Goal: Task Accomplishment & Management: Use online tool/utility

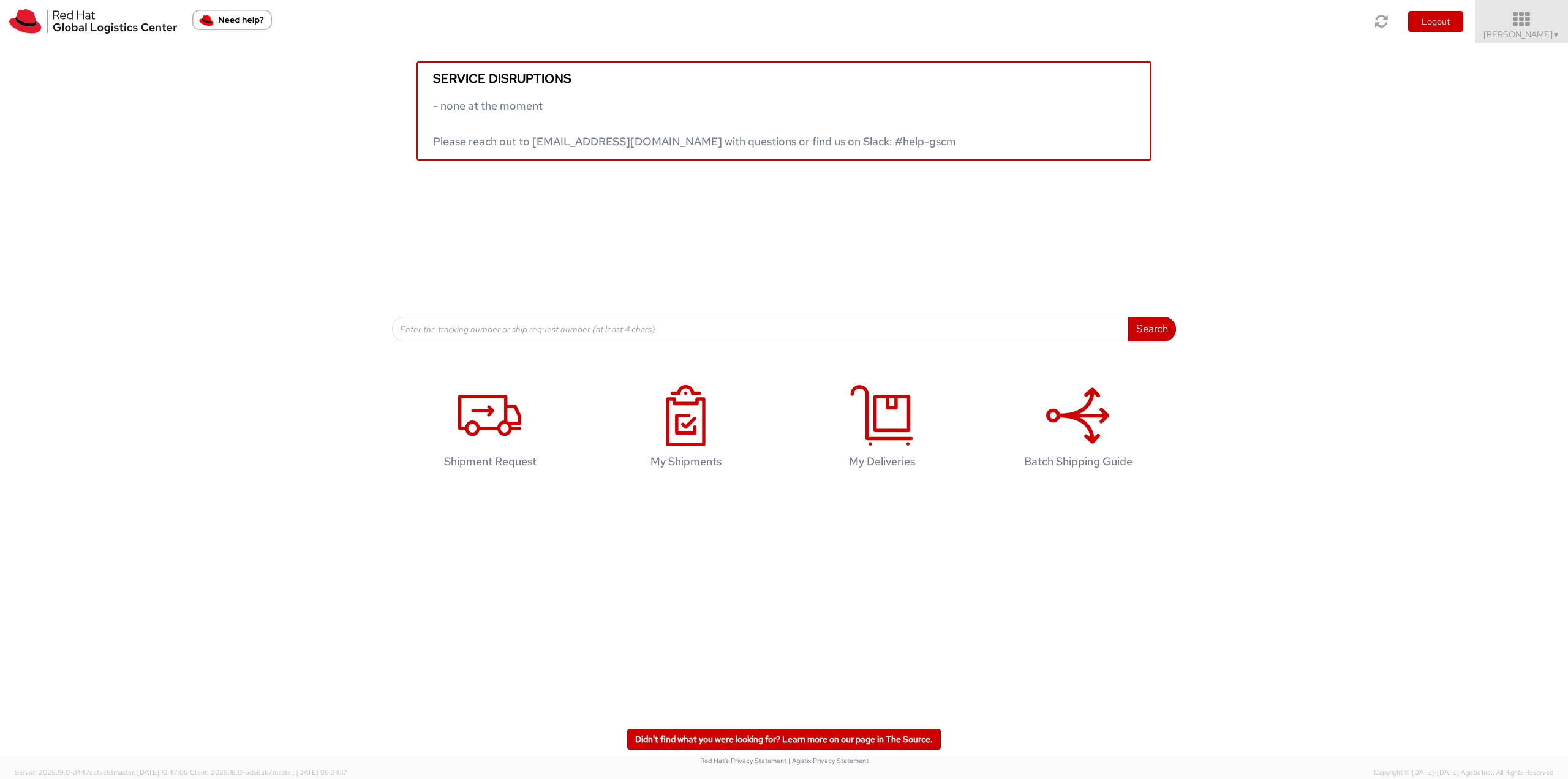
click at [1510, 23] on icon at bounding box center [1522, 20] width 107 height 17
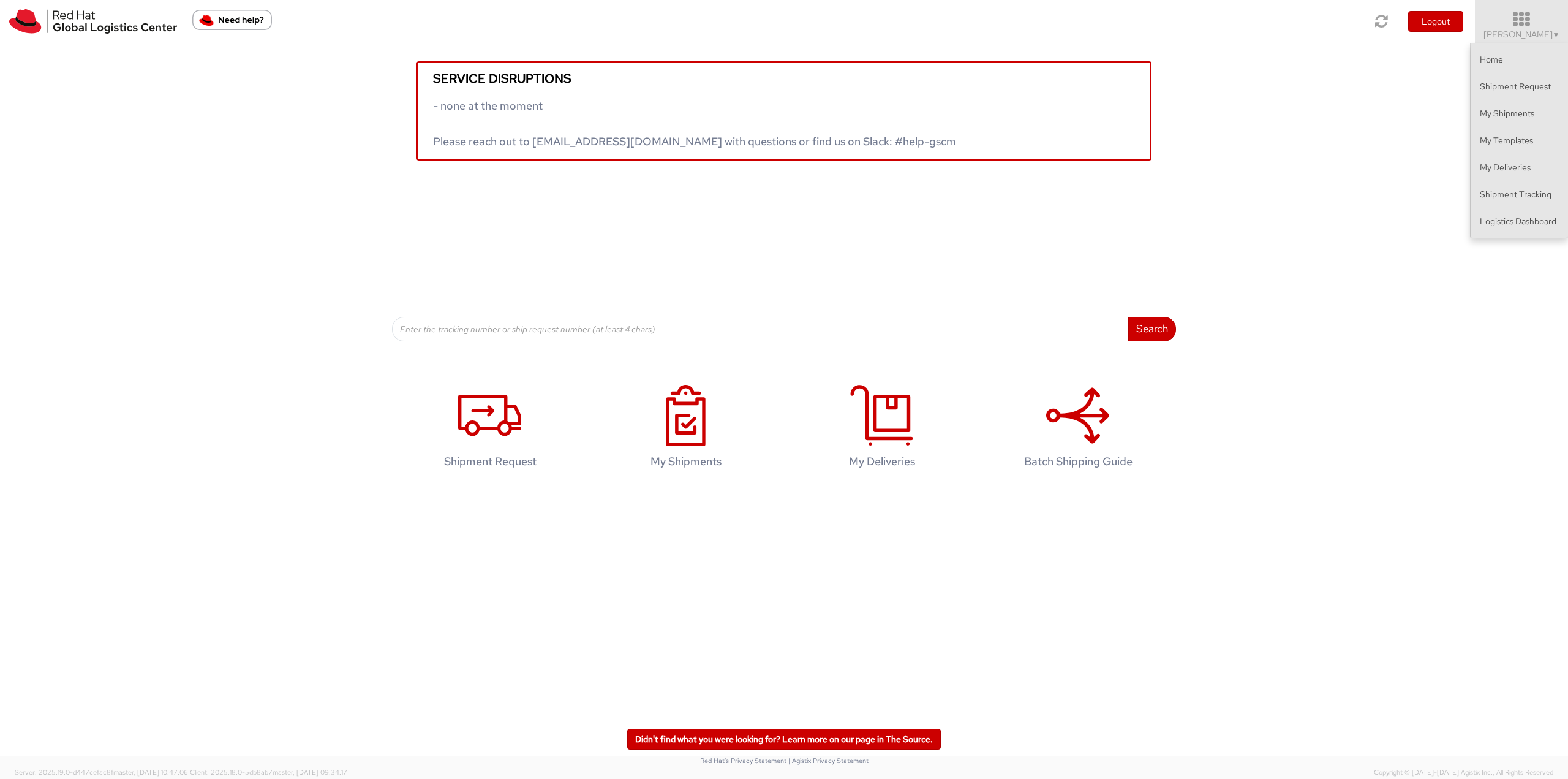
click at [1499, 235] on ul "Home Shipment Request My Shipments My Templates My Deliveries Shipment Tracking…" at bounding box center [1519, 141] width 98 height 196
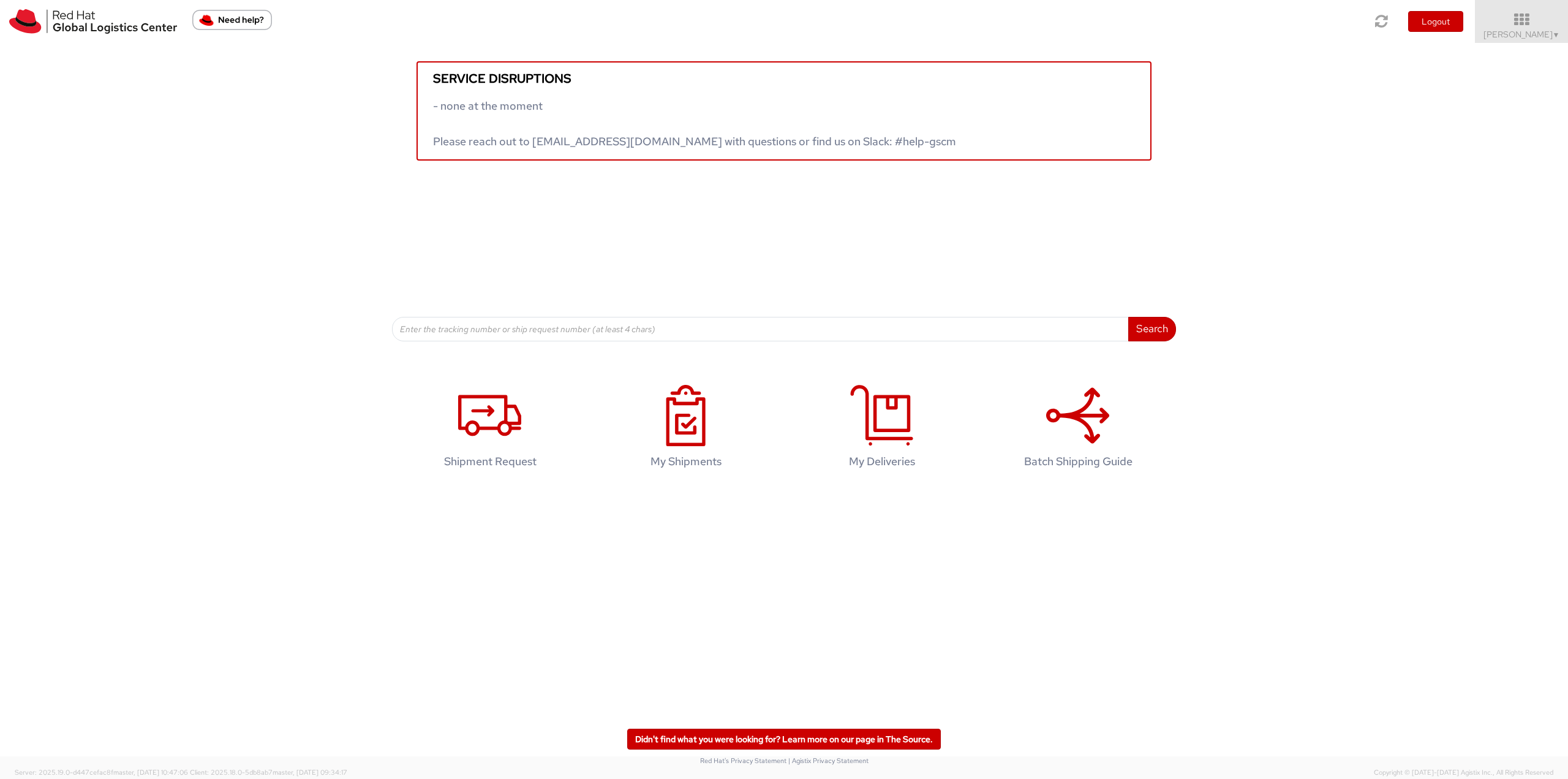
click at [1502, 231] on div "Service disruptions - none at the moment Please reach out to globallogistics@re…" at bounding box center [784, 192] width 1568 height 299
click at [1542, 46] on div "Service disruptions - none at the moment Please reach out to globallogistics@re…" at bounding box center [784, 101] width 1568 height 118
click at [1542, 30] on span "Robert Lomax ▼" at bounding box center [1522, 34] width 77 height 11
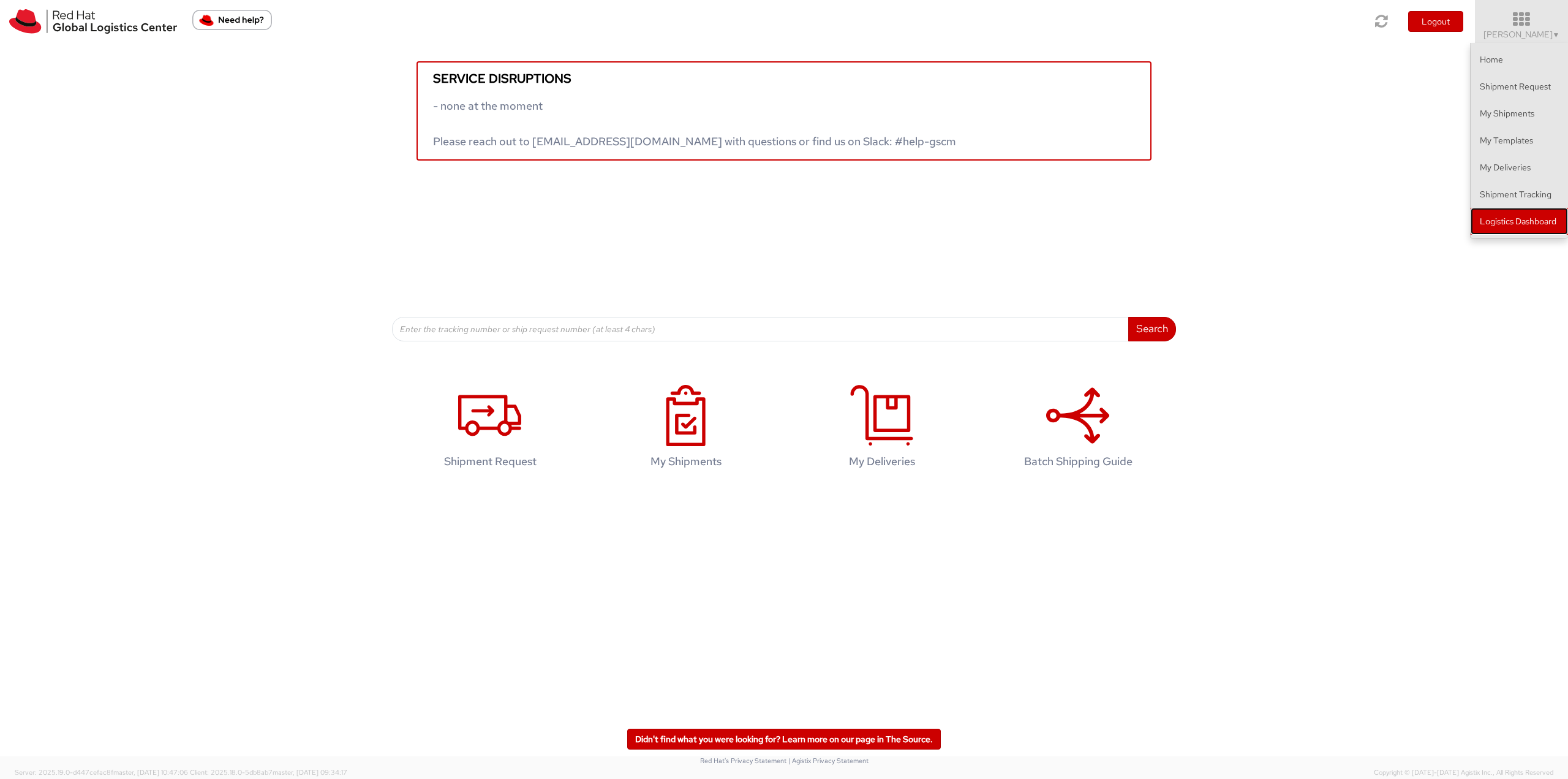
click at [1541, 217] on link "Logistics Dashboard" at bounding box center [1519, 221] width 98 height 27
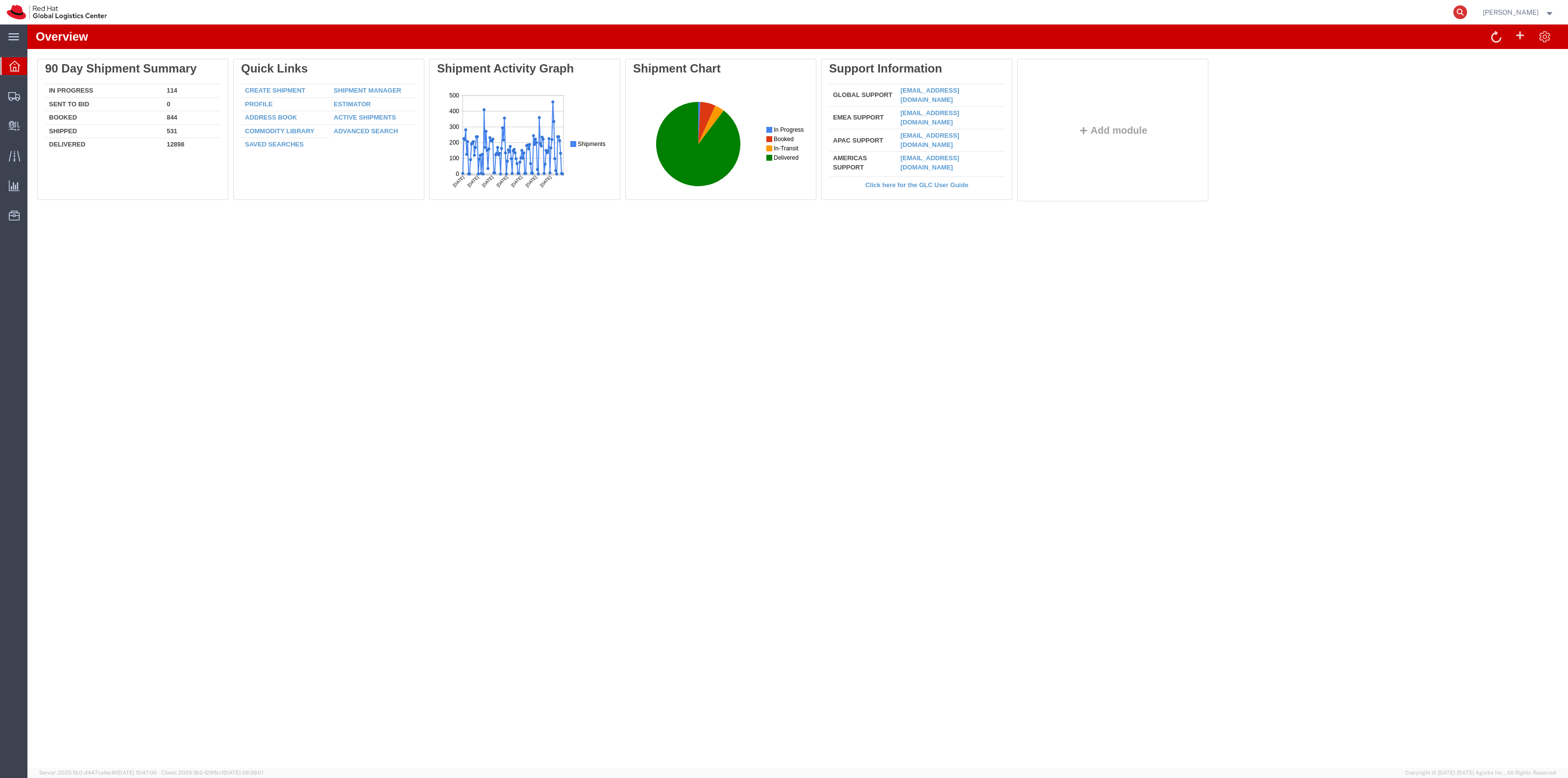
click at [1467, 9] on icon at bounding box center [1460, 13] width 14 height 14
paste input "56862392"
type input "56862392"
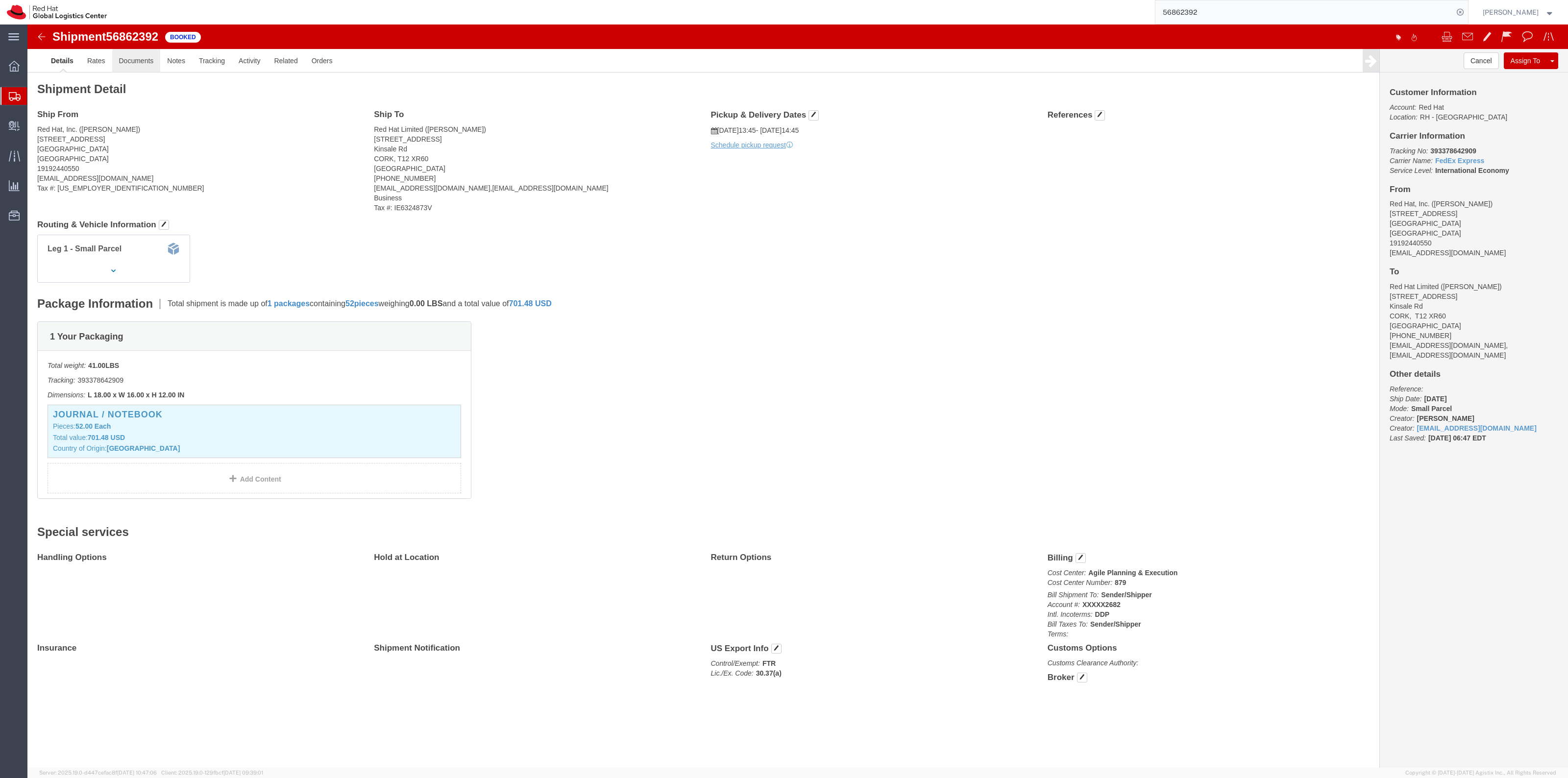
click link "Documents"
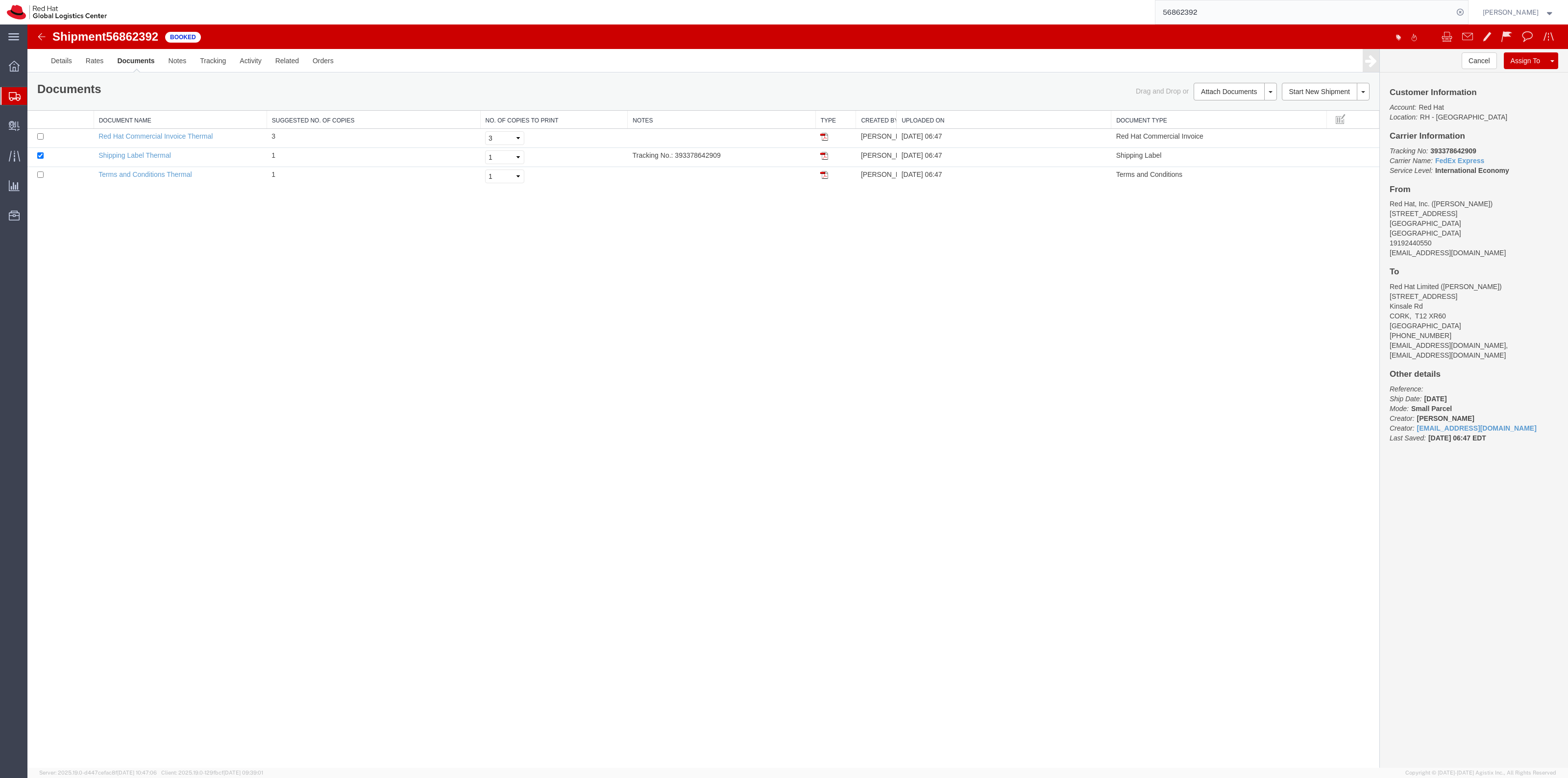
click at [0, 0] on span "Shipment Manager" at bounding box center [0, 0] width 0 height 0
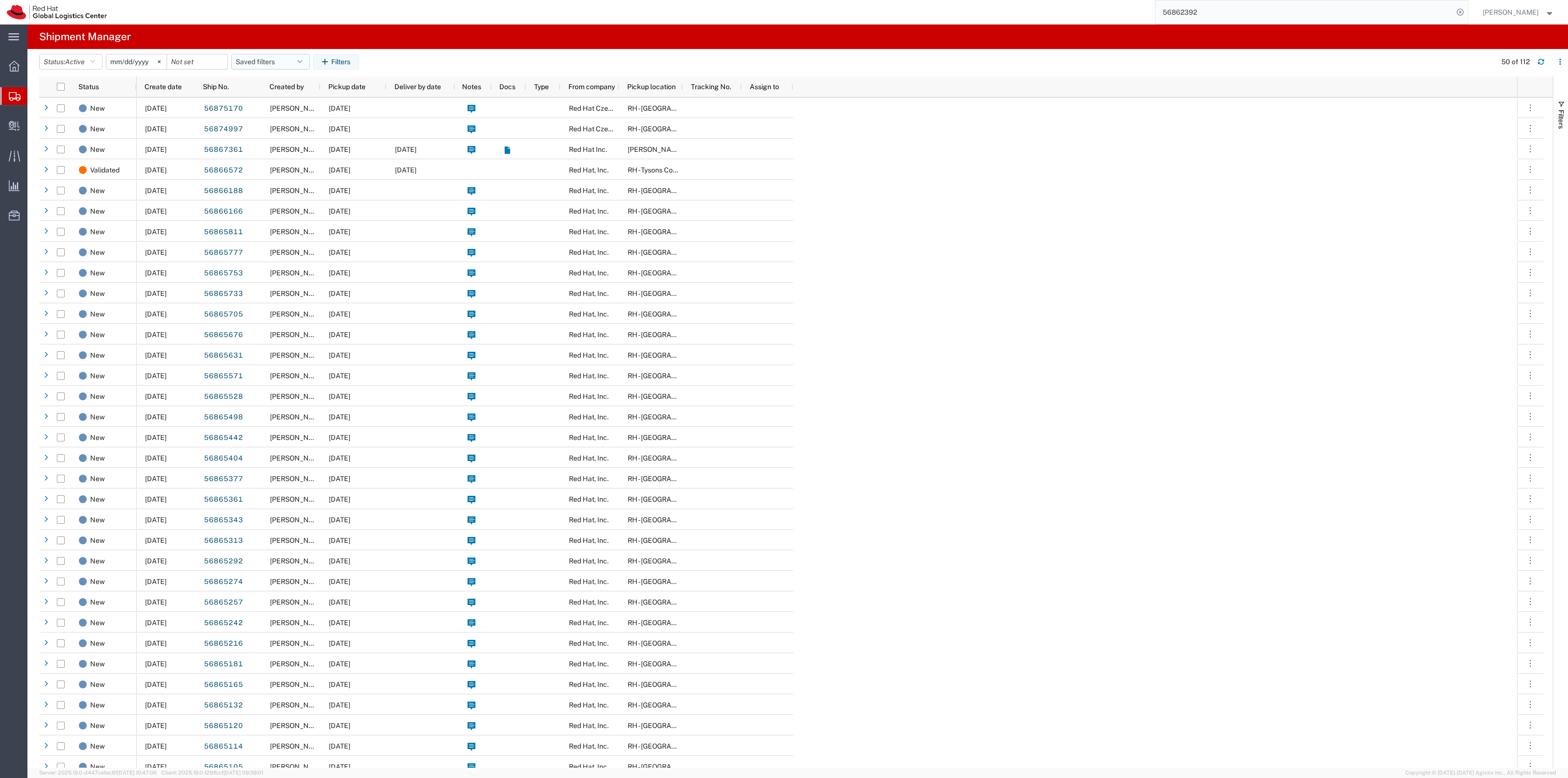
click at [254, 54] on button "Saved filters" at bounding box center [270, 61] width 78 height 15
click at [261, 108] on span "New filter save" at bounding box center [297, 105] width 129 height 18
type input "2022-06-27"
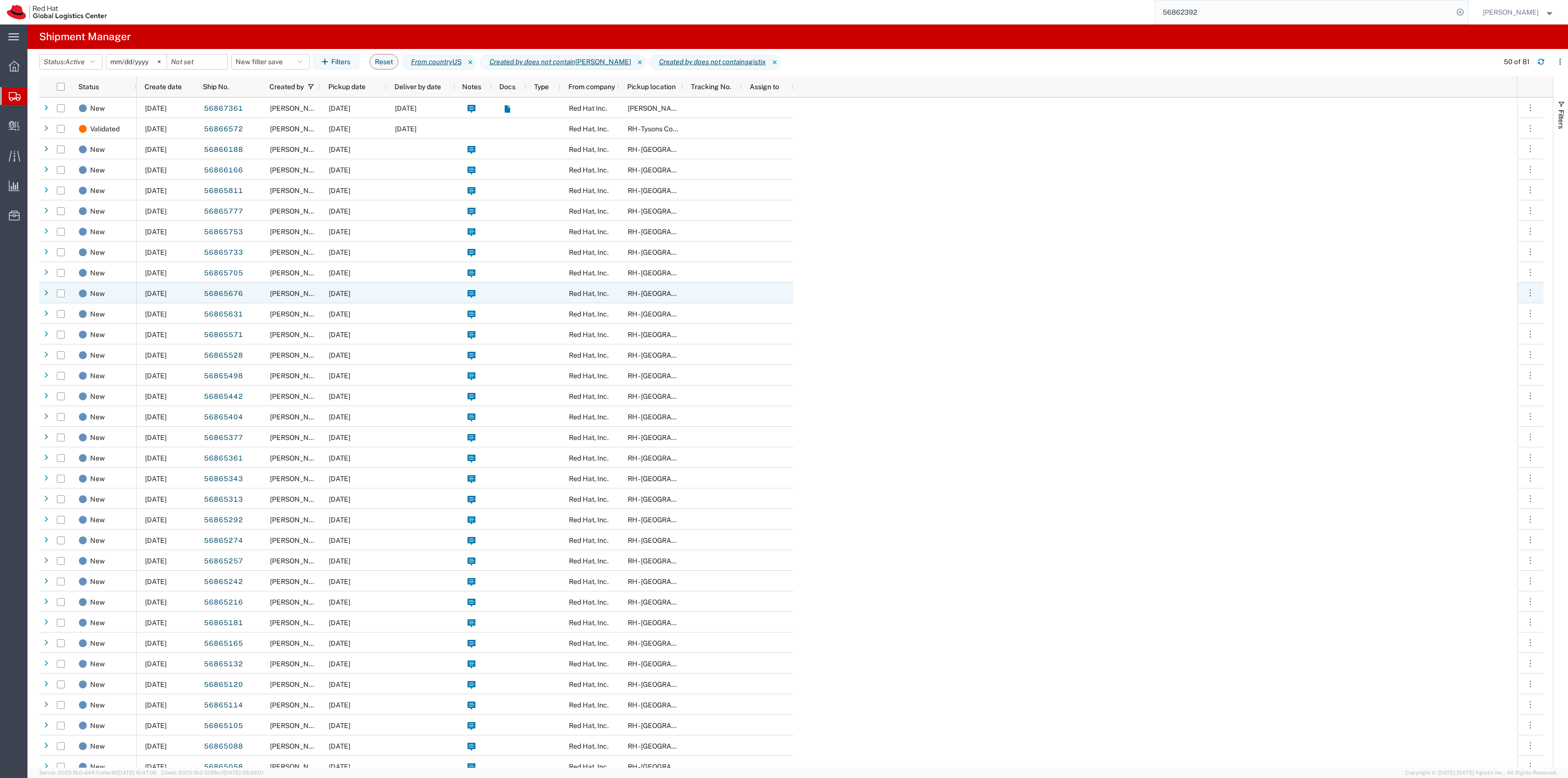
scroll to position [245, 0]
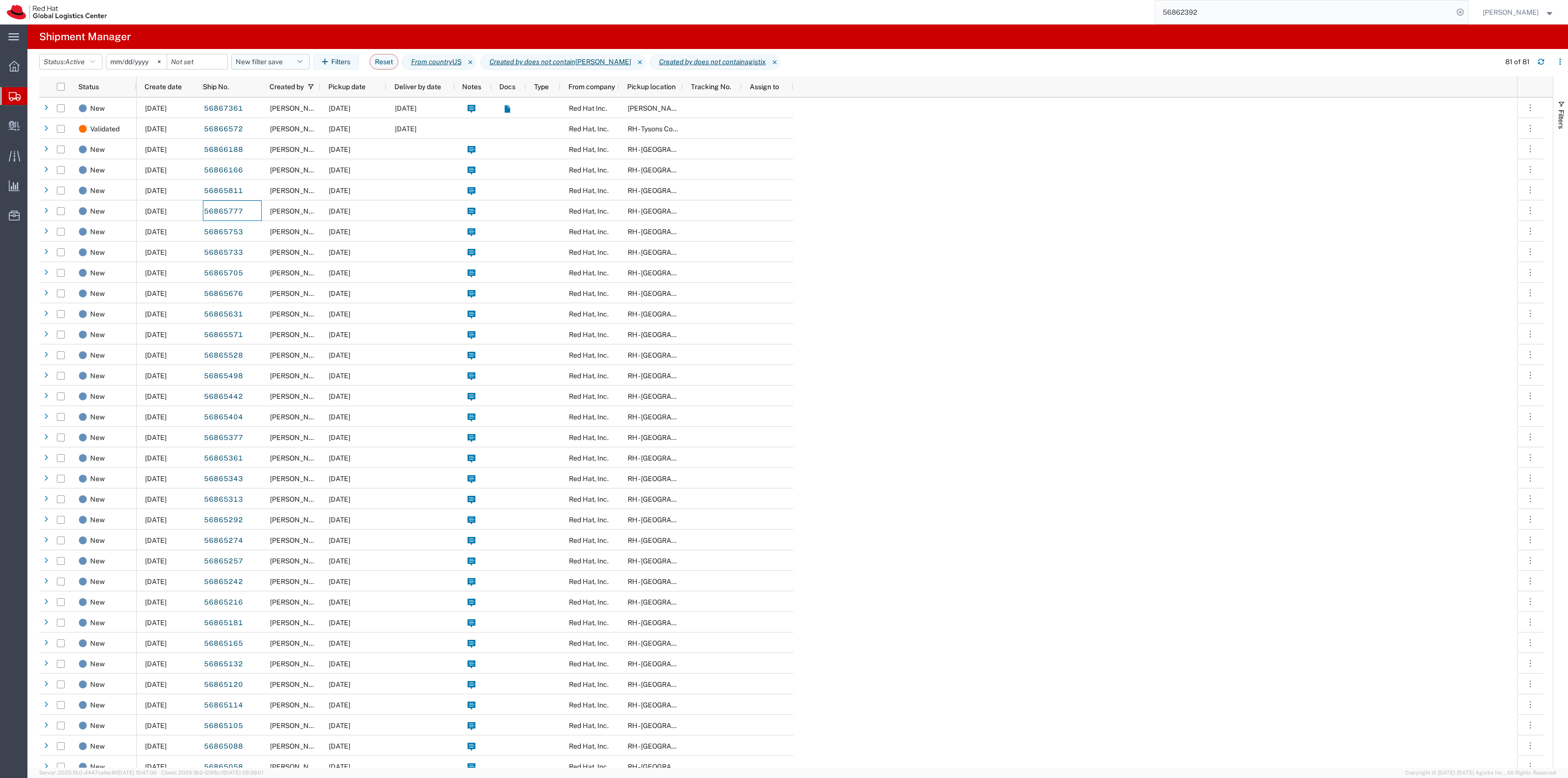
click at [254, 69] on button "New filter save" at bounding box center [270, 61] width 78 height 15
click at [272, 101] on span "New filter save" at bounding box center [297, 105] width 129 height 18
click at [278, 57] on button "New filter save" at bounding box center [270, 61] width 78 height 15
click at [277, 59] on button "New filter save" at bounding box center [270, 61] width 78 height 15
click at [277, 62] on button "New filter save" at bounding box center [270, 61] width 78 height 15
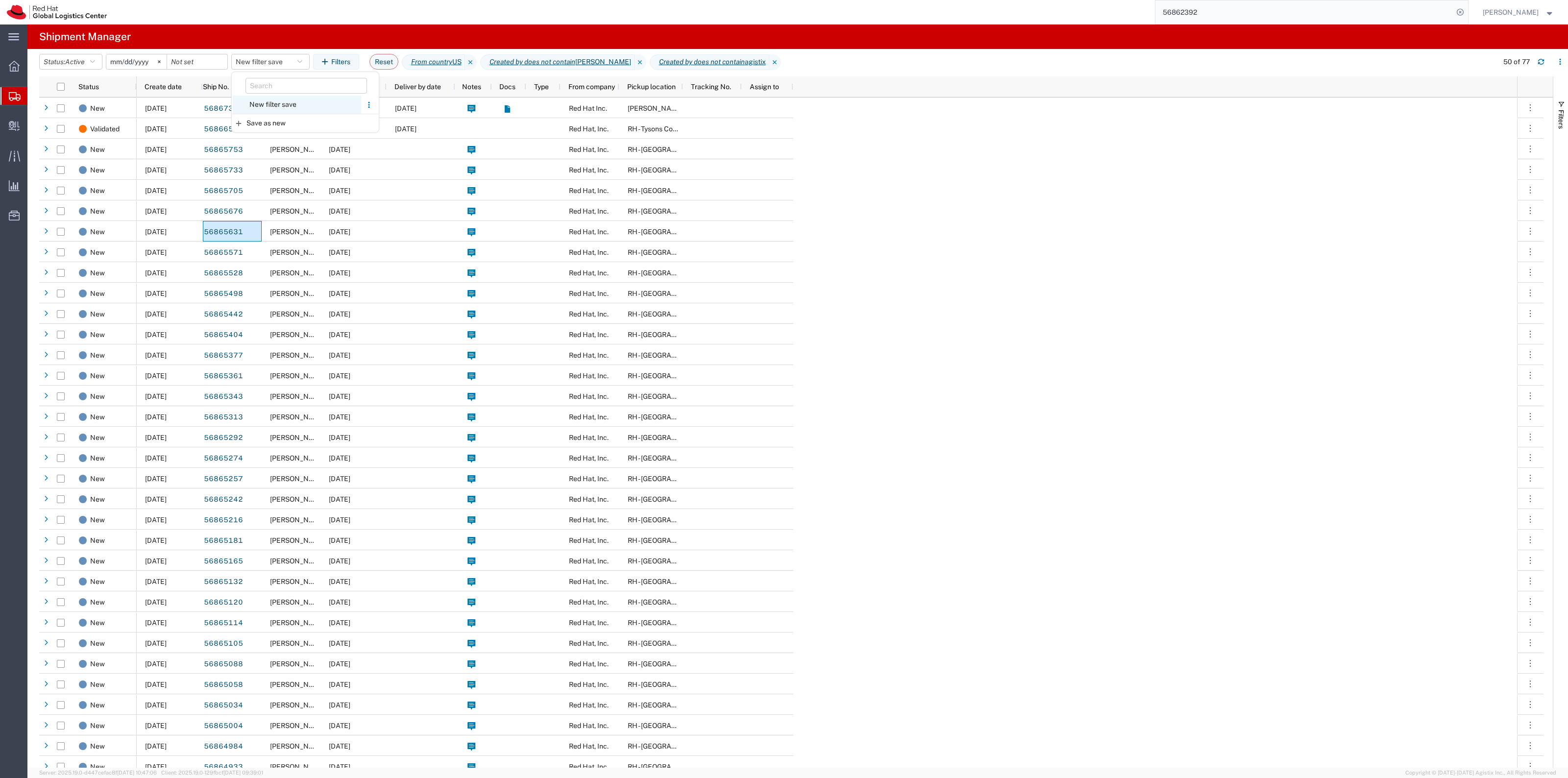
click at [276, 101] on span "New filter save" at bounding box center [297, 105] width 129 height 18
click at [279, 62] on button "New filter save" at bounding box center [270, 61] width 78 height 15
click at [300, 99] on span "New filter save" at bounding box center [297, 105] width 129 height 18
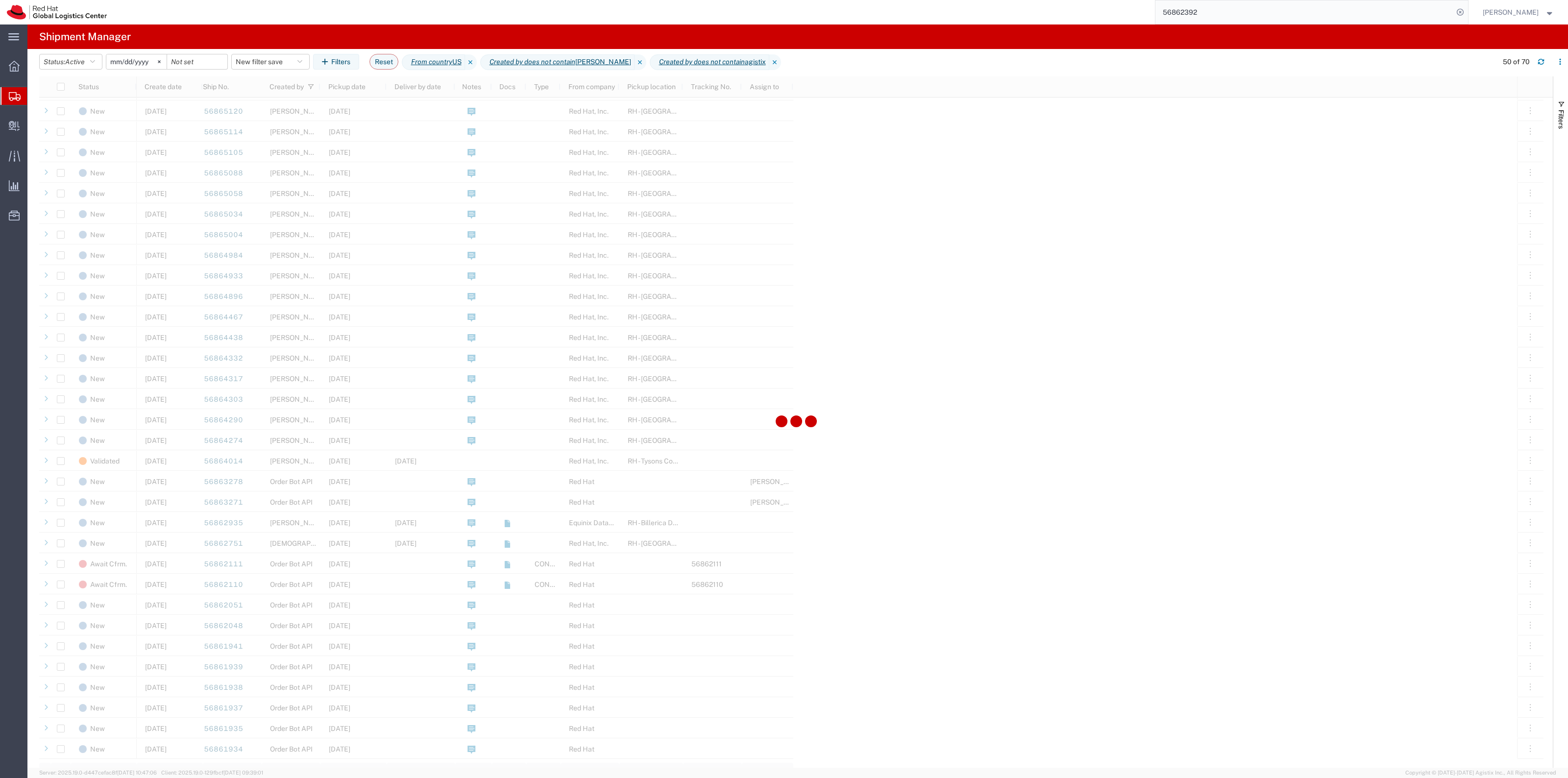
scroll to position [674, 0]
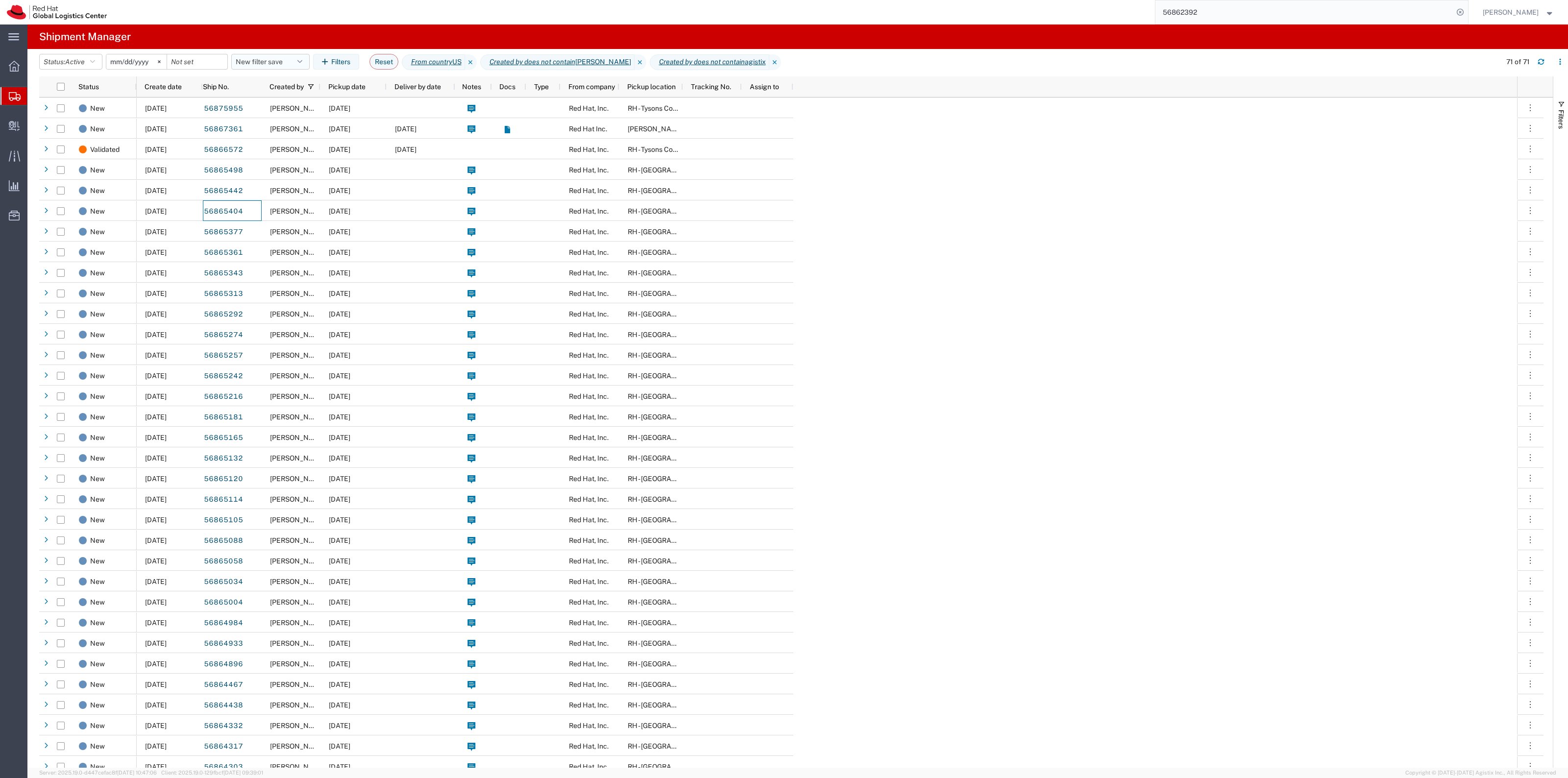
drag, startPoint x: 268, startPoint y: 57, endPoint x: 272, endPoint y: 65, distance: 8.9
click at [268, 57] on button "New filter save" at bounding box center [270, 61] width 78 height 15
click at [285, 108] on span "New filter save" at bounding box center [297, 105] width 129 height 18
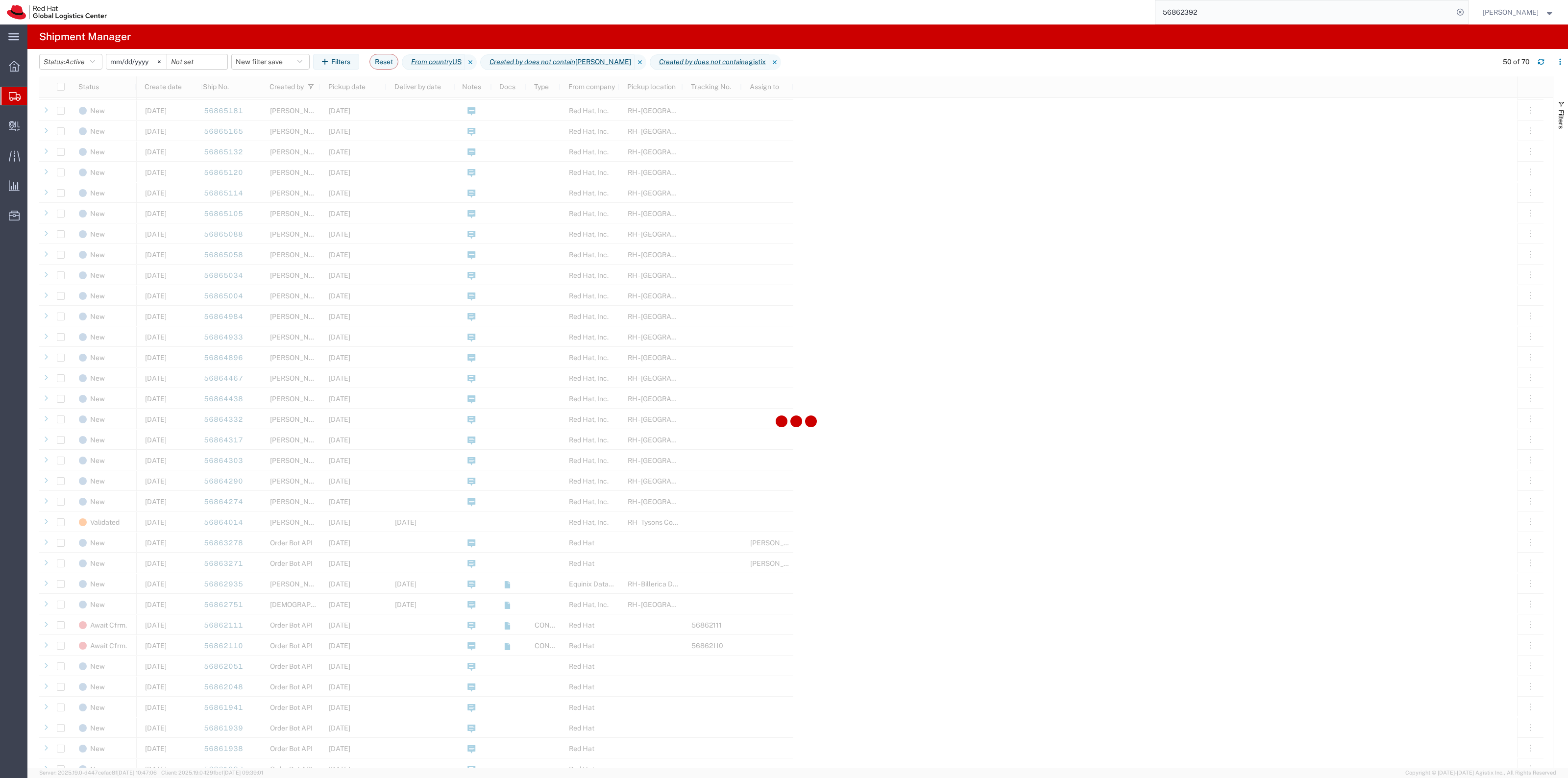
scroll to position [306, 0]
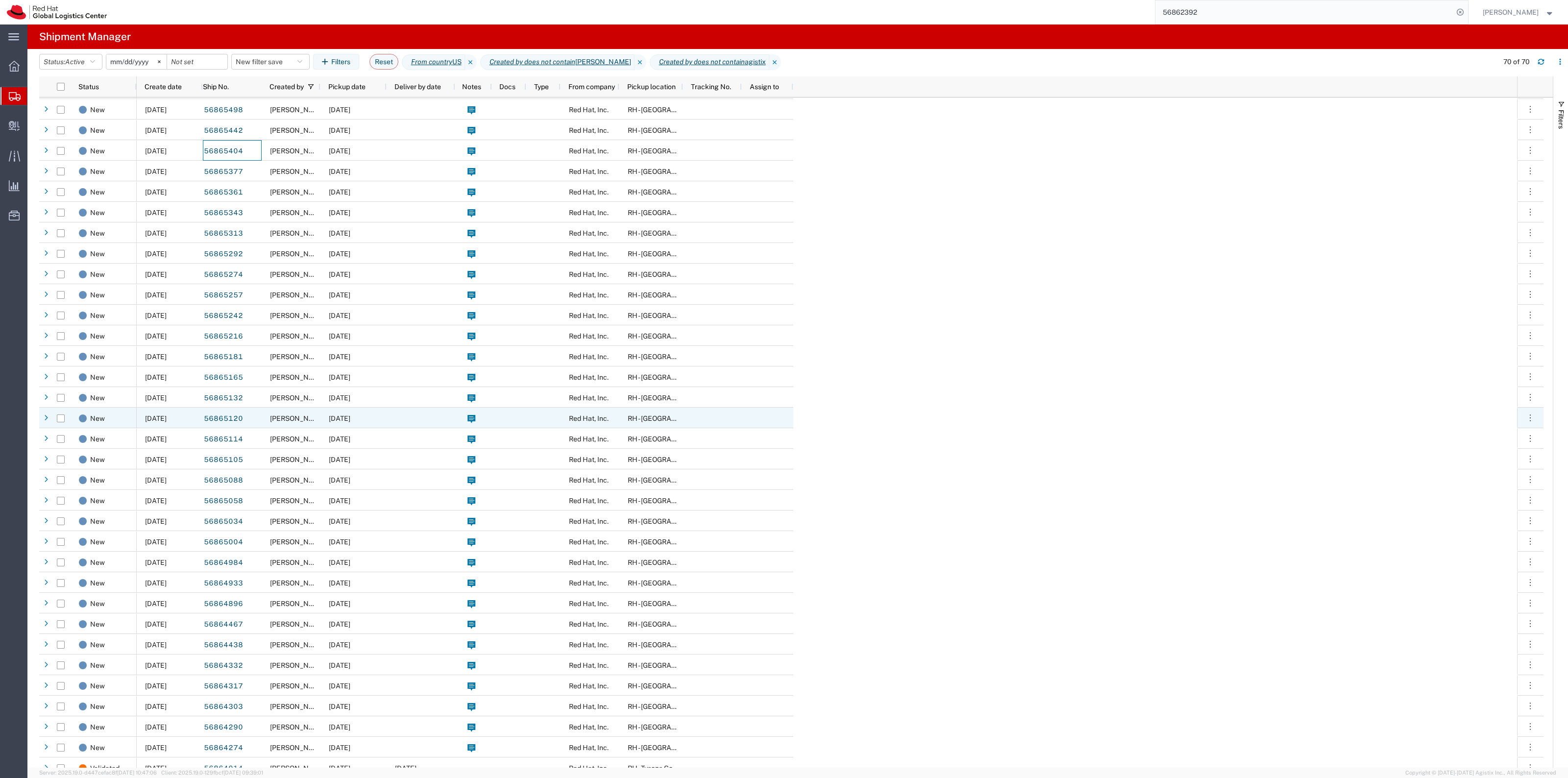
scroll to position [122, 0]
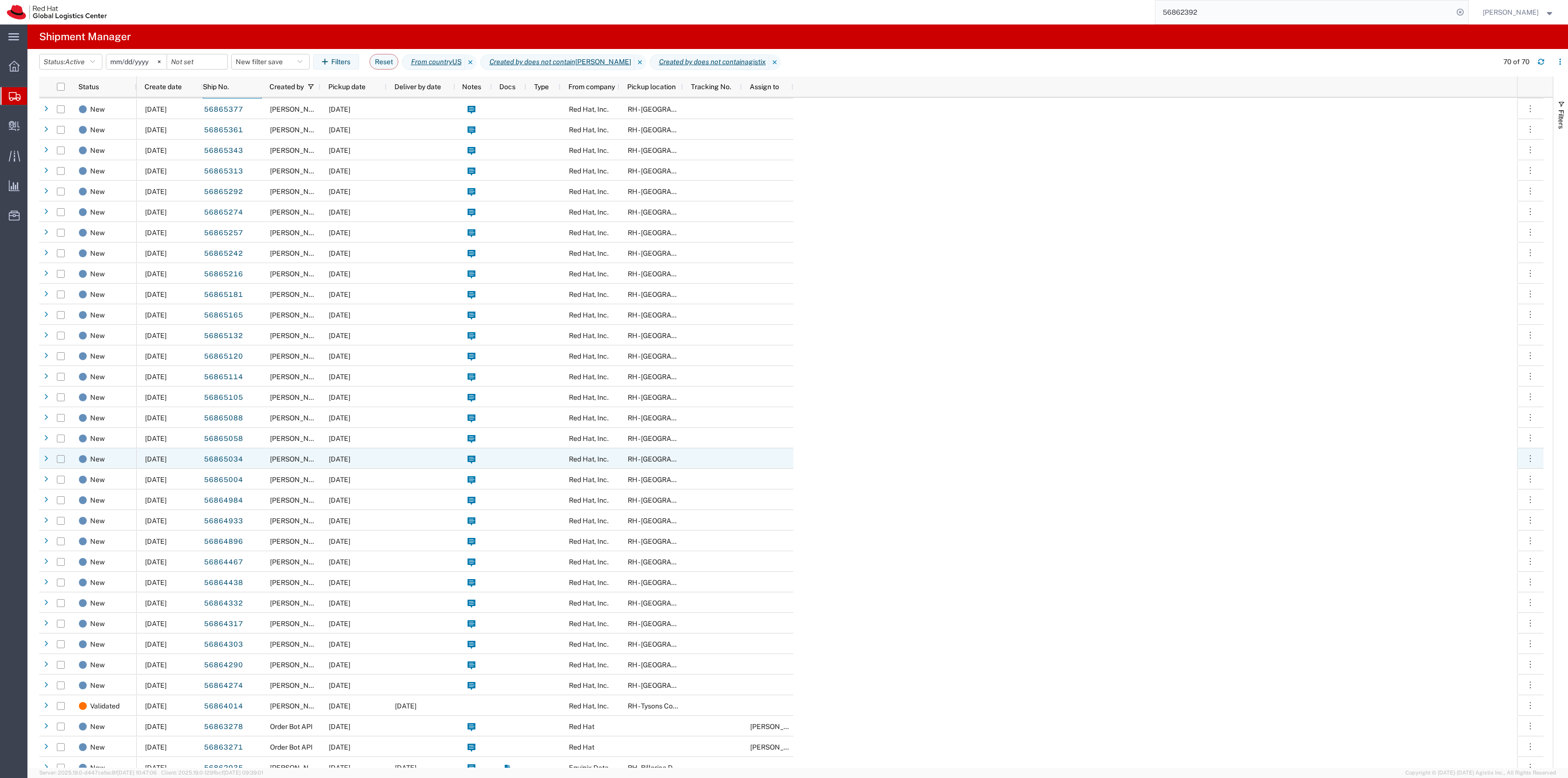
click at [61, 458] on input "Press Space to toggle row selection (unchecked)" at bounding box center [60, 459] width 8 height 8
checkbox input "true"
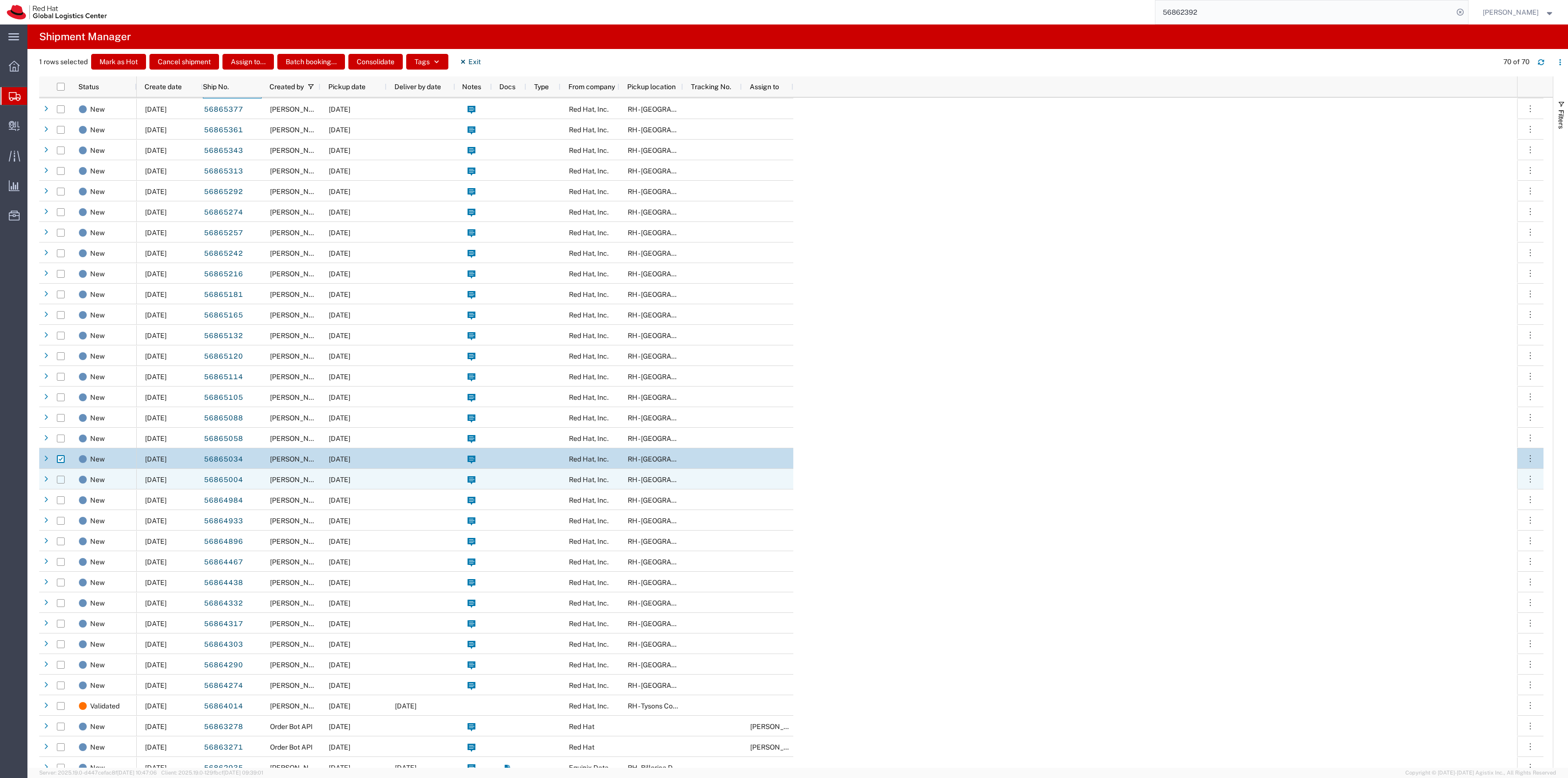
click at [61, 476] on input "Press Space to toggle row selection (unchecked)" at bounding box center [60, 479] width 8 height 8
checkbox input "true"
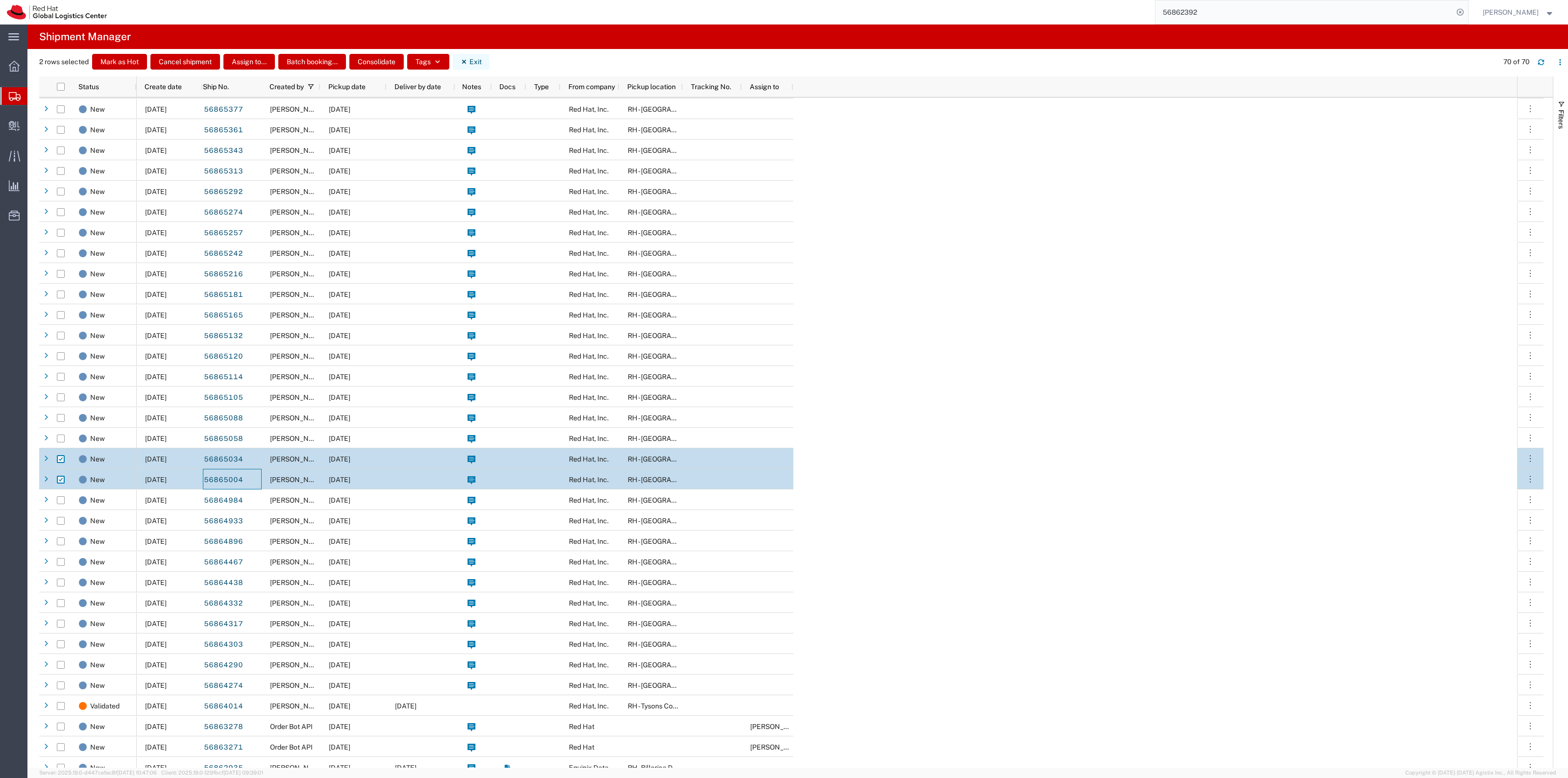
click at [464, 62] on icon "button" at bounding box center [464, 61] width 7 height 7
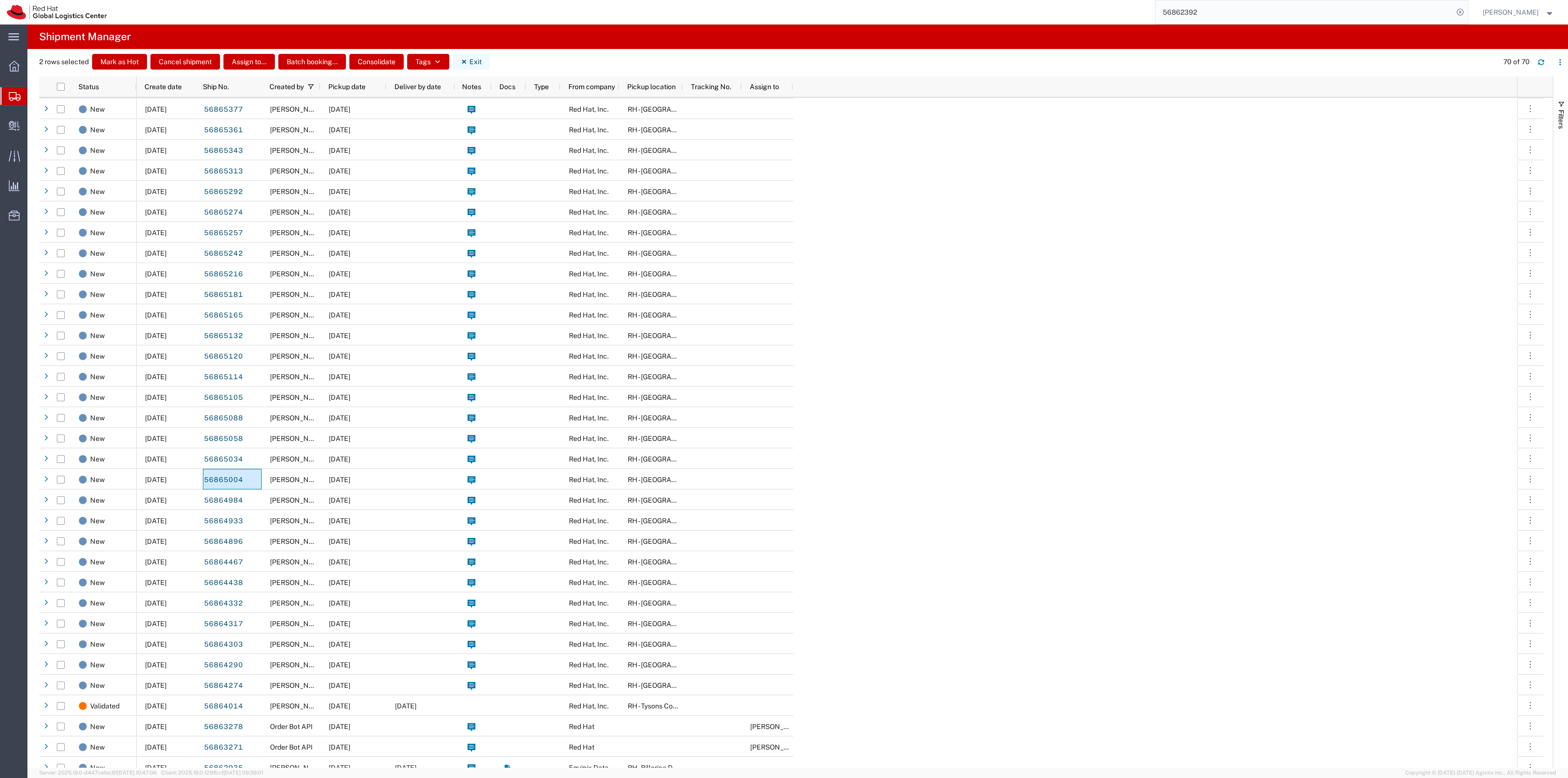
checkbox input "false"
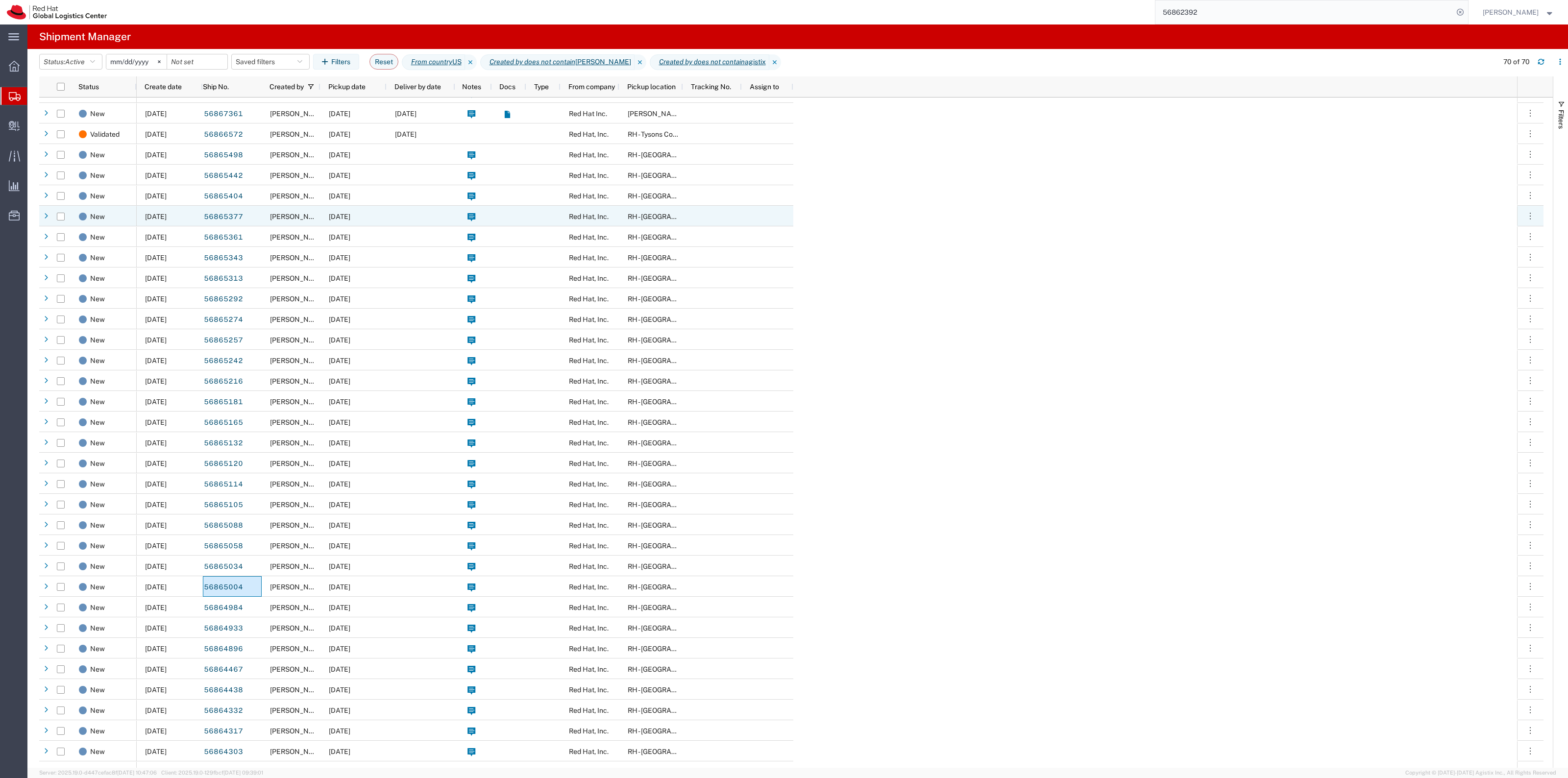
scroll to position [0, 0]
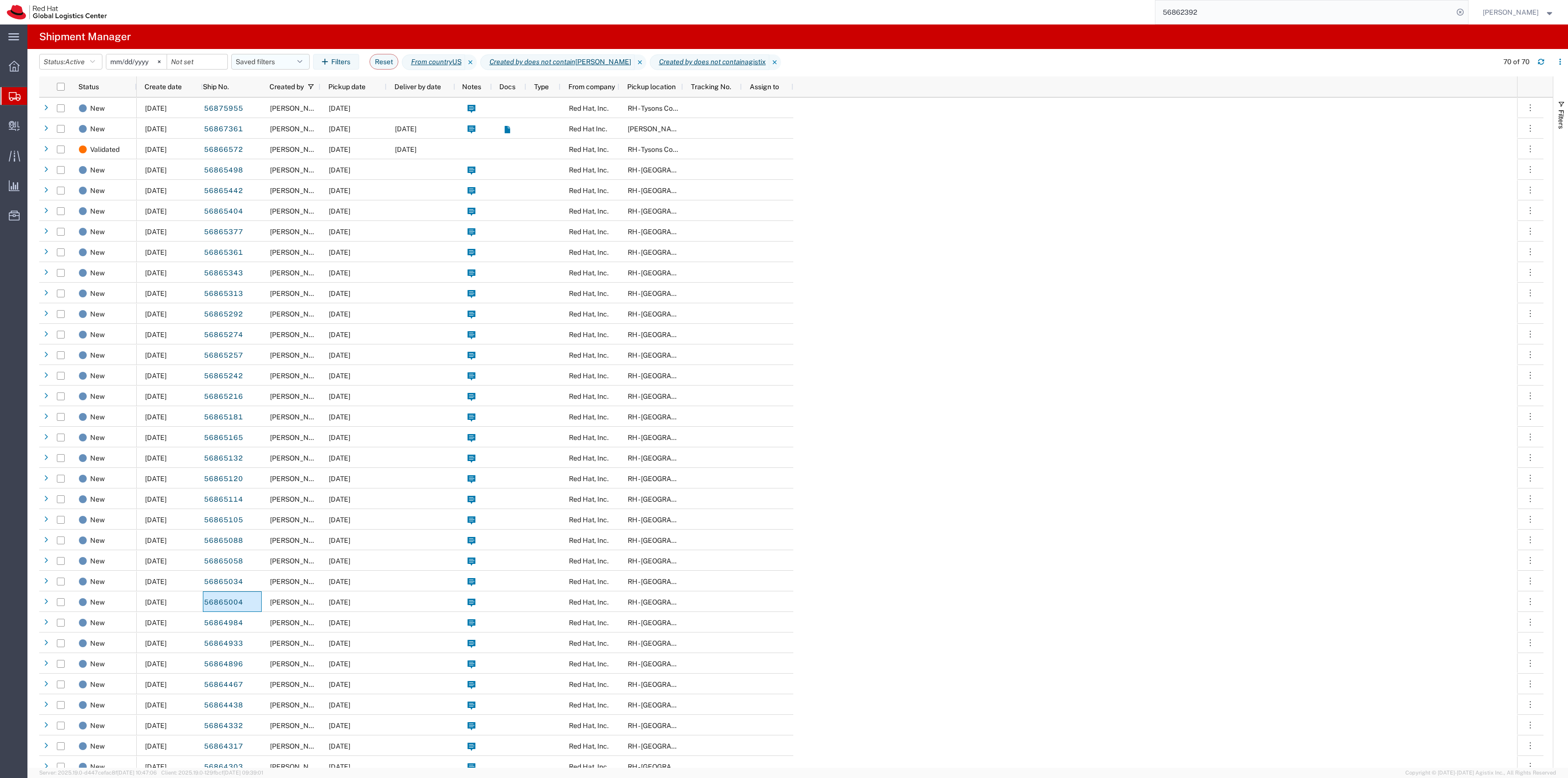
drag, startPoint x: 273, startPoint y: 61, endPoint x: 275, endPoint y: 66, distance: 5.4
click at [273, 61] on button "Saved filters" at bounding box center [270, 61] width 78 height 15
click at [308, 106] on span "New filter save" at bounding box center [297, 105] width 129 height 18
click at [263, 59] on button "New filter save" at bounding box center [270, 61] width 78 height 15
click at [280, 101] on span "New filter save" at bounding box center [297, 105] width 129 height 18
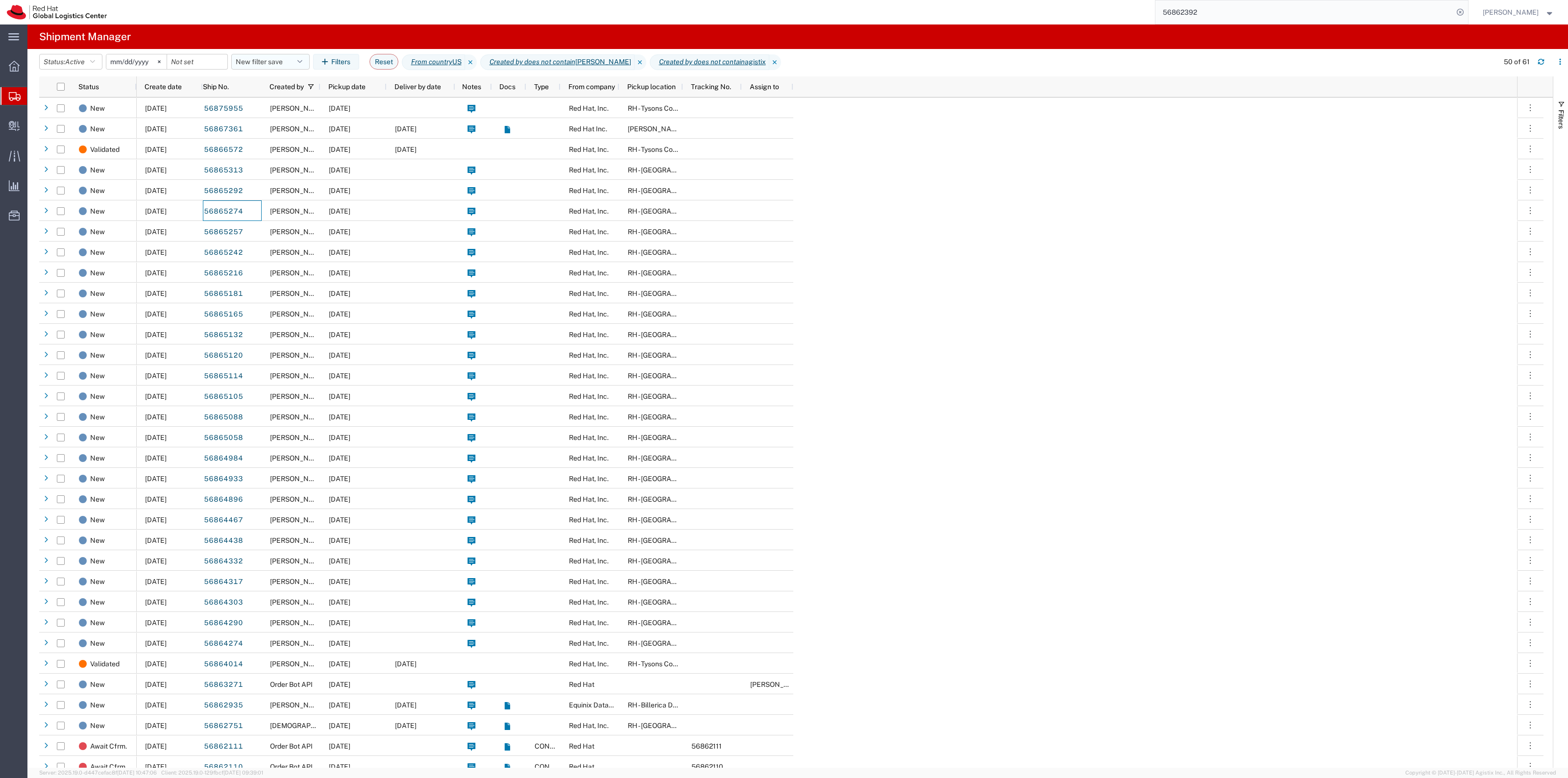
click at [260, 60] on button "New filter save" at bounding box center [270, 61] width 78 height 15
click at [310, 105] on span "New filter save" at bounding box center [297, 105] width 129 height 18
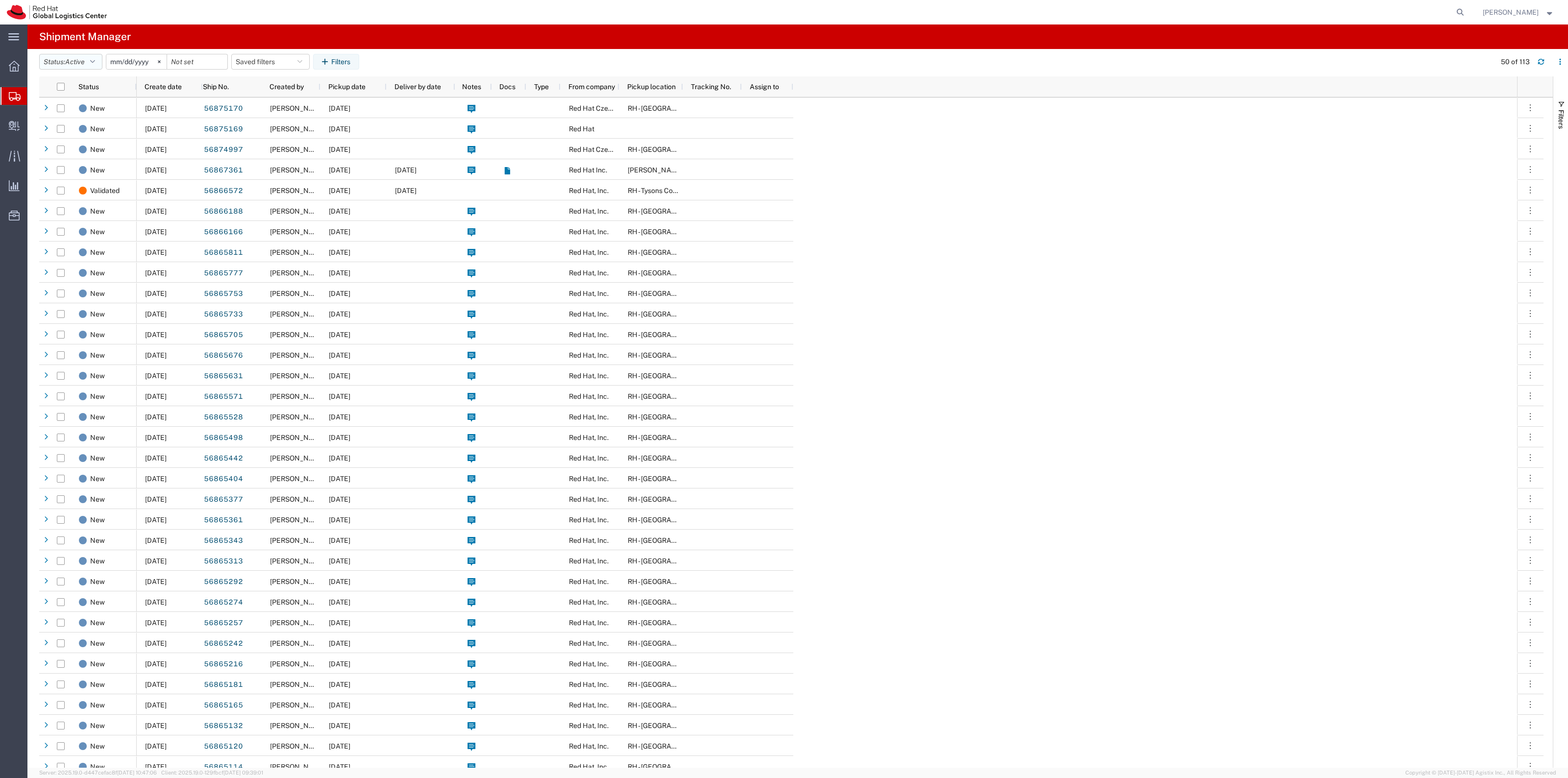
click at [89, 65] on button "Status: Active" at bounding box center [71, 61] width 63 height 15
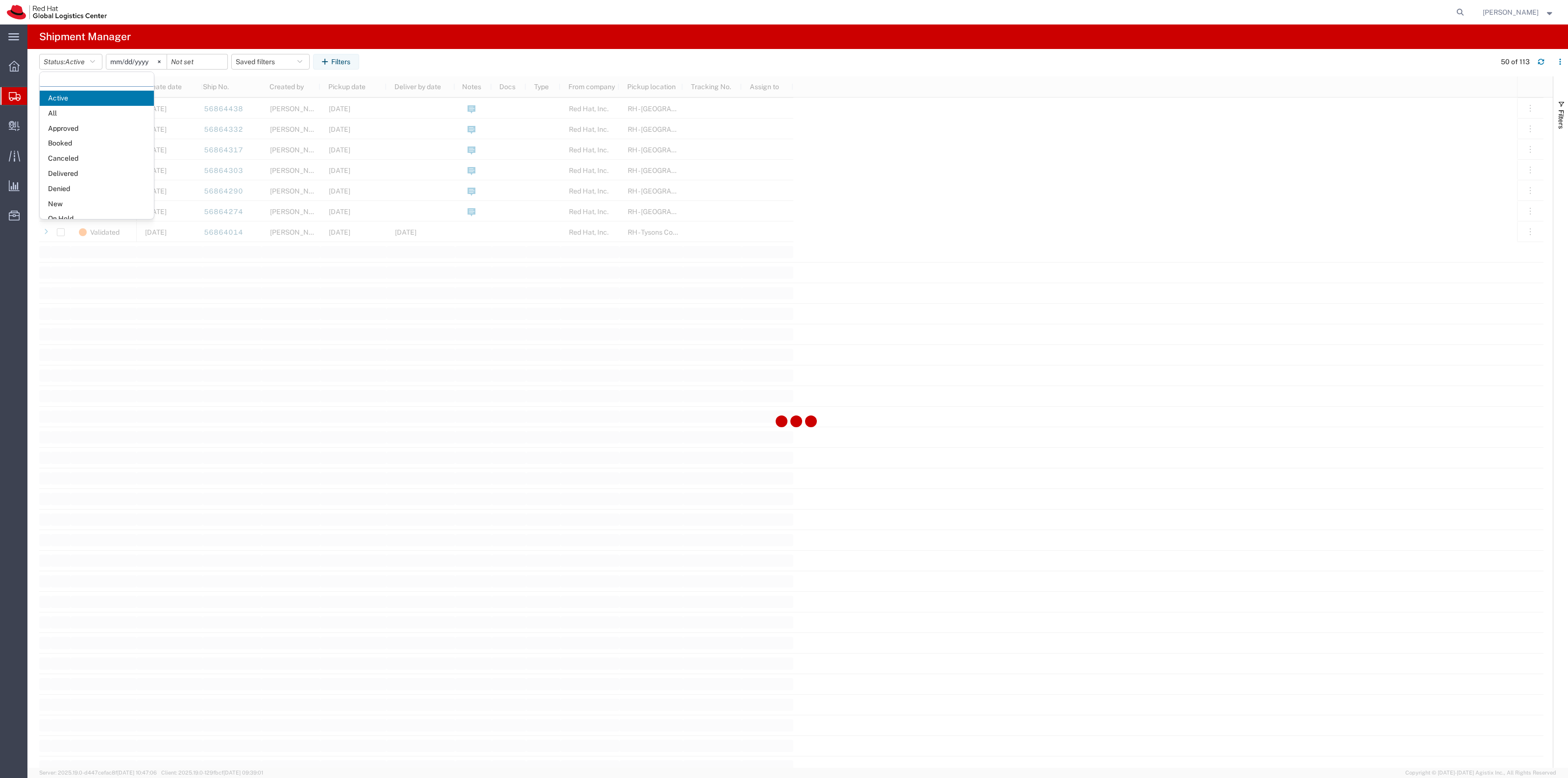
scroll to position [918, 0]
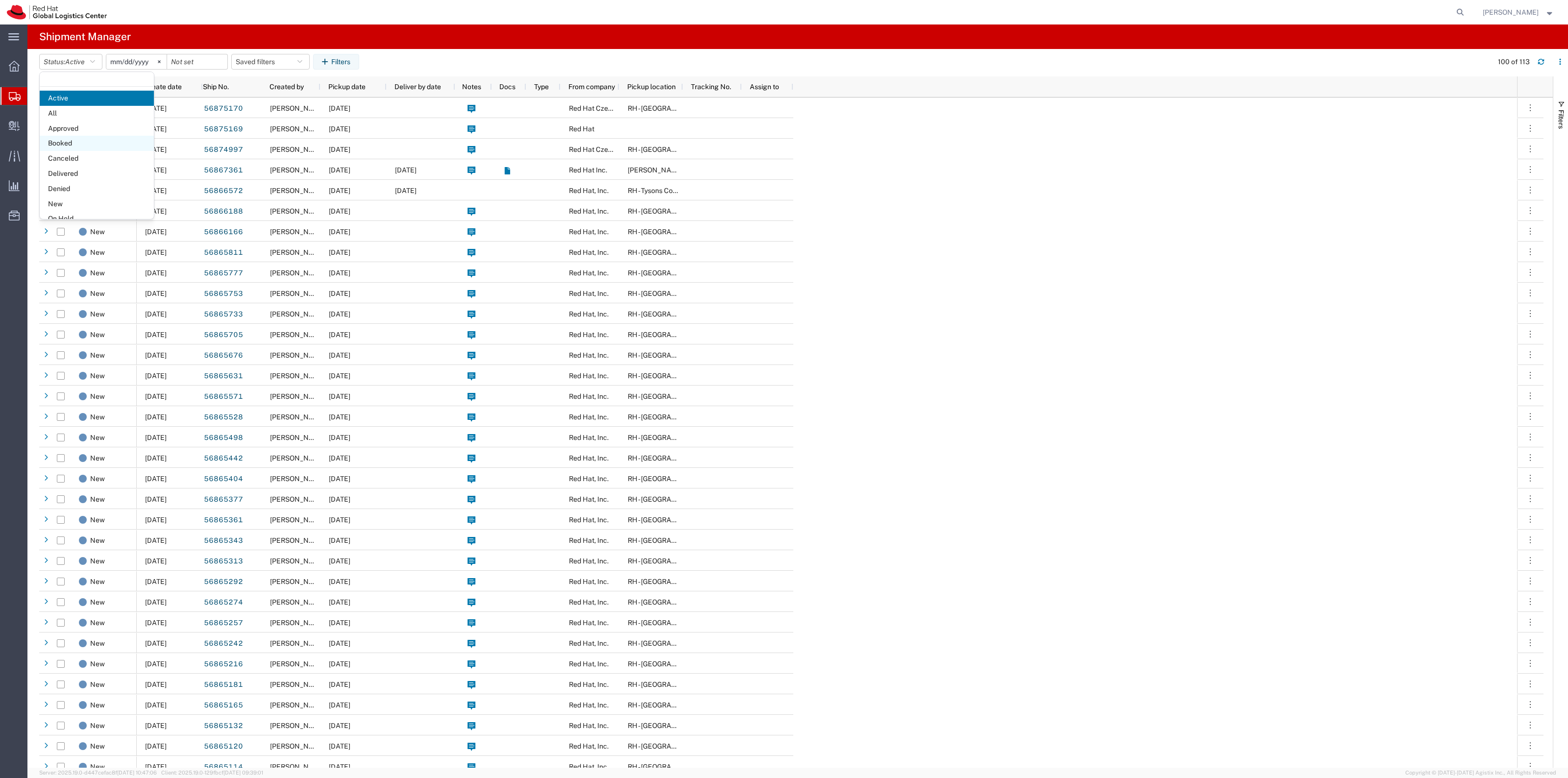
click at [91, 140] on span "Booked" at bounding box center [96, 143] width 114 height 15
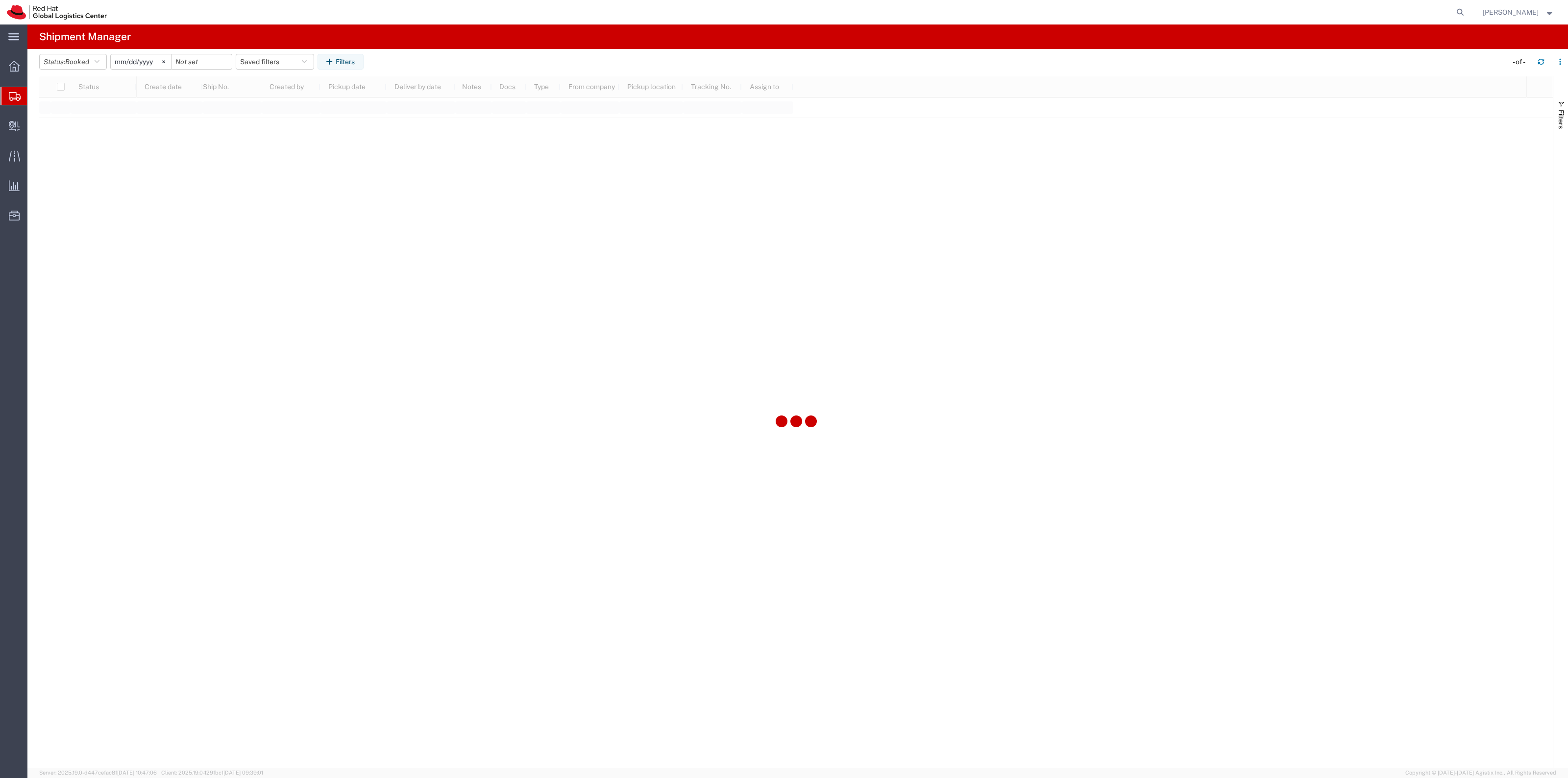
click at [133, 58] on input "2025-08-19" at bounding box center [141, 61] width 60 height 15
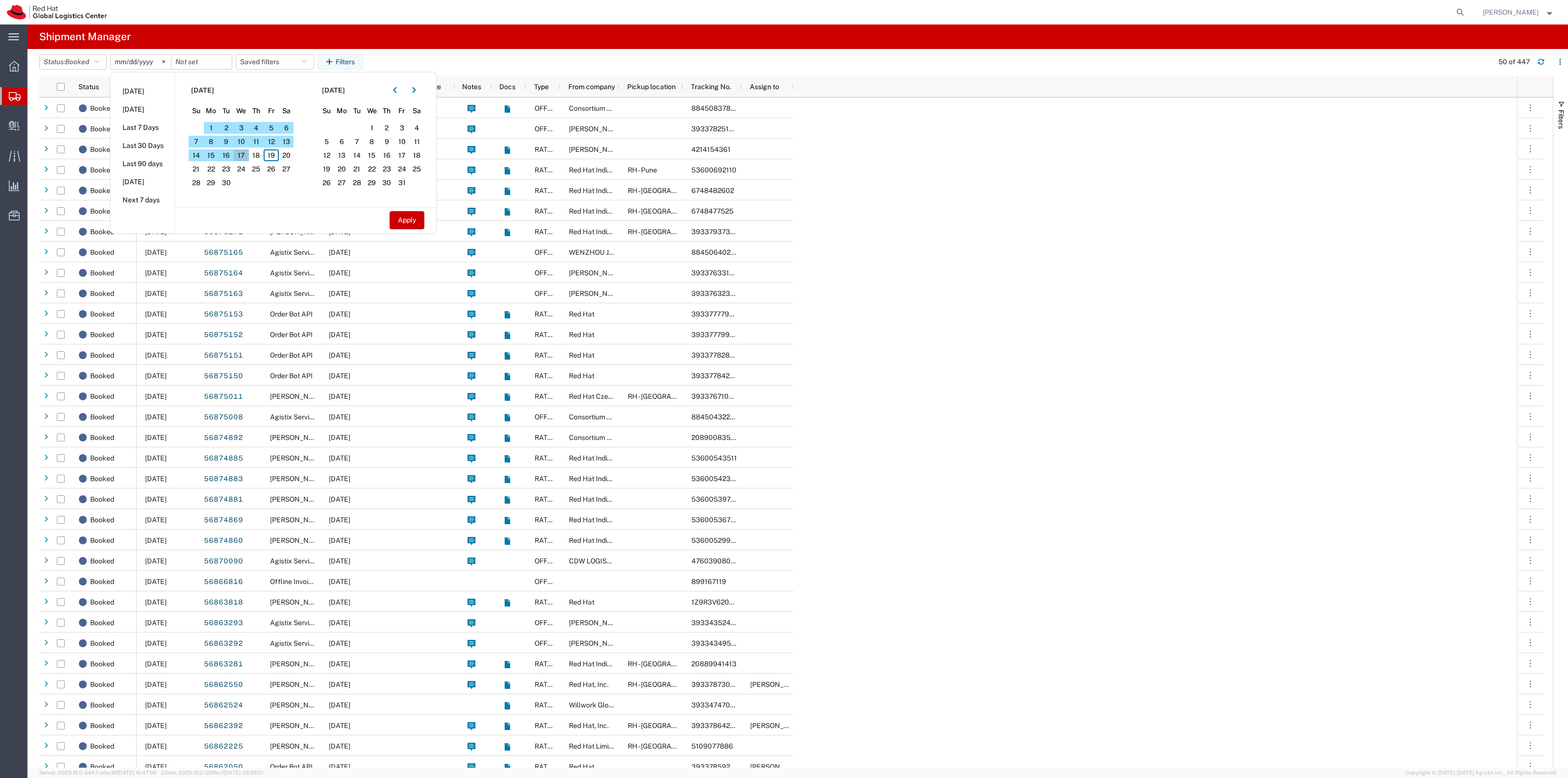
click at [238, 154] on span "17" at bounding box center [242, 155] width 15 height 12
click at [239, 154] on span "17" at bounding box center [242, 155] width 15 height 12
click at [402, 219] on button "Apply" at bounding box center [407, 220] width 35 height 18
type input "2025-09-17"
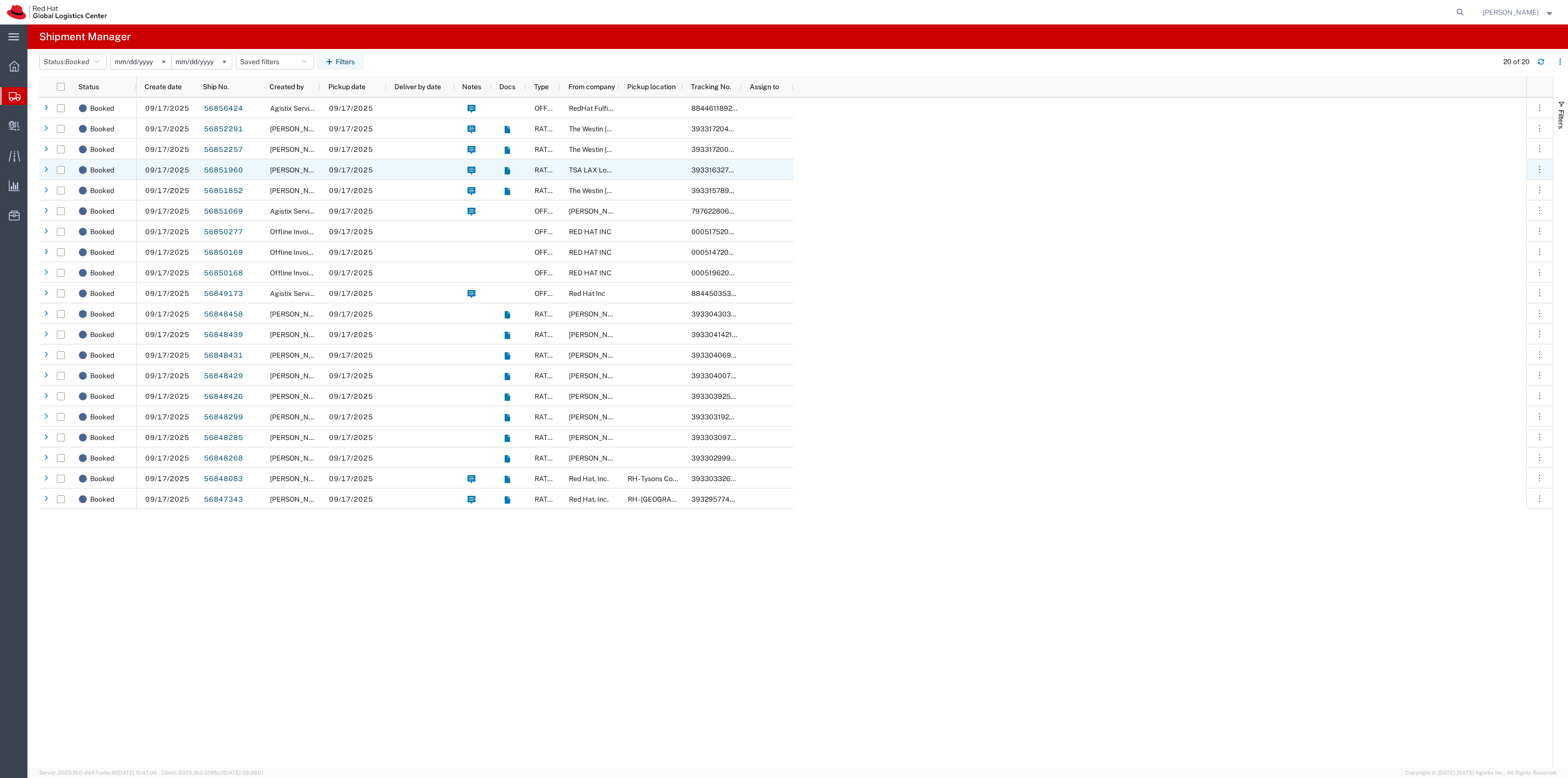
click at [393, 170] on div at bounding box center [421, 169] width 68 height 20
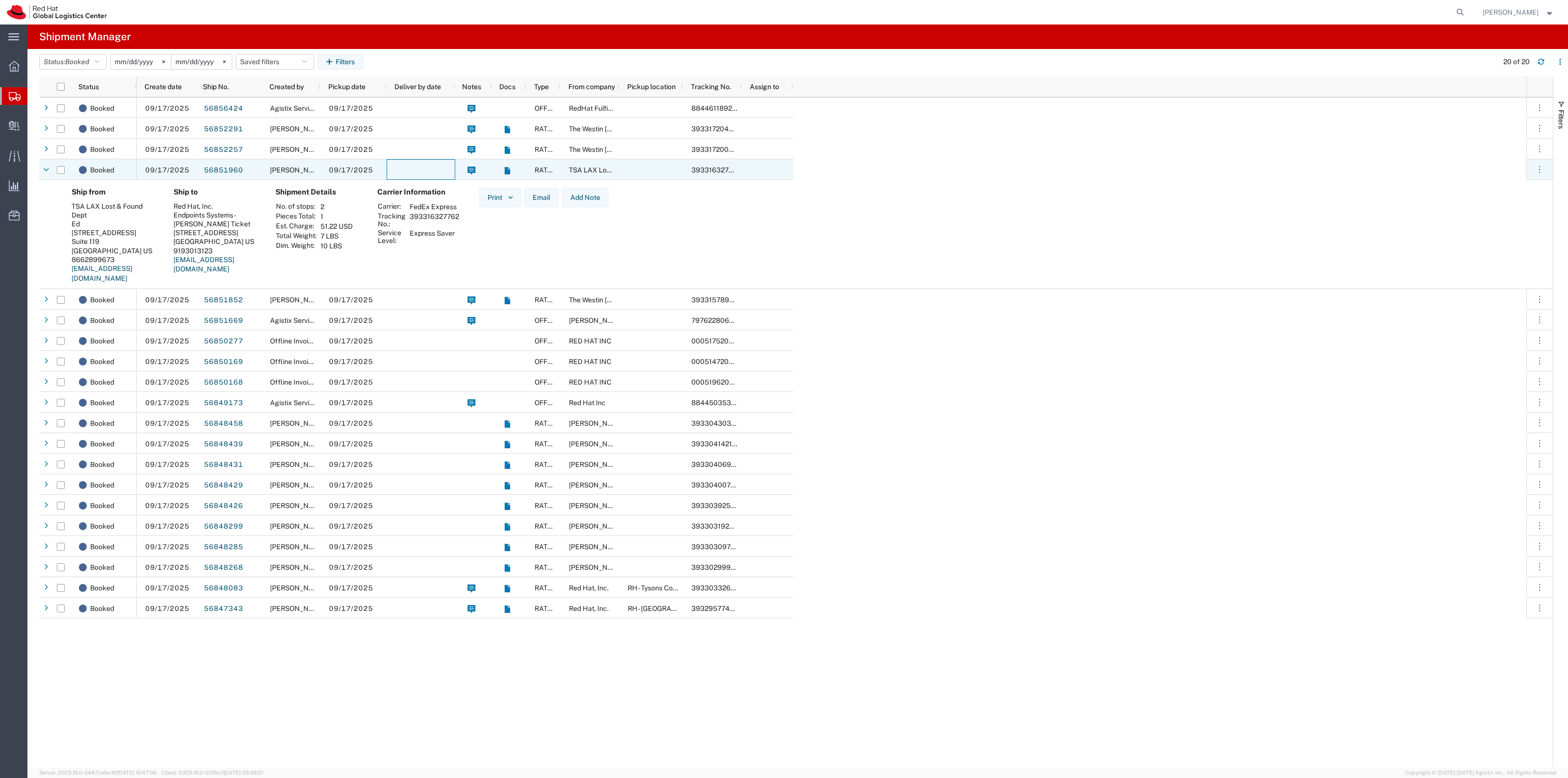
click at [393, 170] on div at bounding box center [421, 169] width 68 height 20
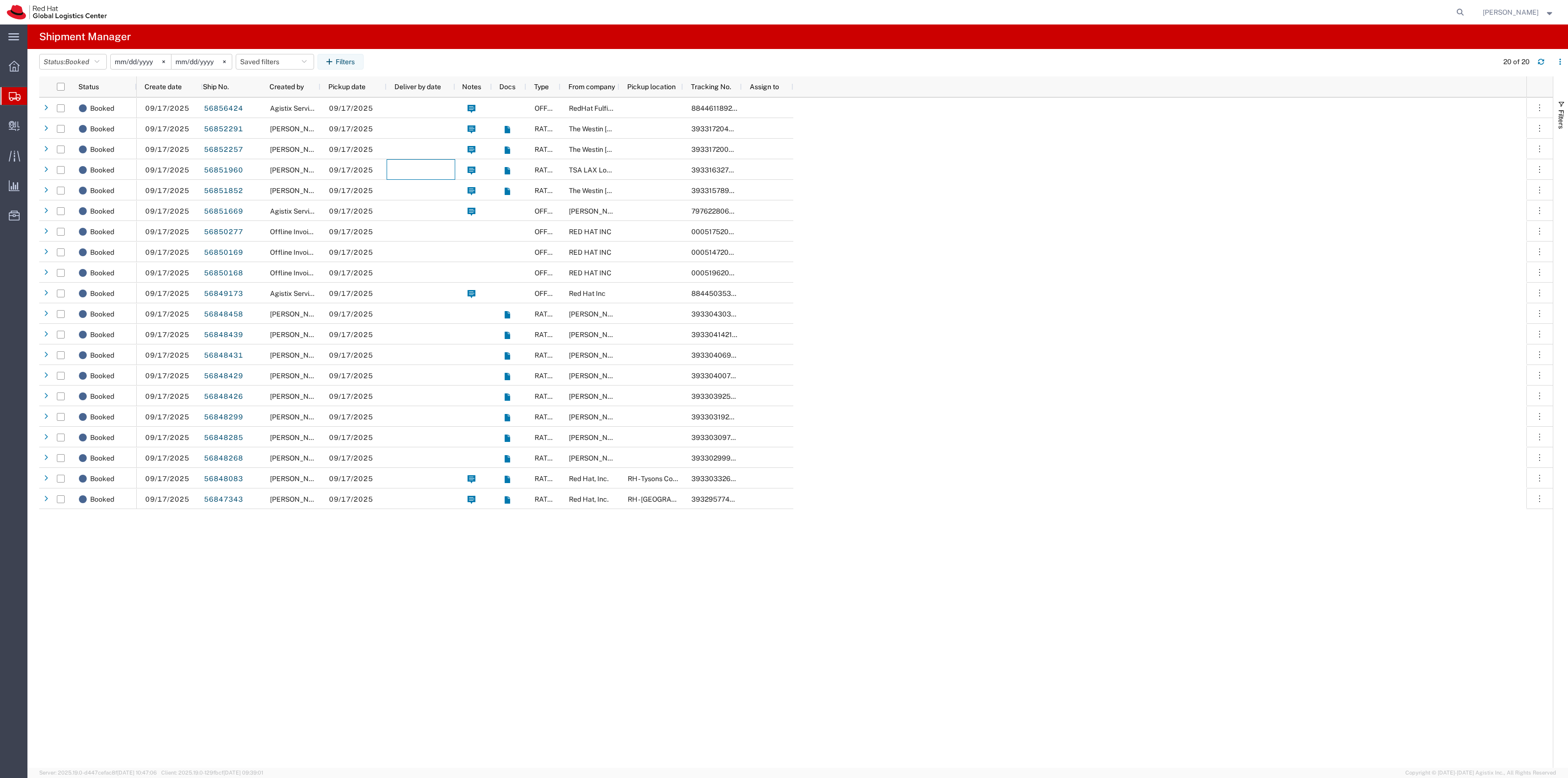
click at [138, 64] on input "2025-09-17" at bounding box center [141, 61] width 60 height 15
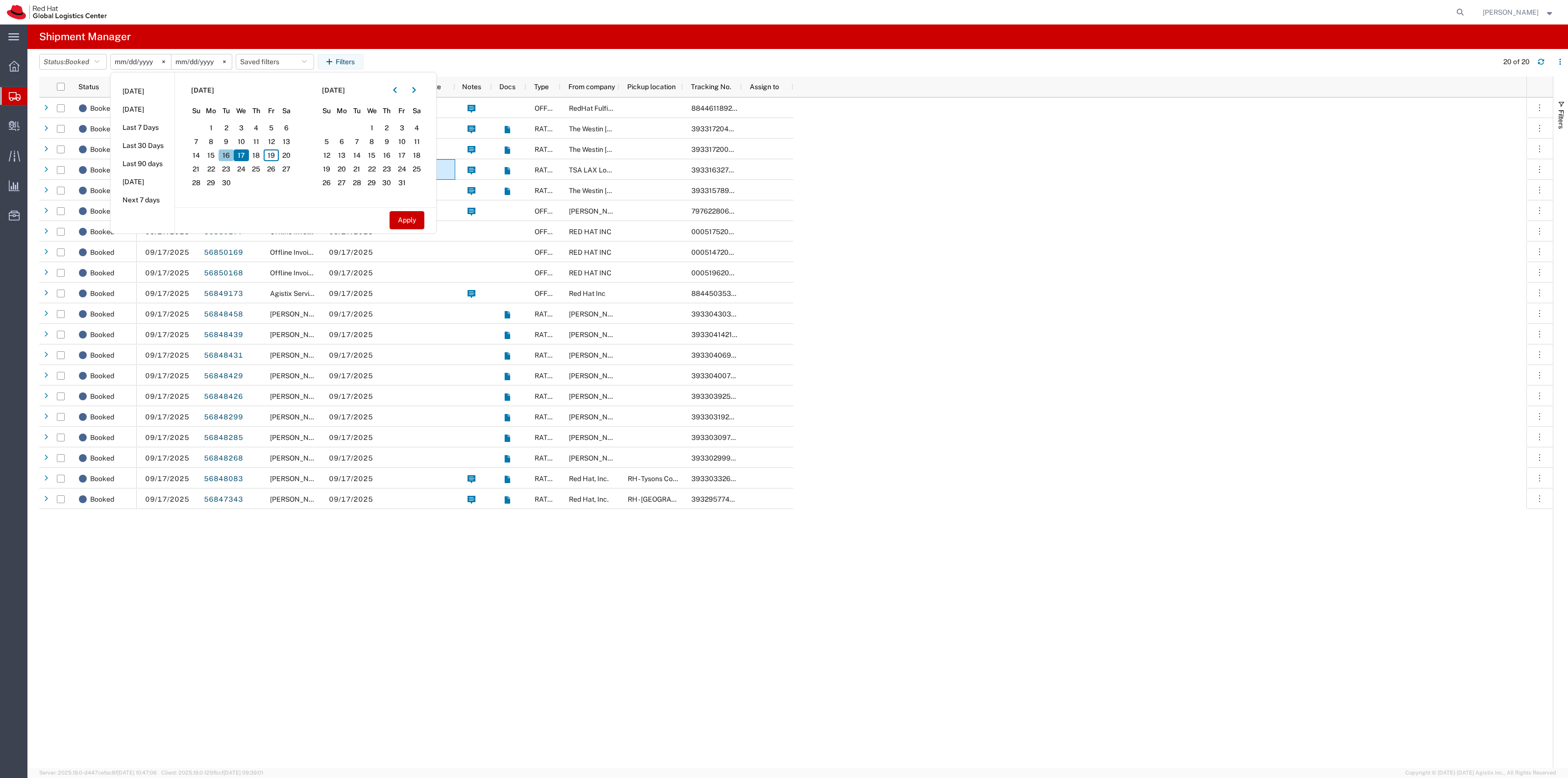
click at [232, 150] on span "16" at bounding box center [226, 155] width 15 height 12
click at [402, 214] on button "Apply" at bounding box center [407, 220] width 35 height 18
type input "2025-09-16"
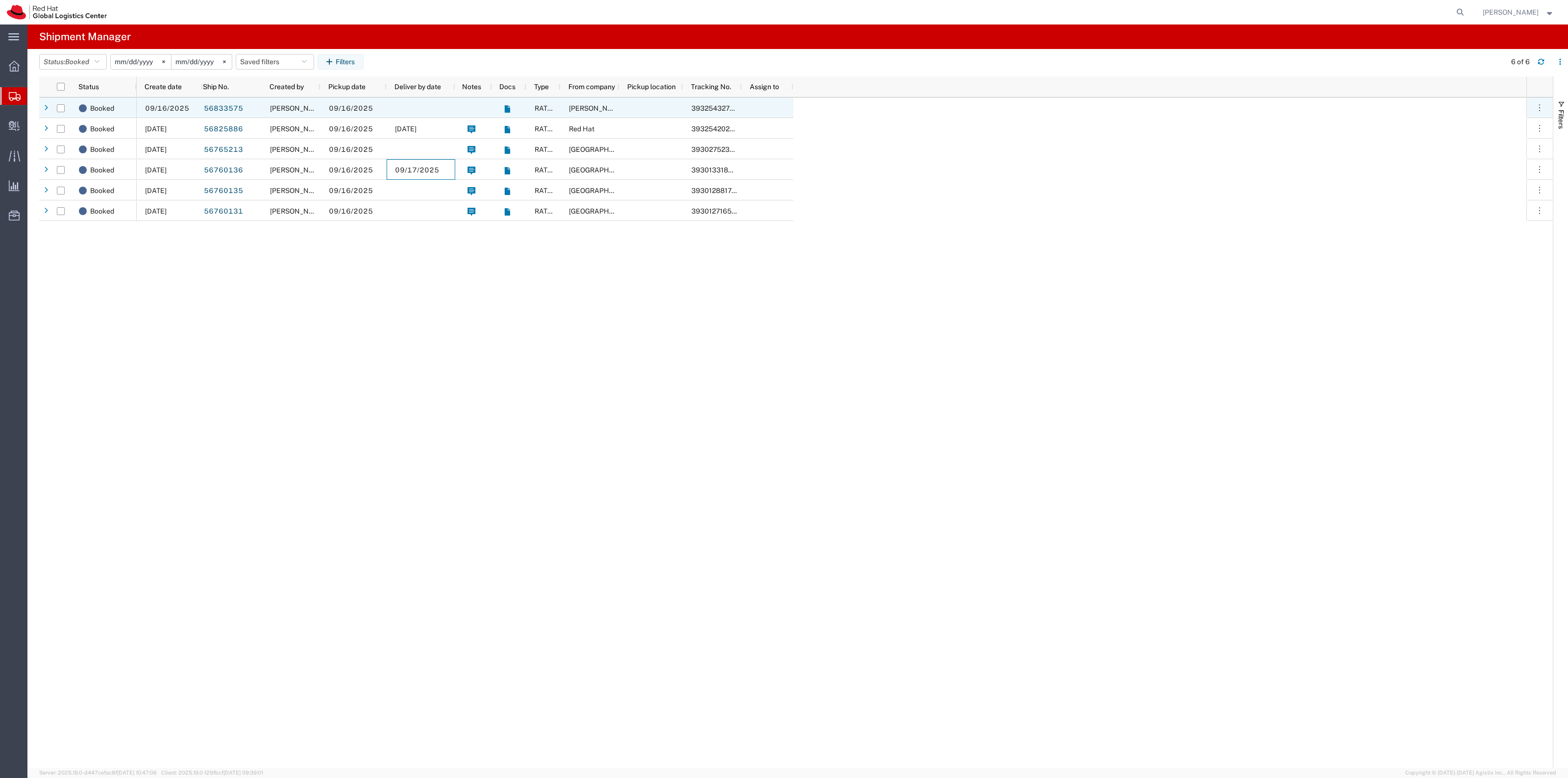
click at [305, 115] on div "Kirk Newcross" at bounding box center [291, 108] width 59 height 20
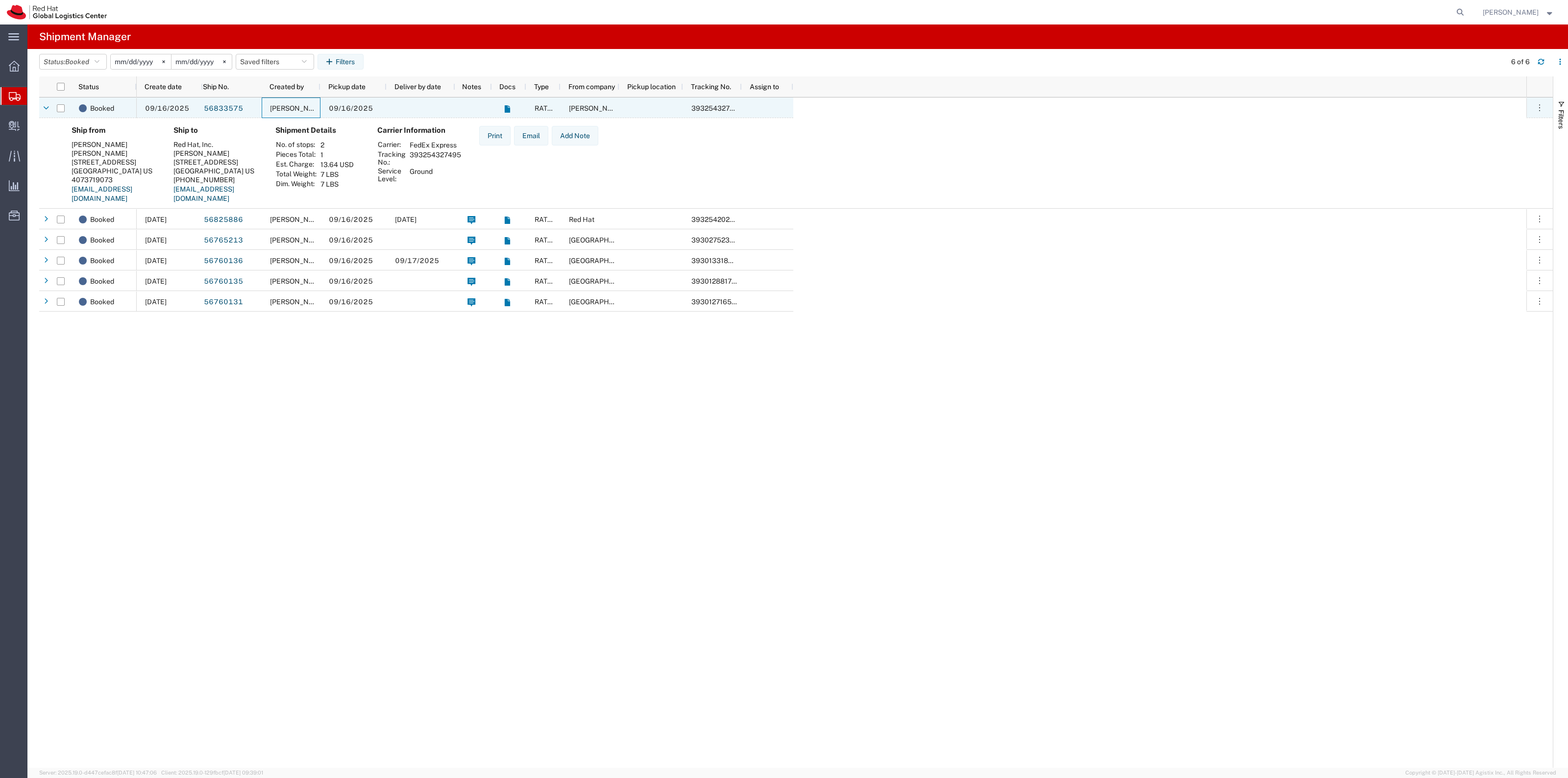
click at [305, 115] on div "Kirk Newcross" at bounding box center [291, 108] width 59 height 20
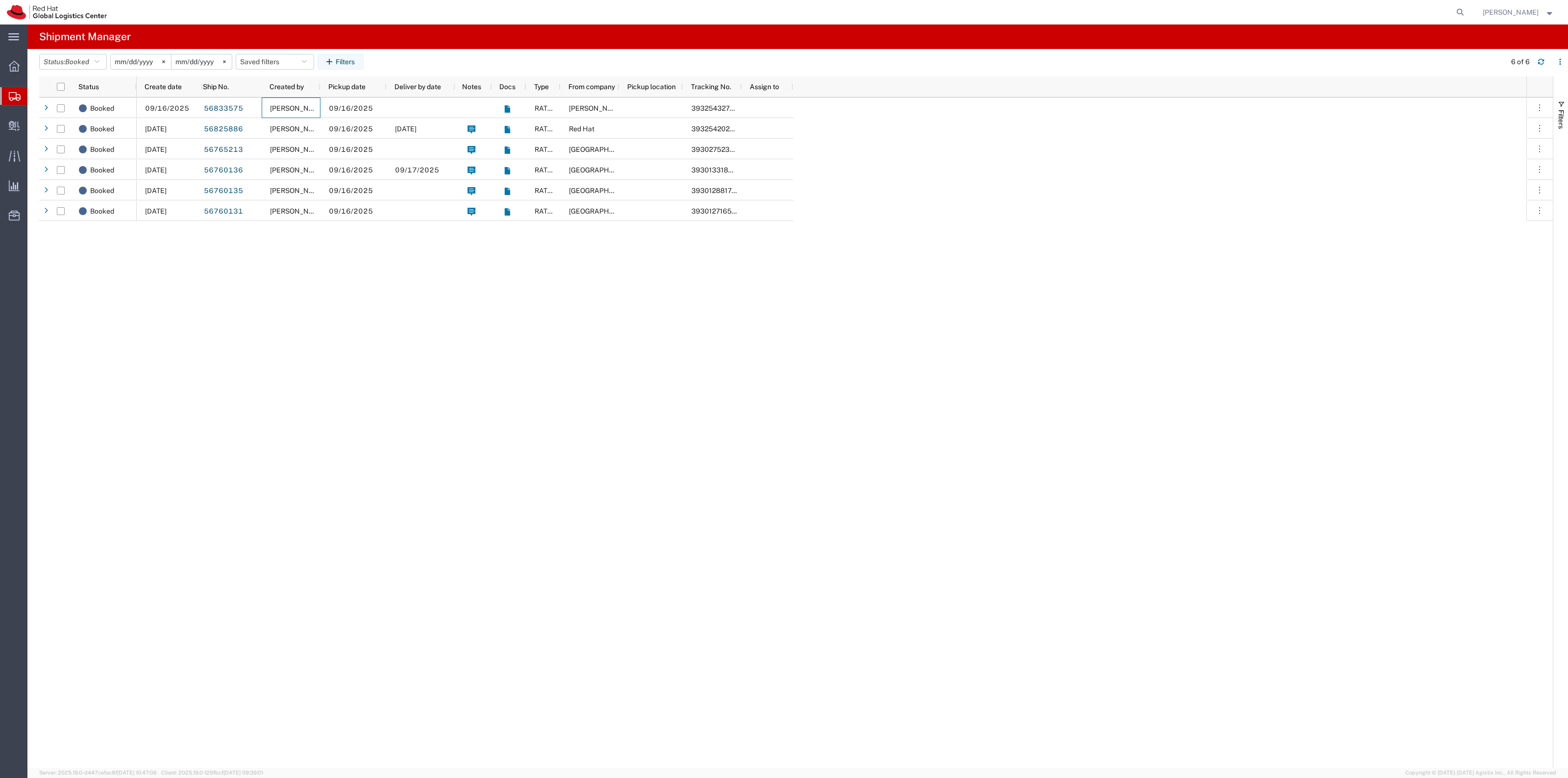
click at [83, 72] on agx-table-filter-chips "Status: Booked Active All Approved Booked Canceled Delivered Denied New On Hold…" at bounding box center [770, 65] width 1462 height 22
click at [83, 70] on agx-table-filter-chips "Status: Booked Active All Approved Booked Canceled Delivered Denied New On Hold…" at bounding box center [770, 65] width 1462 height 22
click at [83, 68] on button "Status: Booked" at bounding box center [73, 61] width 68 height 15
click at [77, 111] on span "All" at bounding box center [96, 114] width 114 height 15
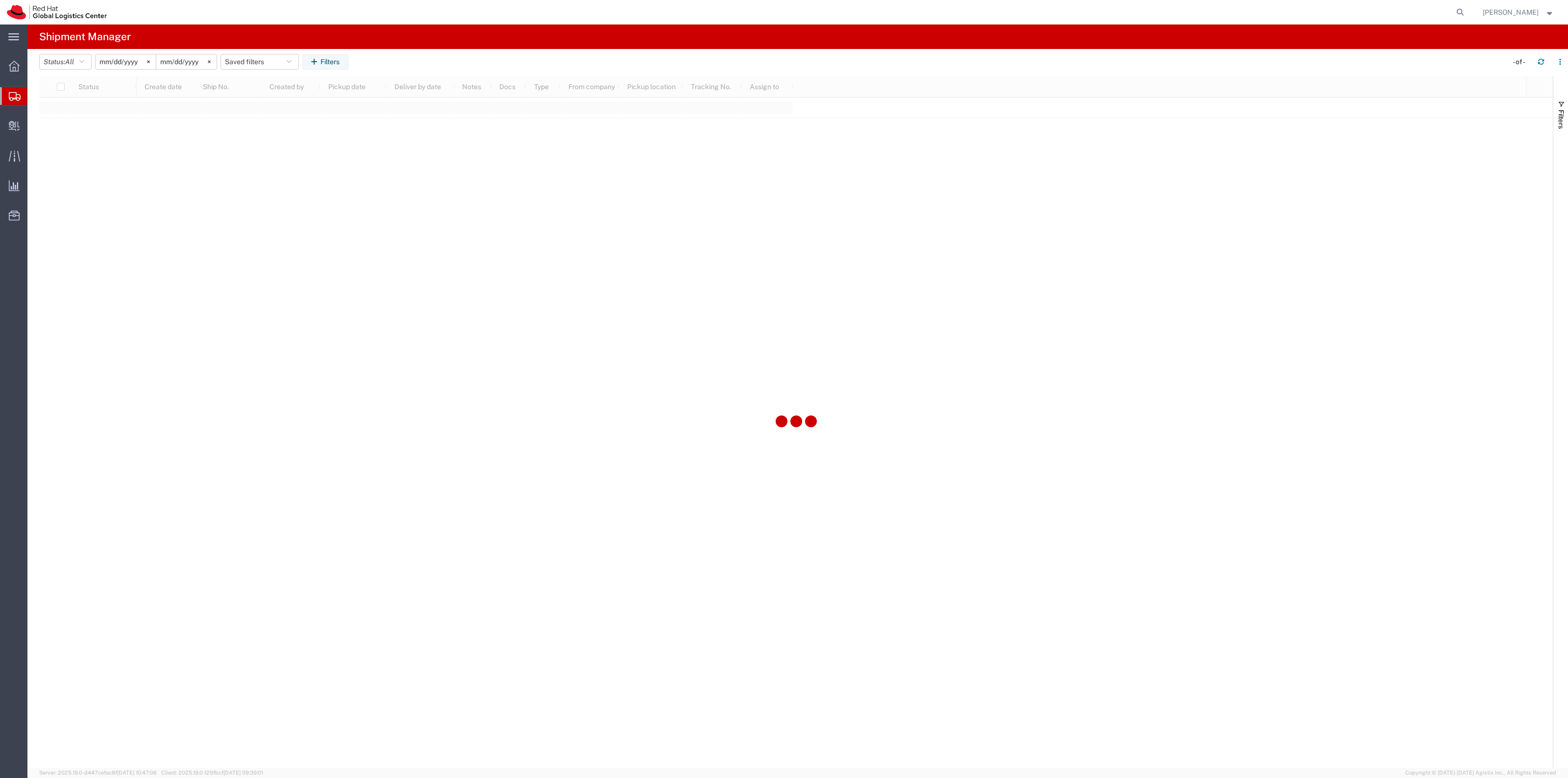
click at [184, 59] on input "2025-09-16" at bounding box center [186, 61] width 60 height 15
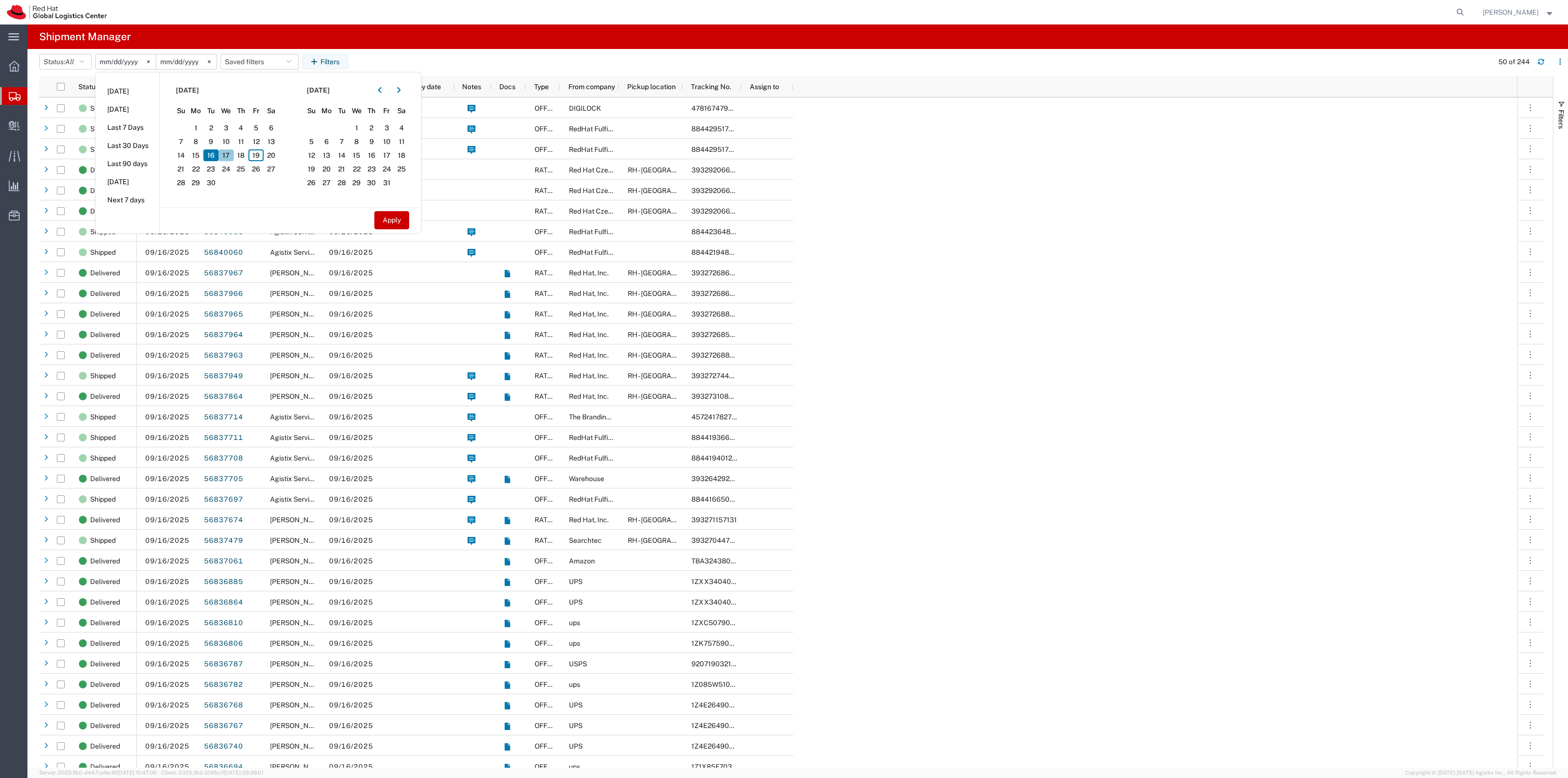
click at [233, 152] on span "17" at bounding box center [226, 155] width 15 height 12
click at [400, 216] on button "Apply" at bounding box center [392, 220] width 35 height 18
type input "2025-09-17"
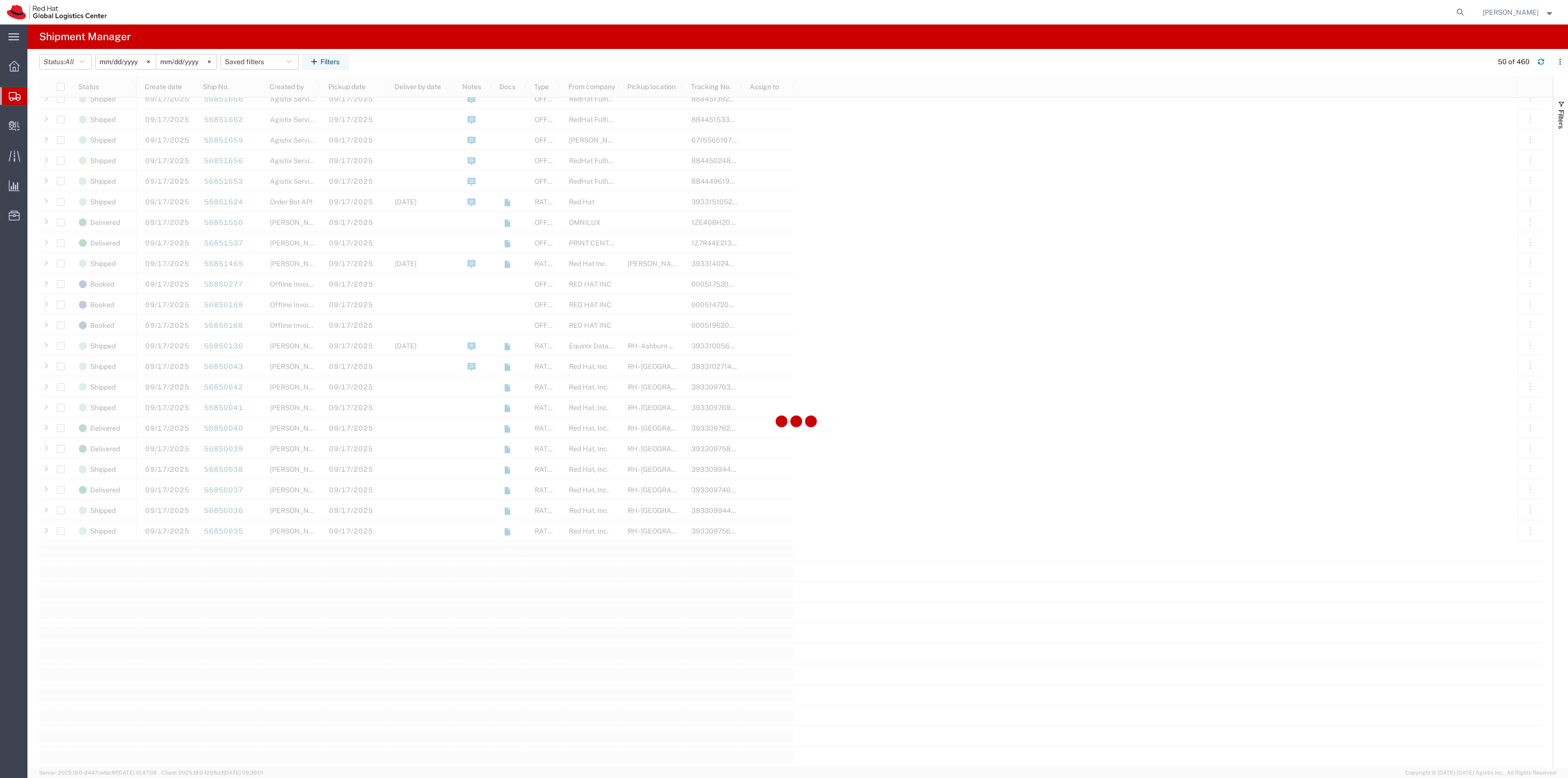
scroll to position [612, 0]
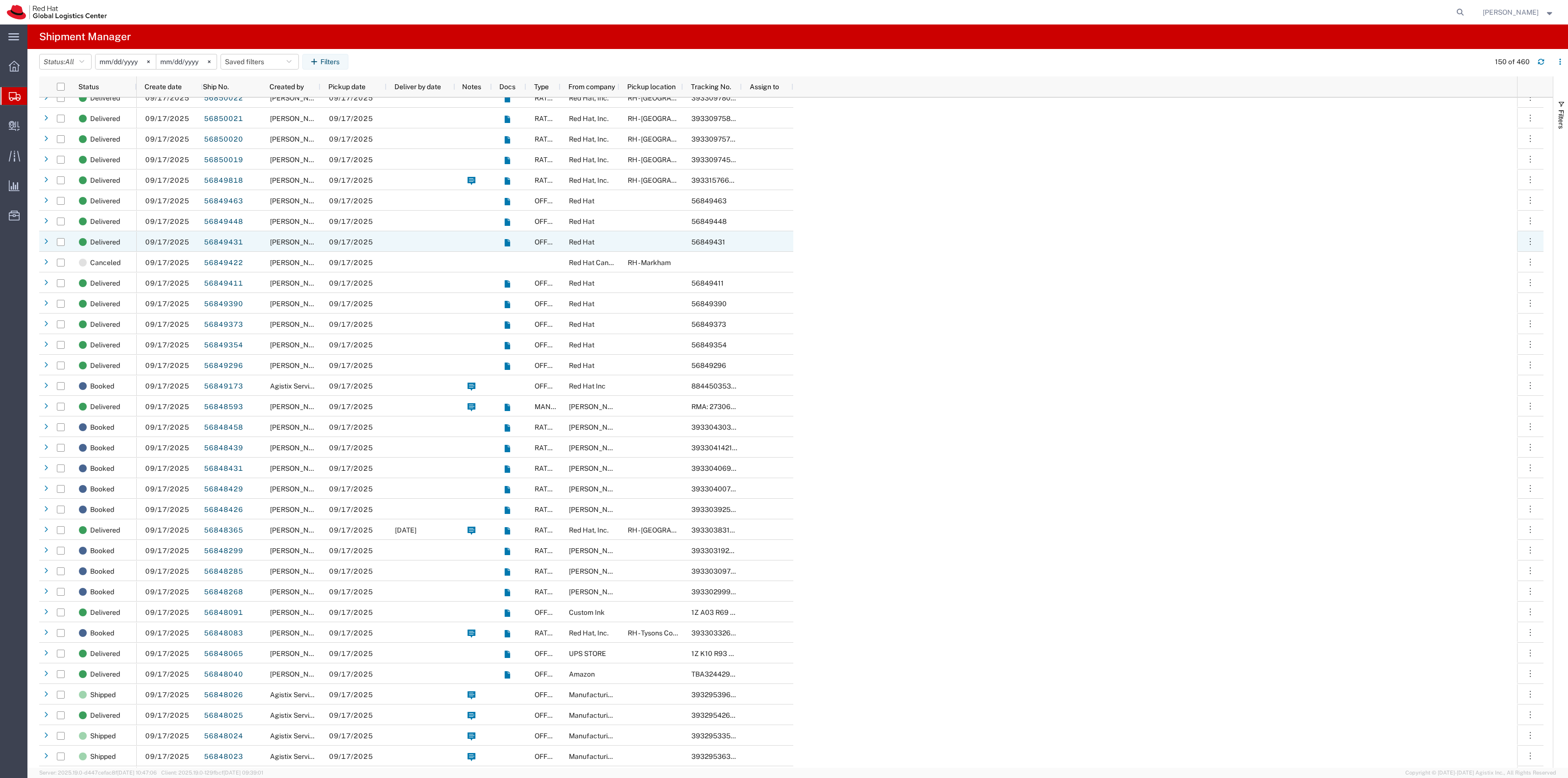
scroll to position [1286, 0]
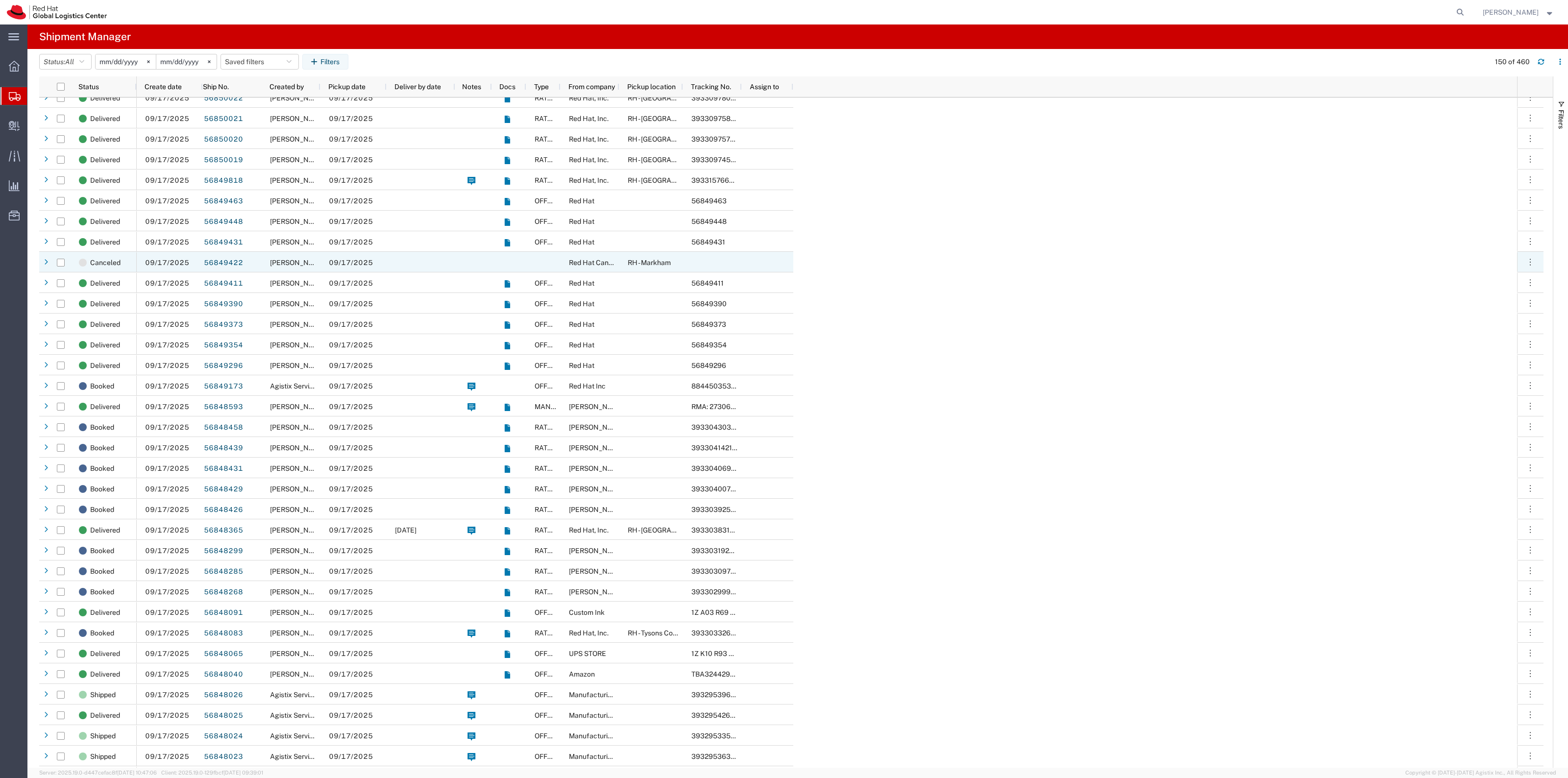
click at [410, 262] on div at bounding box center [421, 262] width 68 height 20
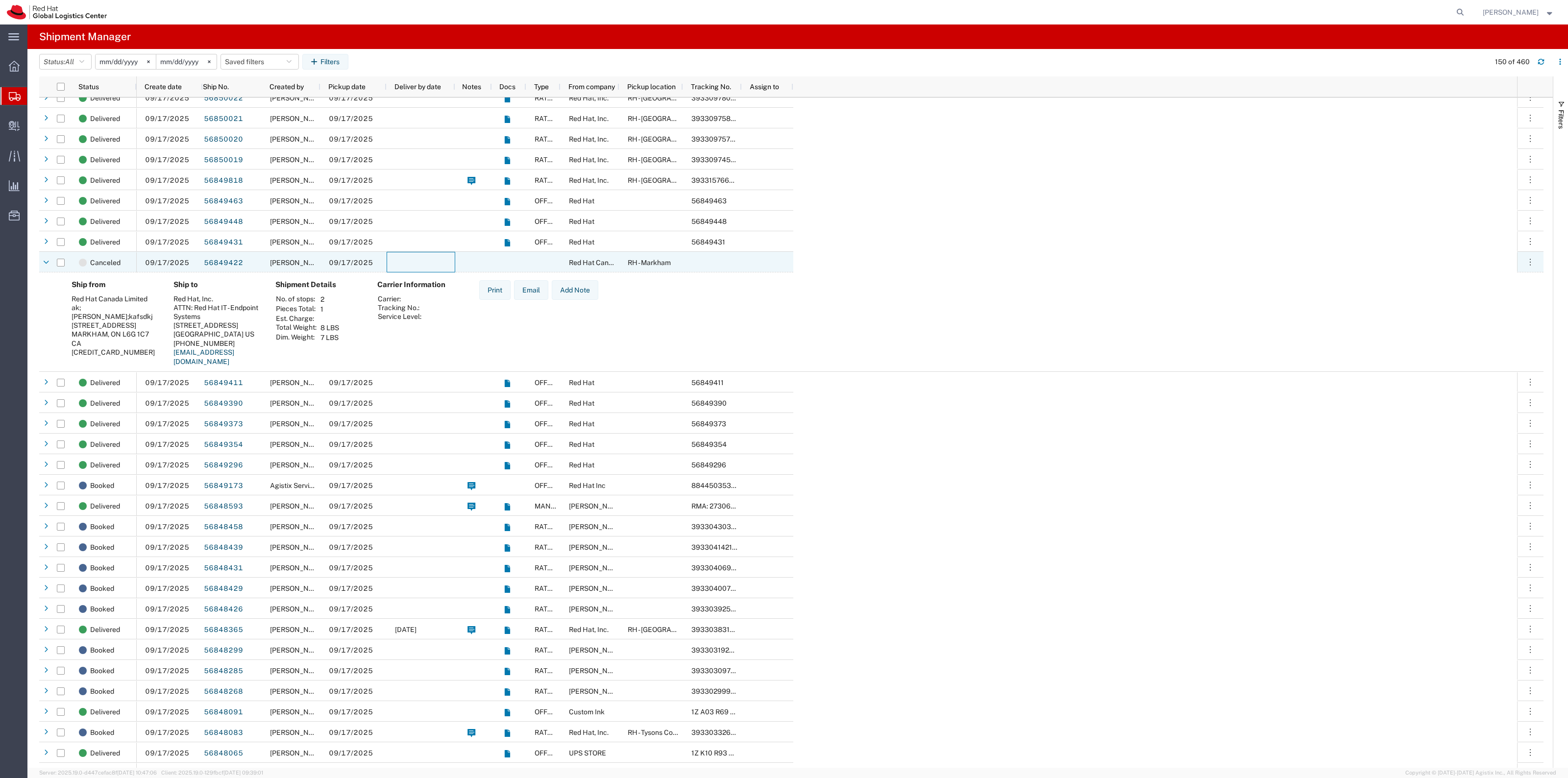
click at [410, 263] on div at bounding box center [421, 262] width 68 height 20
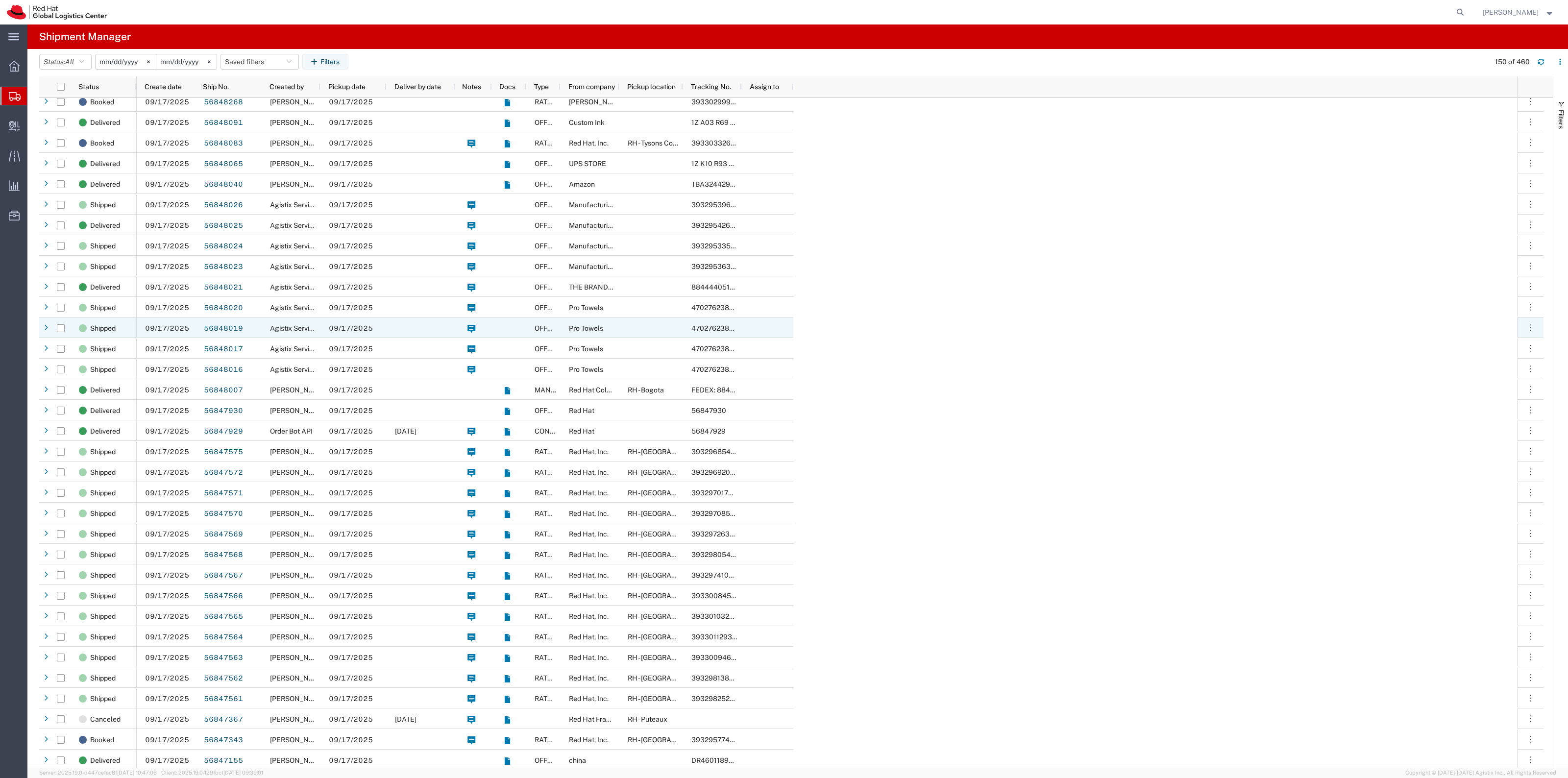
scroll to position [0, 0]
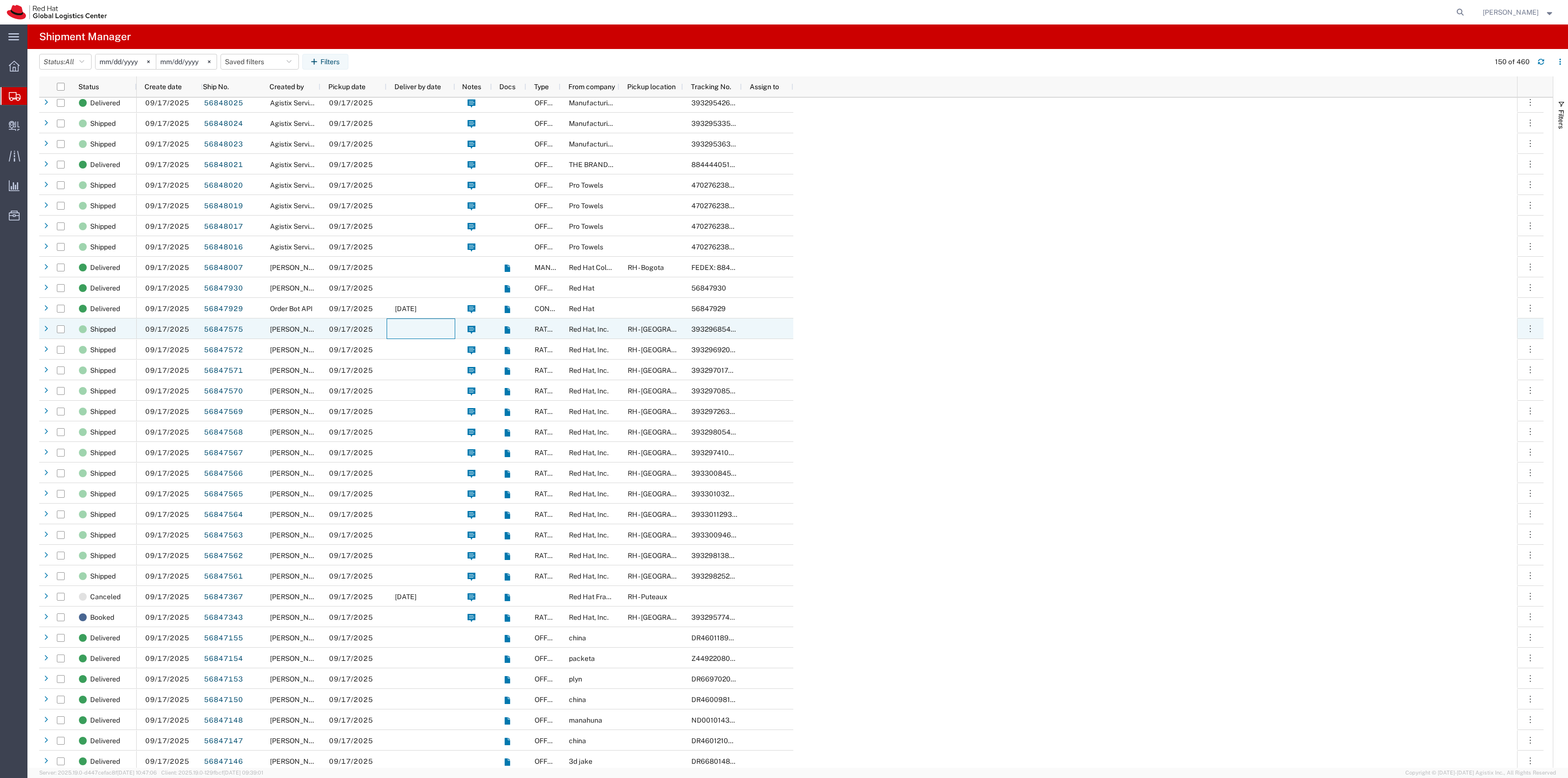
click at [411, 319] on div at bounding box center [421, 328] width 68 height 20
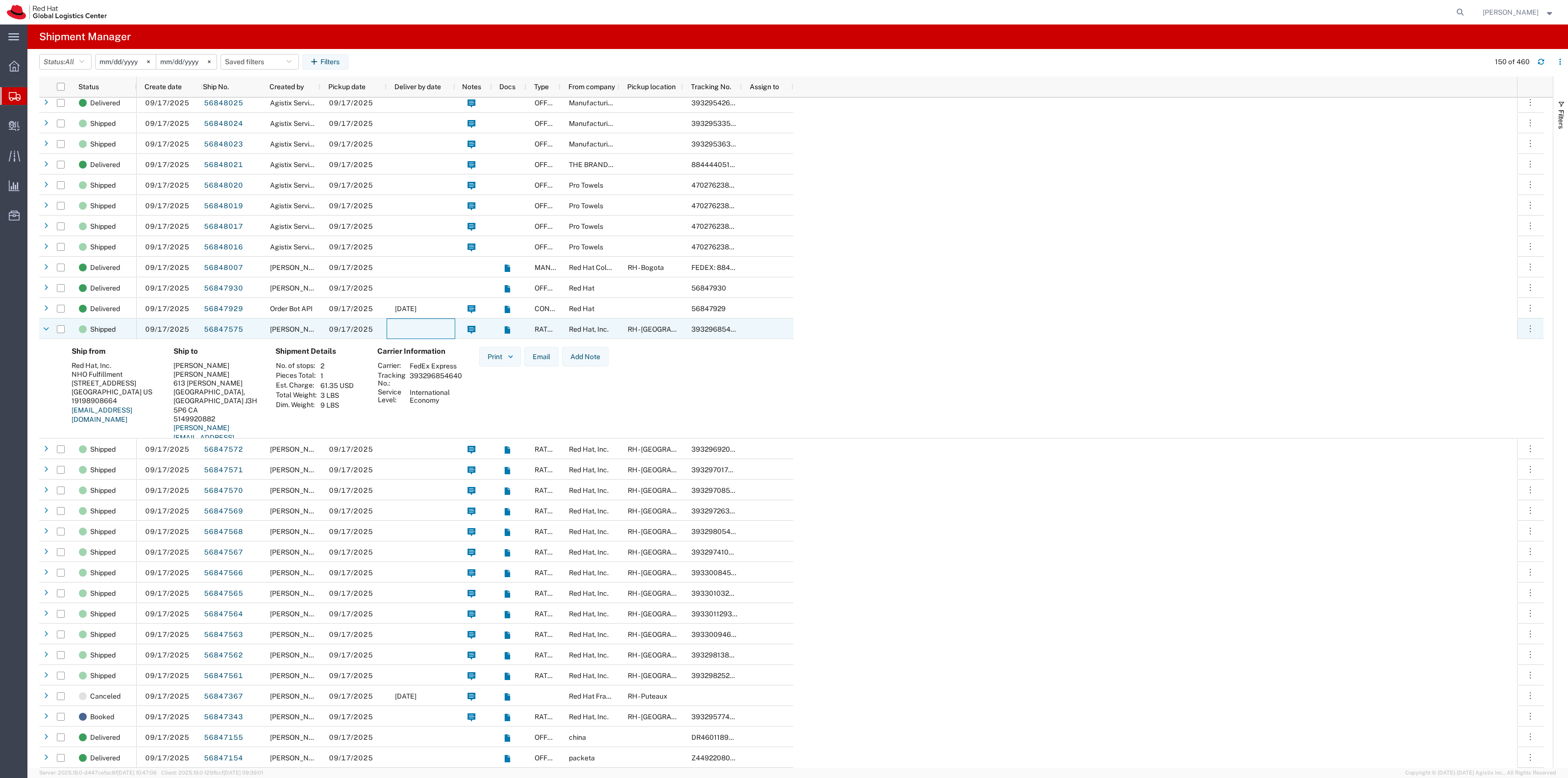
click at [409, 324] on div at bounding box center [421, 328] width 68 height 20
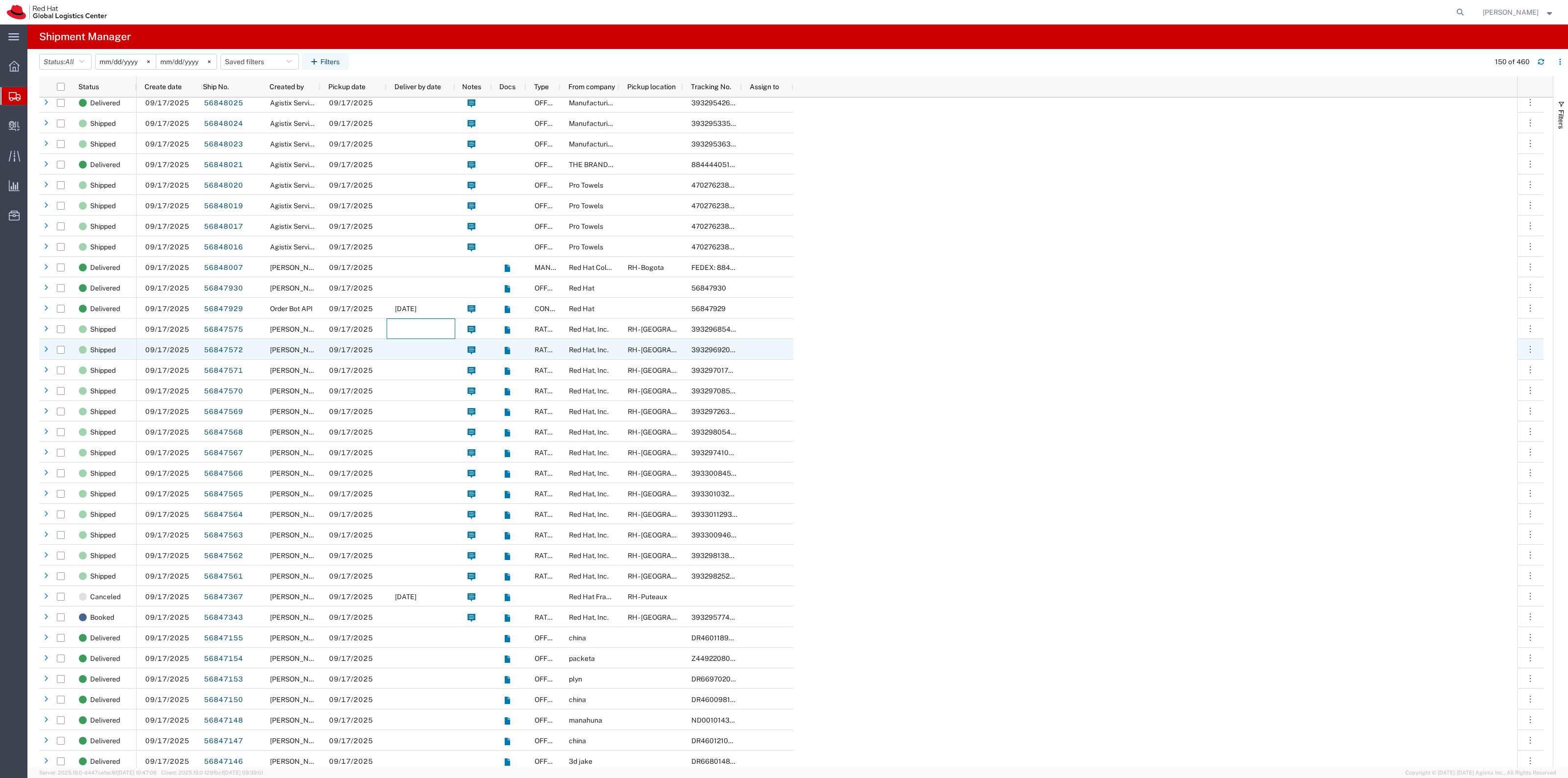
click at [403, 357] on div at bounding box center [421, 348] width 68 height 20
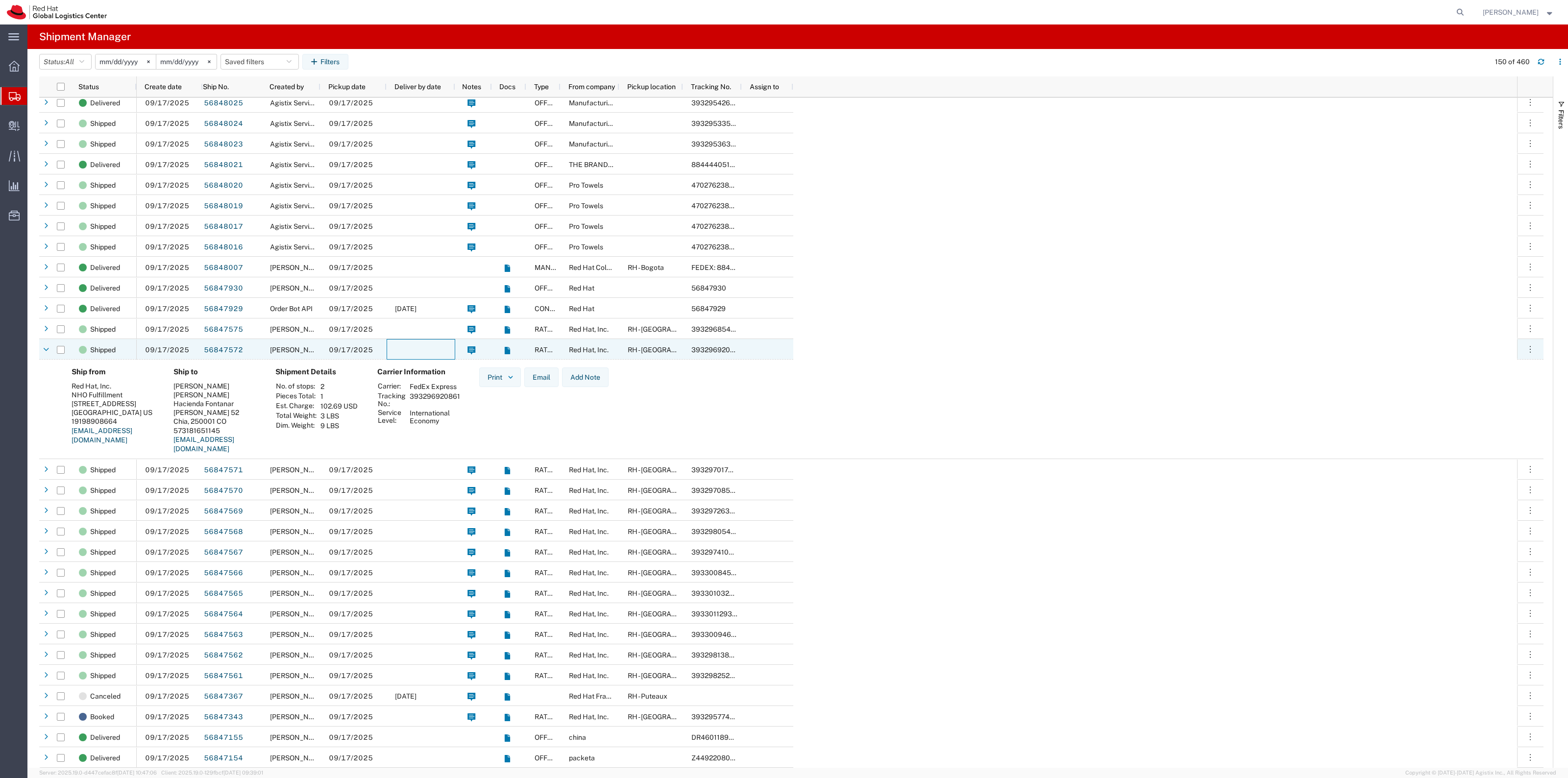
click at [403, 357] on div at bounding box center [421, 348] width 68 height 20
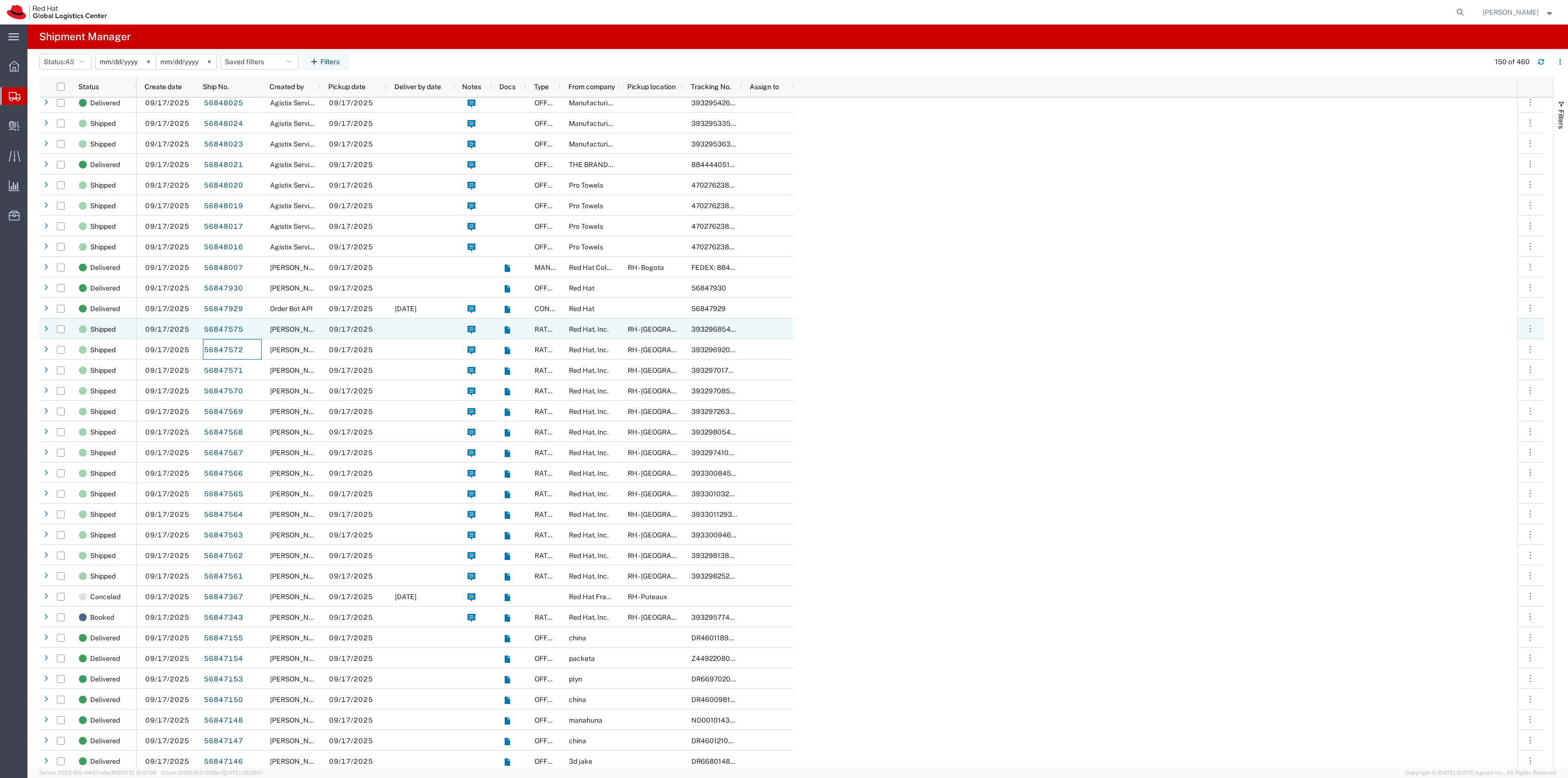
scroll to position [2083, 0]
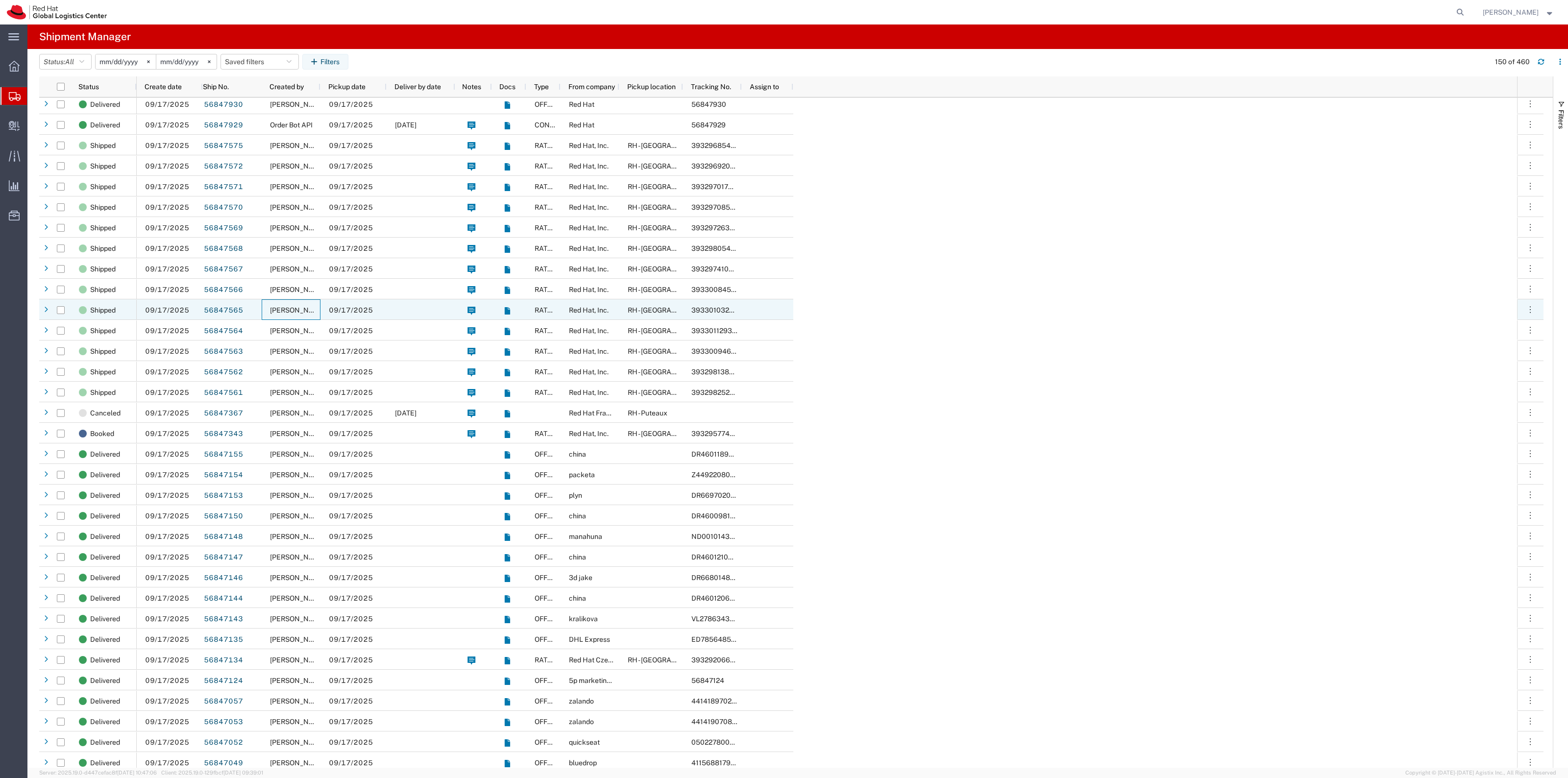
click at [280, 304] on div "Kirk Newcross" at bounding box center [291, 309] width 59 height 20
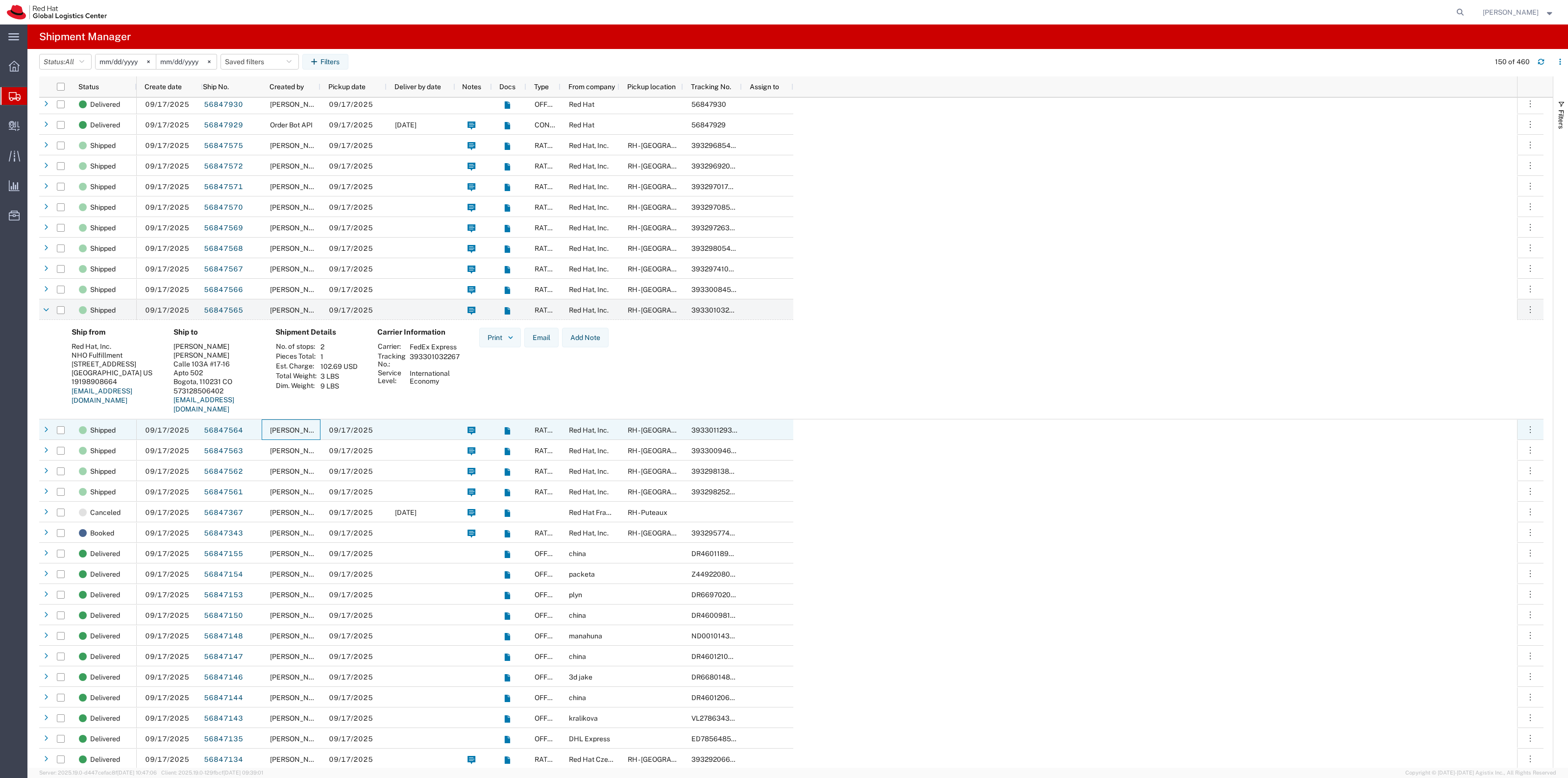
click at [303, 432] on span "Kirk Newcross" at bounding box center [298, 430] width 56 height 8
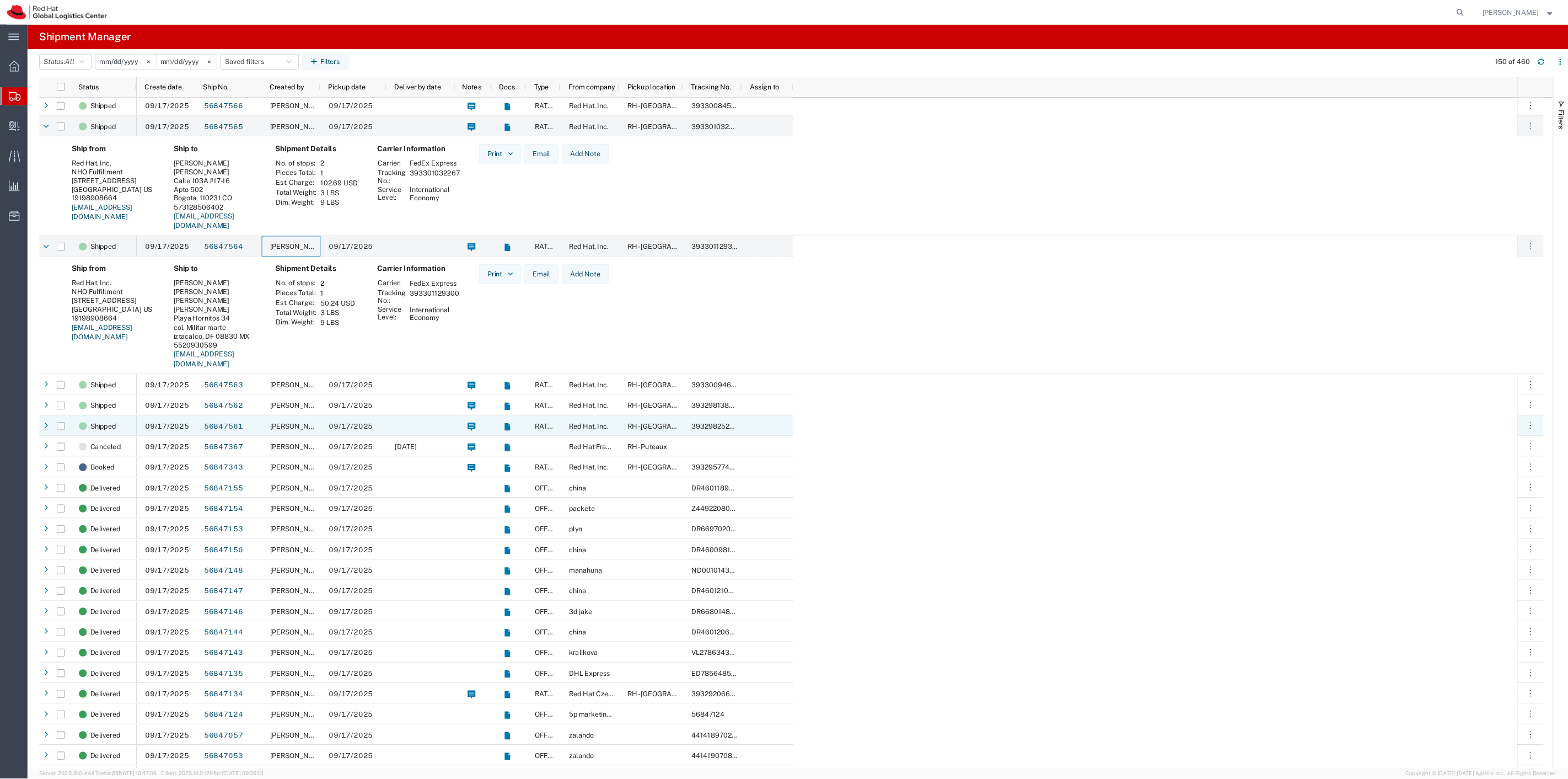
scroll to position [2551, 0]
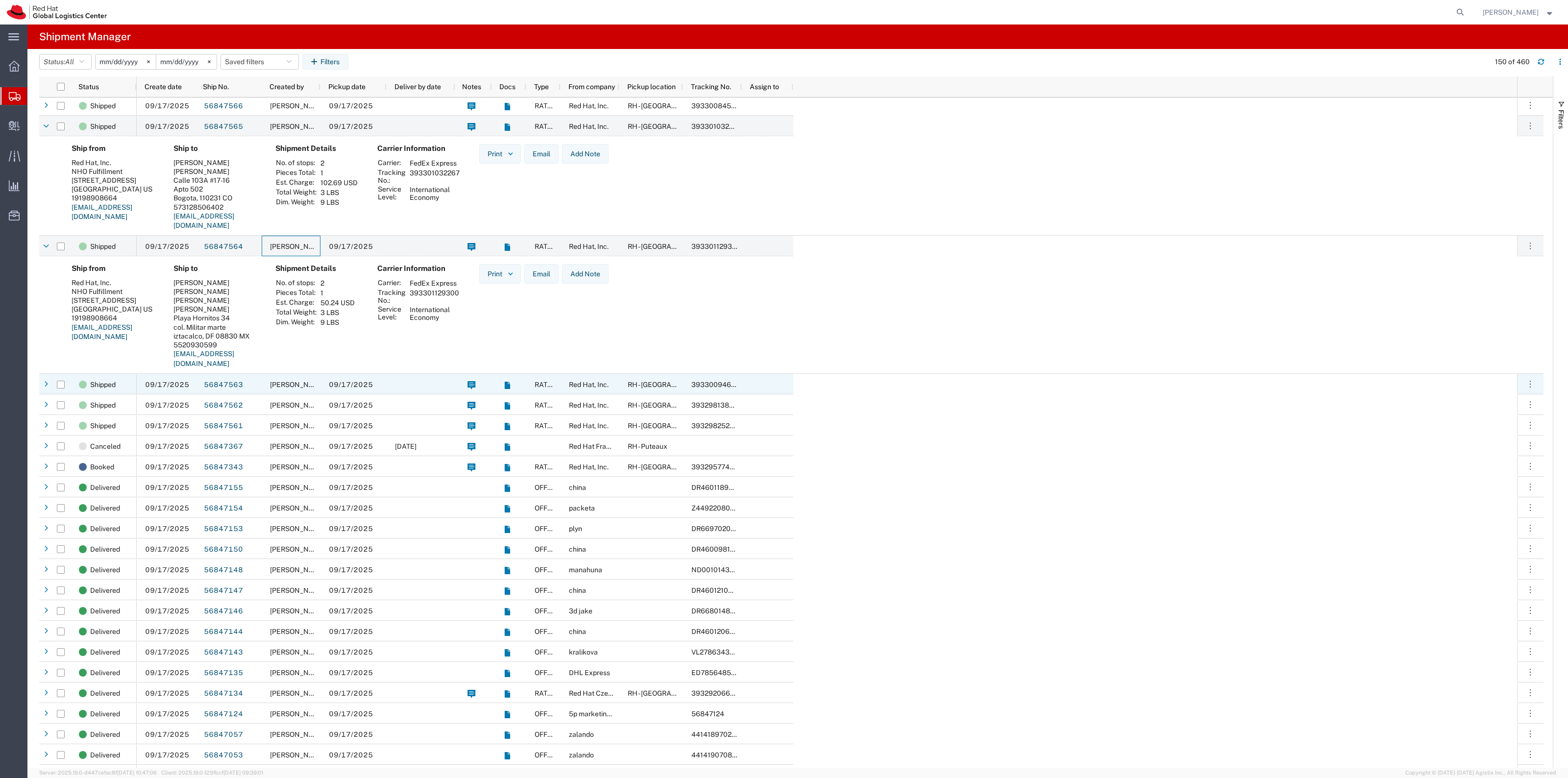
click at [268, 390] on div "Kirk Newcross" at bounding box center [291, 383] width 59 height 20
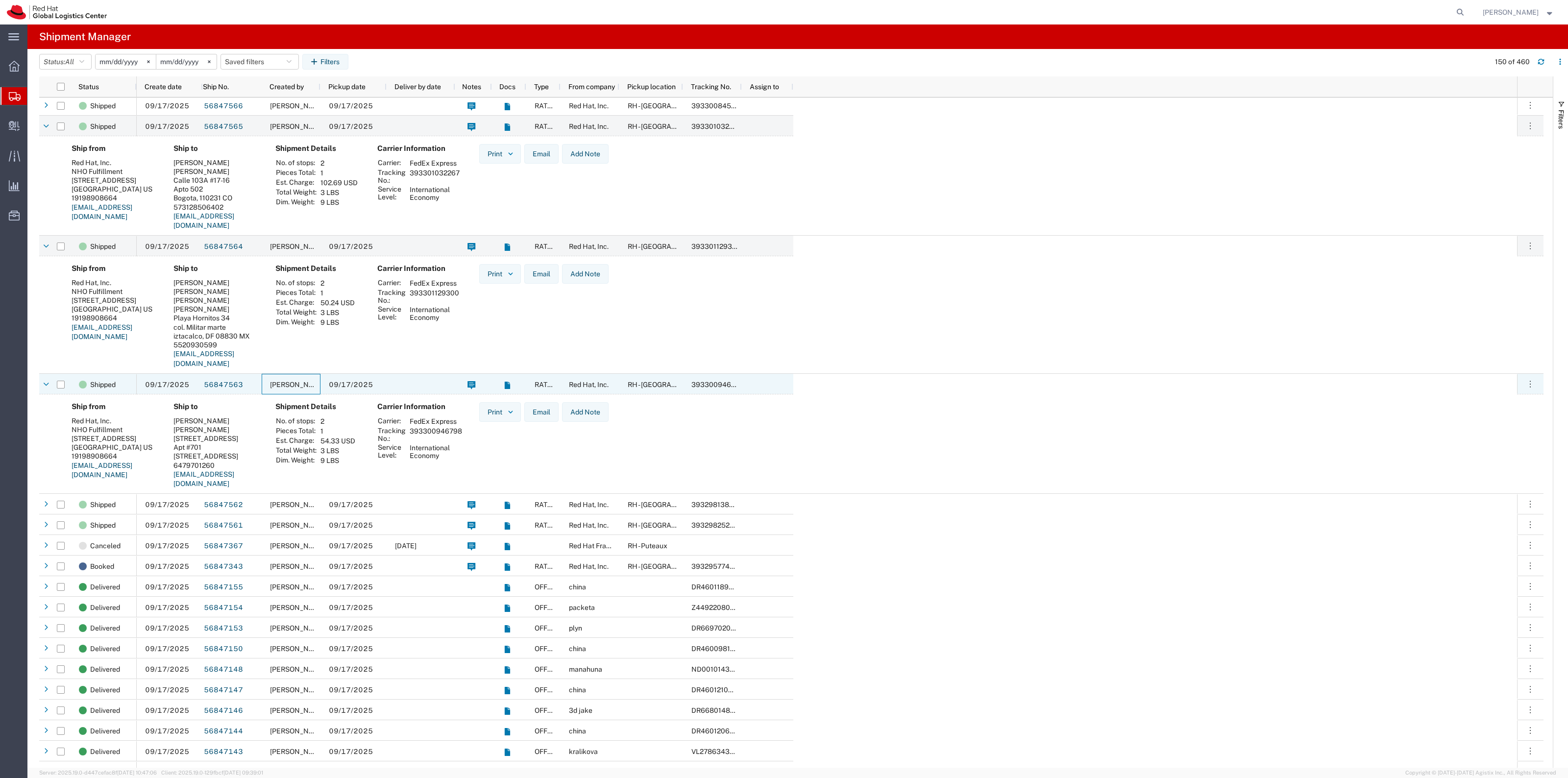
click at [268, 390] on div "Kirk Newcross" at bounding box center [291, 383] width 59 height 20
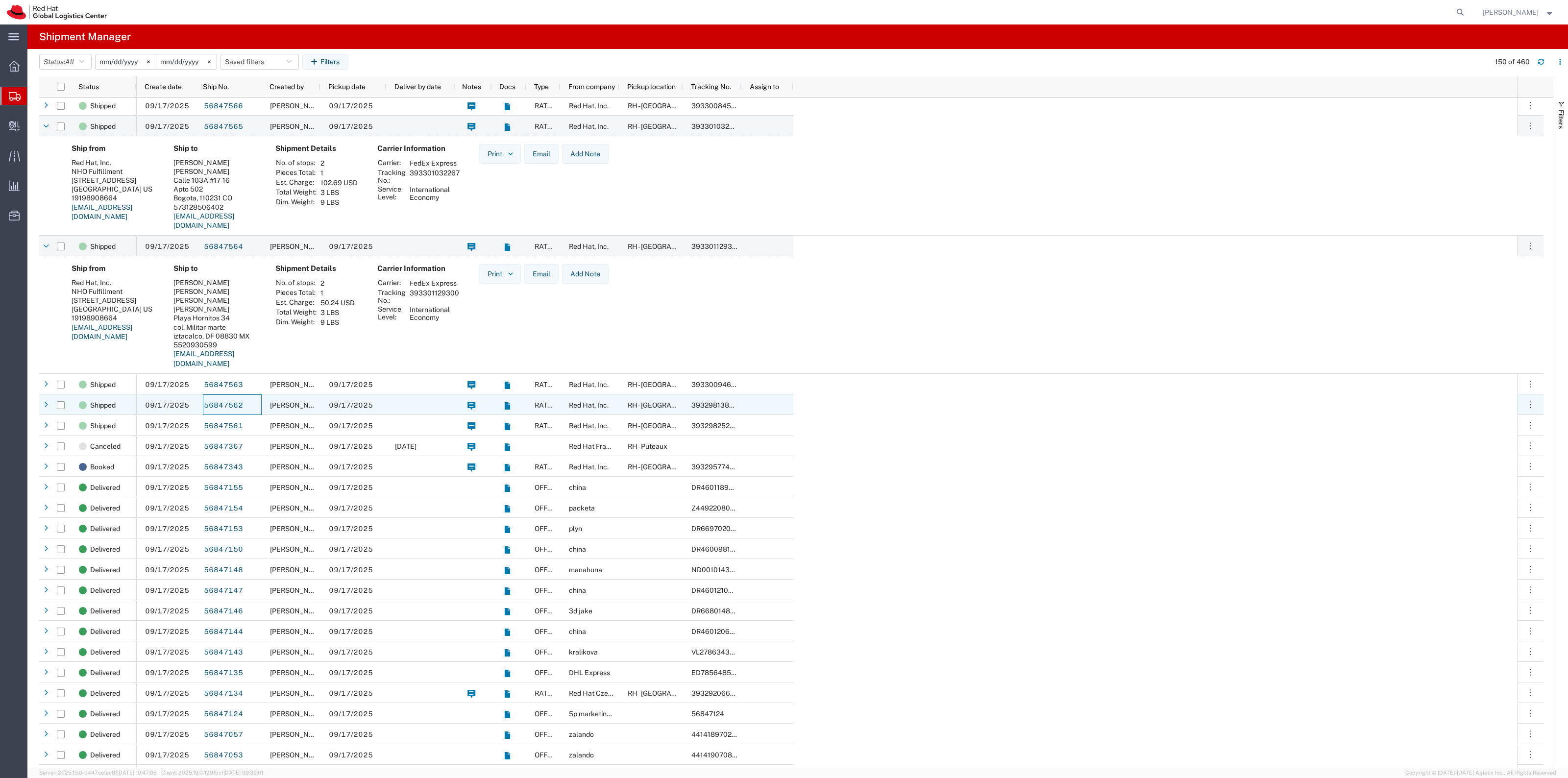
click at [249, 396] on div "56847562" at bounding box center [232, 404] width 59 height 20
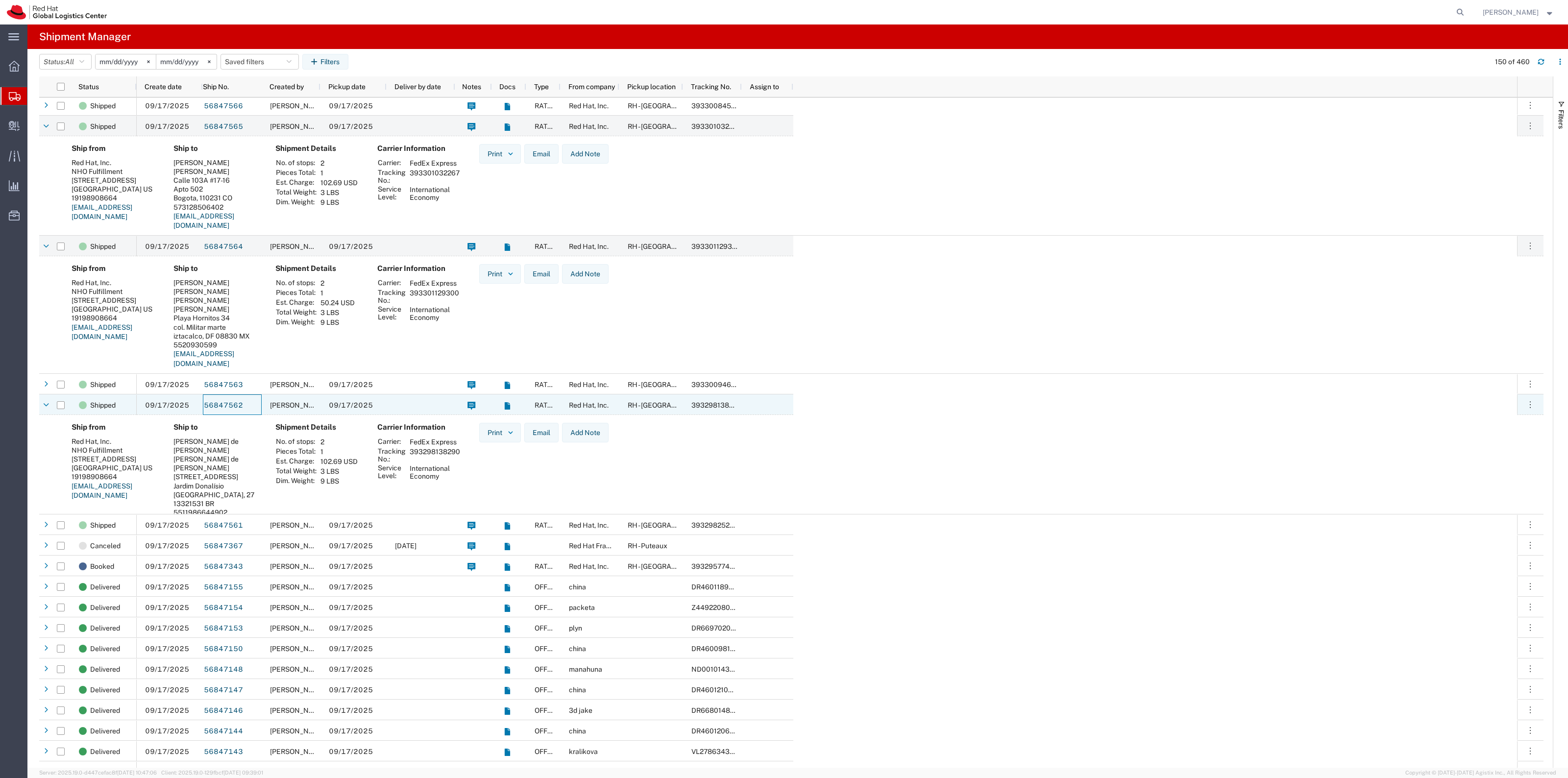
click at [254, 402] on div "56847562" at bounding box center [232, 404] width 59 height 20
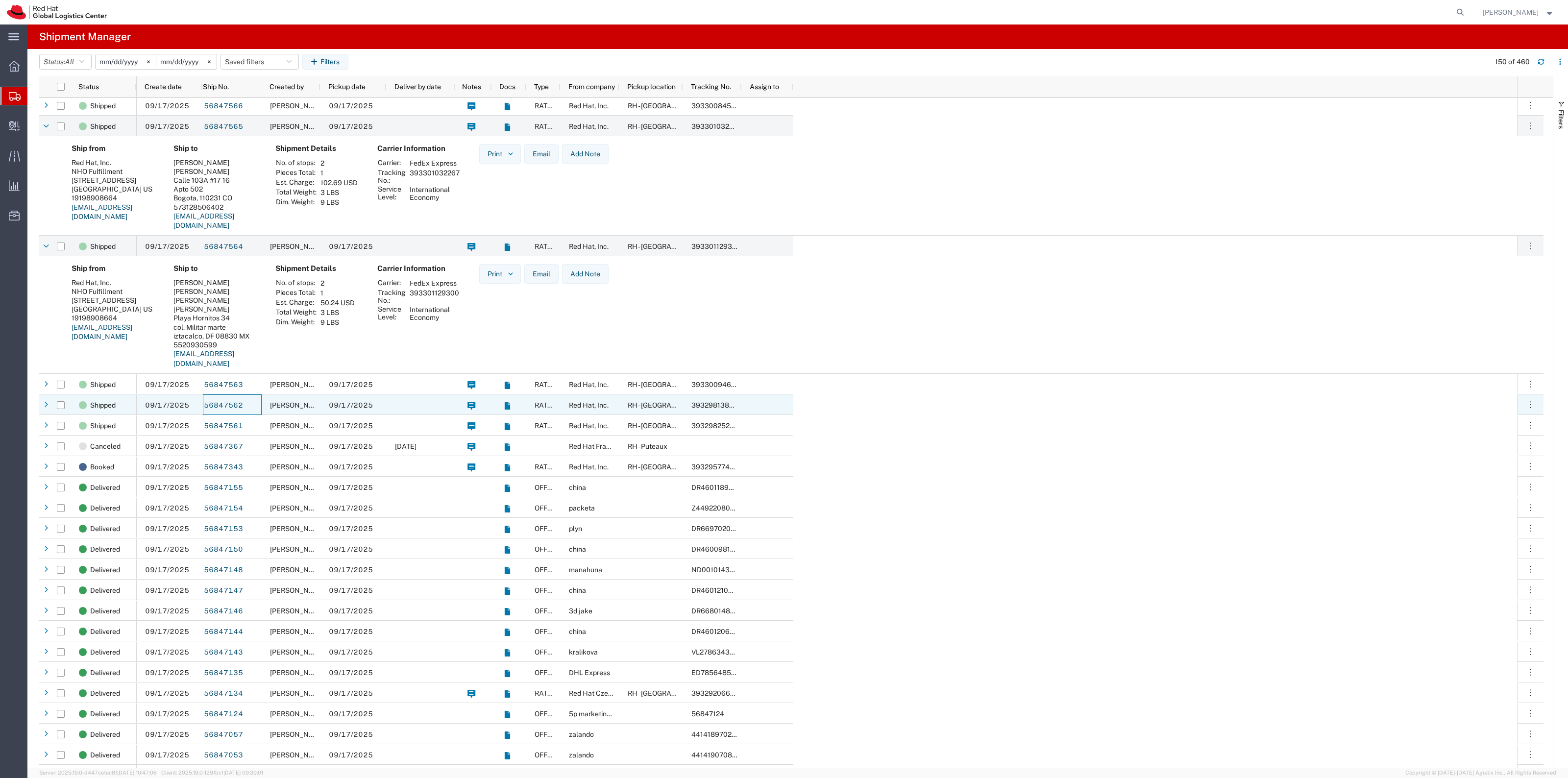
click at [256, 402] on div "56847562" at bounding box center [232, 404] width 59 height 20
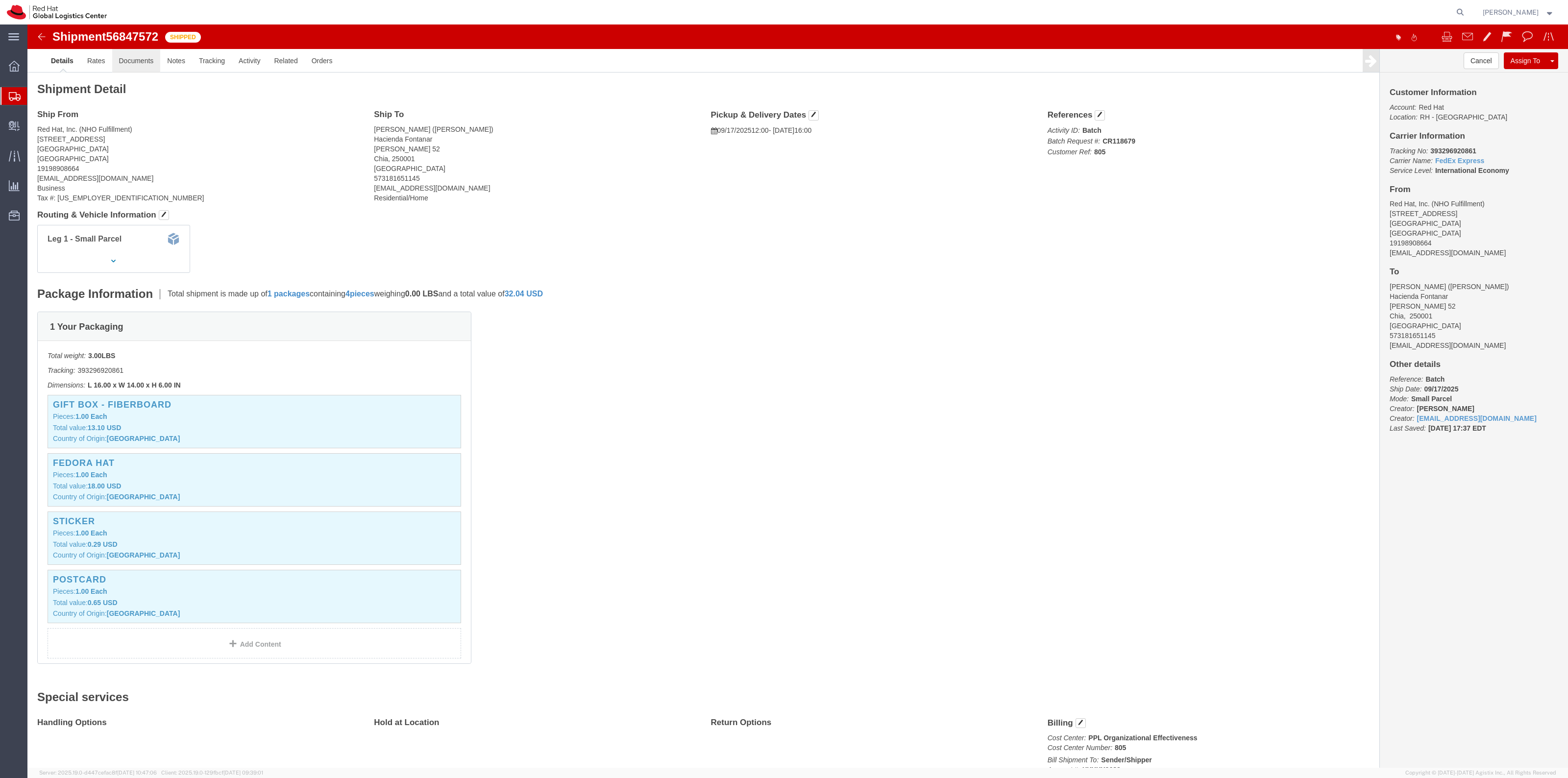
click link "Documents"
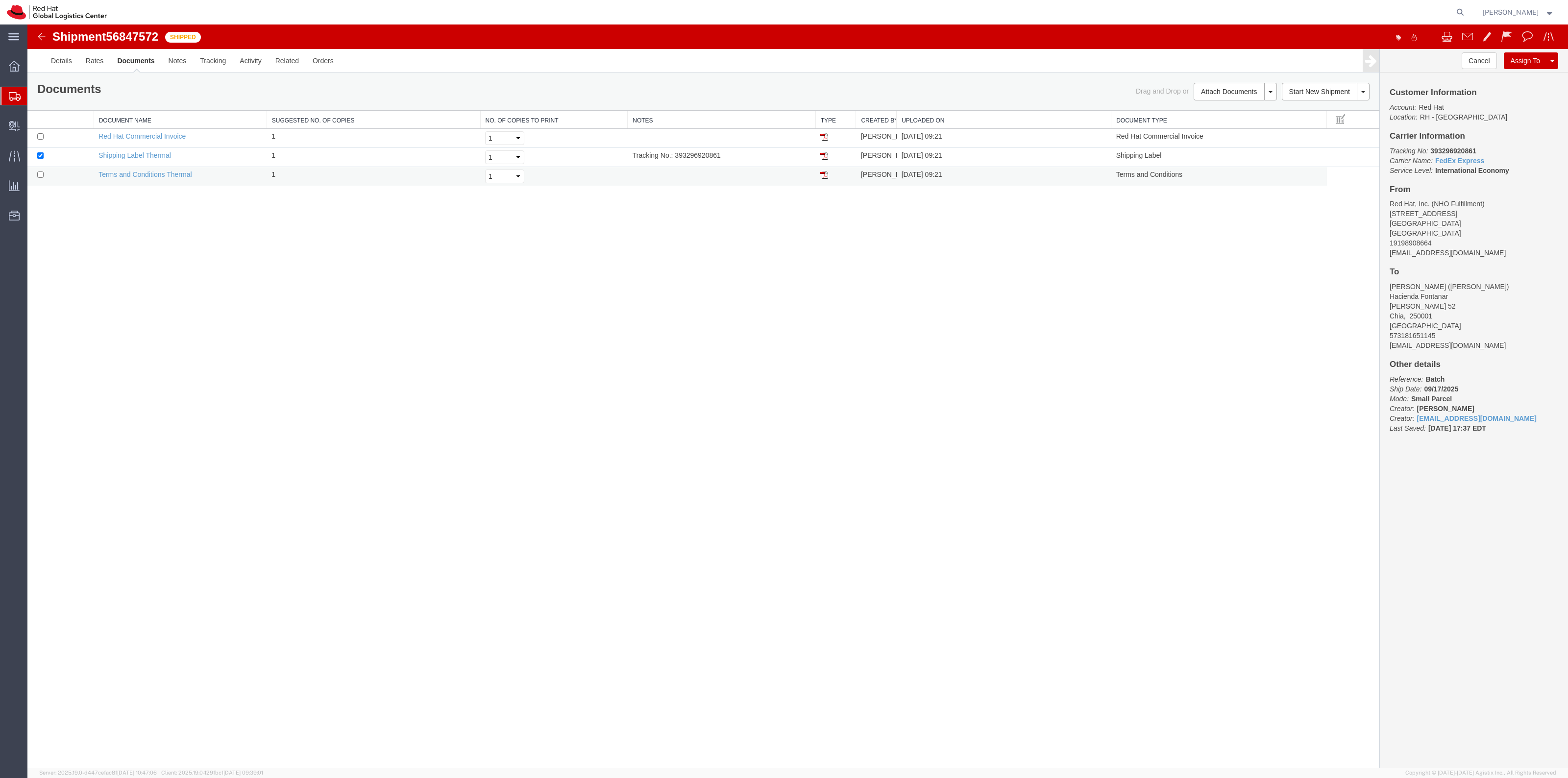
click at [825, 173] on img at bounding box center [823, 175] width 8 height 8
drag, startPoint x: 825, startPoint y: 158, endPoint x: 589, endPoint y: 353, distance: 306.1
click at [825, 158] on img at bounding box center [823, 155] width 8 height 8
drag, startPoint x: 821, startPoint y: 136, endPoint x: 1023, endPoint y: 275, distance: 245.2
click at [821, 136] on img at bounding box center [823, 136] width 8 height 8
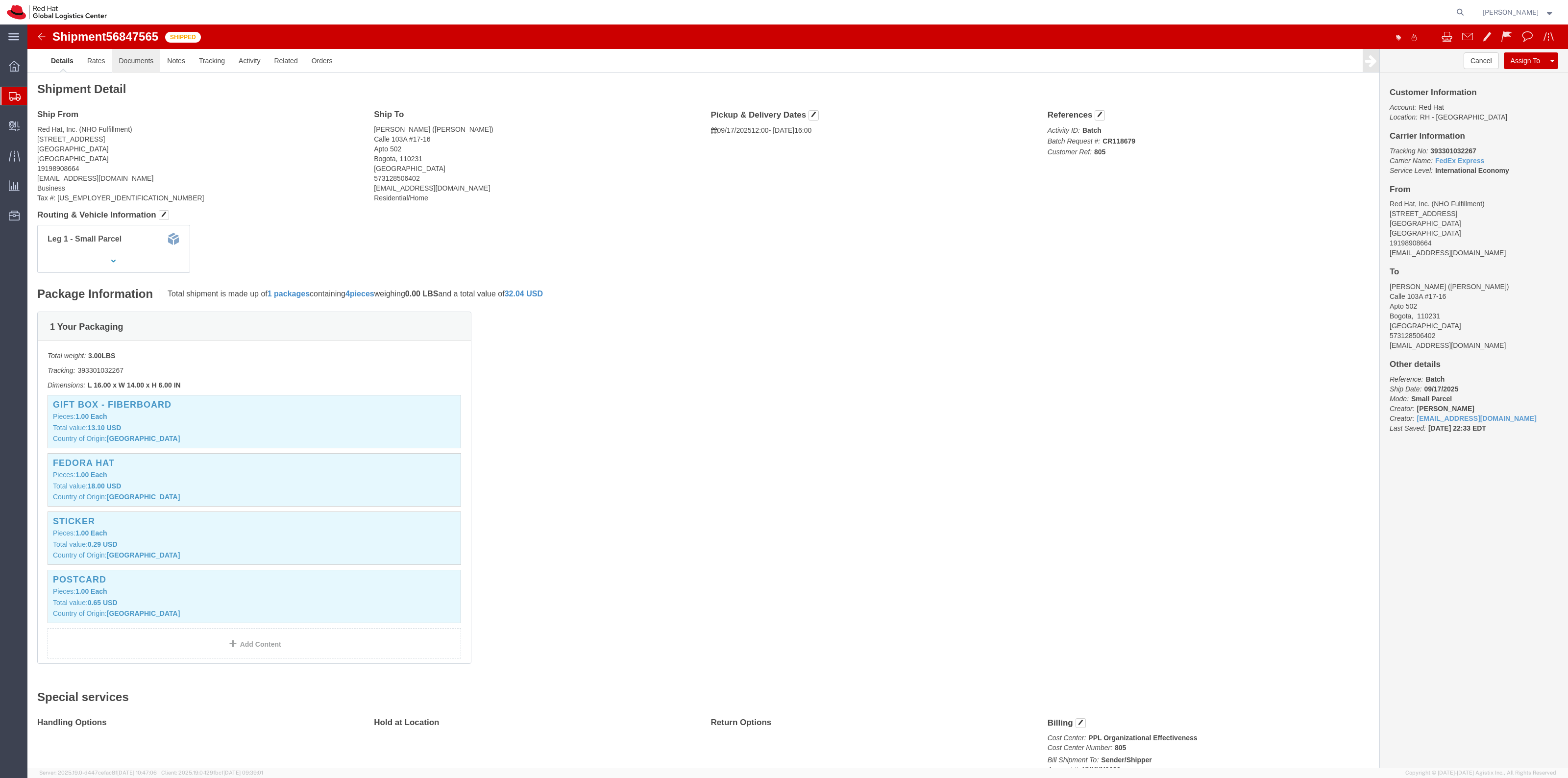
click link "Documents"
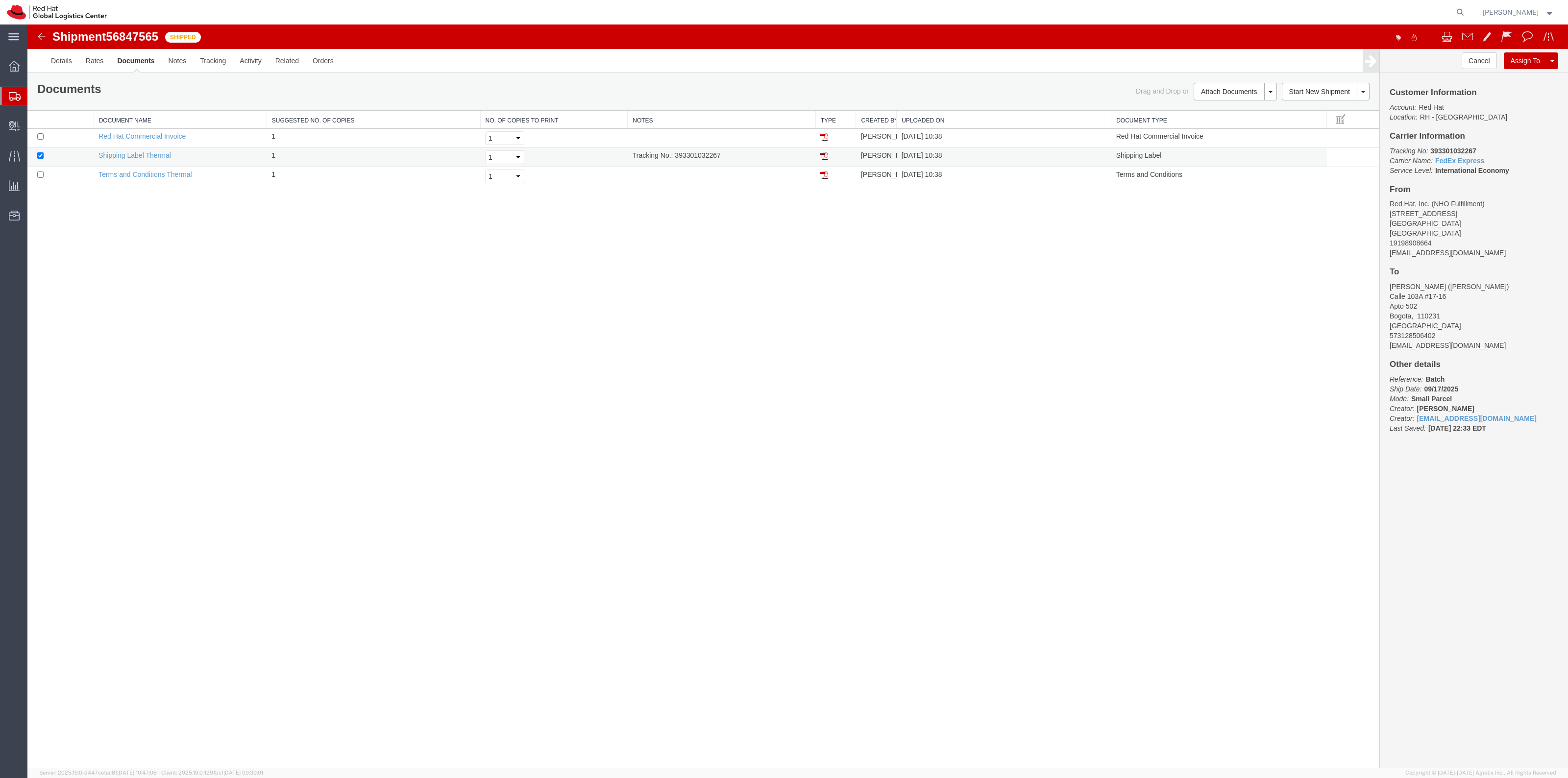
click at [823, 161] on td at bounding box center [835, 157] width 41 height 19
drag, startPoint x: 823, startPoint y: 155, endPoint x: 474, endPoint y: 32, distance: 370.0
click at [823, 155] on img at bounding box center [823, 155] width 8 height 8
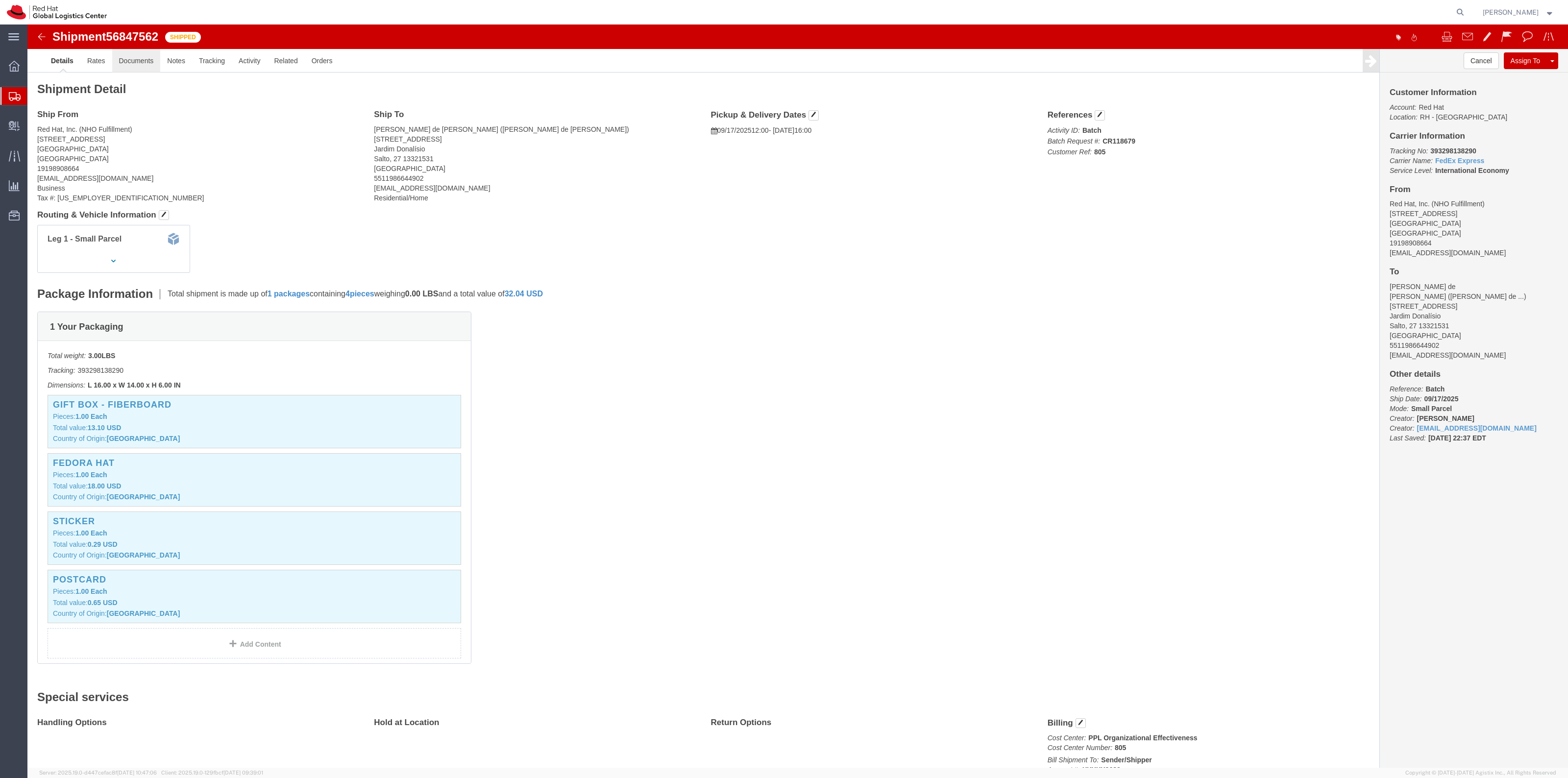
click link "Documents"
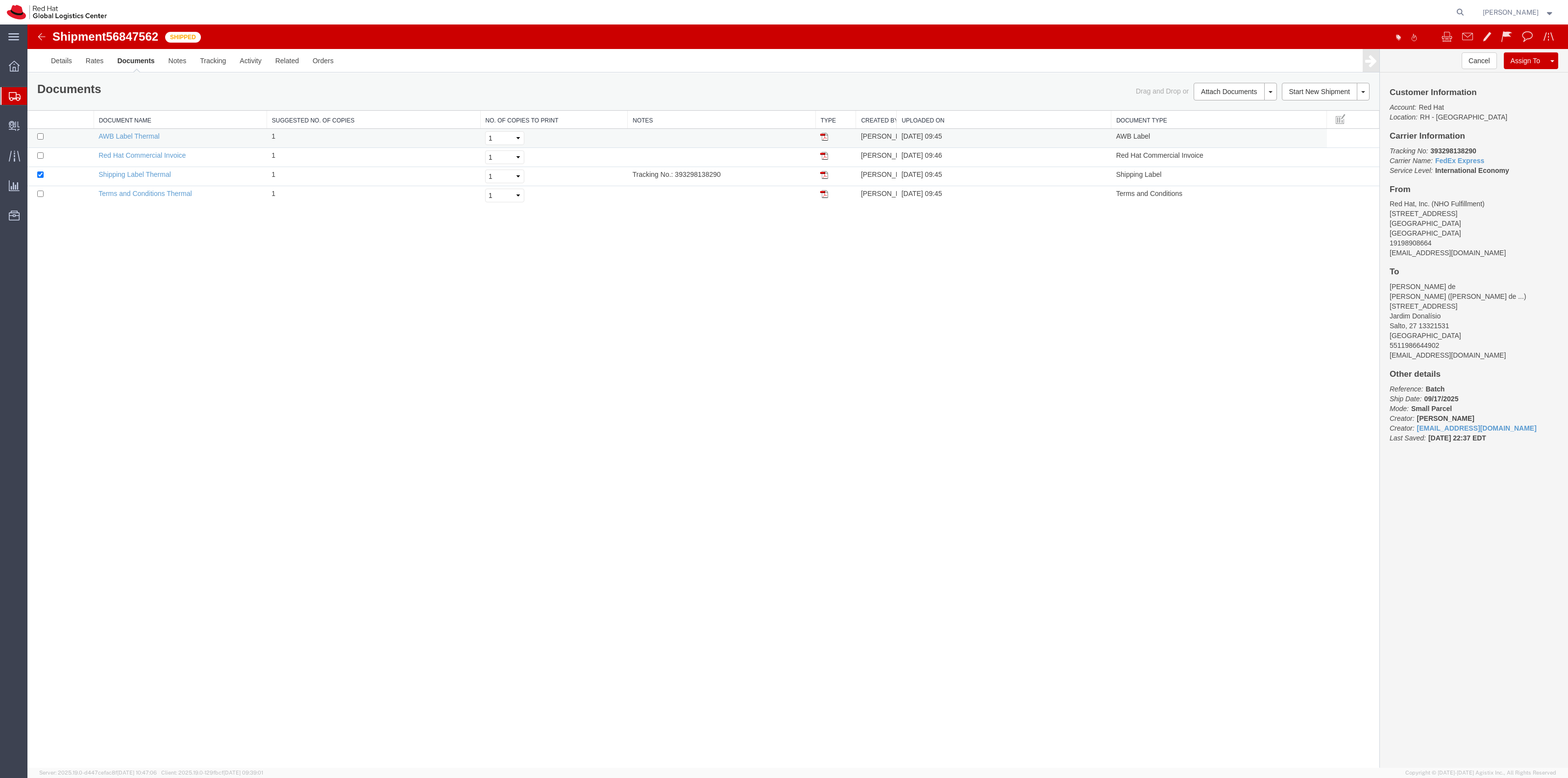
drag, startPoint x: 826, startPoint y: 135, endPoint x: 645, endPoint y: 47, distance: 201.3
click at [826, 135] on img at bounding box center [823, 136] width 8 height 8
drag, startPoint x: 821, startPoint y: 177, endPoint x: 342, endPoint y: 28, distance: 501.6
click at [821, 177] on img at bounding box center [823, 175] width 8 height 8
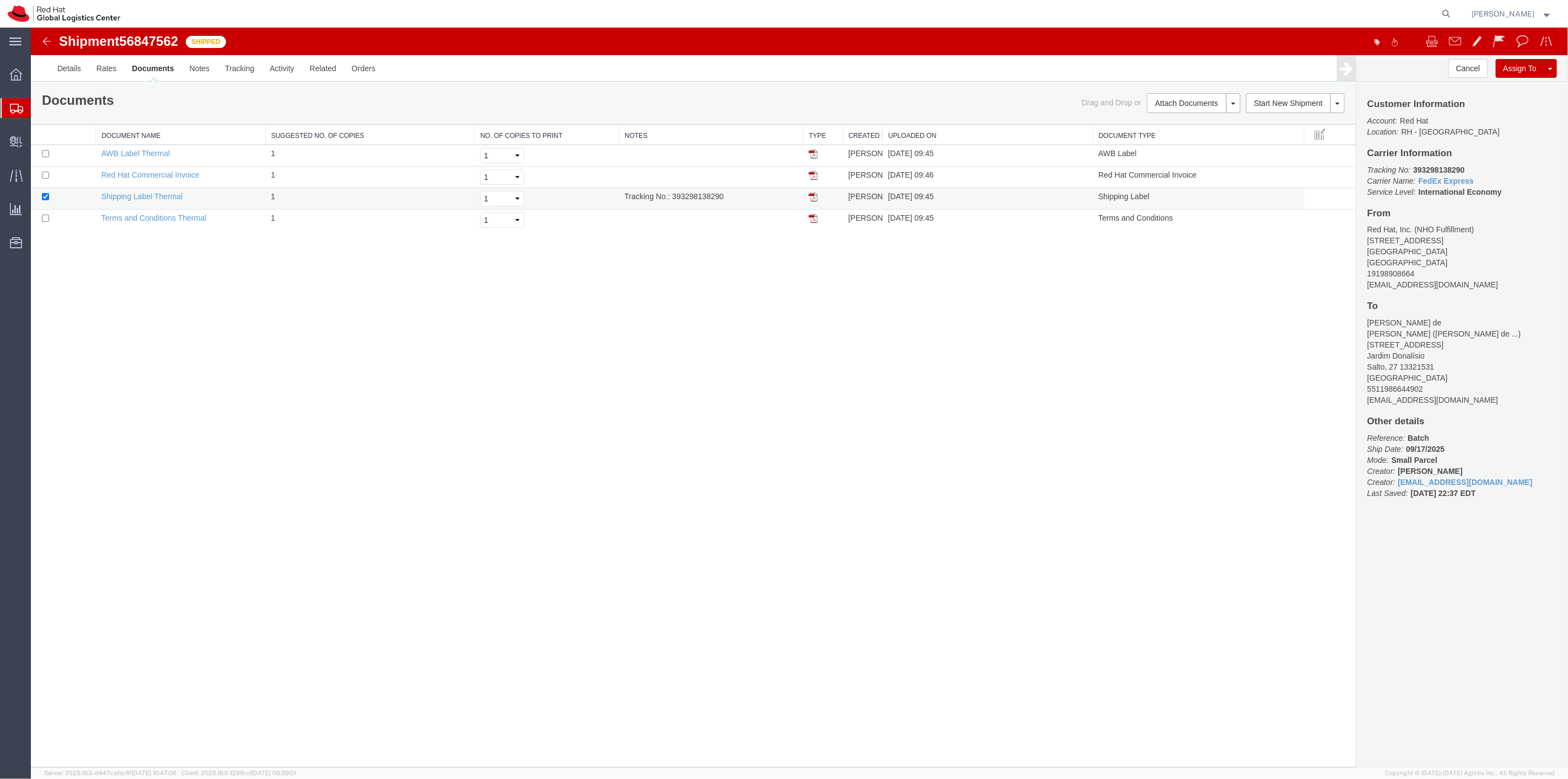
click at [814, 197] on img at bounding box center [812, 197] width 9 height 9
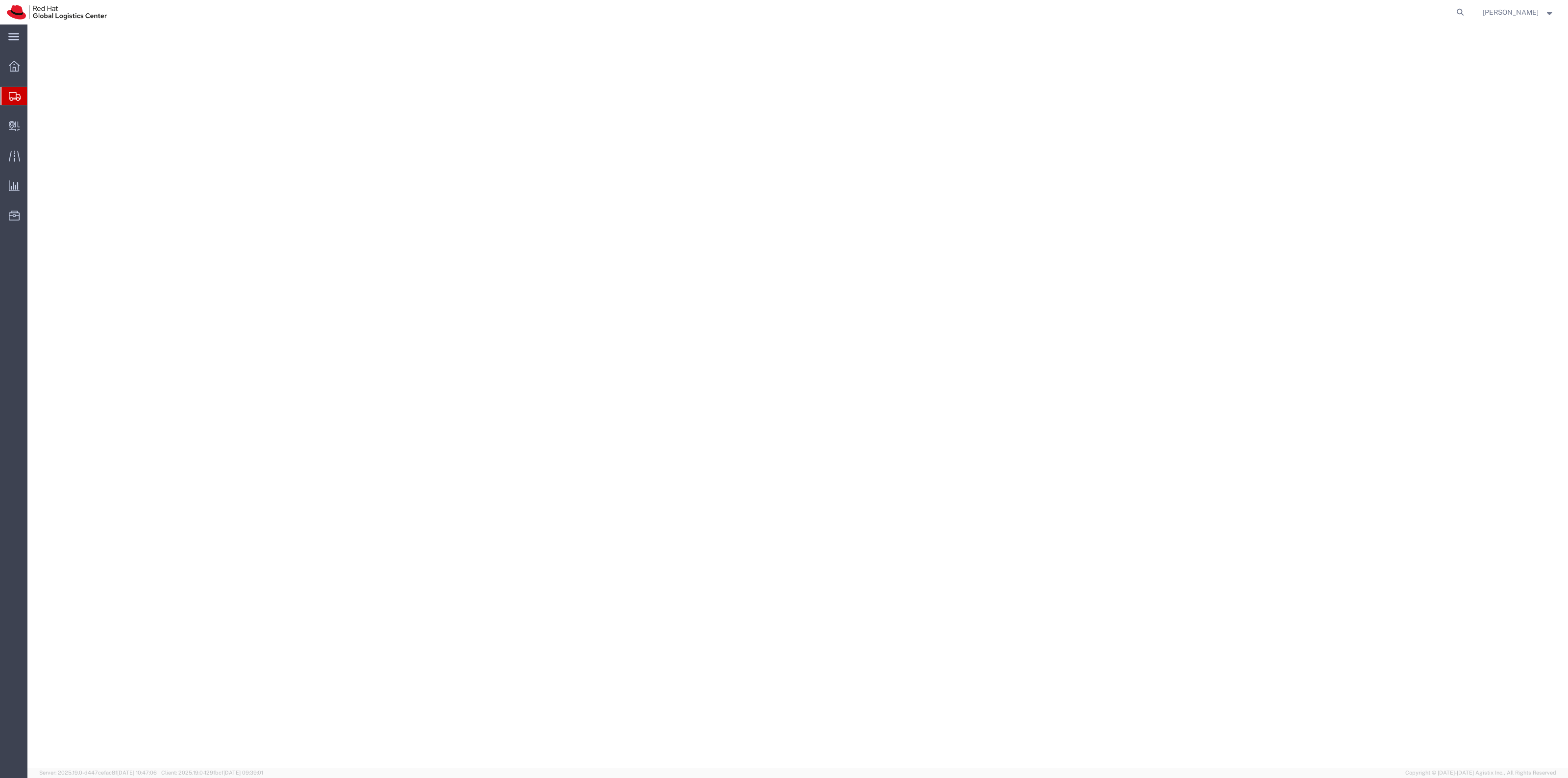
select select "38014"
select select
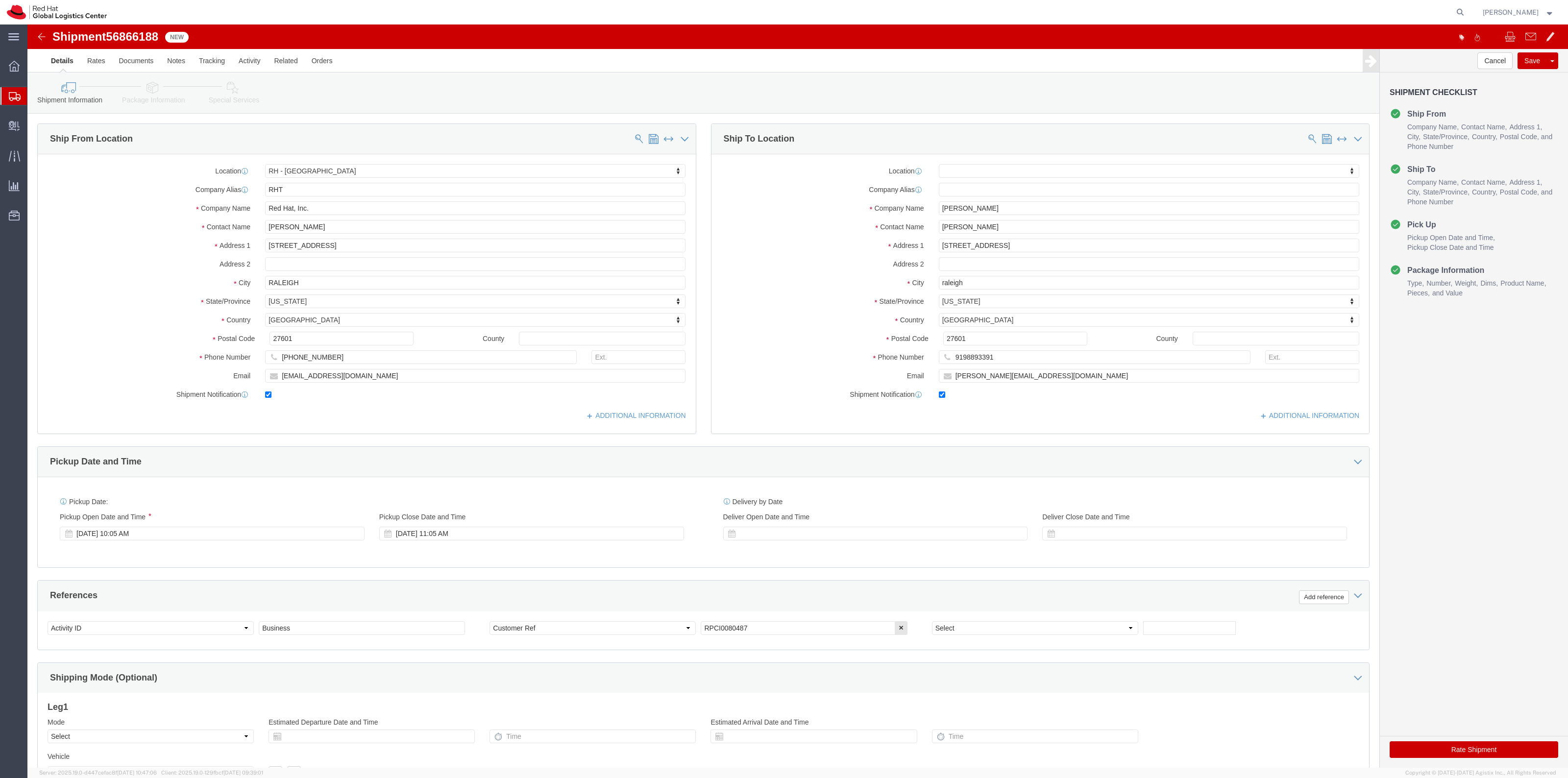
click icon
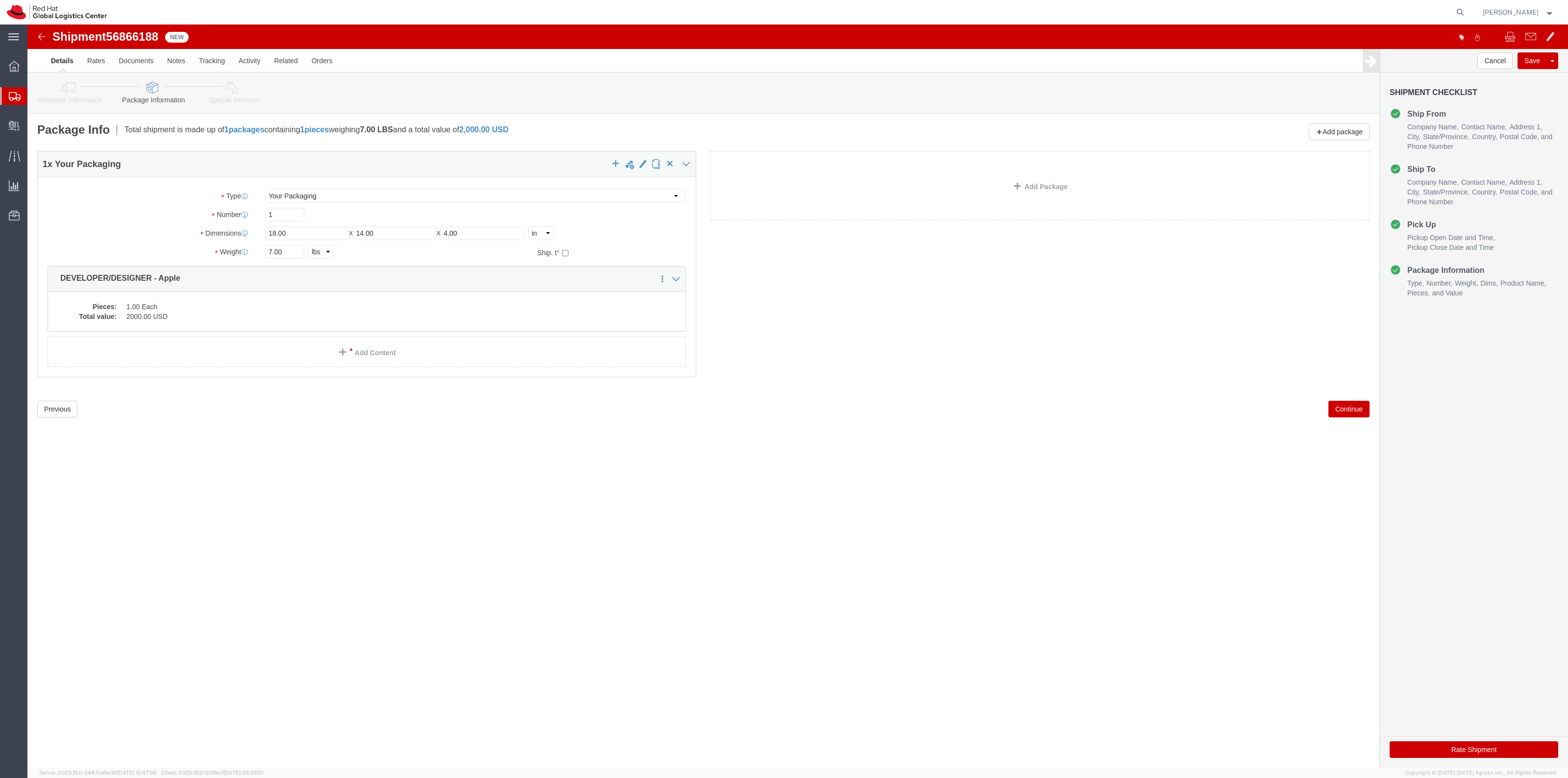
click link "Shipment Information"
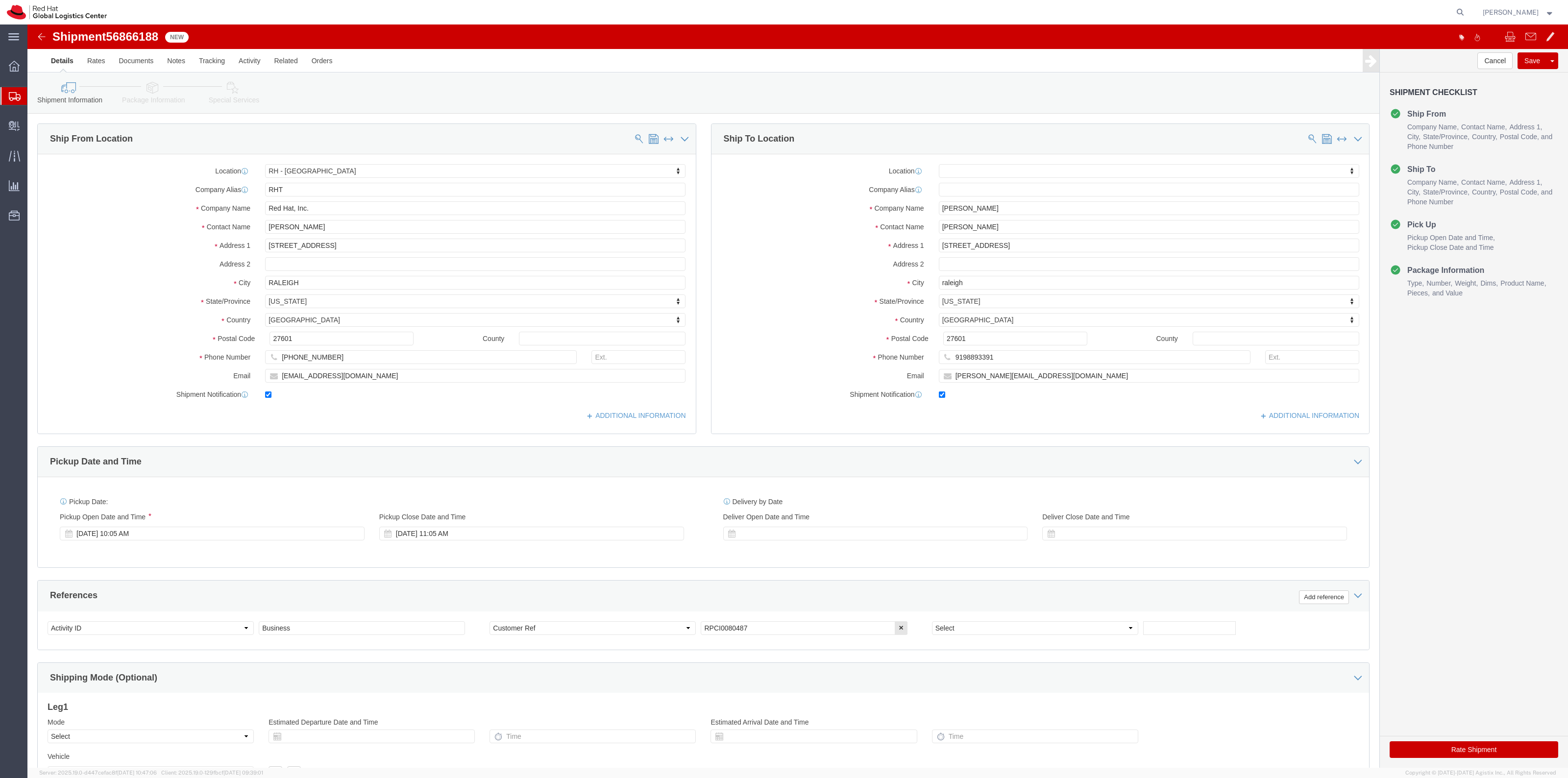
click link "Special Services"
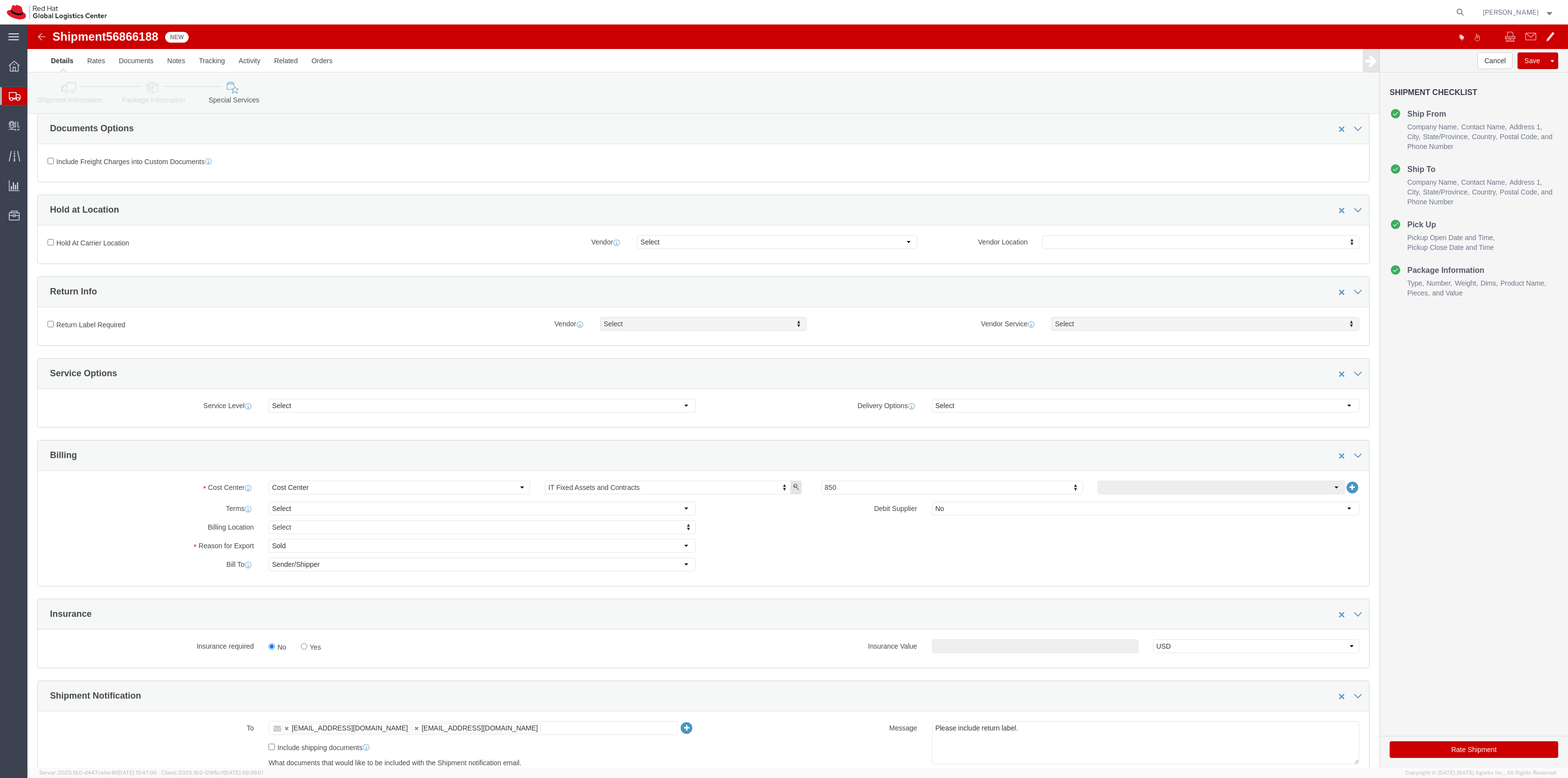
scroll to position [184, 0]
click label "Yes"
click input "Yes"
radio input "true"
click input "text"
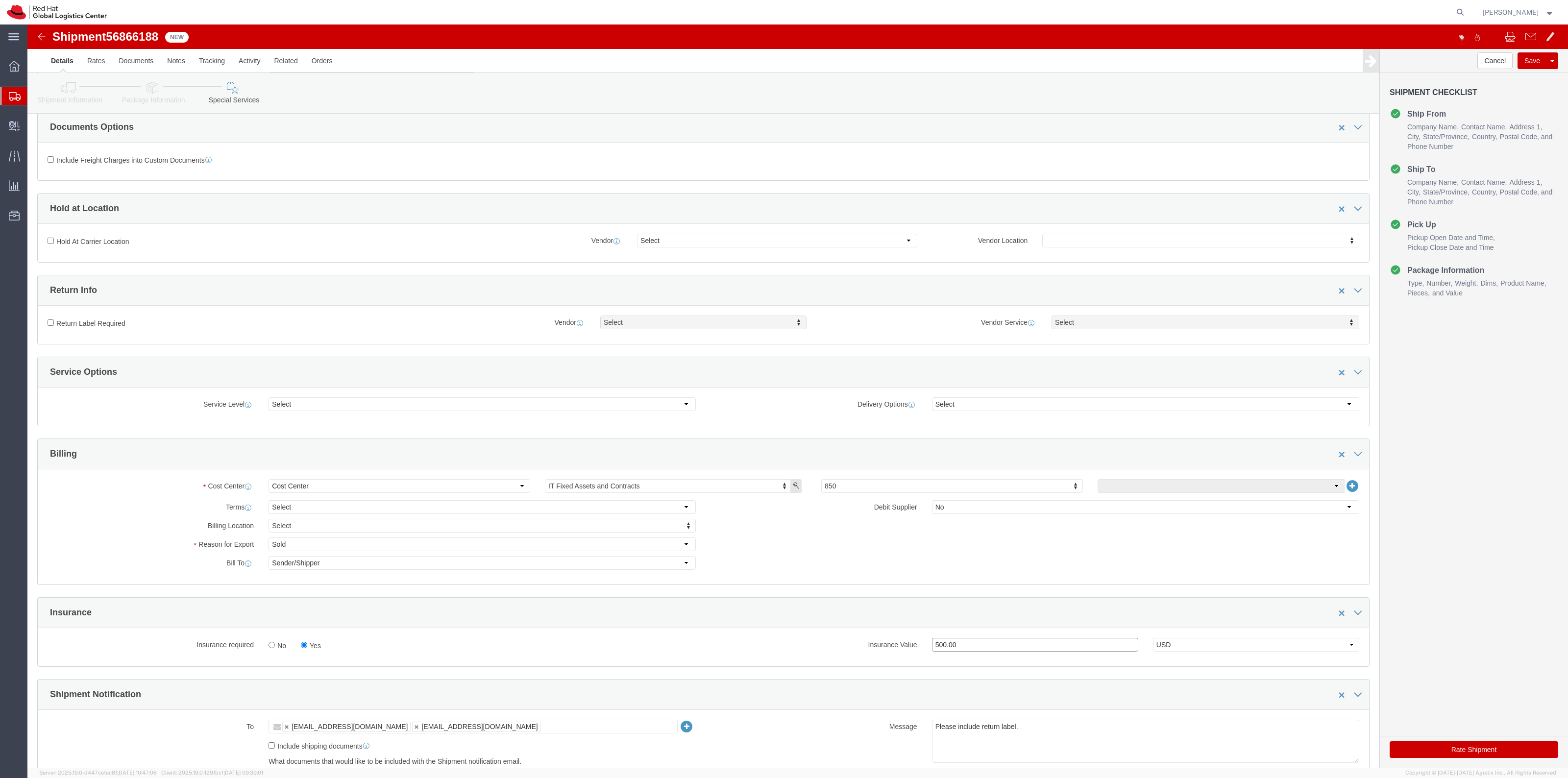
type input "500.00"
click div "Return Label Required"
click label "Return Label Required"
click input "Return Label Required"
checkbox input "true"
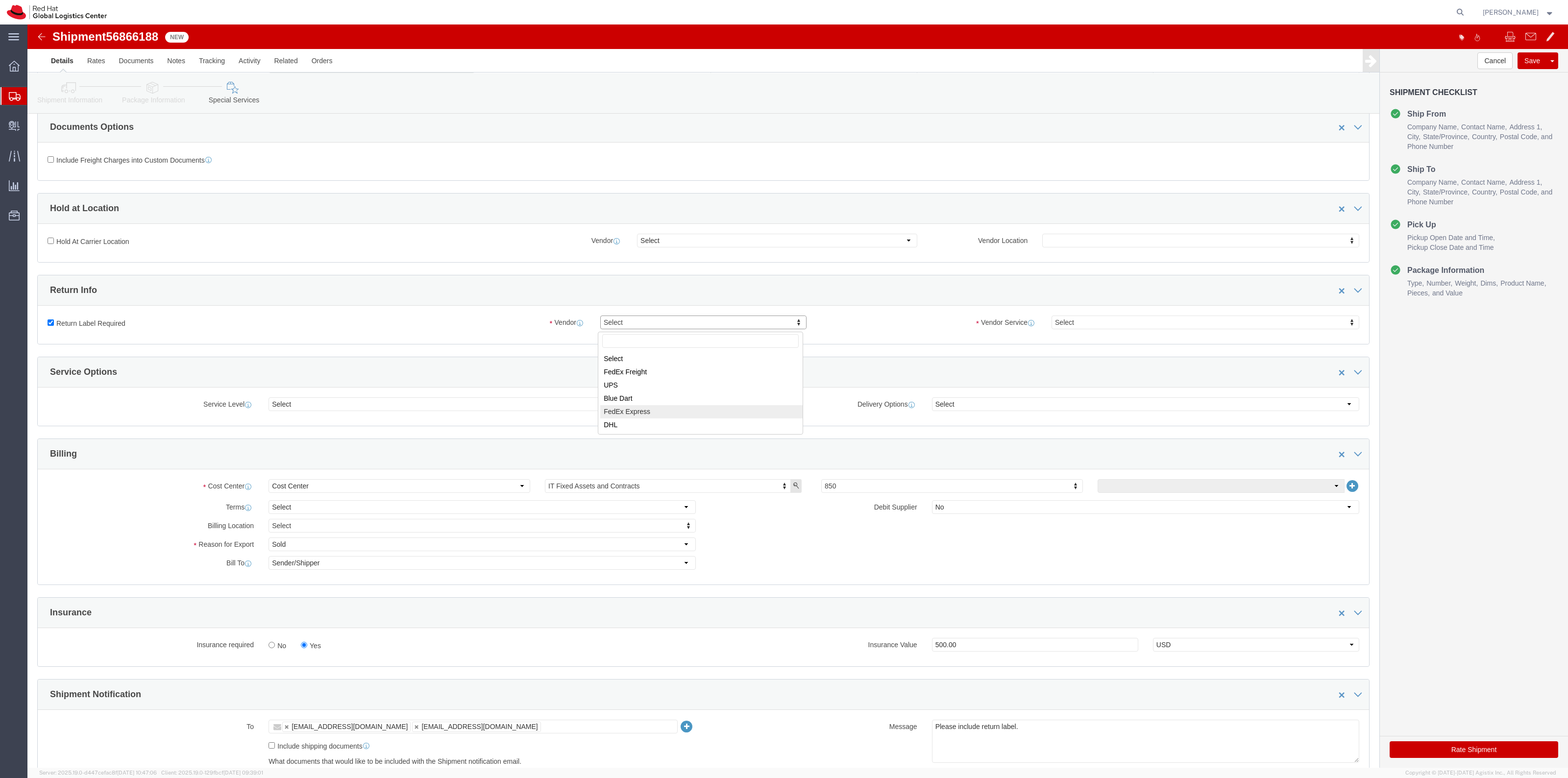
select select "5"
click div "Return Label Required Vendor FedEx Express Vendor Select FedEx Freight UPS Blue…"
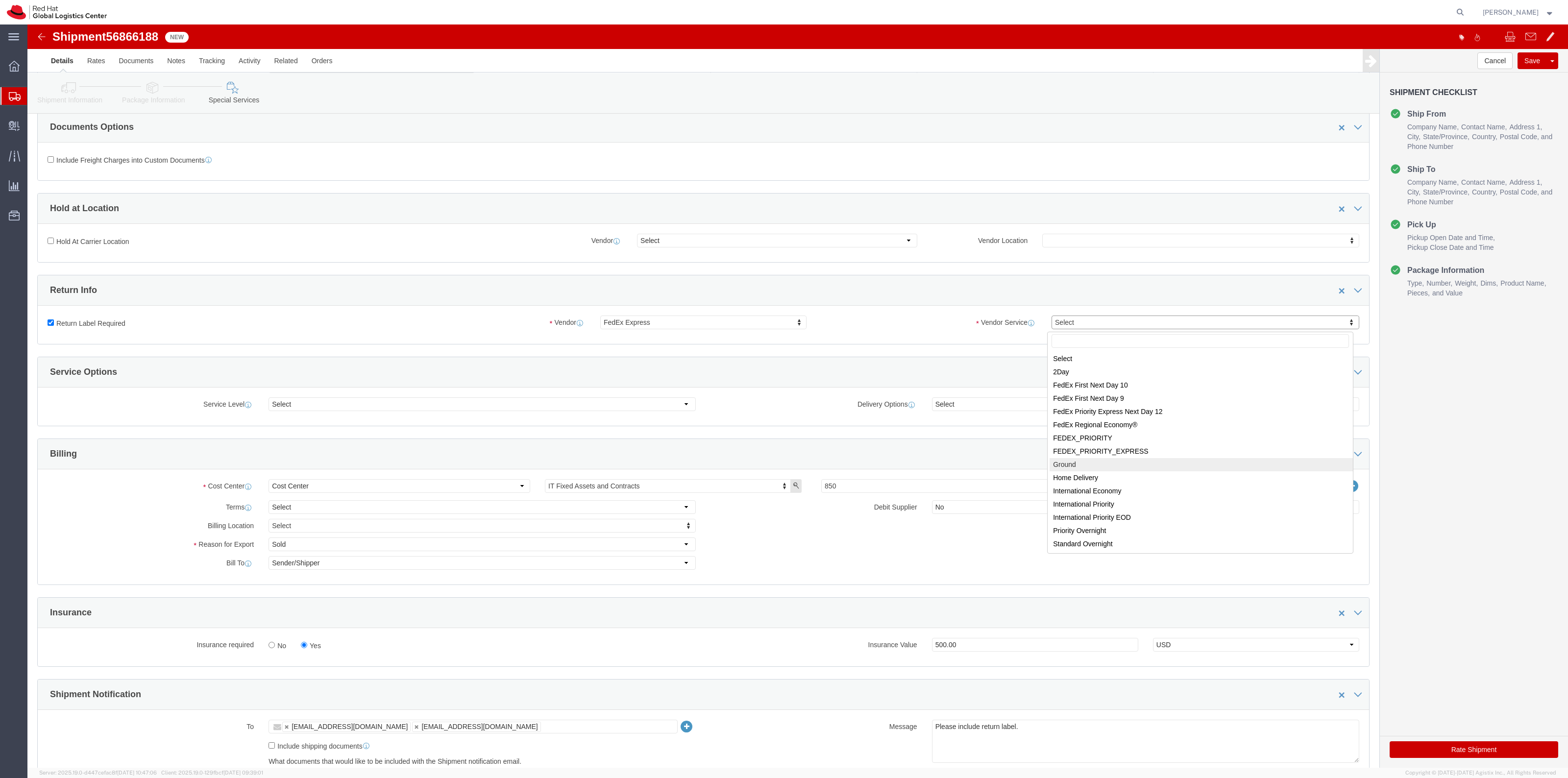
select select "12"
click button "Rate Shipment"
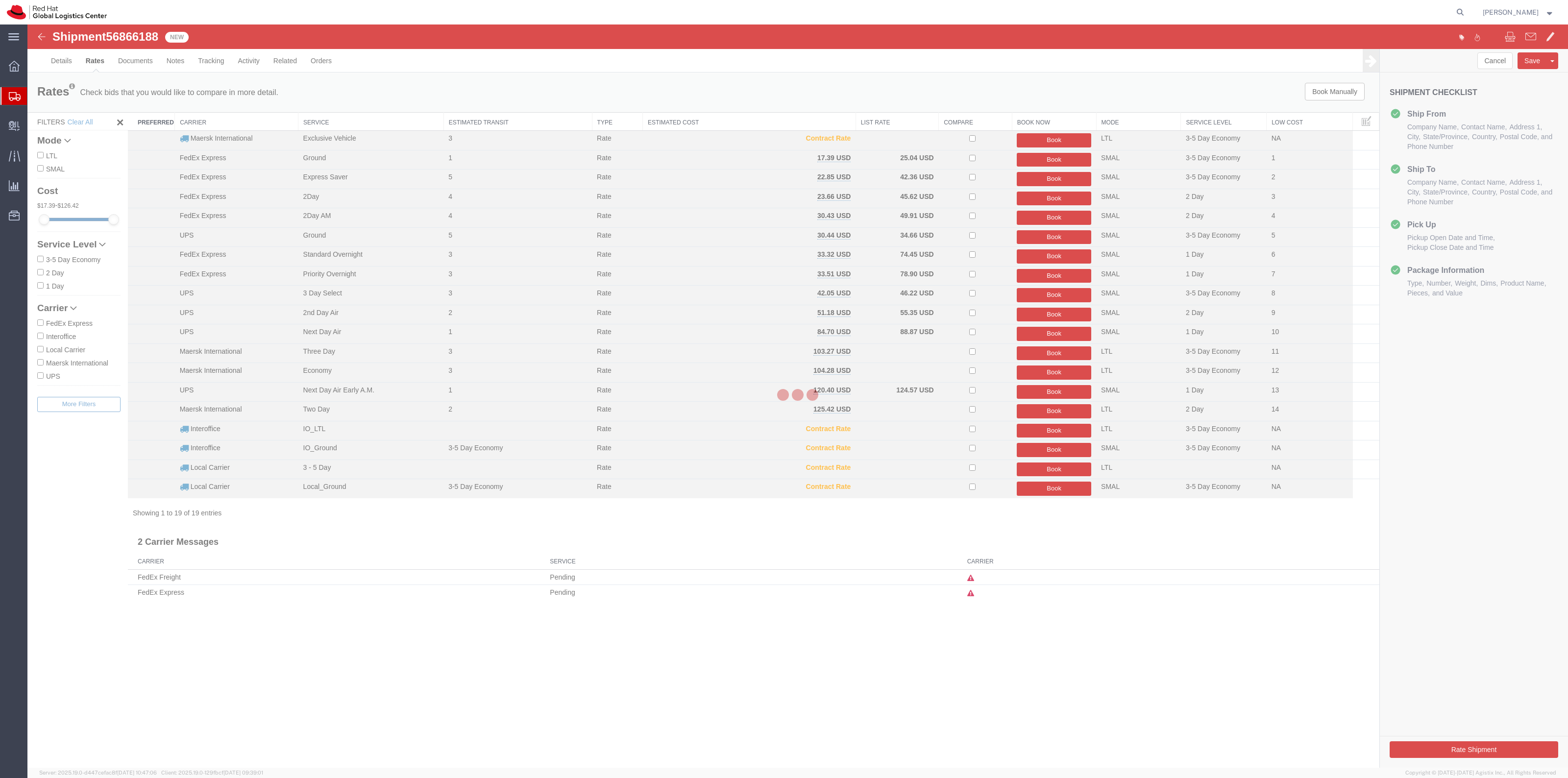
scroll to position [0, 0]
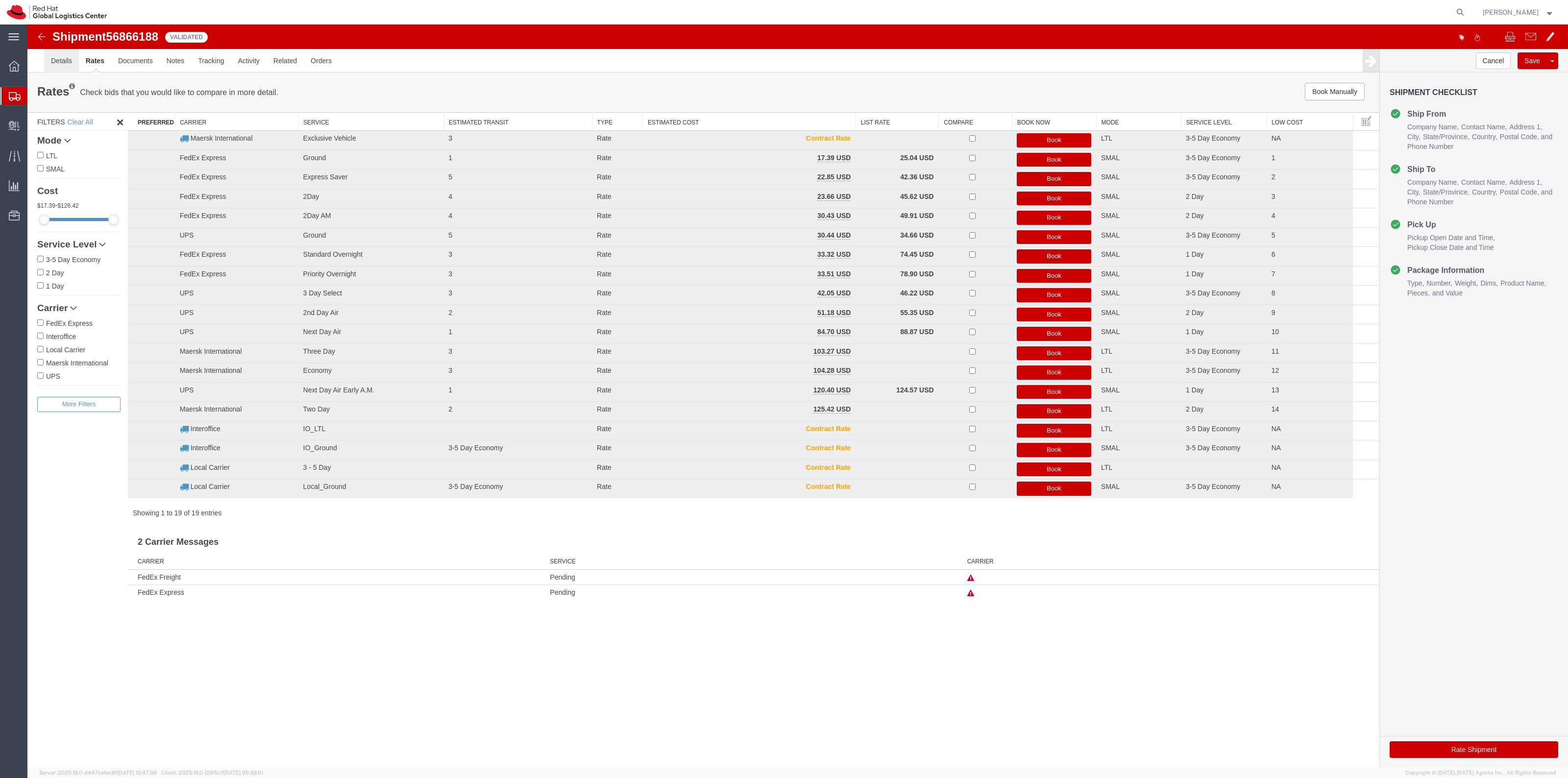
click at [71, 63] on link "Details" at bounding box center [61, 61] width 35 height 24
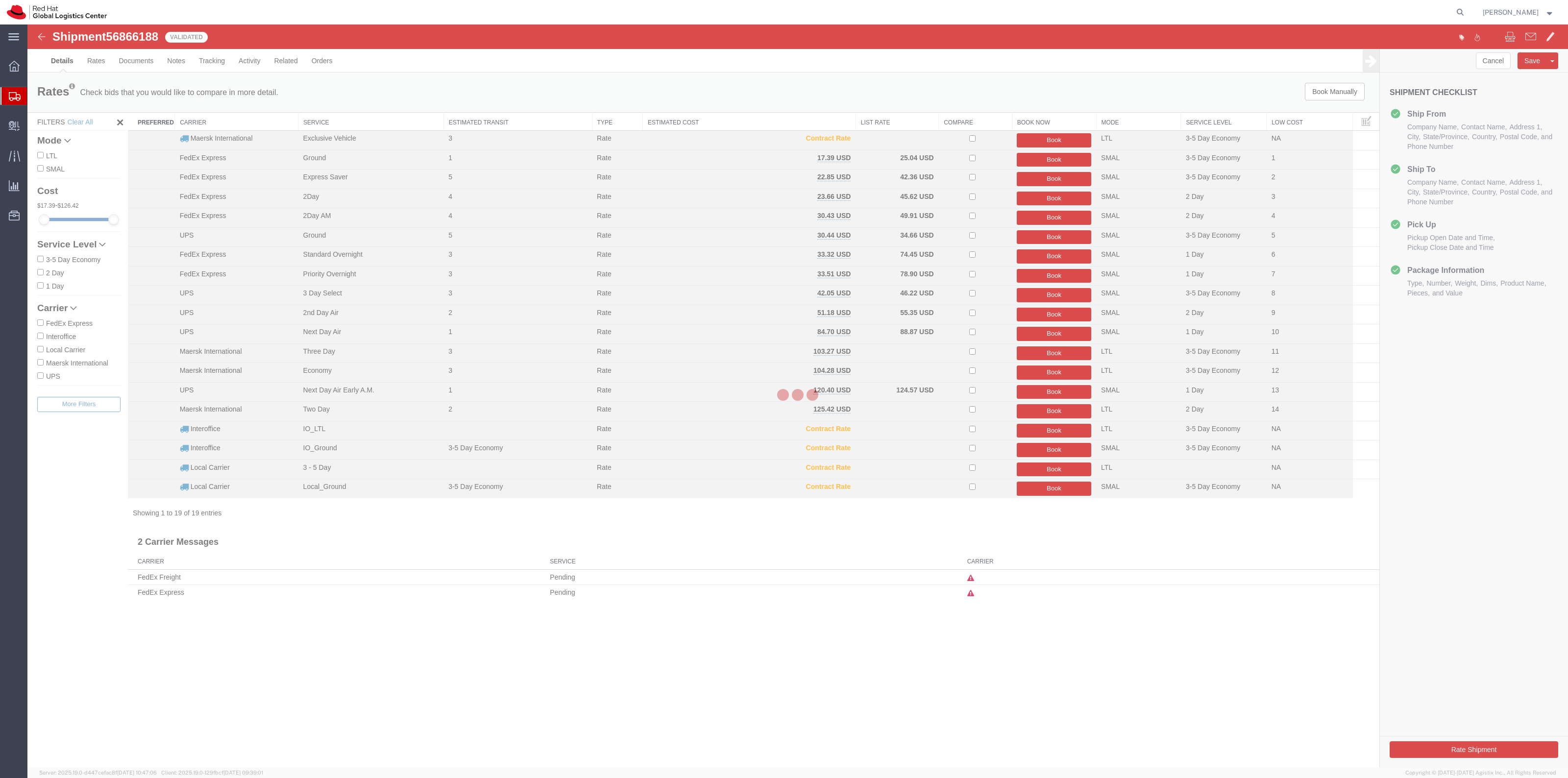
select select "38014"
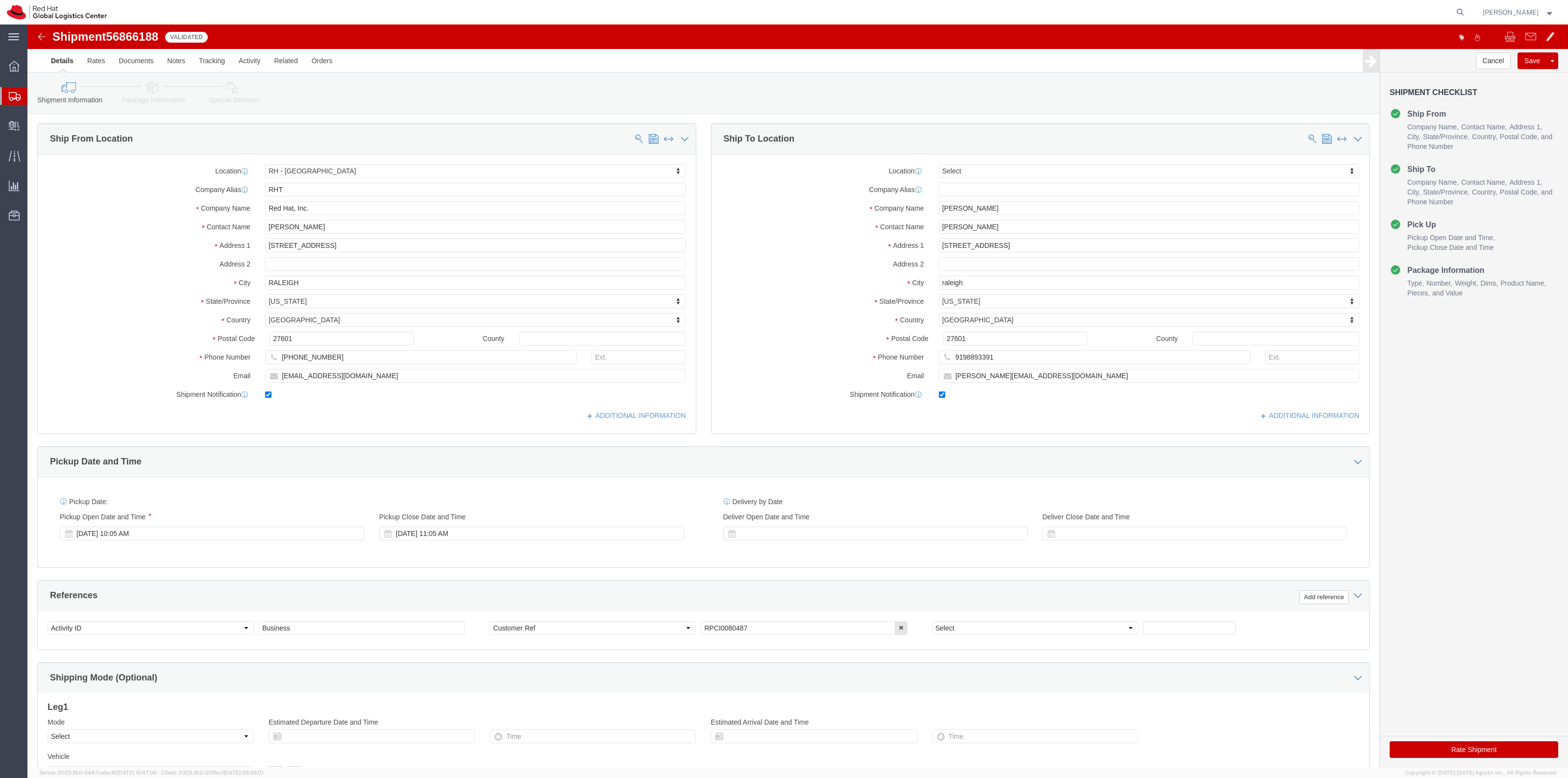
click icon
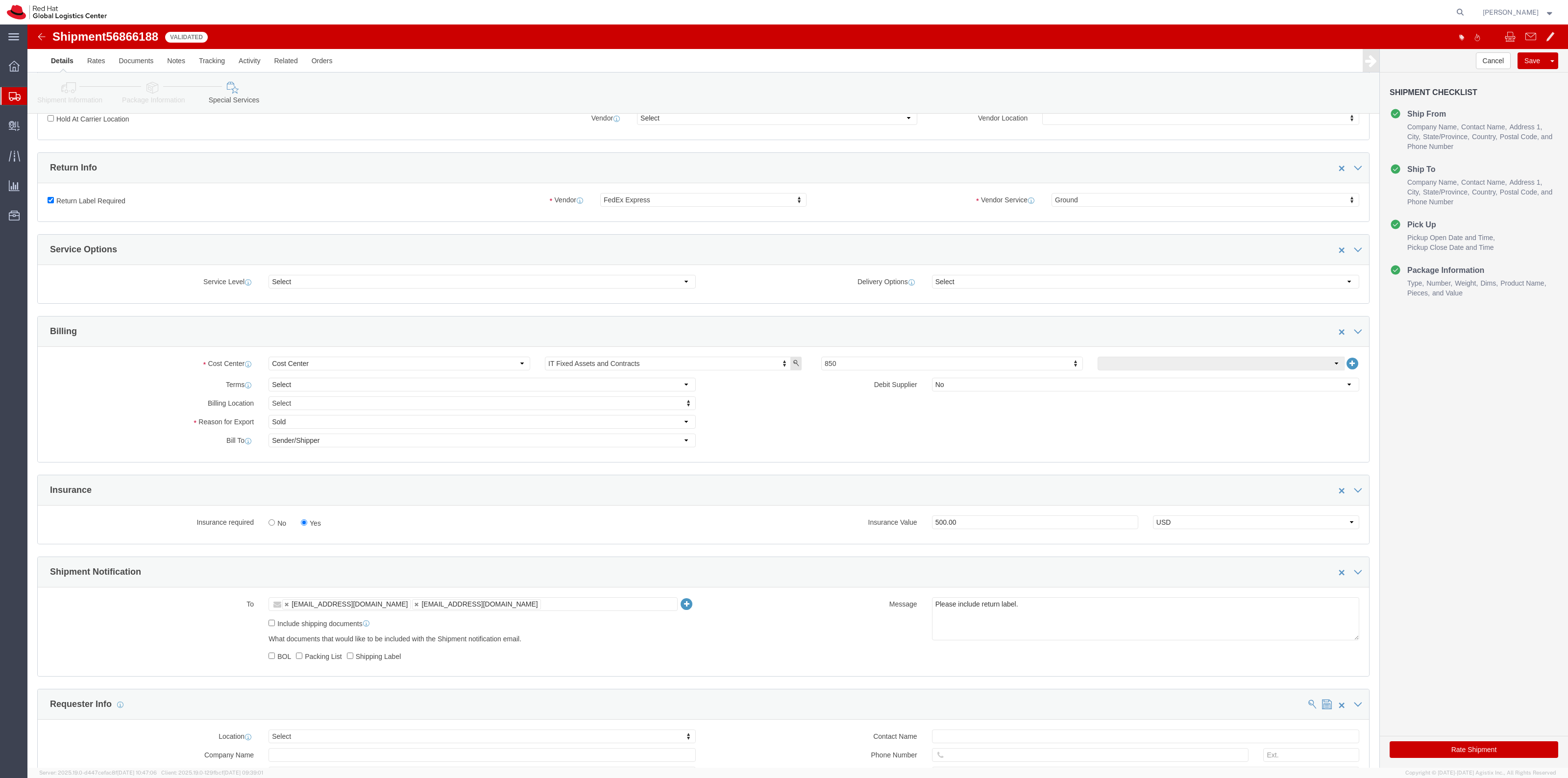
scroll to position [367, 0]
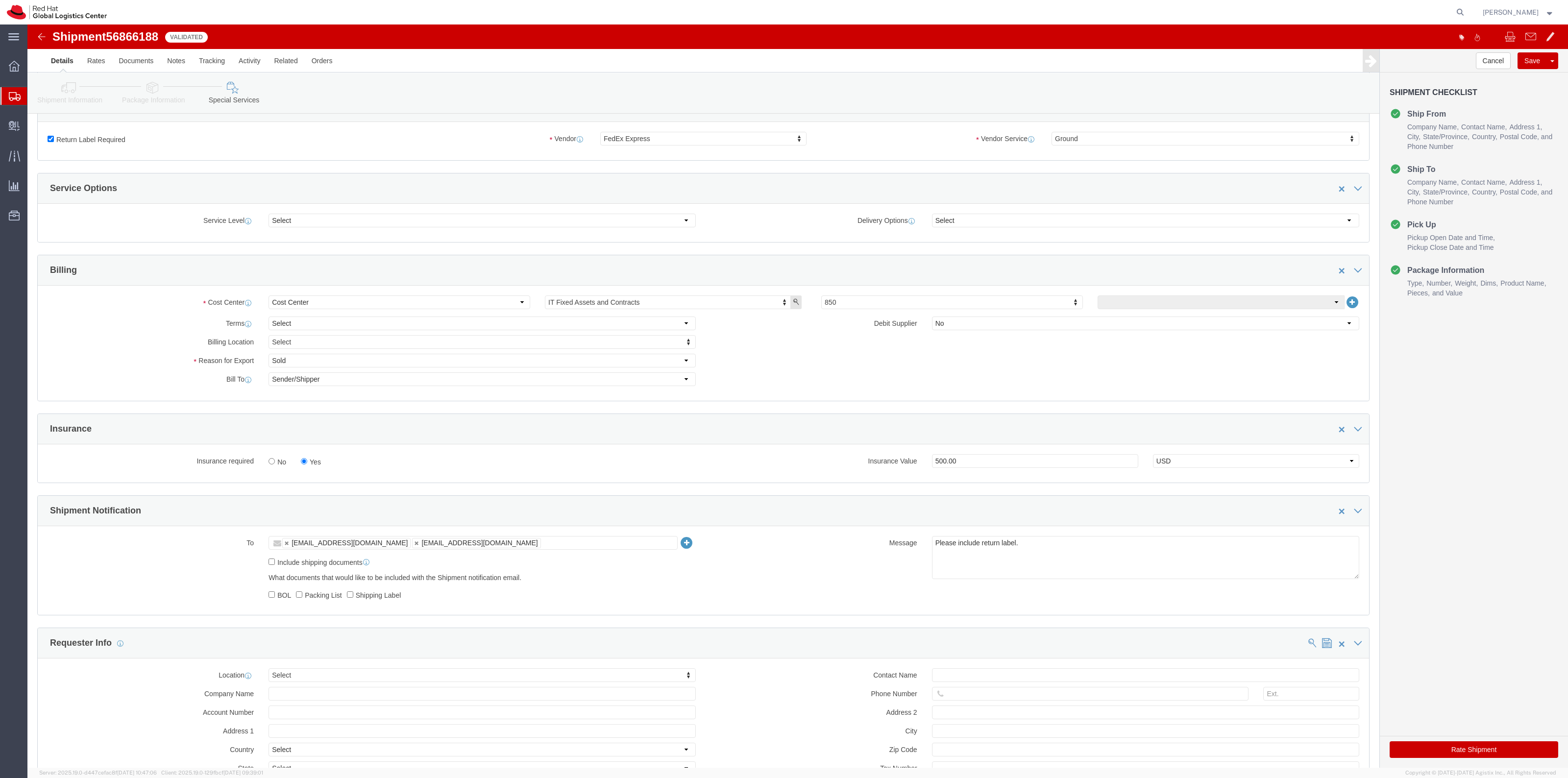
click button "Rate Shipment"
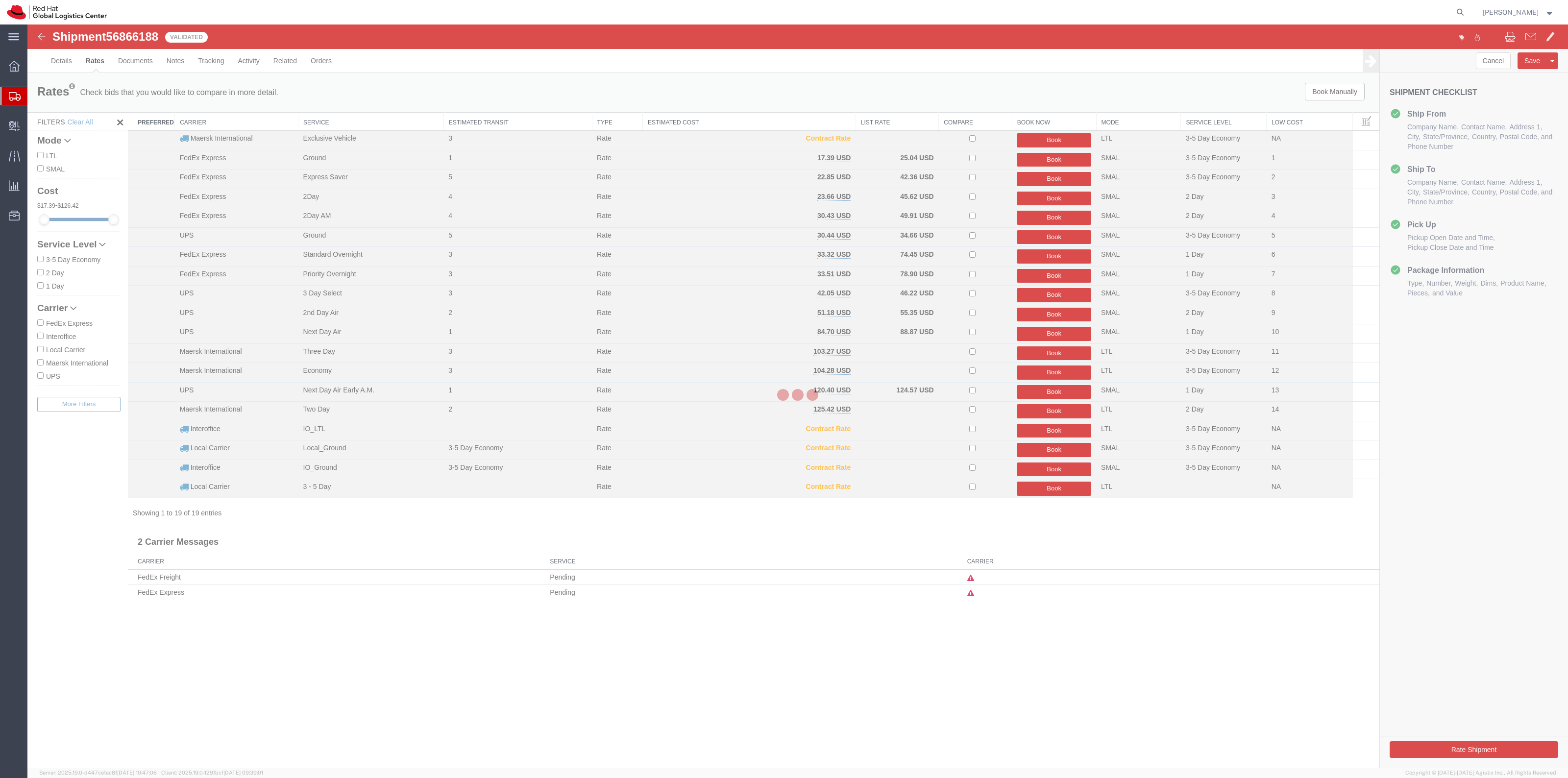
scroll to position [0, 0]
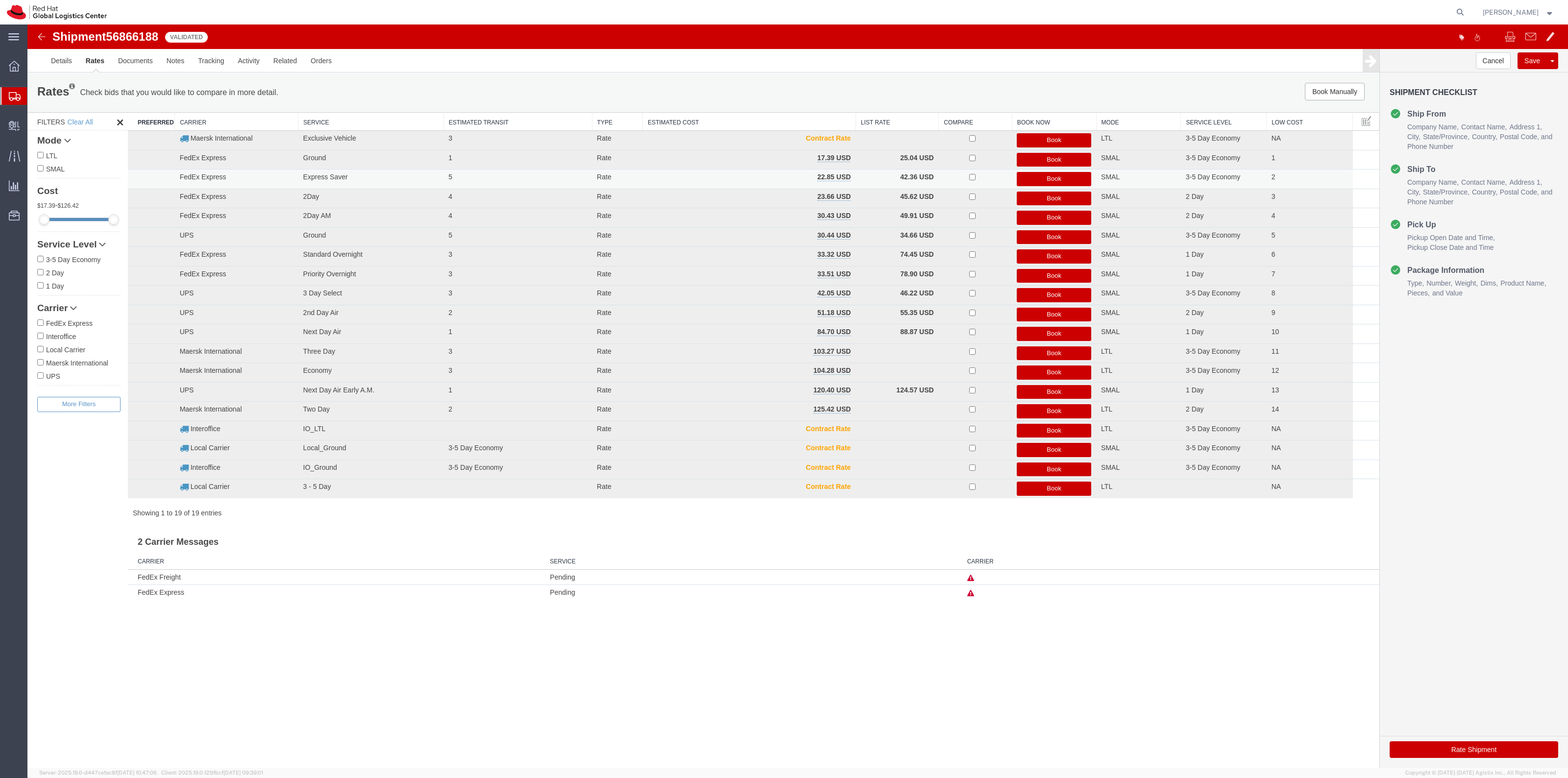
click at [1027, 175] on button "Book" at bounding box center [1054, 179] width 75 height 14
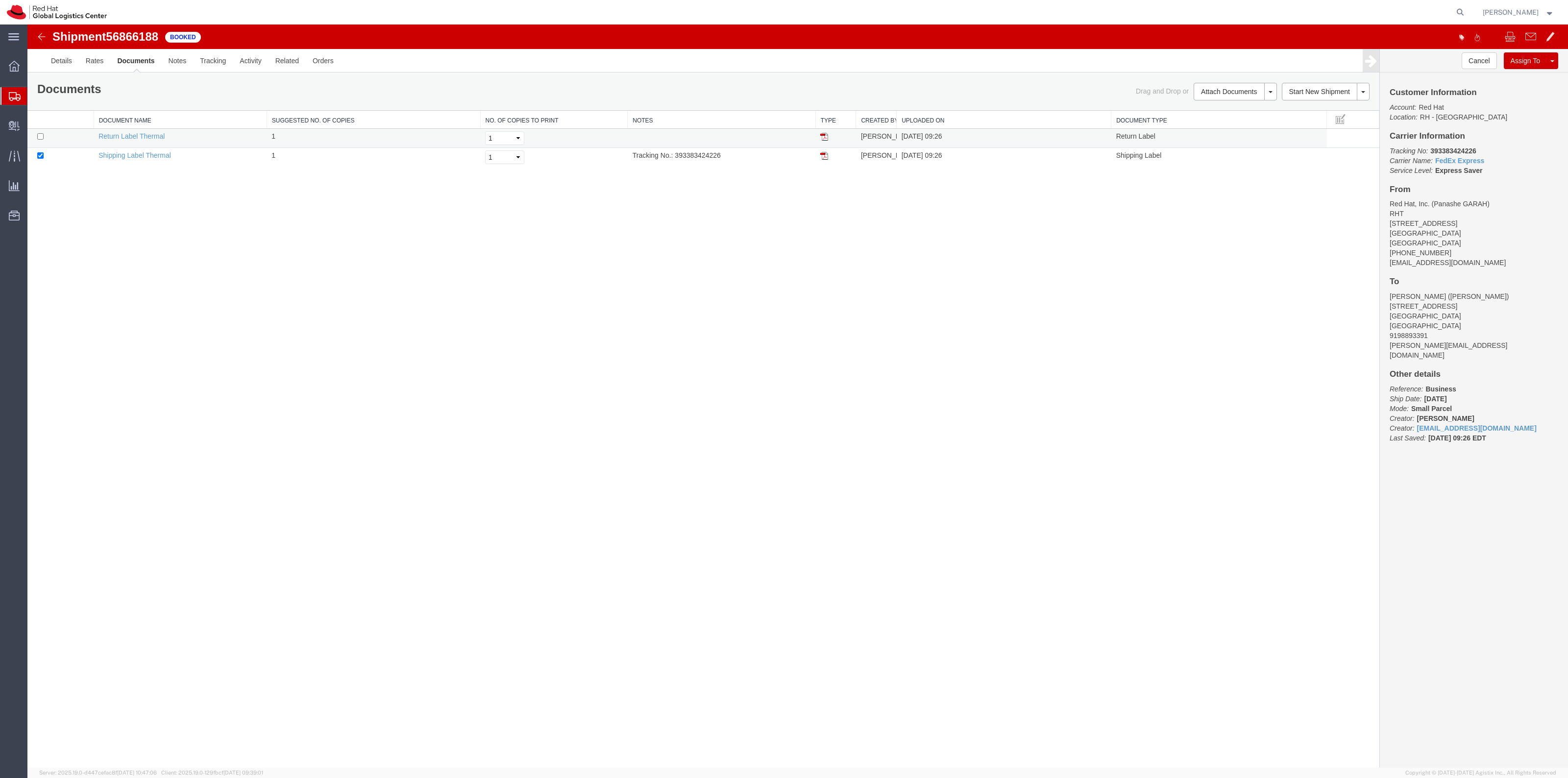
click at [42, 142] on td at bounding box center [60, 138] width 66 height 19
click at [42, 136] on input "checkbox" at bounding box center [40, 136] width 6 height 6
checkbox input "true"
click at [1213, 113] on link "Print Documents" at bounding box center [1233, 108] width 85 height 15
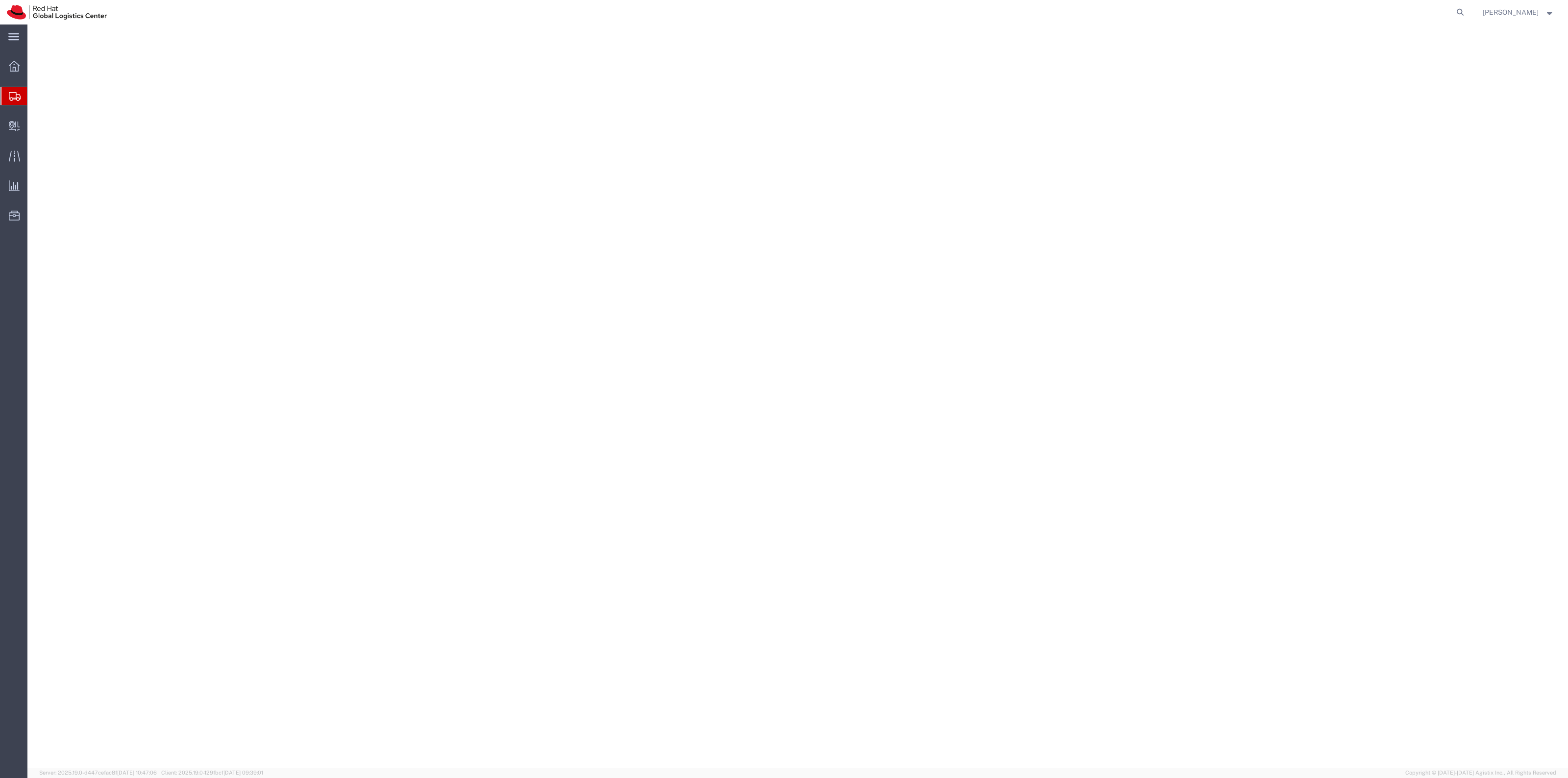
select select "38014"
select select
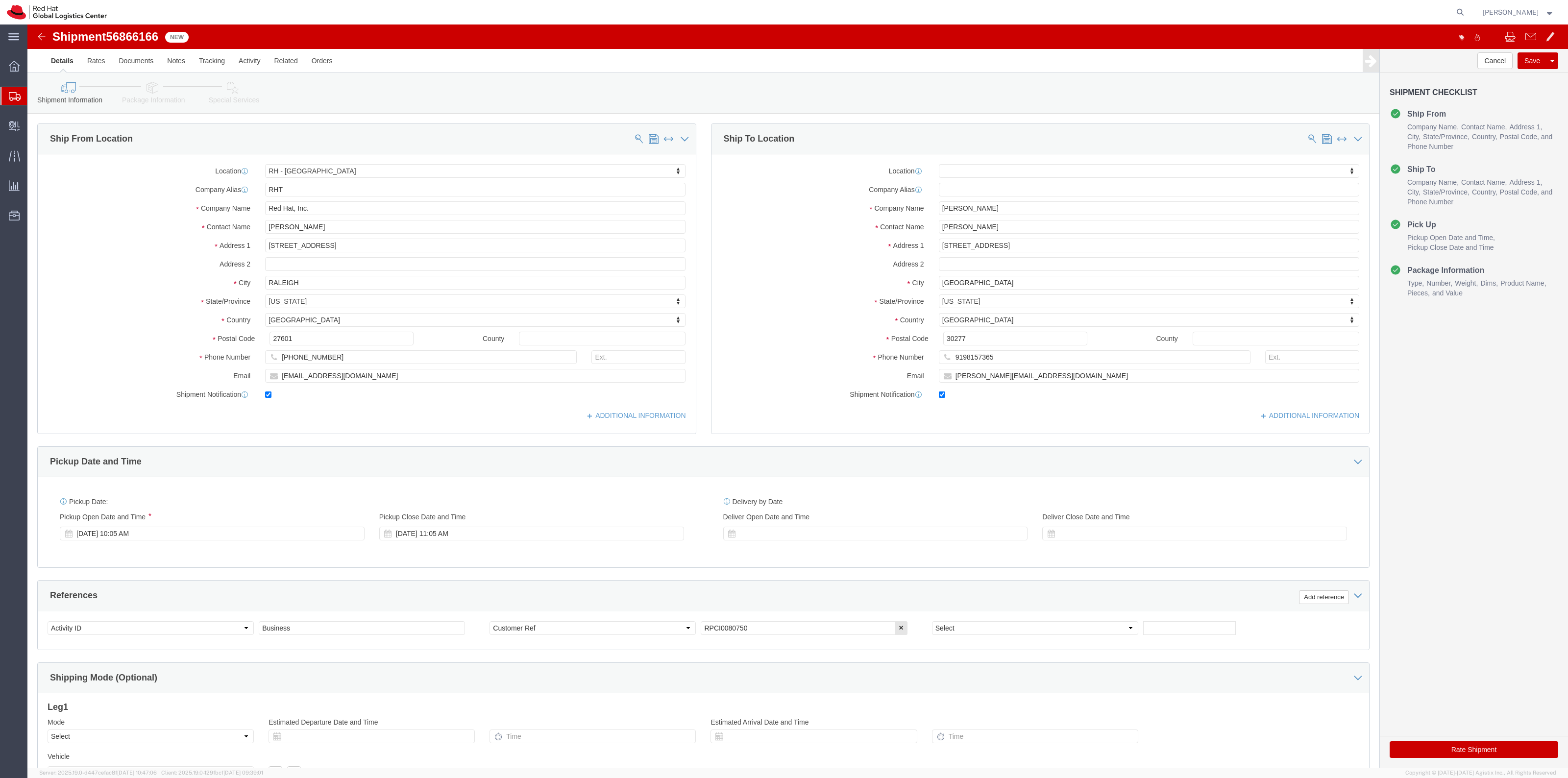
drag, startPoint x: 139, startPoint y: 76, endPoint x: 152, endPoint y: 80, distance: 13.6
click link "Package Information"
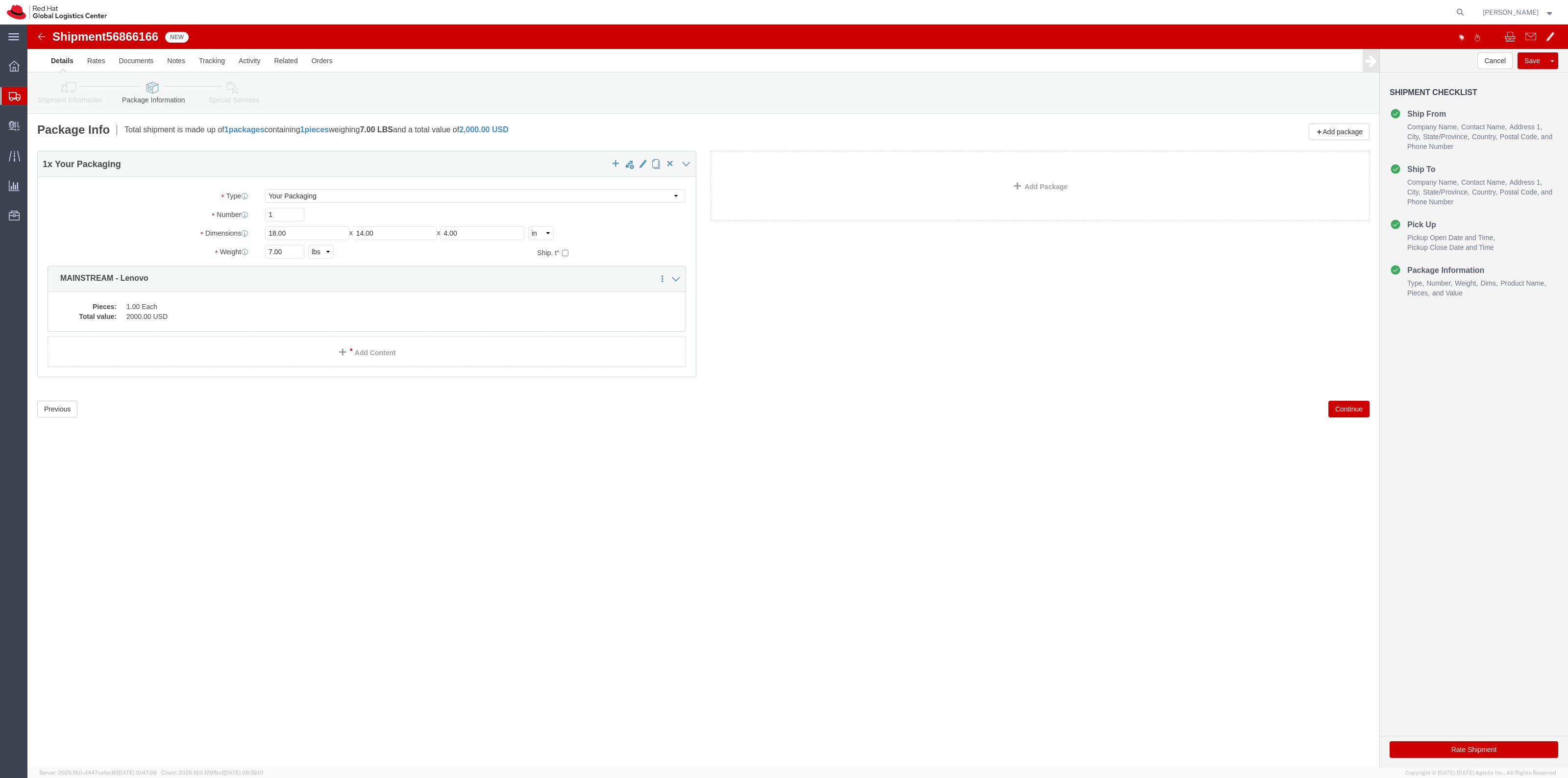
click icon
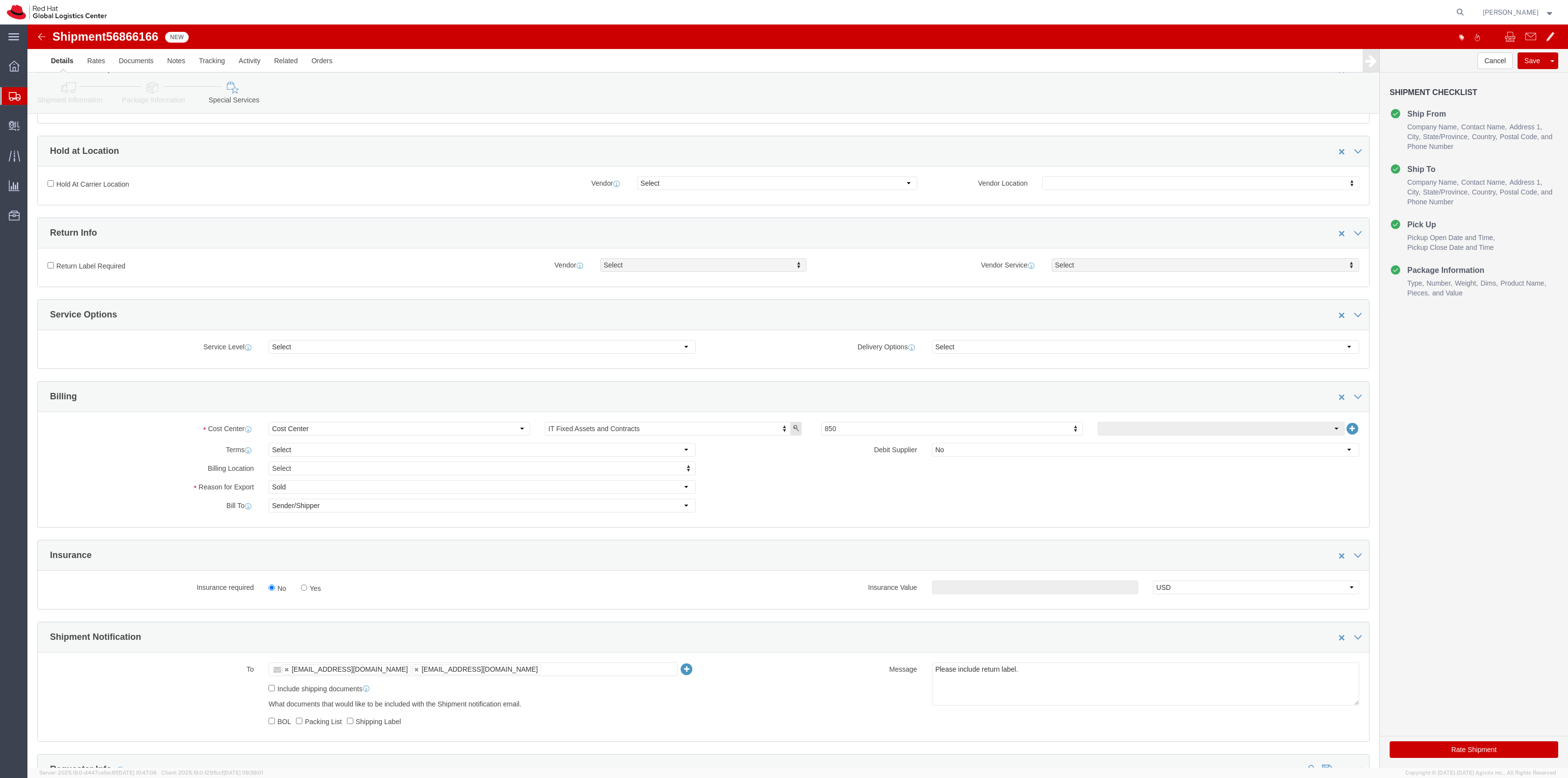
scroll to position [245, 0]
click label "Yes"
click input "Yes"
radio input "true"
click input "text"
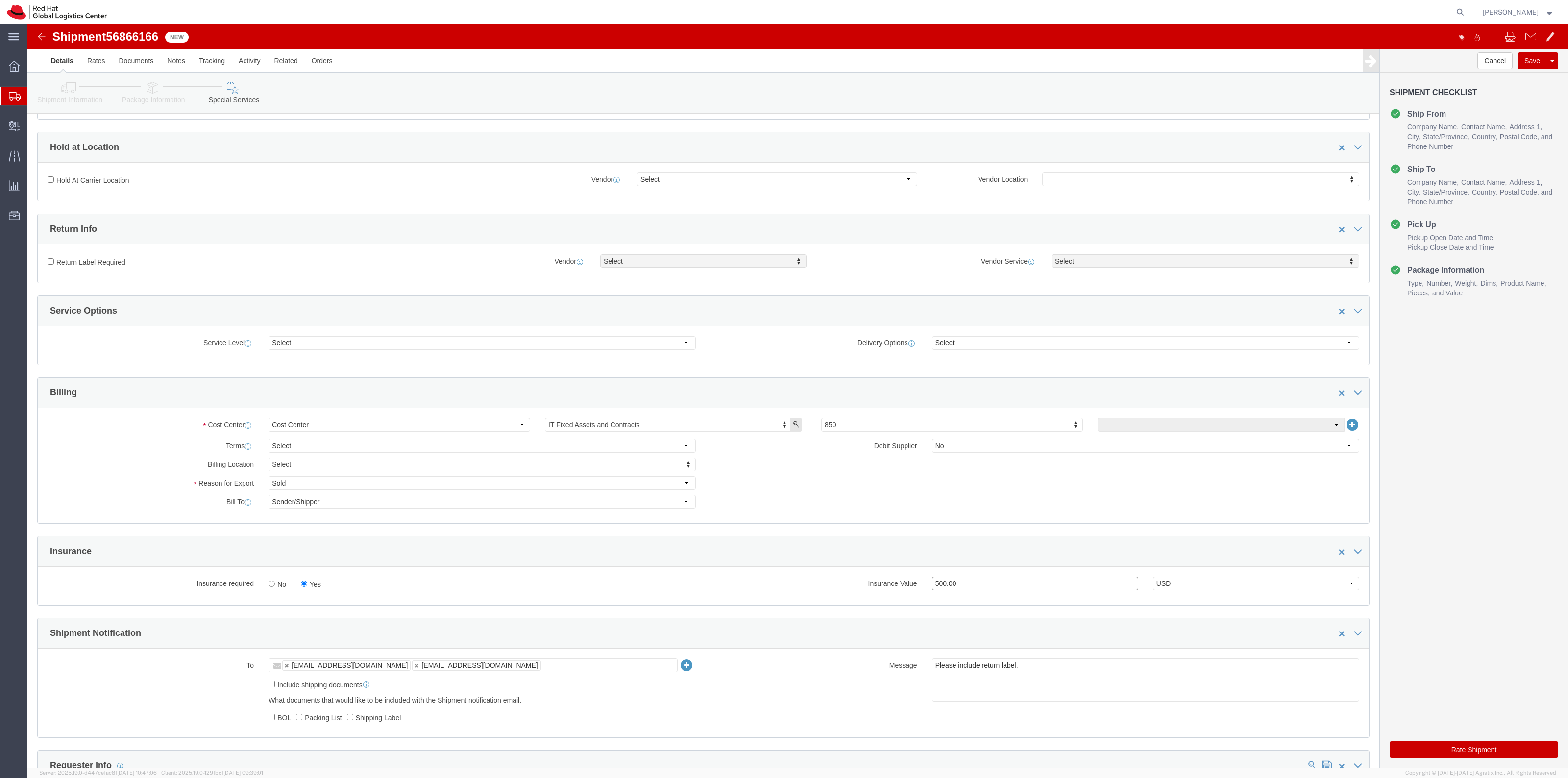
type input "500.00"
click label "Return Label Required"
click input "Return Label Required"
checkbox input "true"
select select "5"
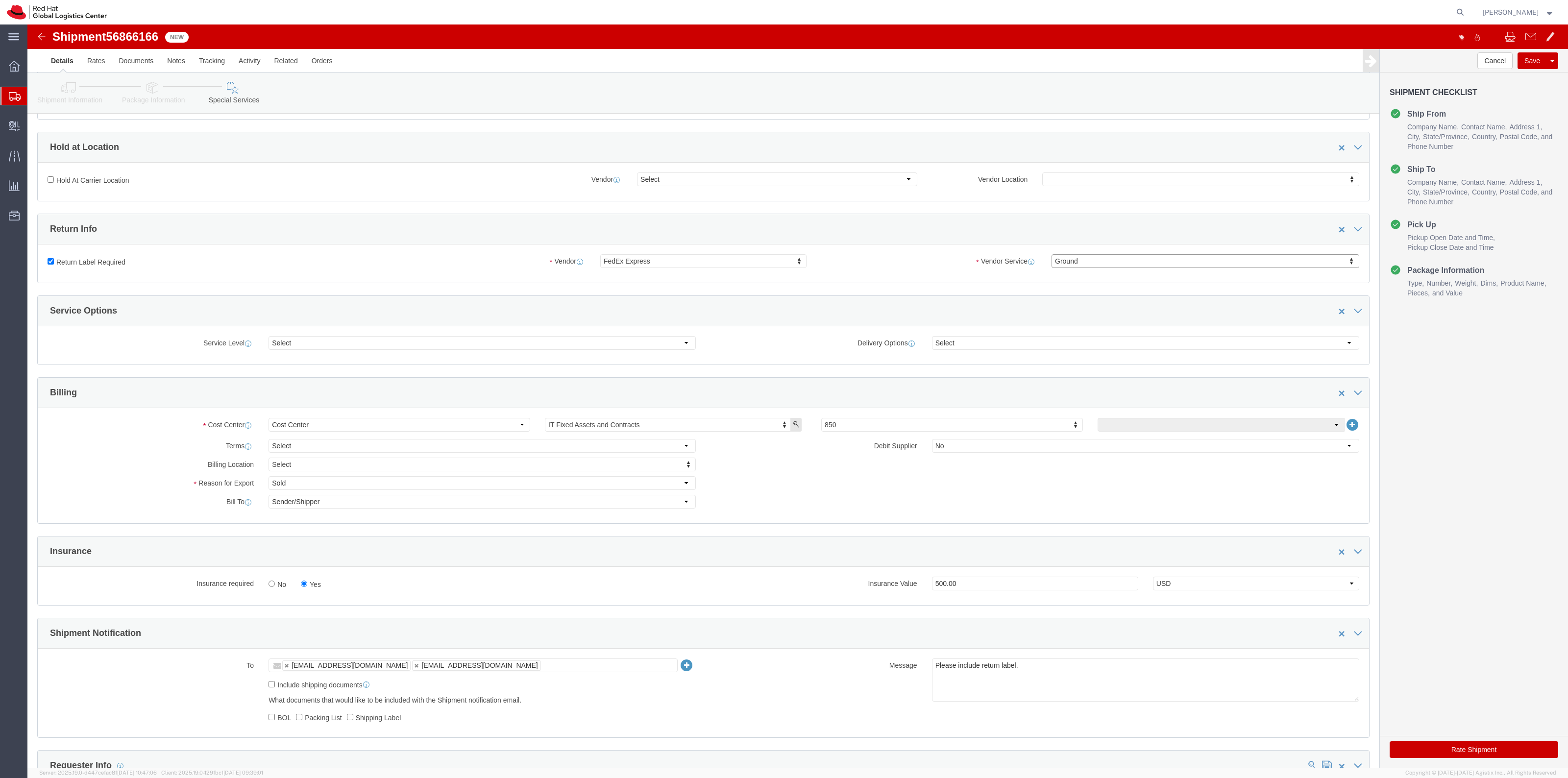
select select "12"
click button "Rate Shipment"
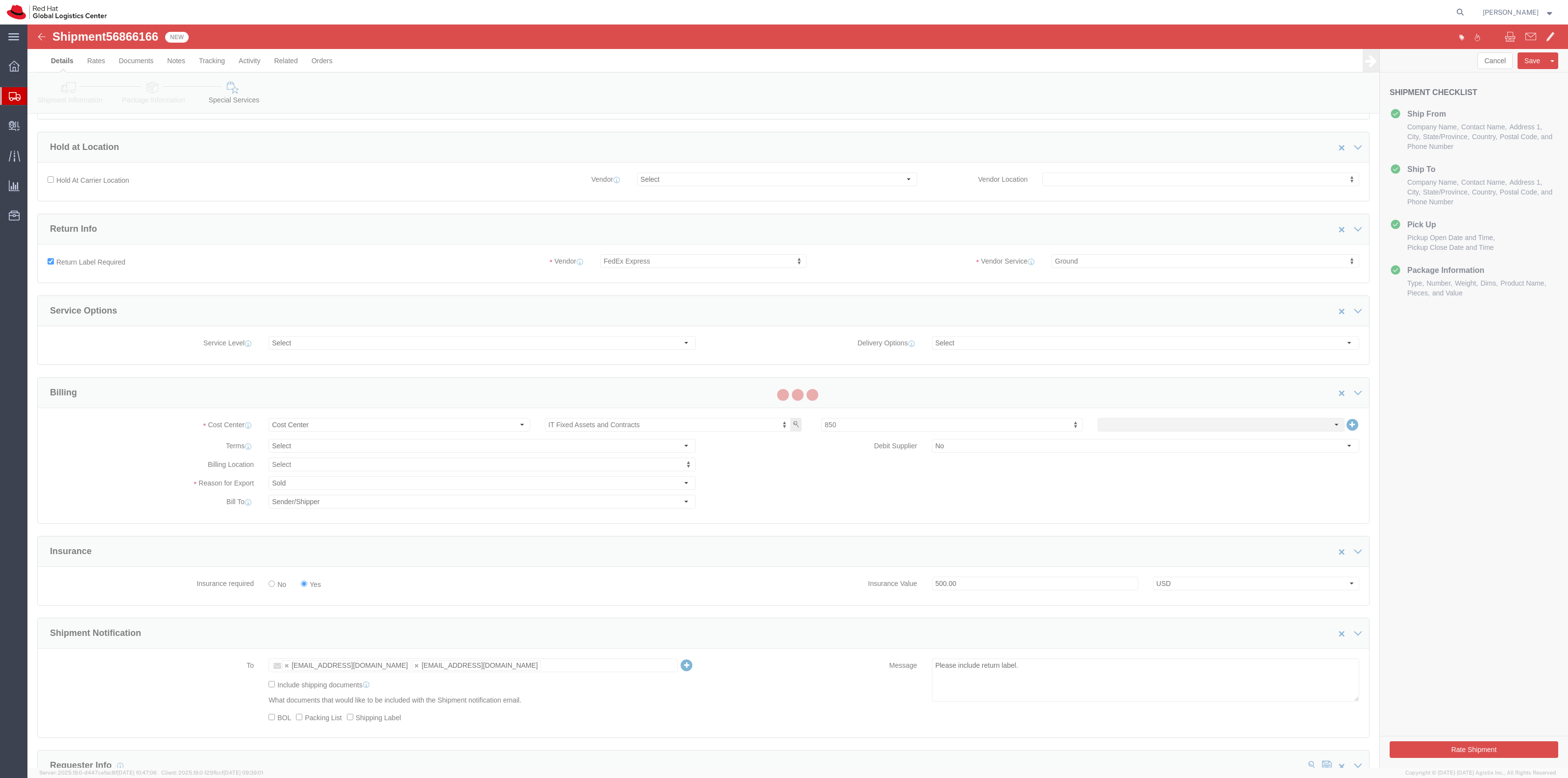
scroll to position [0, 0]
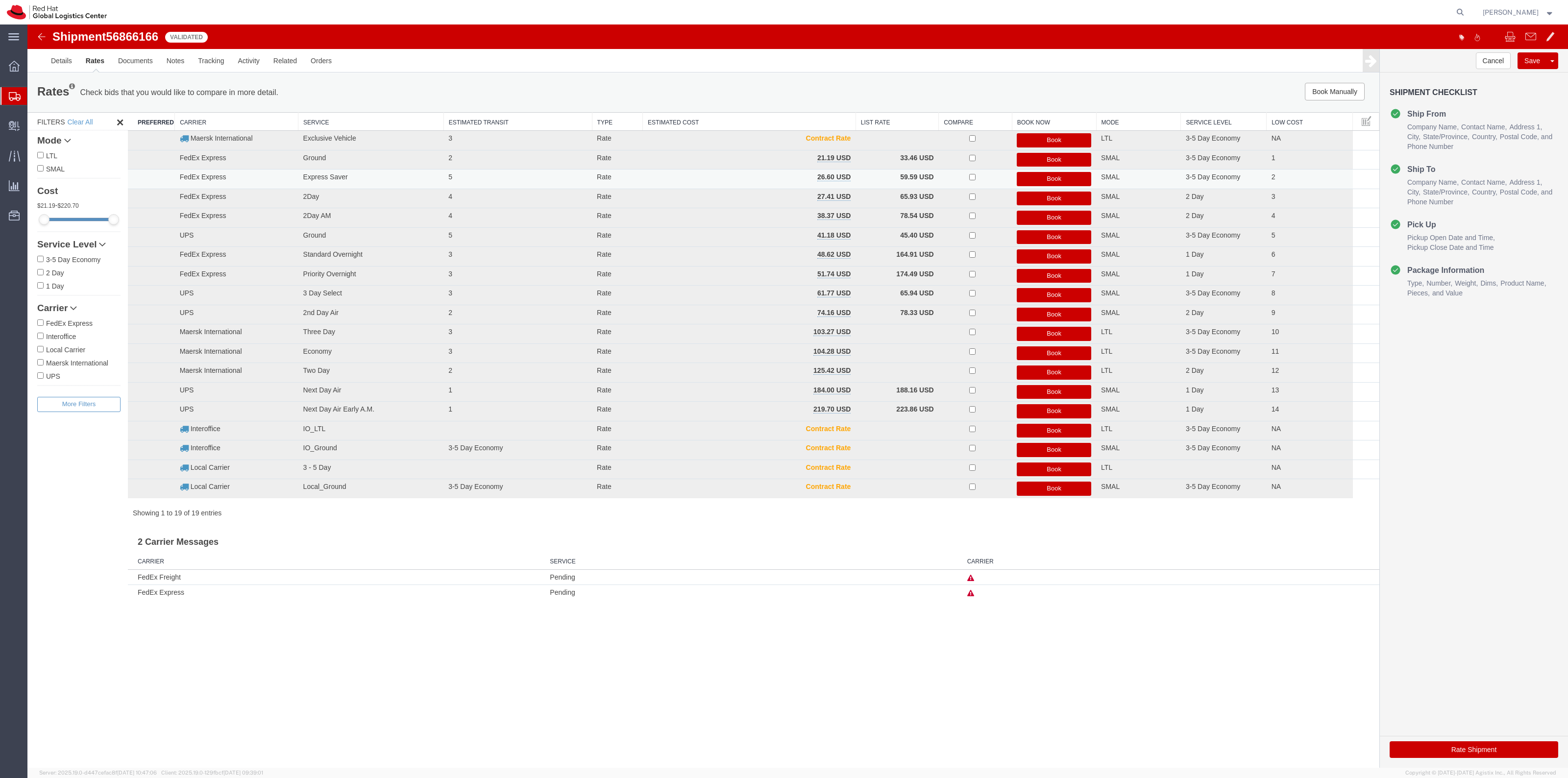
click at [1036, 179] on button "Book" at bounding box center [1054, 179] width 75 height 14
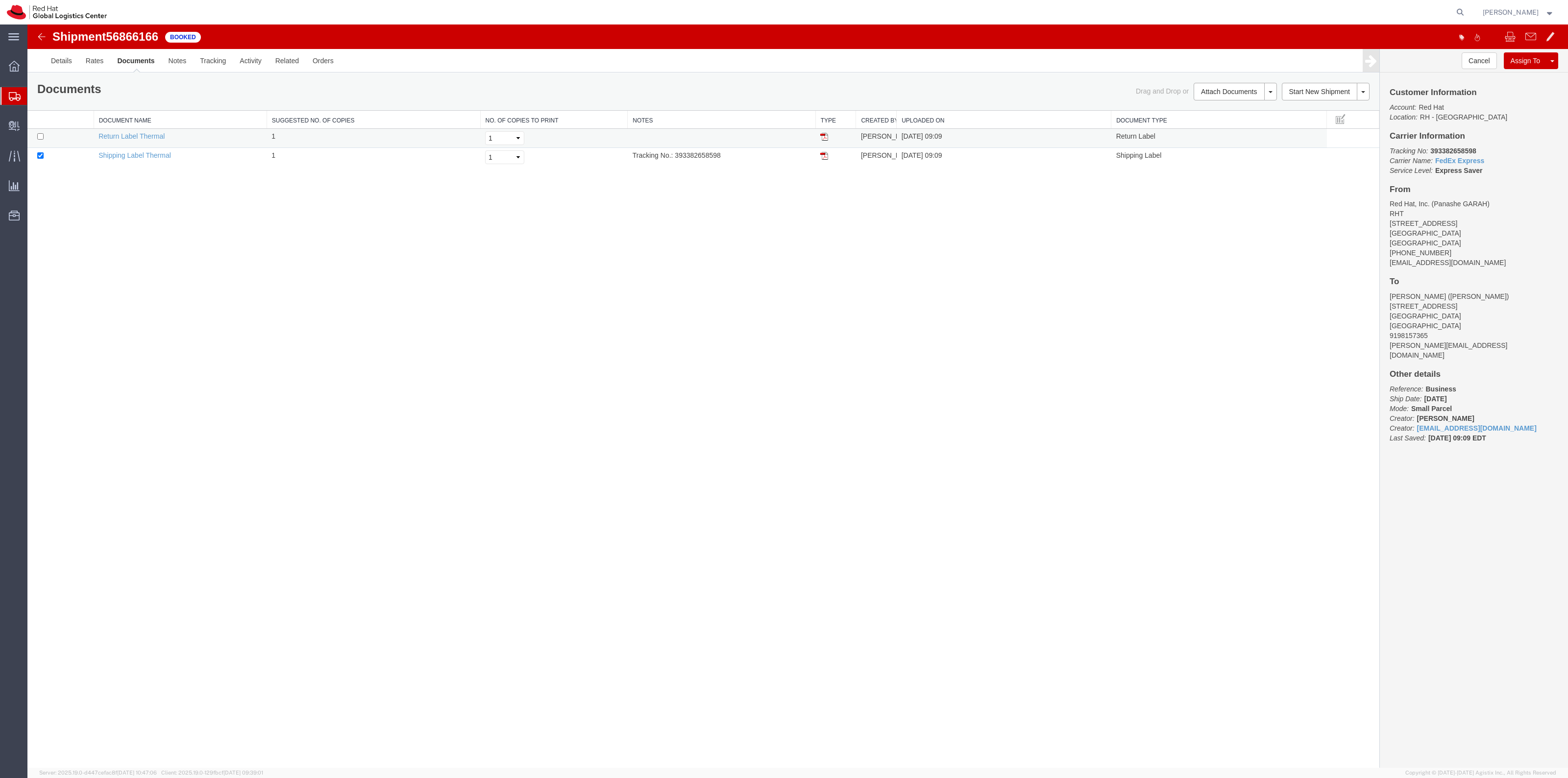
click at [44, 134] on td at bounding box center [60, 138] width 66 height 19
click at [43, 138] on input "checkbox" at bounding box center [40, 136] width 6 height 6
checkbox input "true"
click at [1209, 106] on link "Print Documents" at bounding box center [1233, 108] width 85 height 15
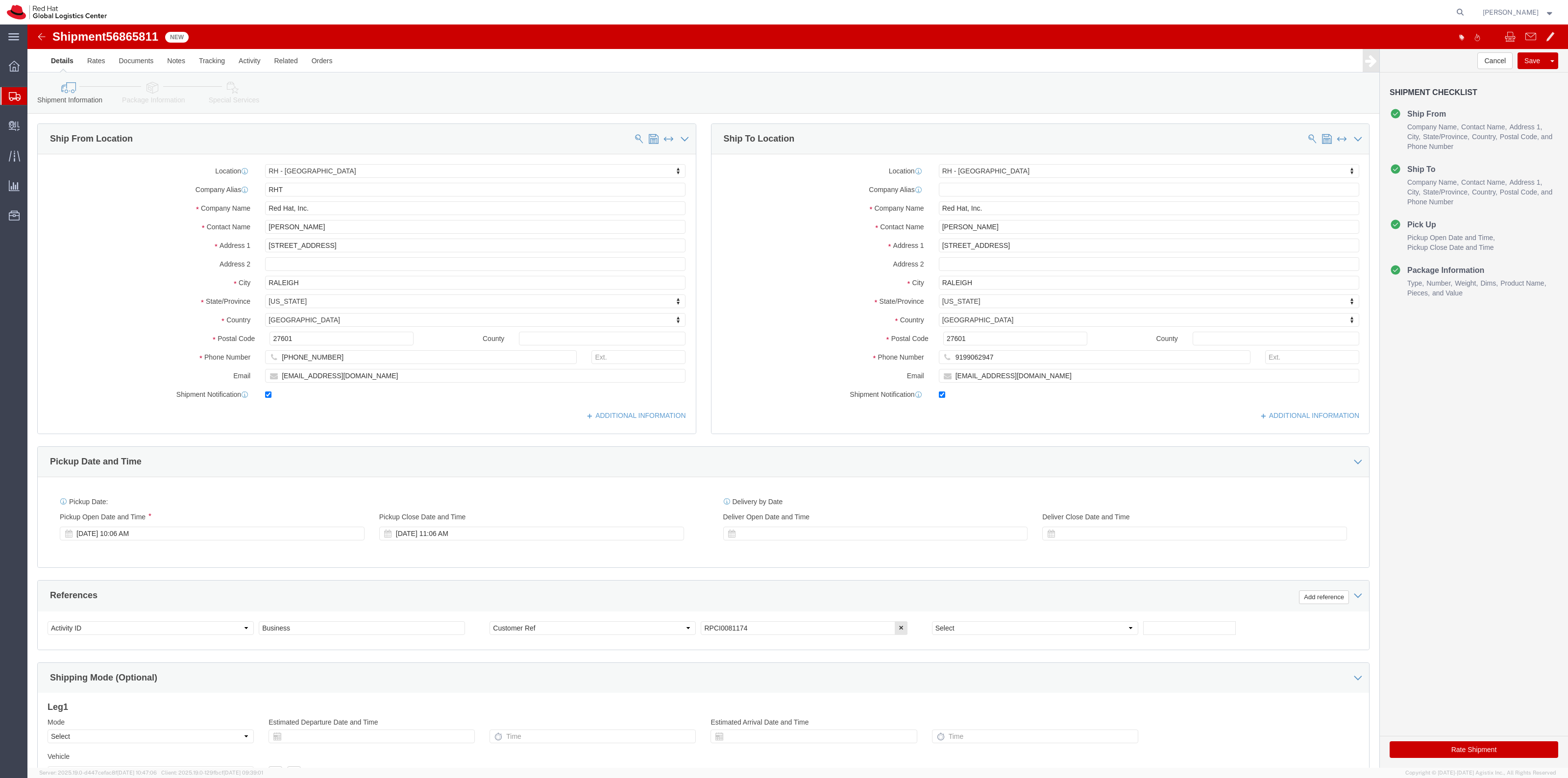
select select "38014"
drag, startPoint x: 117, startPoint y: 70, endPoint x: 272, endPoint y: 101, distance: 158.1
click link "Package Information"
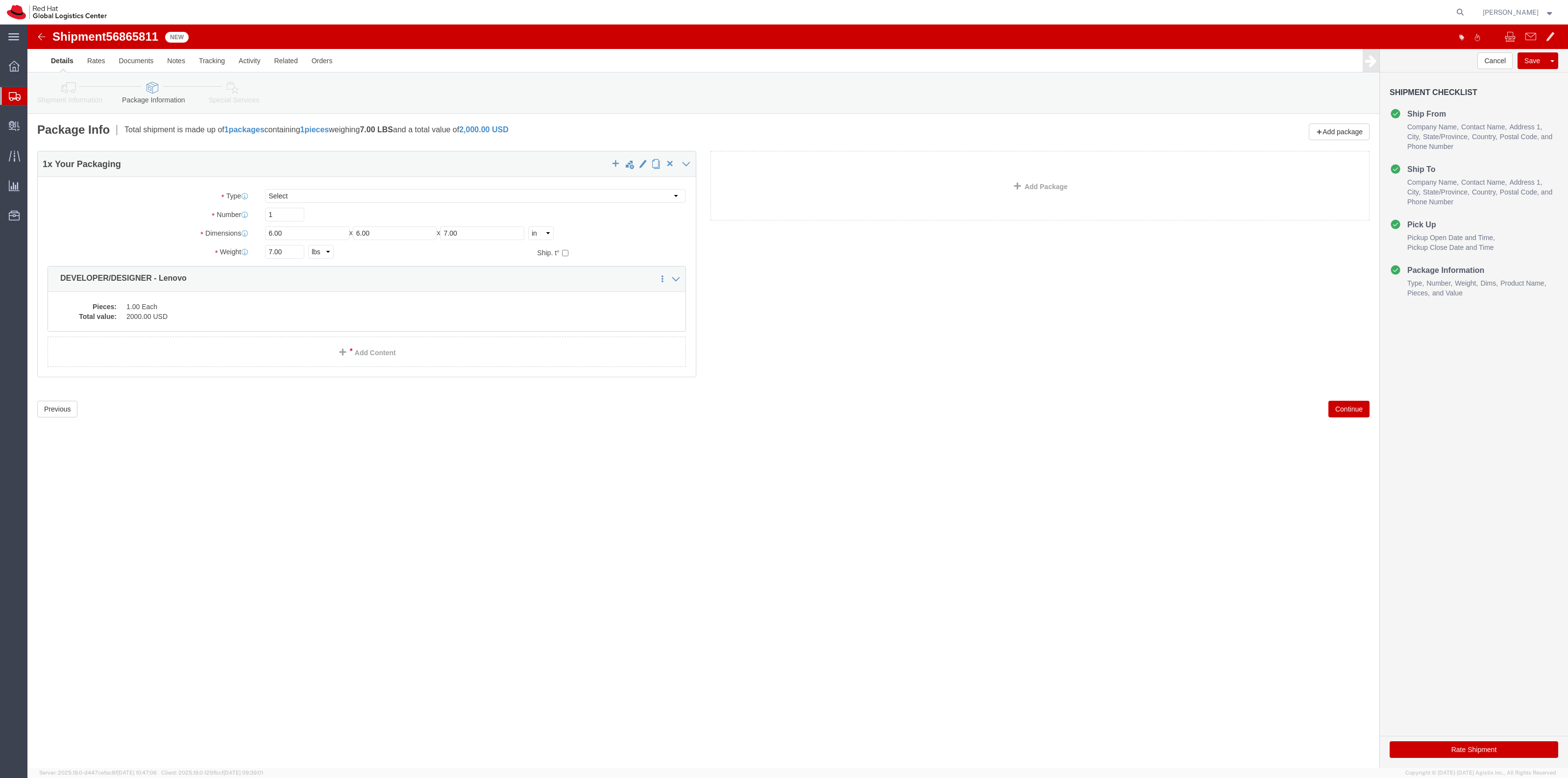
click link "Special Services"
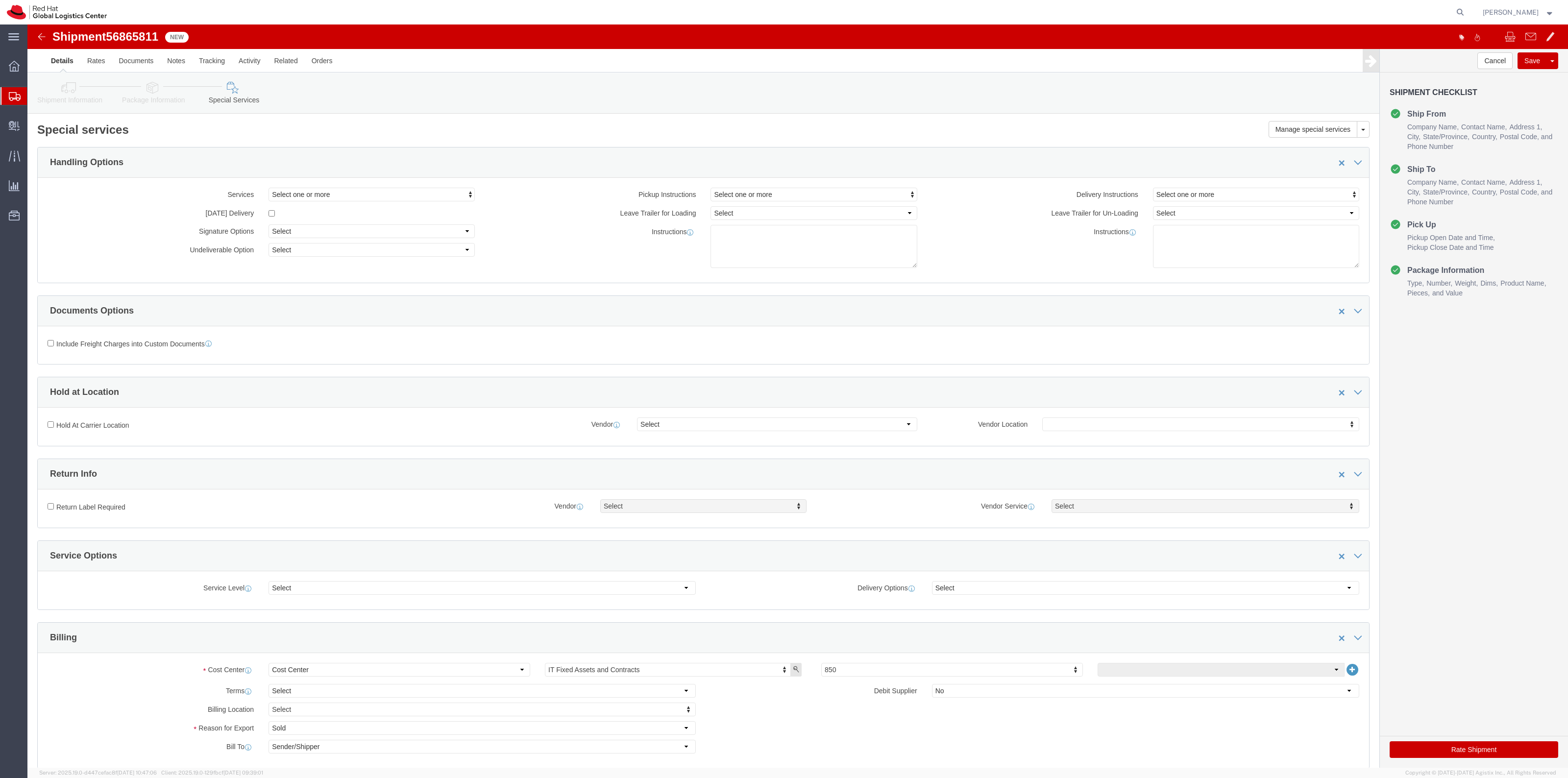
click link "Shipment Information"
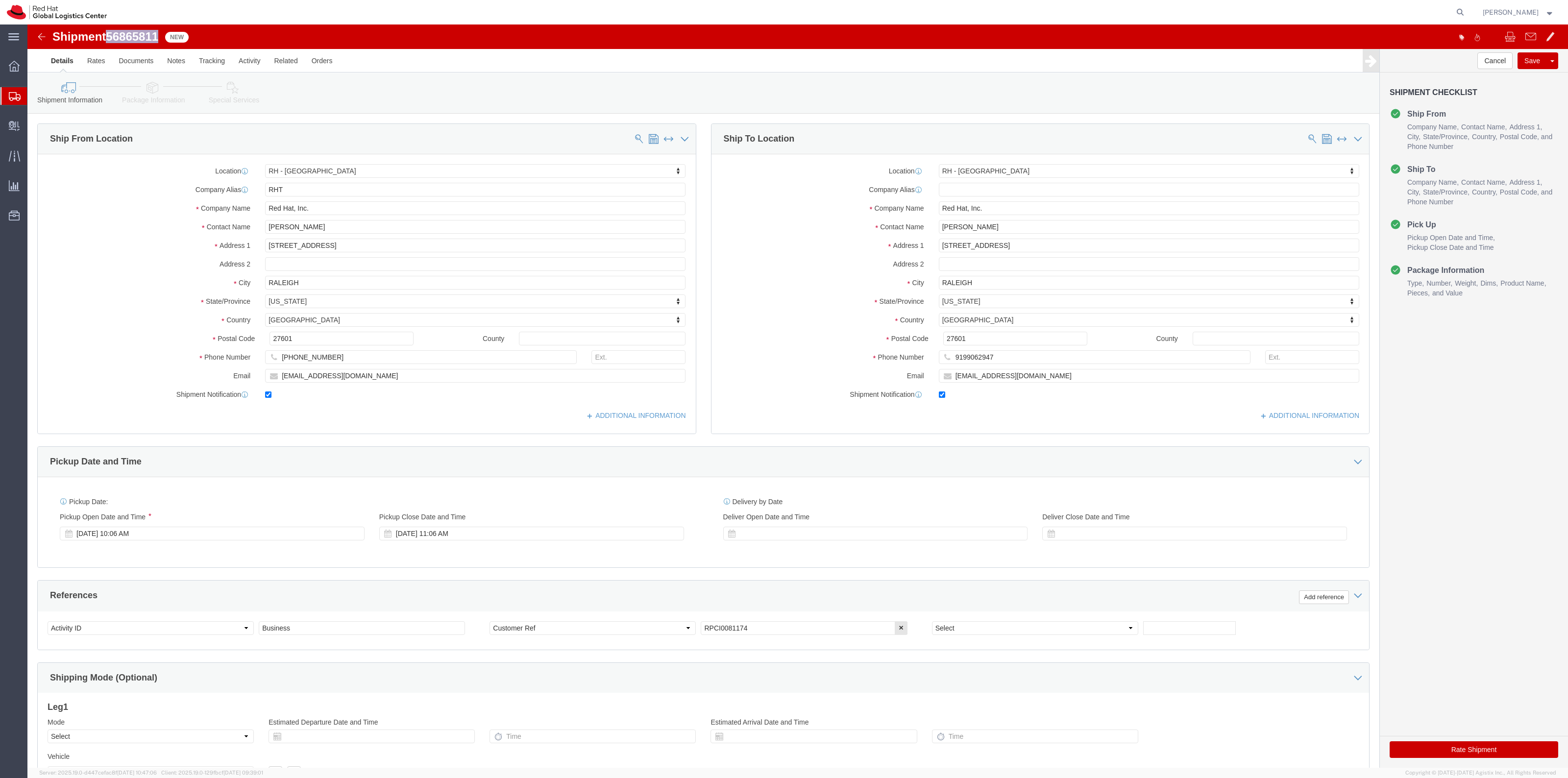
drag, startPoint x: 126, startPoint y: 10, endPoint x: 81, endPoint y: 13, distance: 45.1
click div "Shipment 56865811 New"
copy span "56865811"
drag, startPoint x: 1414, startPoint y: 721, endPoint x: 1451, endPoint y: 317, distance: 405.7
click button "Rate Shipment"
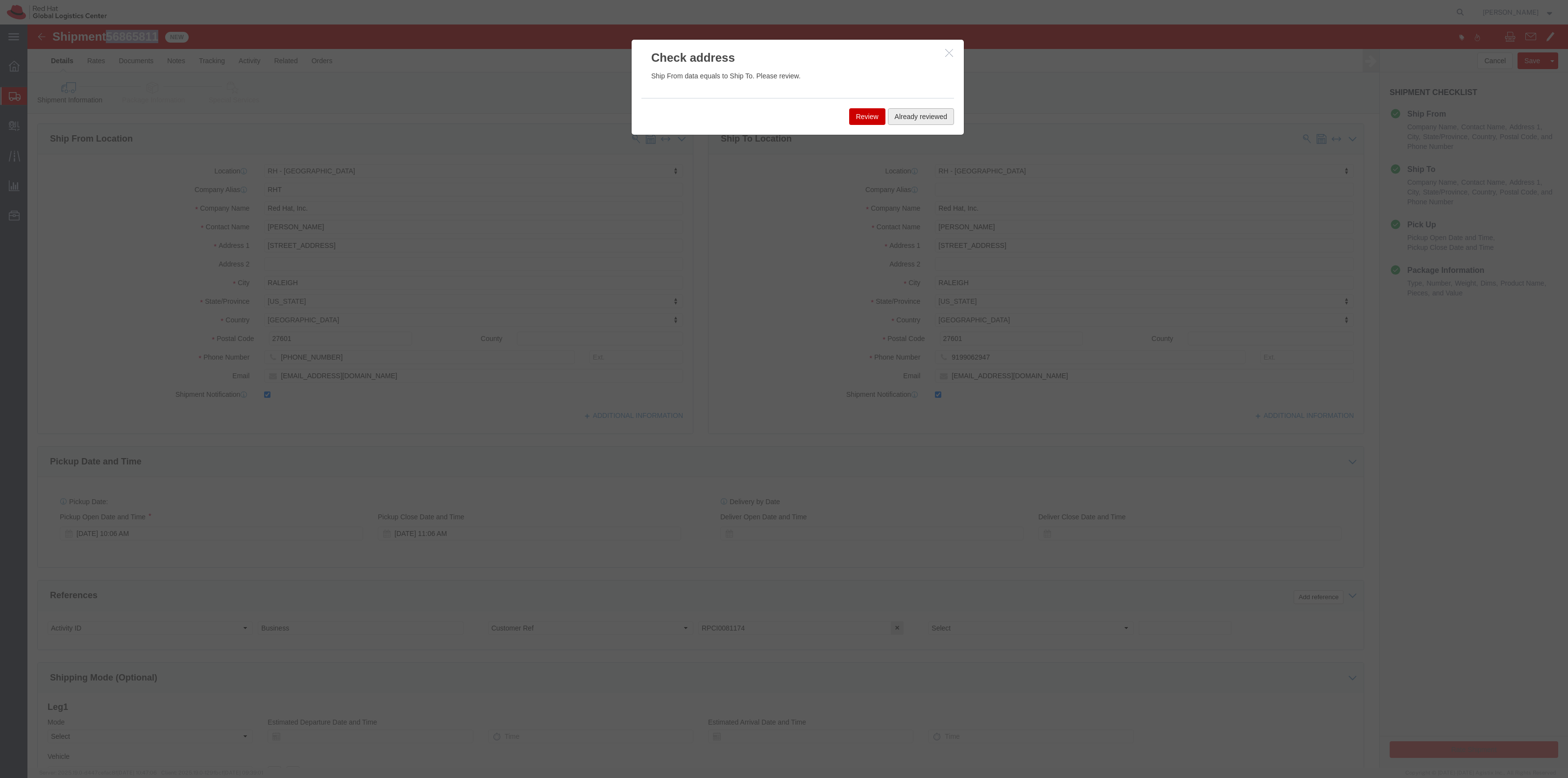
click button "Already reviewed"
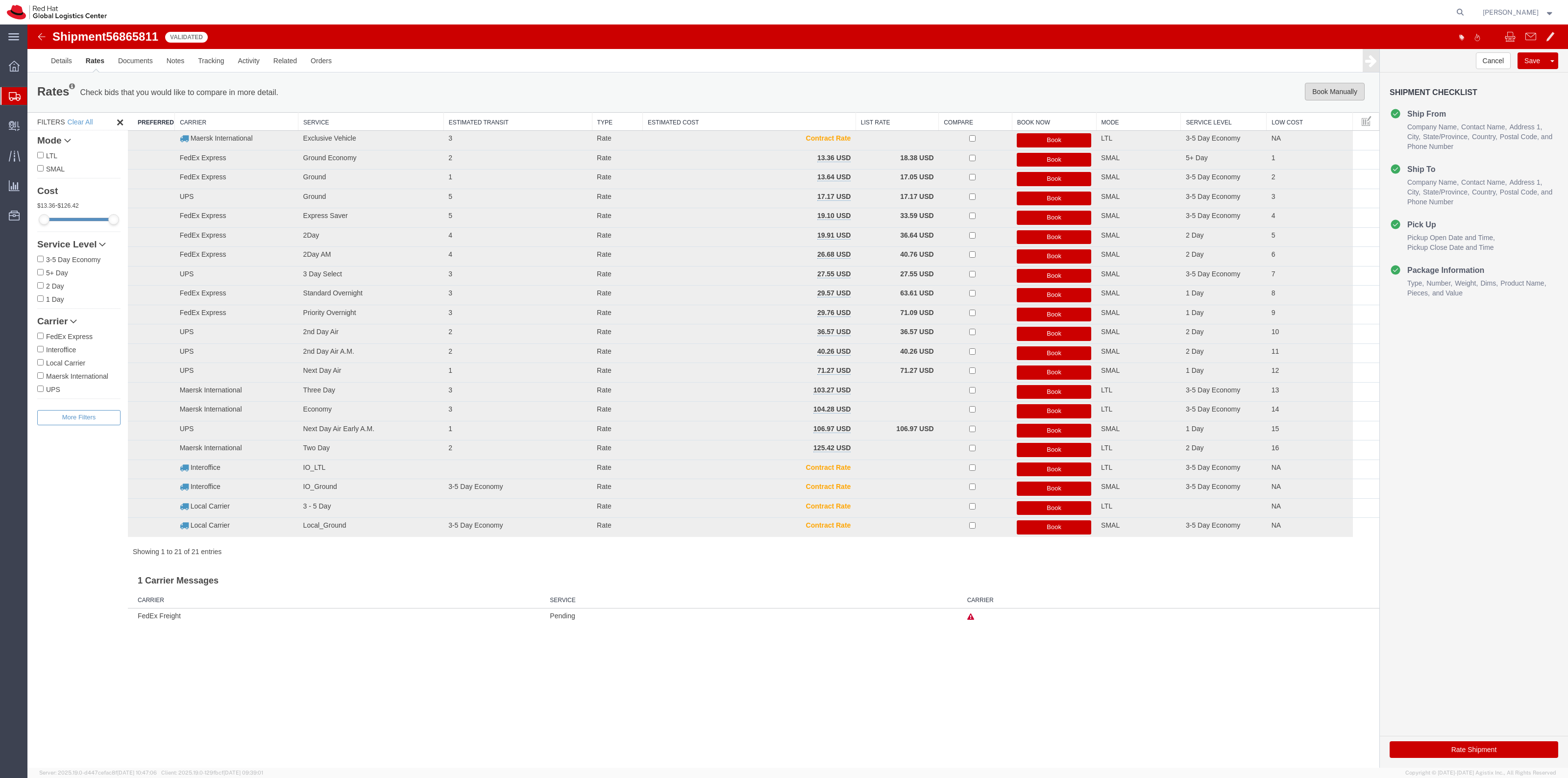
click at [1314, 91] on button "Book Manually" at bounding box center [1335, 91] width 60 height 17
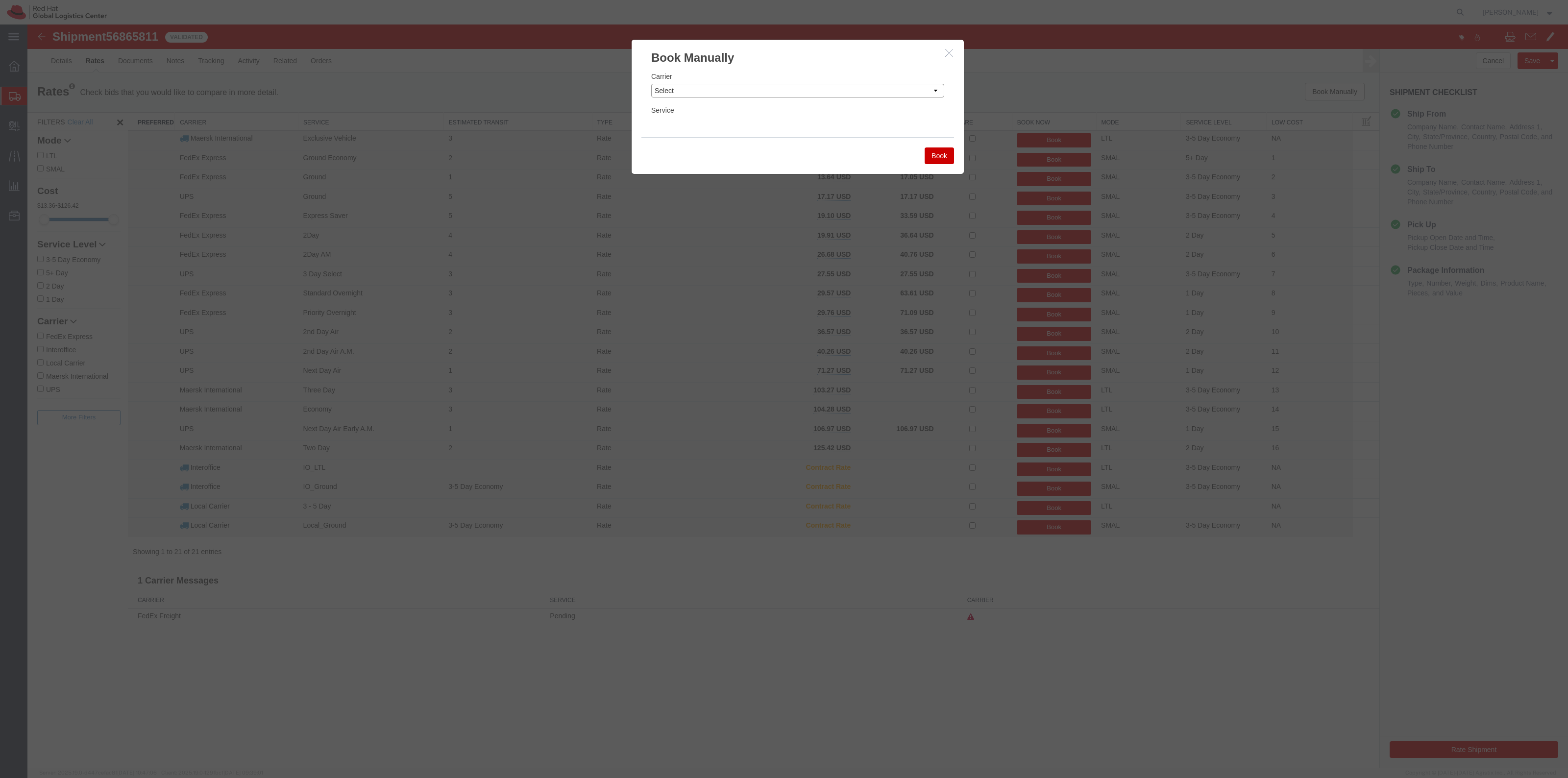
drag, startPoint x: 873, startPoint y: 85, endPoint x: 868, endPoint y: 91, distance: 7.8
click at [873, 86] on select "Select Add New Carrier (and default service) Amazon Logistics DHL FedEx Express…" at bounding box center [798, 91] width 293 height 14
click at [651, 84] on select "Select Add New Carrier (and default service) Amazon Logistics DHL FedEx Express…" at bounding box center [798, 91] width 293 height 14
click at [758, 123] on select "Select 1Day Freight 2Day 2Day AM 2Day AM One Rate 2Day Freight 2Day One Rate 3 …" at bounding box center [798, 124] width 293 height 14
click at [794, 97] on select "Select Add New Carrier (and default service) Amazon Logistics DHL FedEx Express…" at bounding box center [798, 91] width 293 height 14
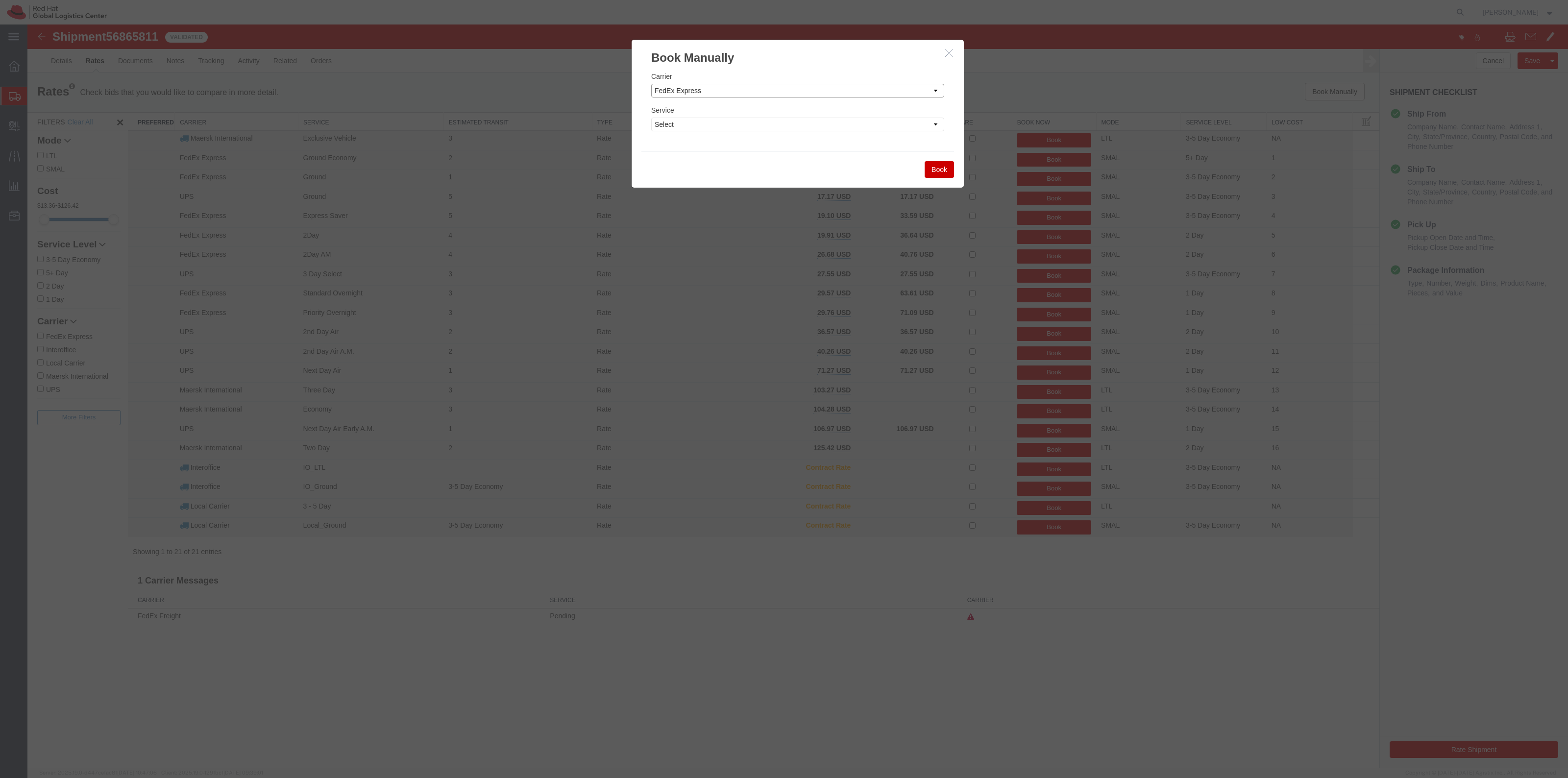
select select "7920"
click at [651, 84] on select "Select Add New Carrier (and default service) Amazon Logistics DHL FedEx Express…" at bounding box center [798, 91] width 293 height 14
click at [759, 130] on select "Select IO_Ground IO_LTL" at bounding box center [798, 124] width 293 height 14
select select "17810"
click at [651, 117] on select "Select IO_Ground IO_LTL" at bounding box center [798, 124] width 293 height 14
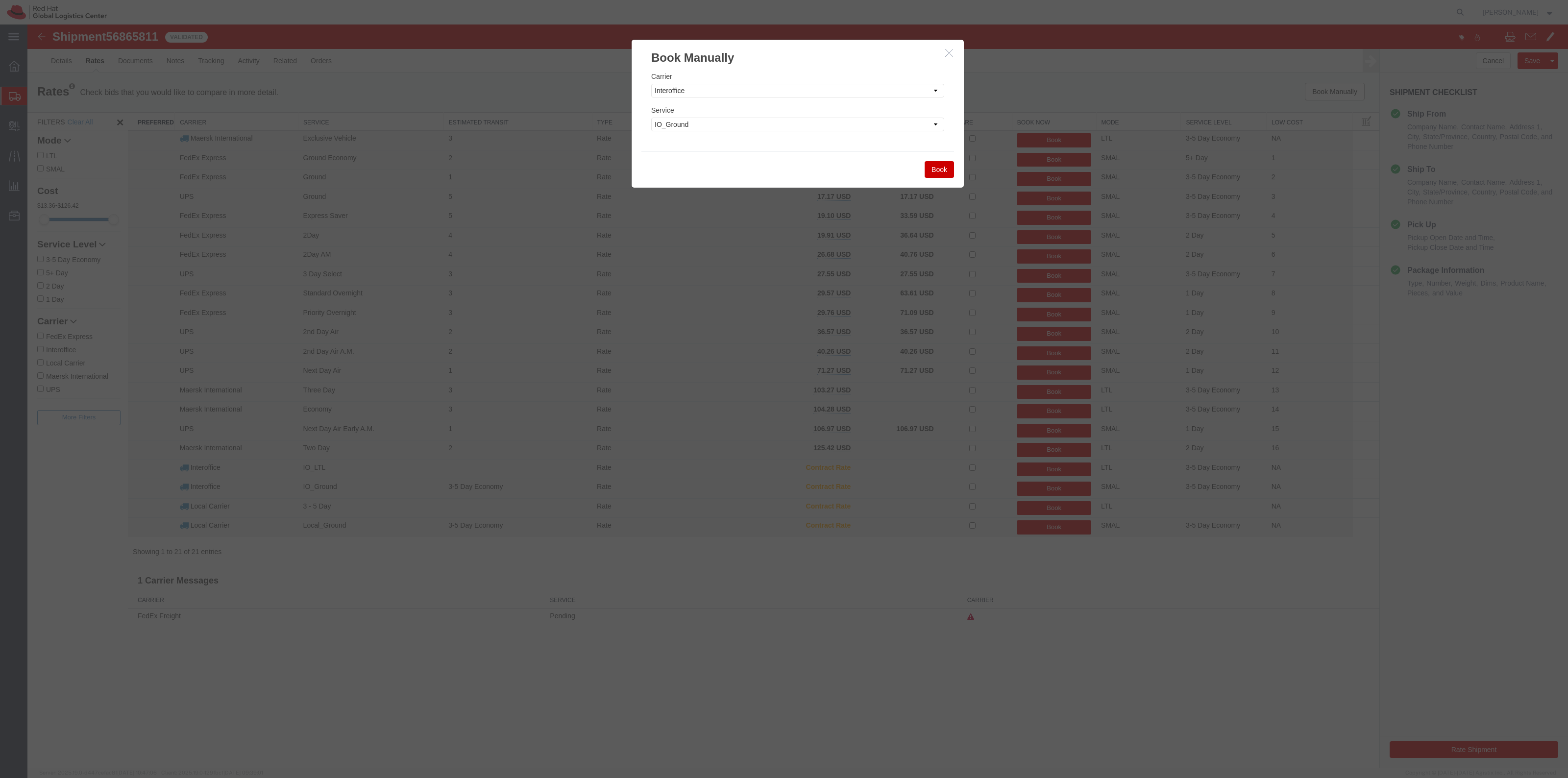
click at [946, 165] on button "Book" at bounding box center [939, 170] width 29 height 17
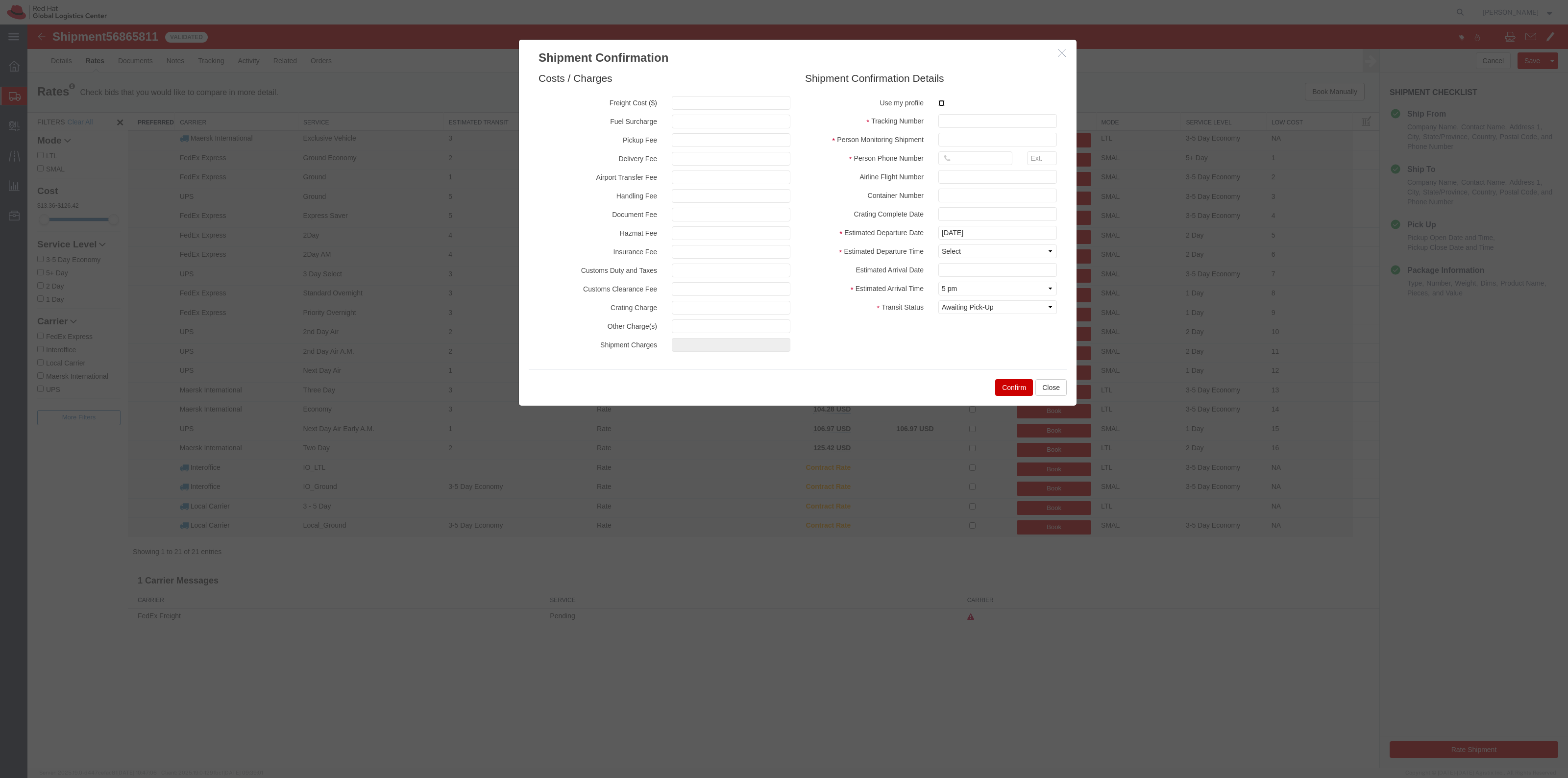
click at [940, 106] on input "checkbox" at bounding box center [941, 103] width 6 height 6
checkbox input "true"
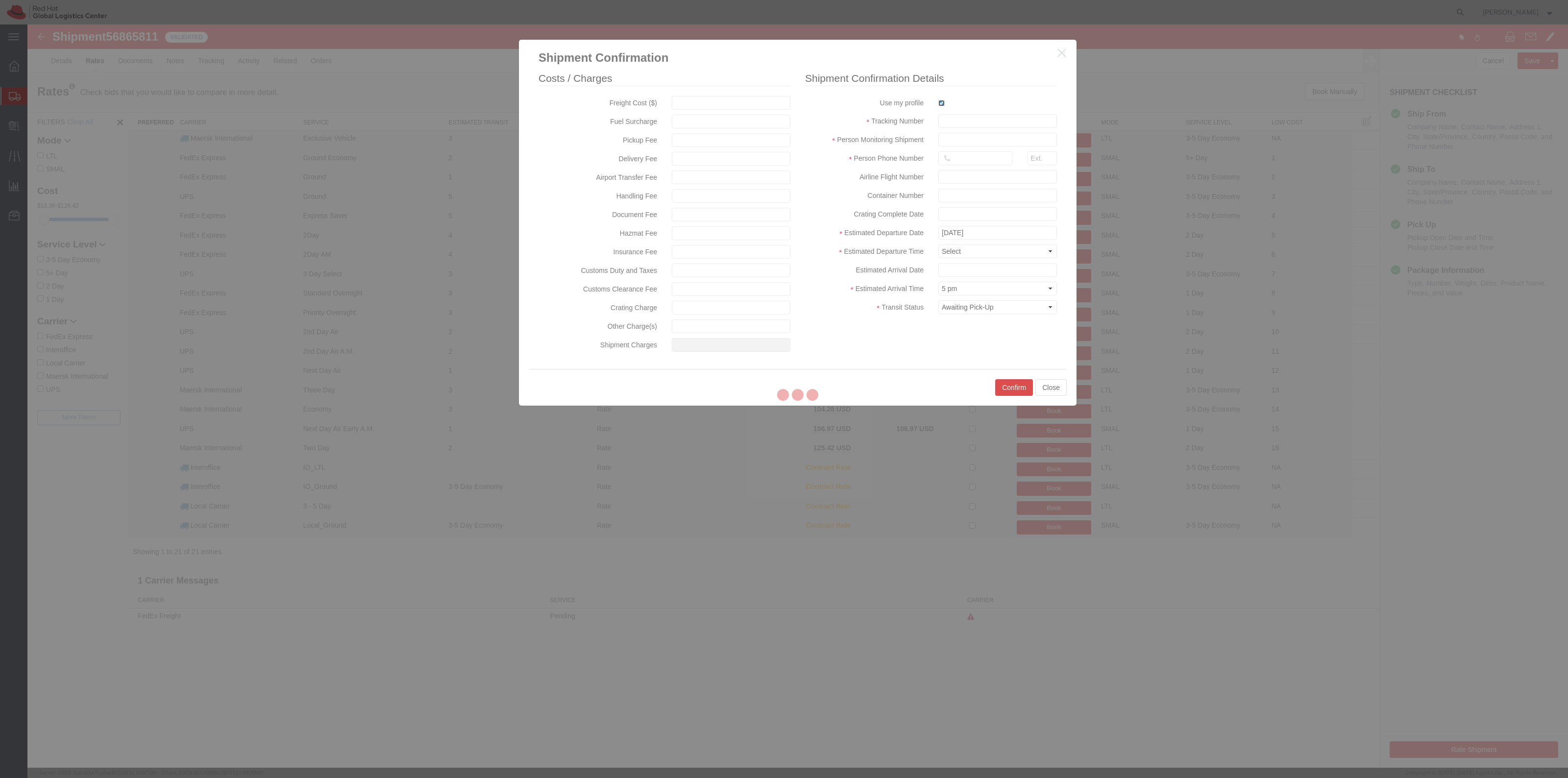
type input "[PERSON_NAME]"
type input "19198356701"
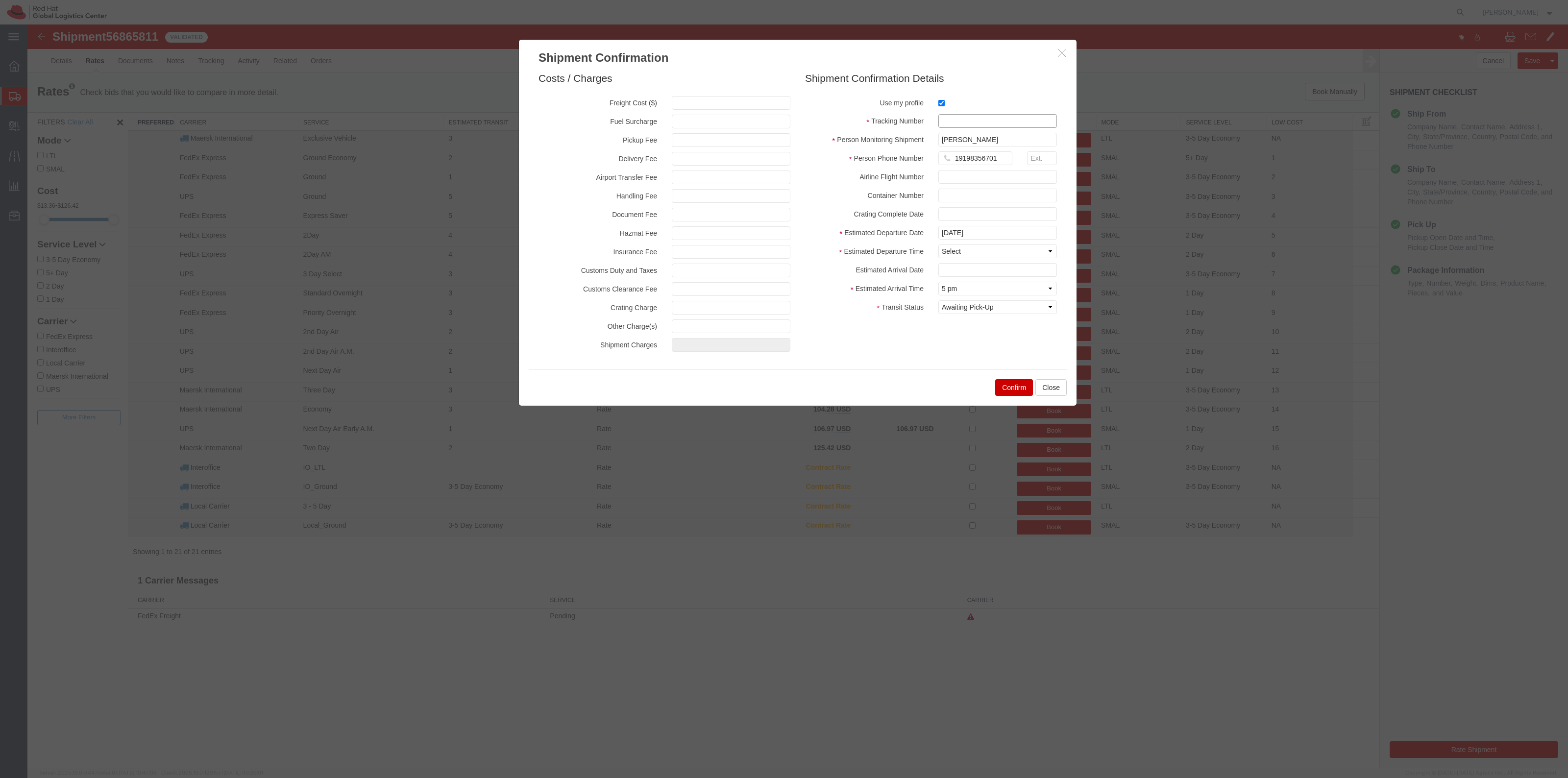
drag, startPoint x: 974, startPoint y: 140, endPoint x: 949, endPoint y: 116, distance: 34.7
click at [949, 116] on input "text" at bounding box center [997, 121] width 119 height 14
paste input "56865811"
type input "RHT56865811"
click at [974, 250] on select "Select Midnight 1 am 2 am 3 am 4 am 5 am 6 am 7 am 8 am 9 am 10 am 11 am 12 Noo…" at bounding box center [997, 251] width 119 height 14
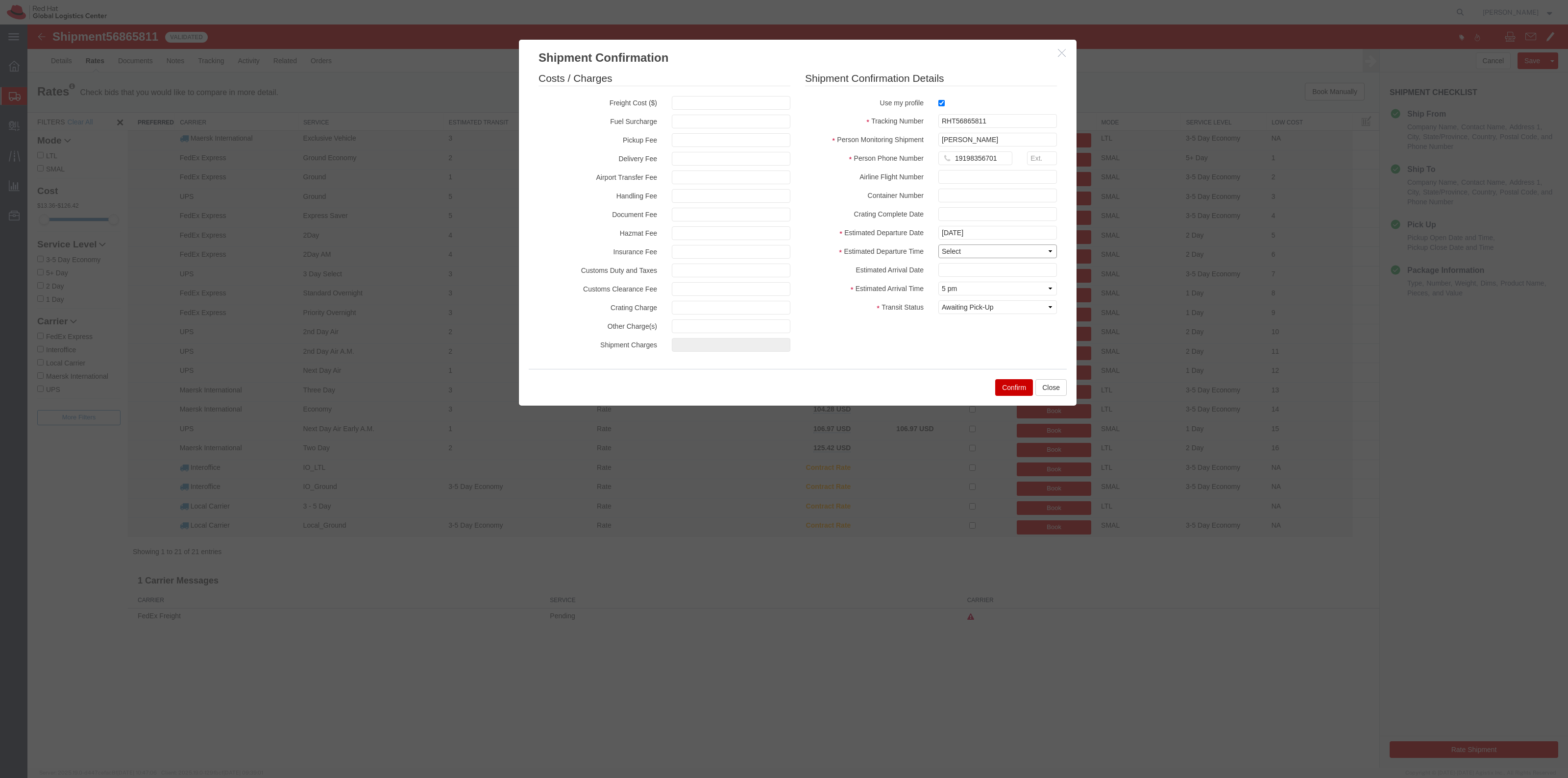
select select "1000"
click at [938, 244] on select "Select Midnight 1 am 2 am 3 am 4 am 5 am 6 am 7 am 8 am 9 am 10 am 11 am 12 Noo…" at bounding box center [997, 251] width 119 height 14
click at [1001, 386] on button "Confirm" at bounding box center [1014, 388] width 38 height 17
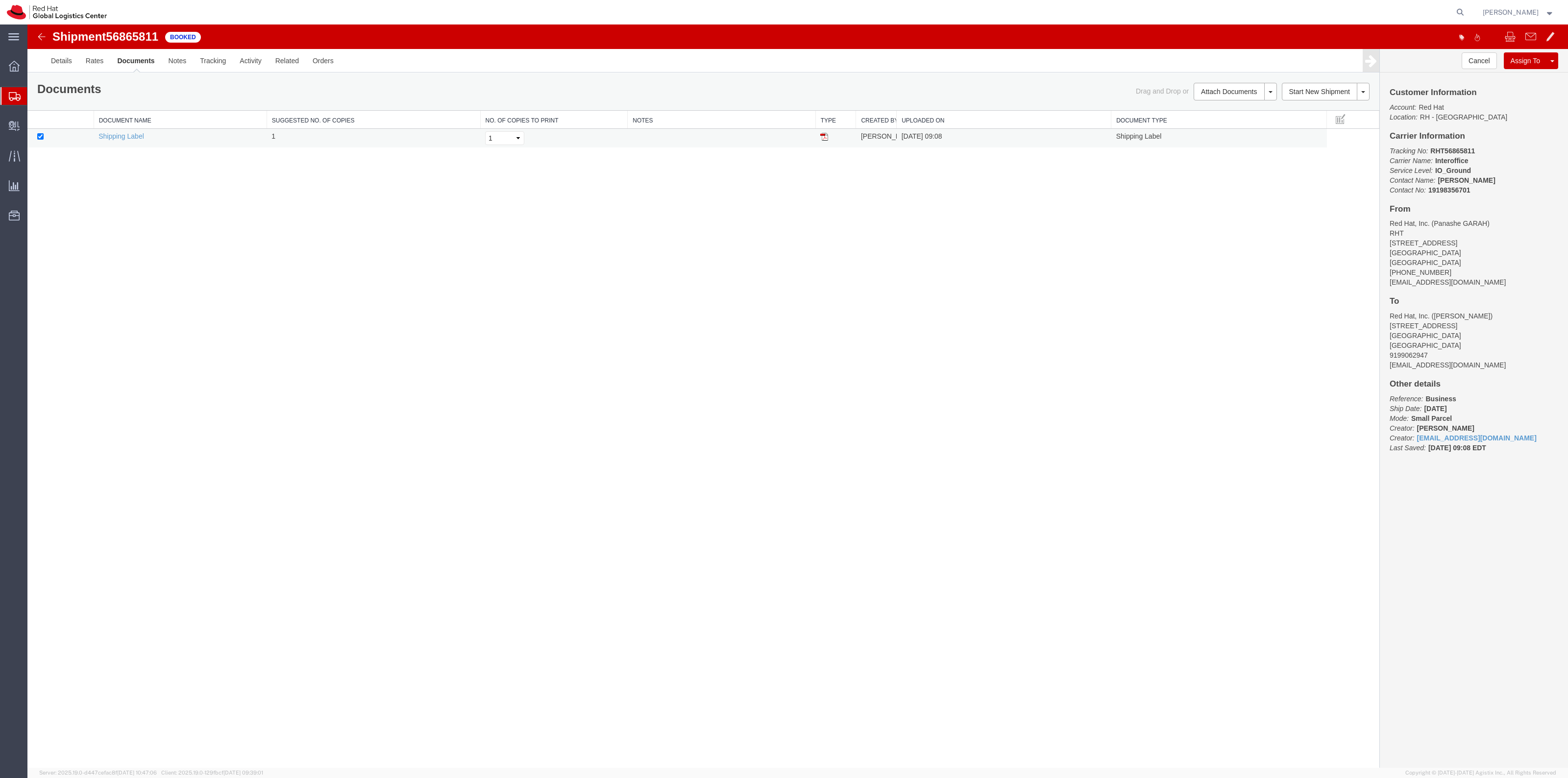
click at [822, 135] on img at bounding box center [823, 136] width 8 height 8
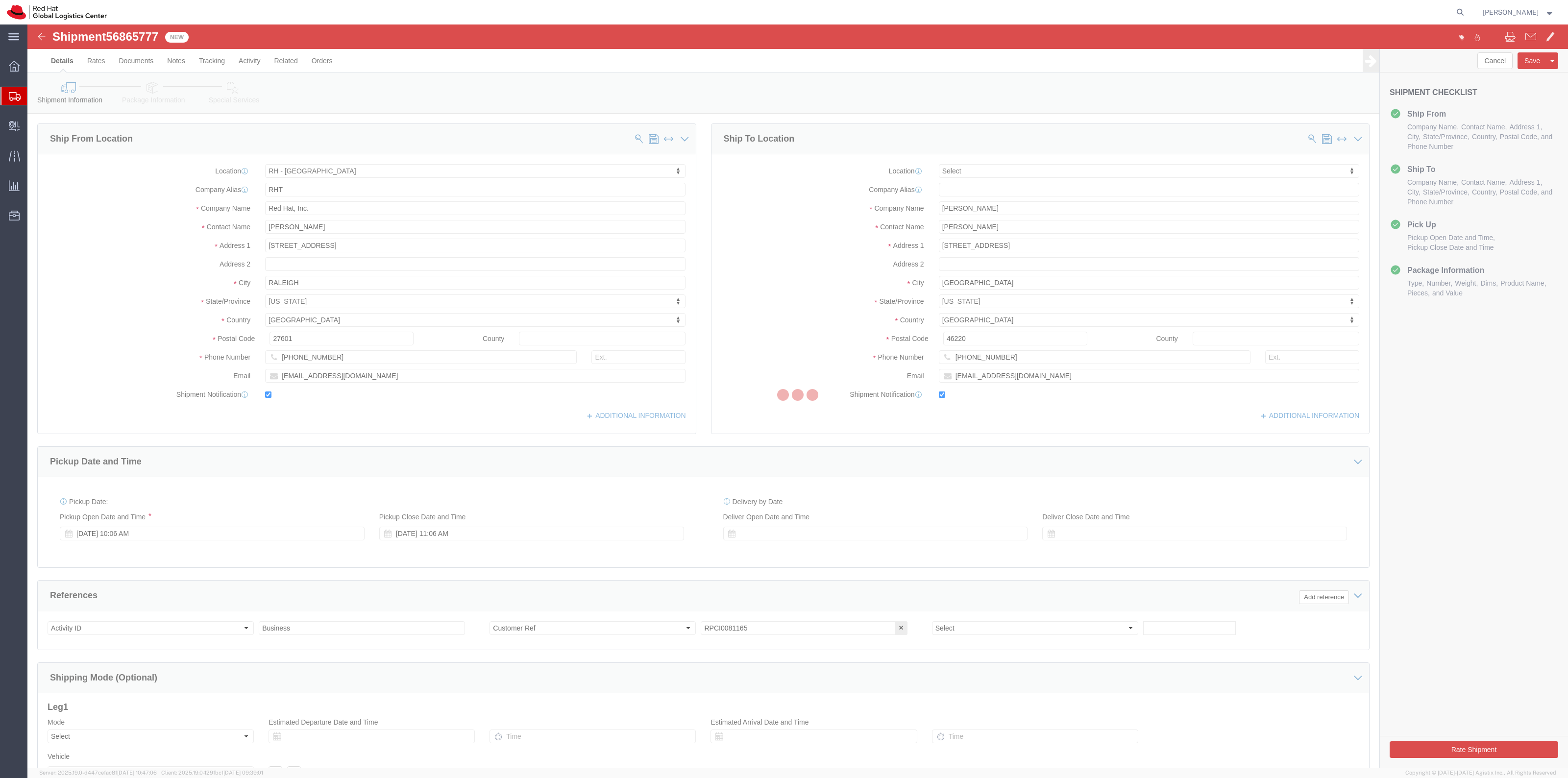
select select "38014"
select select
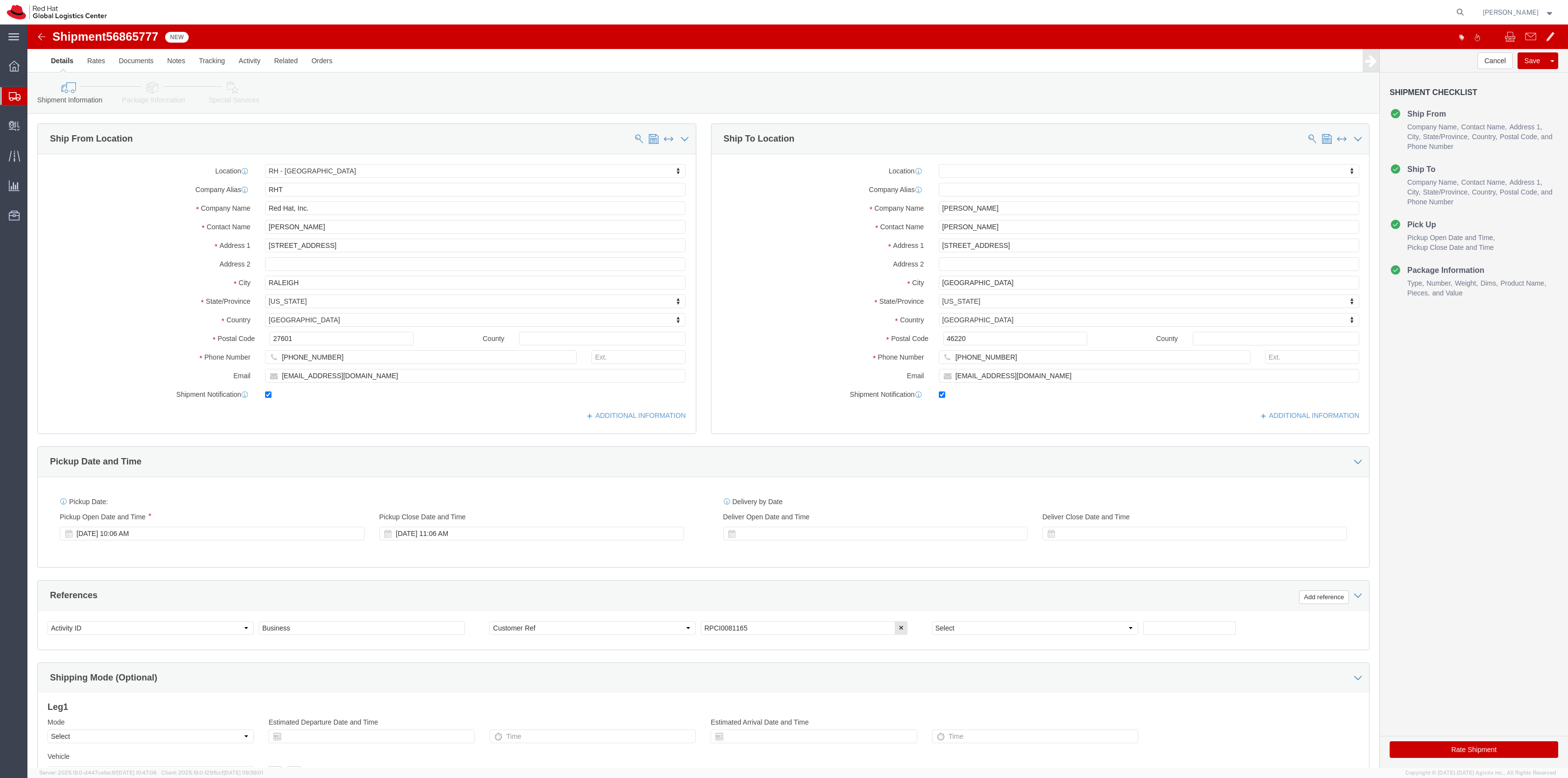
click link "Package Information"
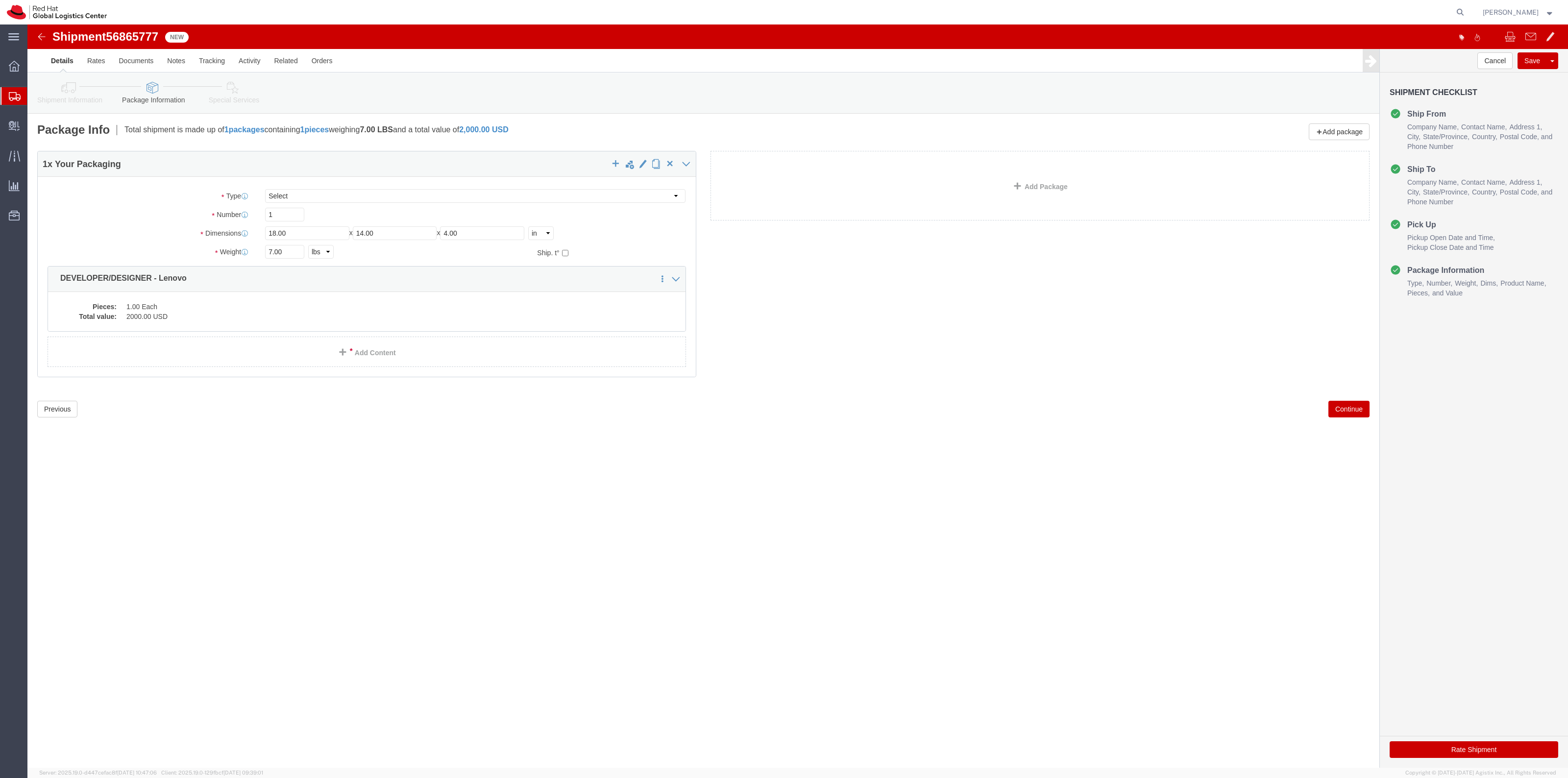
click icon
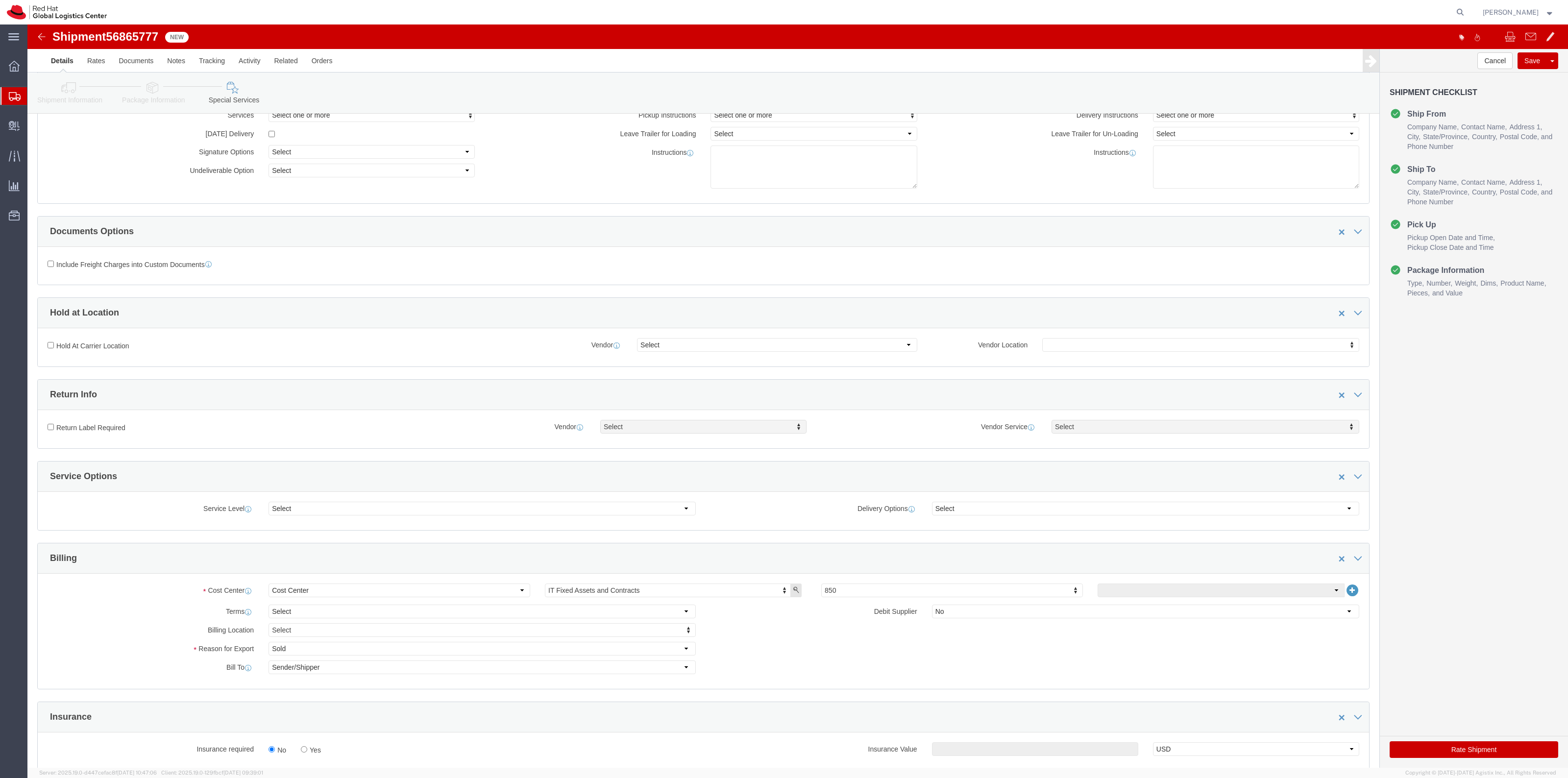
scroll to position [245, 0]
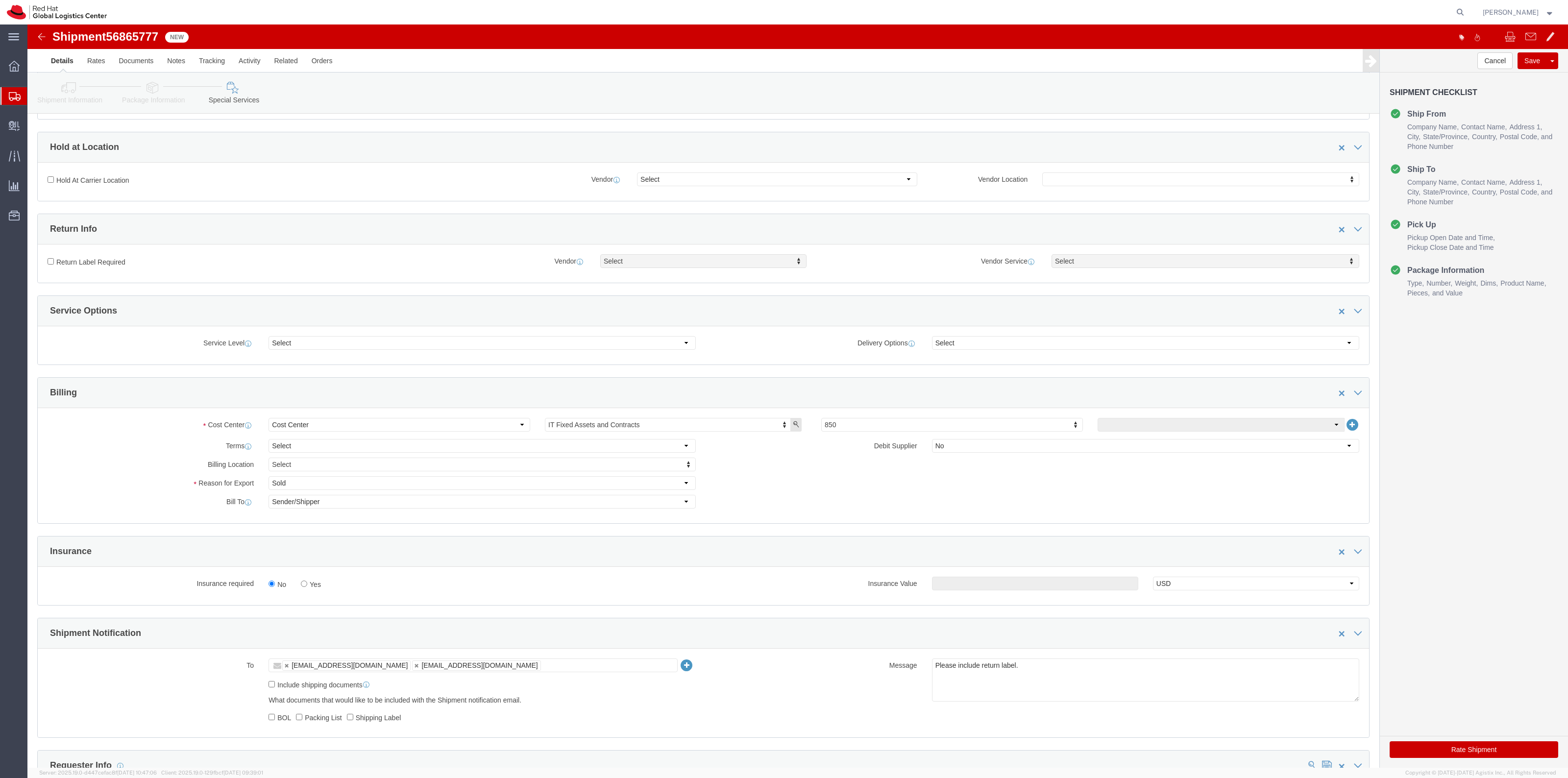
click label "Return Label Required"
click input "Return Label Required"
checkbox input "true"
select select "5"
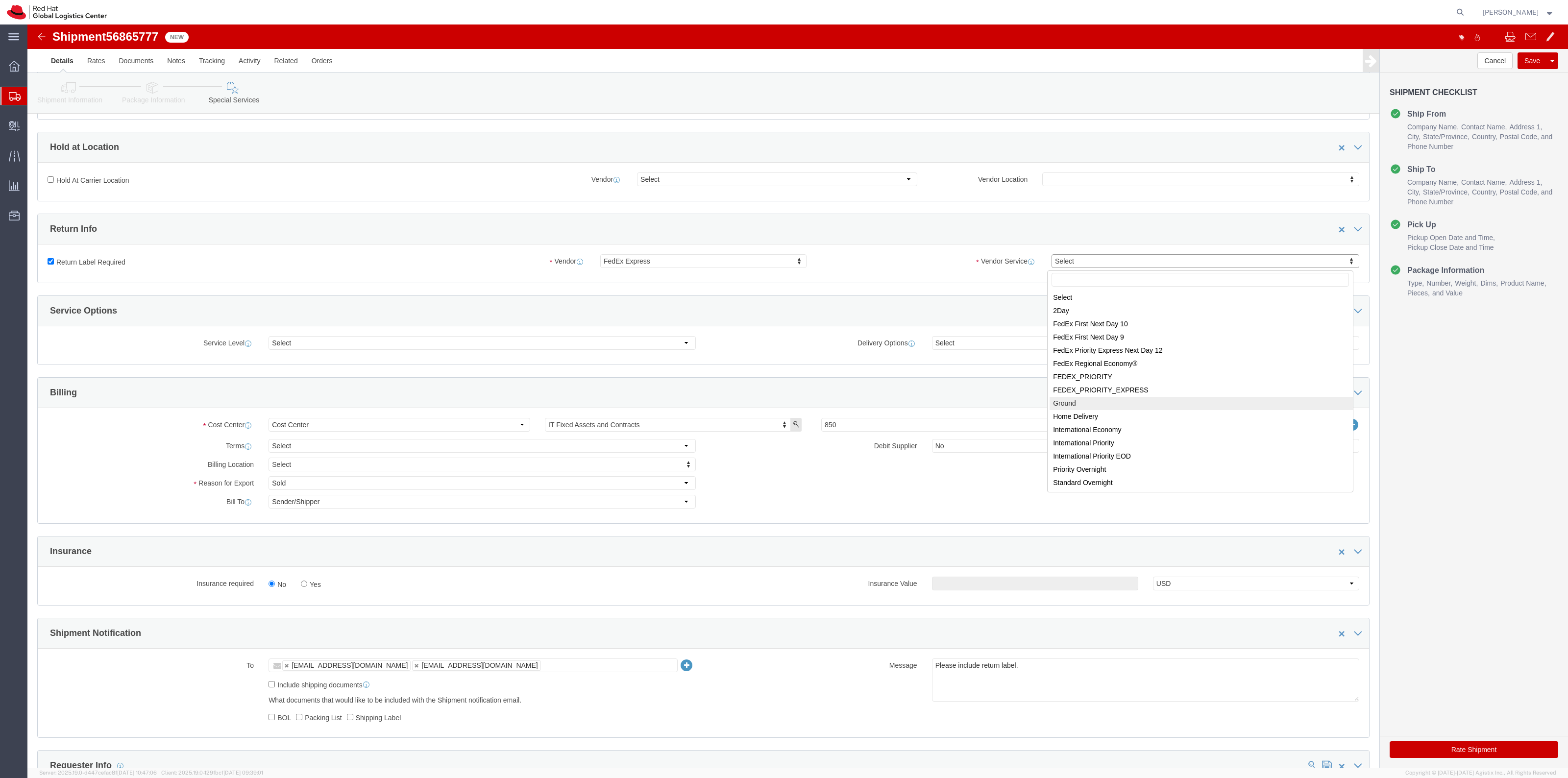
select select "12"
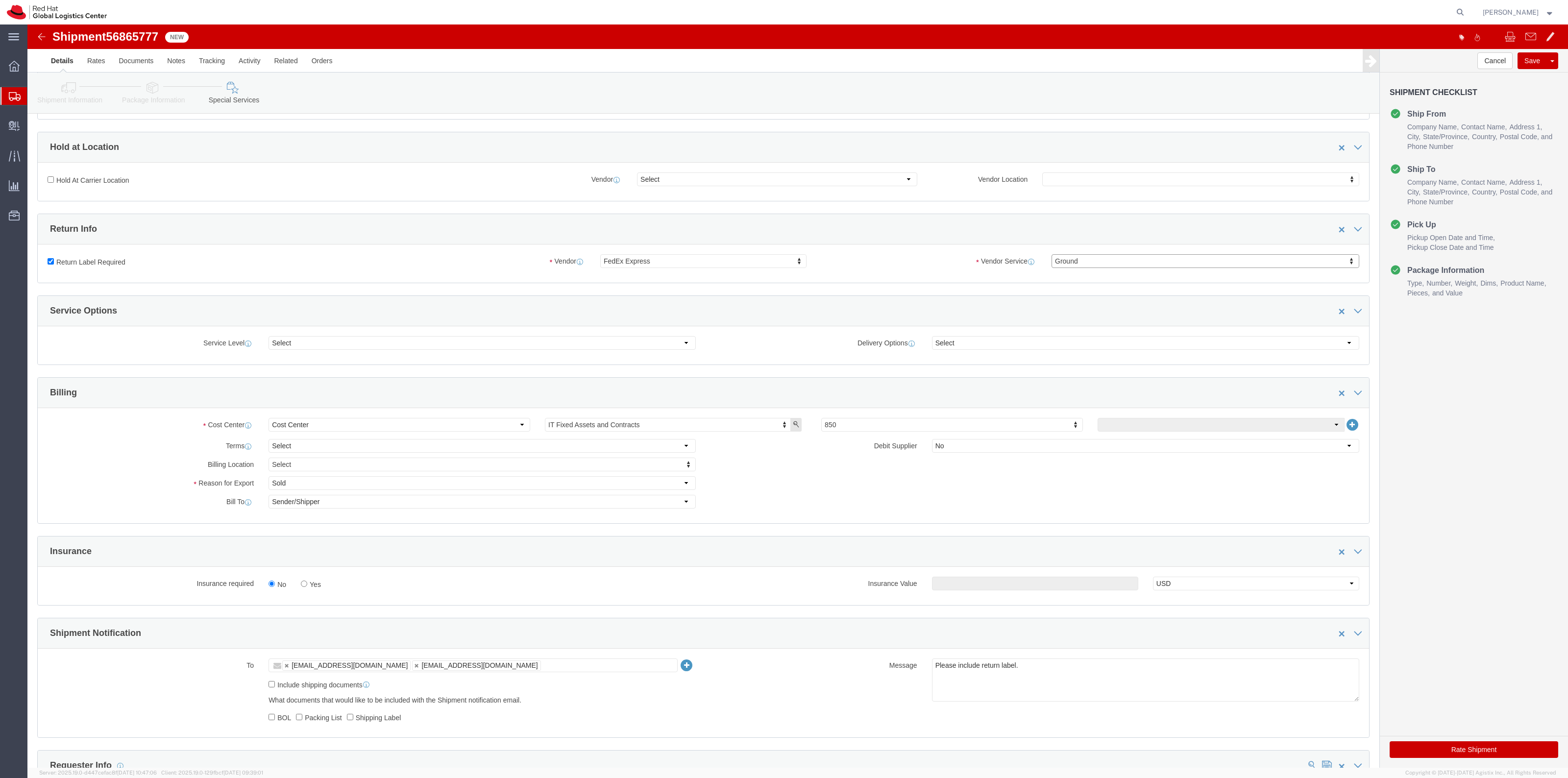
drag, startPoint x: 287, startPoint y: 564, endPoint x: 299, endPoint y: 562, distance: 12.2
click label "Yes"
drag, startPoint x: 285, startPoint y: 568, endPoint x: 273, endPoint y: 565, distance: 12.4
click div "Insurance required No Yes"
click label "Yes"
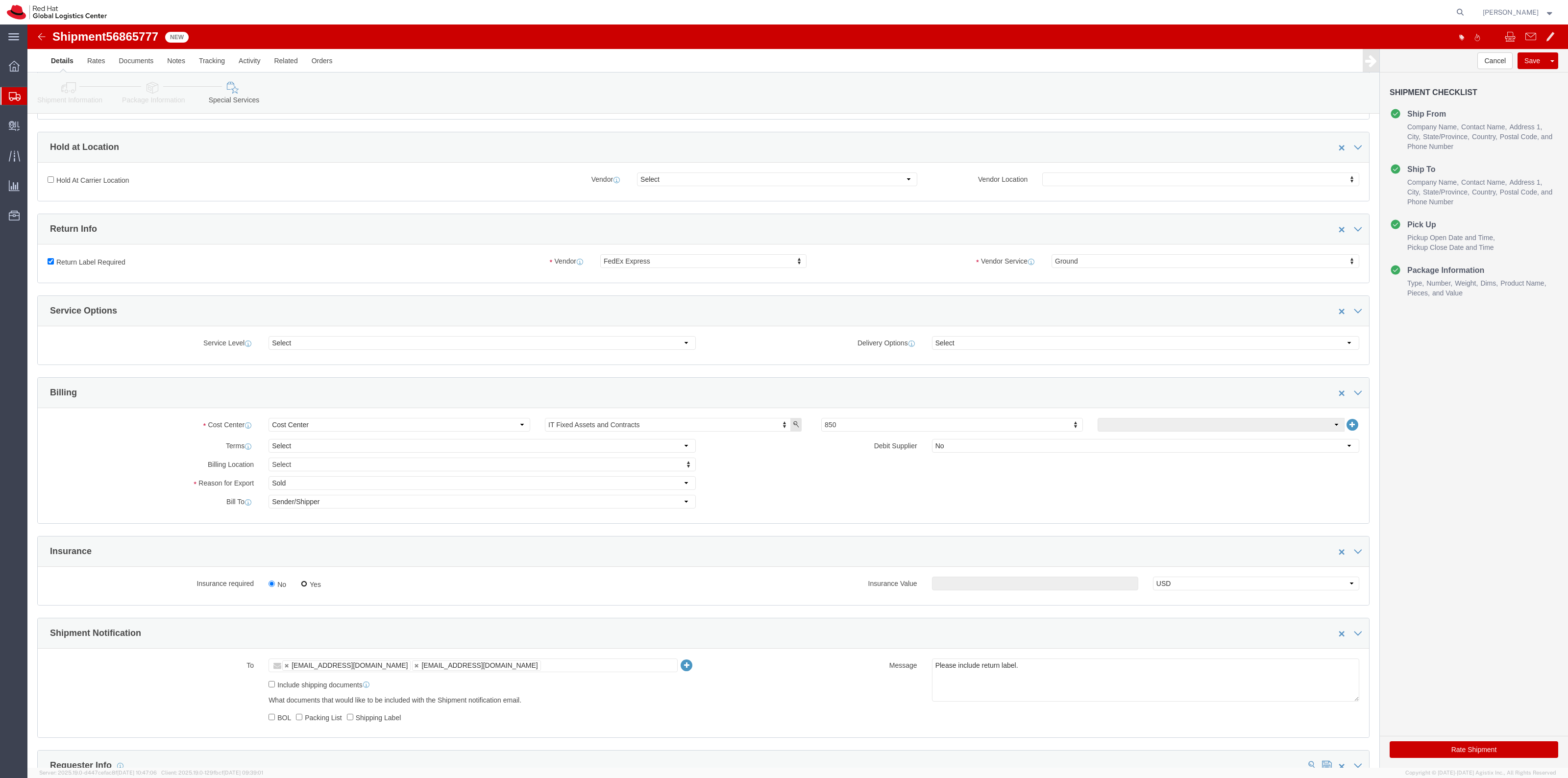
click input "Yes"
radio input "true"
click input "text"
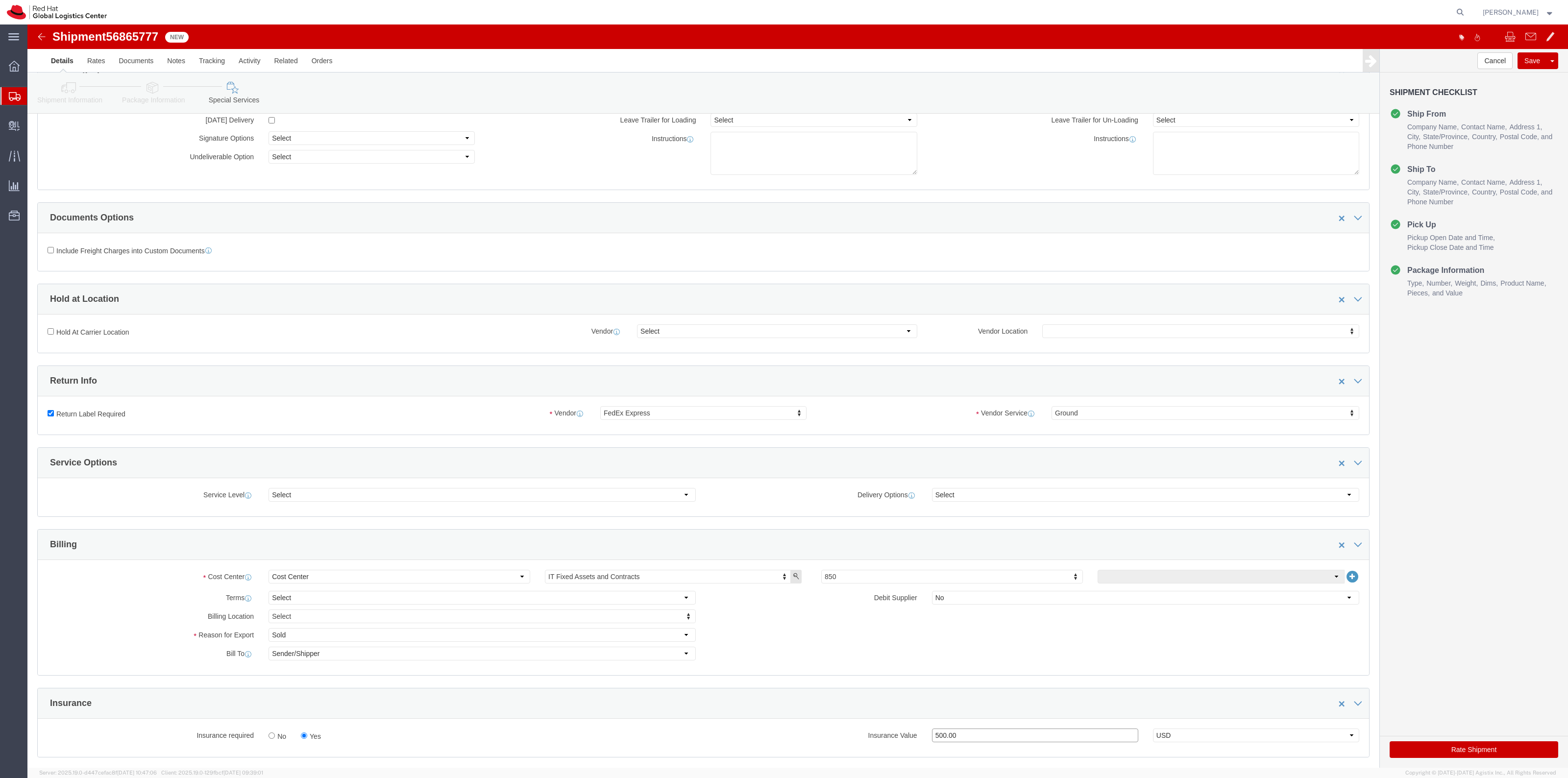
scroll to position [61, 0]
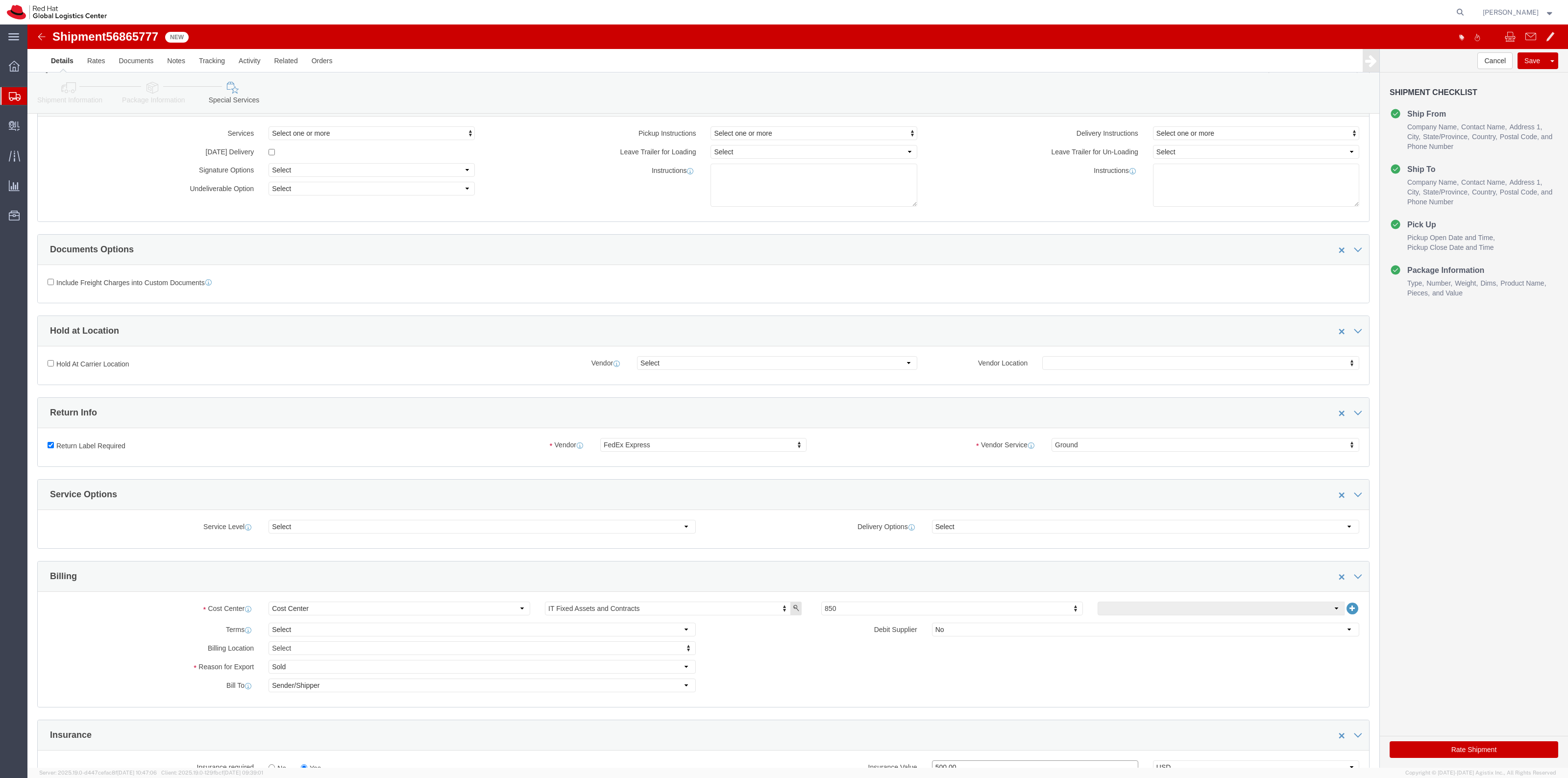
type input "500.00"
click button "Rate Shipment"
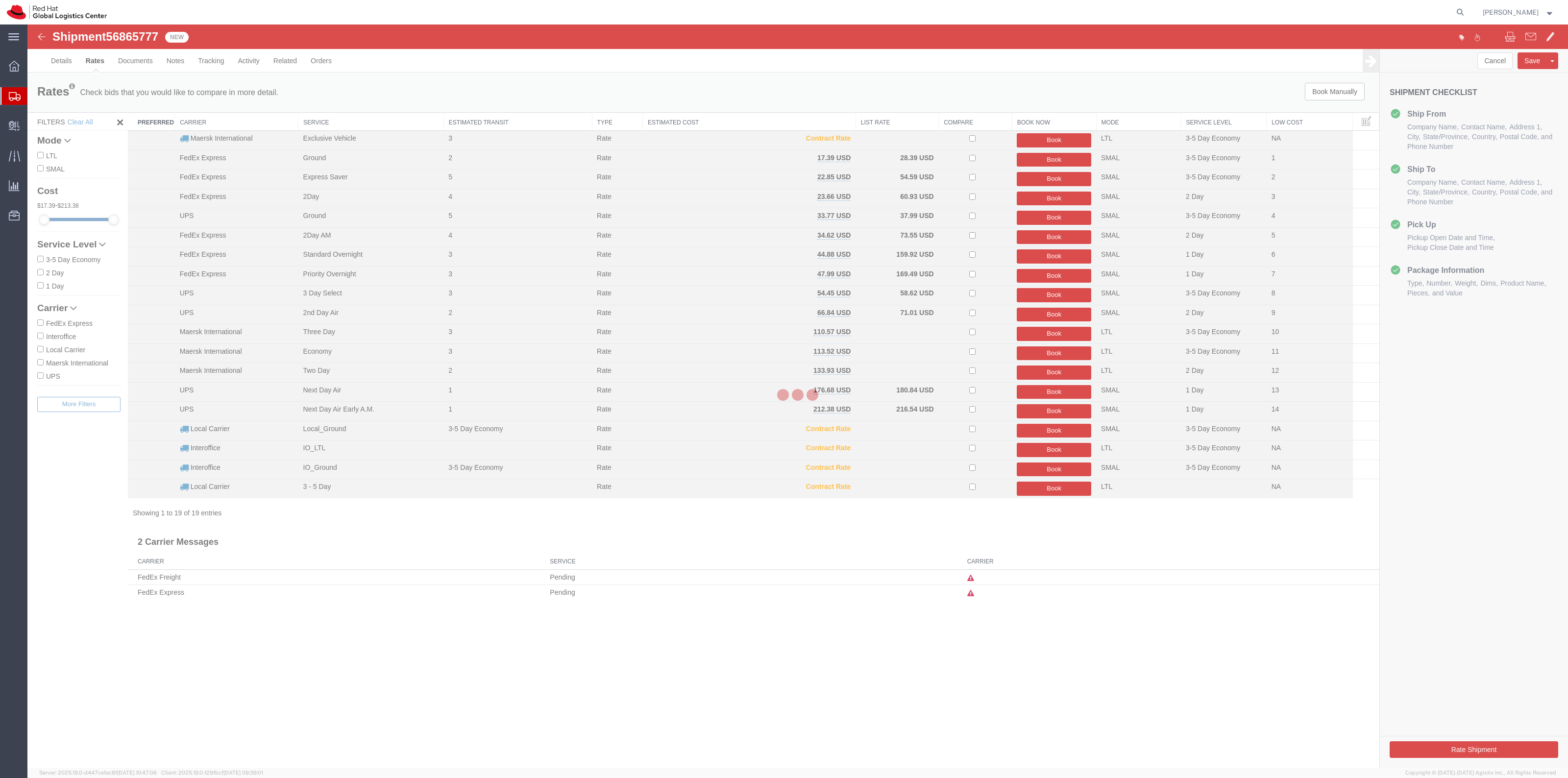
scroll to position [0, 0]
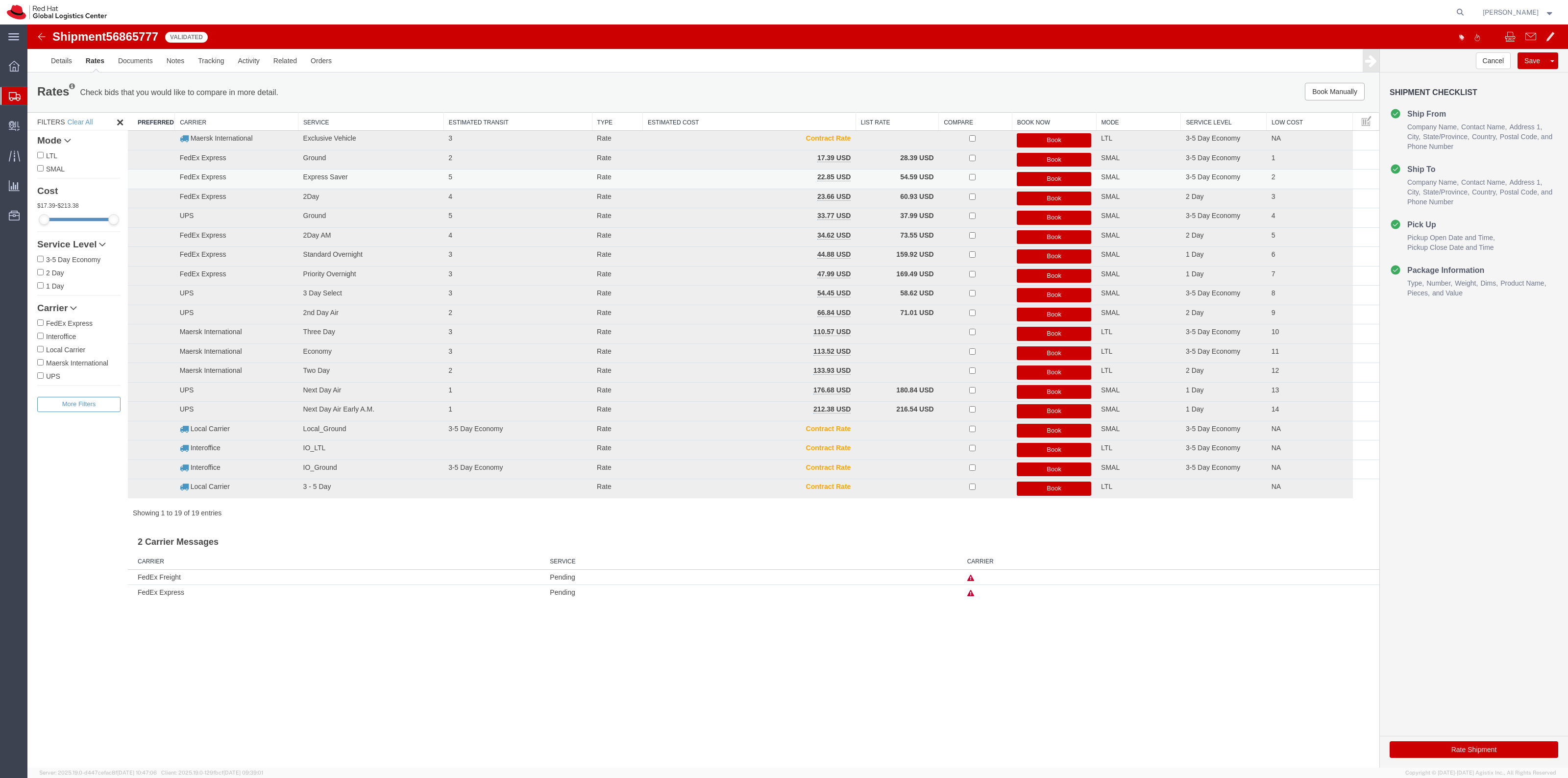
click at [1030, 177] on button "Book" at bounding box center [1054, 179] width 75 height 14
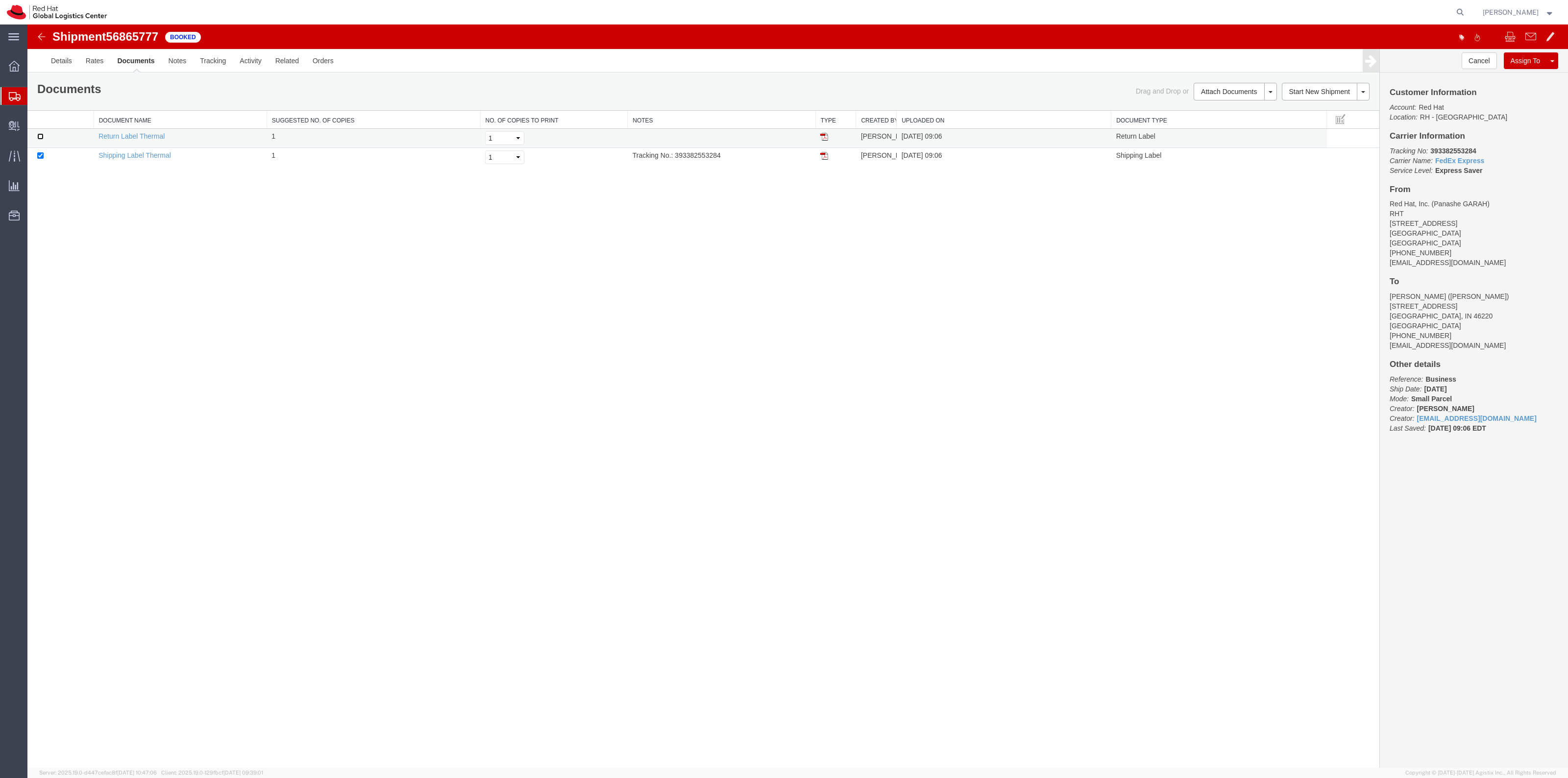
click at [38, 137] on input "checkbox" at bounding box center [40, 136] width 6 height 6
checkbox input "true"
click at [1229, 103] on link "Print Documents" at bounding box center [1233, 108] width 85 height 15
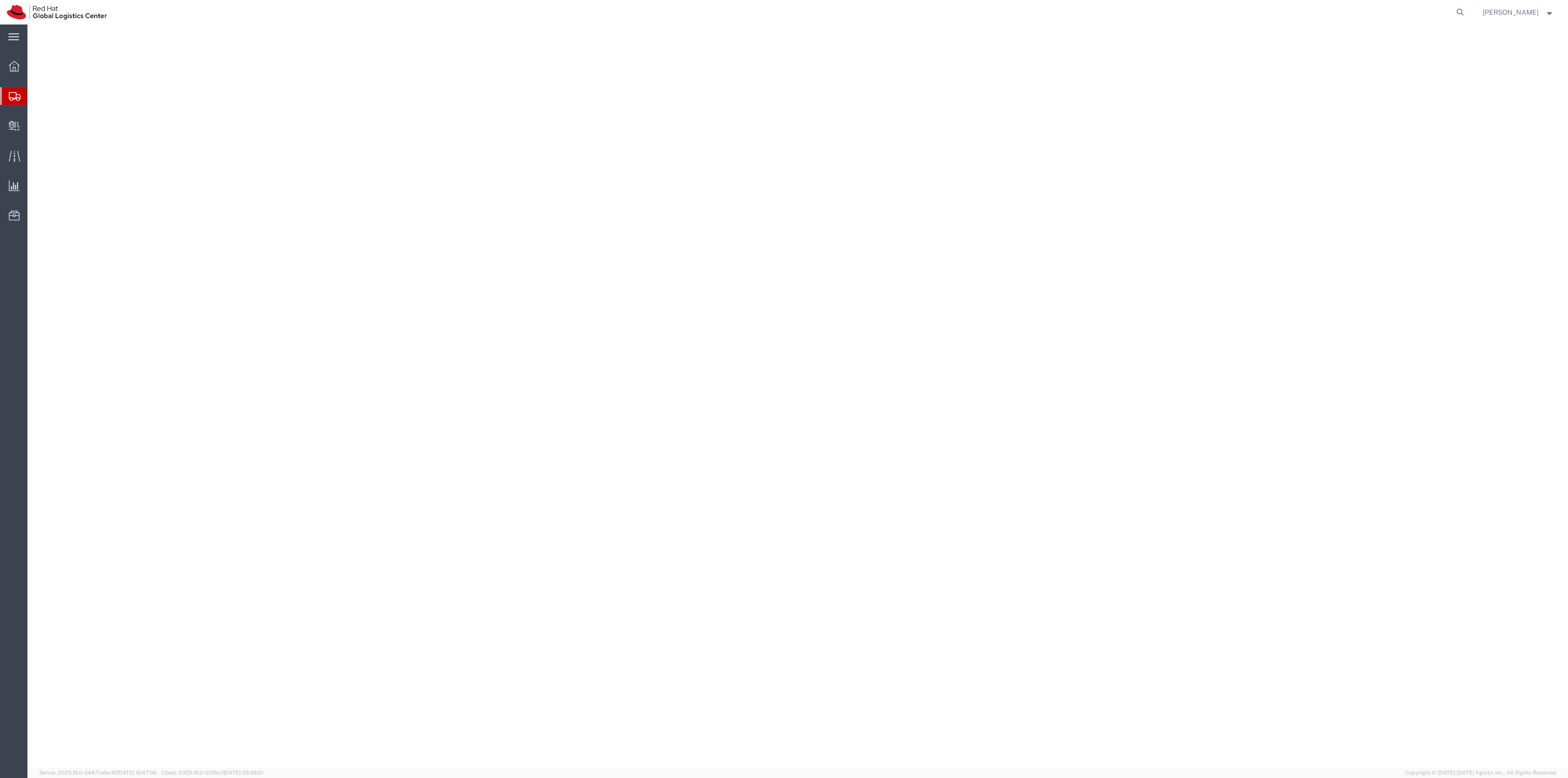
select select "38014"
select select
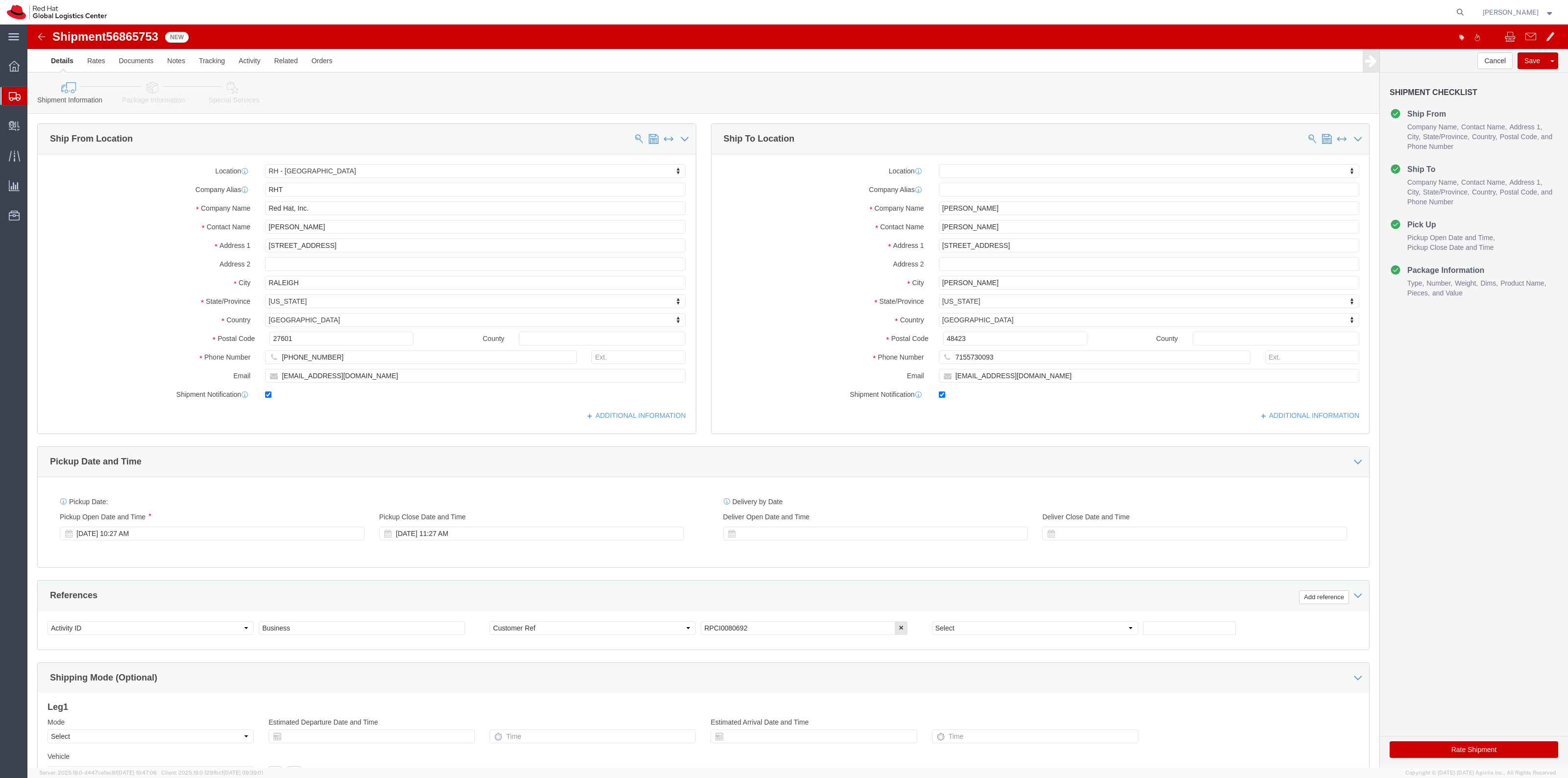
click link "Package Information"
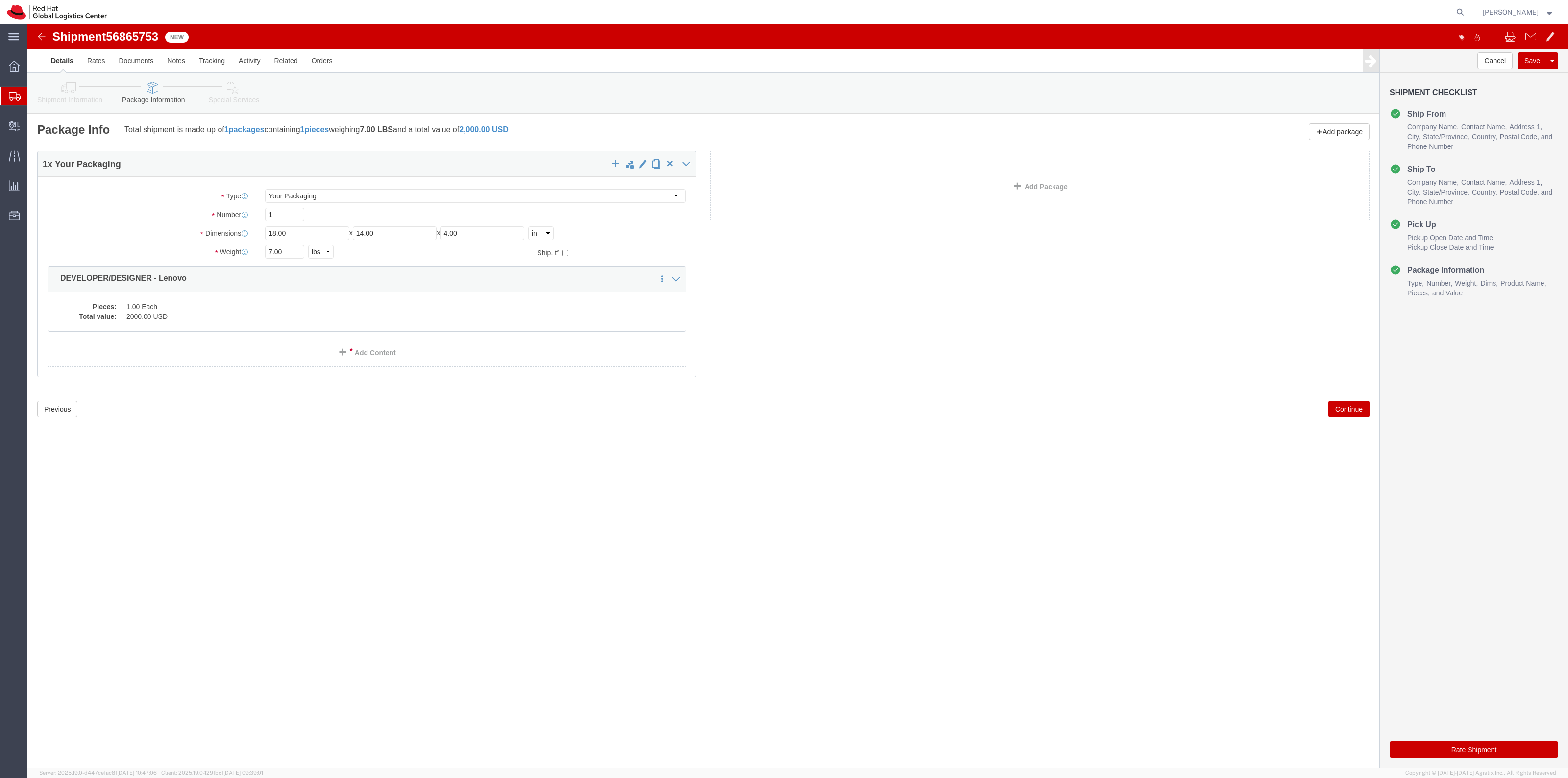
click link "Special Services"
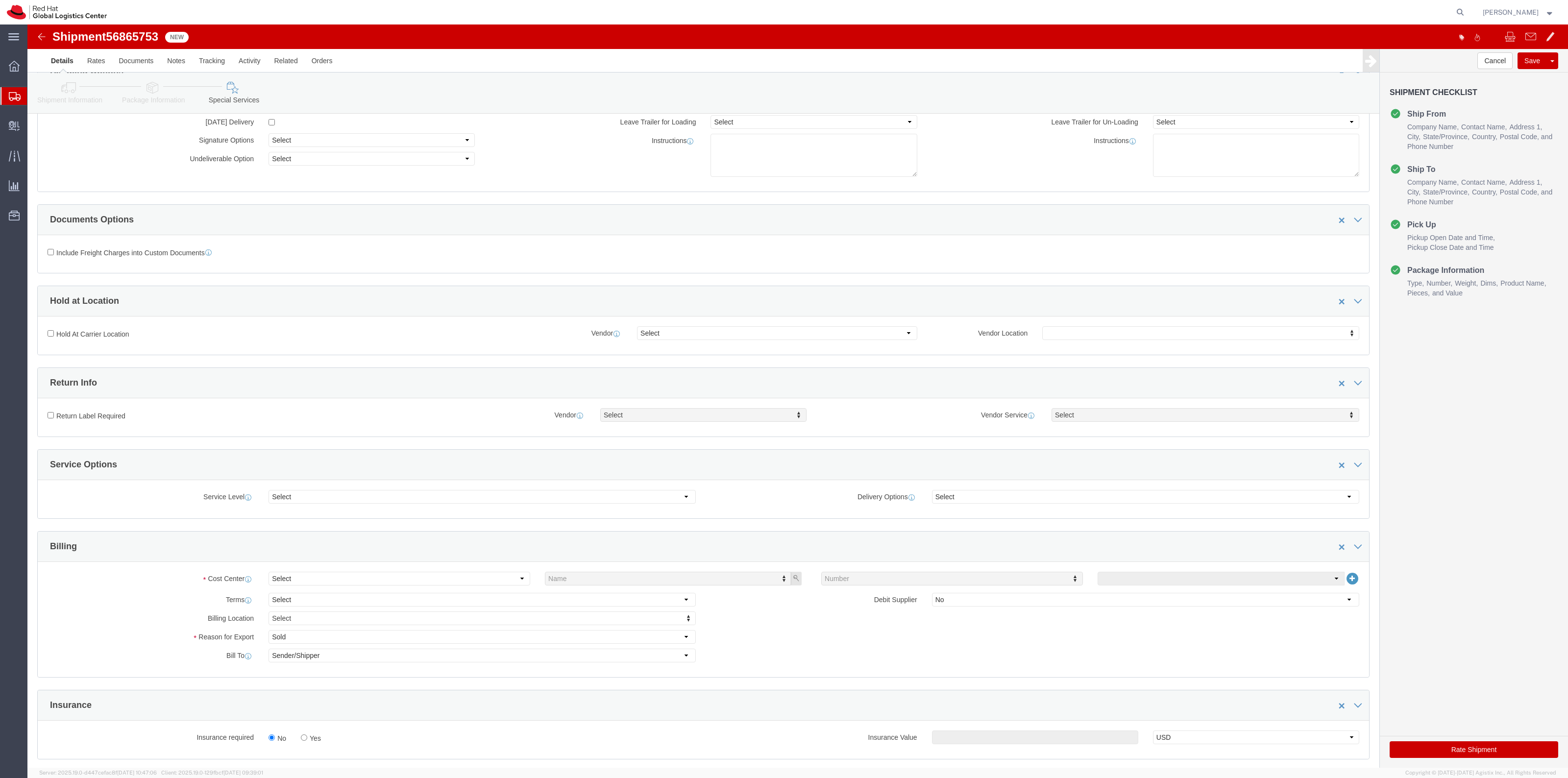
scroll to position [245, 0]
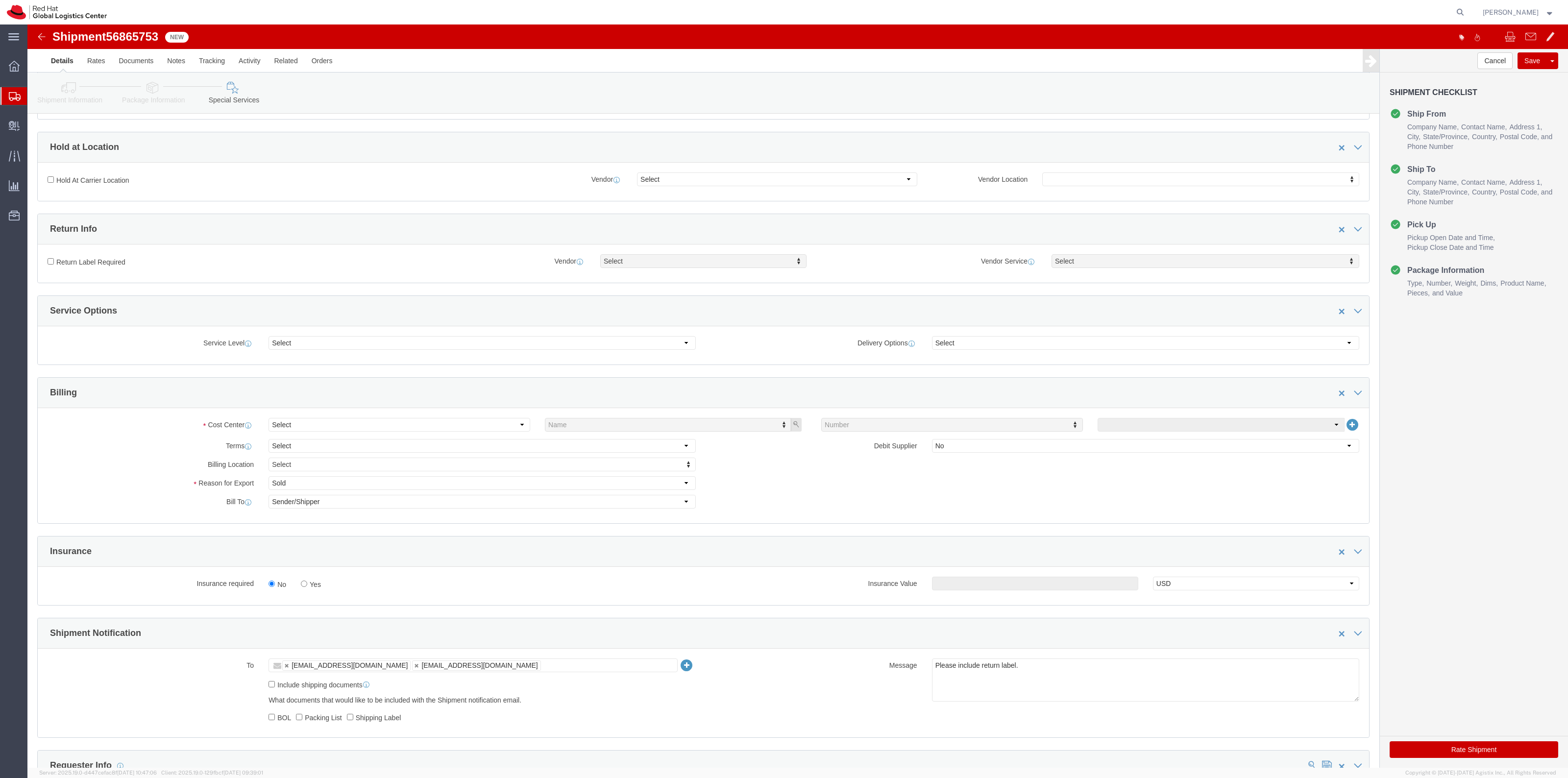
drag, startPoint x: 305, startPoint y: 559, endPoint x: 297, endPoint y: 564, distance: 9.4
click div "No Yes"
click label "Yes"
click input "Yes"
radio input "true"
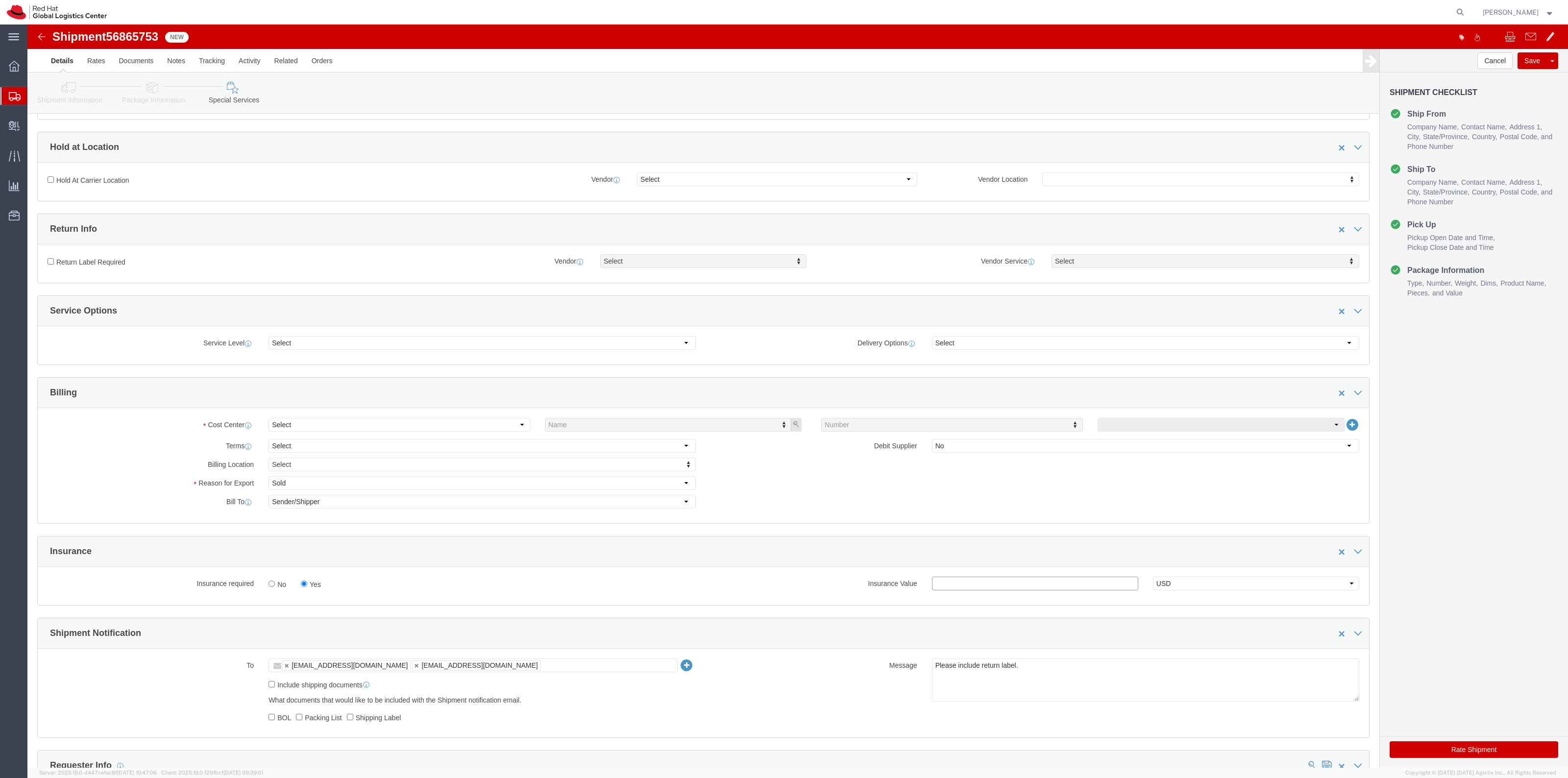
click input "text"
type input "500.00"
click label "Return Label Required"
click input "Return Label Required"
checkbox input "true"
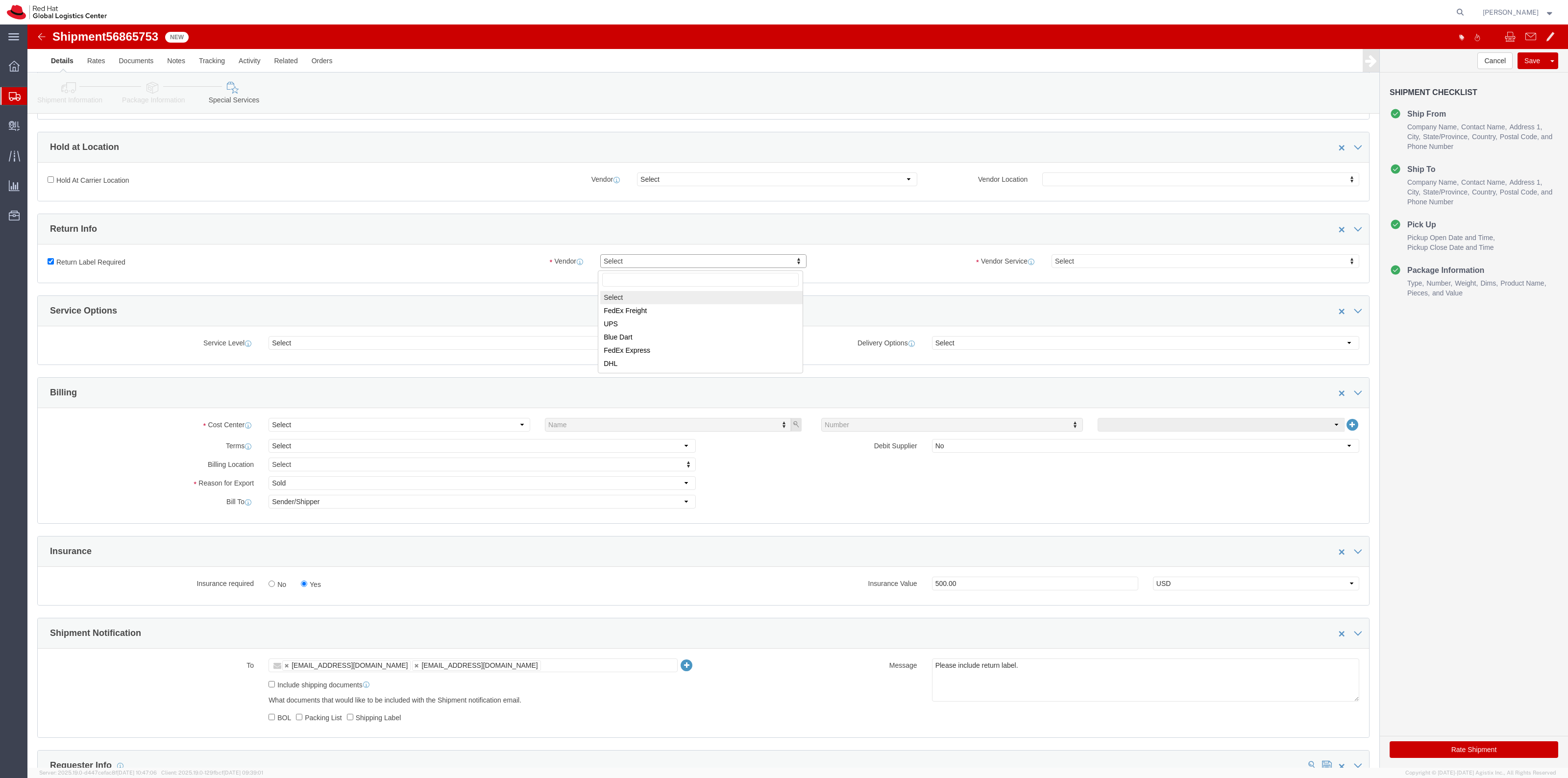
drag, startPoint x: 616, startPoint y: 240, endPoint x: 625, endPoint y: 285, distance: 45.9
select select "5"
click div "Vendor Service Select Vendor Service Vendor Service Select 2Day FedEx First Nex…"
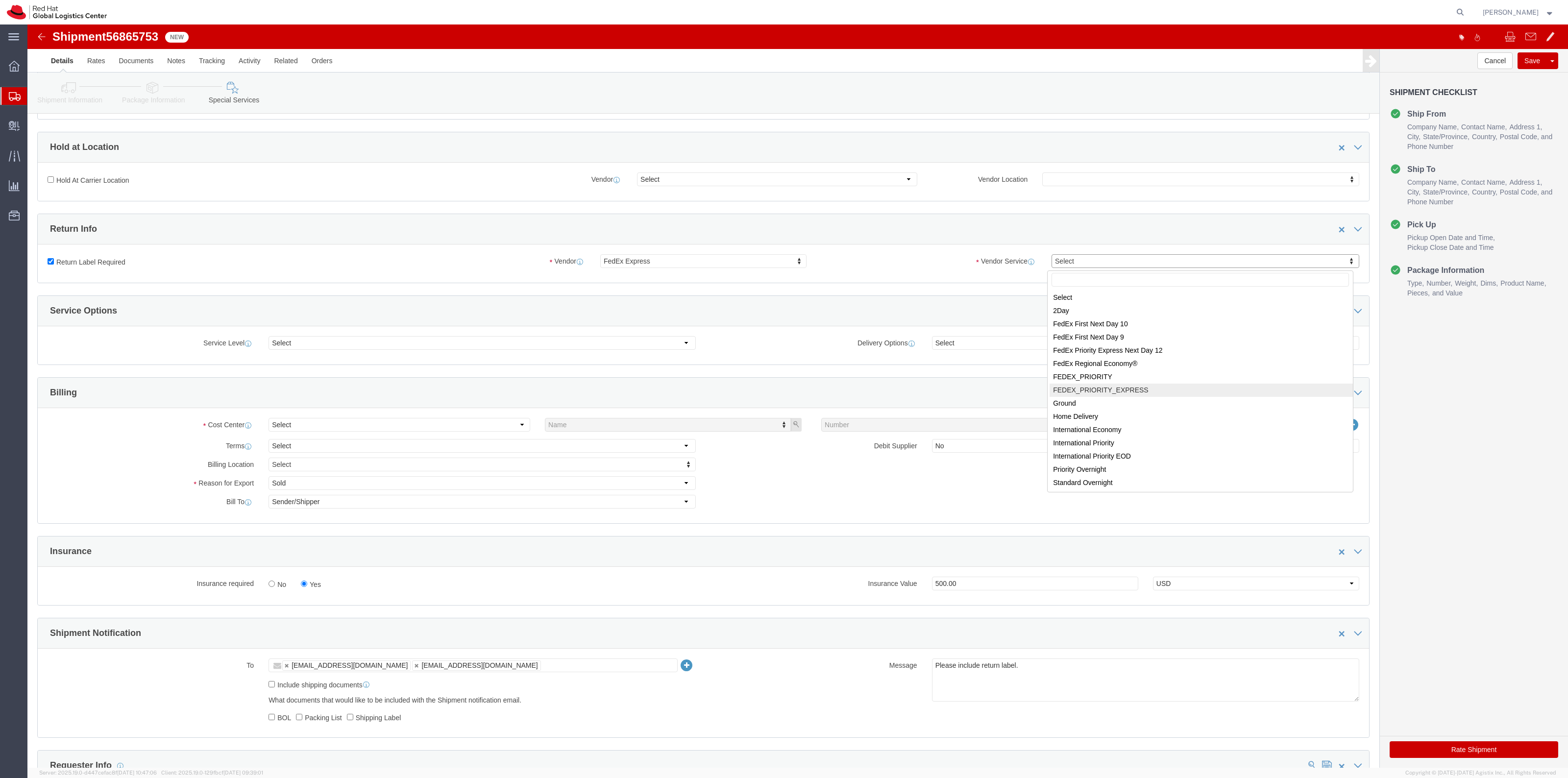
select select "12"
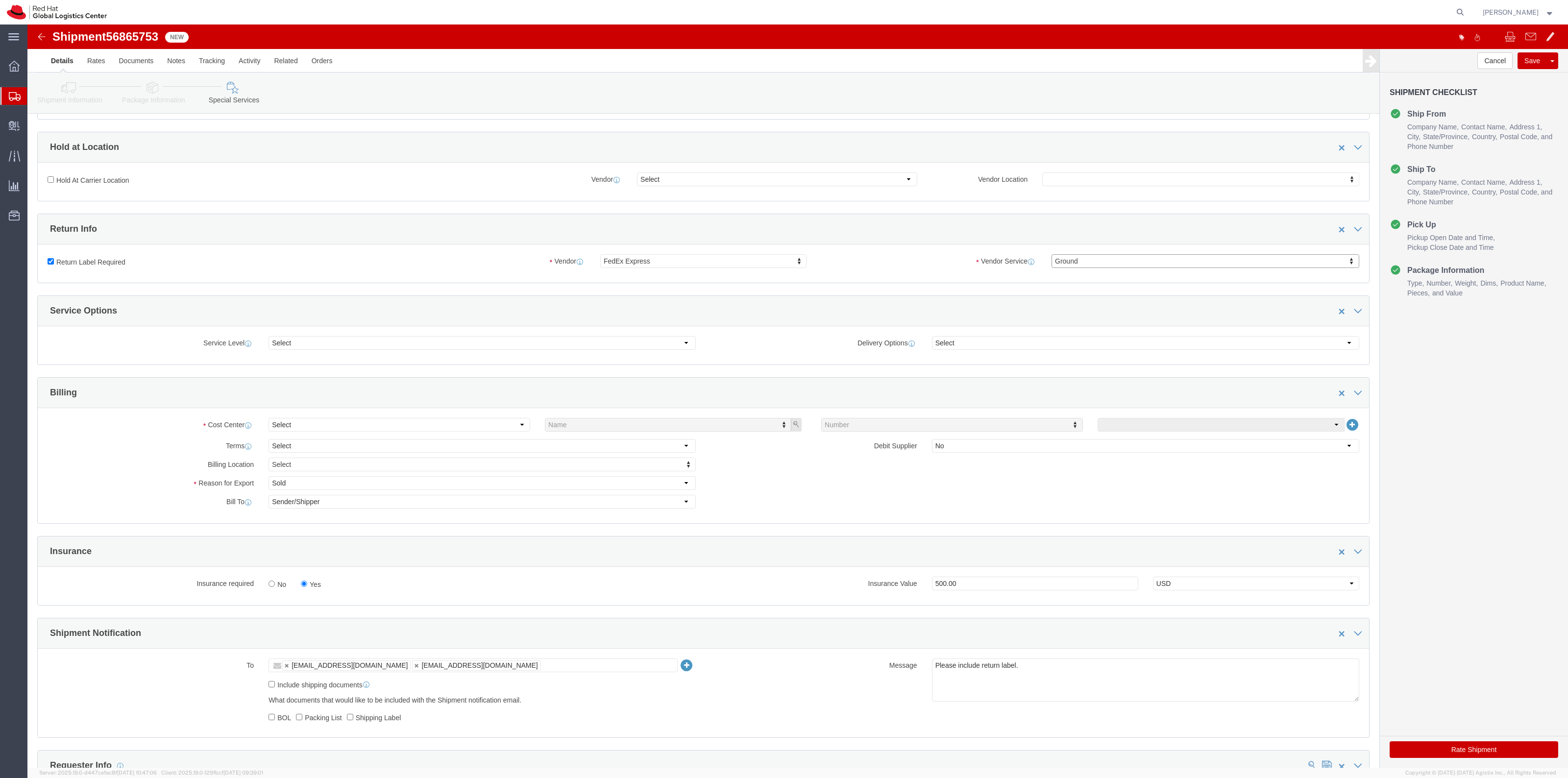
click button "Rate Shipment"
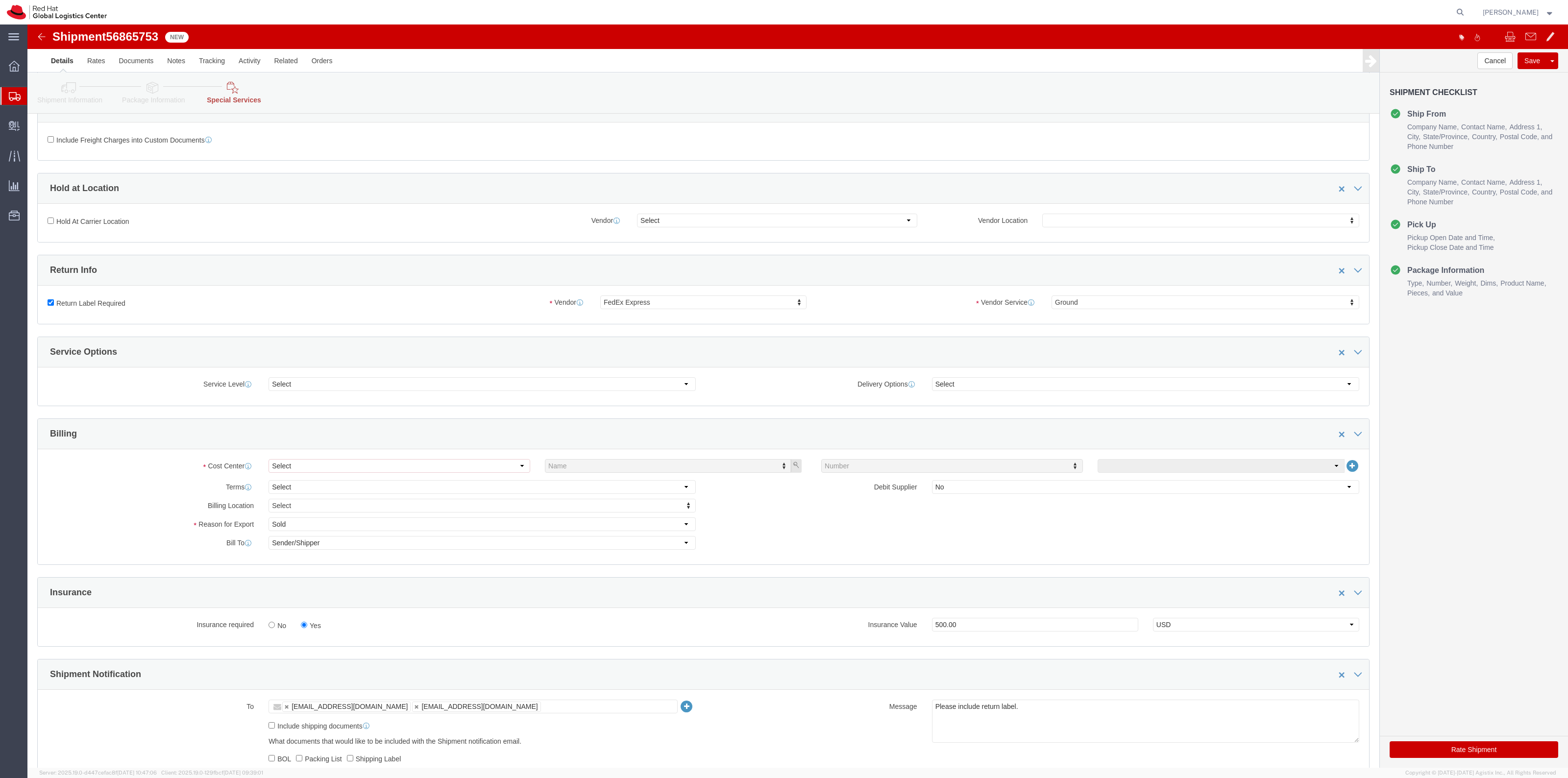
click div "Select Name Number"
click select "Select"
drag, startPoint x: 371, startPoint y: 450, endPoint x: 370, endPoint y: 441, distance: 9.1
click select "Select"
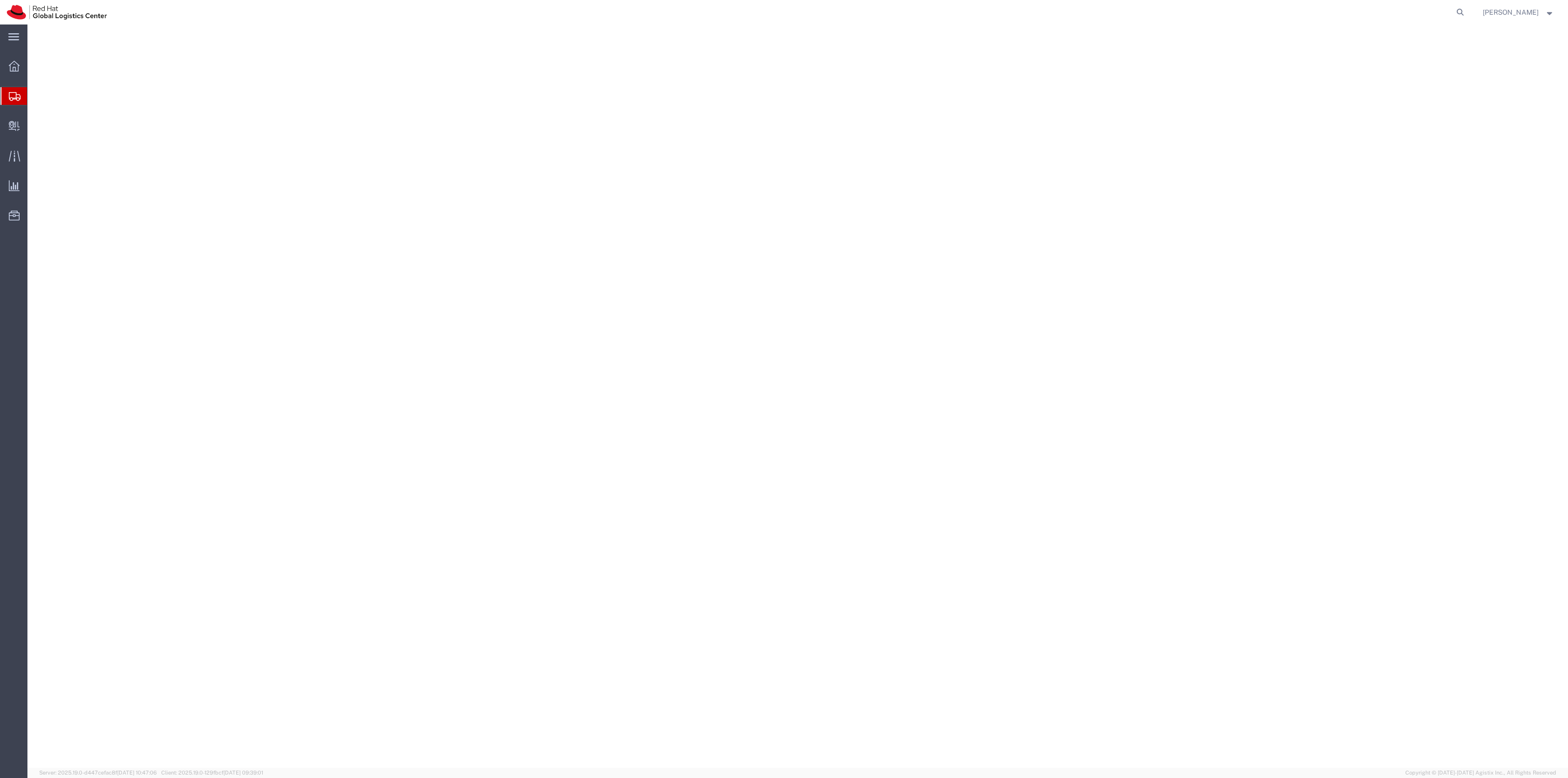
select select "38014"
select select
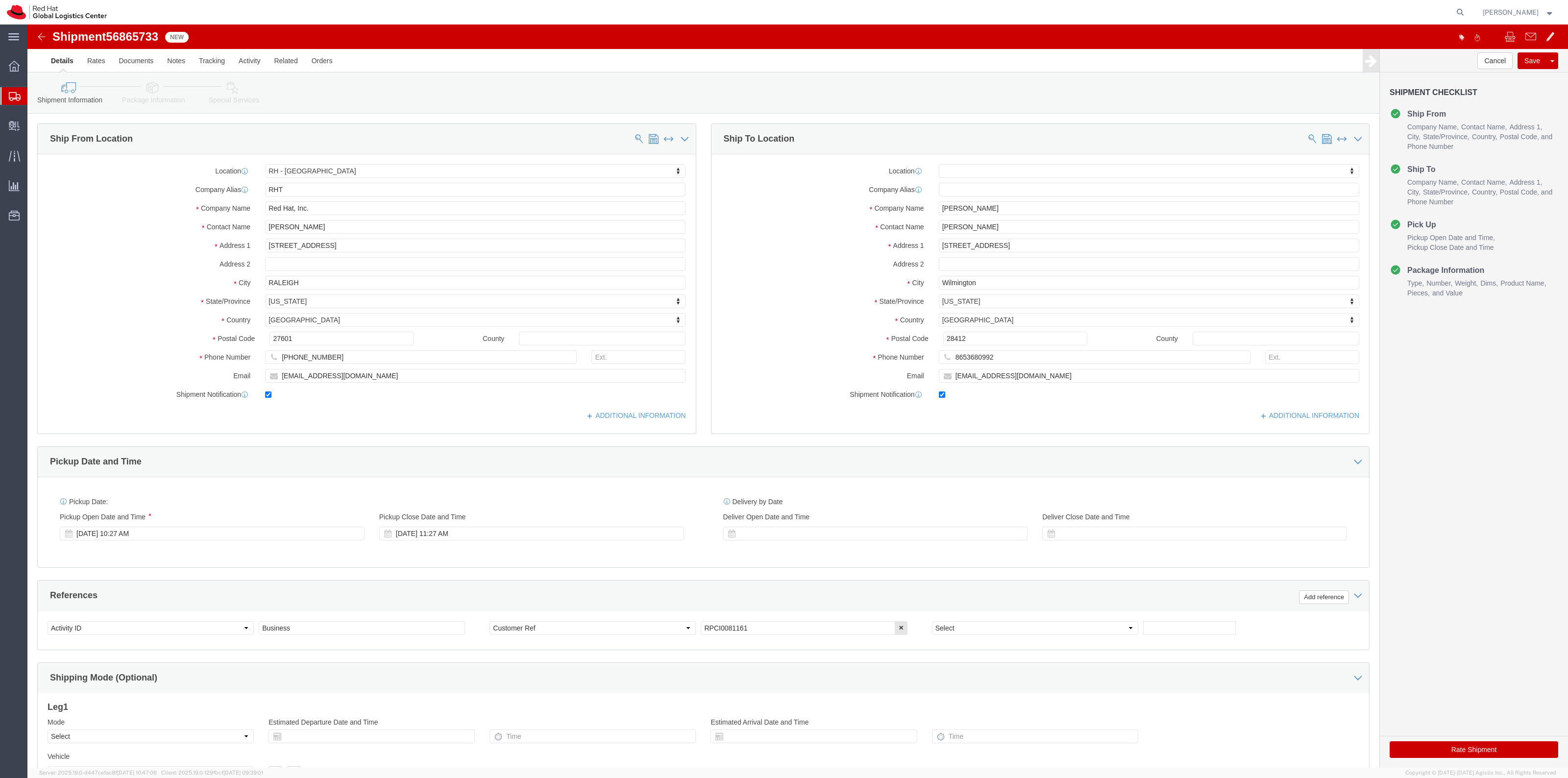
click icon
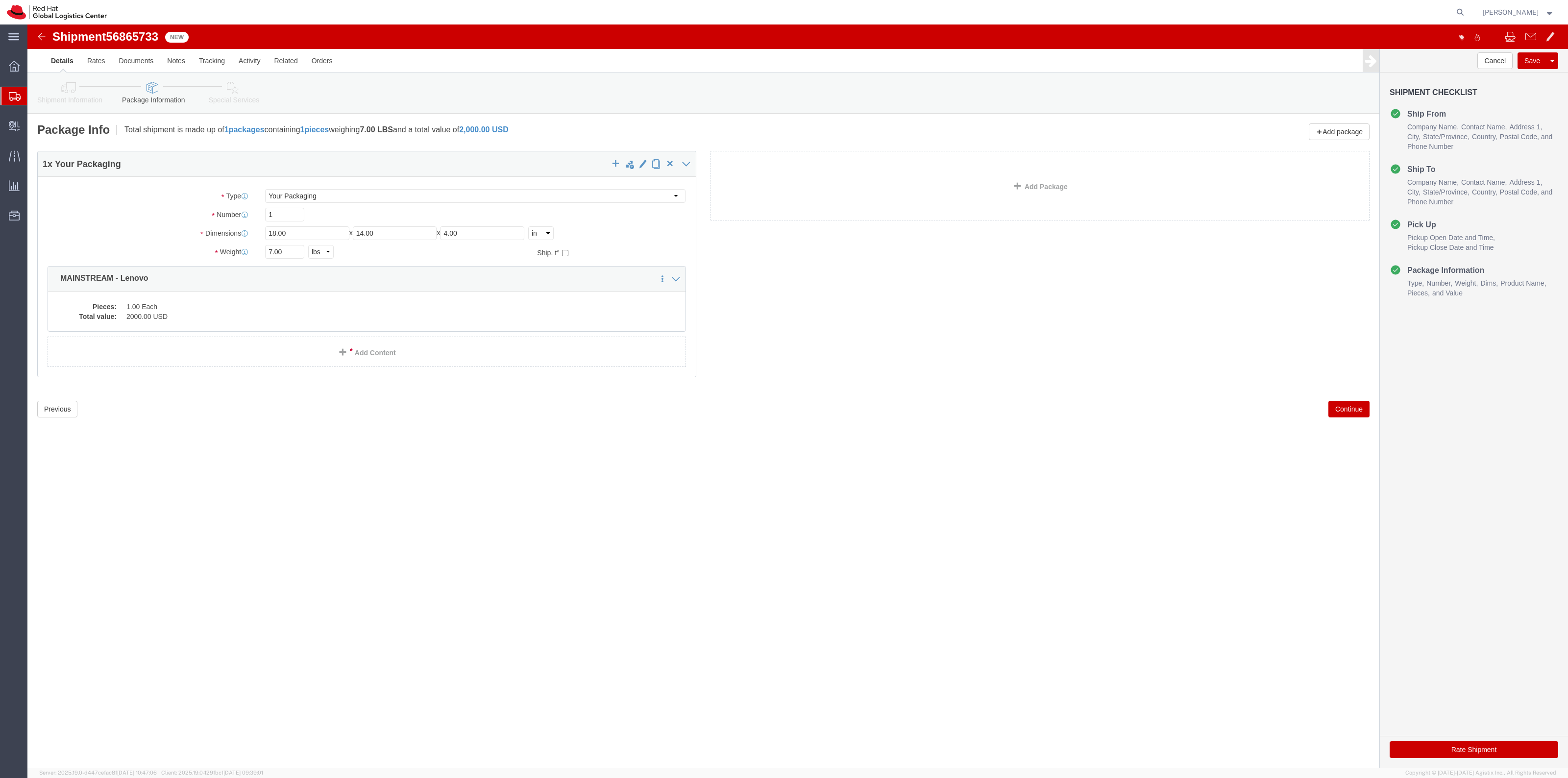
click icon
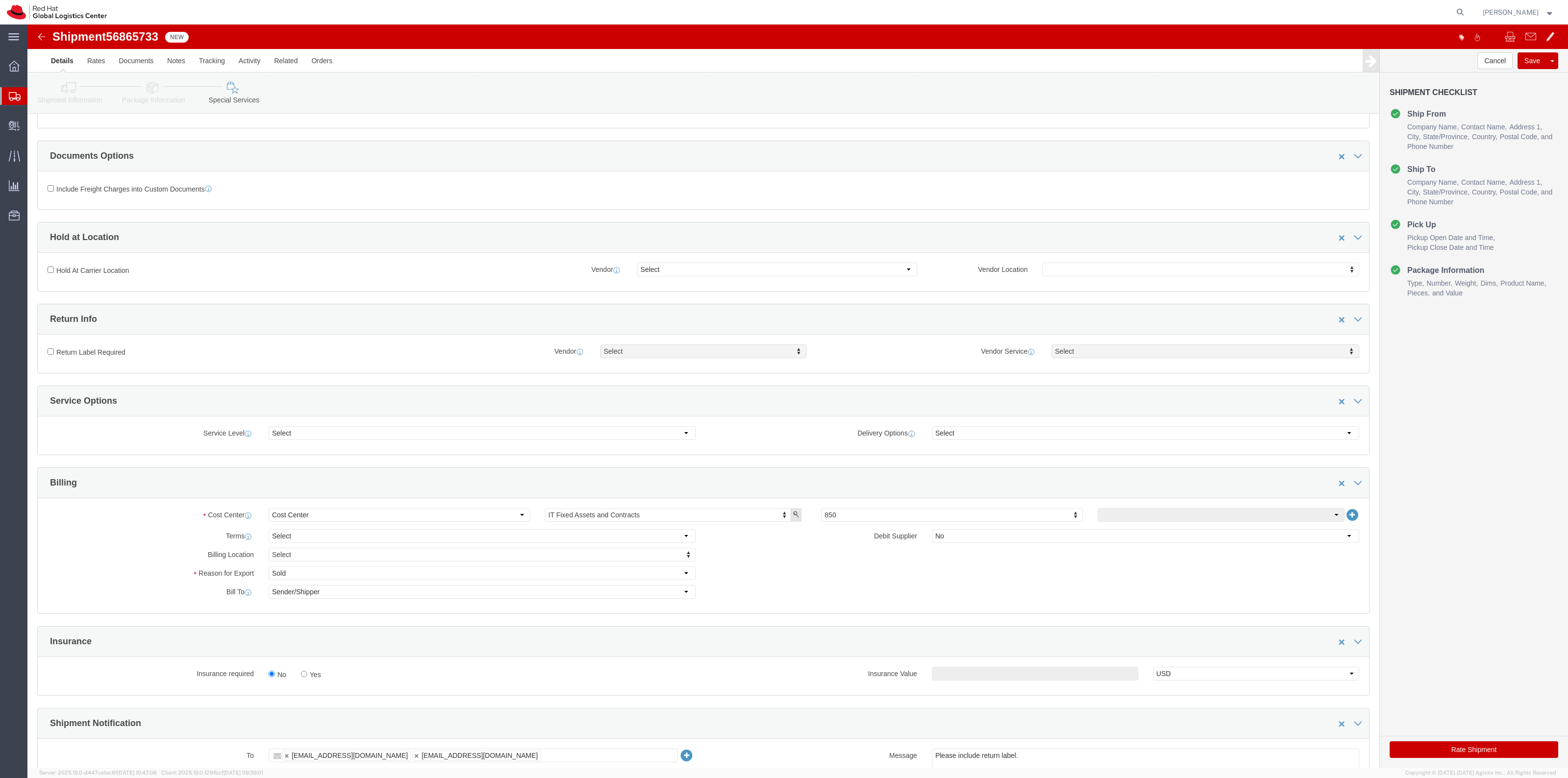
scroll to position [245, 0]
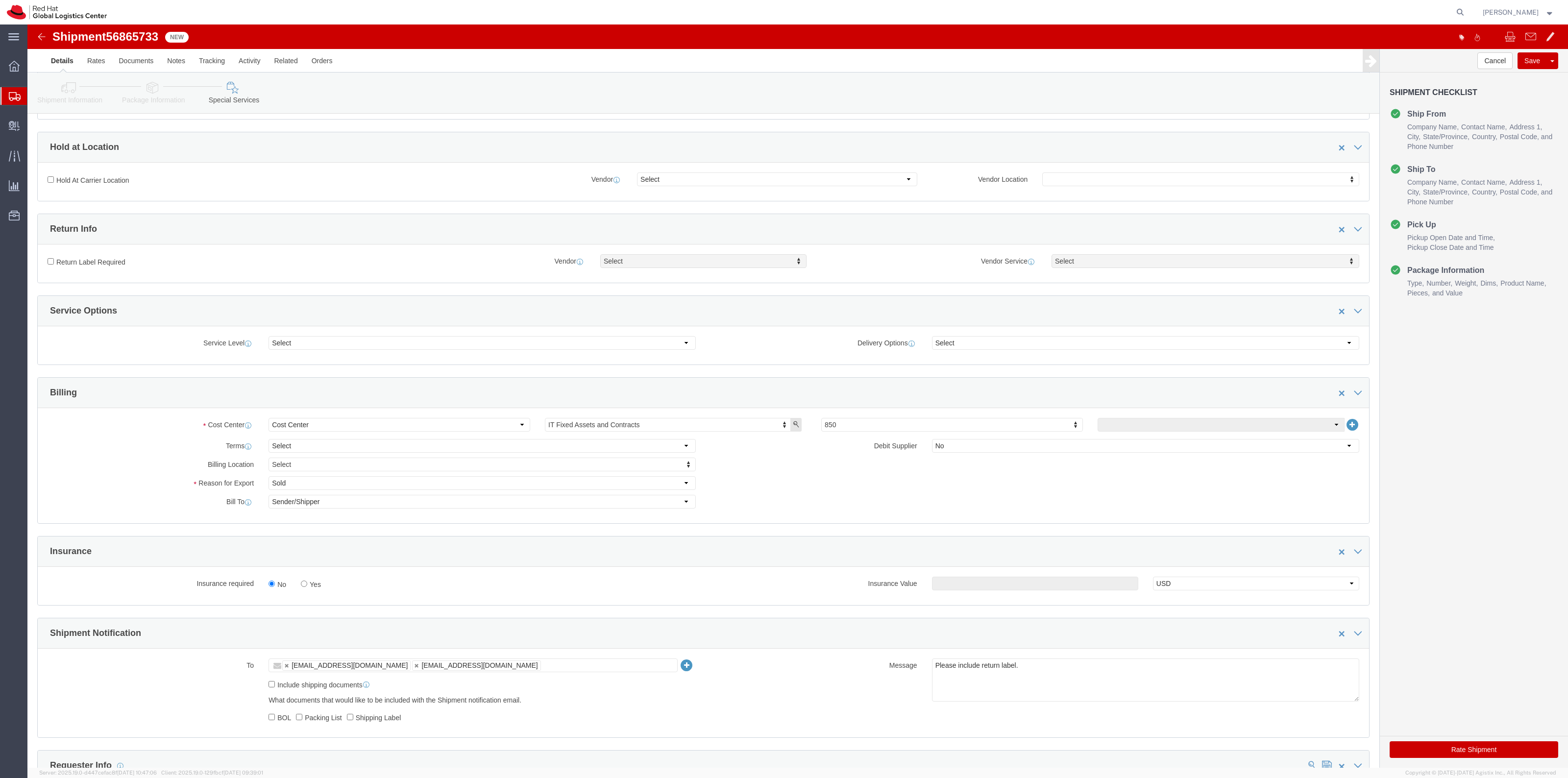
click label "Yes"
click input "Yes"
radio input "true"
click input "text"
type input "500.00"
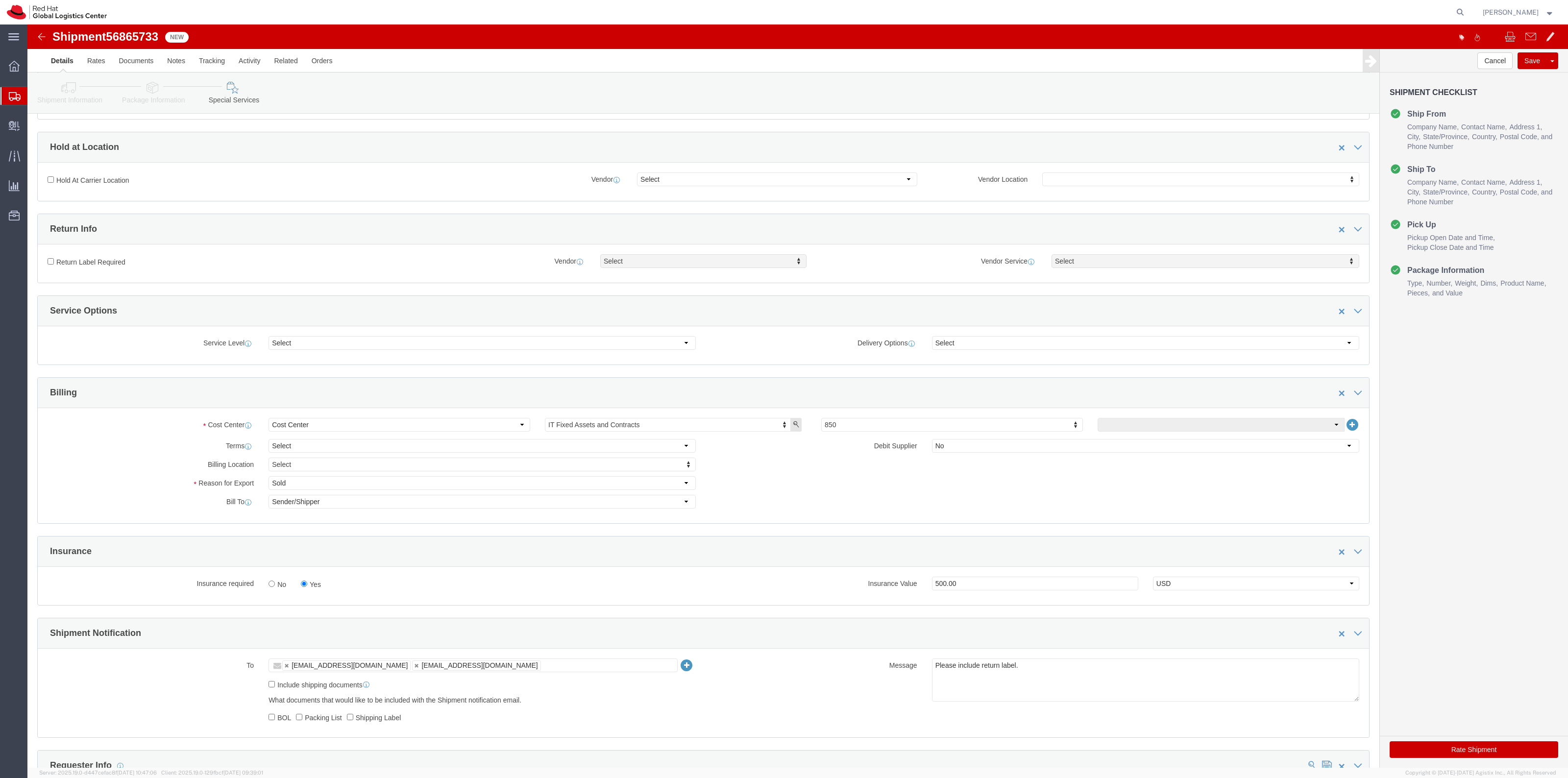
click label "Return Label Required"
click input "Return Label Required"
checkbox input "true"
select select "5"
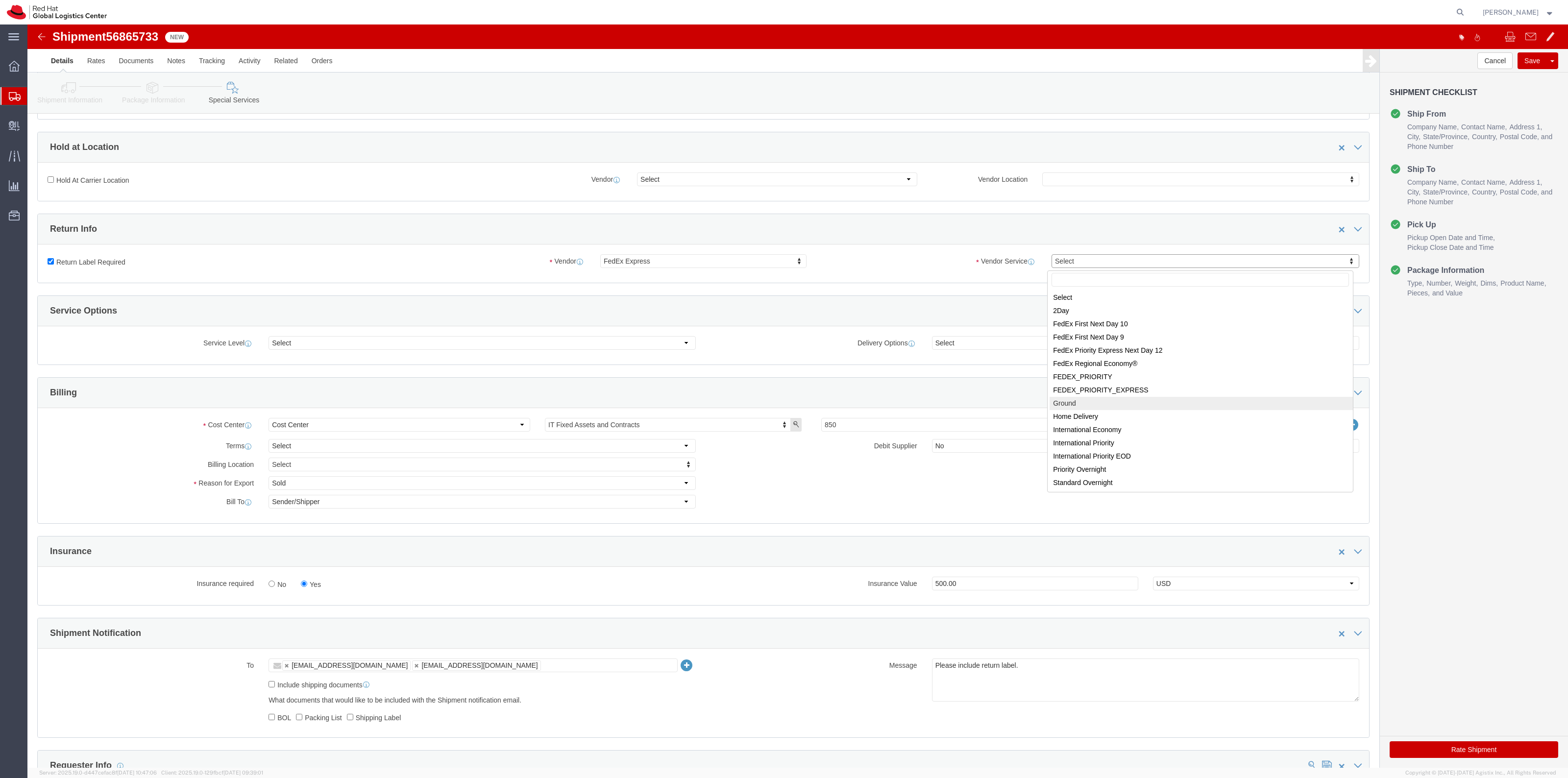
select select "12"
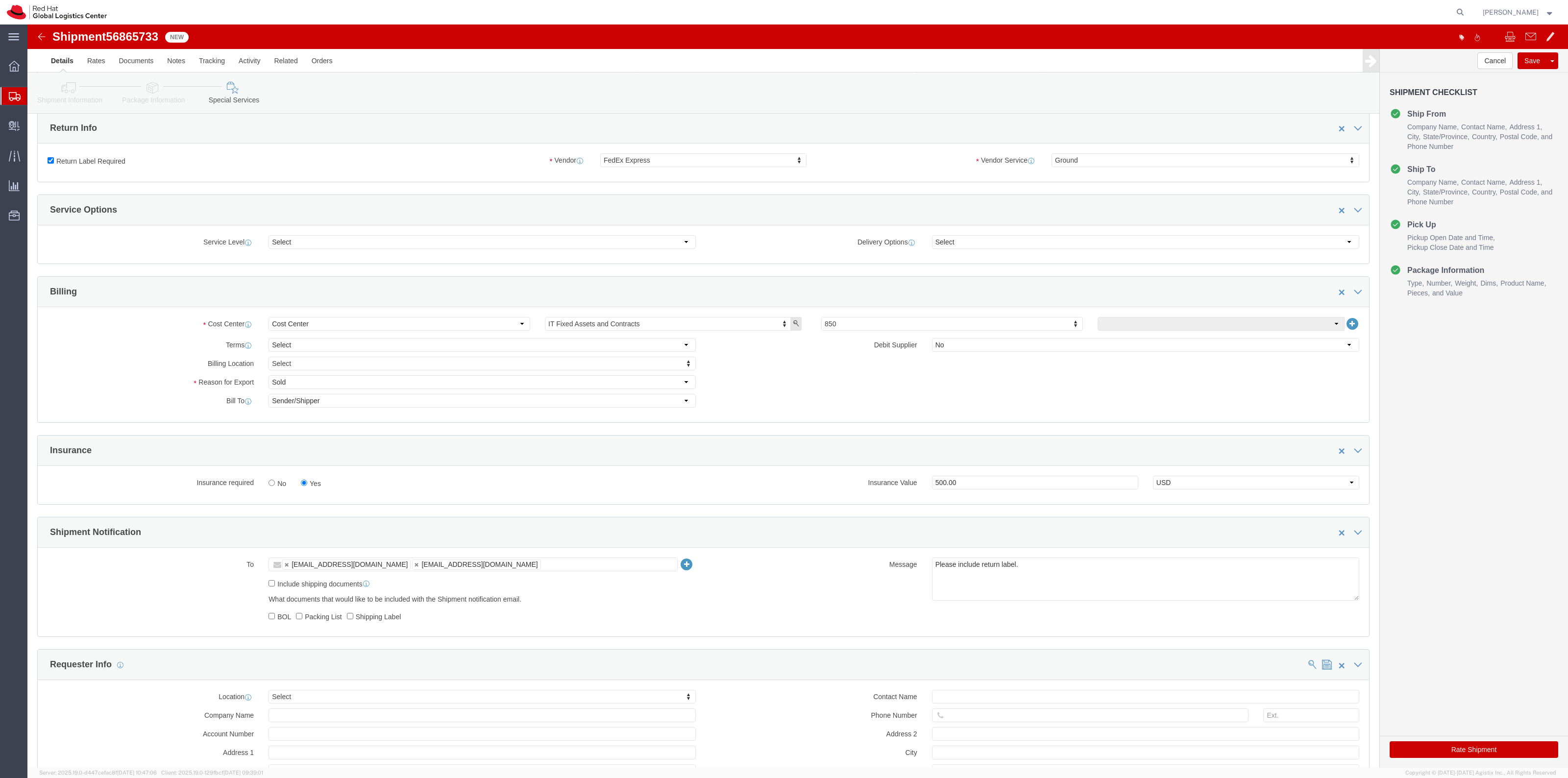
scroll to position [367, 0]
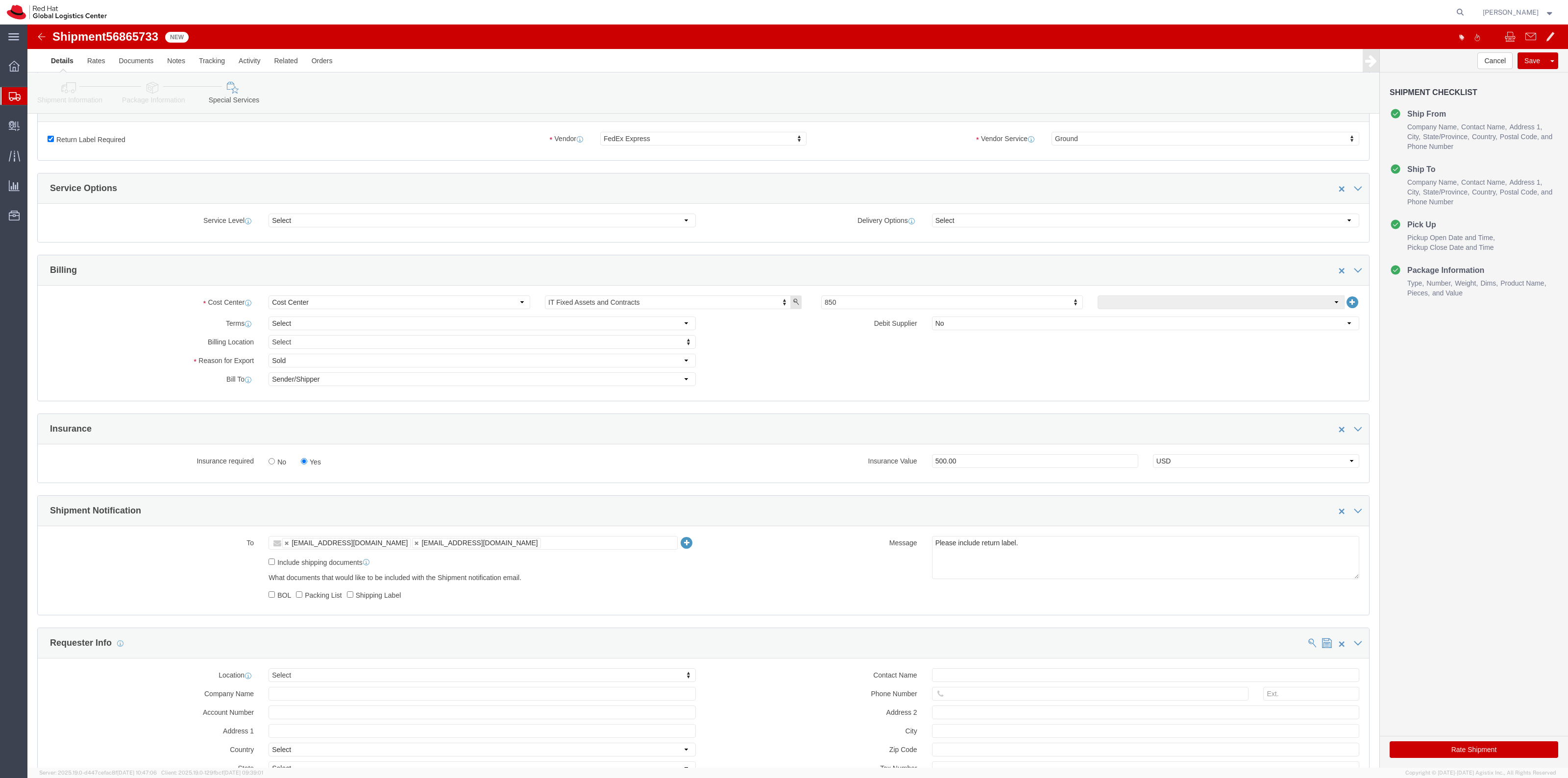
click button "Rate Shipment"
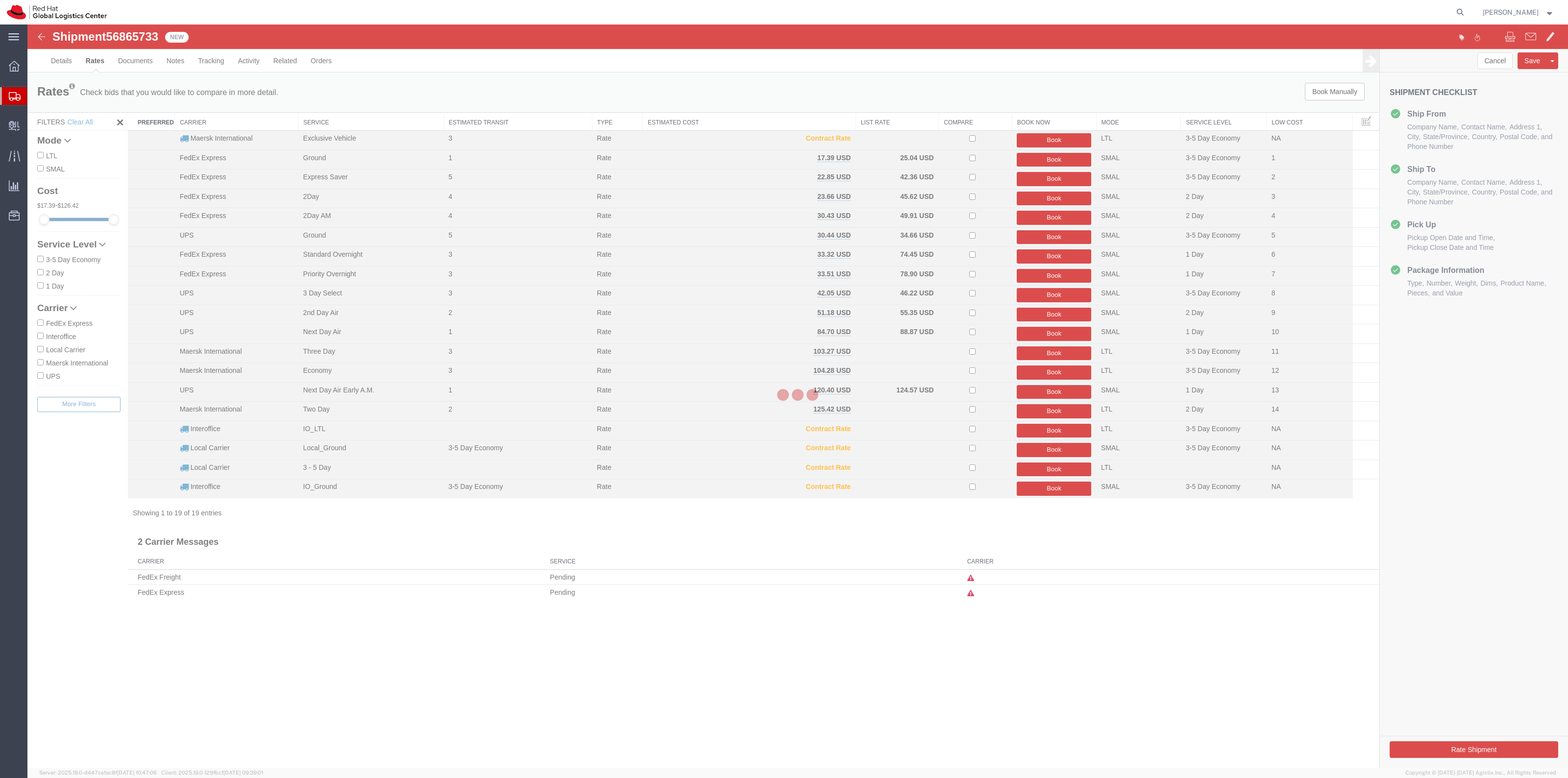
scroll to position [0, 0]
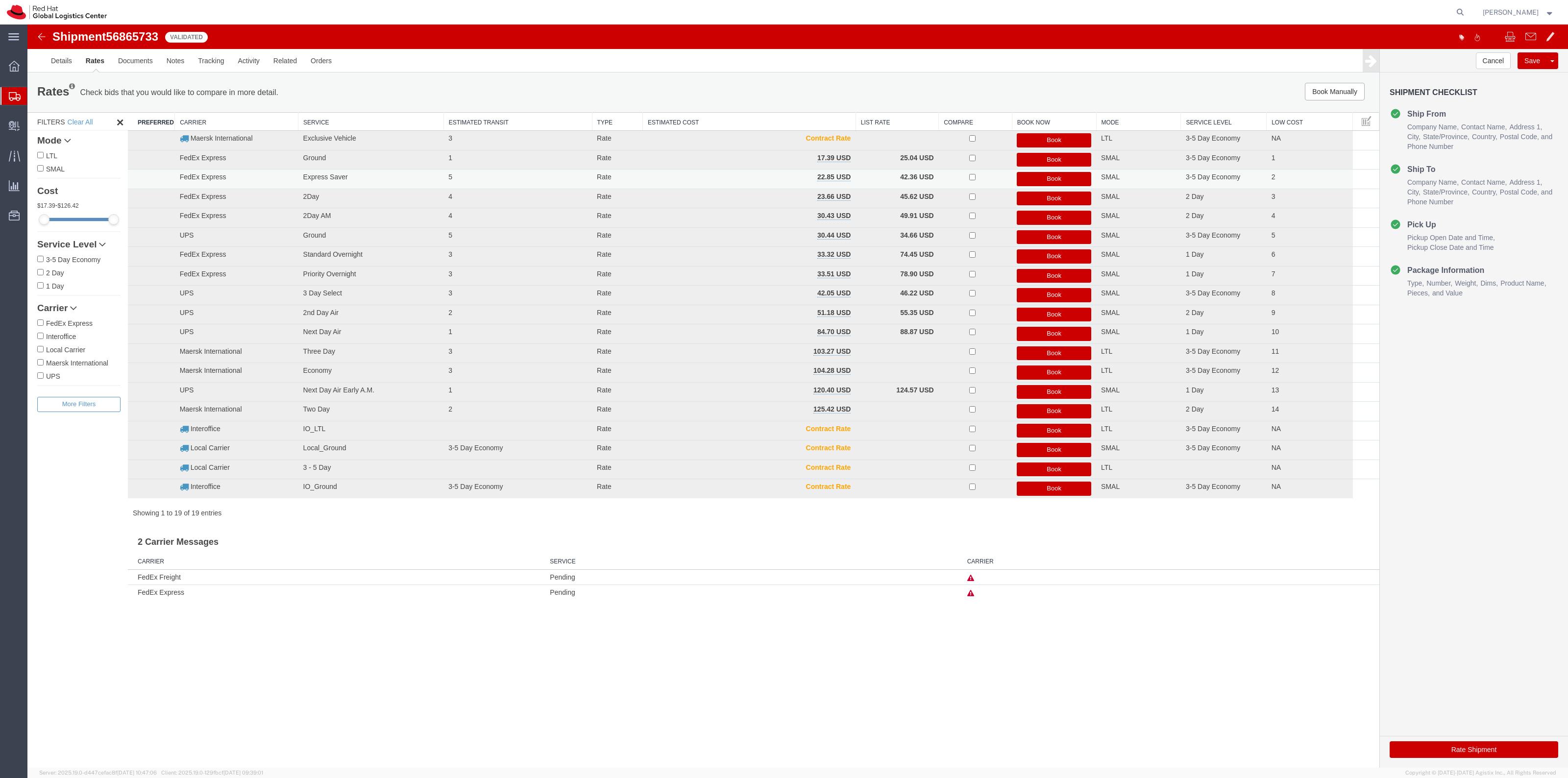
click at [1035, 177] on button "Book" at bounding box center [1054, 179] width 75 height 14
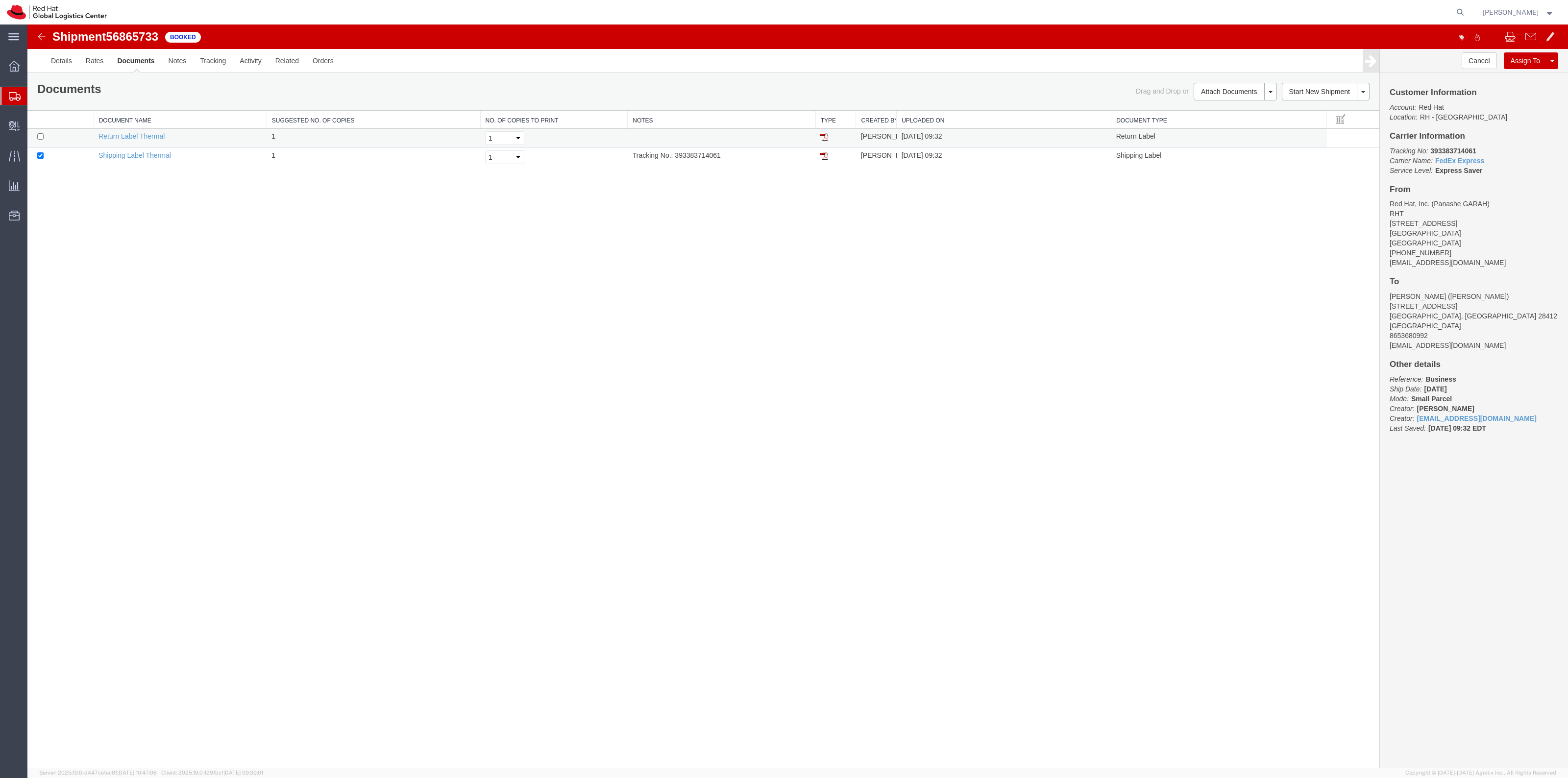
click at [44, 134] on td at bounding box center [60, 138] width 66 height 19
click at [43, 134] on input "checkbox" at bounding box center [40, 136] width 6 height 6
checkbox input "true"
click at [1232, 106] on link "Print Documents" at bounding box center [1233, 108] width 85 height 15
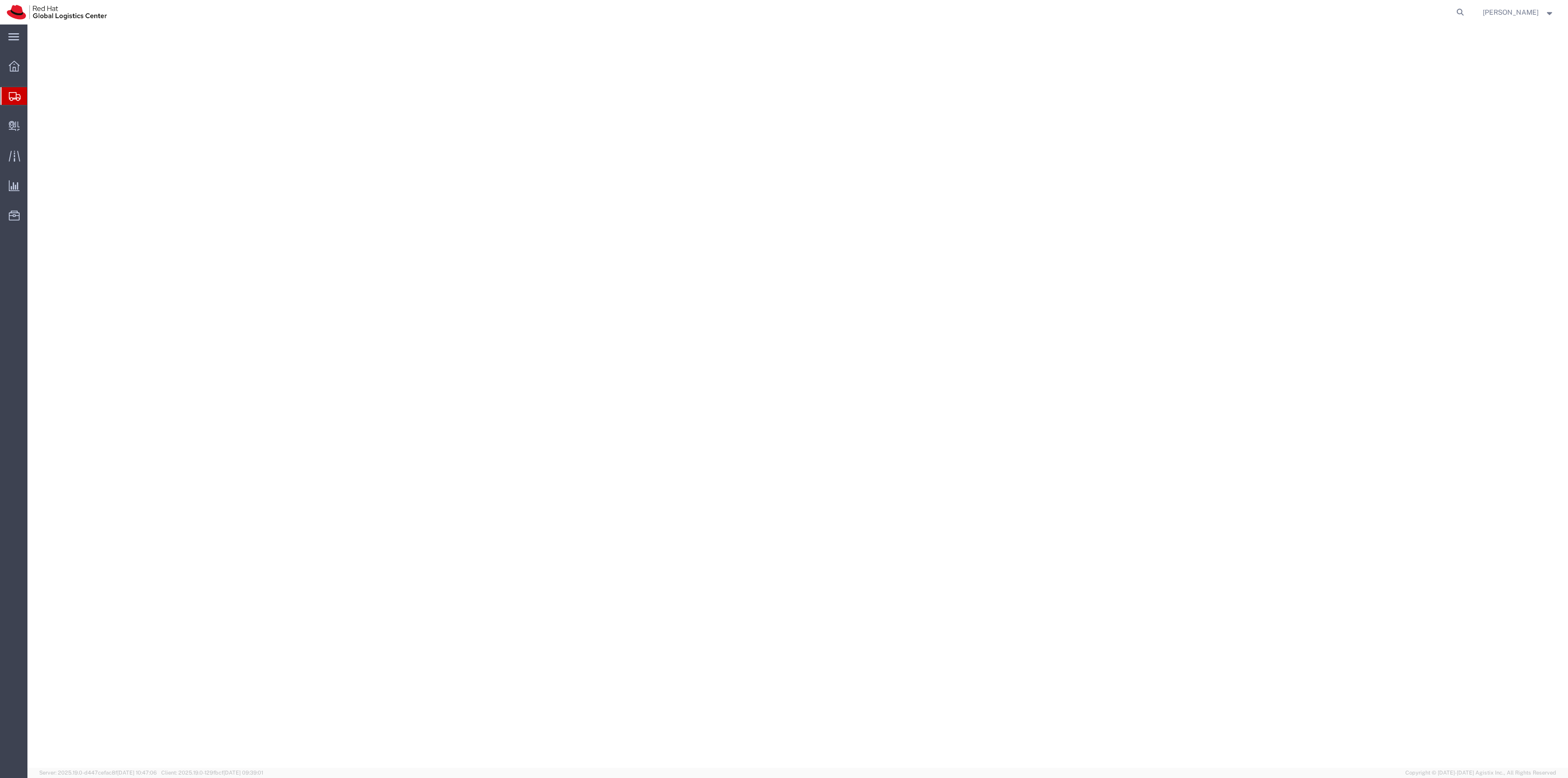
select select "38014"
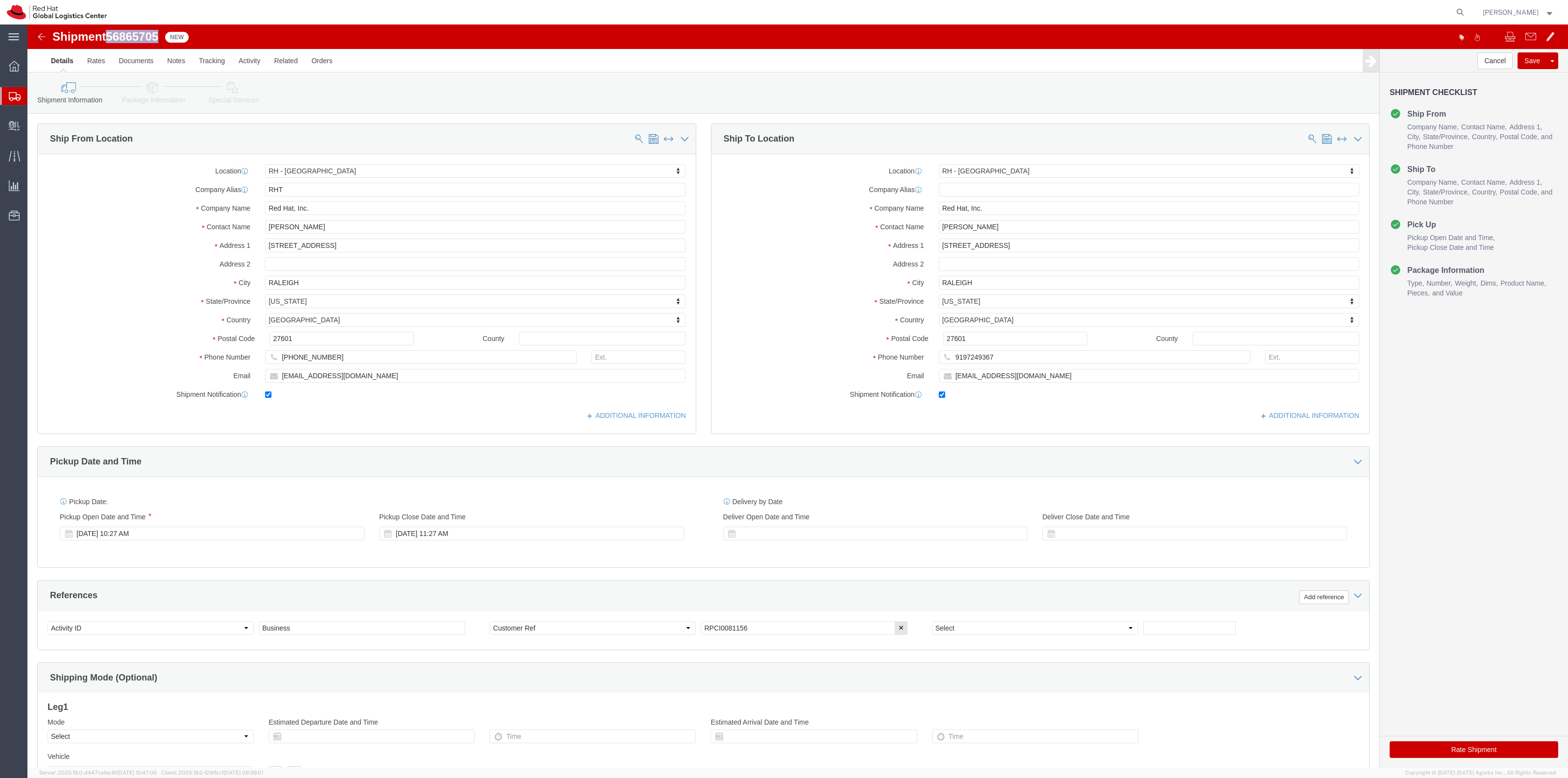
drag, startPoint x: 133, startPoint y: 8, endPoint x: 85, endPoint y: 13, distance: 48.3
click span "56865705"
copy span "56865705"
click button "Rate Shipment"
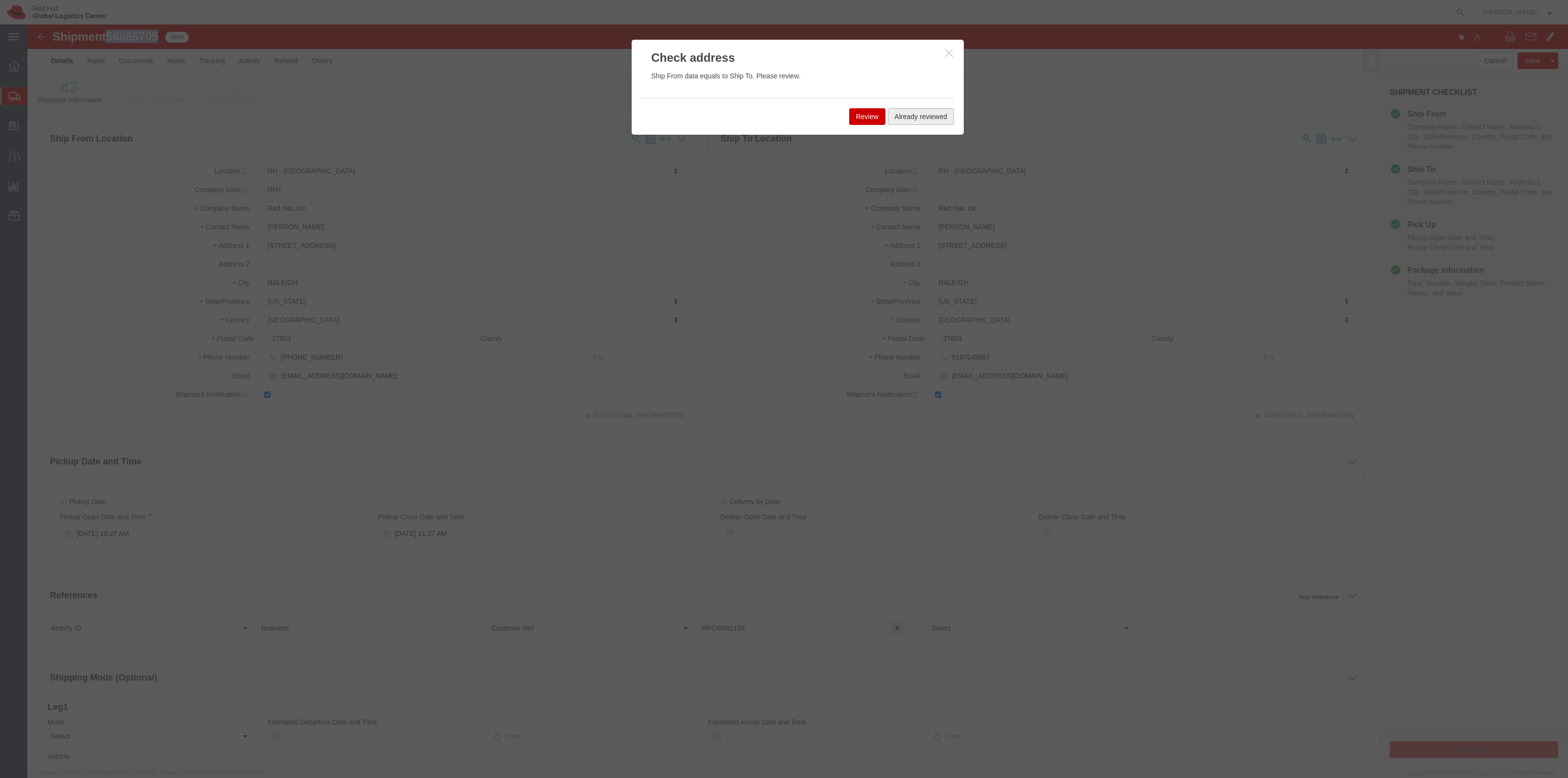
click button "Already reviewed"
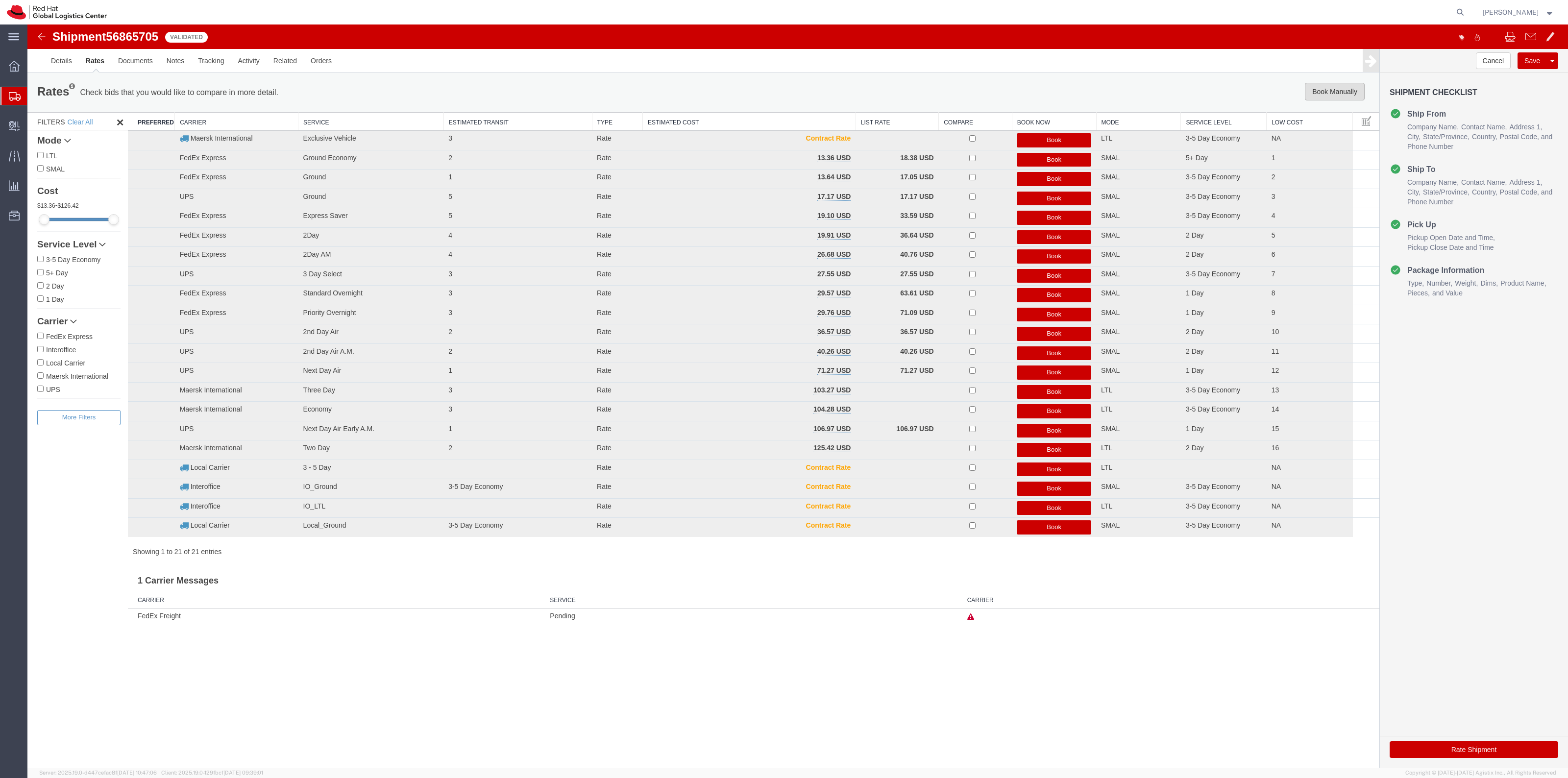
click at [1348, 87] on button "Book Manually" at bounding box center [1335, 91] width 60 height 17
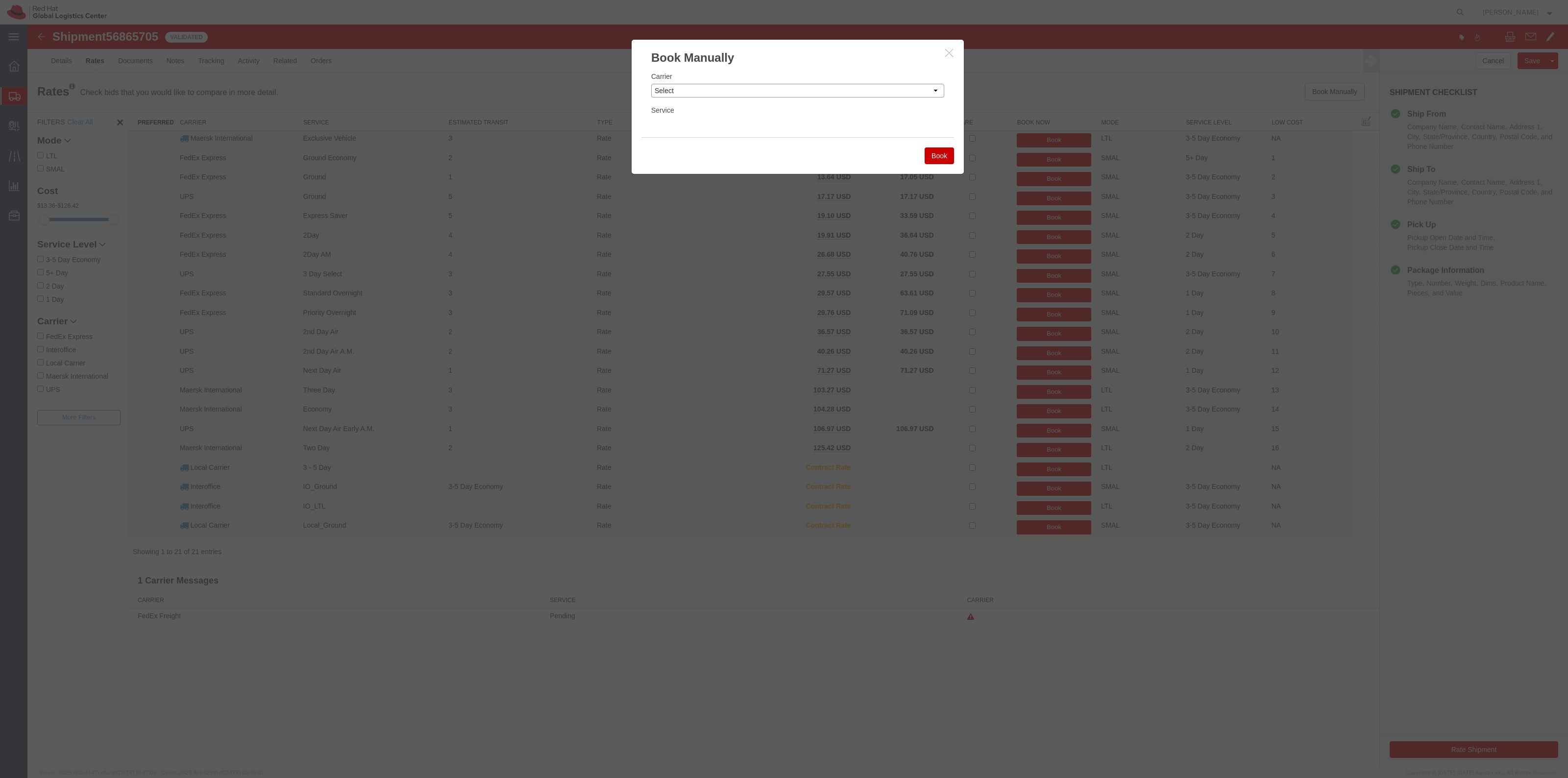
click at [867, 94] on select "Select Add New Carrier (and default service) Amazon Logistics DHL FedEx Express…" at bounding box center [798, 91] width 293 height 14
select select "7920"
click at [651, 84] on select "Select Add New Carrier (and default service) Amazon Logistics DHL FedEx Express…" at bounding box center [798, 91] width 293 height 14
click at [788, 114] on div "Service Select IO_Ground IO_LTL" at bounding box center [798, 118] width 293 height 27
click at [784, 122] on select "Select IO_Ground IO_LTL" at bounding box center [798, 124] width 293 height 14
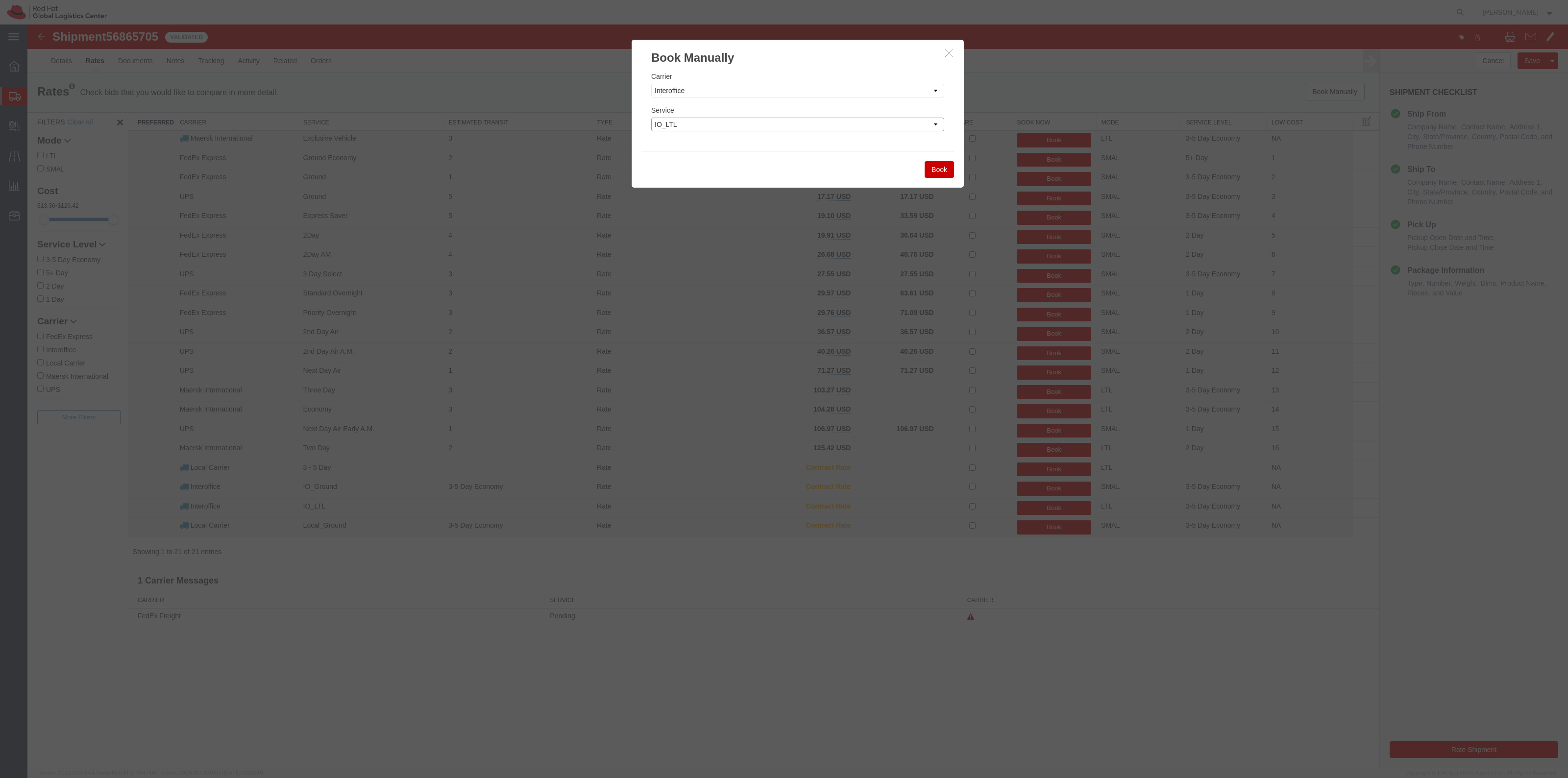
click at [651, 117] on select "Select IO_Ground IO_LTL" at bounding box center [798, 124] width 293 height 14
click at [763, 126] on select "Select IO_Ground IO_LTL" at bounding box center [798, 124] width 293 height 14
select select "17810"
click at [651, 117] on select "Select IO_Ground IO_LTL" at bounding box center [798, 124] width 293 height 14
click at [946, 179] on div "Book" at bounding box center [798, 169] width 313 height 37
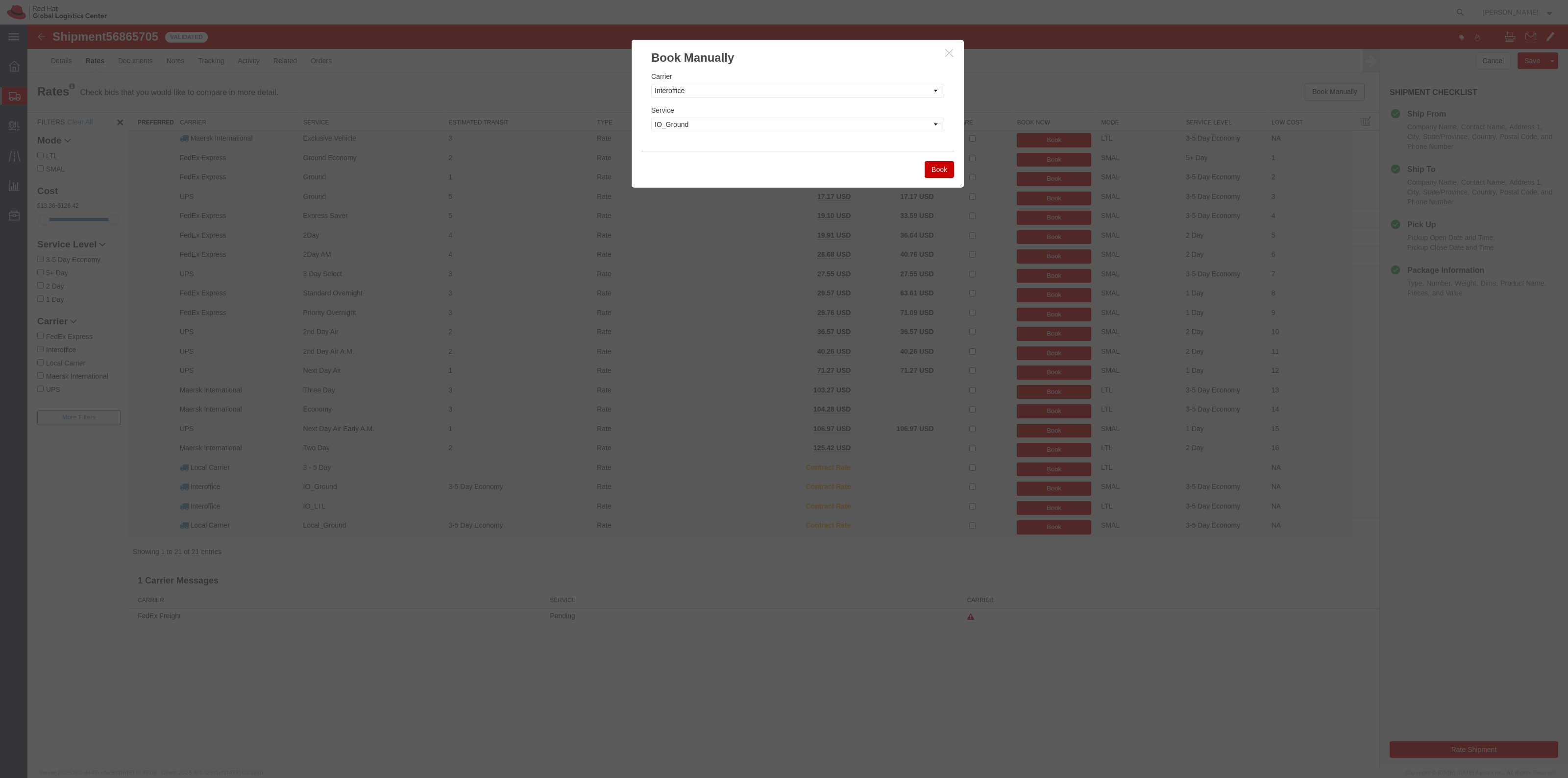
click at [947, 175] on button "Book" at bounding box center [939, 170] width 29 height 17
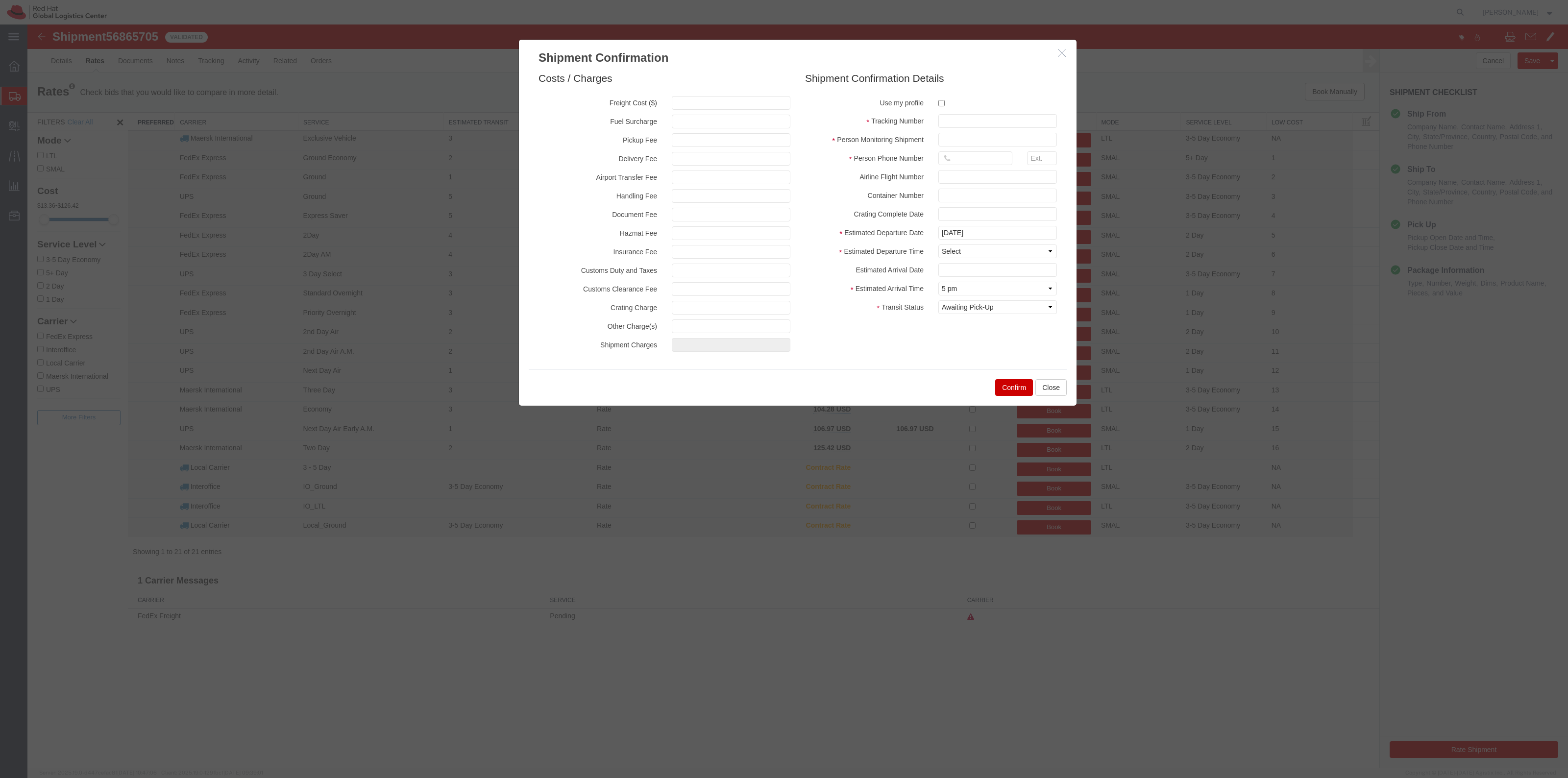
click at [945, 105] on label at bounding box center [997, 103] width 119 height 13
click at [945, 105] on input "checkbox" at bounding box center [941, 103] width 6 height 6
checkbox input "true"
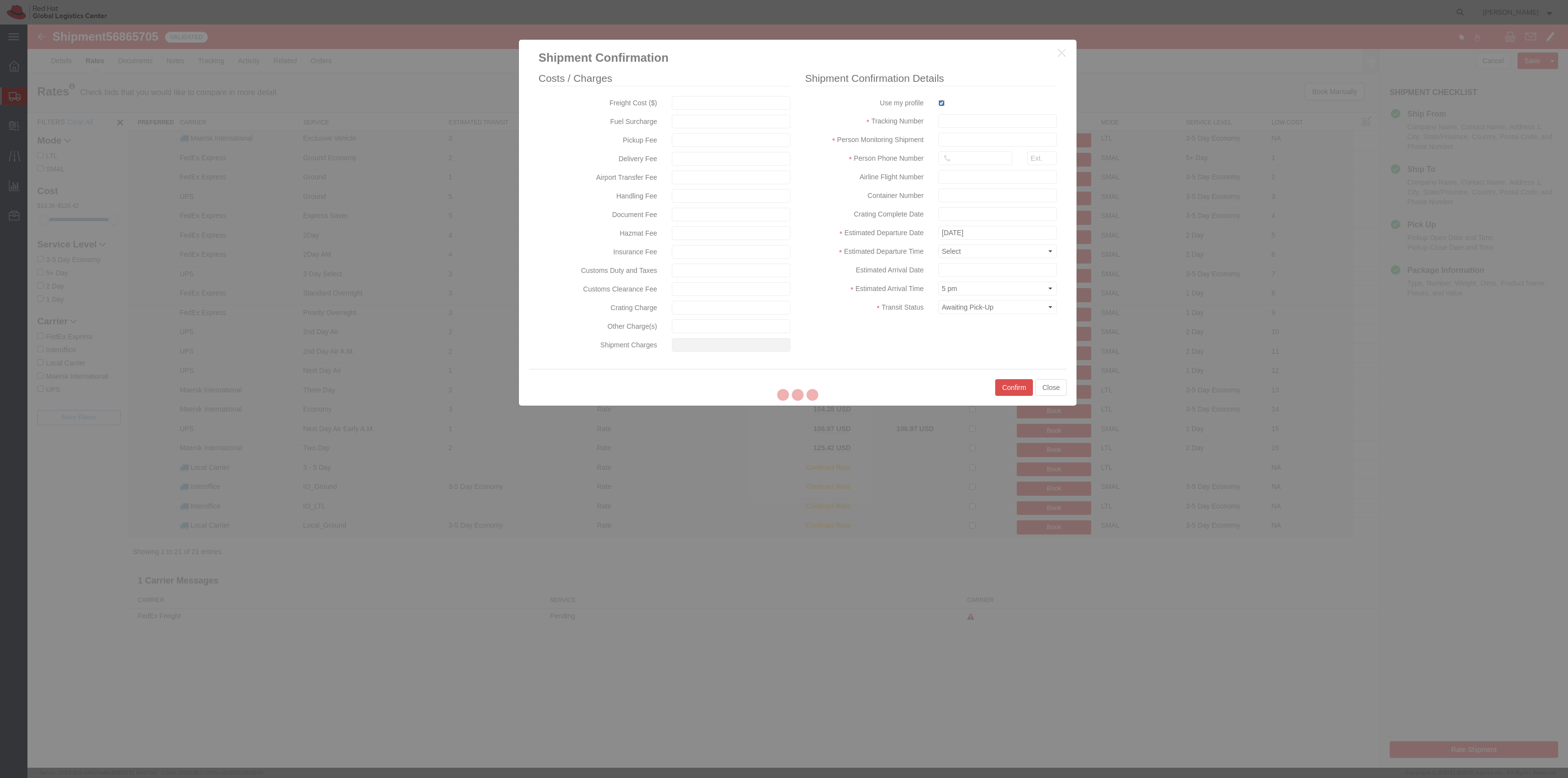
type input "[PERSON_NAME]"
type input "19198356701"
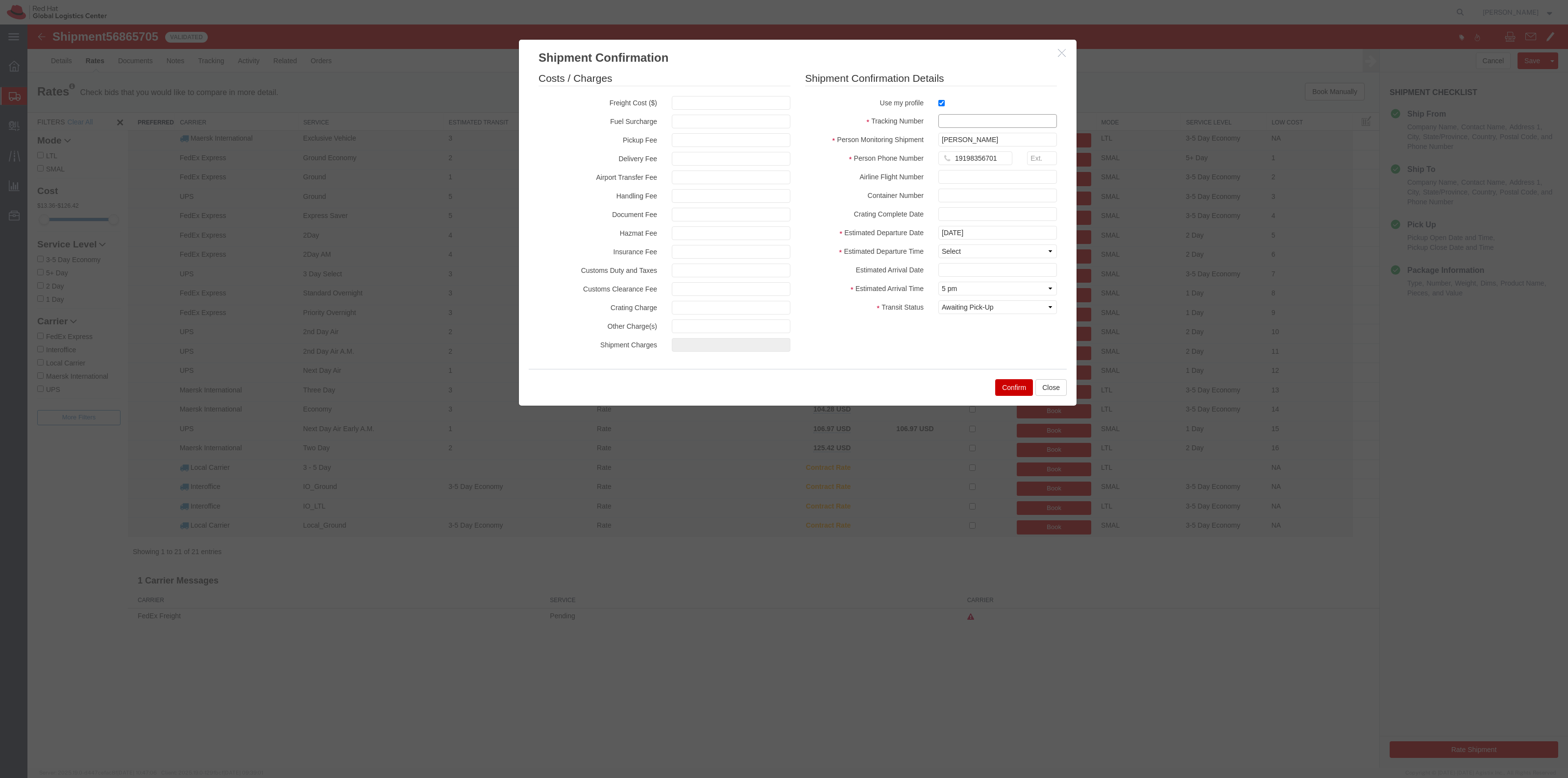
click at [951, 118] on input "text" at bounding box center [997, 121] width 119 height 14
paste input "56865705"
click at [944, 119] on input "56865705" at bounding box center [997, 121] width 119 height 14
type input "RHT56865705"
click at [986, 251] on select "Select Midnight 1 am 2 am 3 am 4 am 5 am 6 am 7 am 8 am 9 am 10 am 11 am 12 Noo…" at bounding box center [997, 251] width 119 height 14
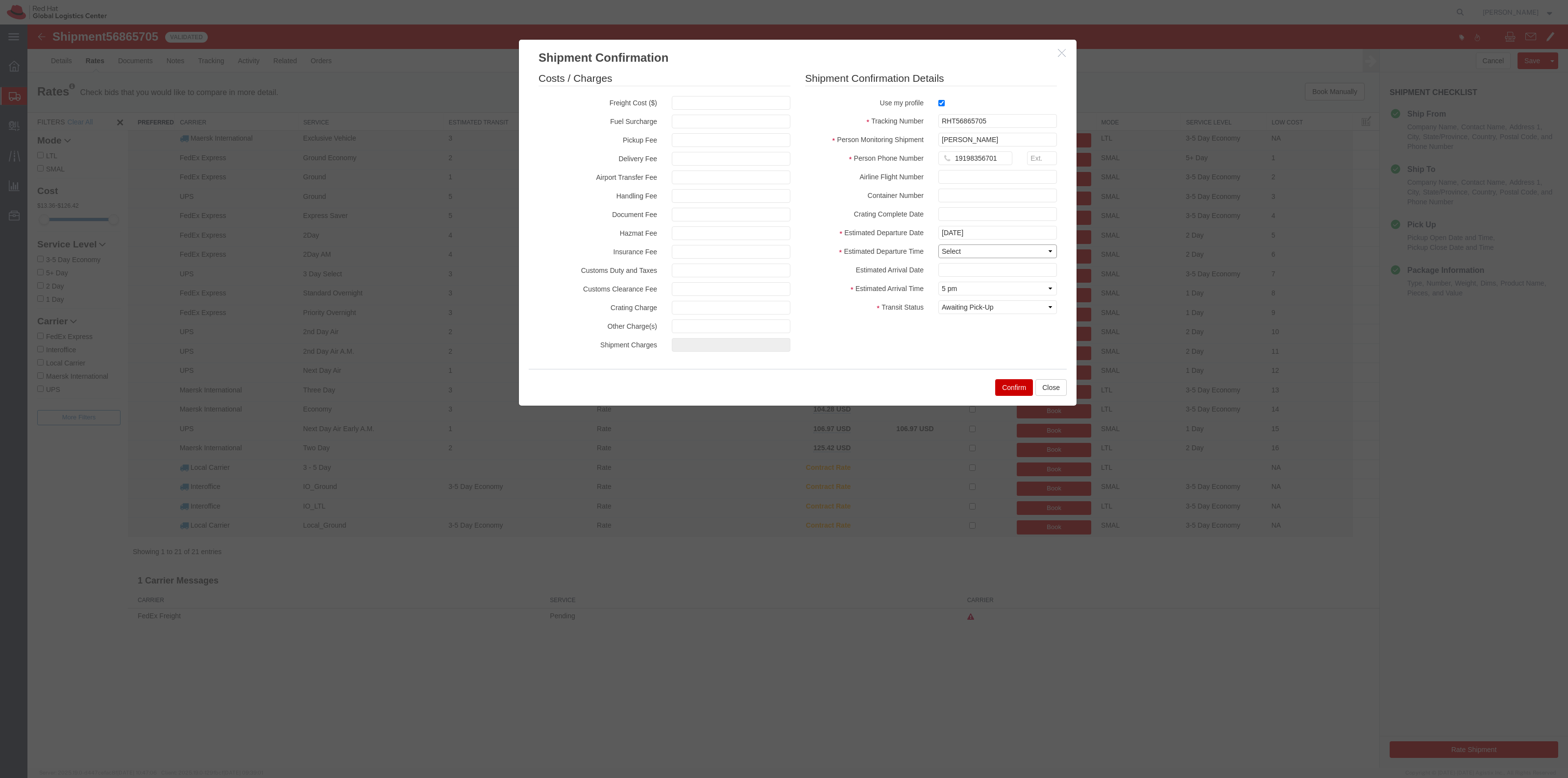
select select "1000"
click at [938, 244] on select "Select Midnight 1 am 2 am 3 am 4 am 5 am 6 am 7 am 8 am 9 am 10 am 11 am 12 Noo…" at bounding box center [997, 251] width 119 height 14
click at [1012, 385] on button "Confirm" at bounding box center [1014, 388] width 38 height 17
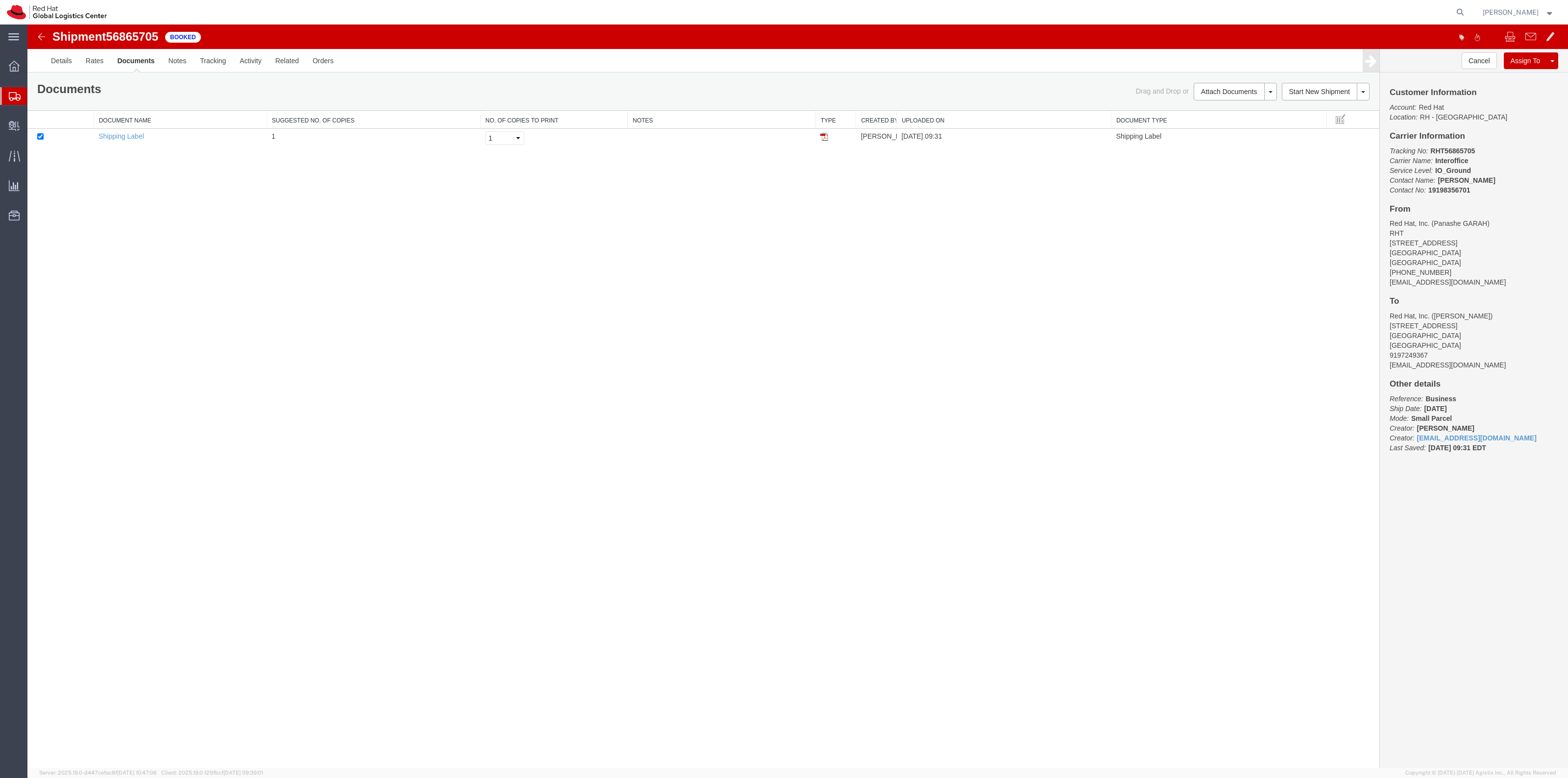
drag, startPoint x: 826, startPoint y: 140, endPoint x: 1100, endPoint y: 303, distance: 318.8
click at [825, 140] on img at bounding box center [823, 136] width 8 height 8
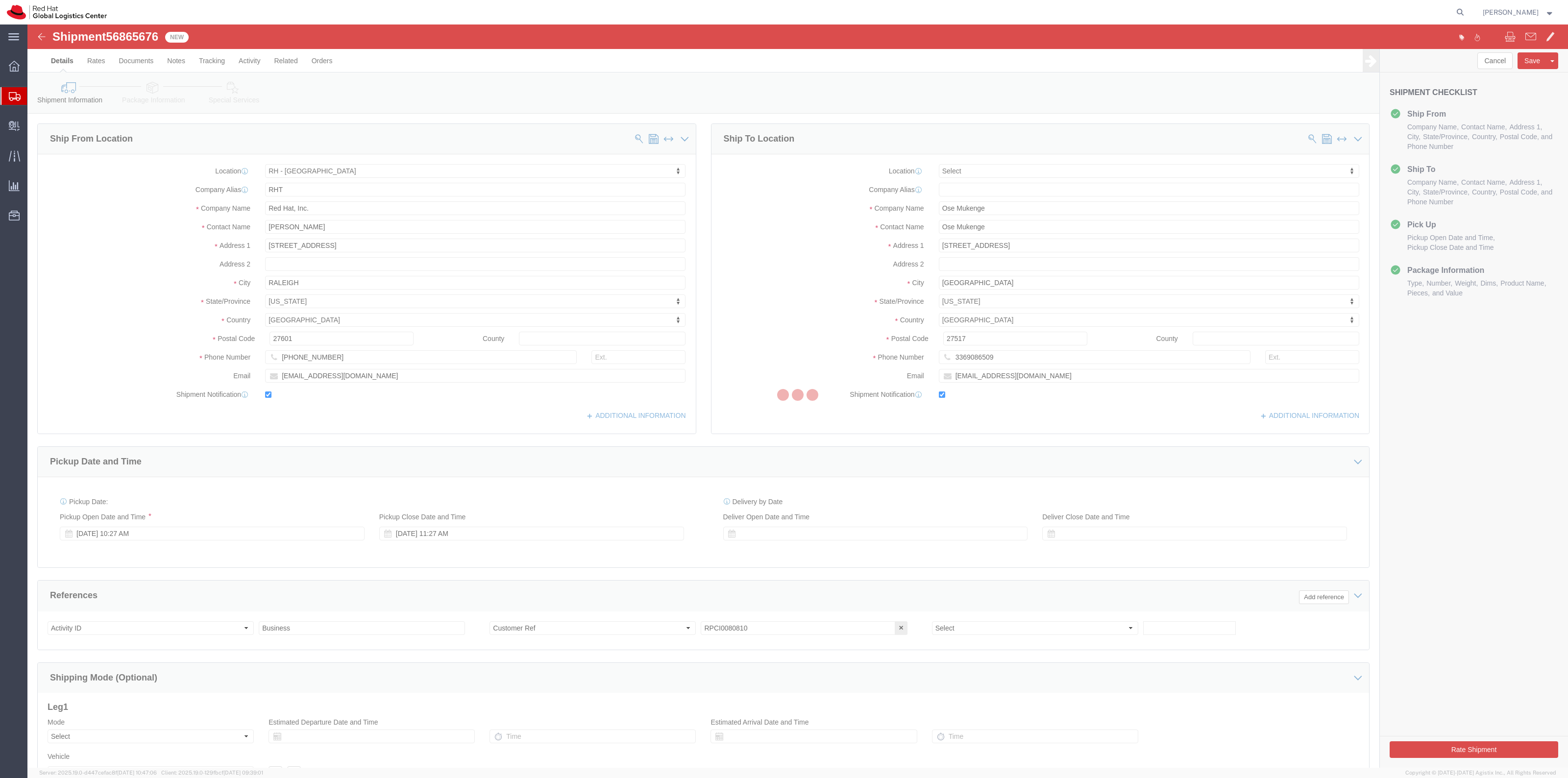
select select "38014"
select select
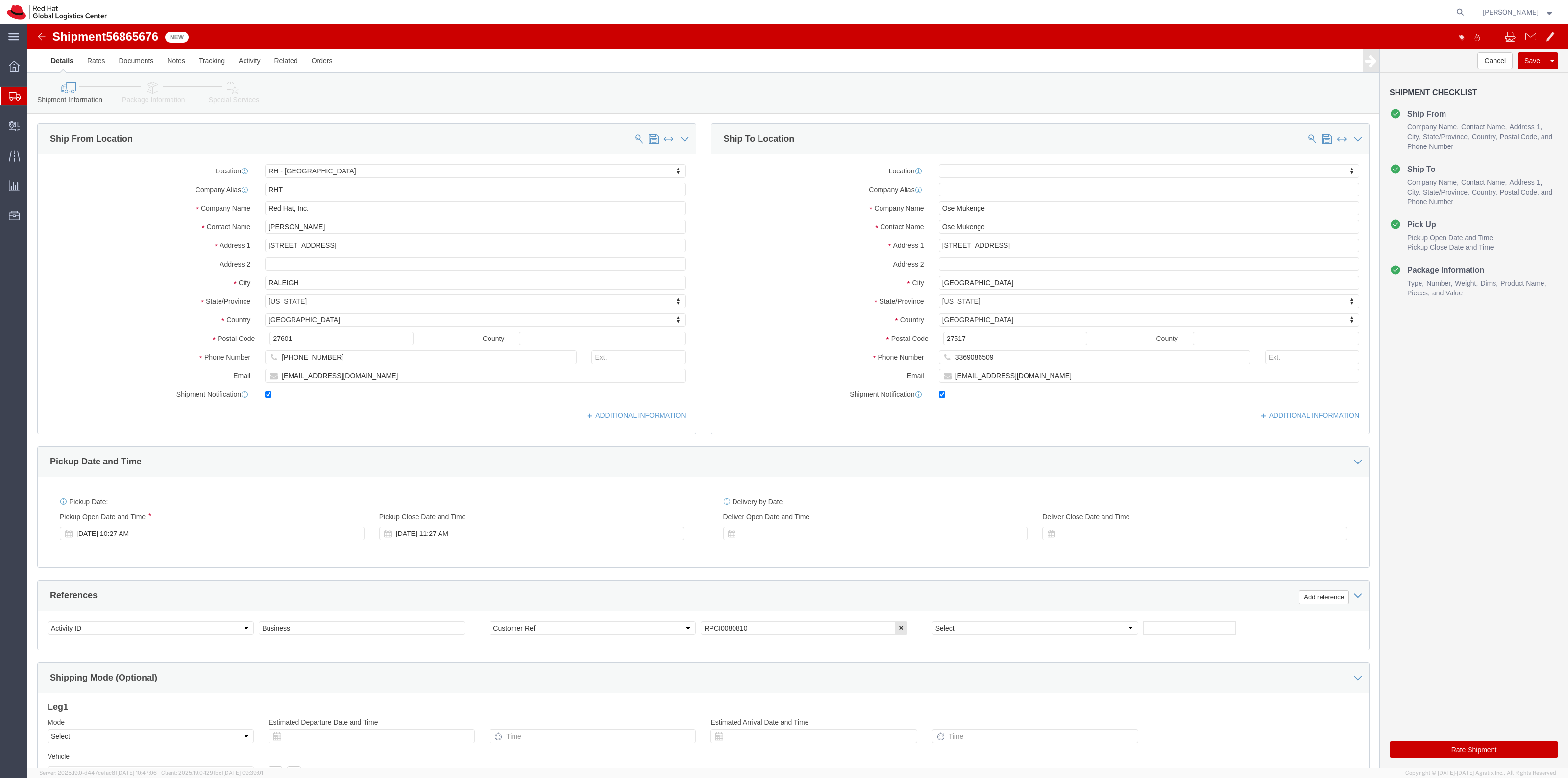
click icon
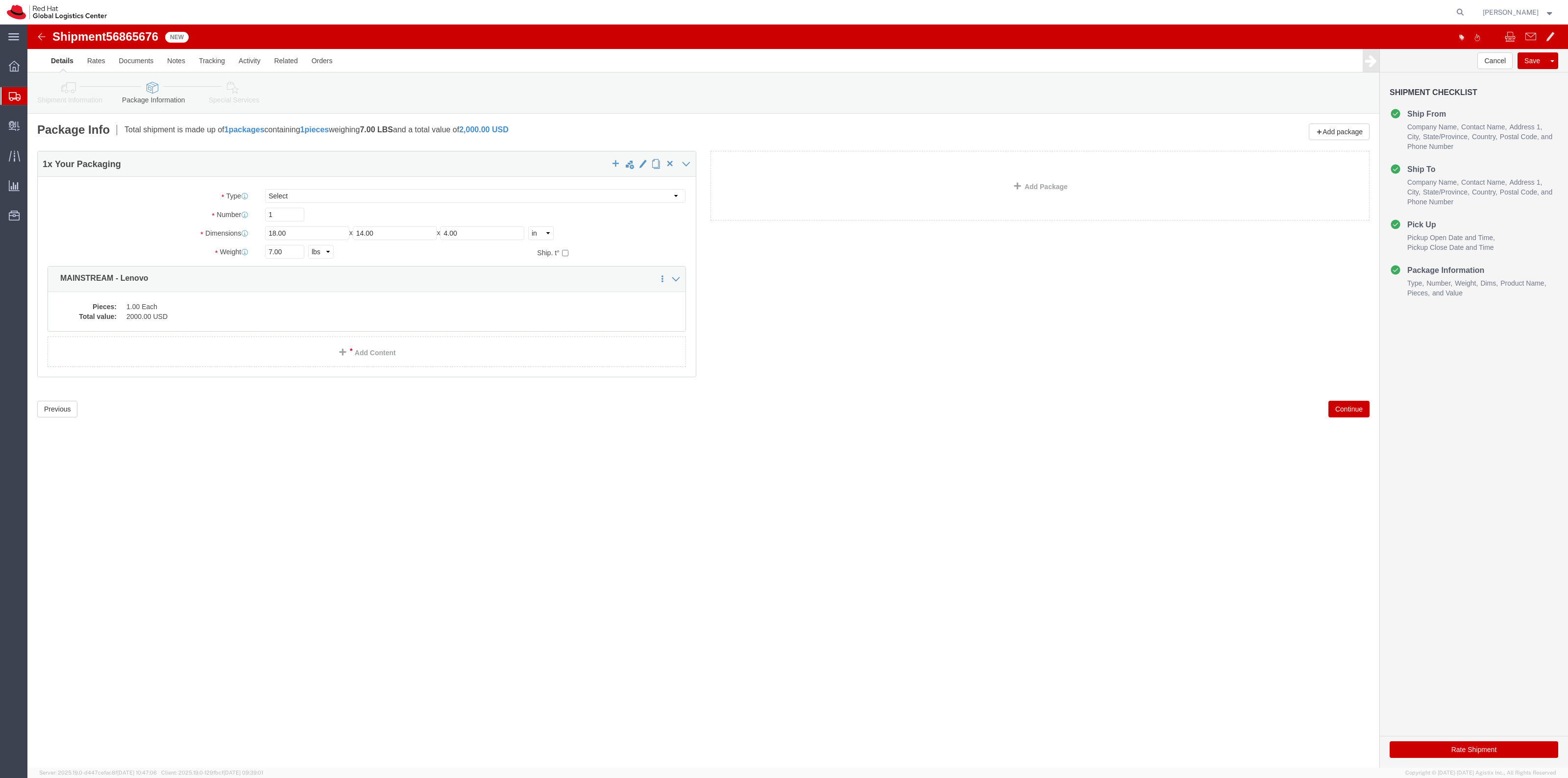
click icon
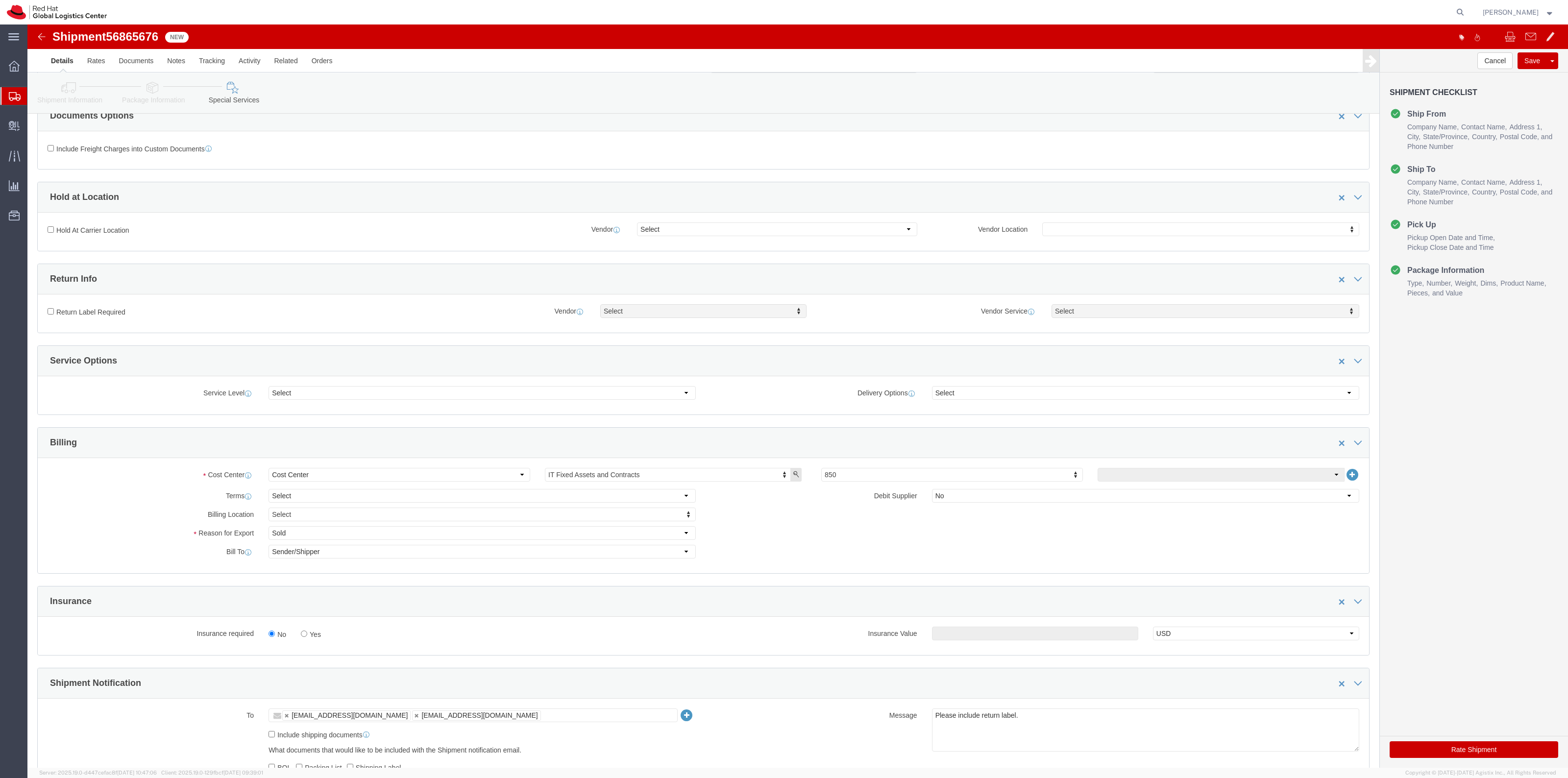
scroll to position [245, 0]
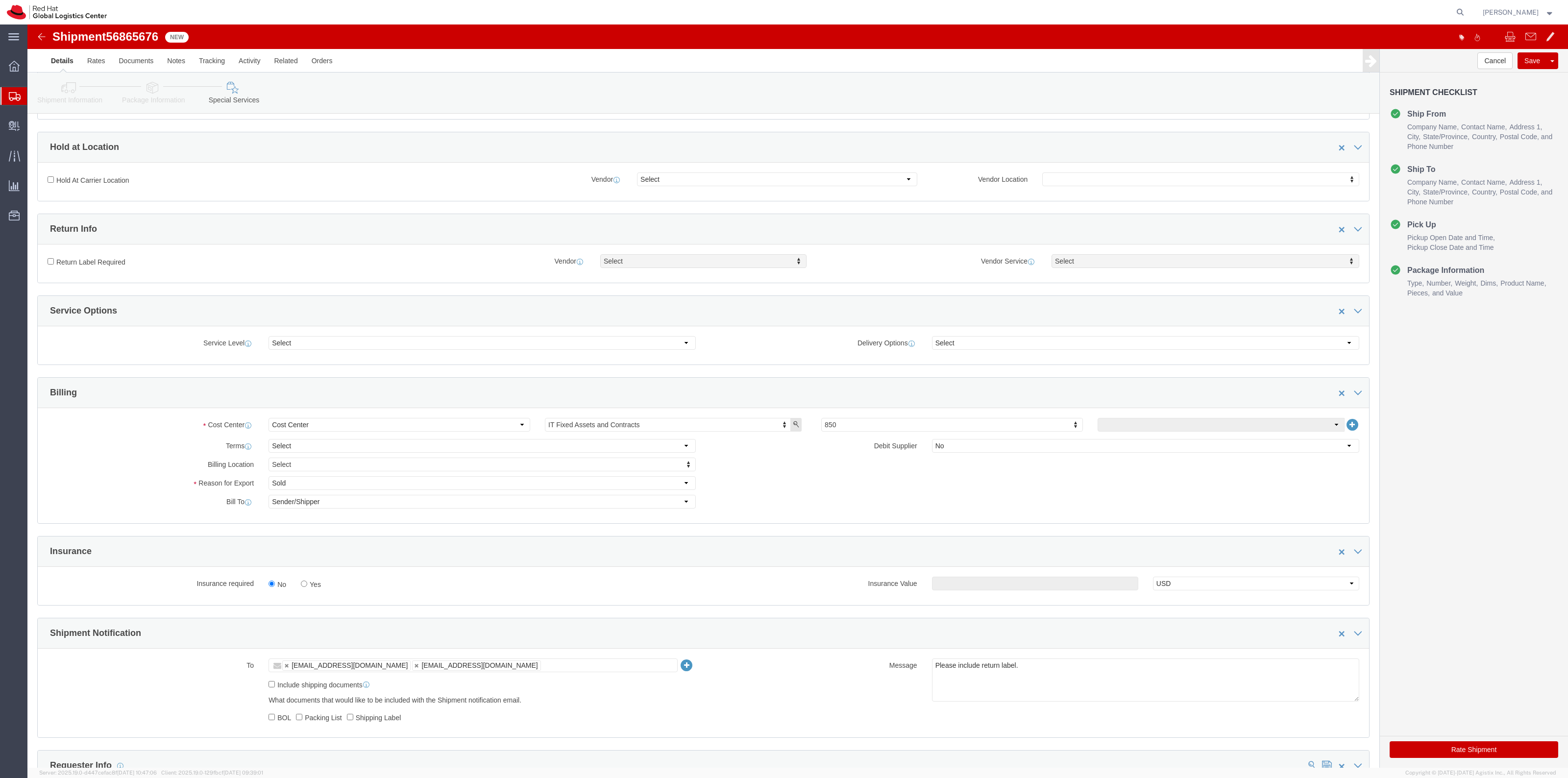
click label "Return Label Required"
click input "Return Label Required"
checkbox input "true"
select select "5"
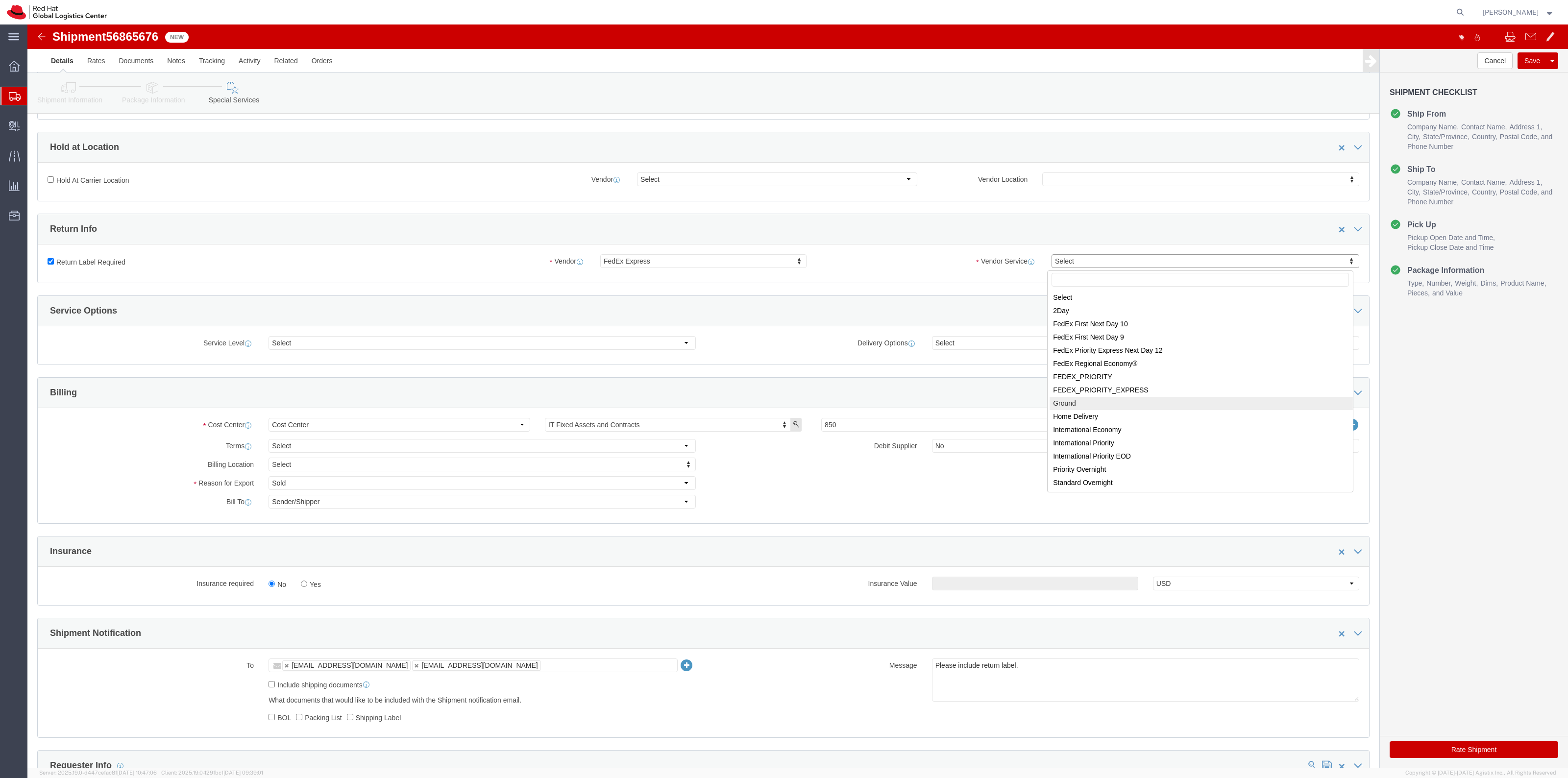
select select "12"
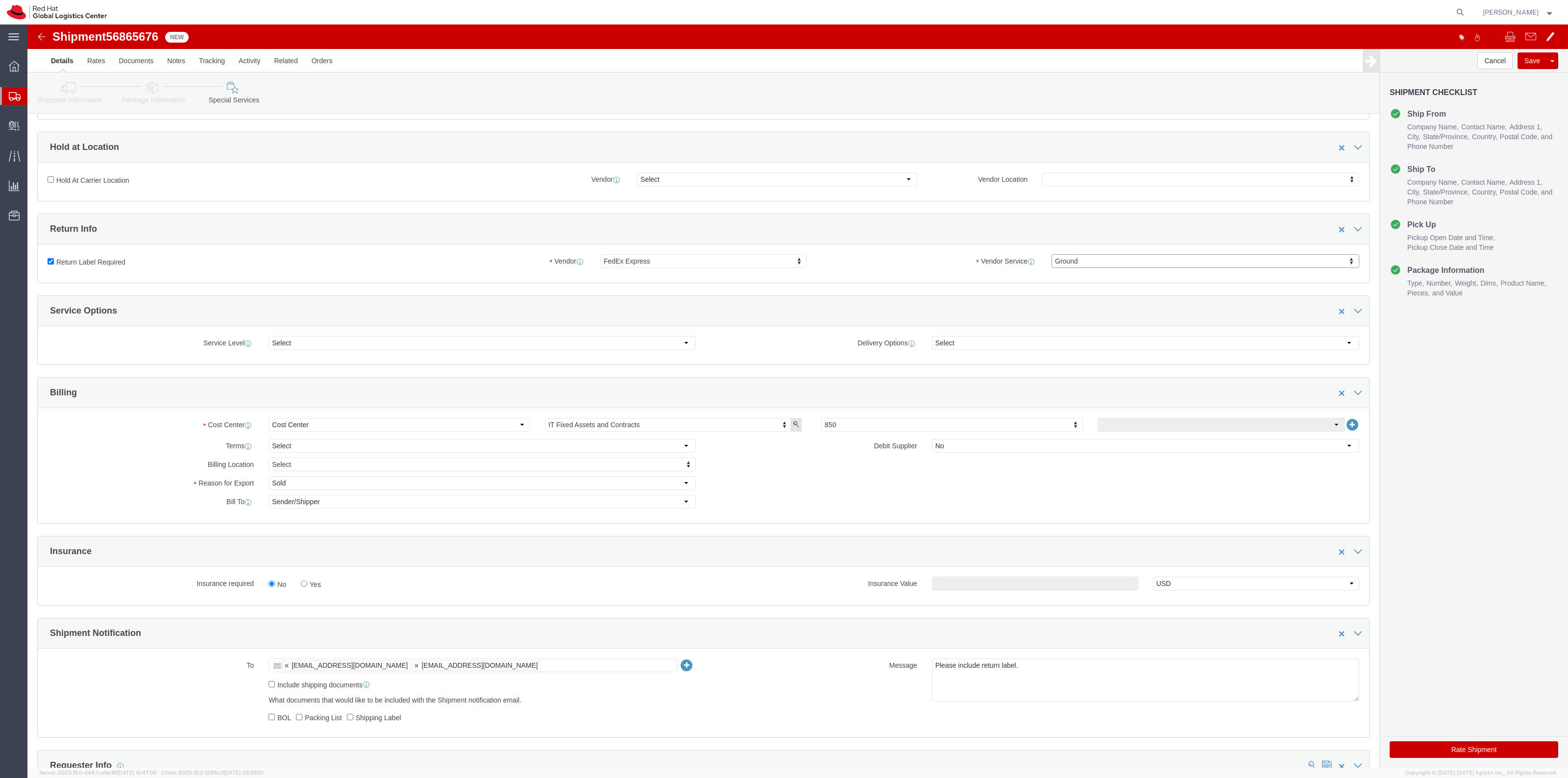
click label "Yes"
click input "Yes"
radio input "true"
click div "Insurance required No Yes Insurance Value Select USD JPY GBP CAD EUR"
click input "text"
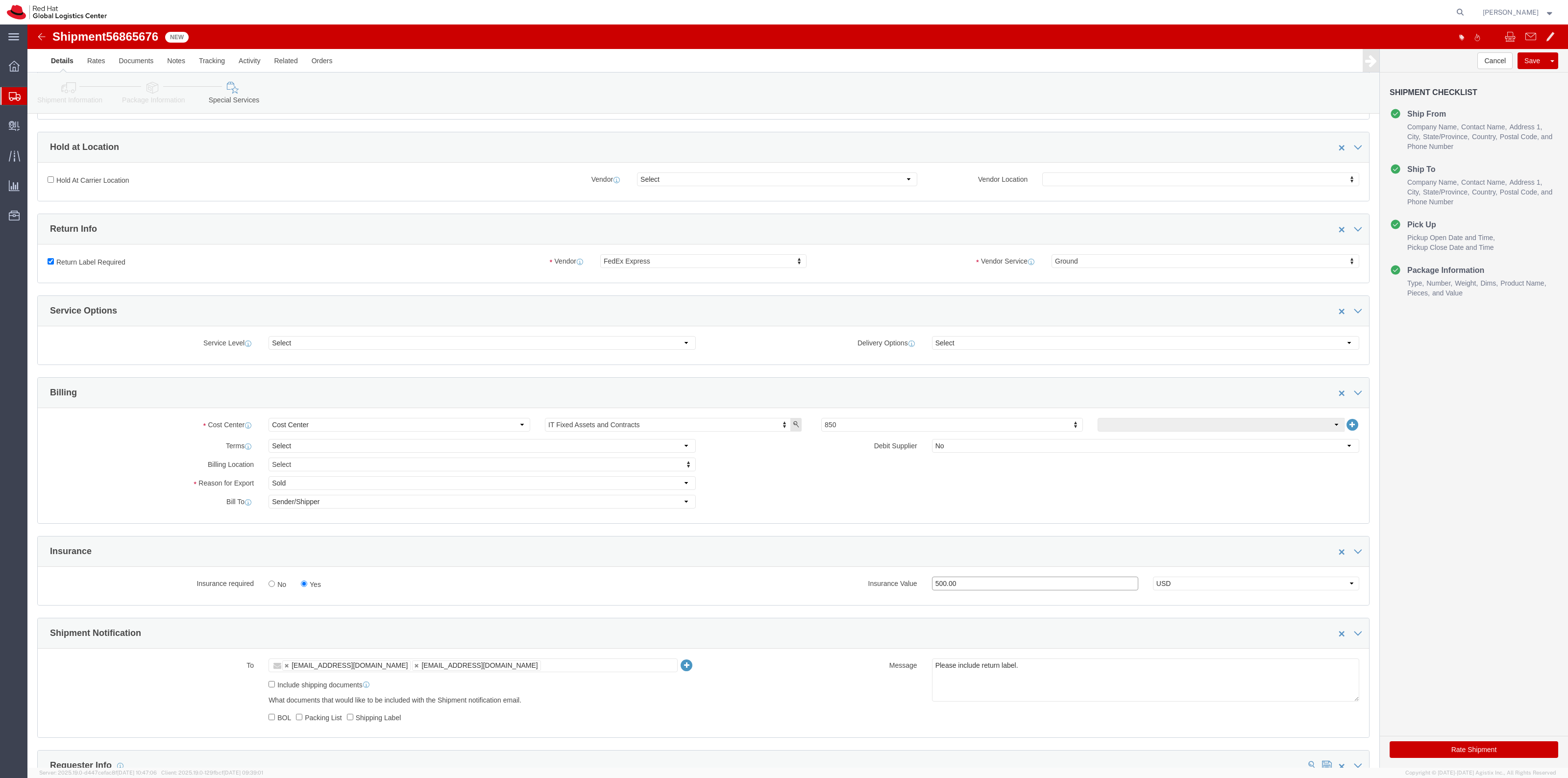
type input "500.00"
click button "Rate Shipment"
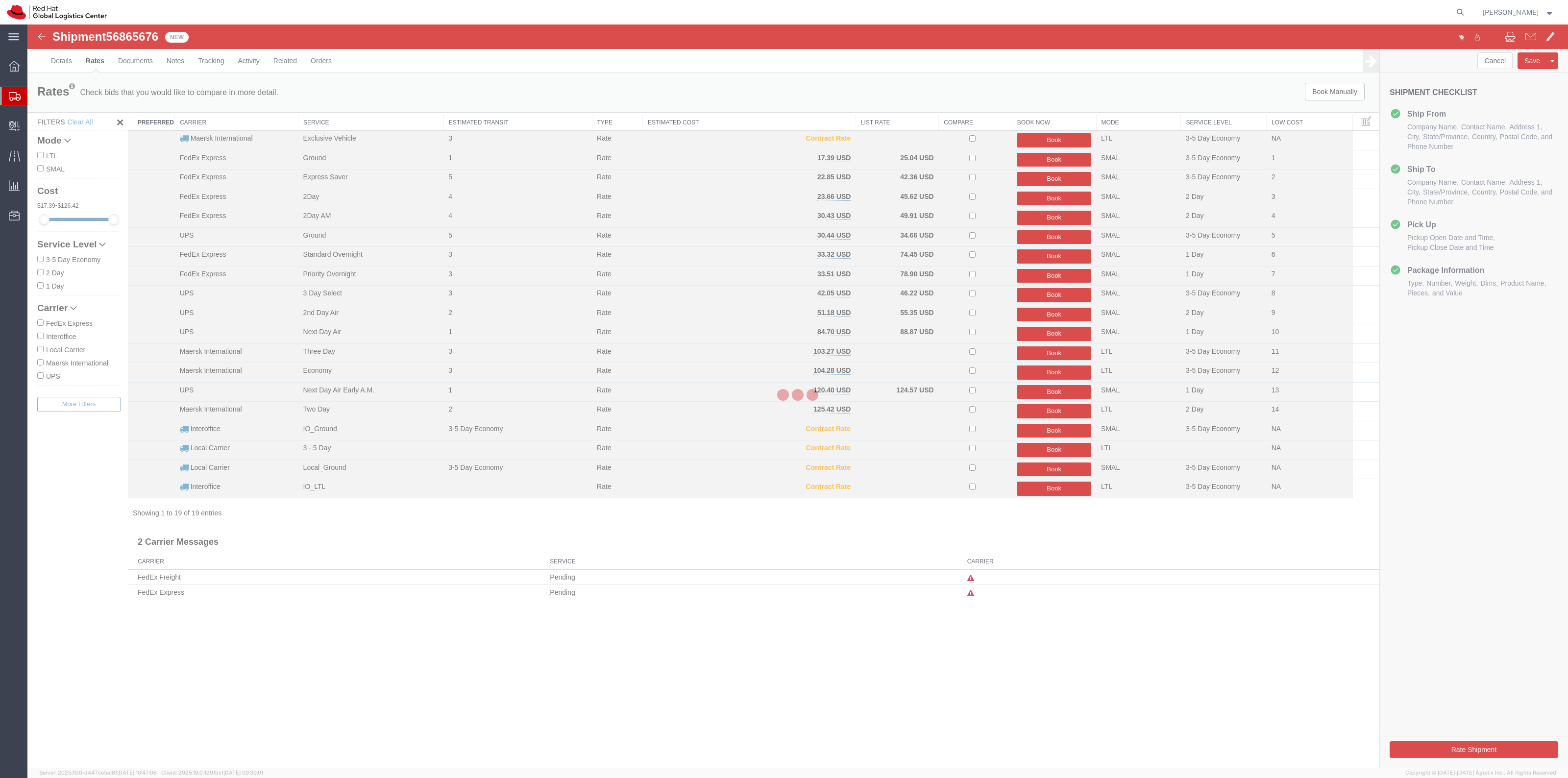
scroll to position [0, 0]
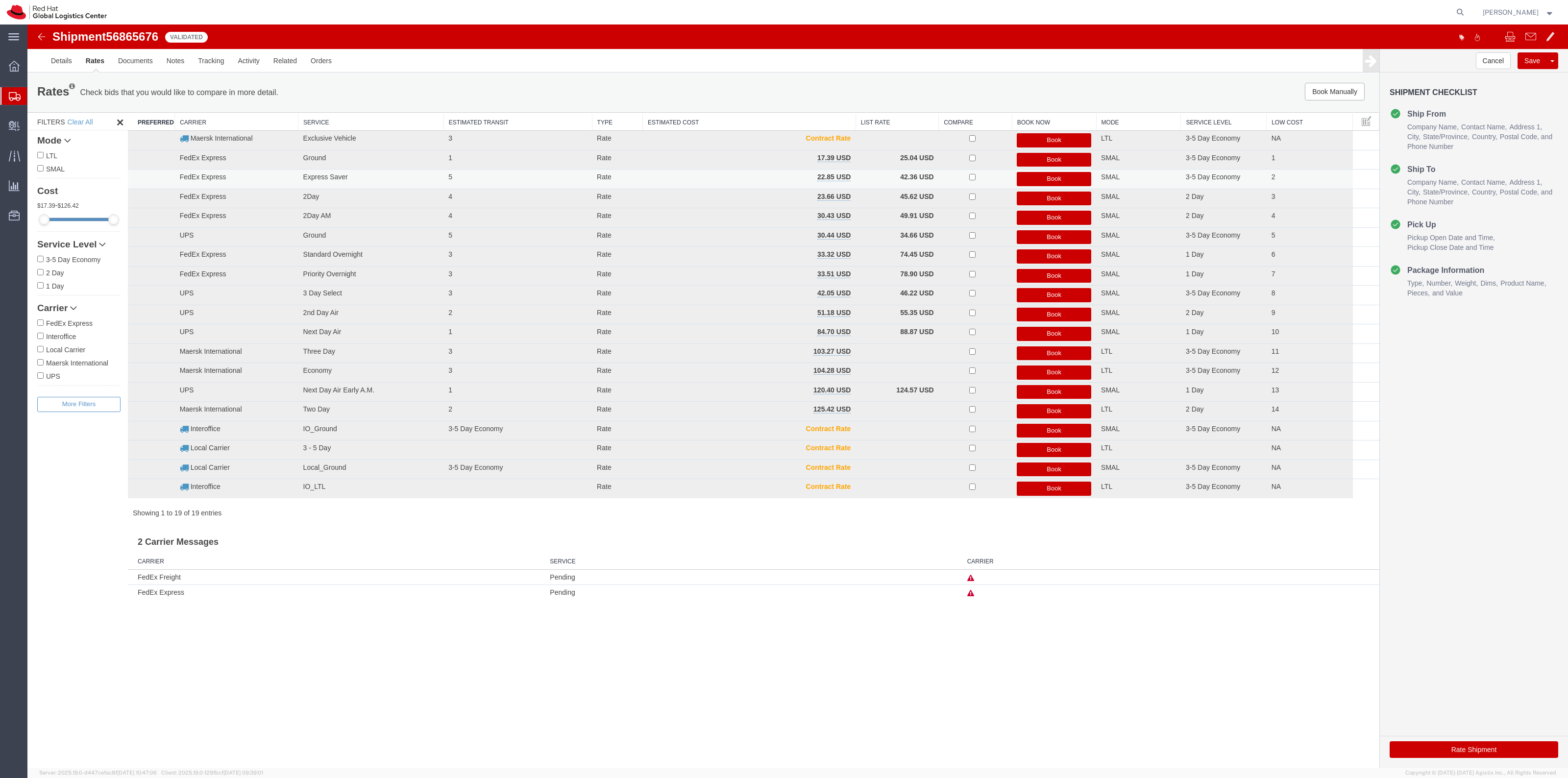
click at [1032, 177] on button "Book" at bounding box center [1054, 179] width 75 height 14
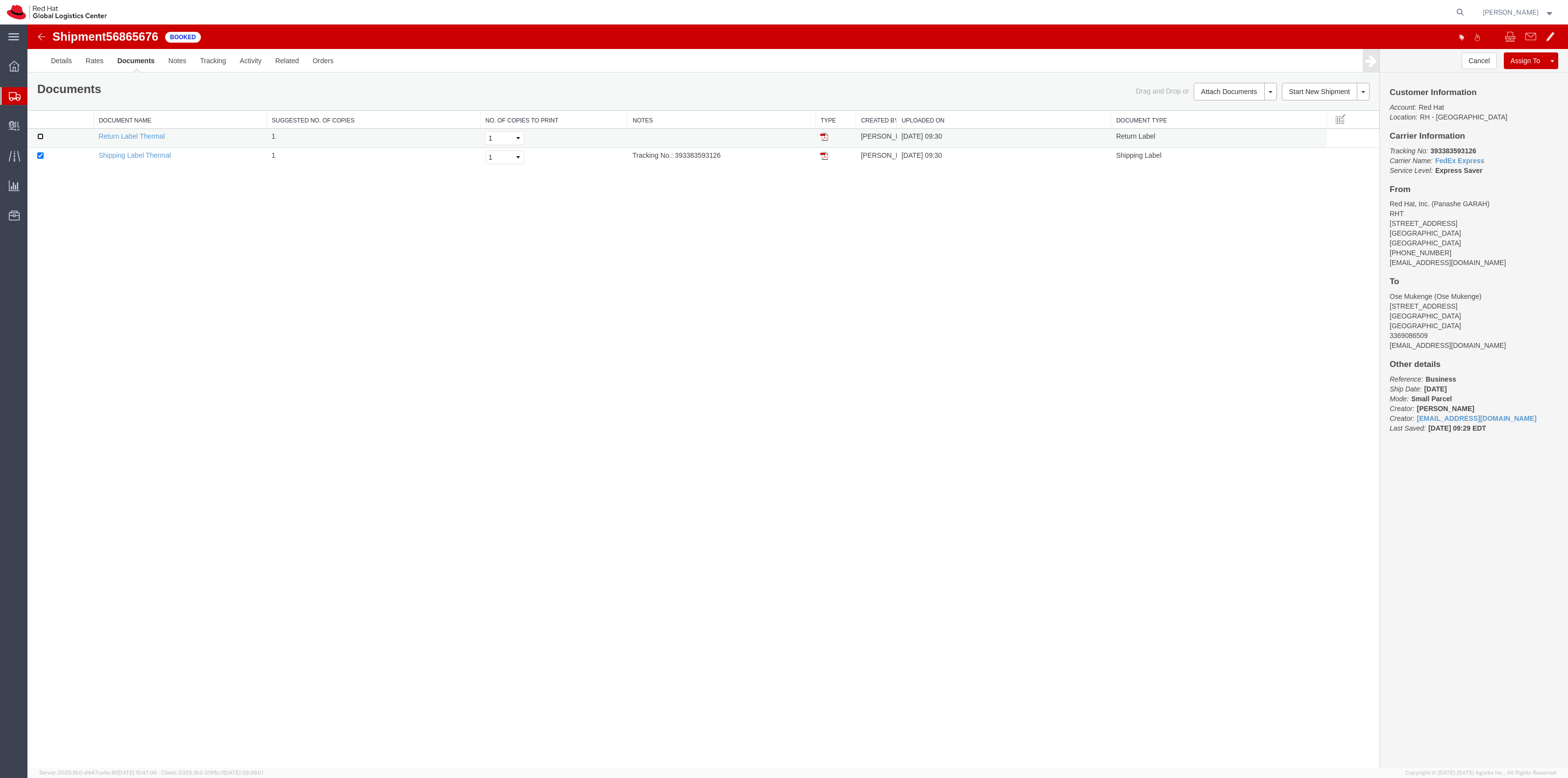
click at [42, 137] on input "checkbox" at bounding box center [40, 136] width 6 height 6
checkbox input "true"
click at [1224, 111] on link "Print Documents" at bounding box center [1233, 108] width 85 height 15
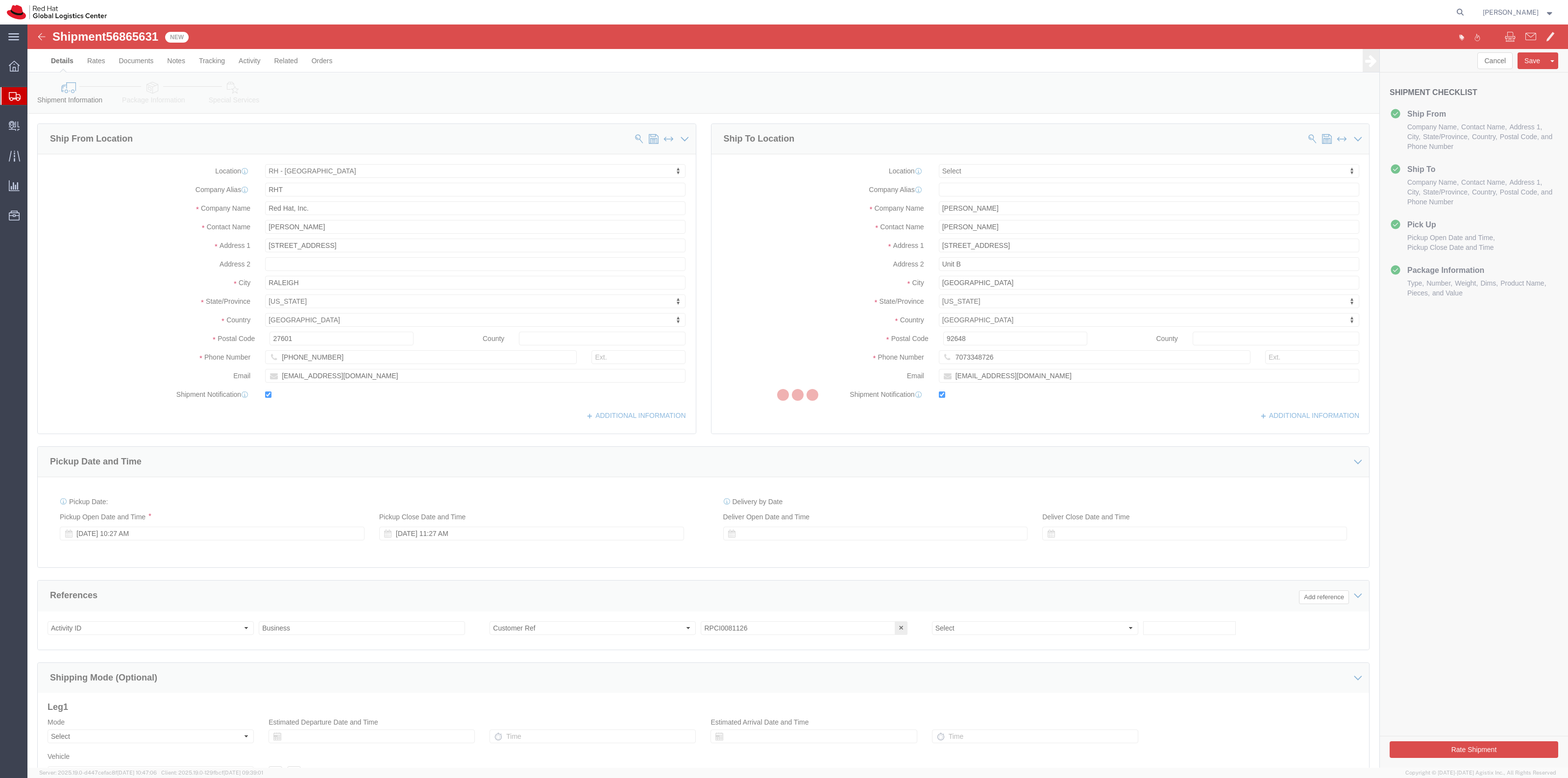
select select "38014"
select select
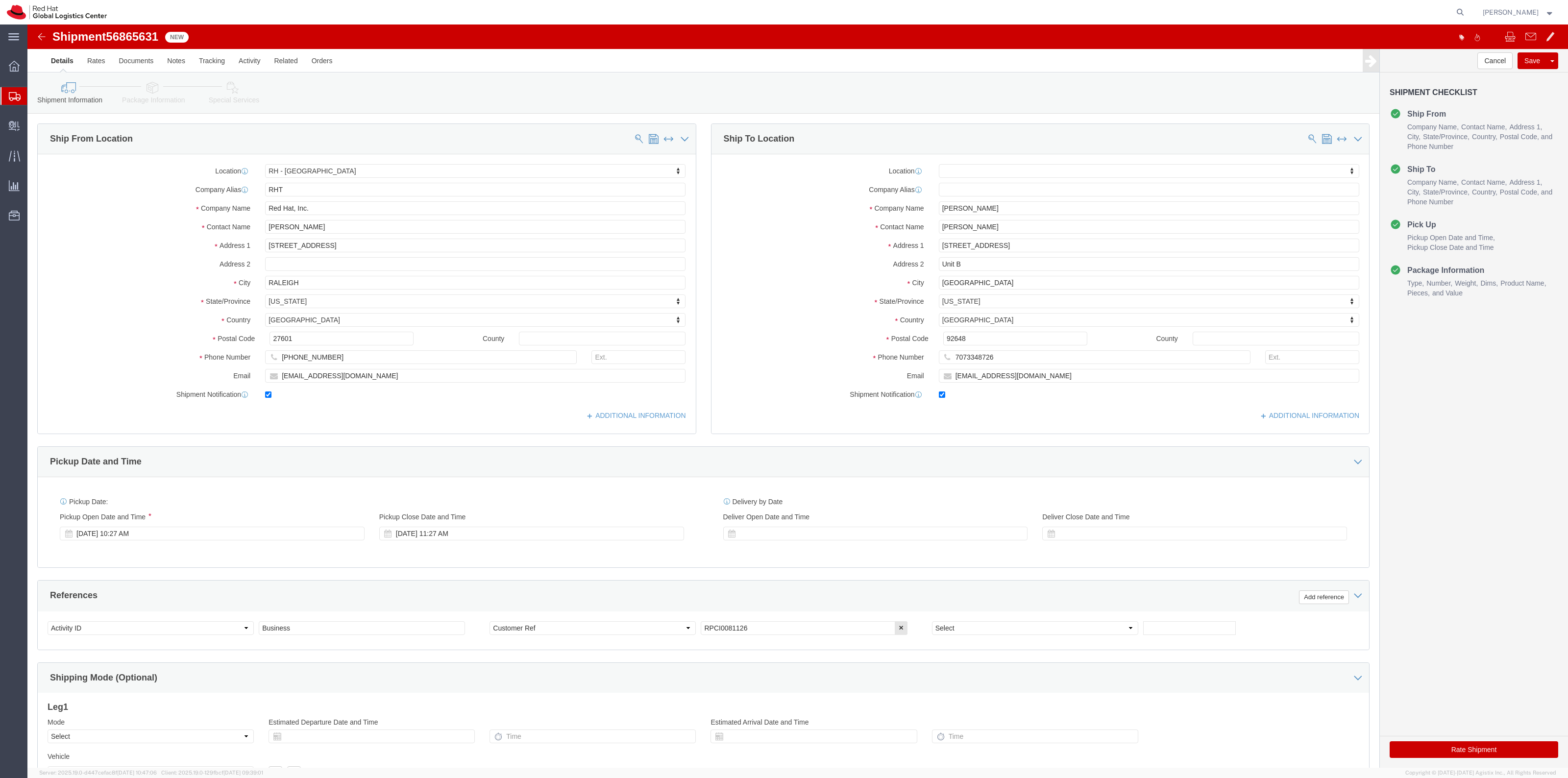
click icon
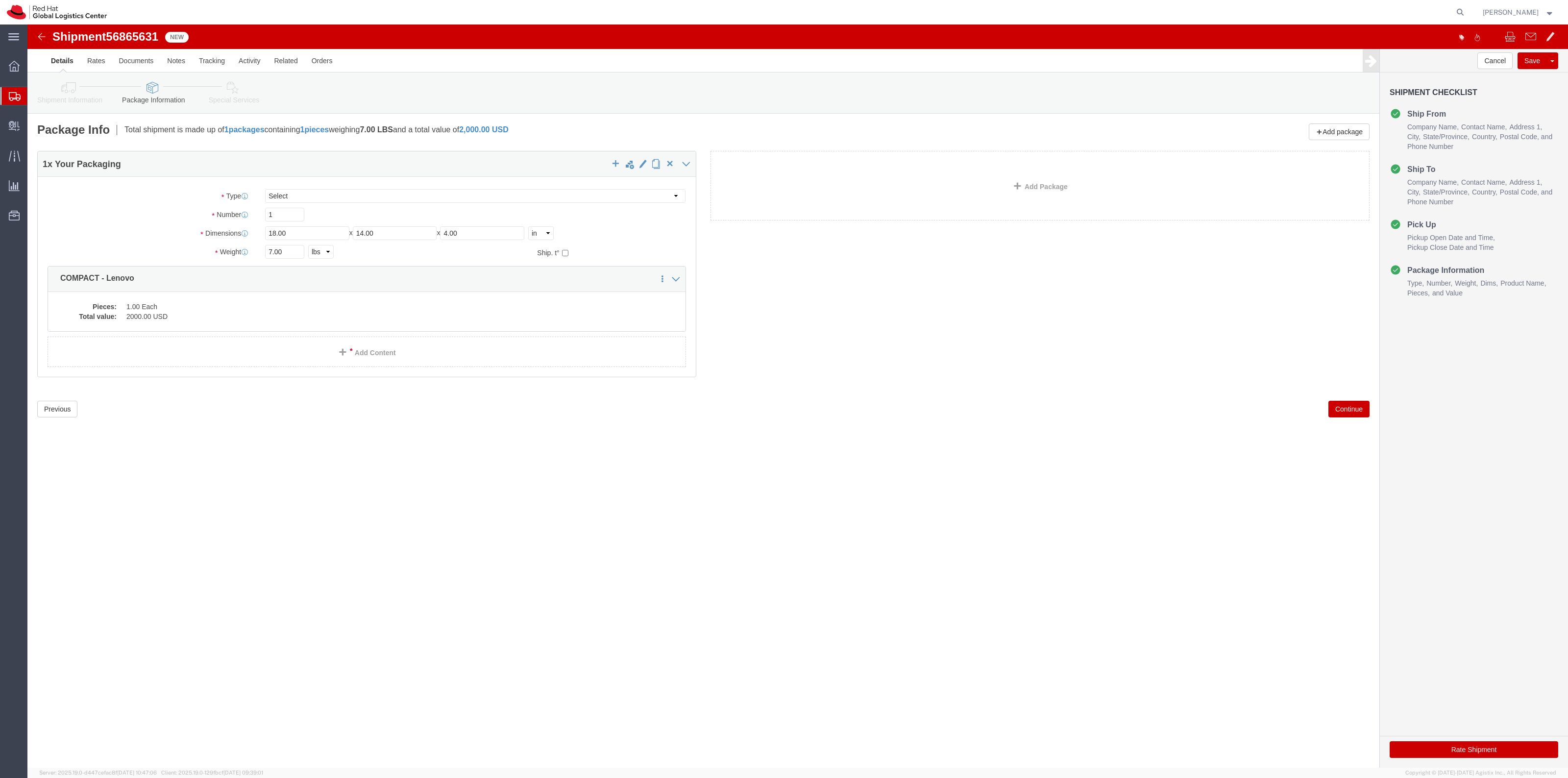
click link "Special Services"
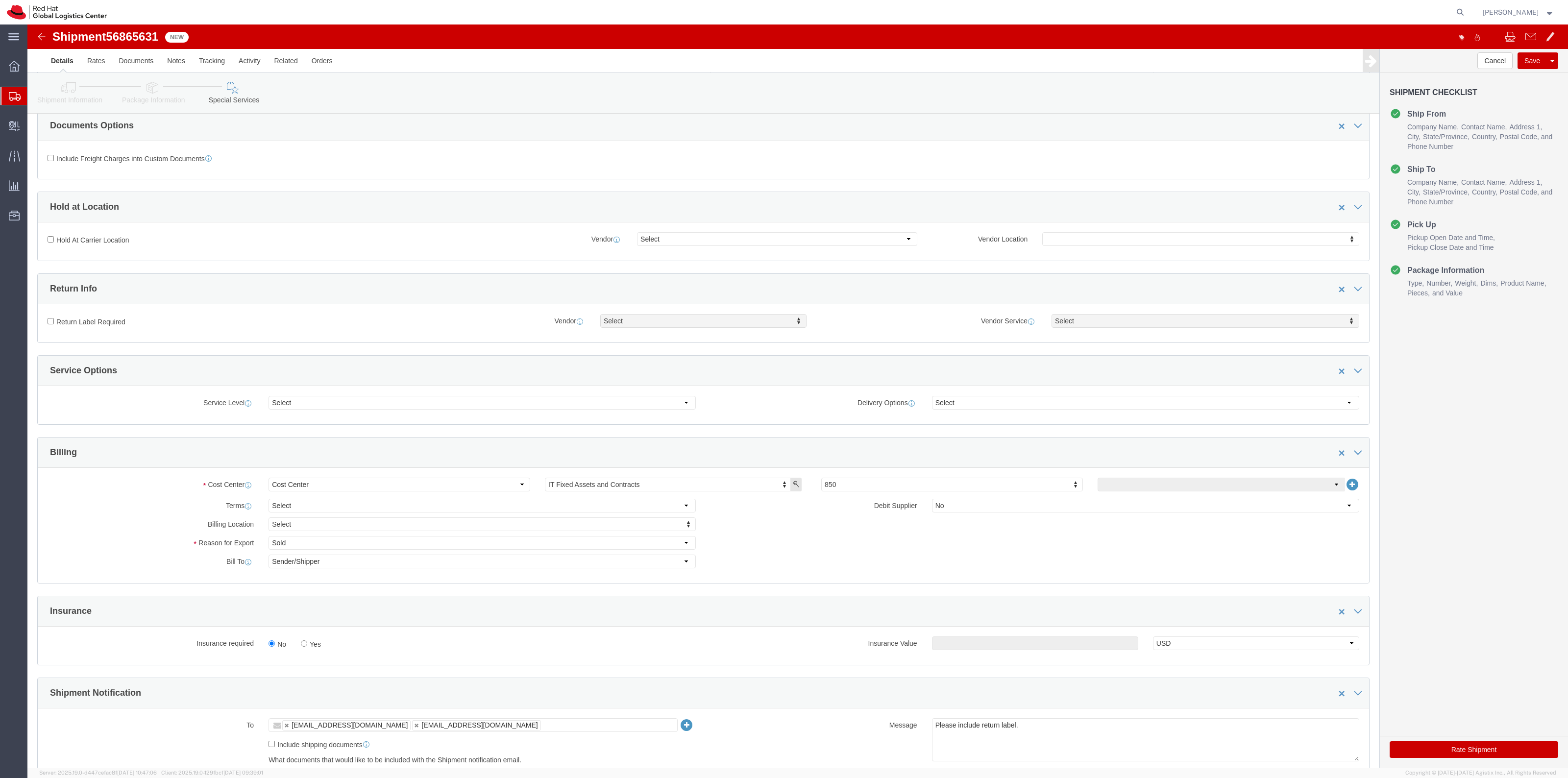
scroll to position [245, 0]
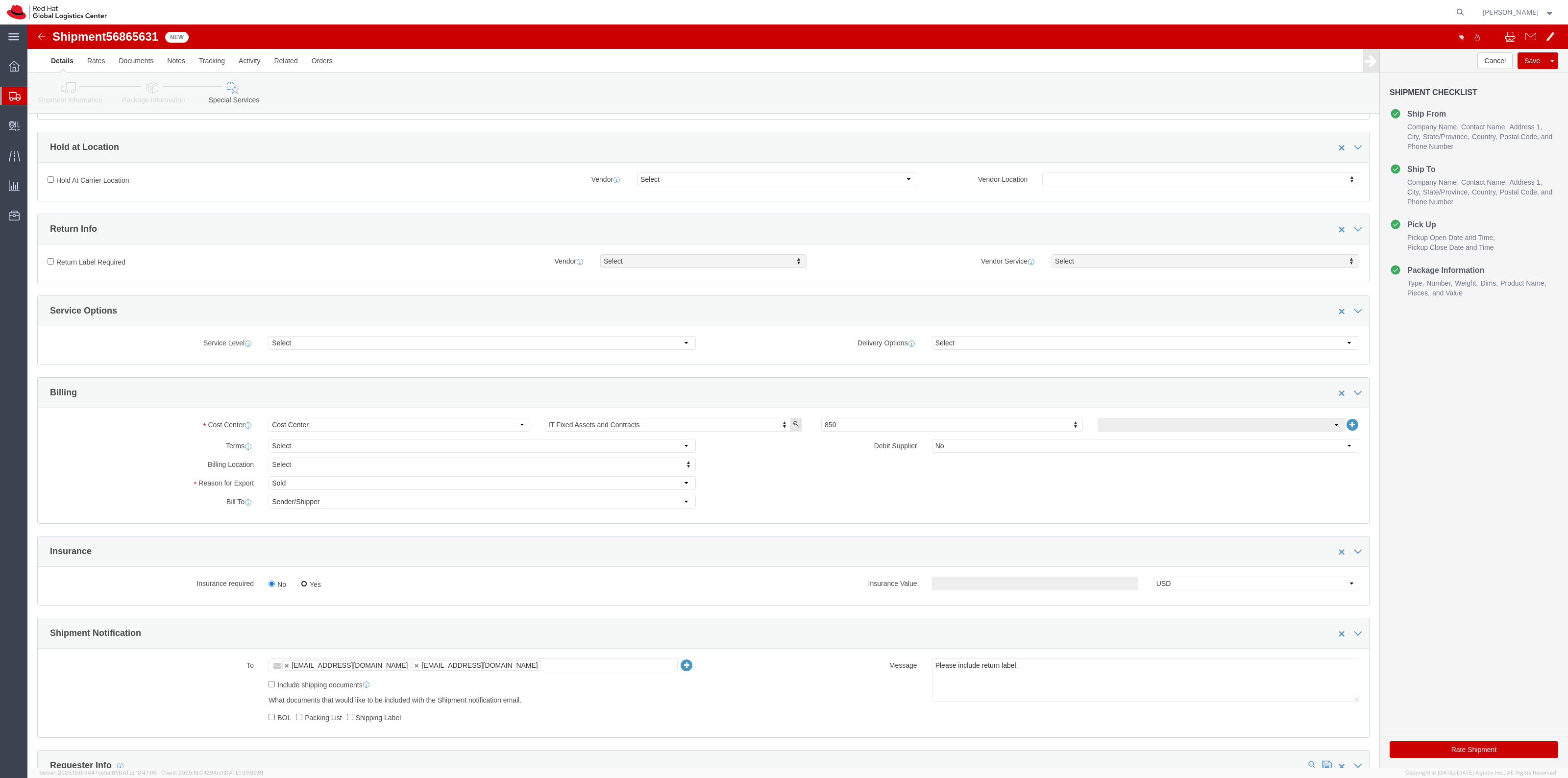
click input "Yes"
radio input "true"
click input "text"
type input "500.00"
click label "Return Label Required"
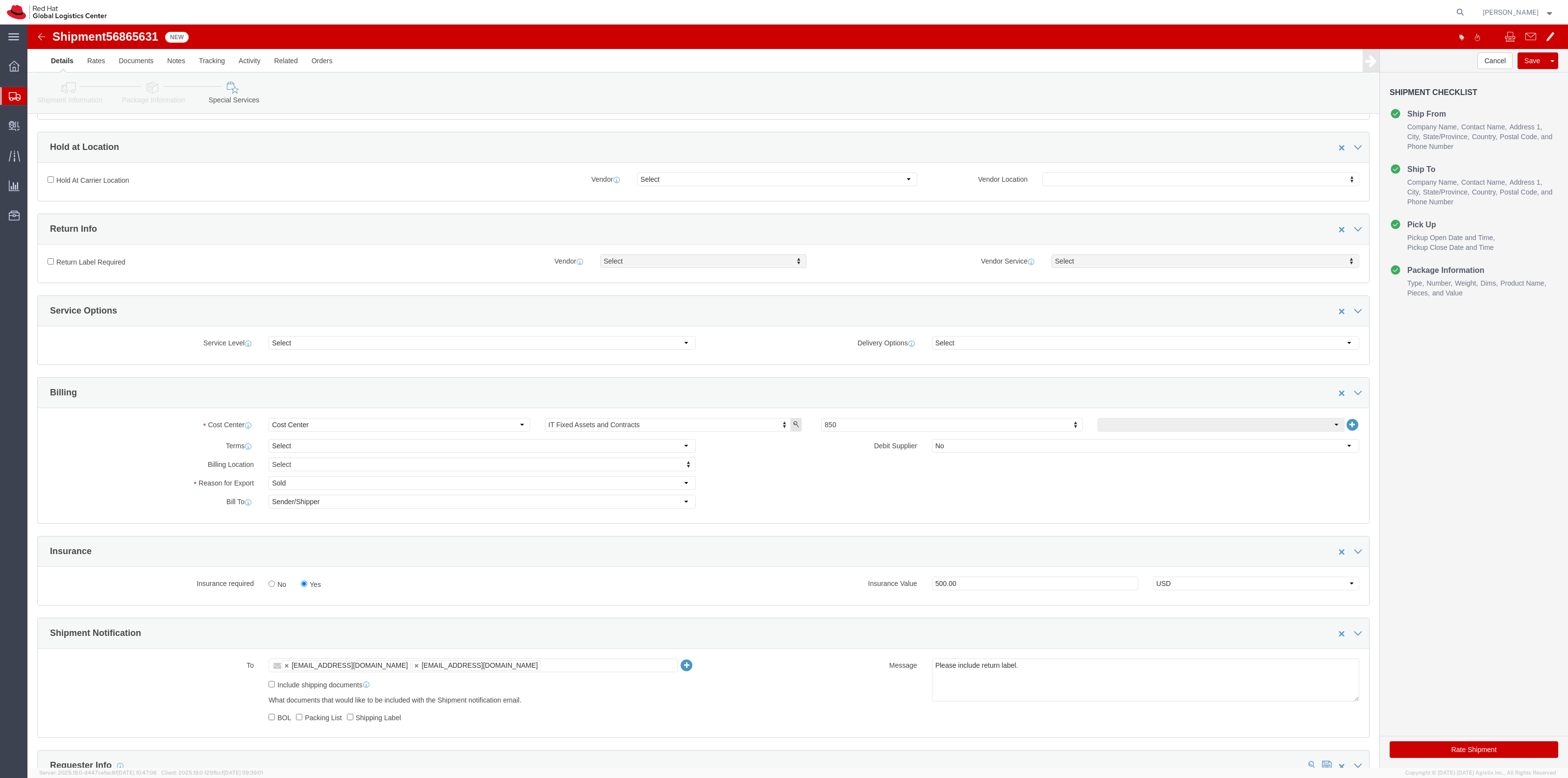
click input "Return Label Required"
checkbox input "true"
select select "5"
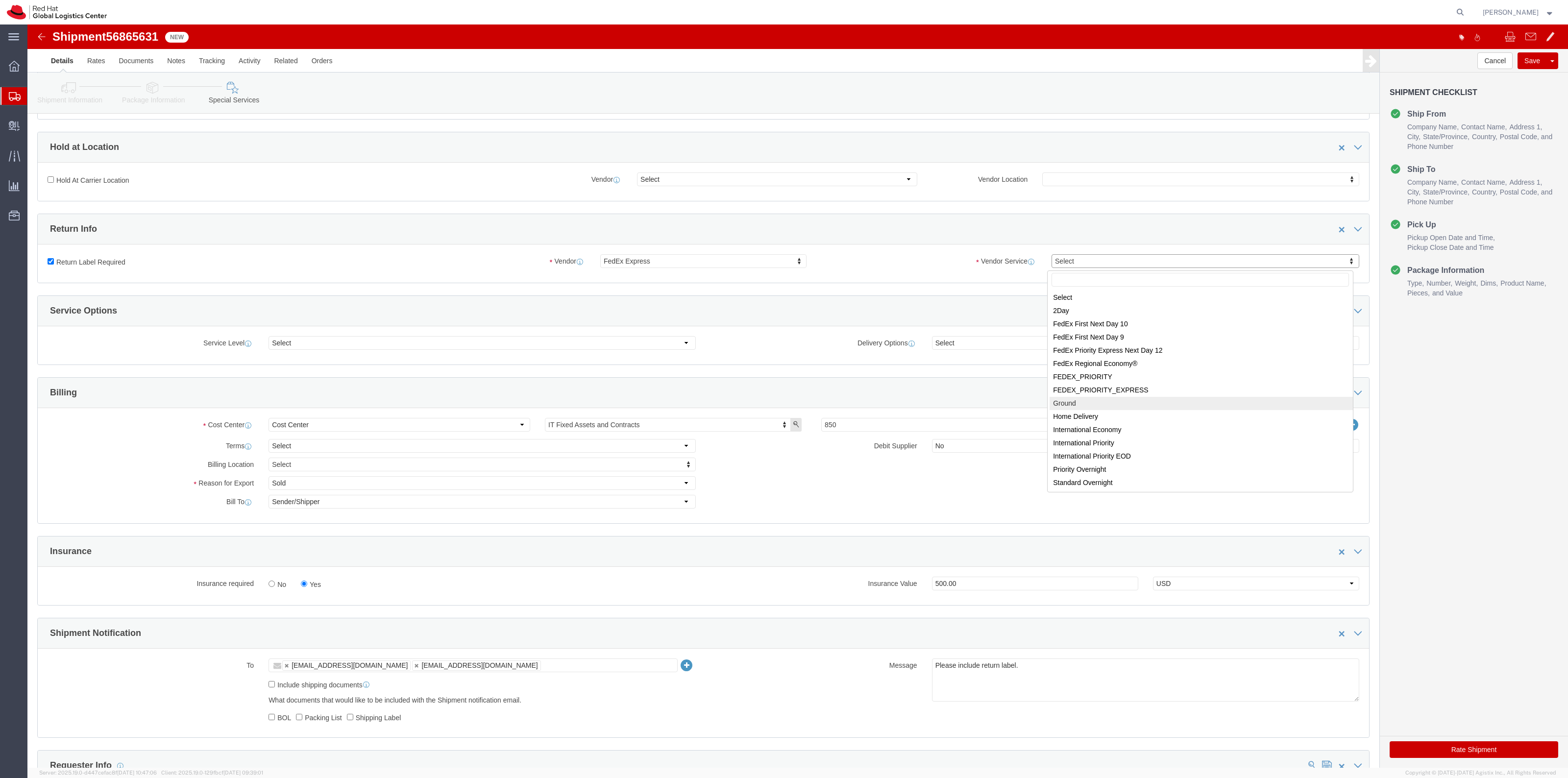
select select "12"
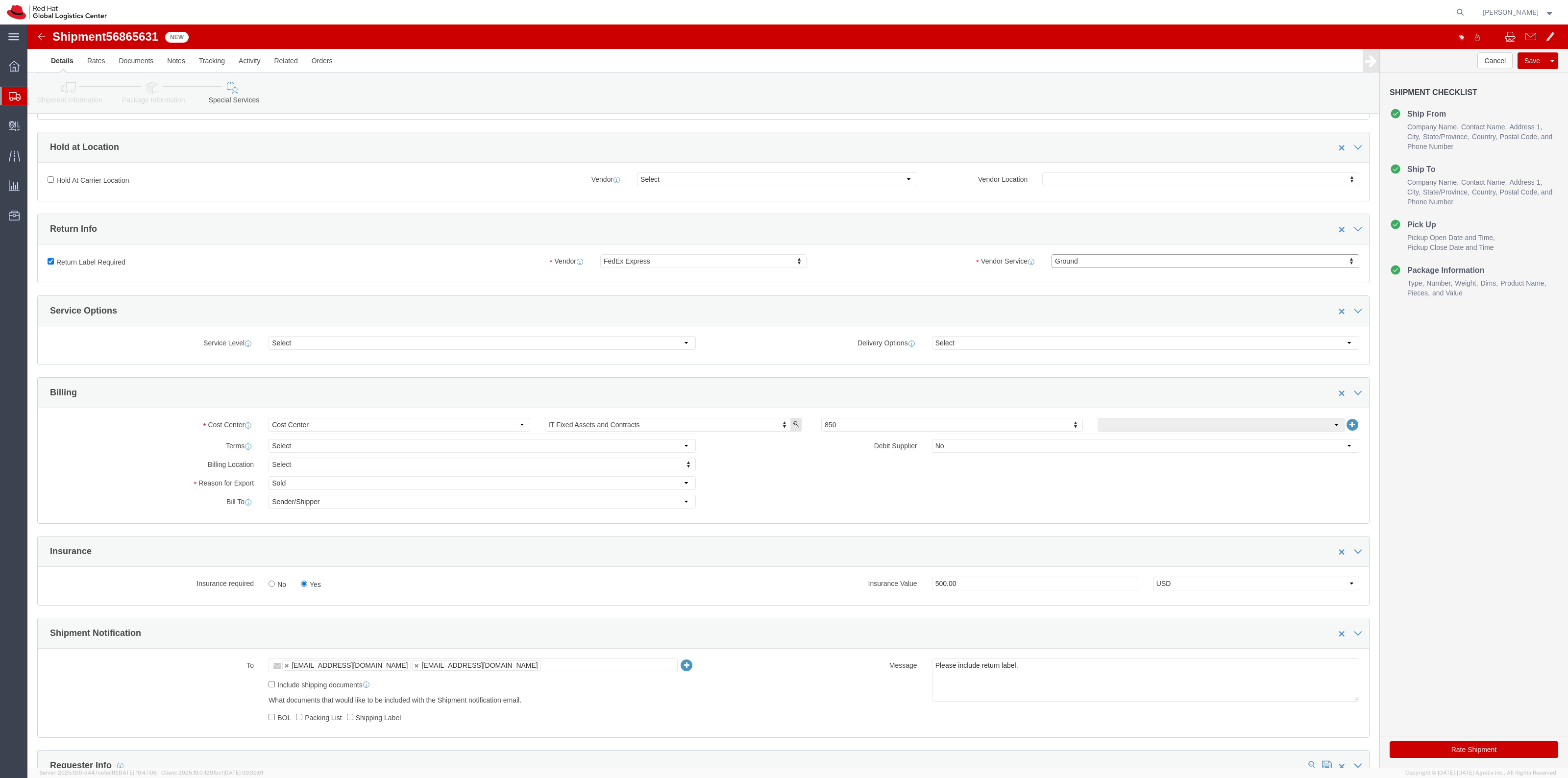
click button "Rate Shipment"
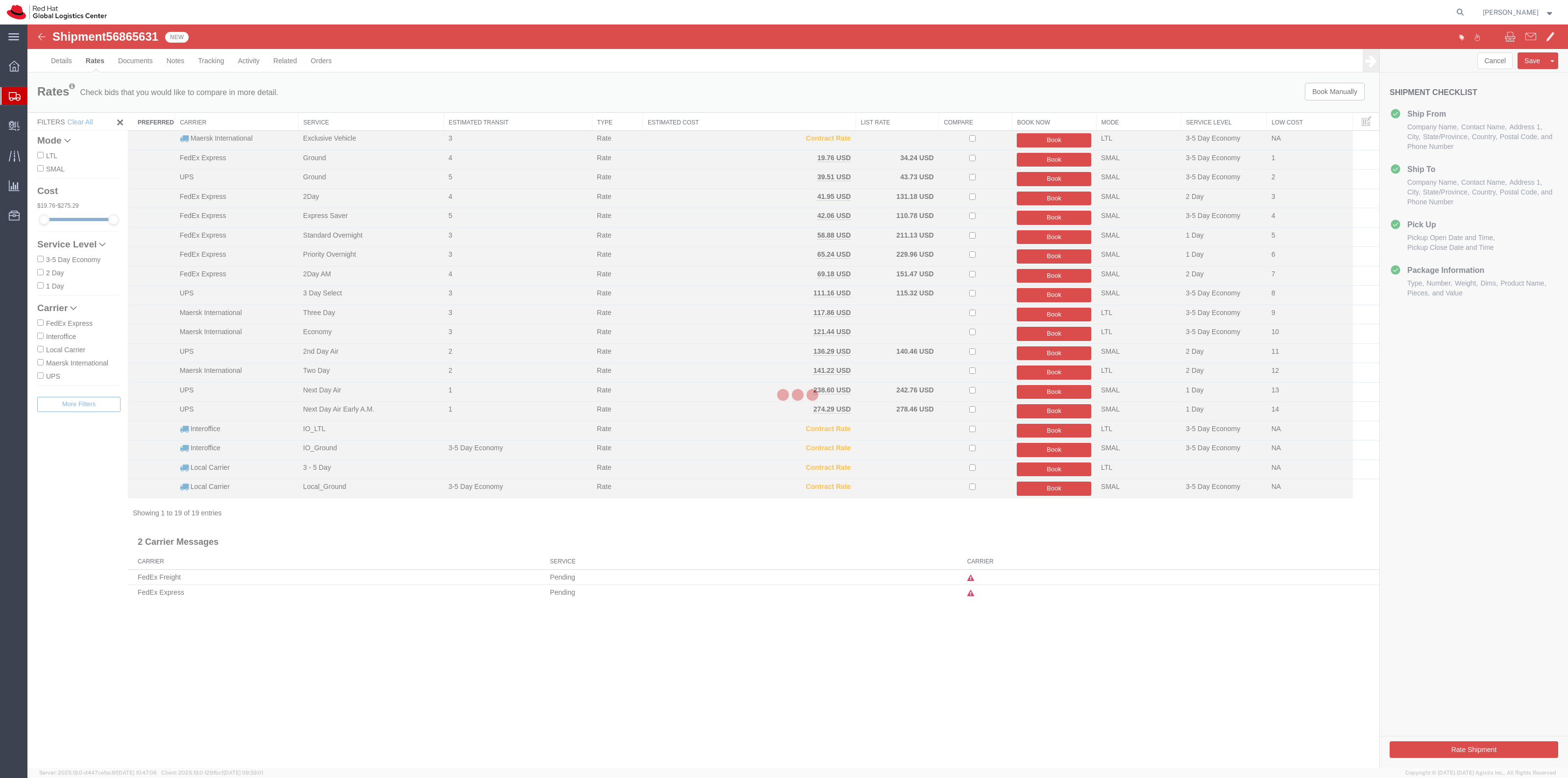
scroll to position [0, 0]
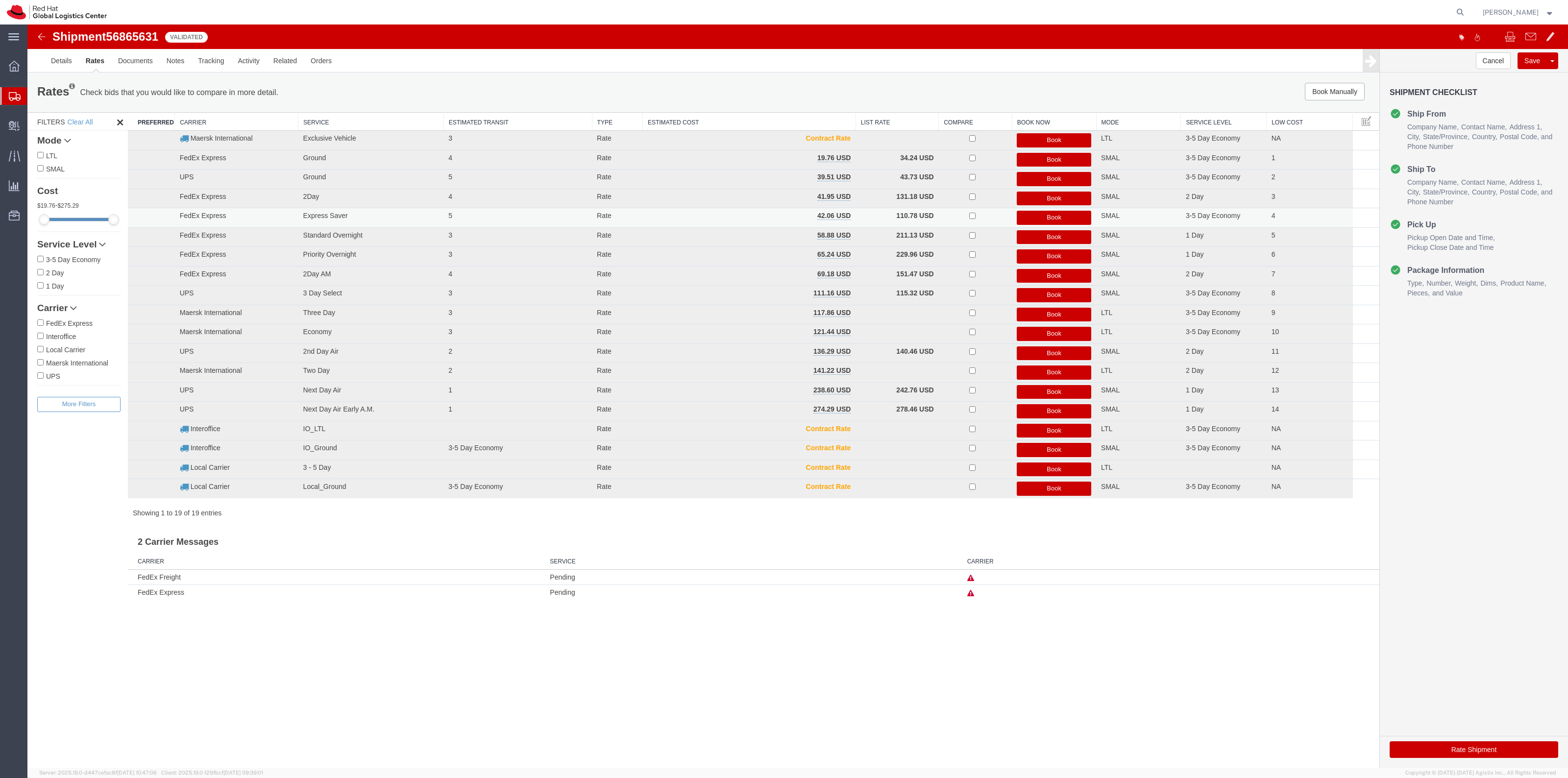
click at [1045, 219] on button "Book" at bounding box center [1054, 218] width 75 height 14
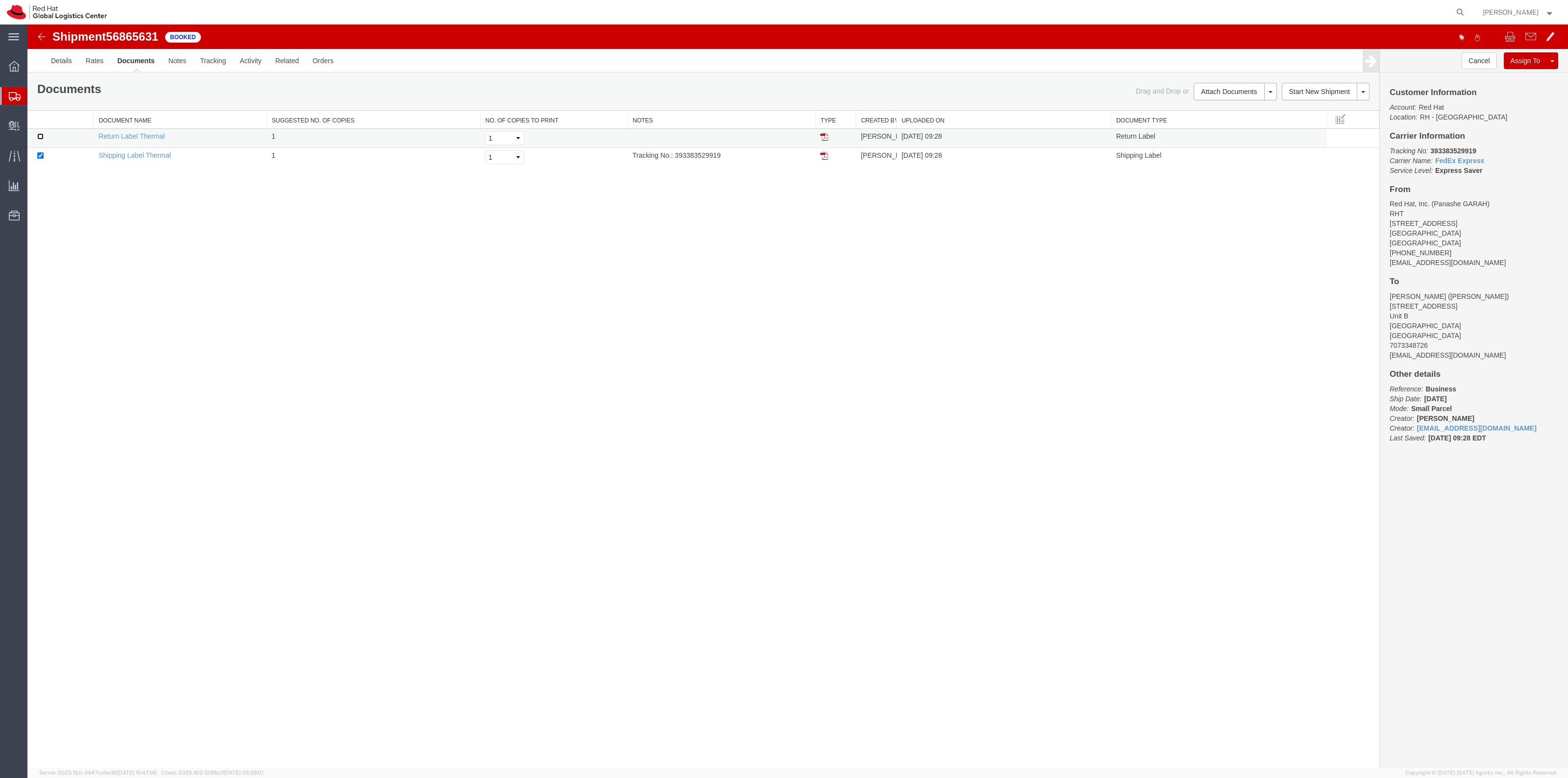
click at [38, 135] on input "checkbox" at bounding box center [40, 136] width 6 height 6
checkbox input "true"
click at [1236, 105] on link "Print Documents" at bounding box center [1233, 108] width 85 height 15
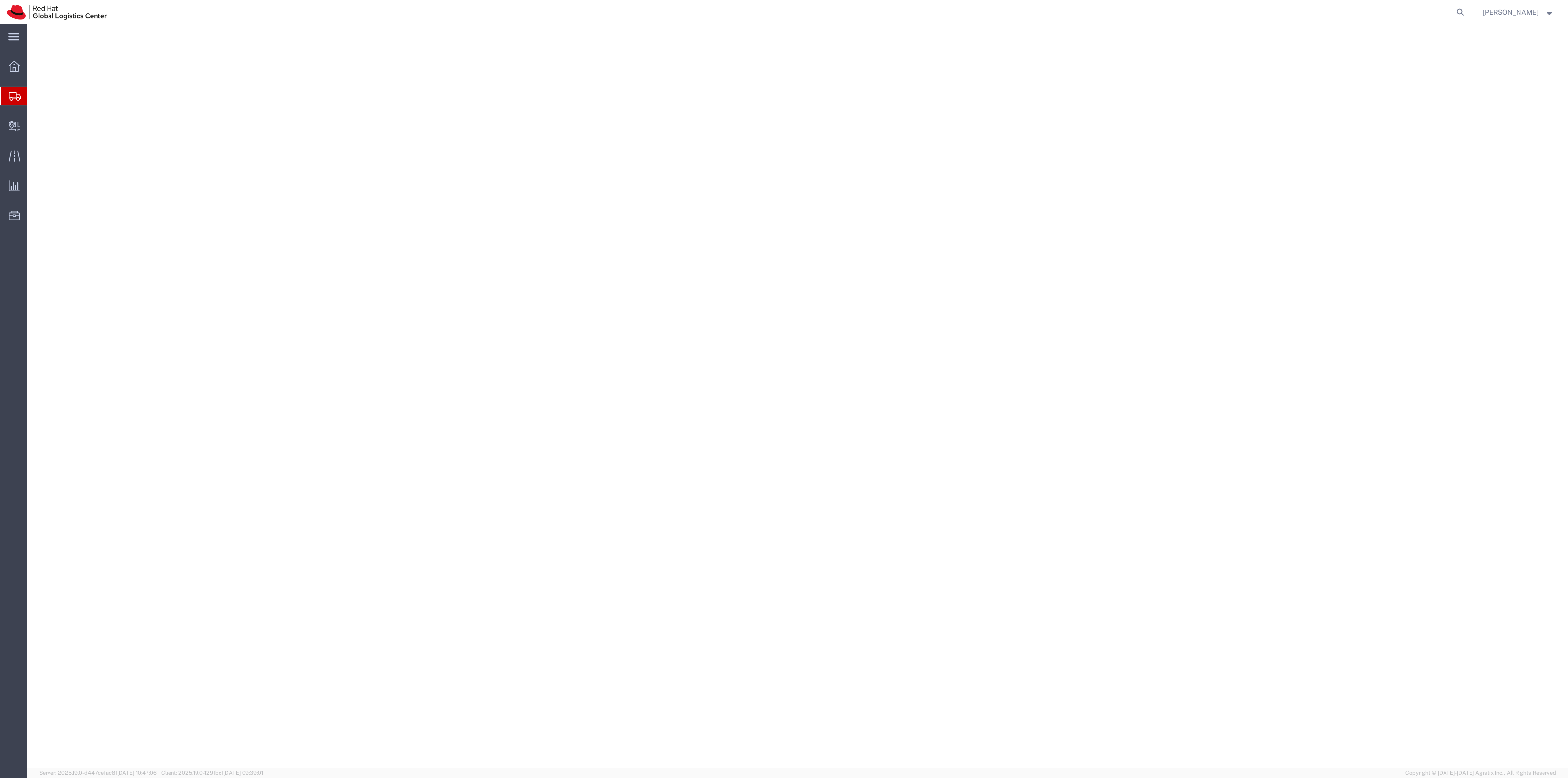
select select "38014"
select select
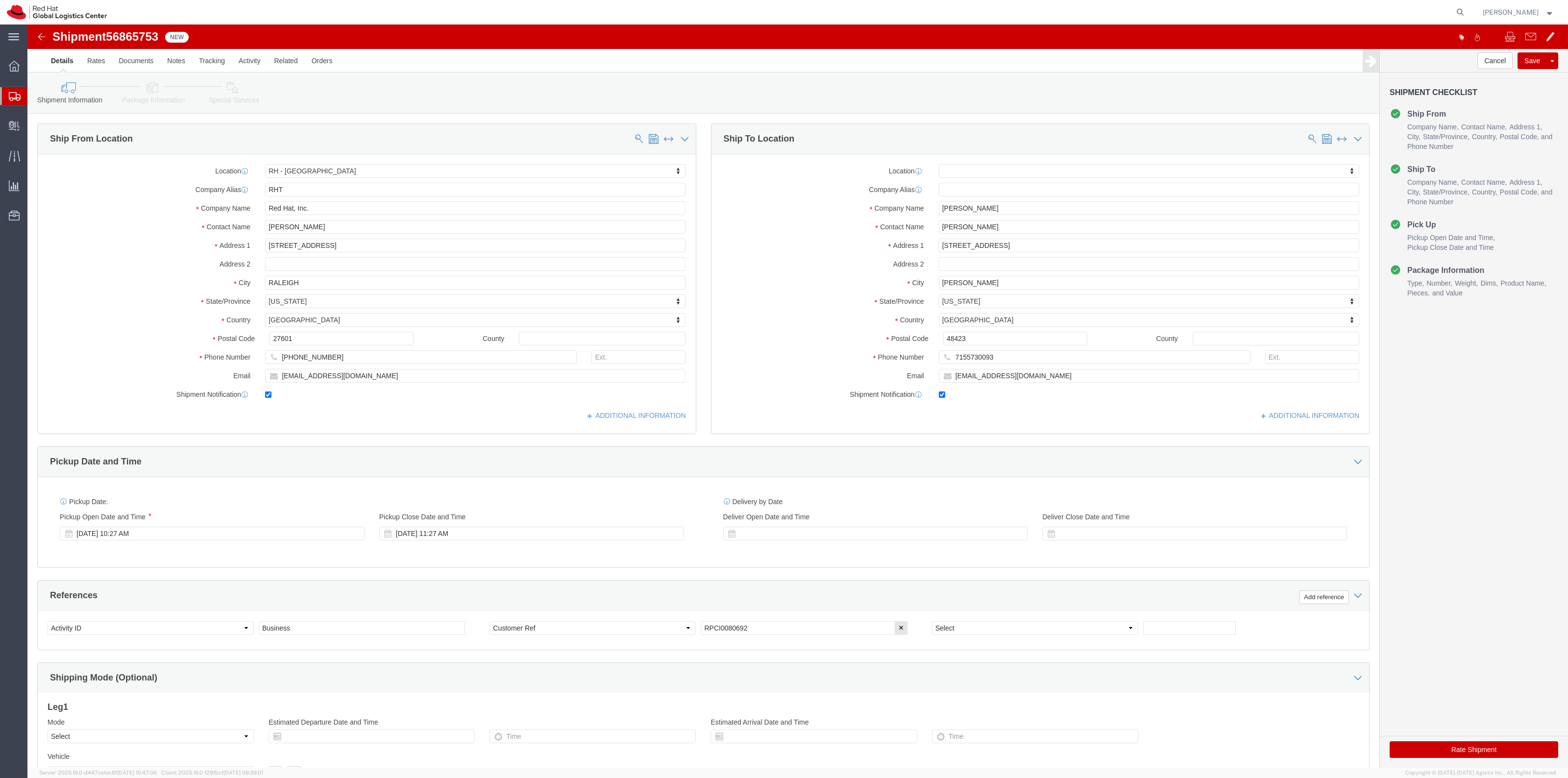
click link "Special Services"
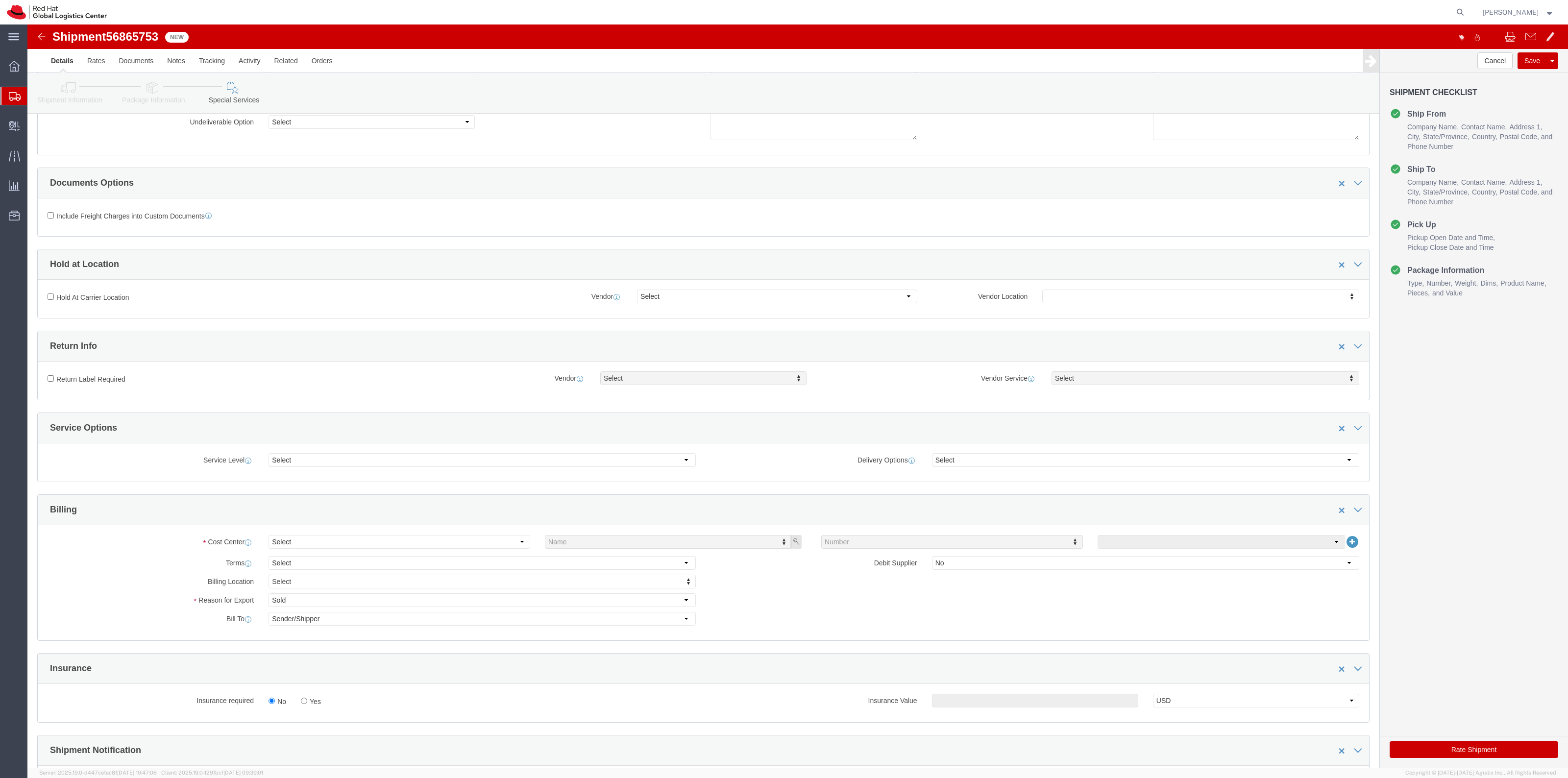
scroll to position [306, 0]
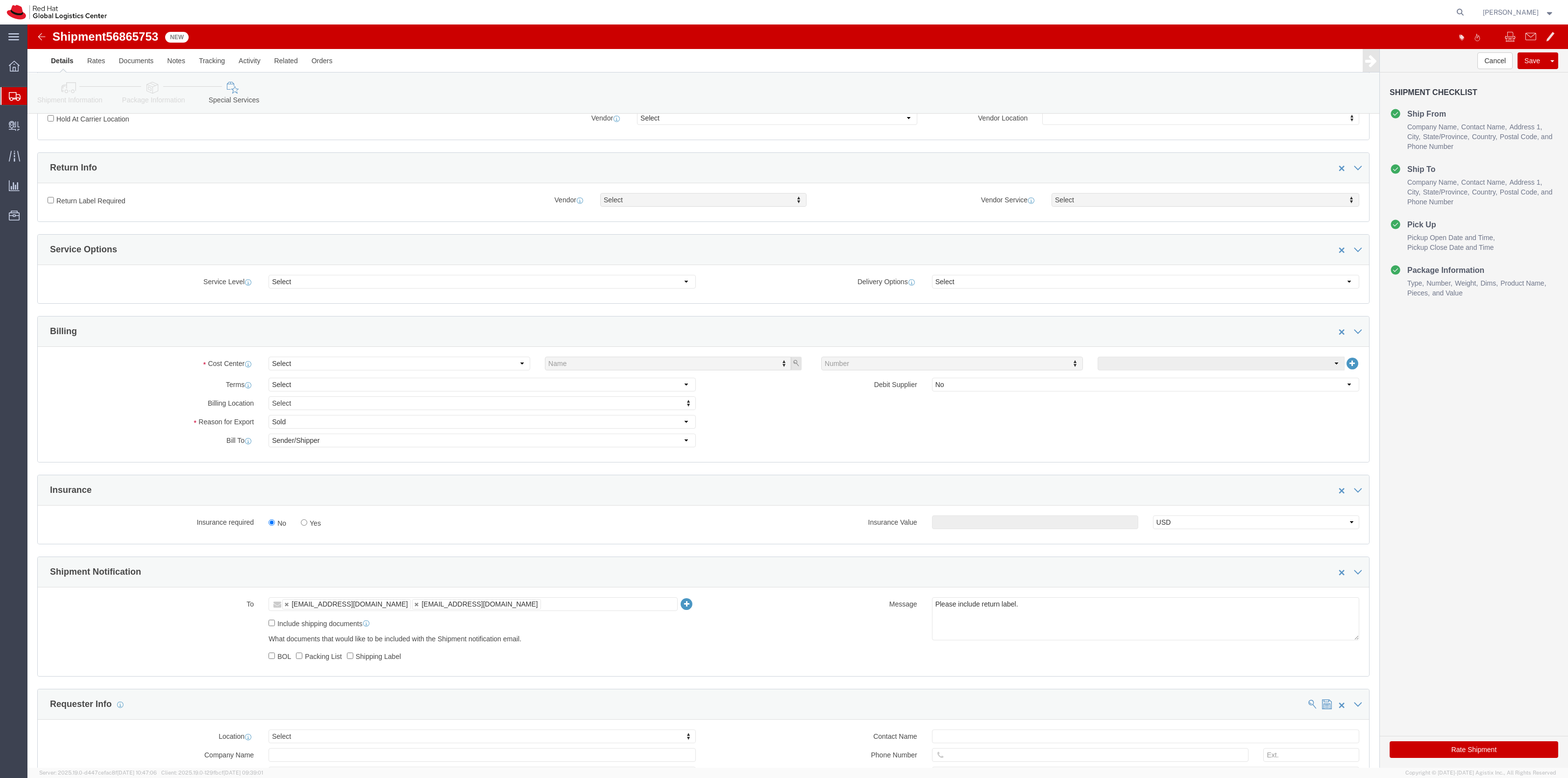
click label "Return Label Required"
click input "Return Label Required"
checkbox input "true"
select select "5"
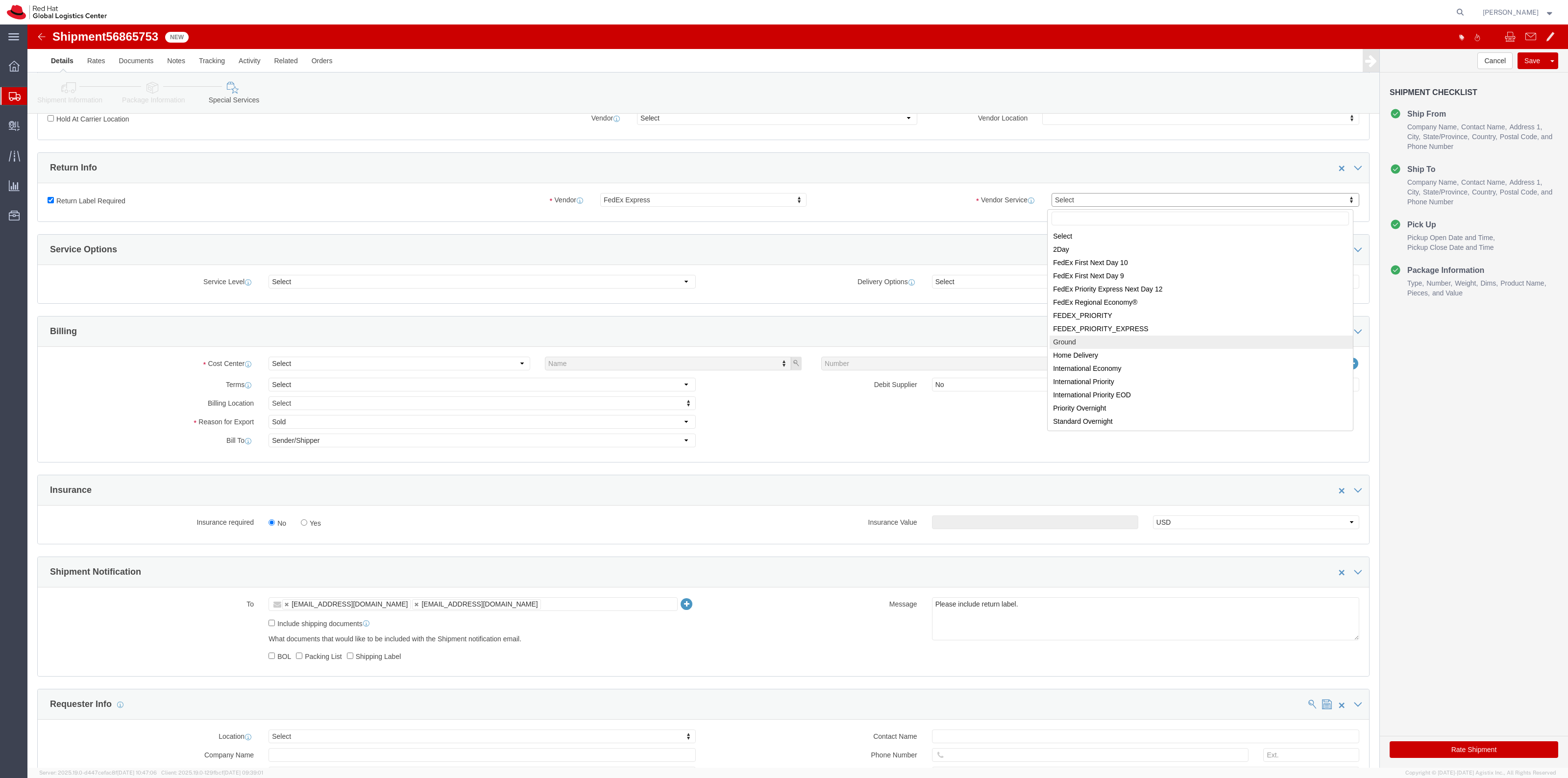
select select "12"
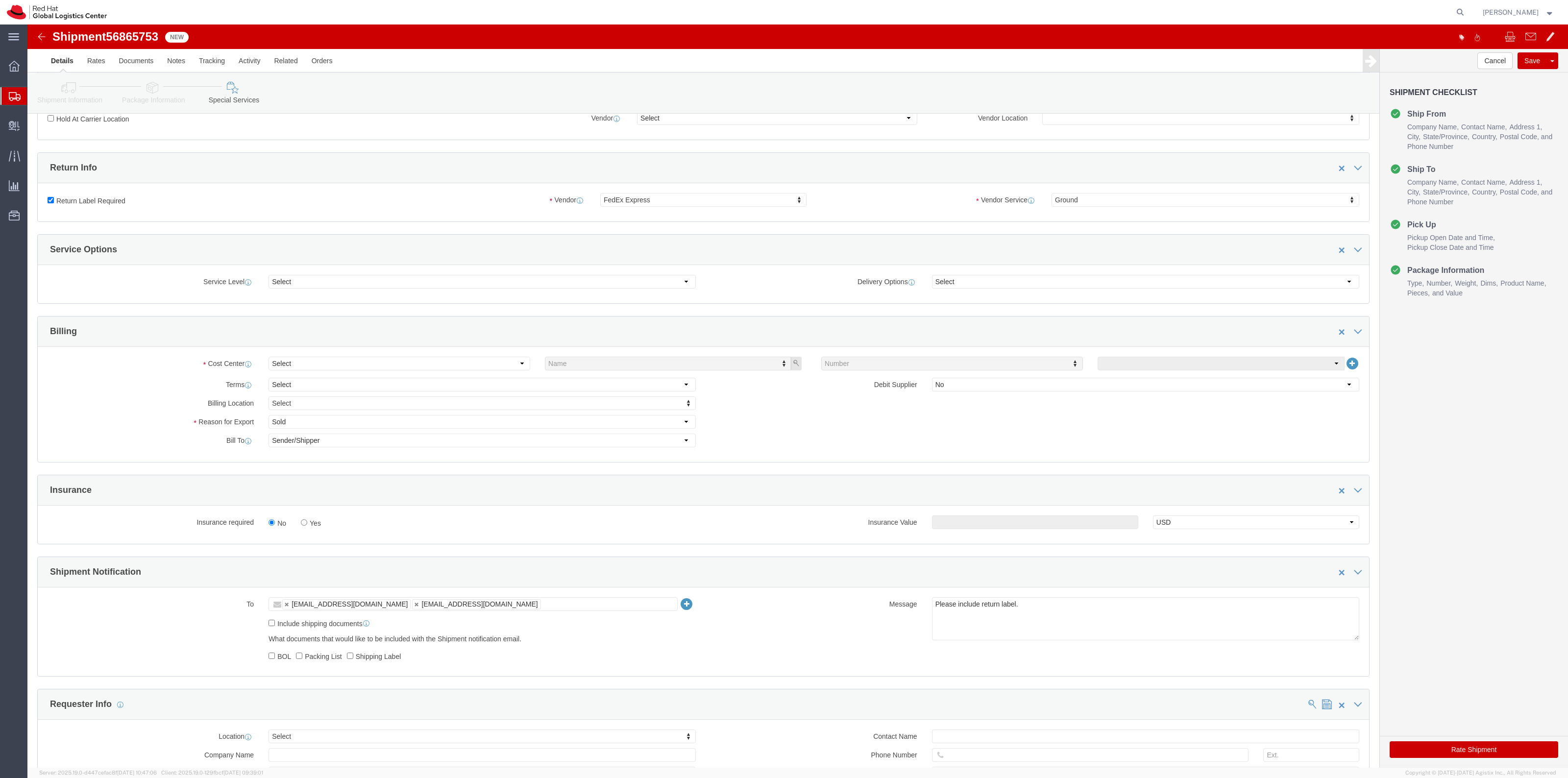
click label "Yes"
click input "Yes"
radio input "true"
click input "text"
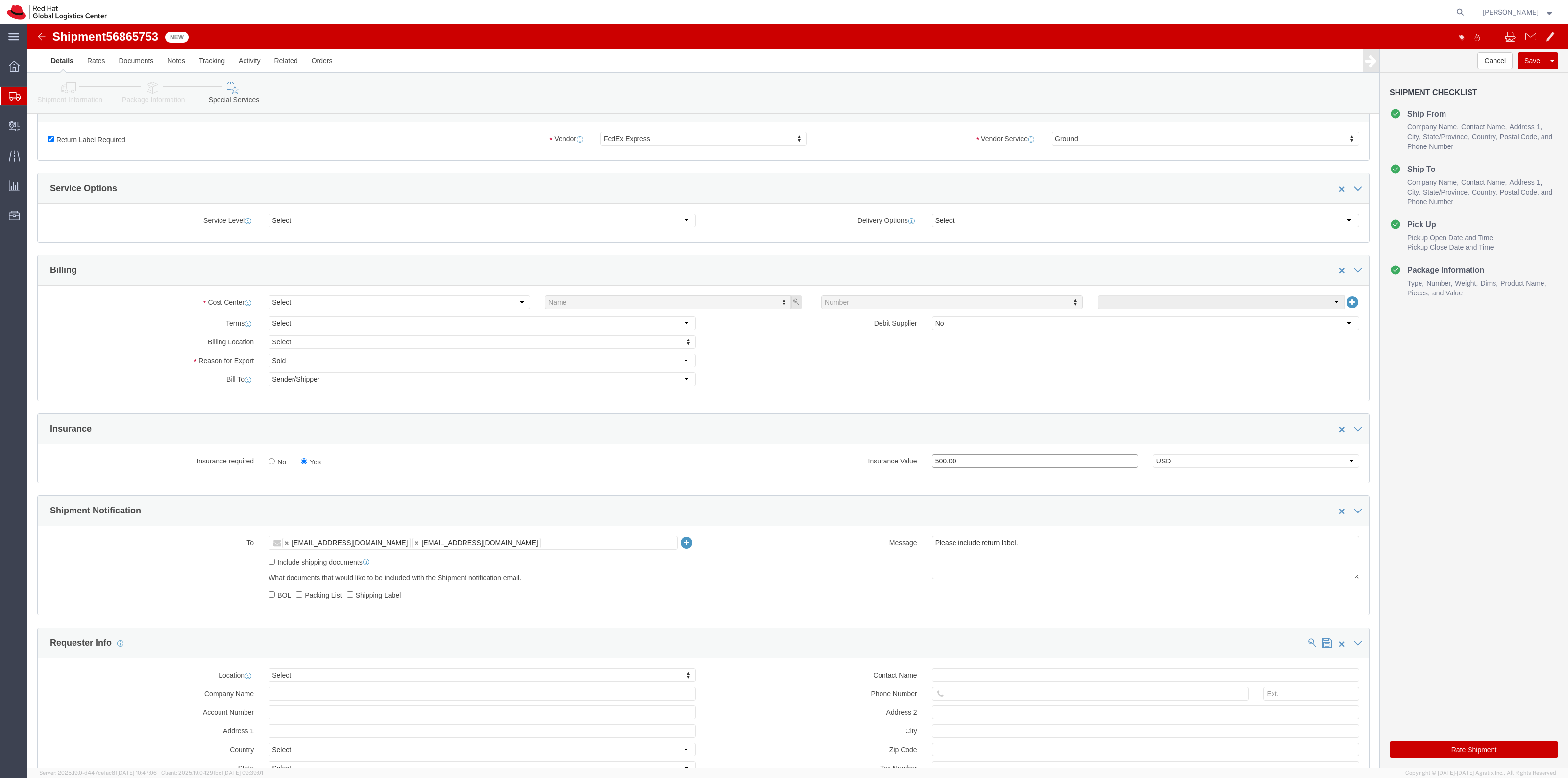
scroll to position [429, 0]
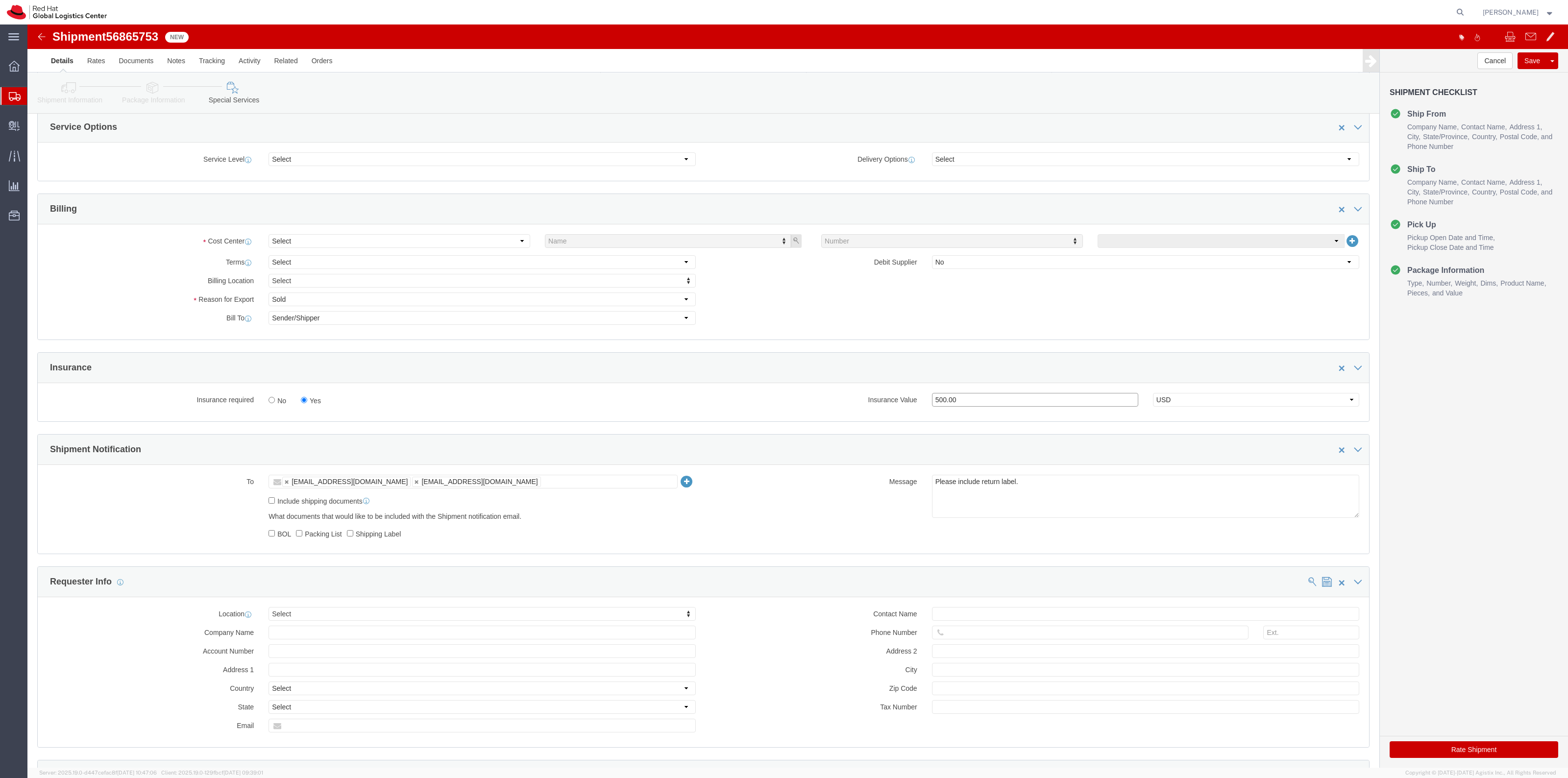
type input "500.00"
click button "Rate Shipment"
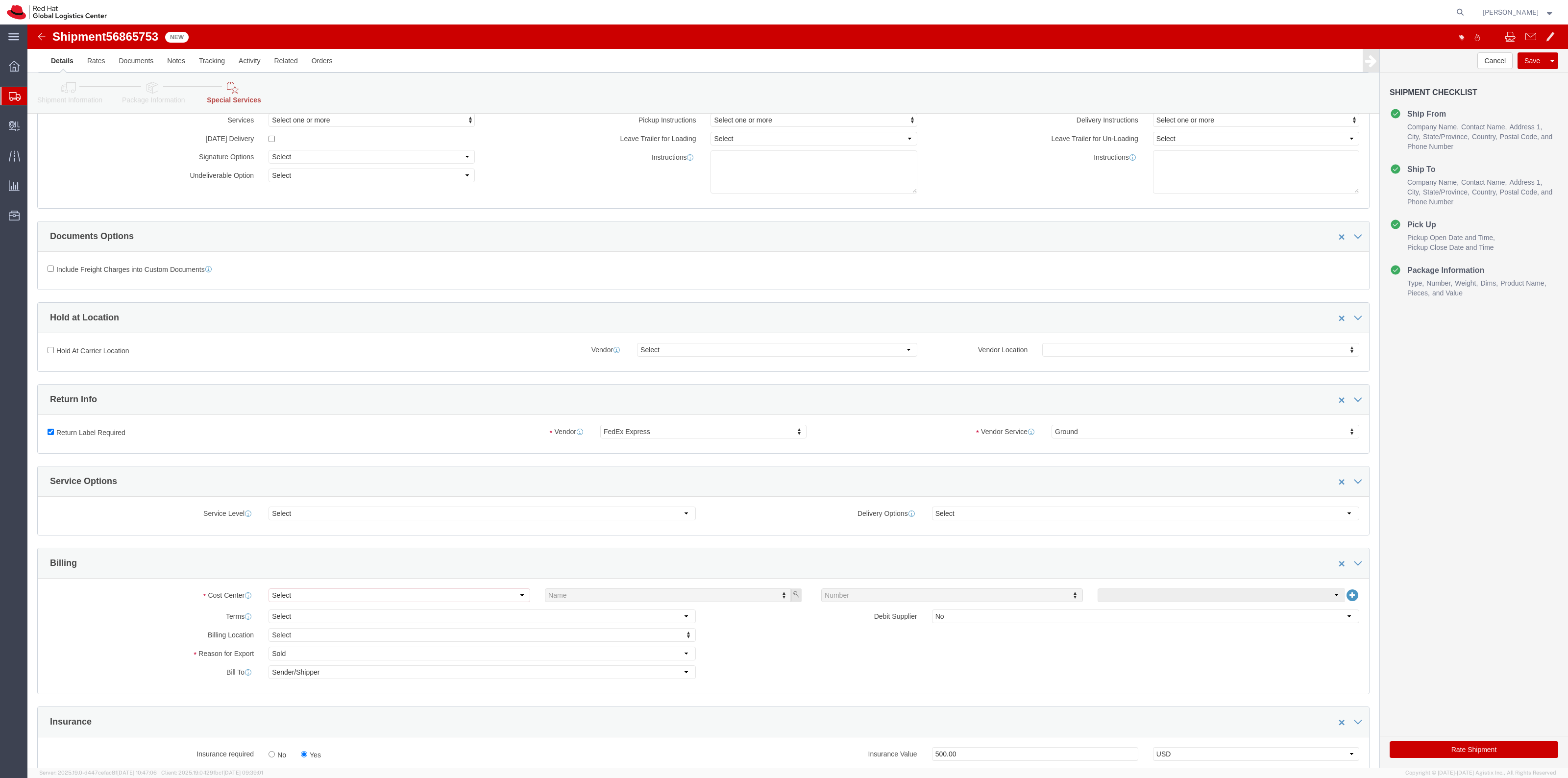
scroll to position [0, 0]
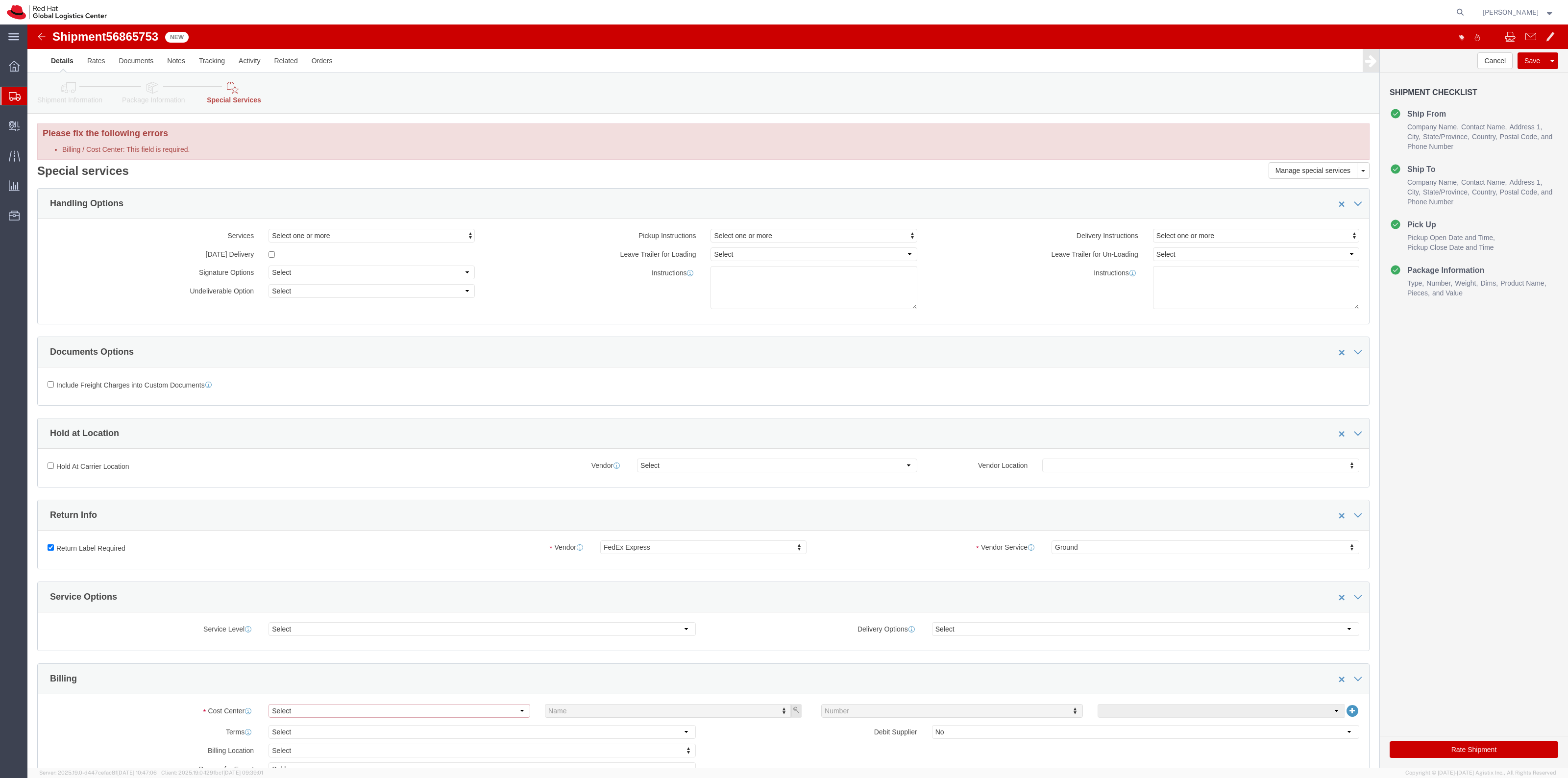
click select "Select Buyer Cost Center Department Operations Number Order Number Sales Person"
select select "COSTCENTER"
click select "Select Buyer Cost Center Department Operations Number Order Number Sales Person"
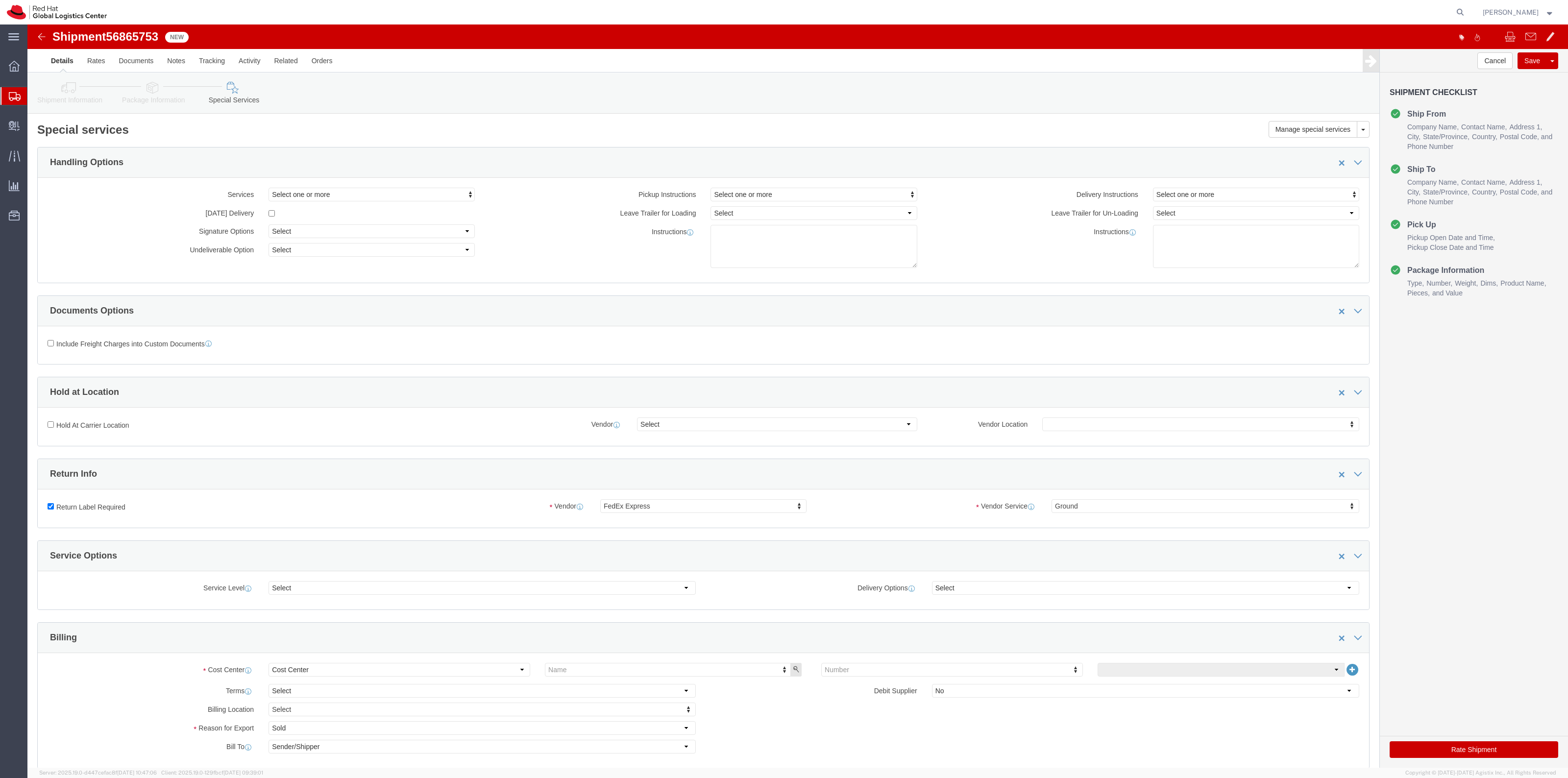
click div "Cost Center Select Buyer Cost Center Department Operations Number Order Number …"
type input "8"
type input "850"
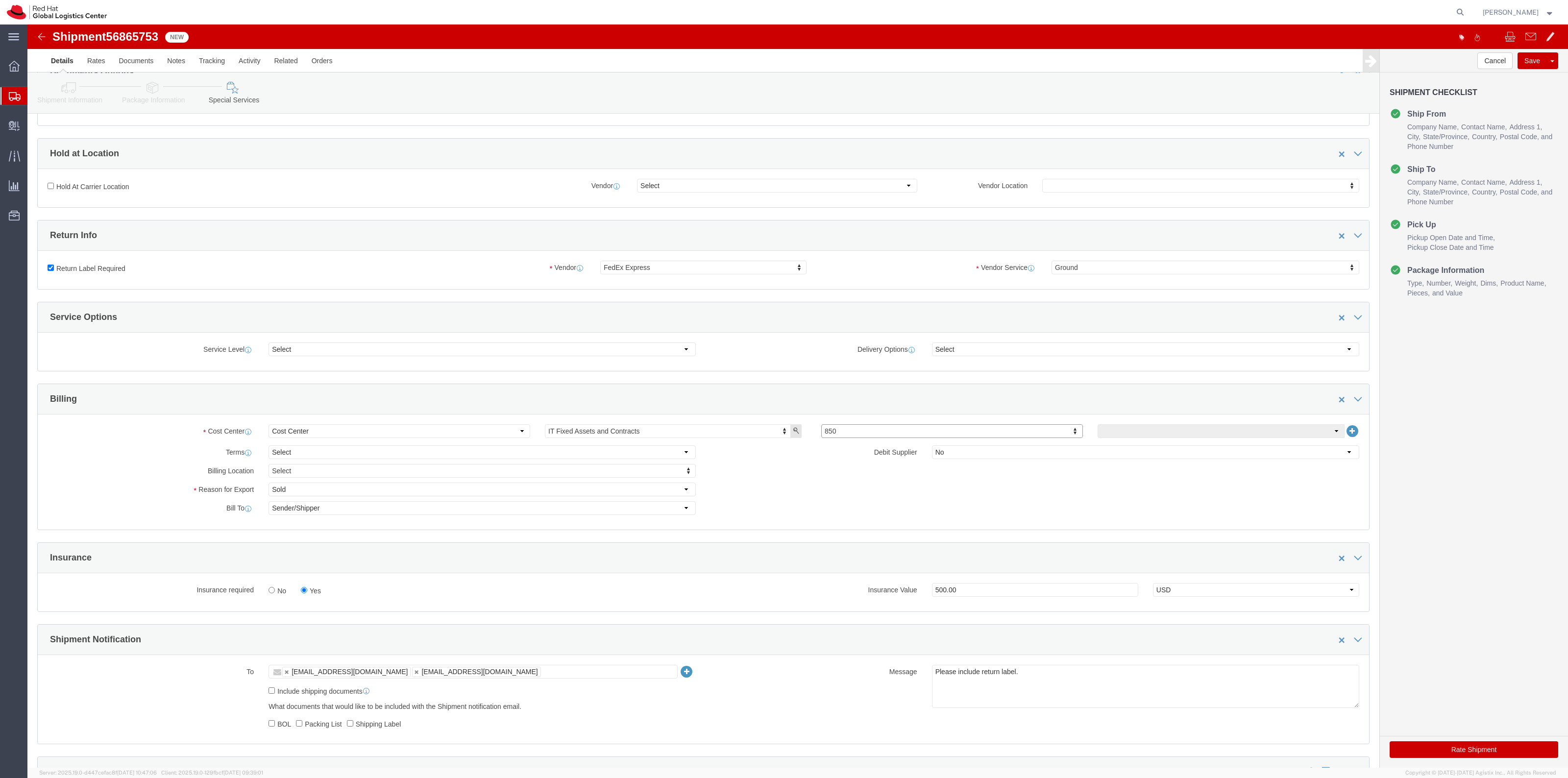
scroll to position [245, 0]
click button "Rate Shipment"
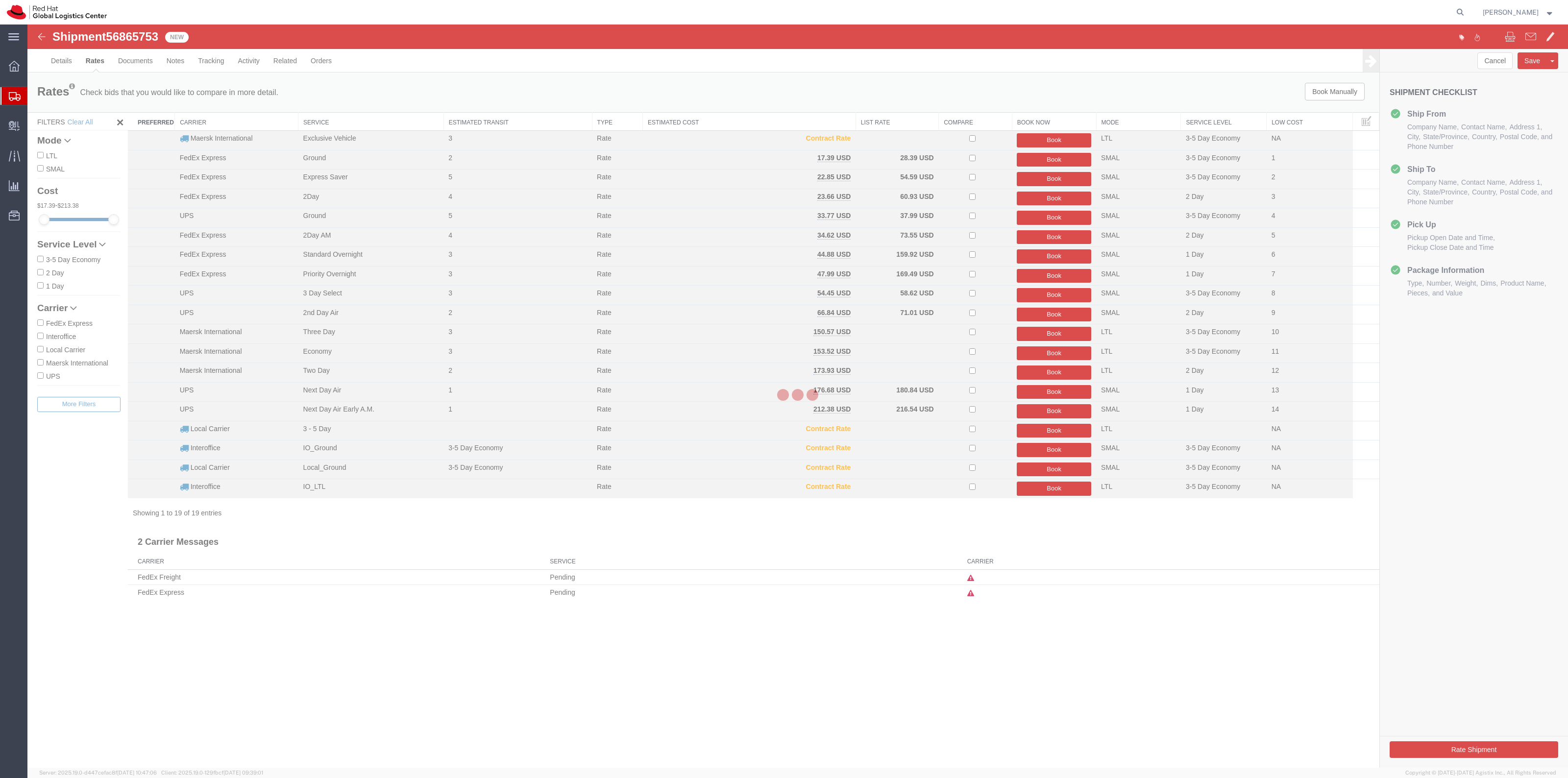
scroll to position [0, 0]
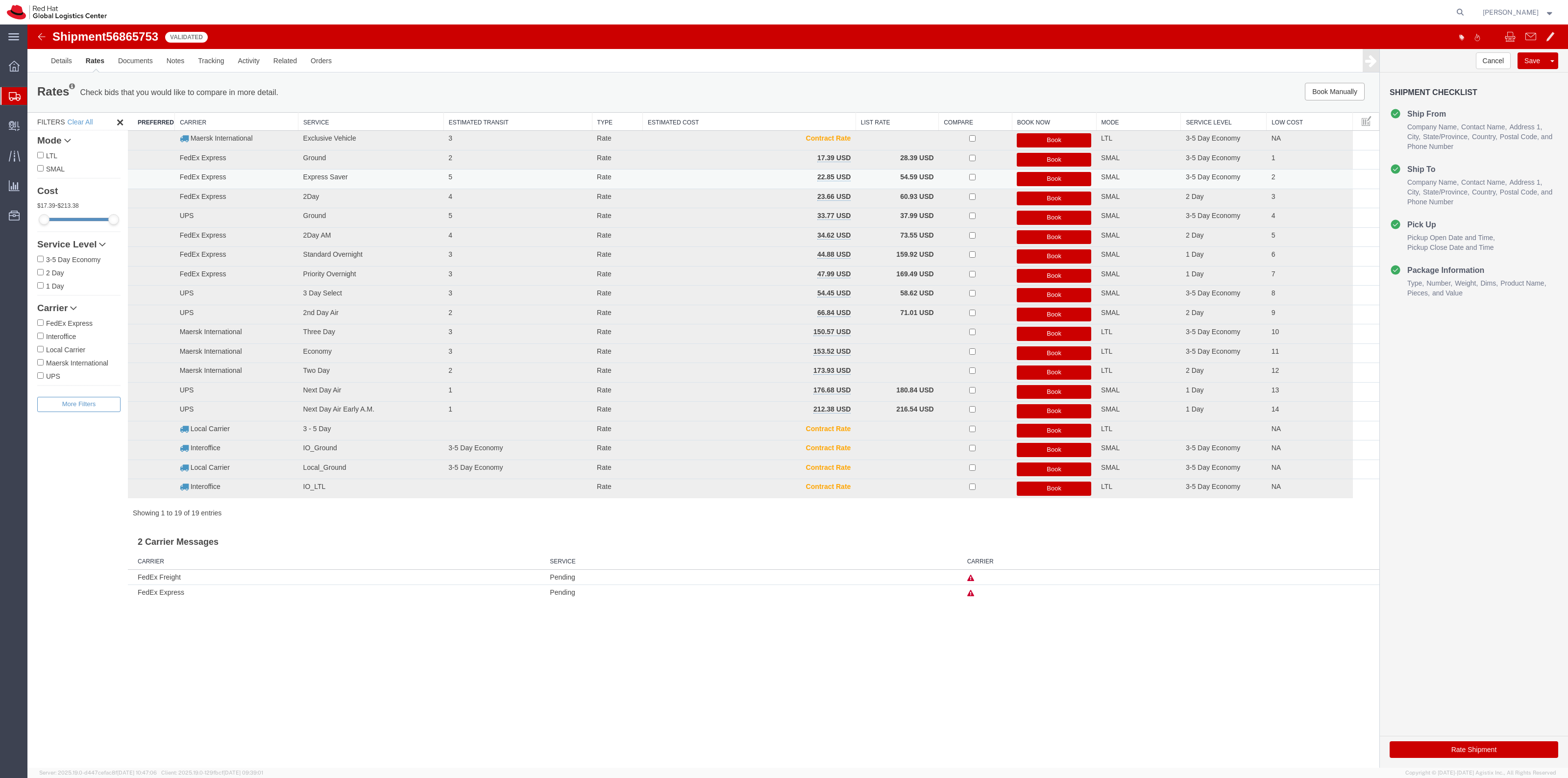
click at [1035, 177] on button "Book" at bounding box center [1054, 179] width 75 height 14
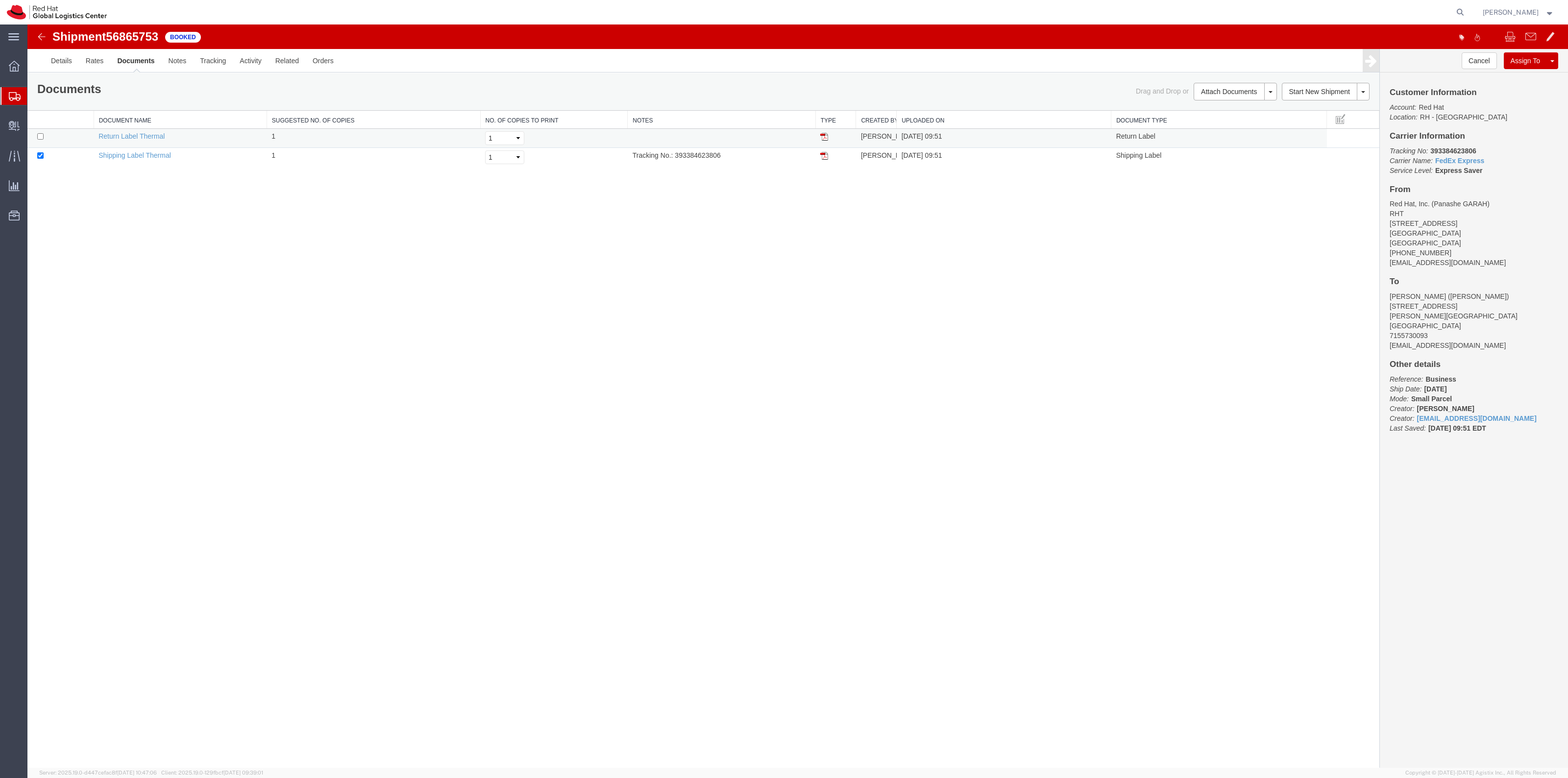
click at [35, 139] on td at bounding box center [60, 138] width 66 height 19
click at [43, 137] on input "checkbox" at bounding box center [40, 136] width 6 height 6
checkbox input "true"
click at [1233, 104] on link "Print Documents" at bounding box center [1233, 108] width 85 height 15
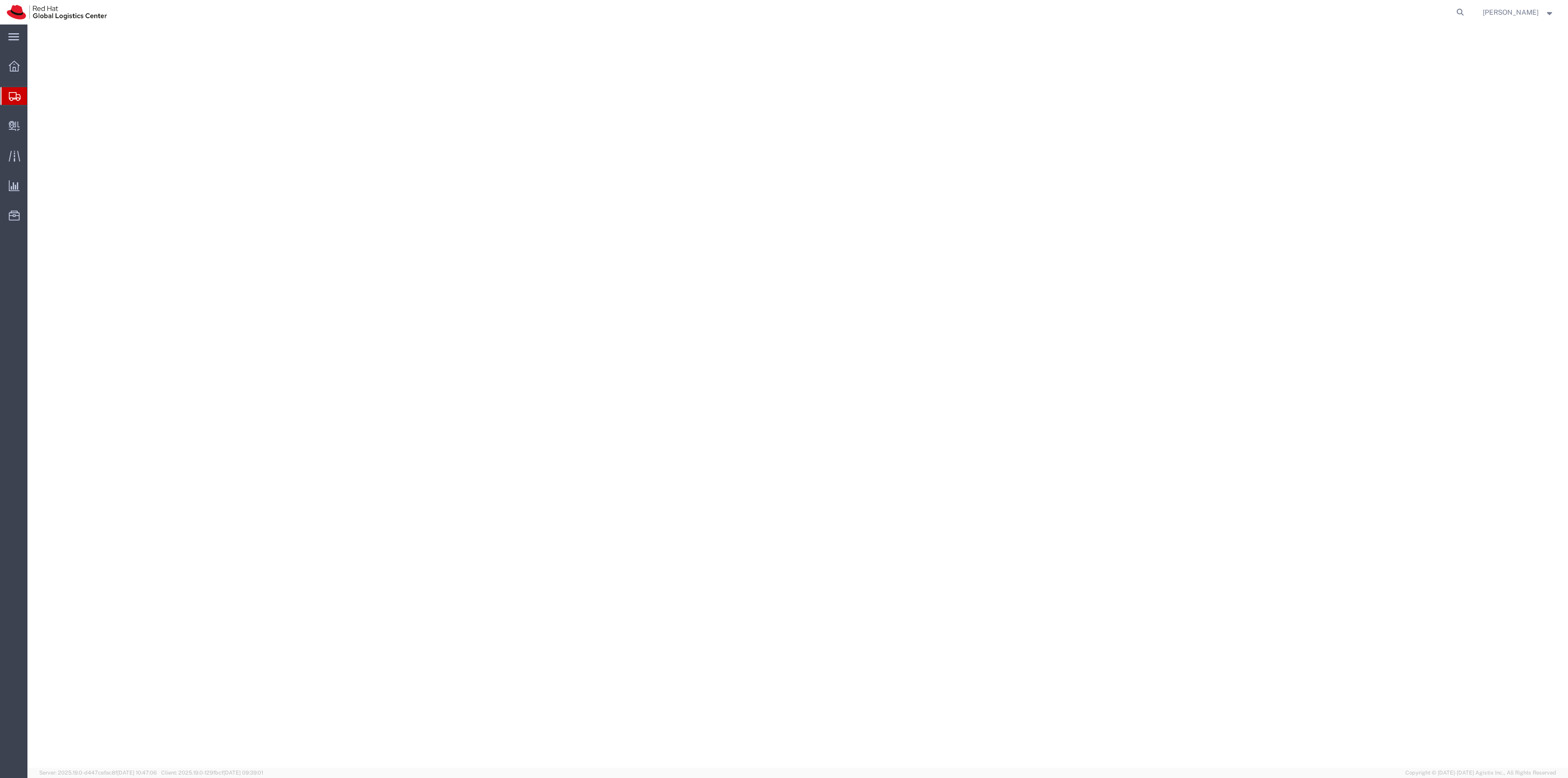
select select "38014"
select select
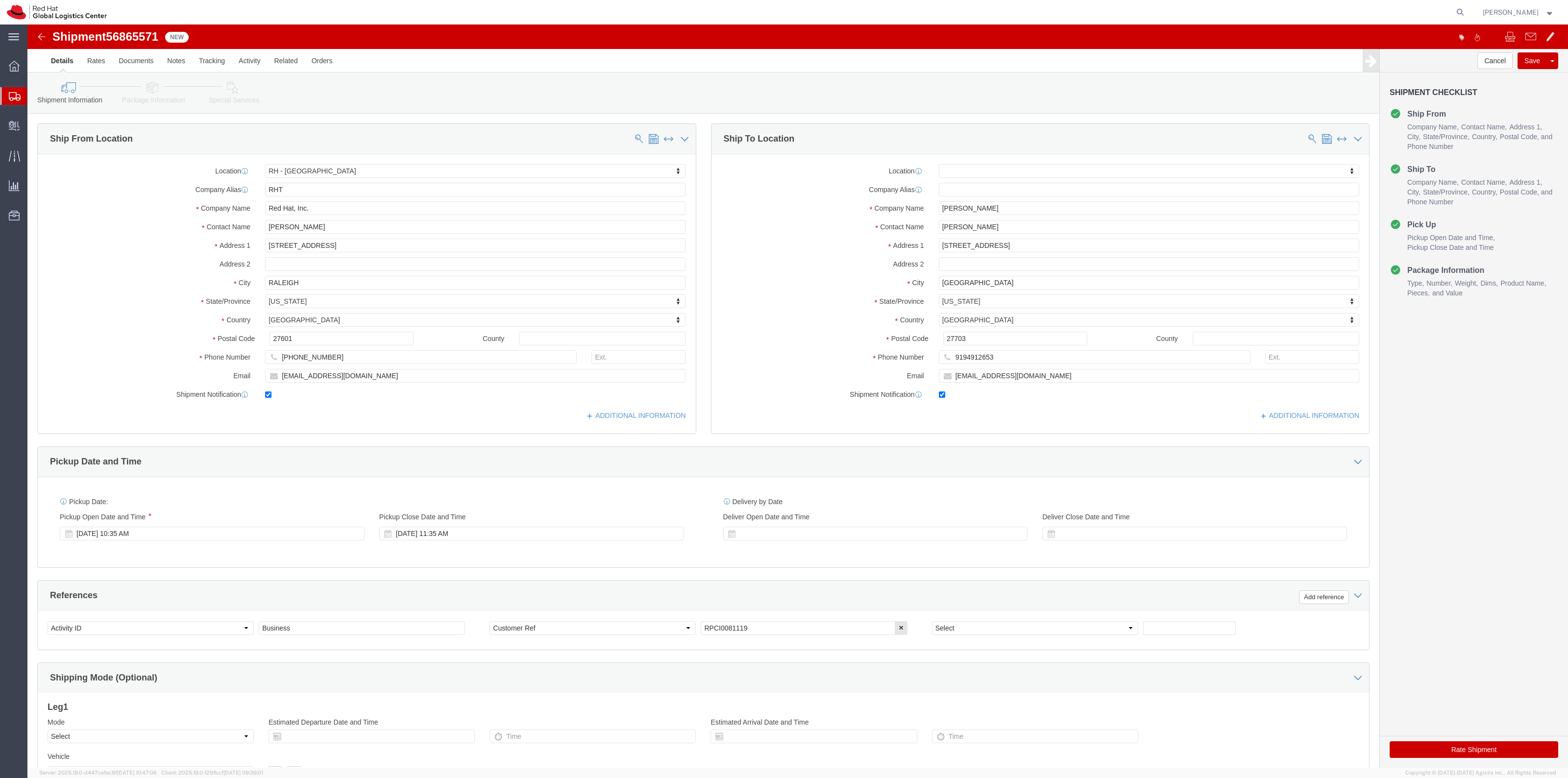
click icon
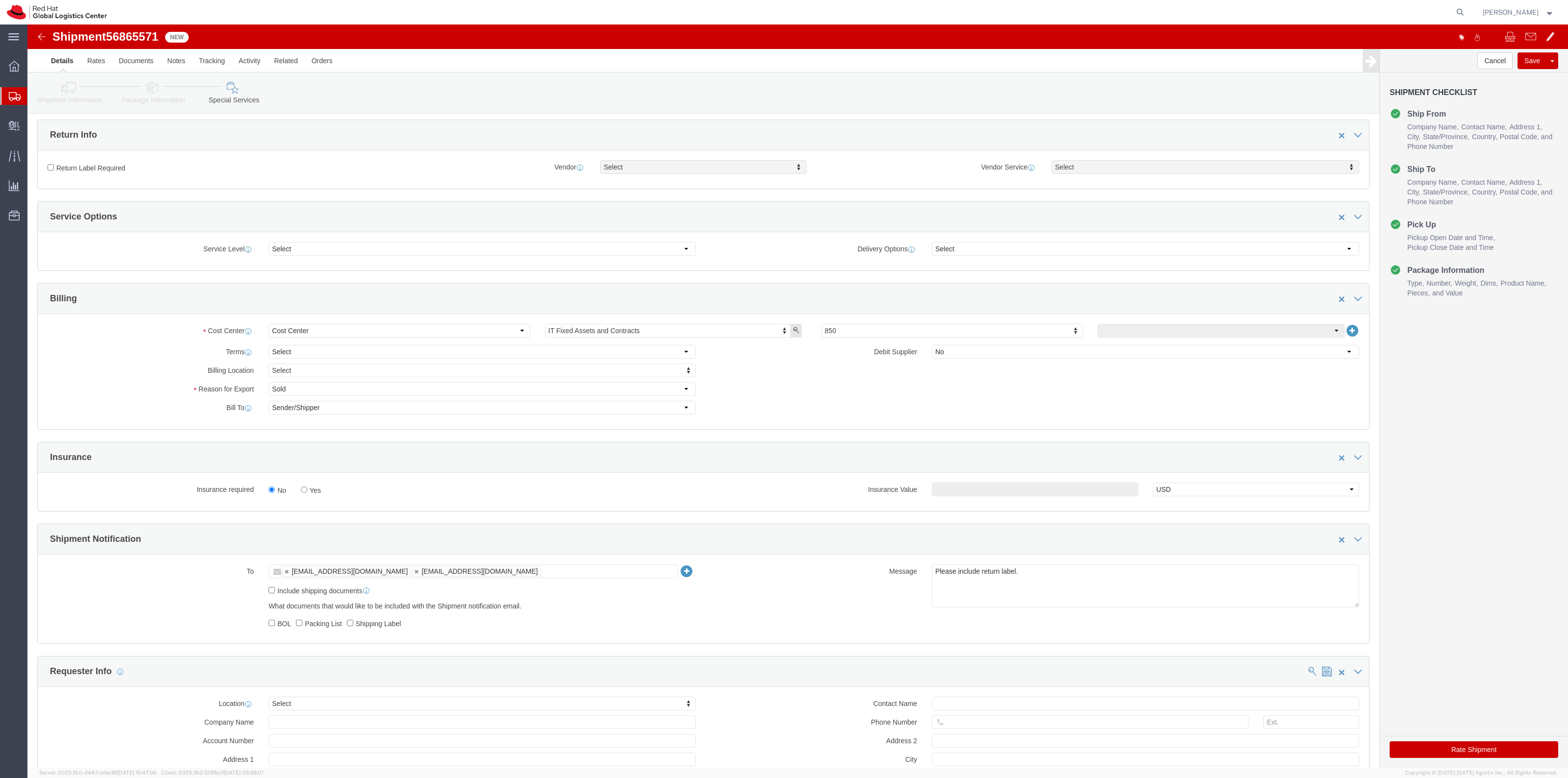
scroll to position [490, 0]
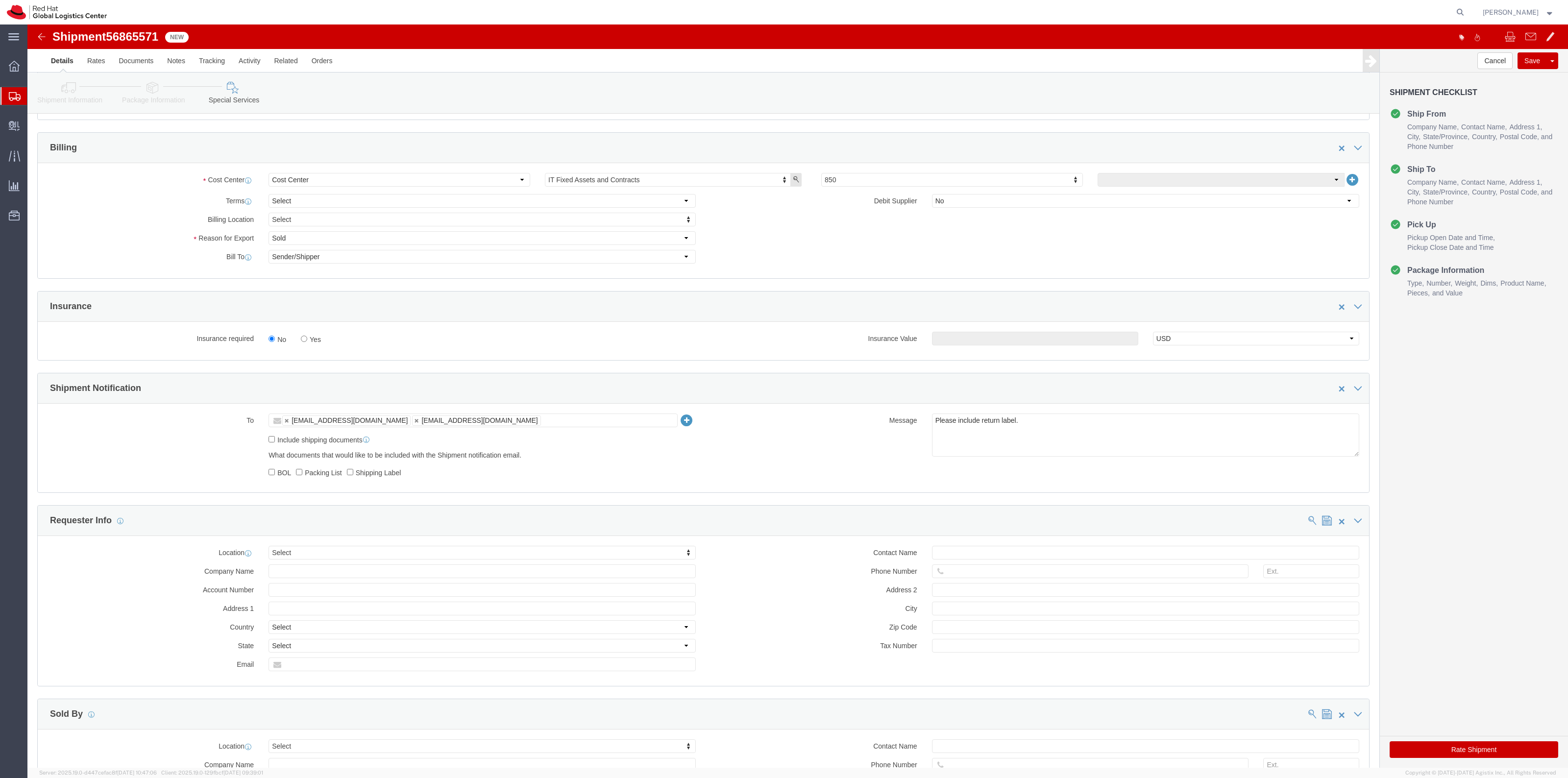
click label "Yes"
click input "Yes"
radio input "true"
click input "text"
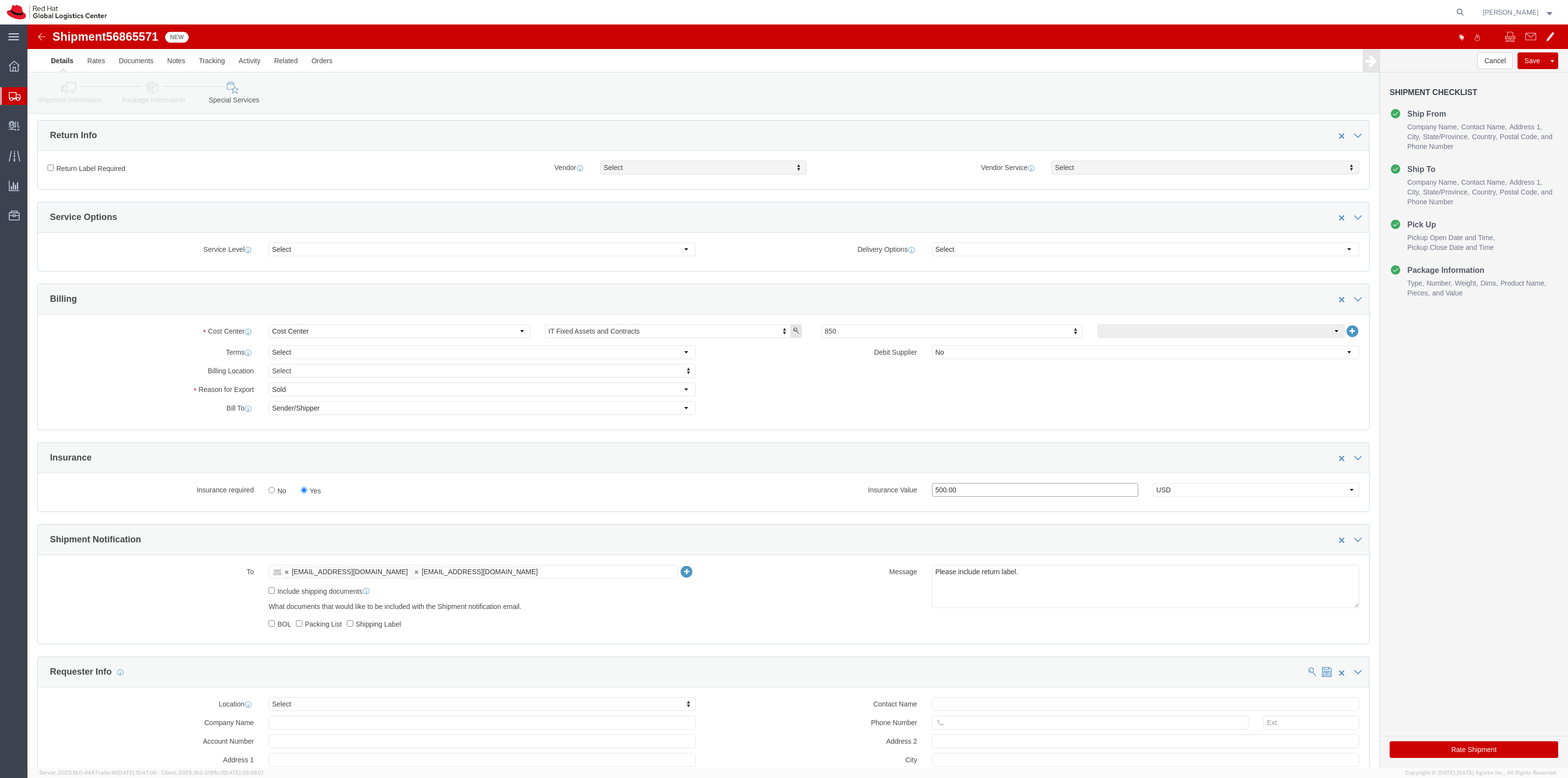
scroll to position [306, 0]
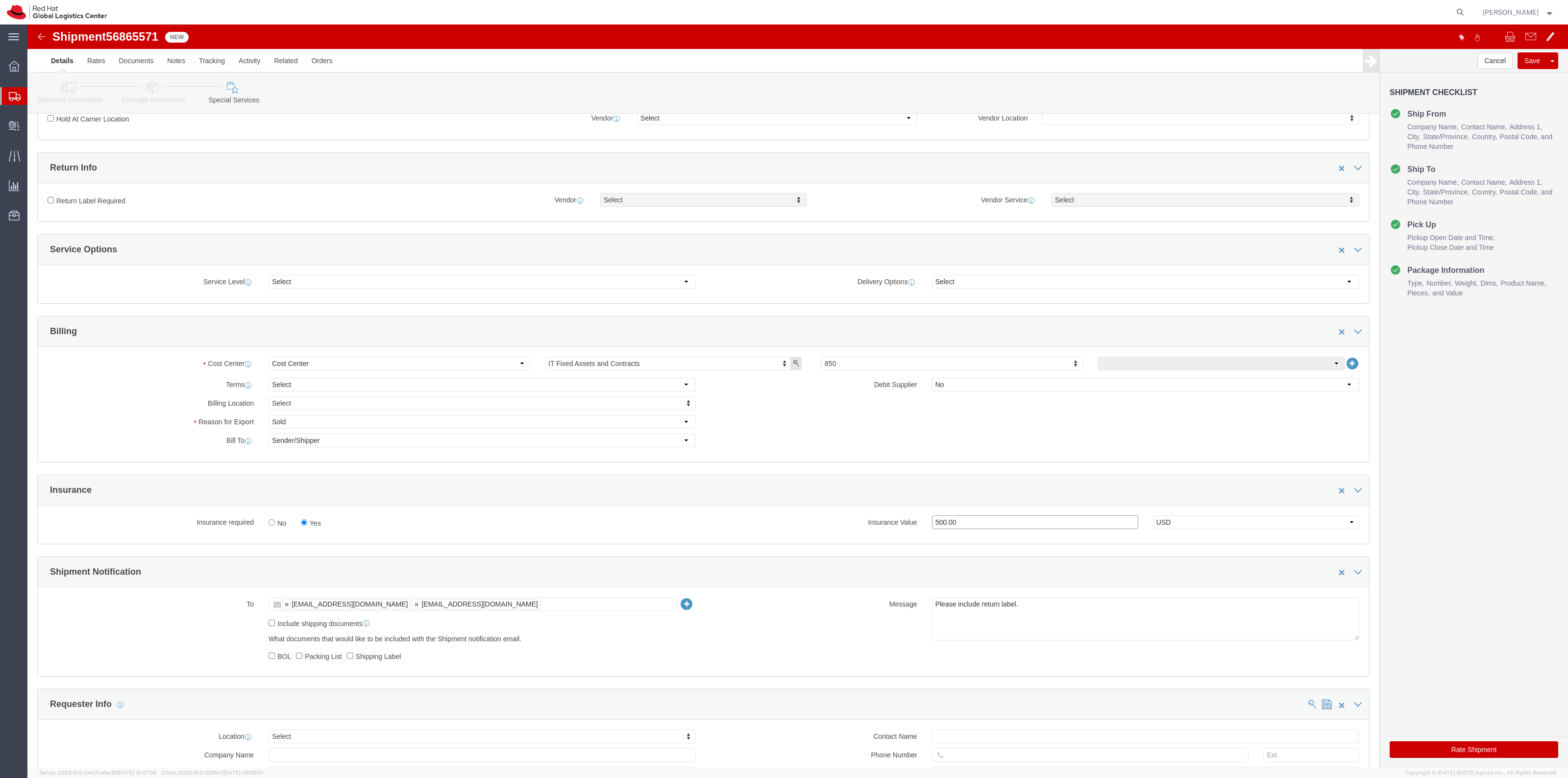
type input "500.00"
click label "Return Label Required"
click input "Return Label Required"
checkbox input "true"
select select "5"
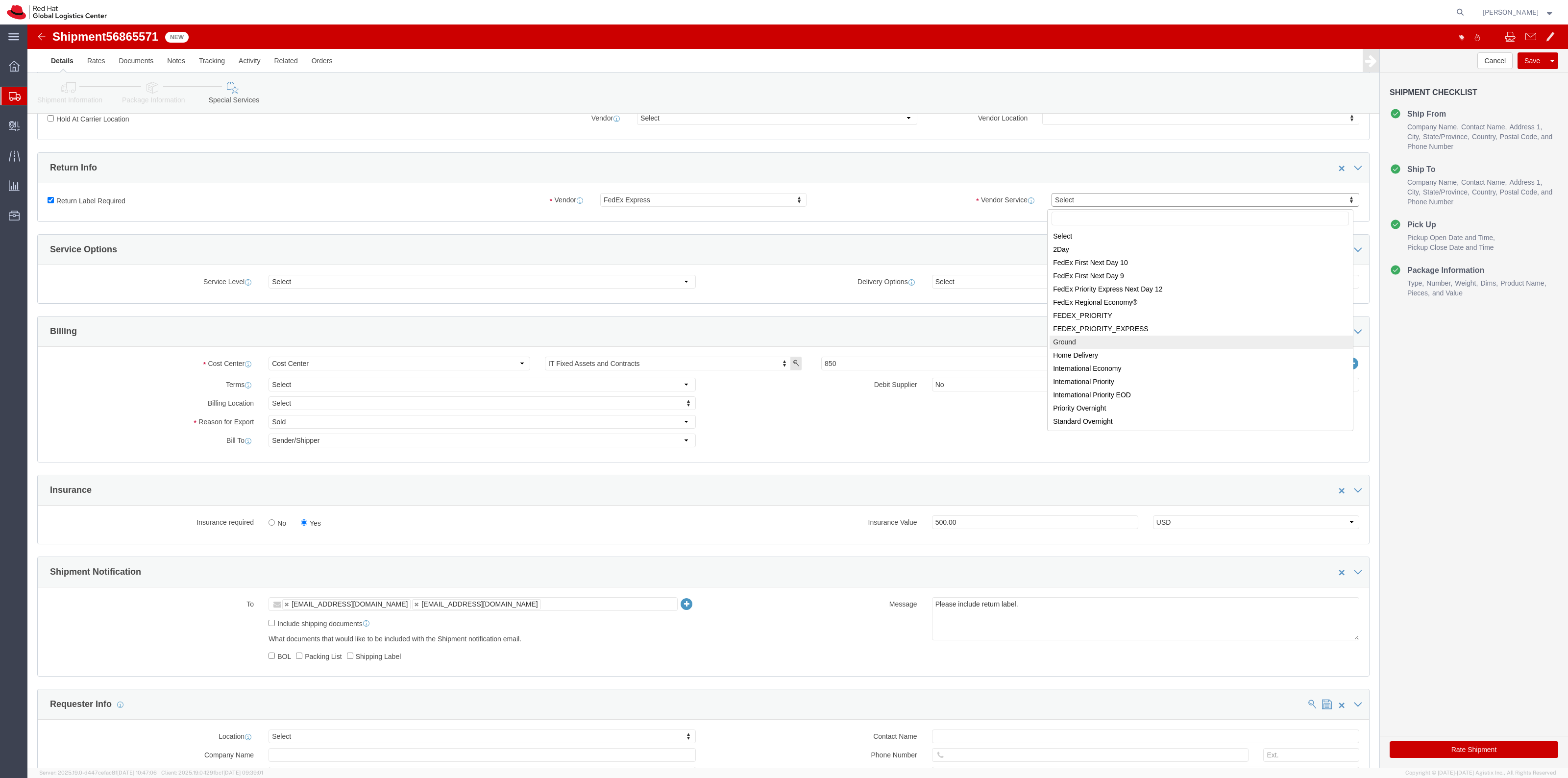
select select "12"
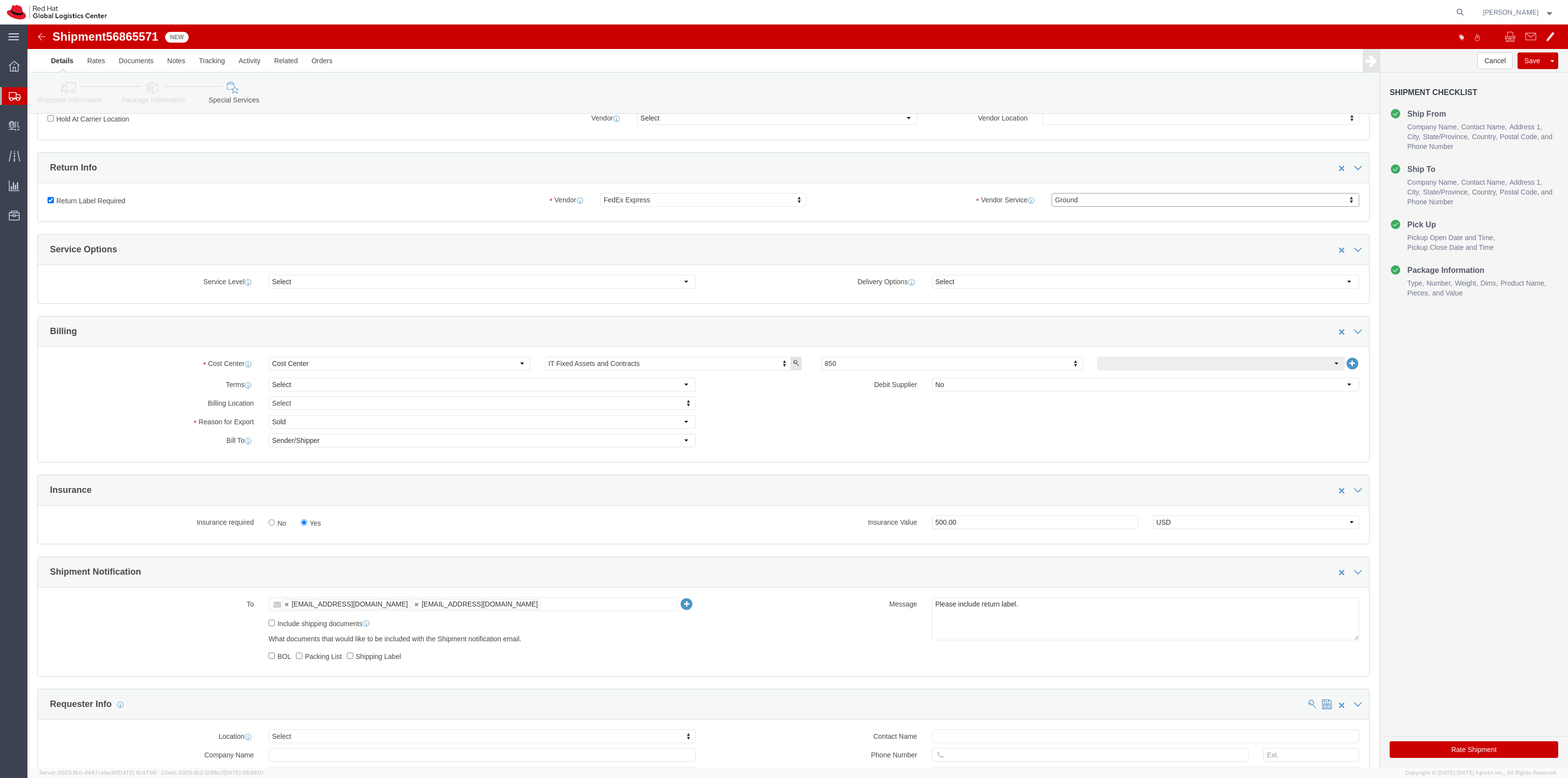
click div "Rate Shipment"
click button "Rate Shipment"
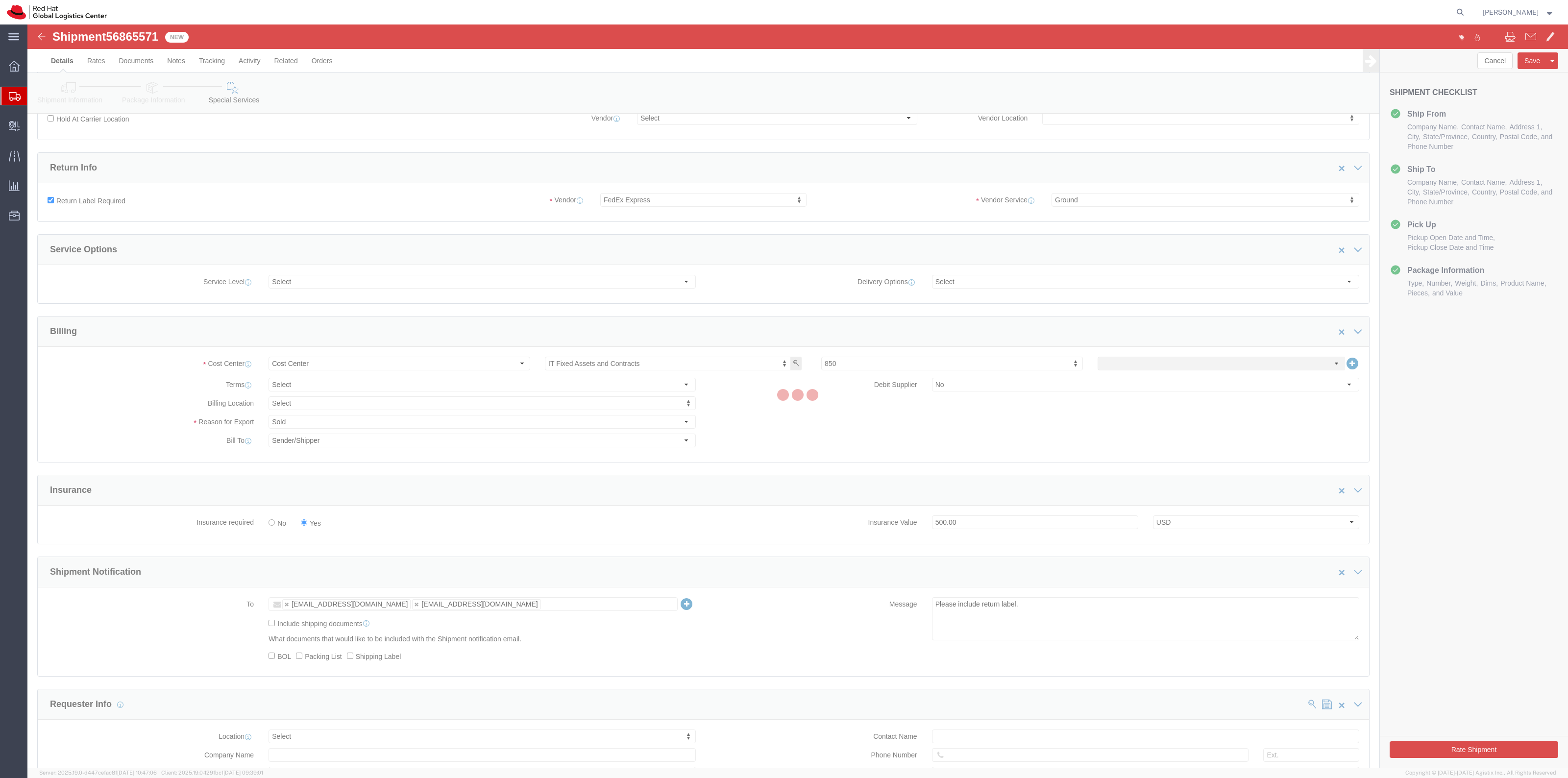
scroll to position [0, 0]
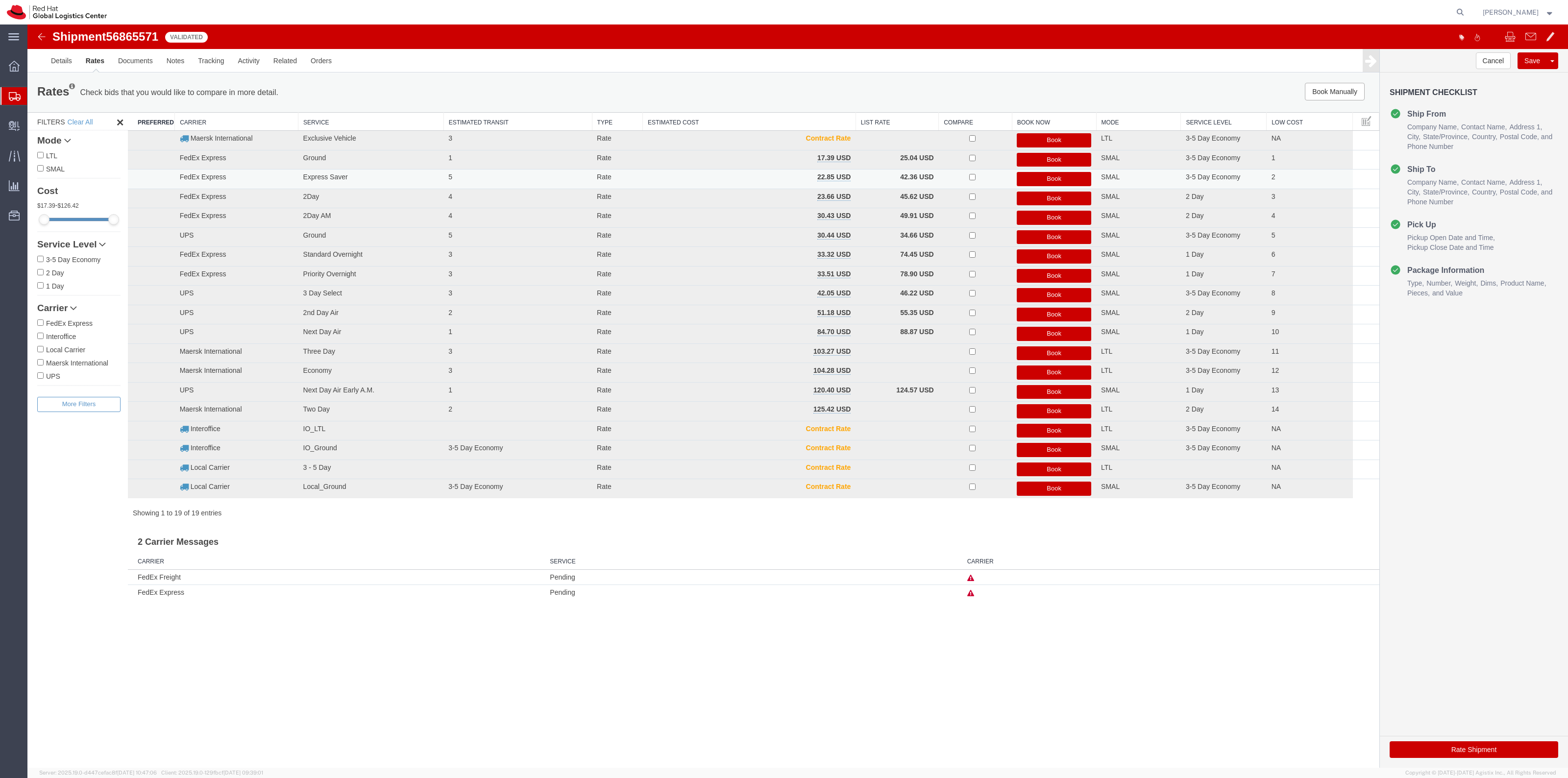
click at [1036, 178] on button "Book" at bounding box center [1054, 179] width 75 height 14
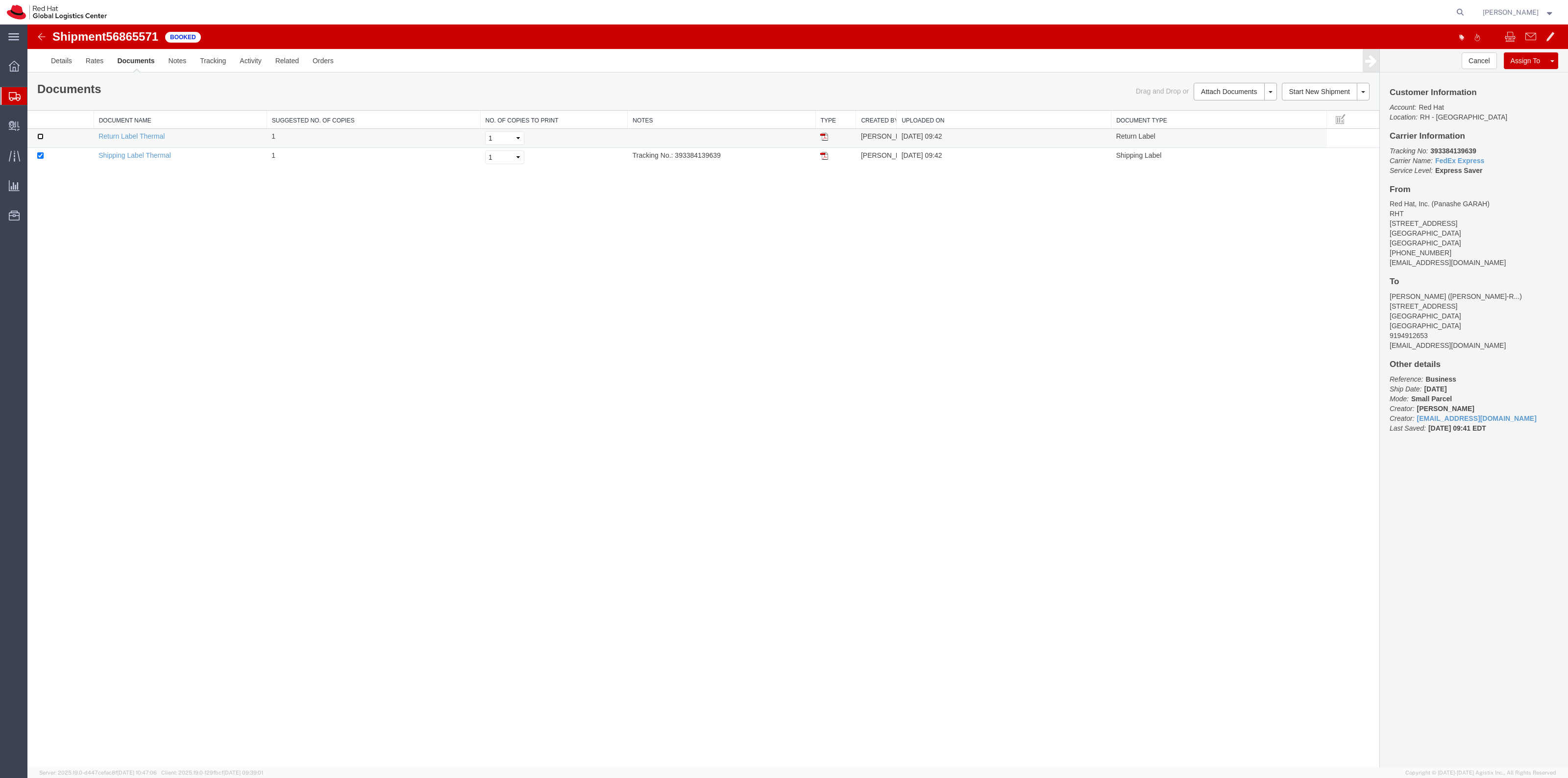
click at [43, 135] on input "checkbox" at bounding box center [40, 136] width 6 height 6
checkbox input "true"
click at [1229, 111] on link "Print Documents" at bounding box center [1233, 108] width 85 height 15
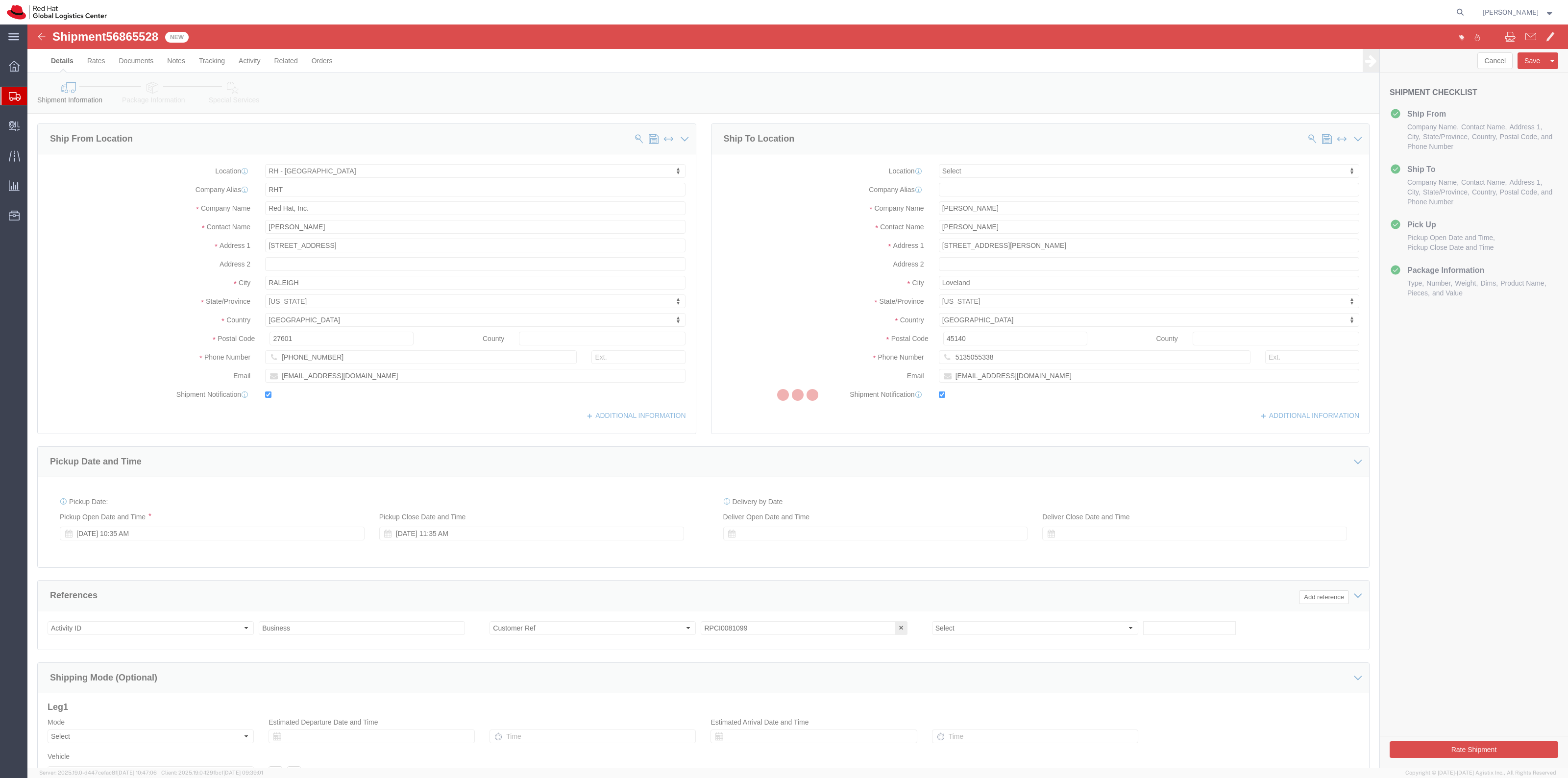
select select "38014"
select select
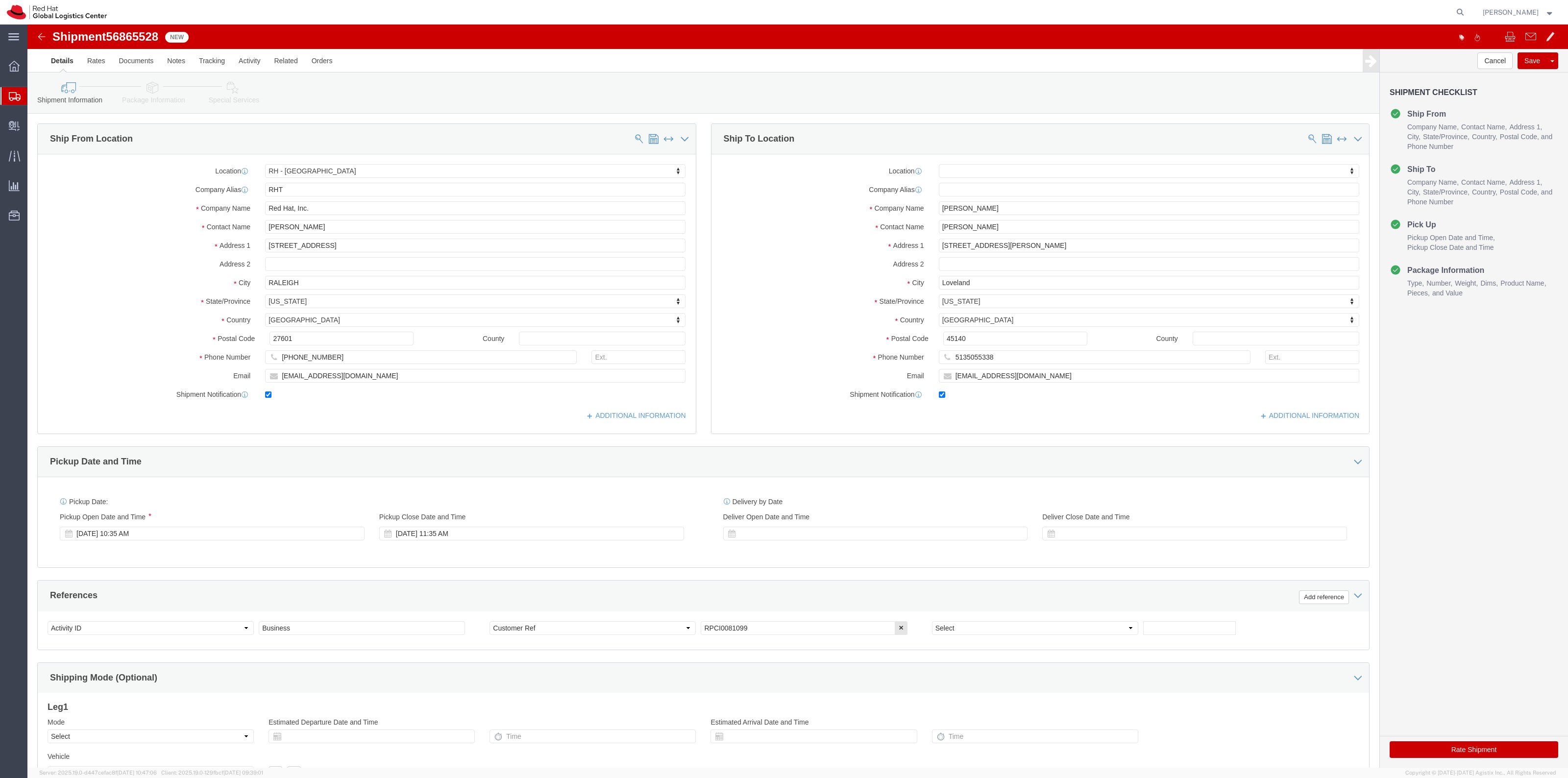
drag, startPoint x: 168, startPoint y: 101, endPoint x: 140, endPoint y: 76, distance: 37.5
click link "Package Information"
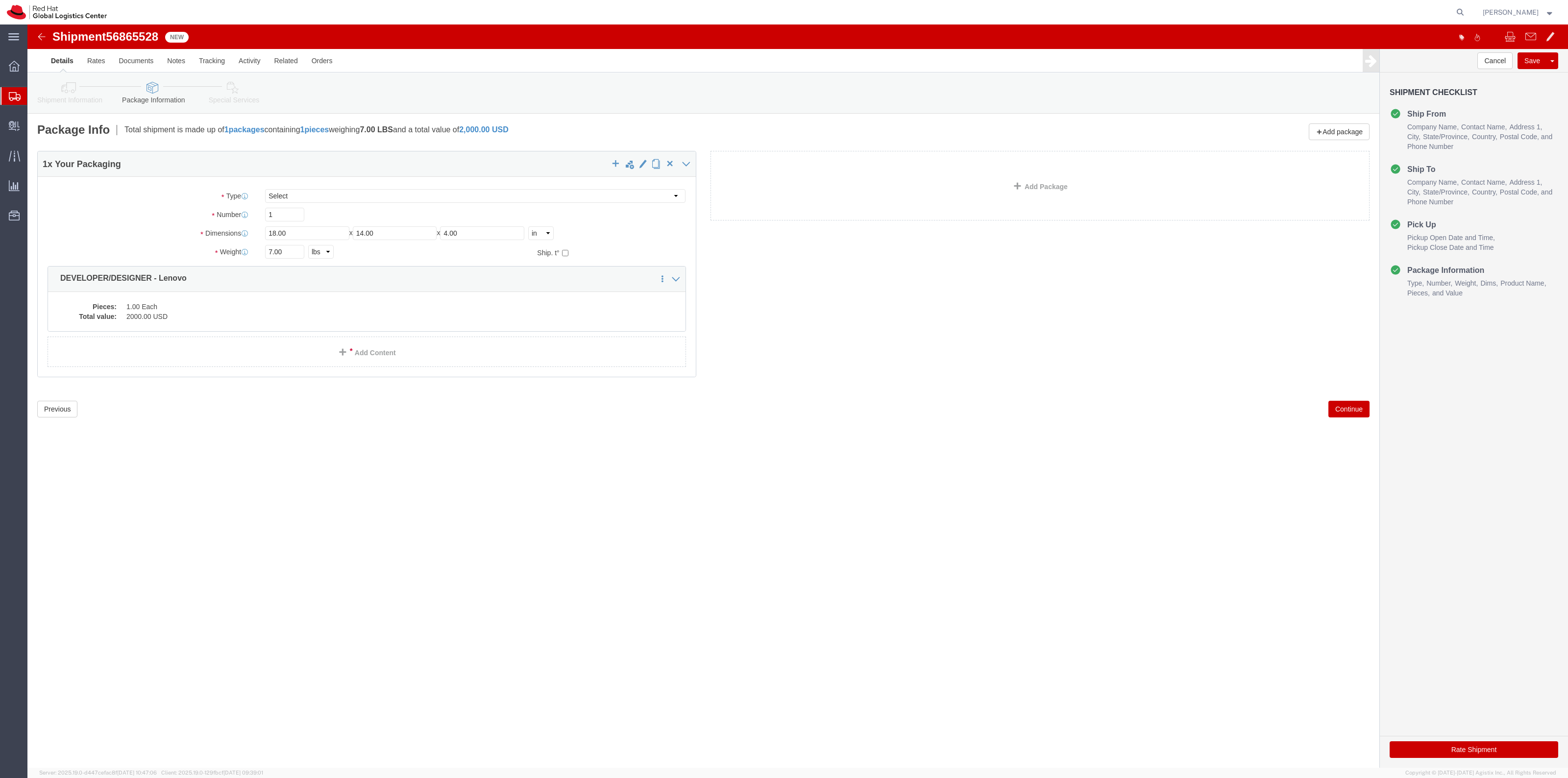
click link "Special Services"
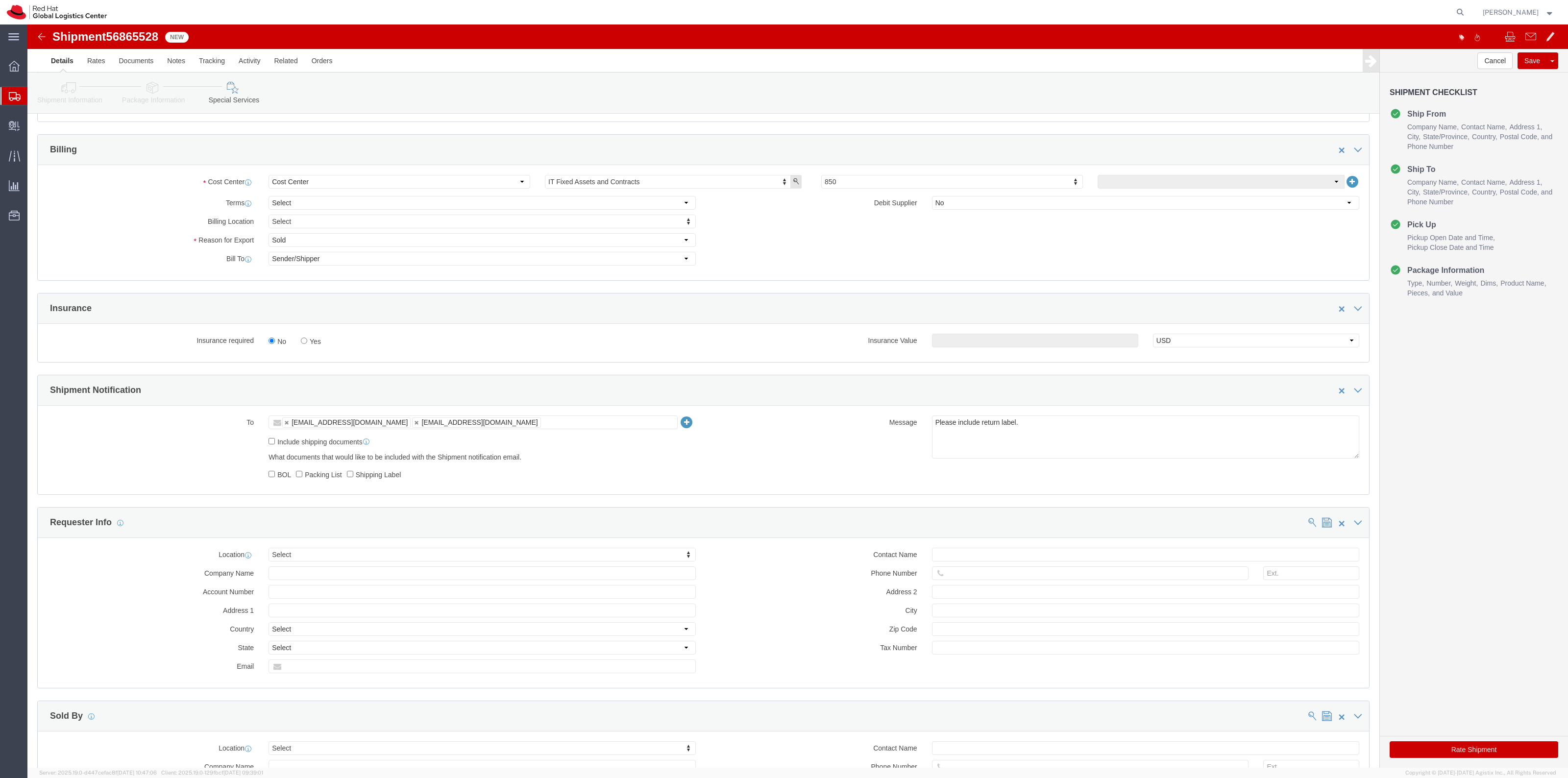
scroll to position [490, 0]
click div "No Yes"
click label "Yes"
click input "Yes"
radio input "true"
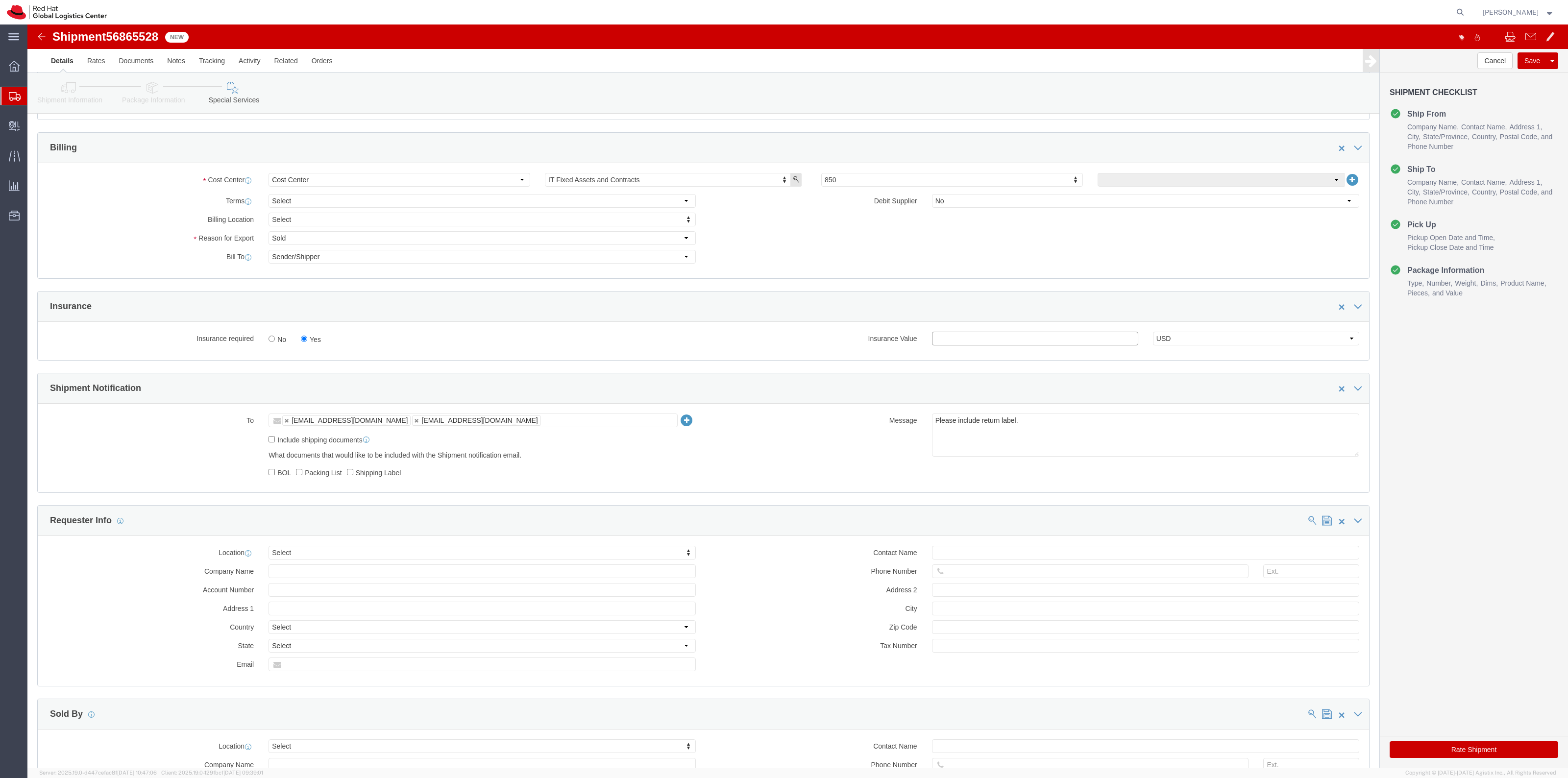
click input "text"
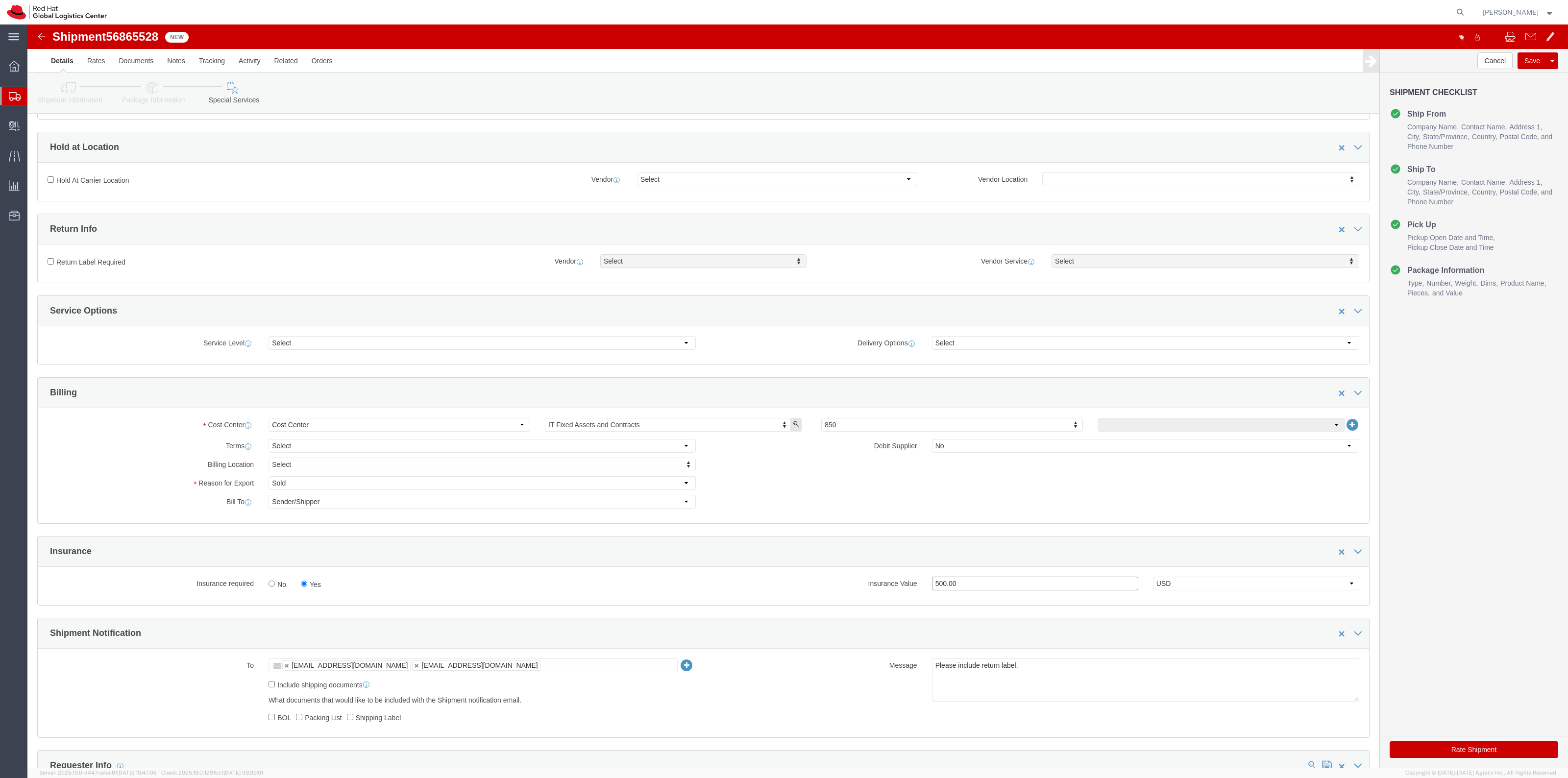
type input "500.00"
click div "Return Label Required"
click label "Return Label Required"
click input "Return Label Required"
checkbox input "true"
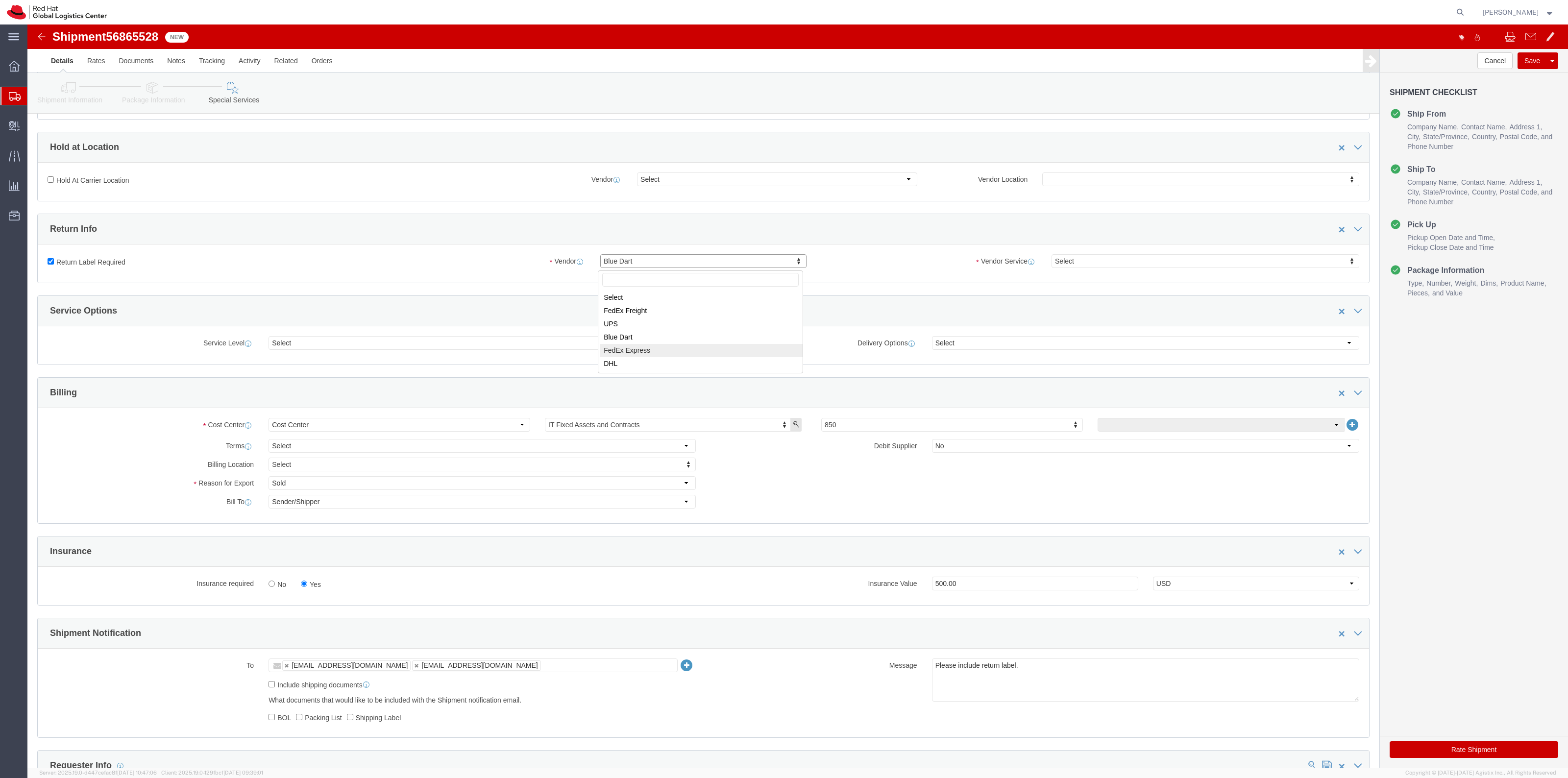
select select "5"
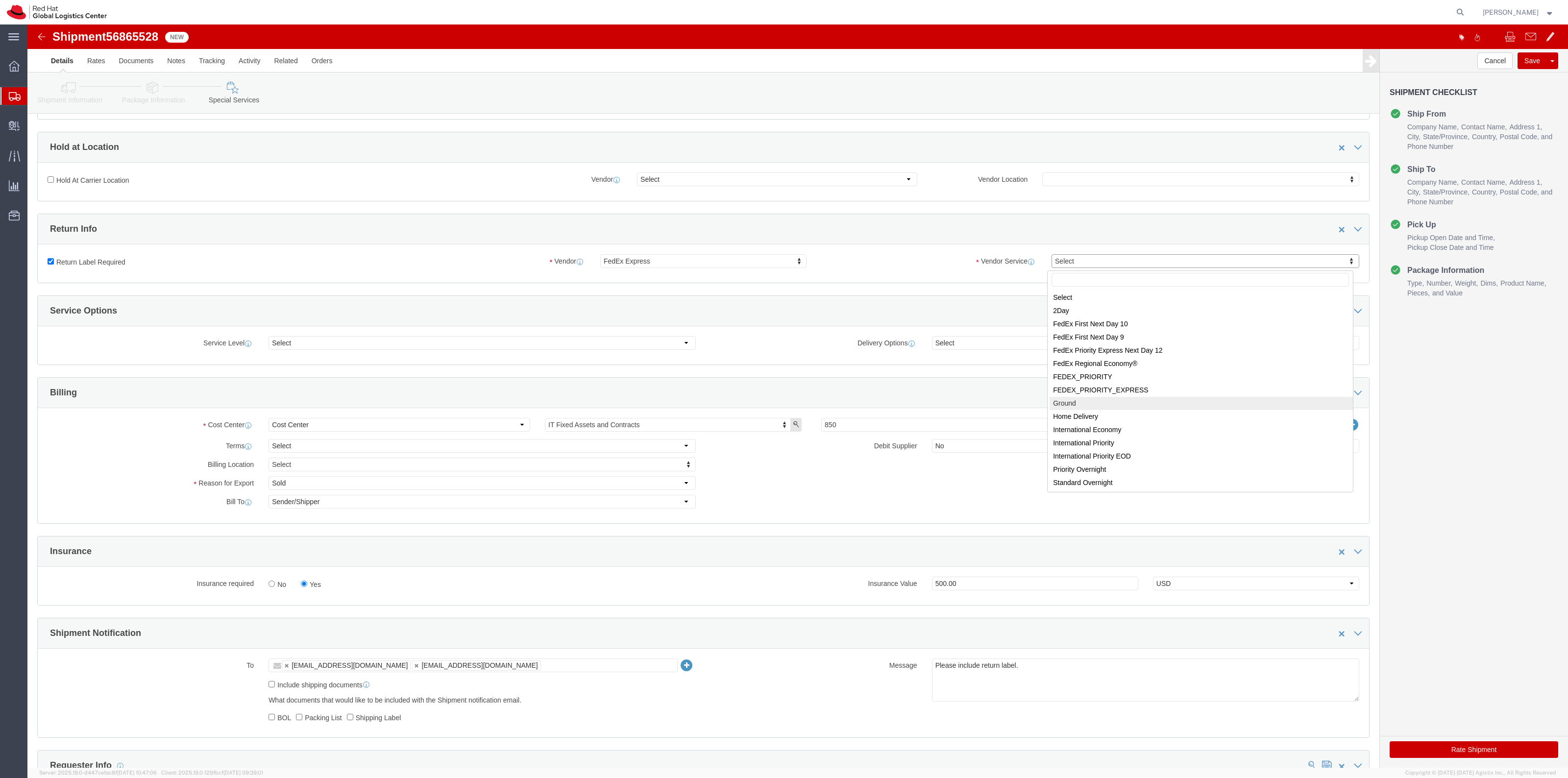
select select "12"
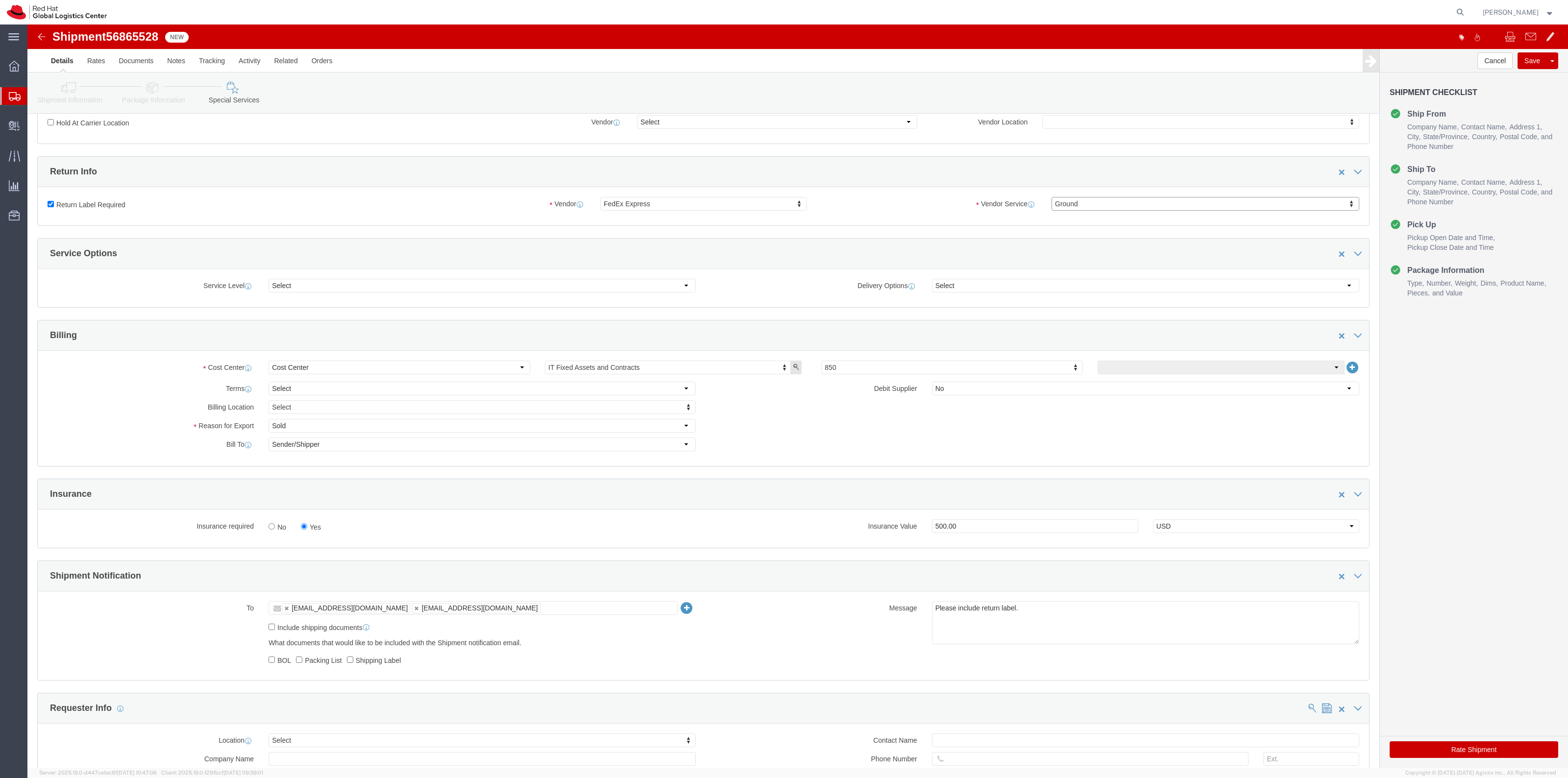
scroll to position [367, 0]
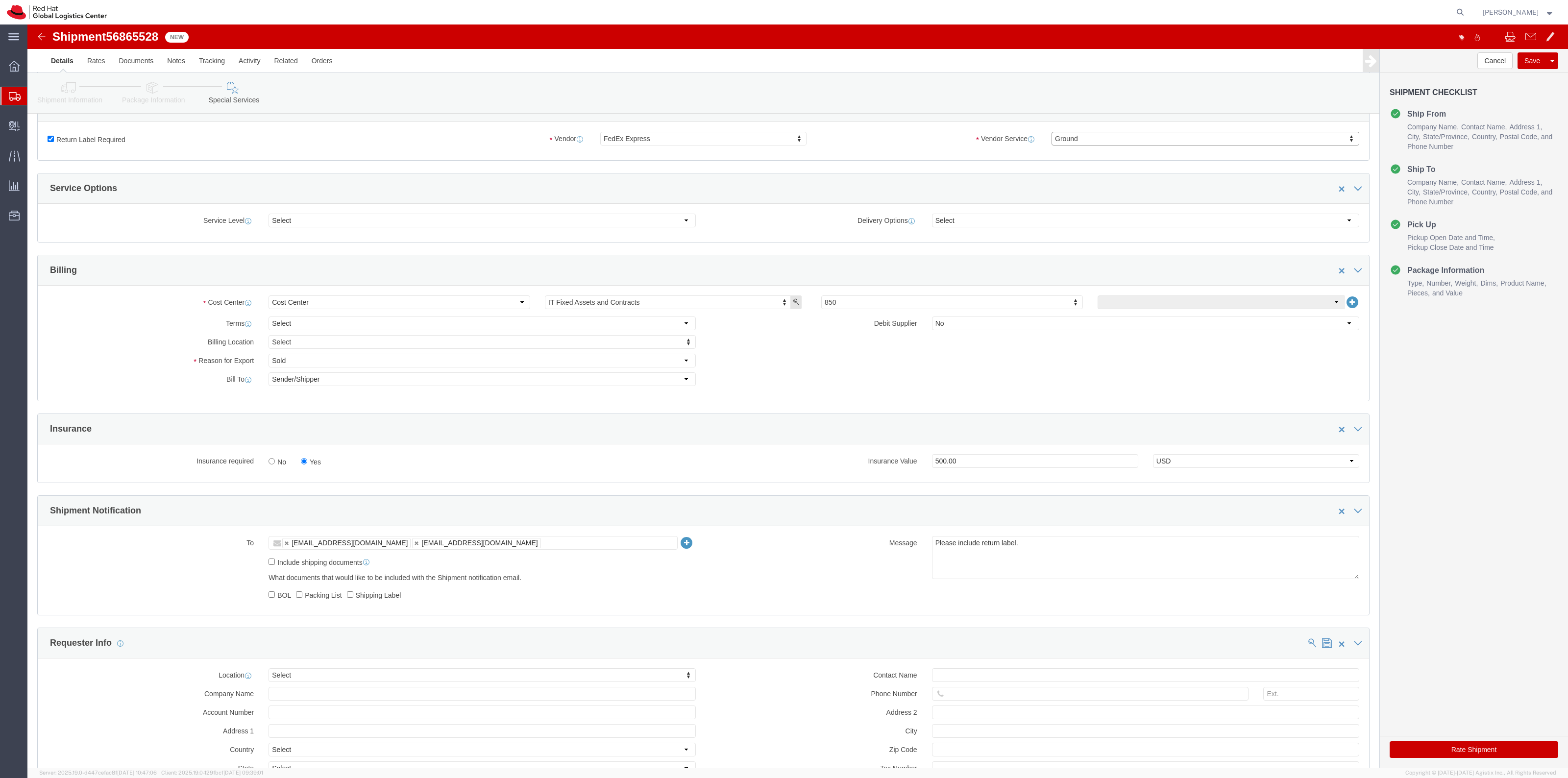
click button "Rate Shipment"
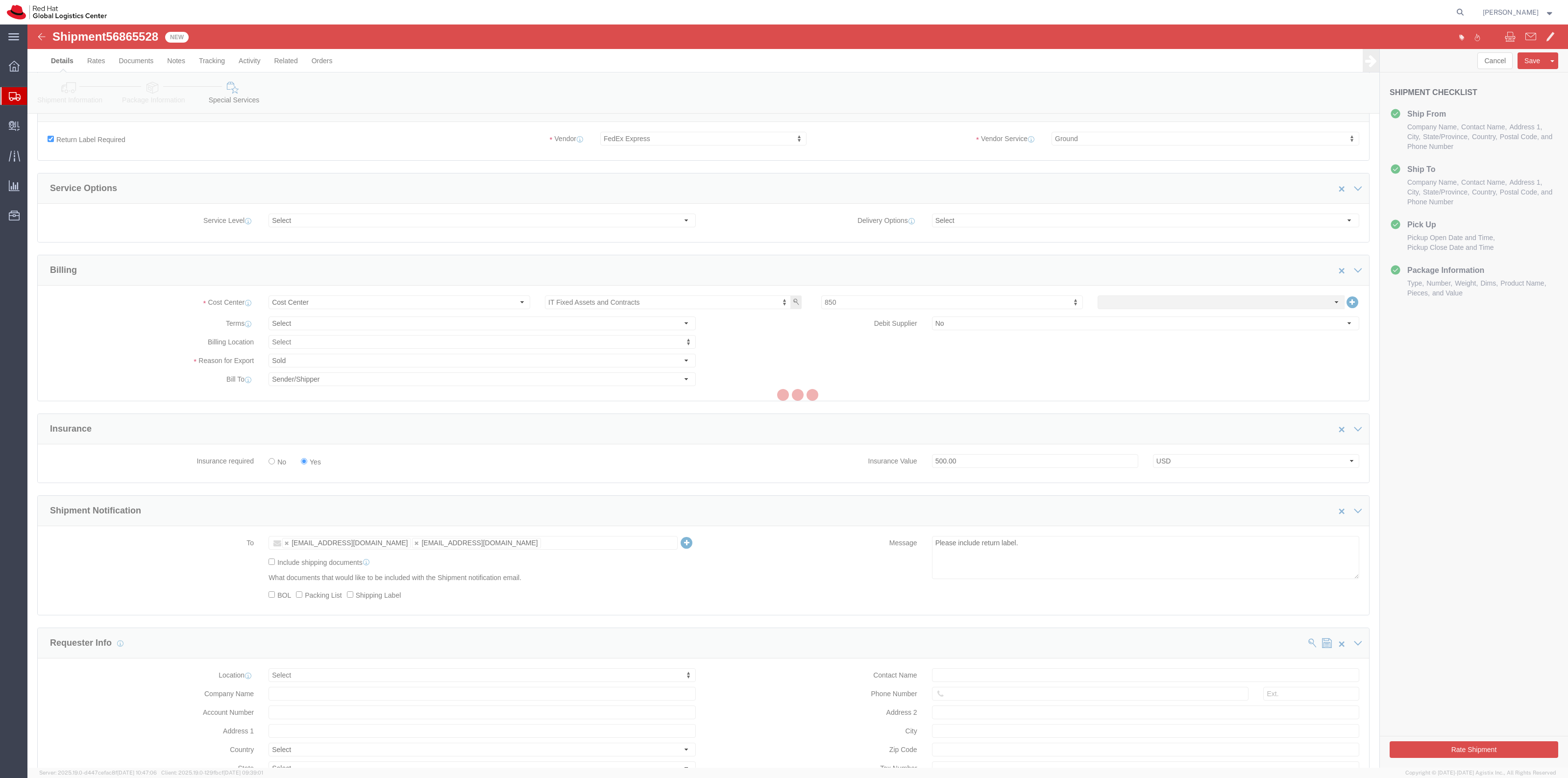
scroll to position [0, 0]
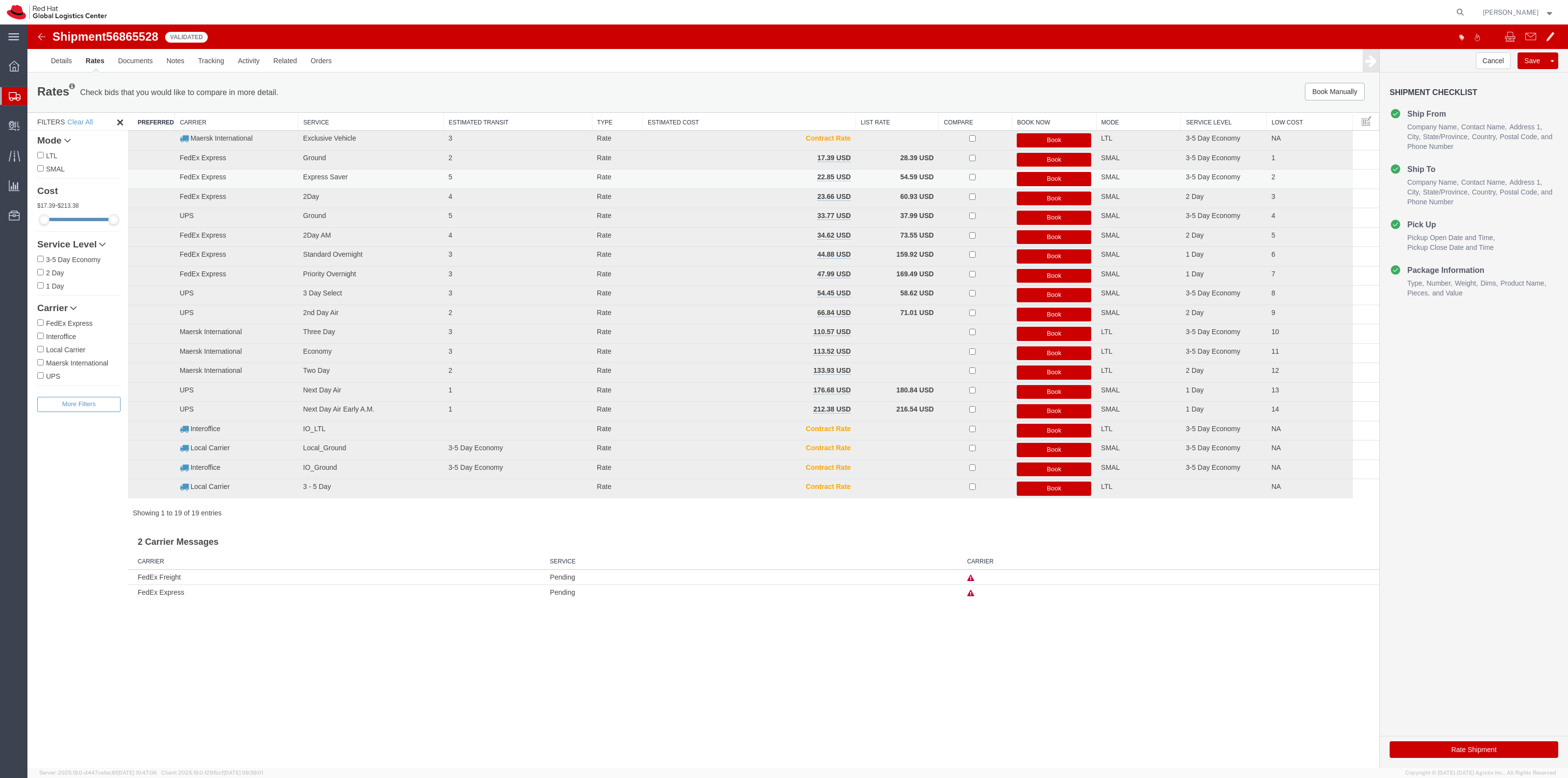
click at [1027, 180] on button "Book" at bounding box center [1054, 179] width 75 height 14
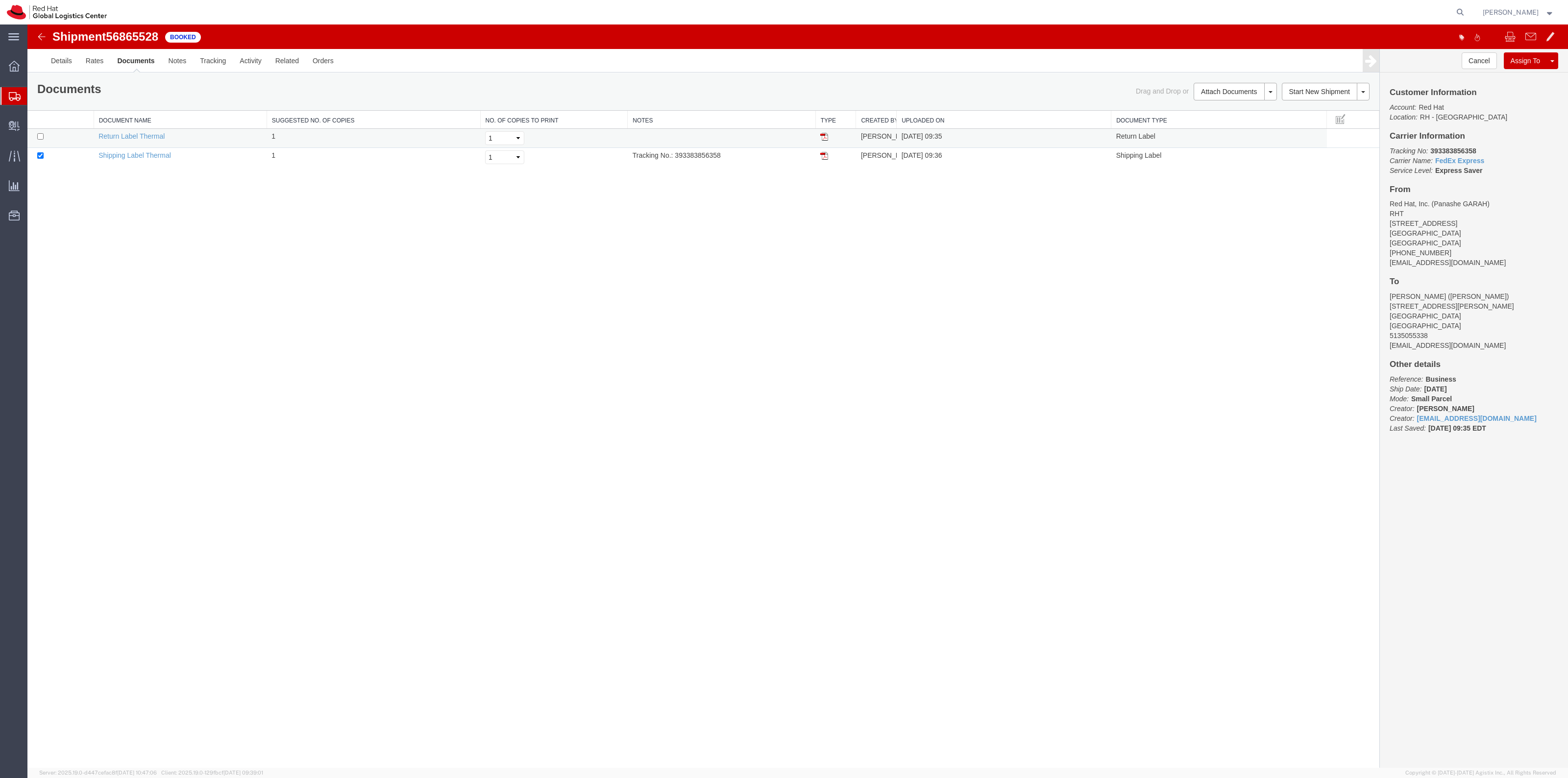
click at [42, 133] on td at bounding box center [60, 138] width 66 height 19
click at [42, 133] on input "checkbox" at bounding box center [40, 136] width 6 height 6
checkbox input "true"
click at [1219, 112] on link "Print Documents" at bounding box center [1233, 108] width 85 height 15
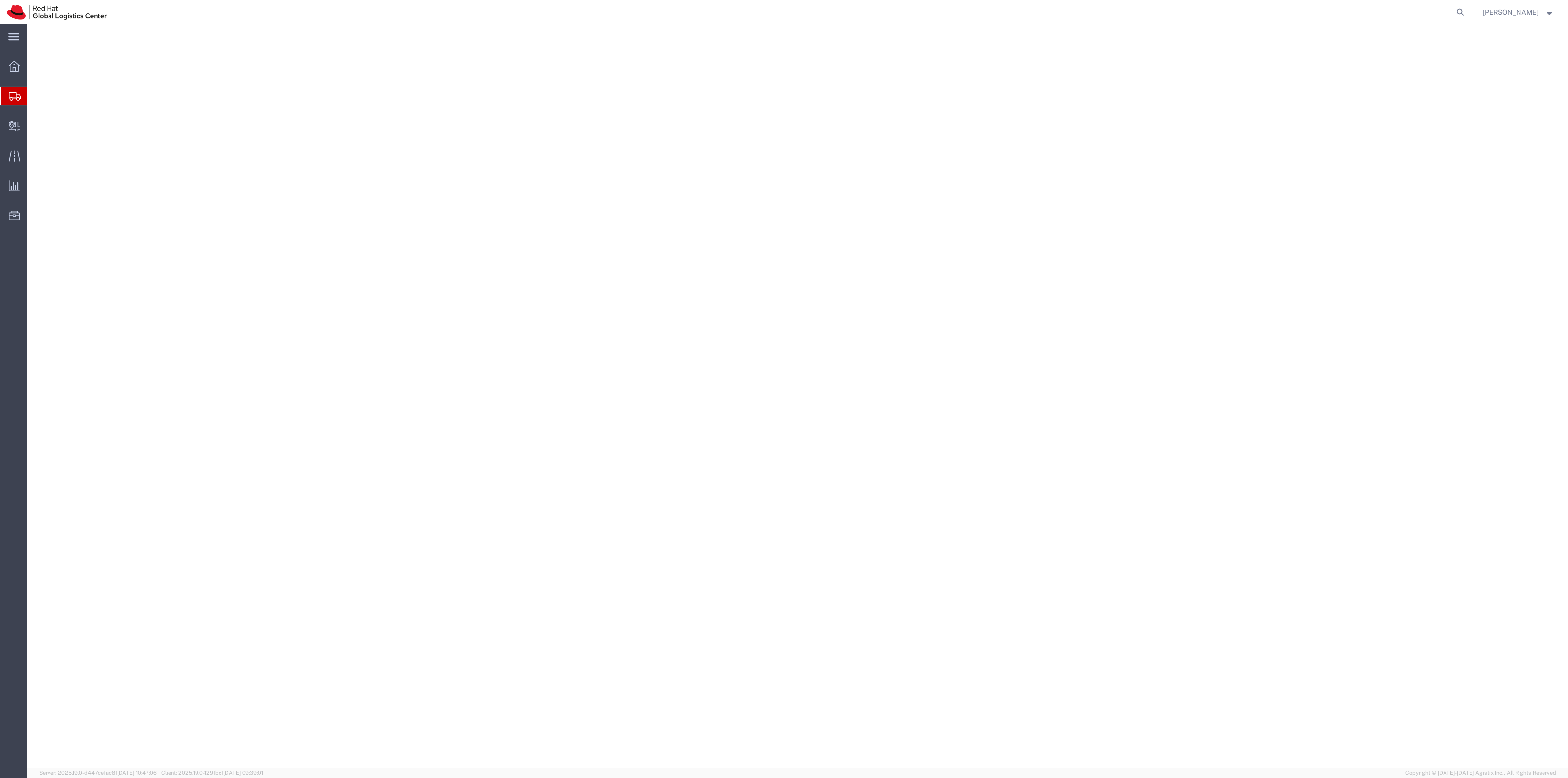
select select "38014"
select select
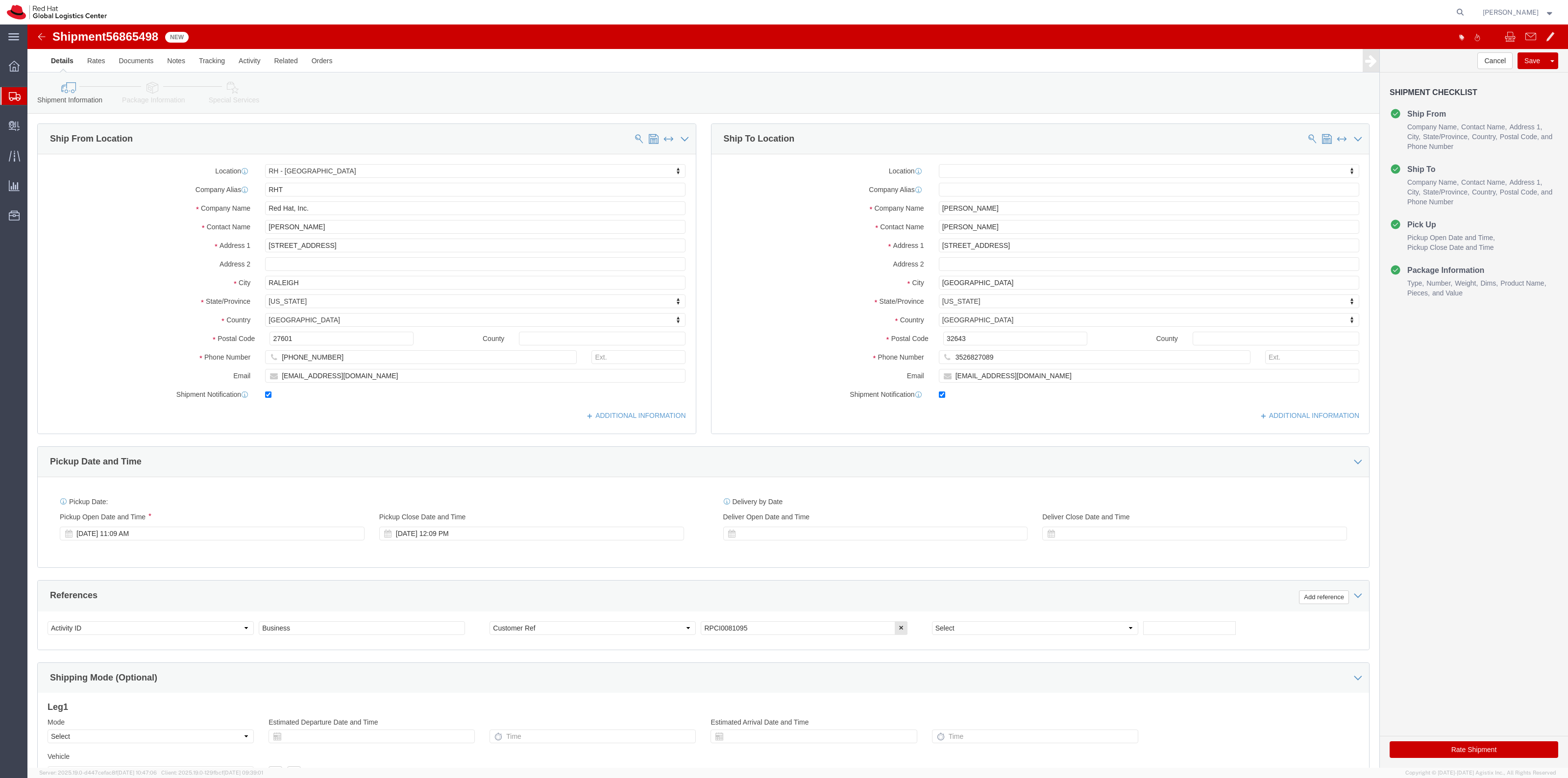
click link "Package Information"
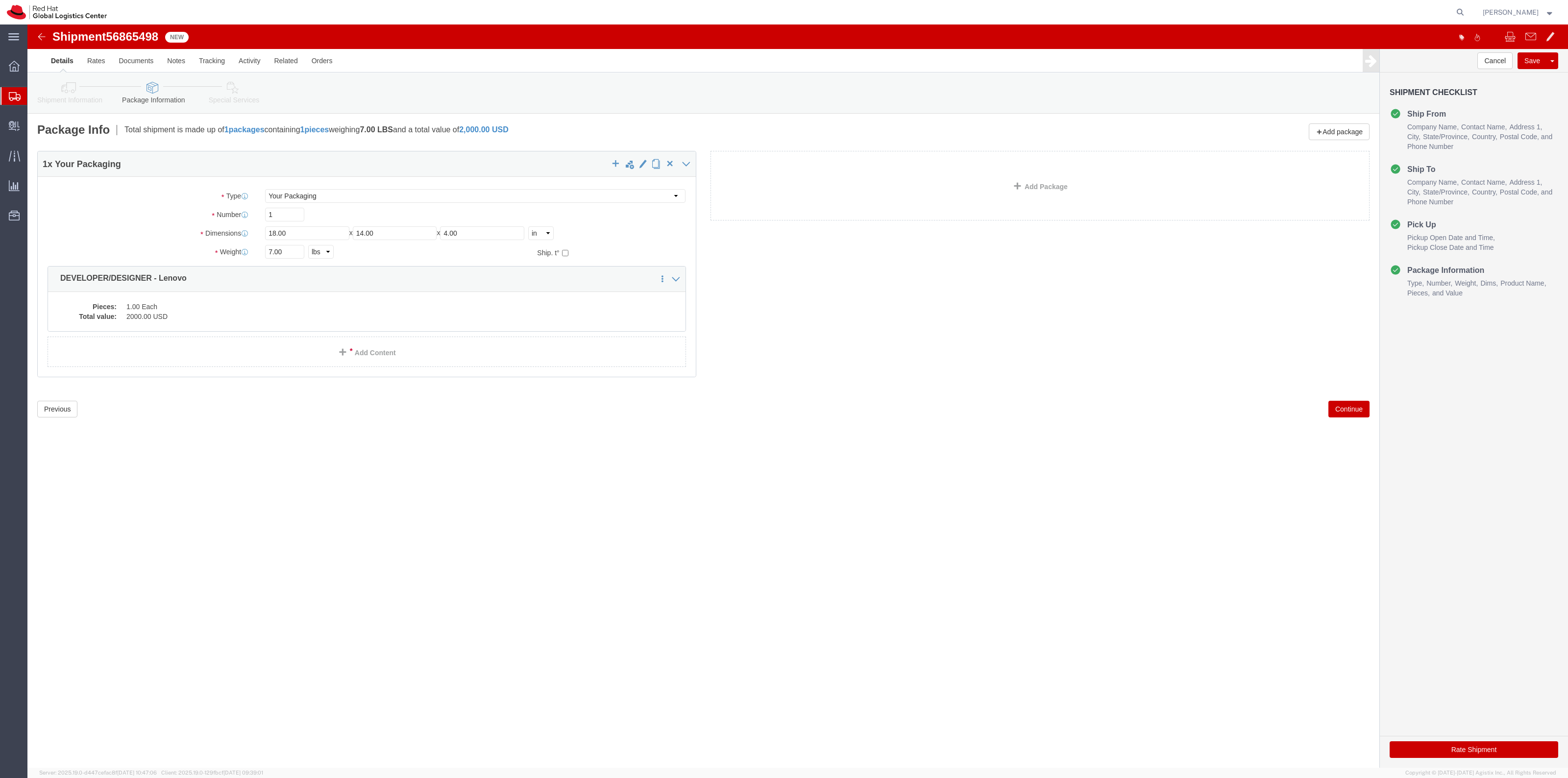
click link "Special Services"
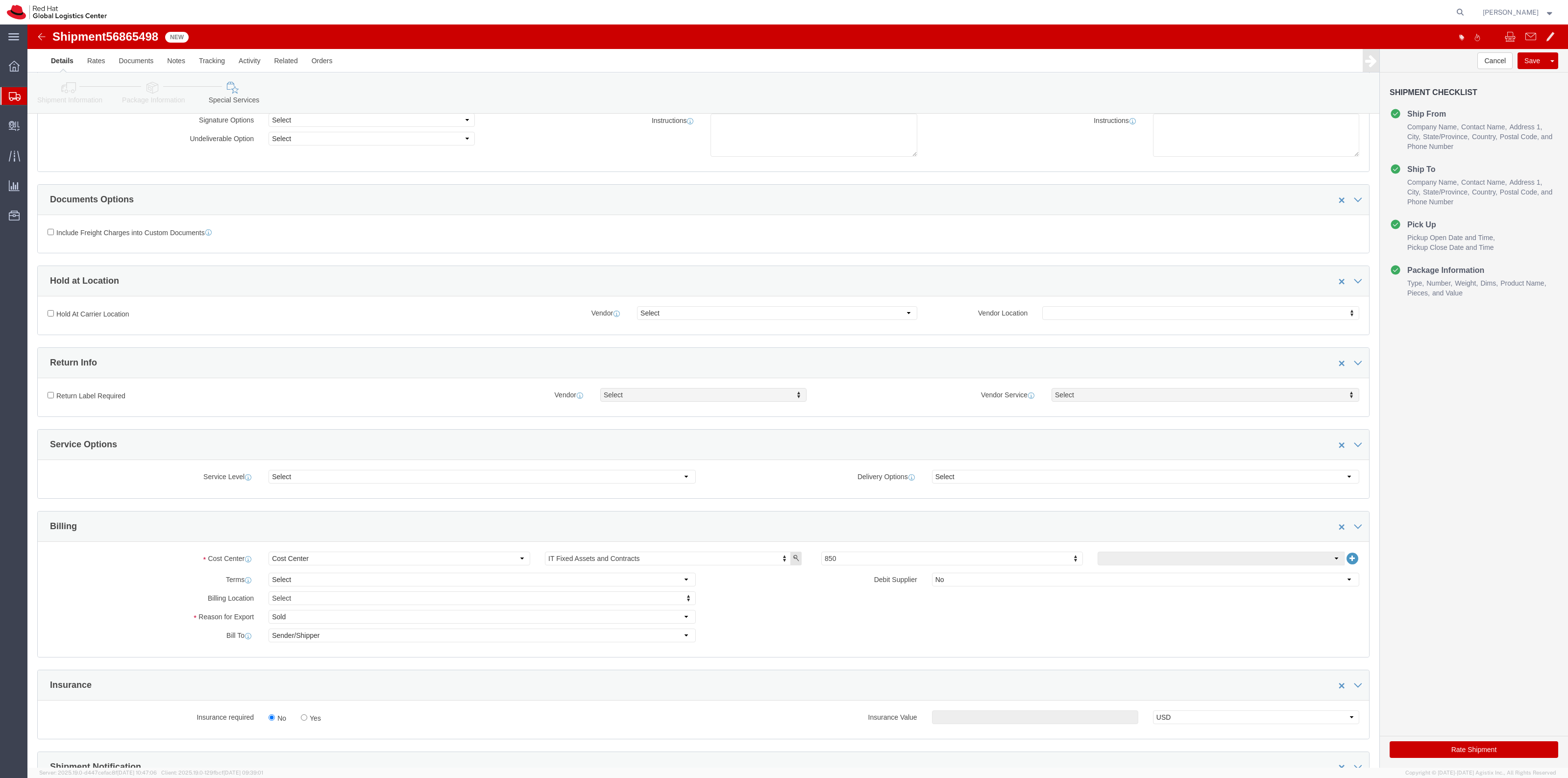
scroll to position [245, 0]
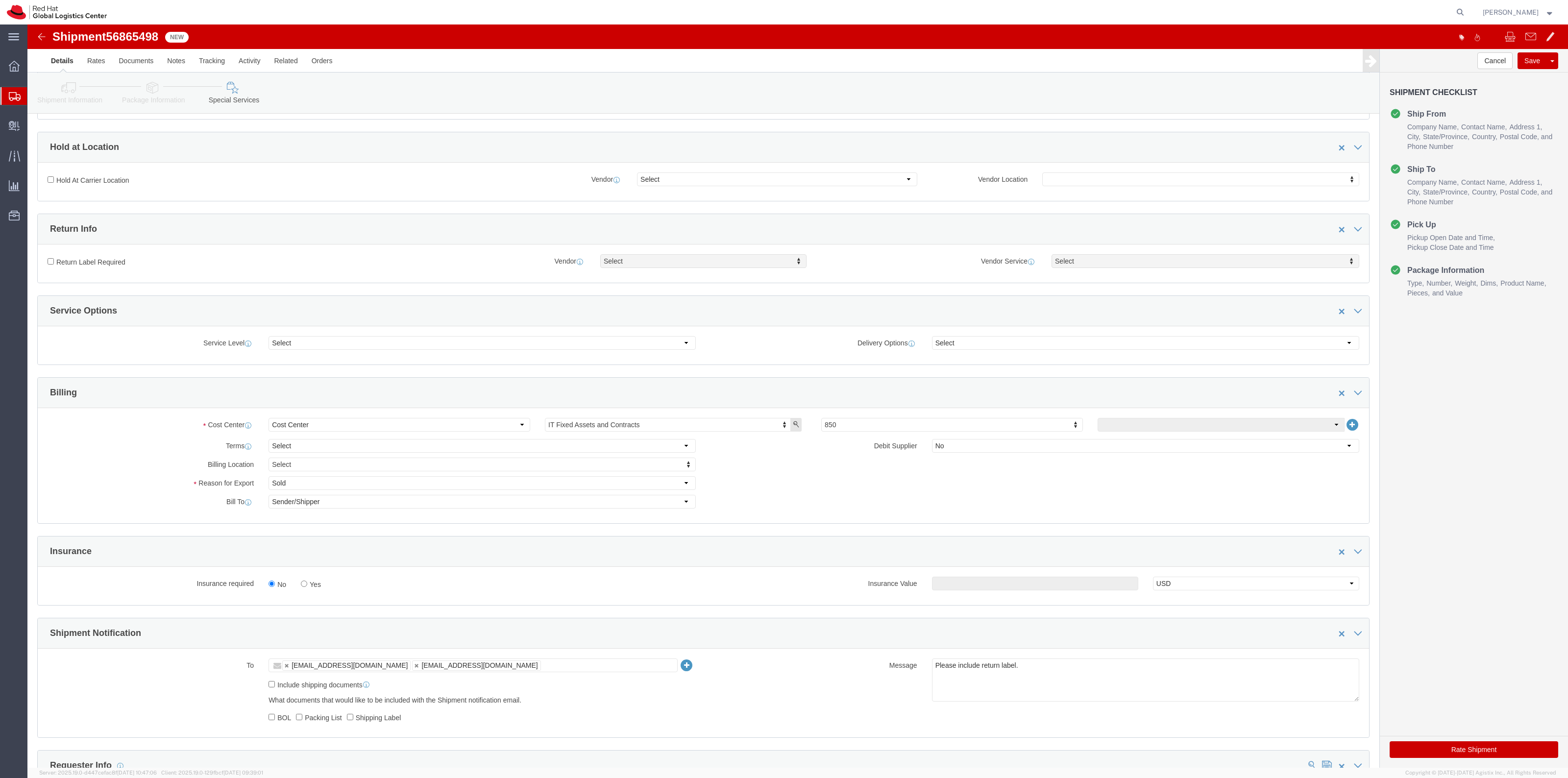
click label "Yes"
click input "Yes"
radio input "true"
click input "text"
type input "500.00"
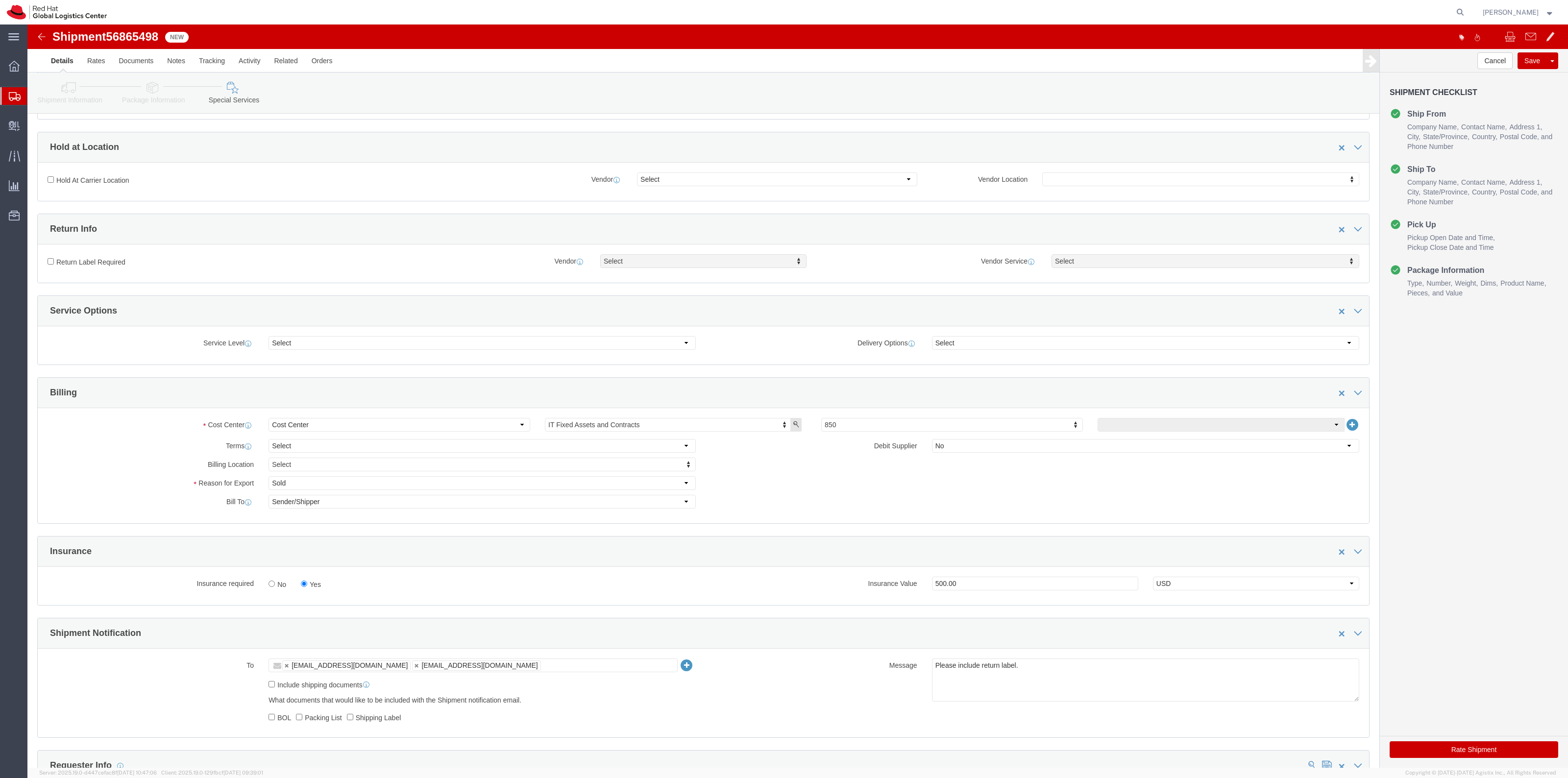
click label "Return Label Required"
click input "Return Label Required"
checkbox input "true"
select select "5"
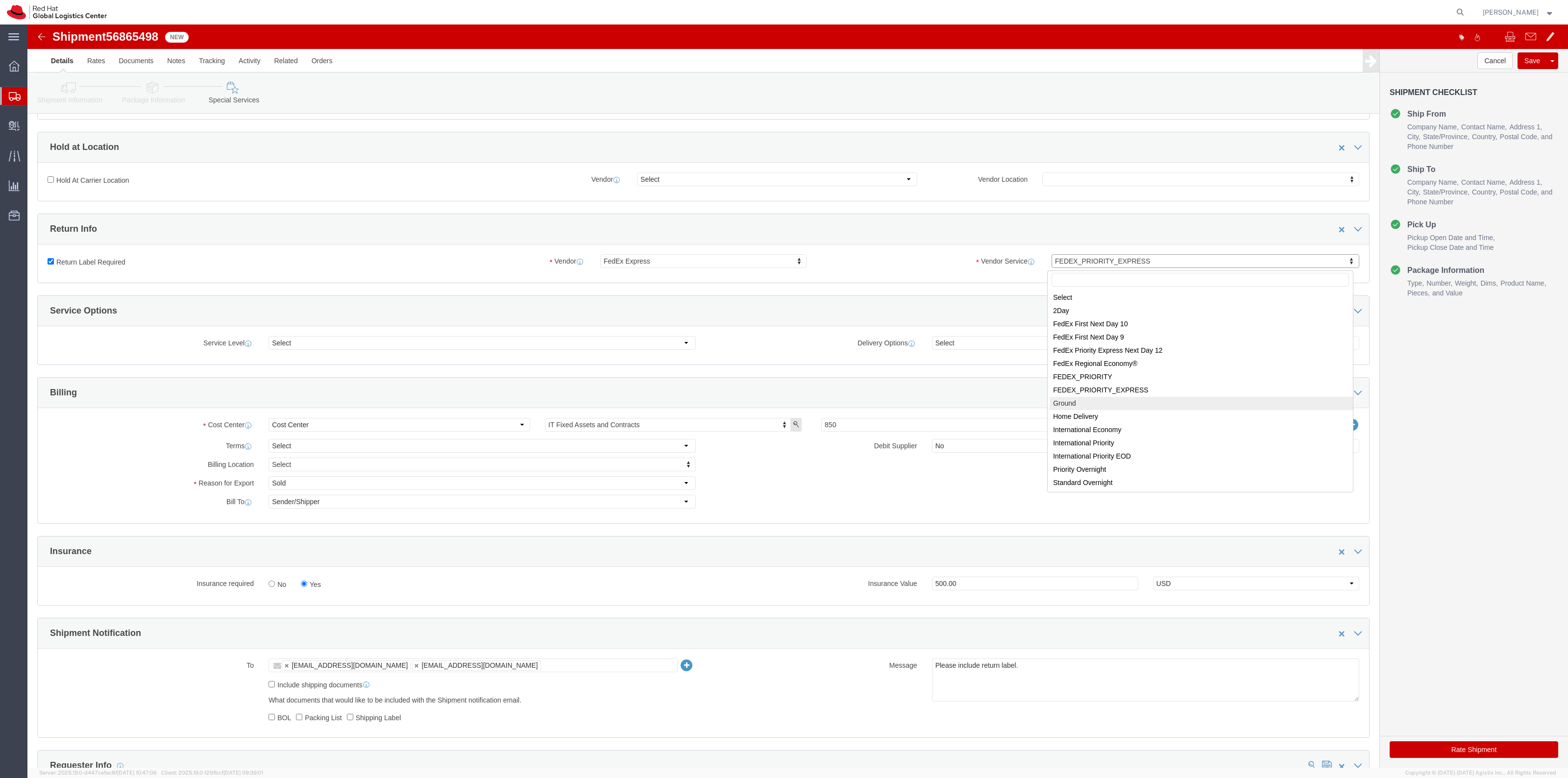
select select "12"
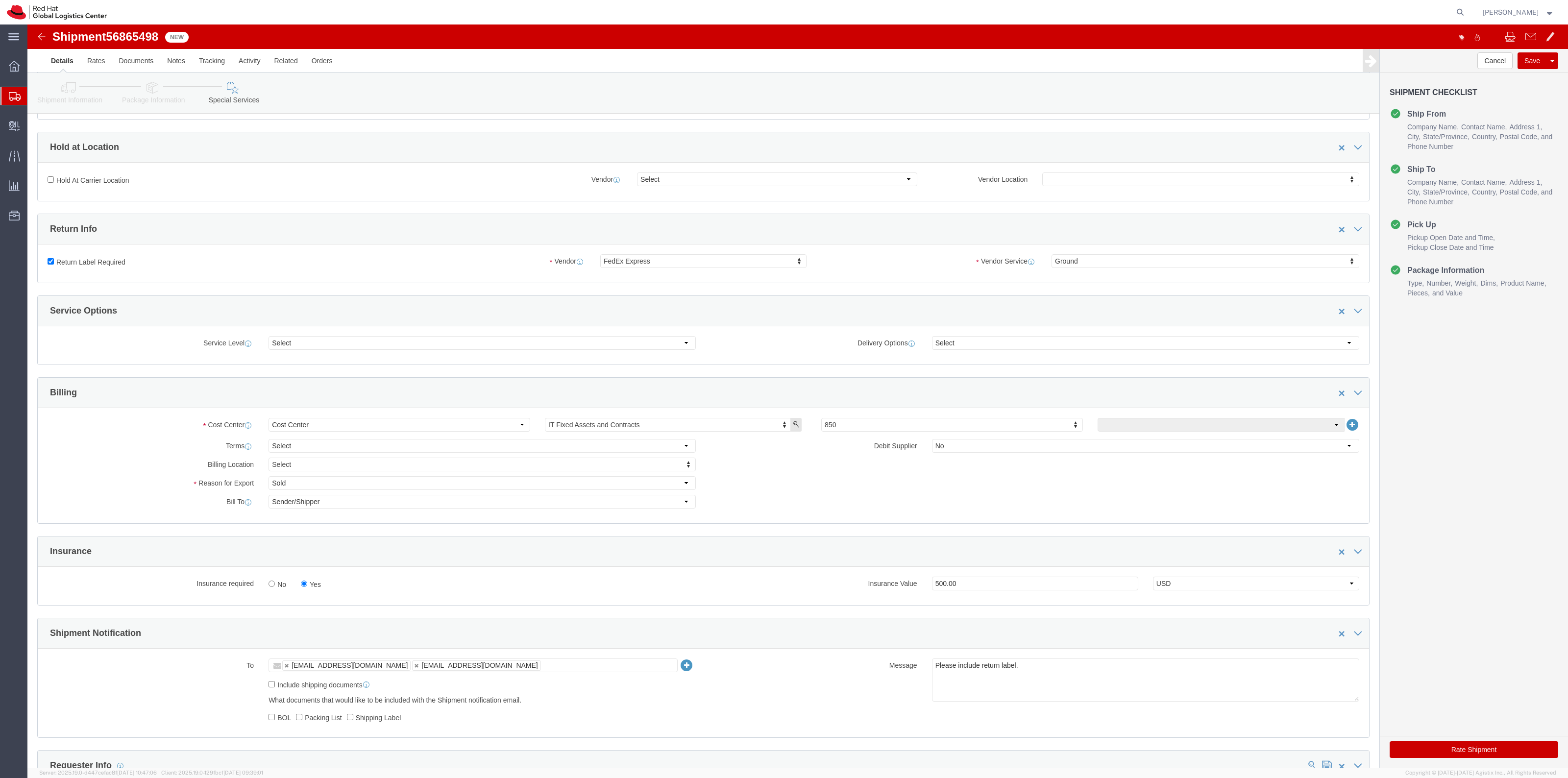
click button "Rate Shipment"
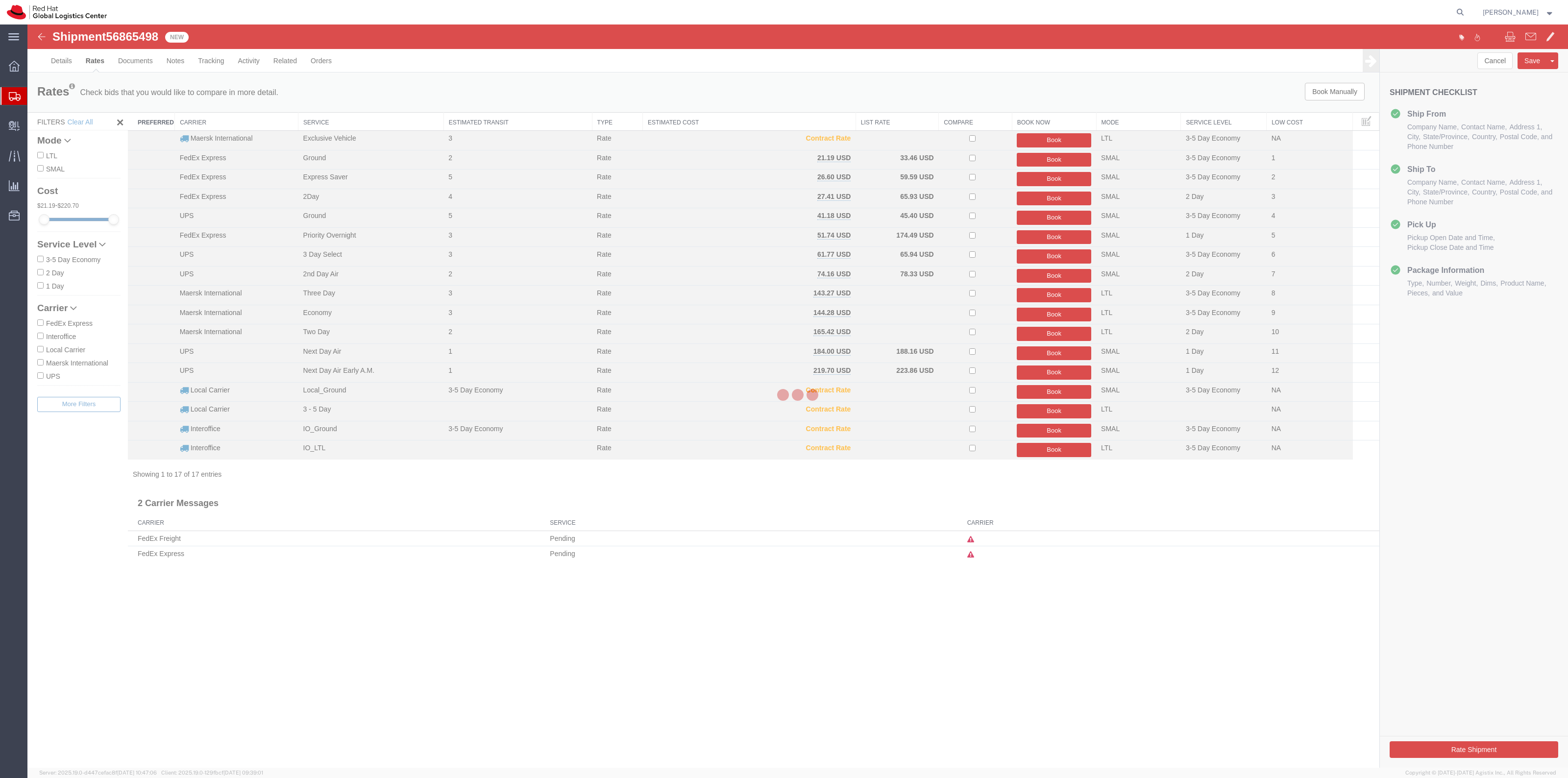
scroll to position [0, 0]
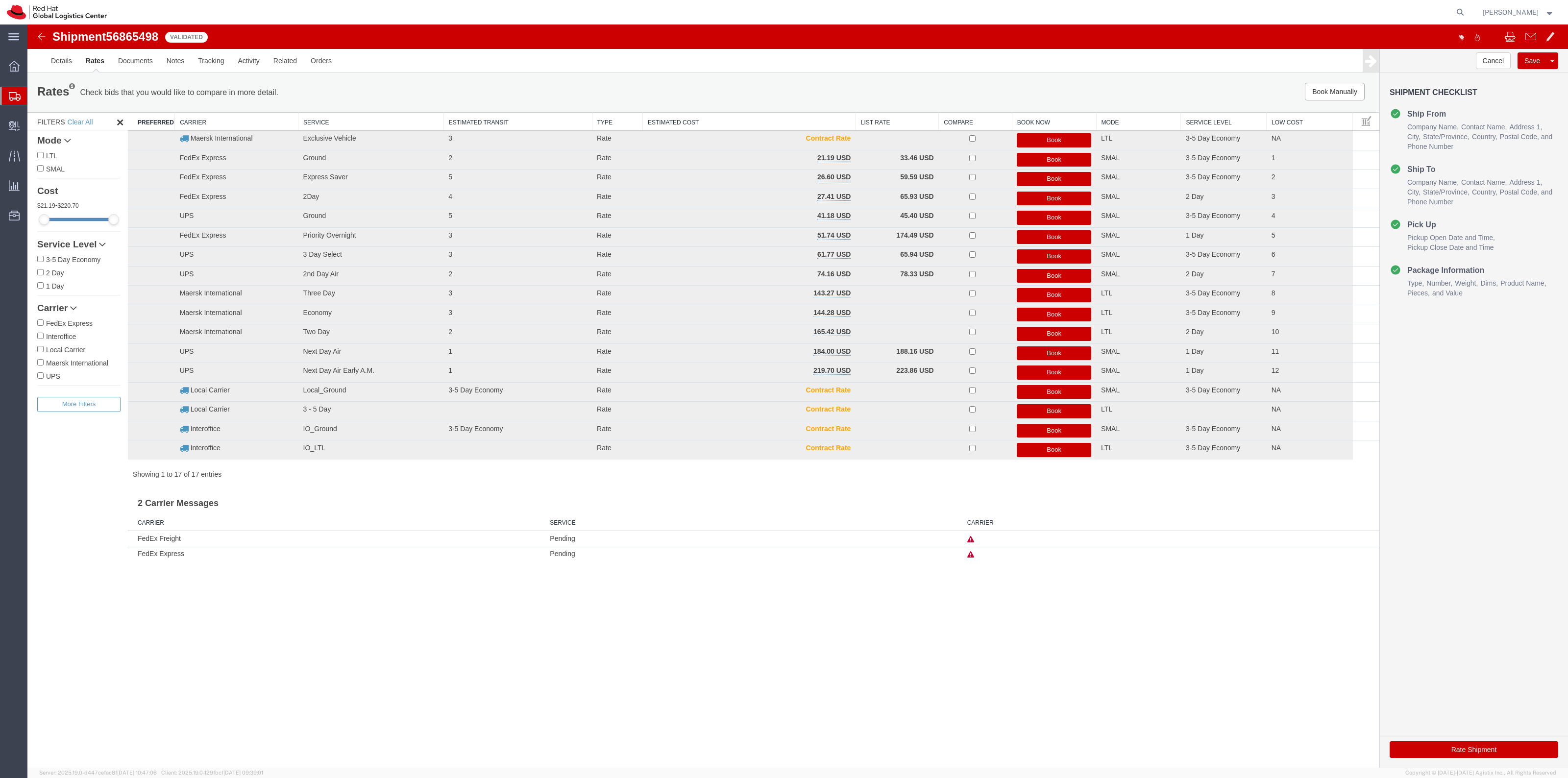
click at [1028, 179] on button "Book" at bounding box center [1054, 179] width 75 height 14
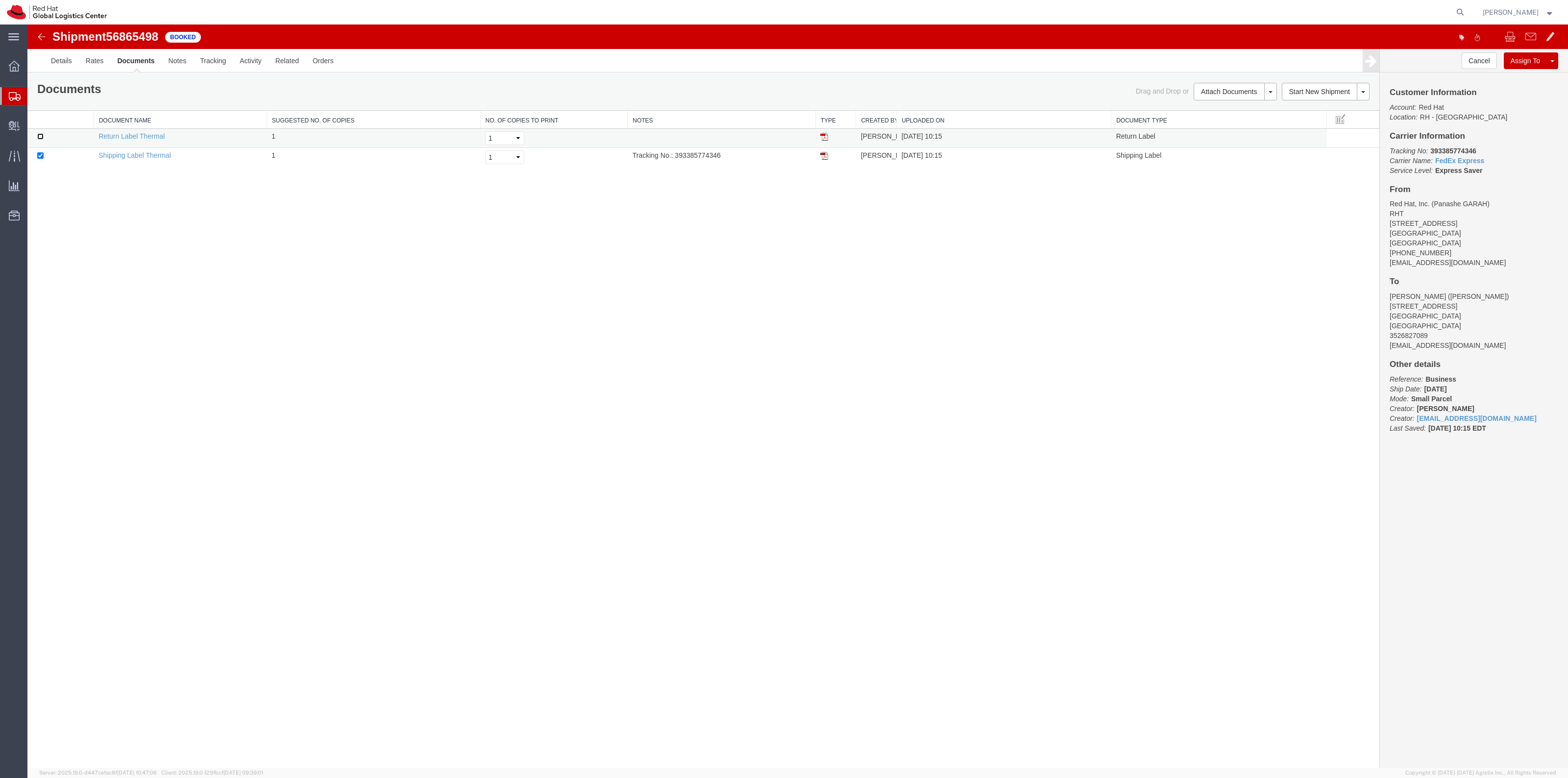
click at [39, 136] on input "checkbox" at bounding box center [40, 136] width 6 height 6
checkbox input "true"
click at [1243, 111] on link "Print Documents" at bounding box center [1233, 108] width 85 height 15
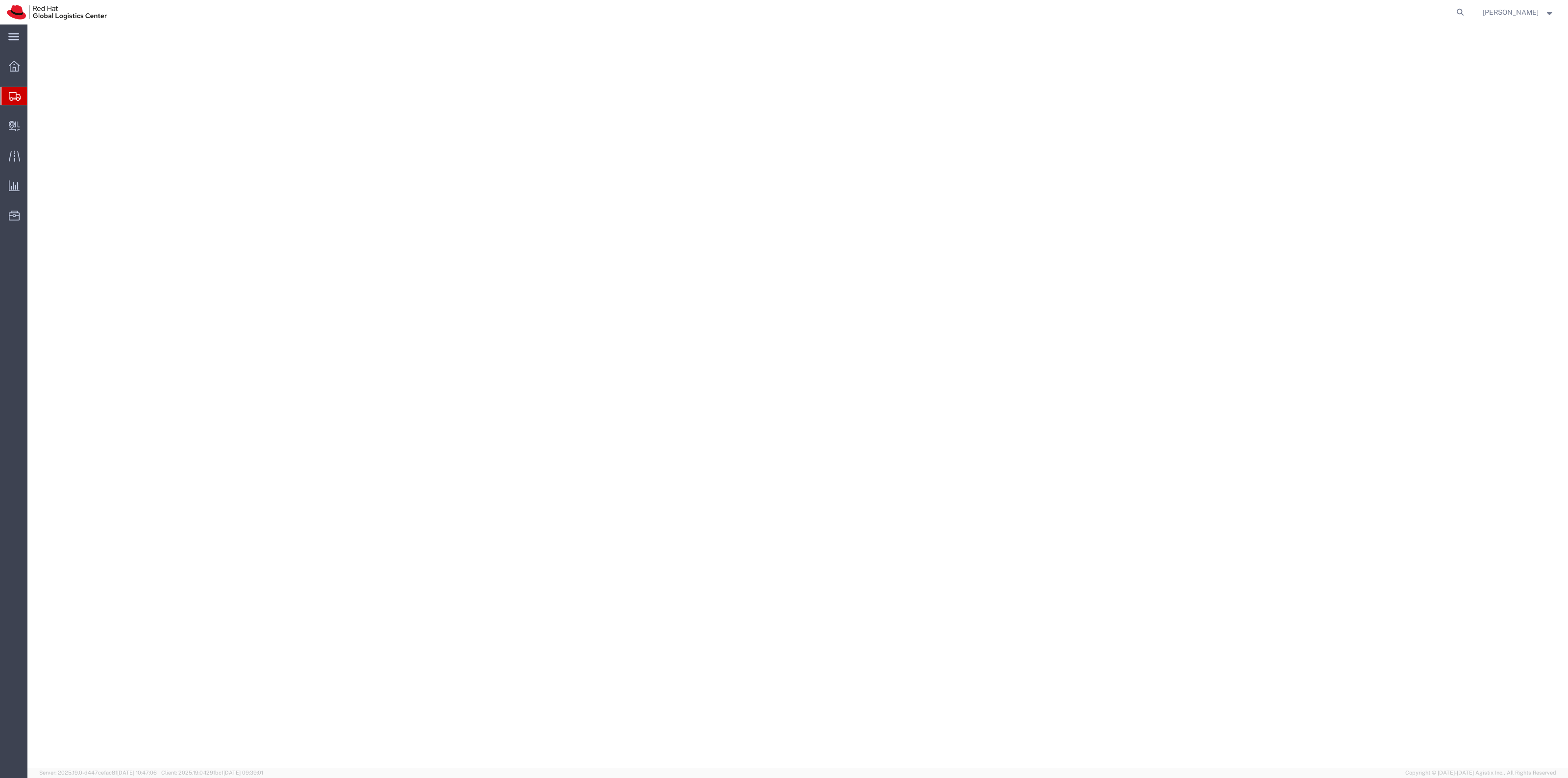
select select "38014"
select select
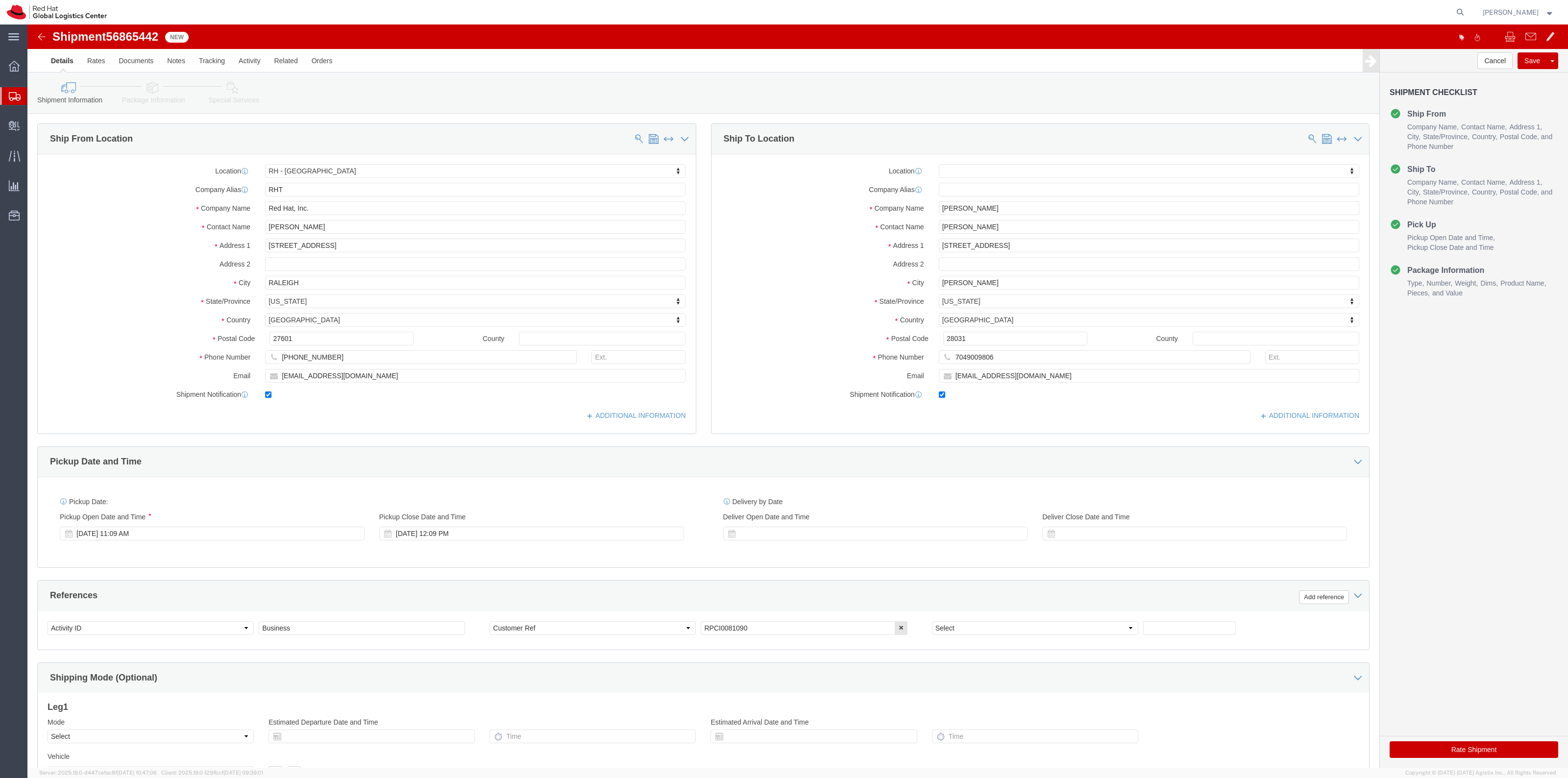
click icon
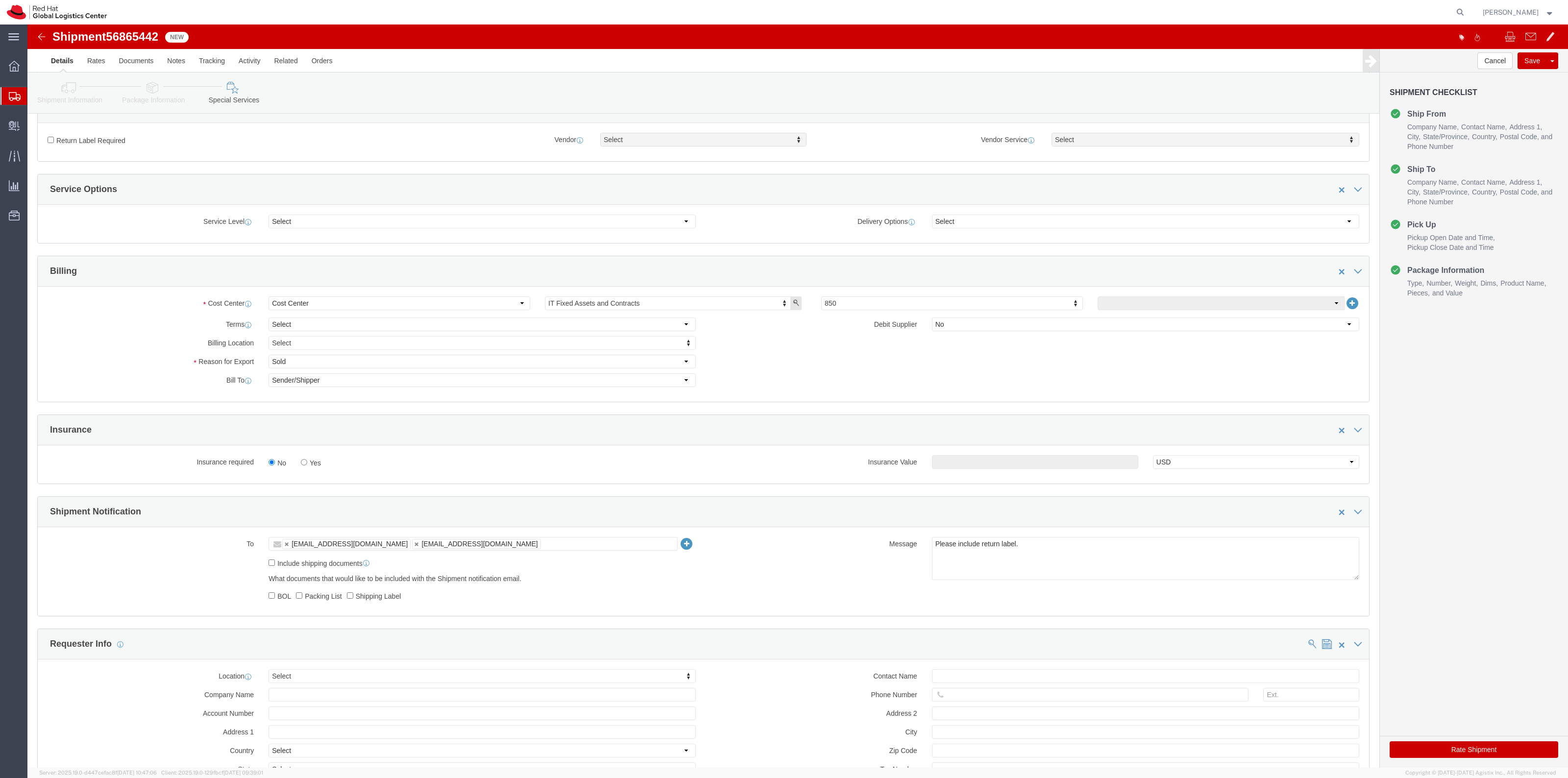
scroll to position [367, 0]
click label "Yes"
click input "Yes"
radio input "true"
click input "text"
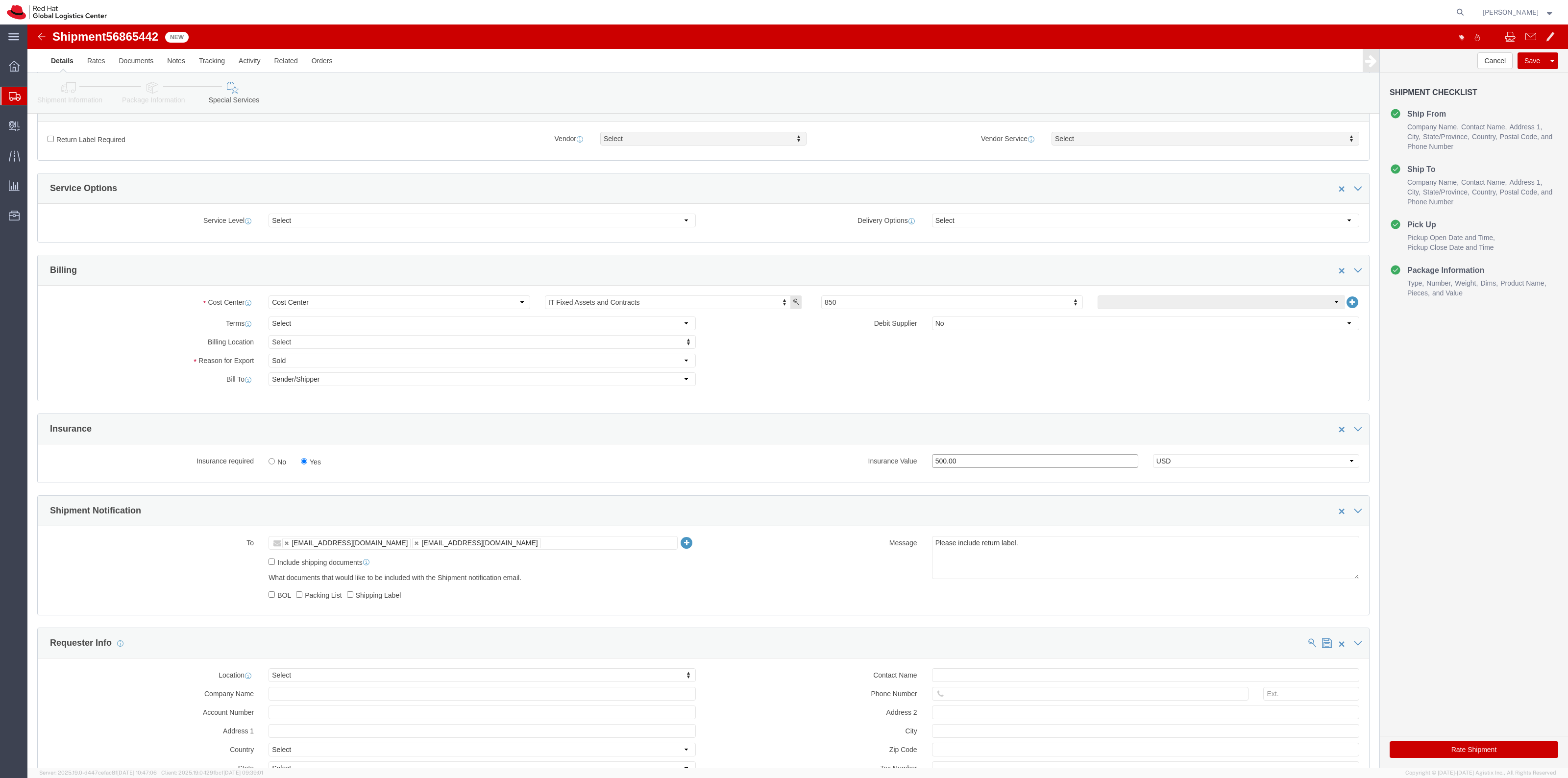
type input "500.00"
click div "Return Label Required"
click label "Return Label Required"
click input "Return Label Required"
click label "Return Label Required"
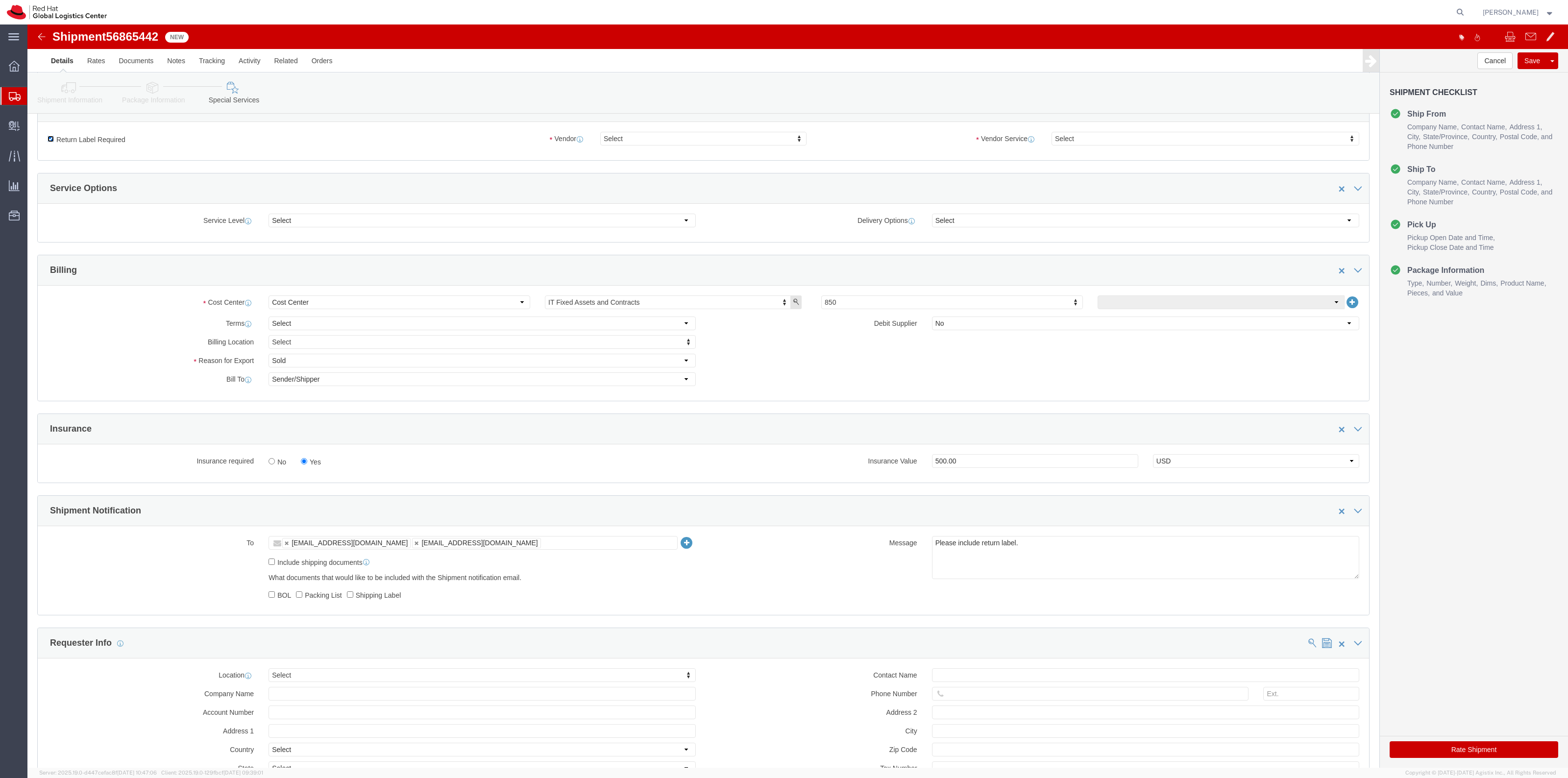
click input "Return Label Required"
click label "Return Label Required"
click input "Return Label Required"
checkbox input "true"
select select "5"
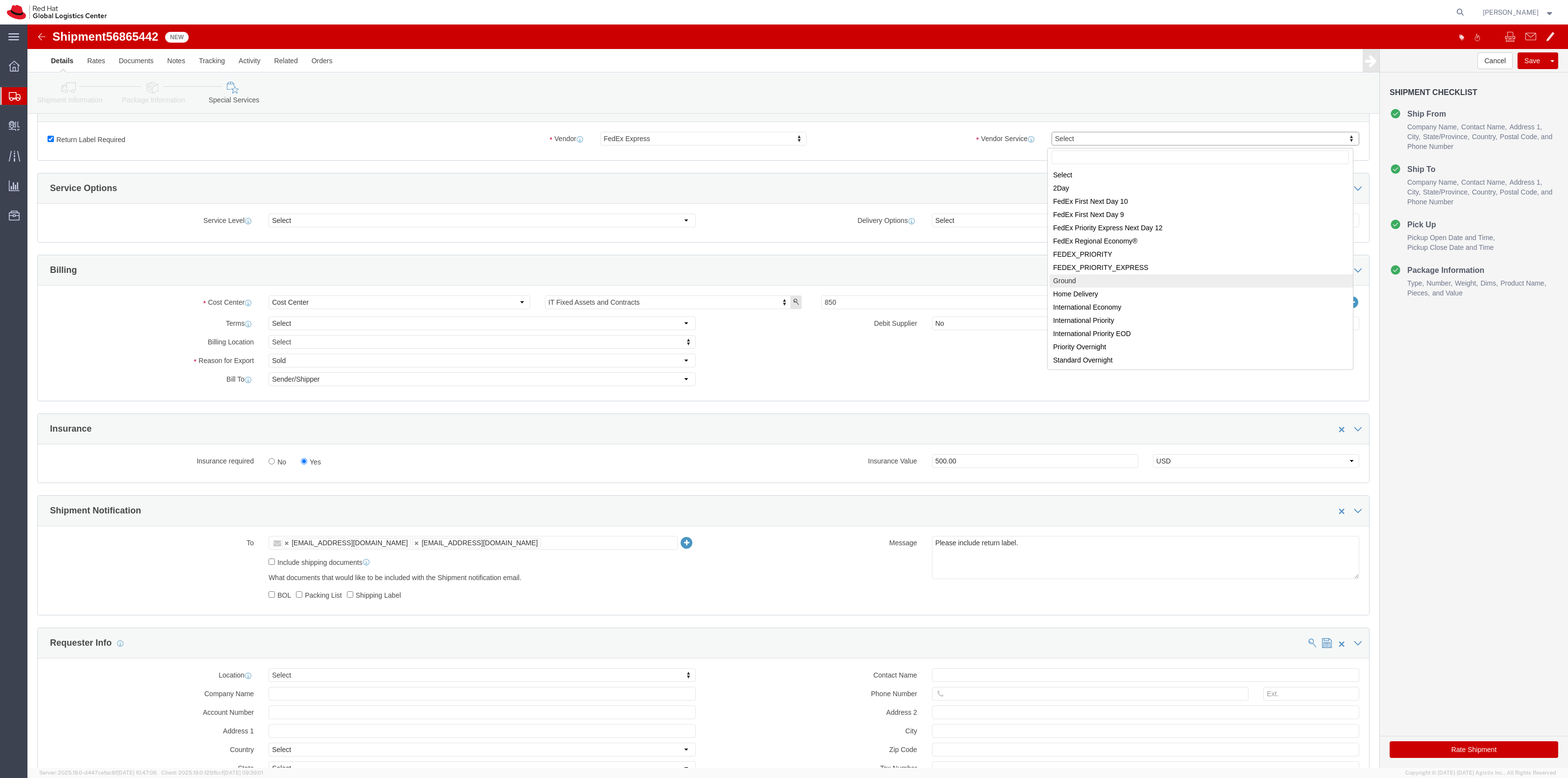
select select "12"
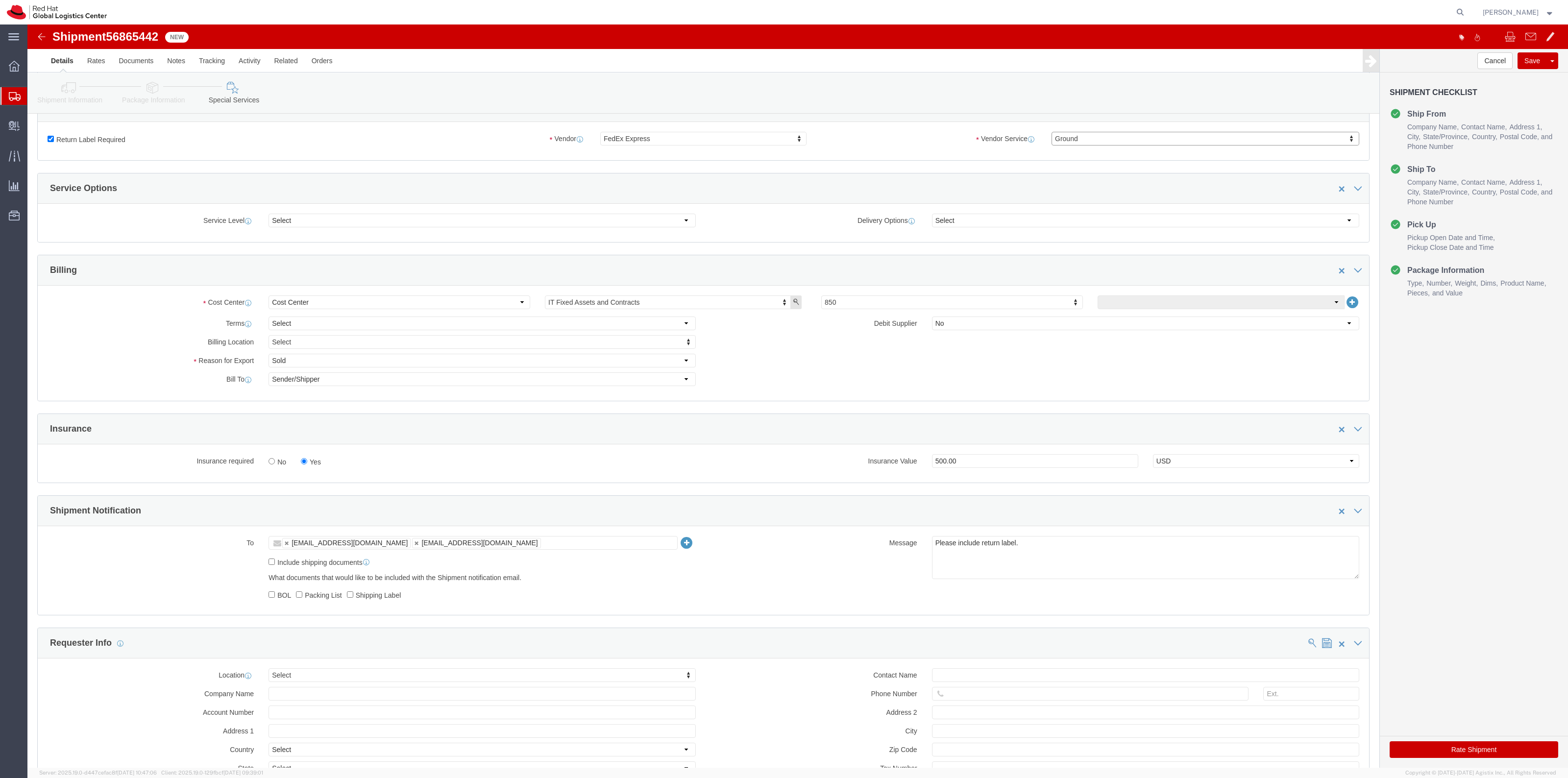
click button "Rate Shipment"
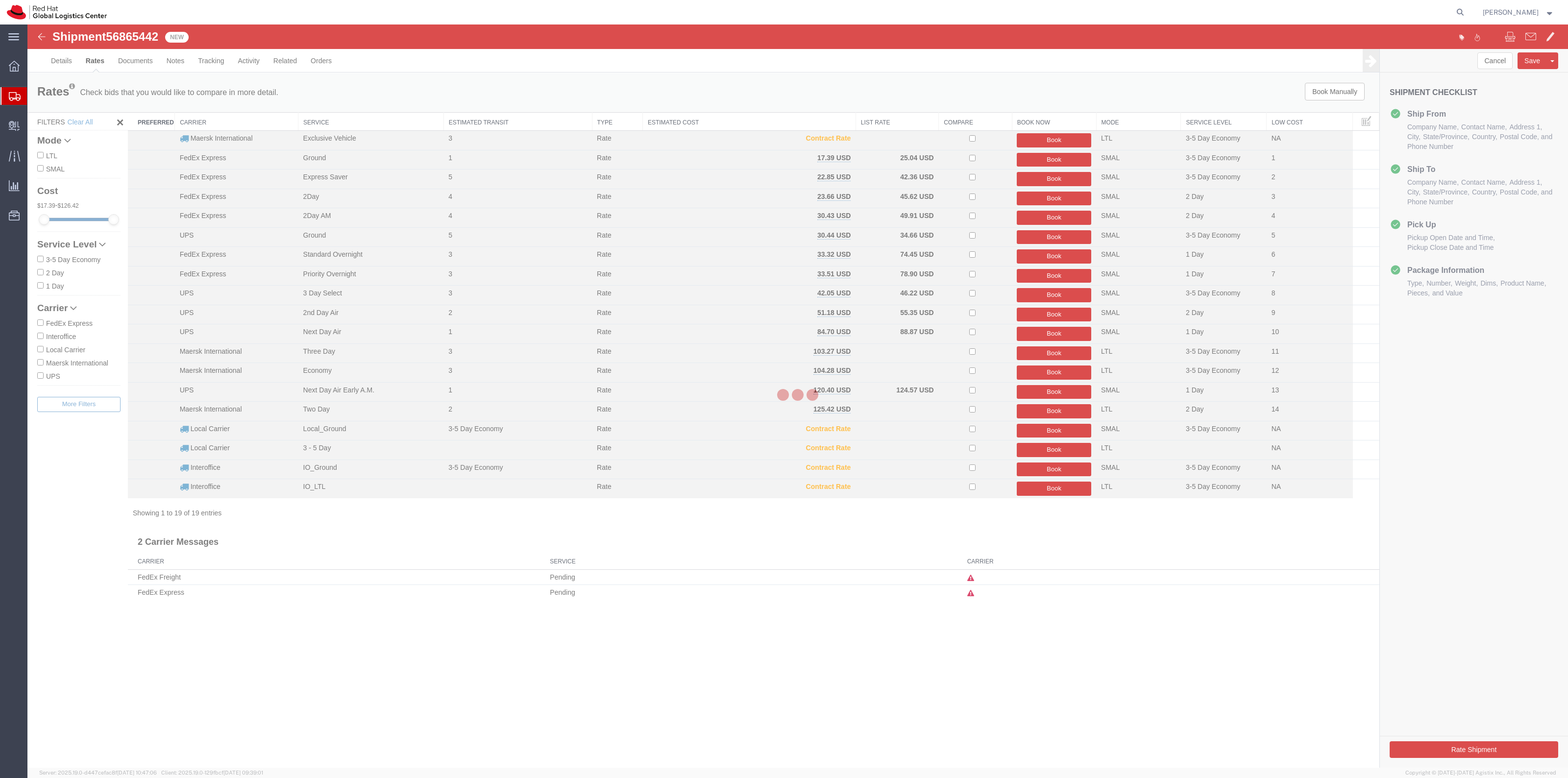
scroll to position [0, 0]
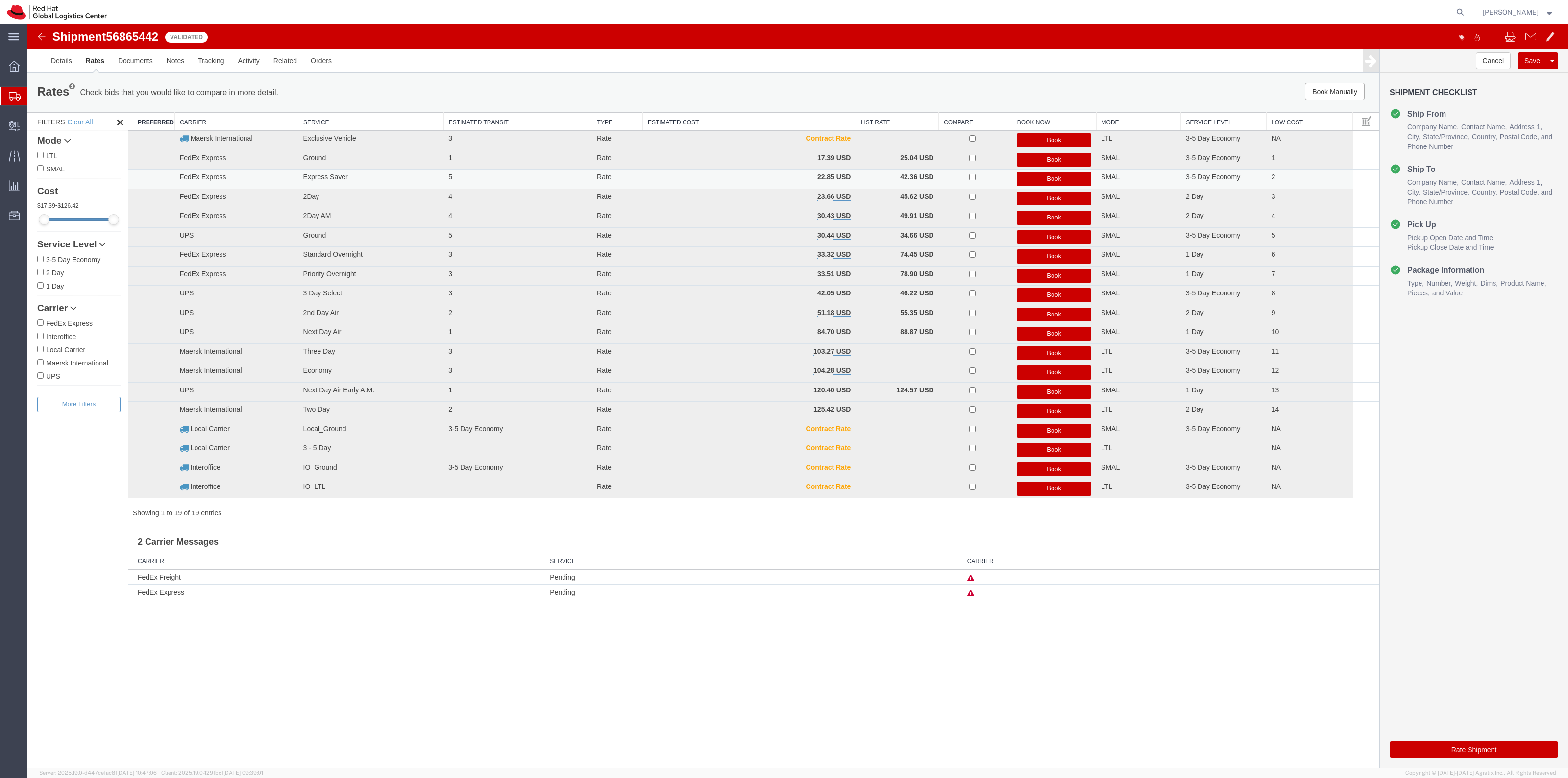
click at [1030, 178] on button "Book" at bounding box center [1054, 179] width 75 height 14
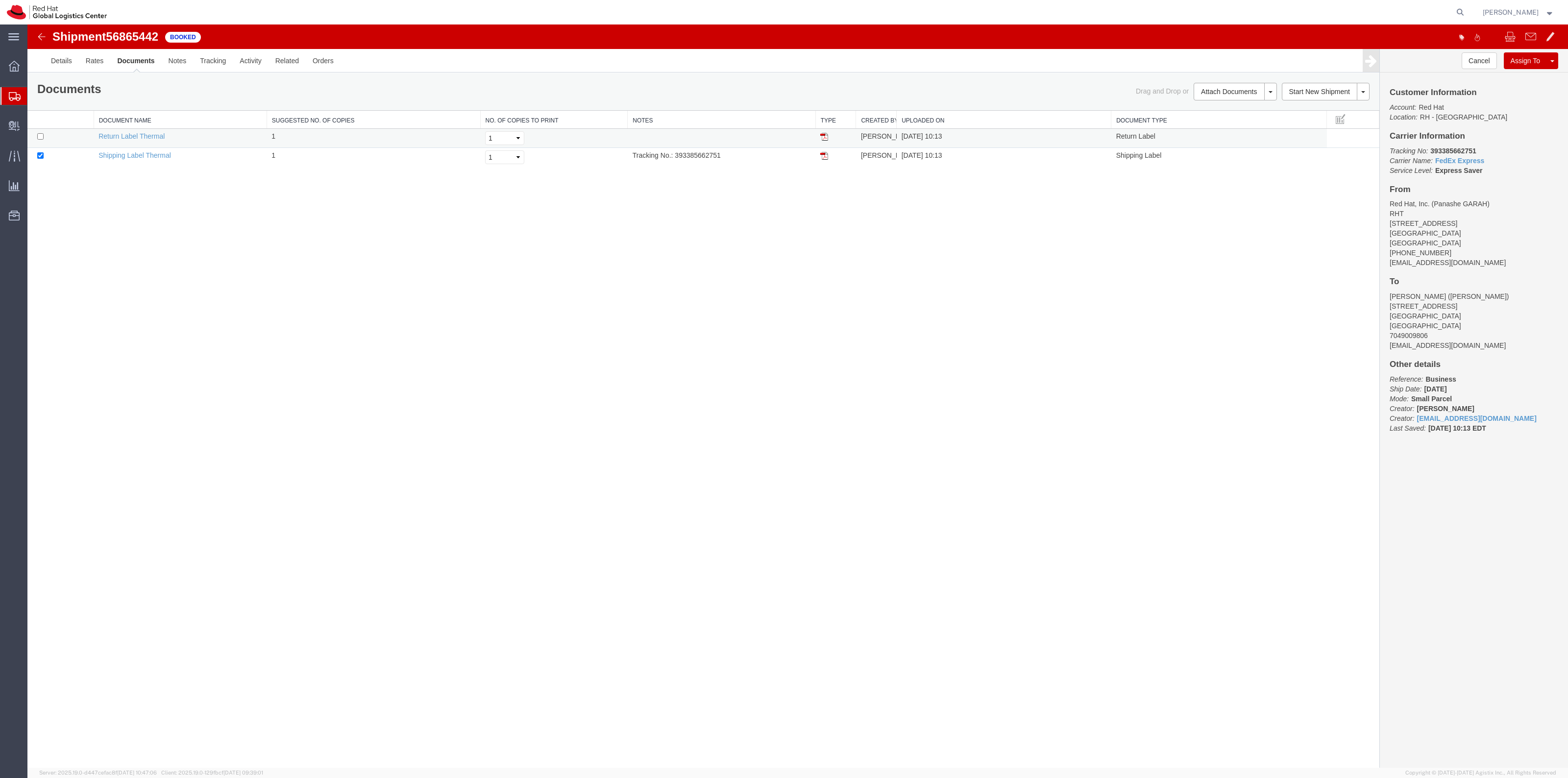
click at [60, 133] on td at bounding box center [60, 138] width 66 height 19
click at [40, 136] on input "checkbox" at bounding box center [40, 136] width 6 height 6
checkbox input "true"
click at [1226, 103] on link "Print Documents" at bounding box center [1233, 108] width 85 height 15
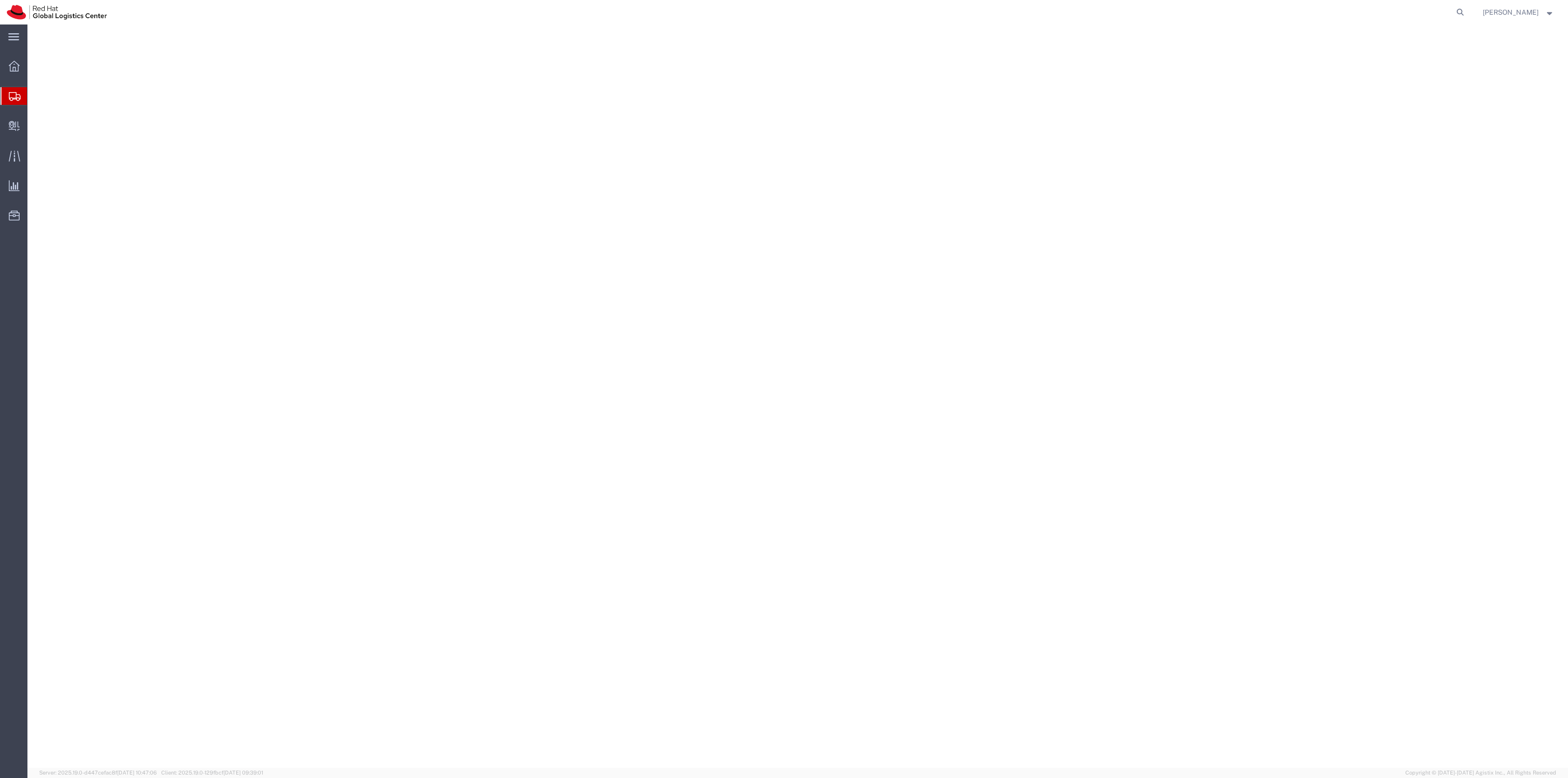
select select "38014"
select select
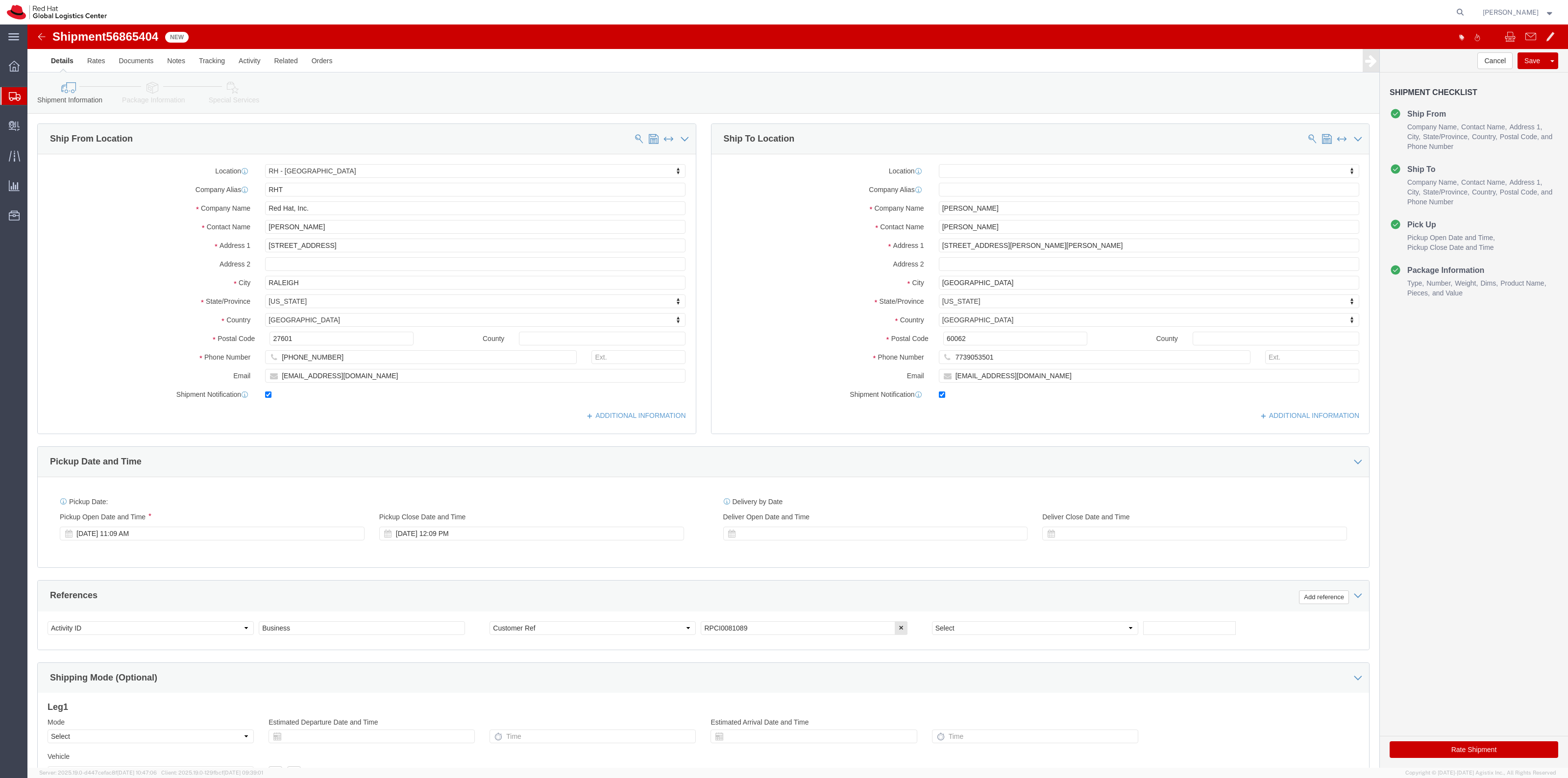
click link "Special Services"
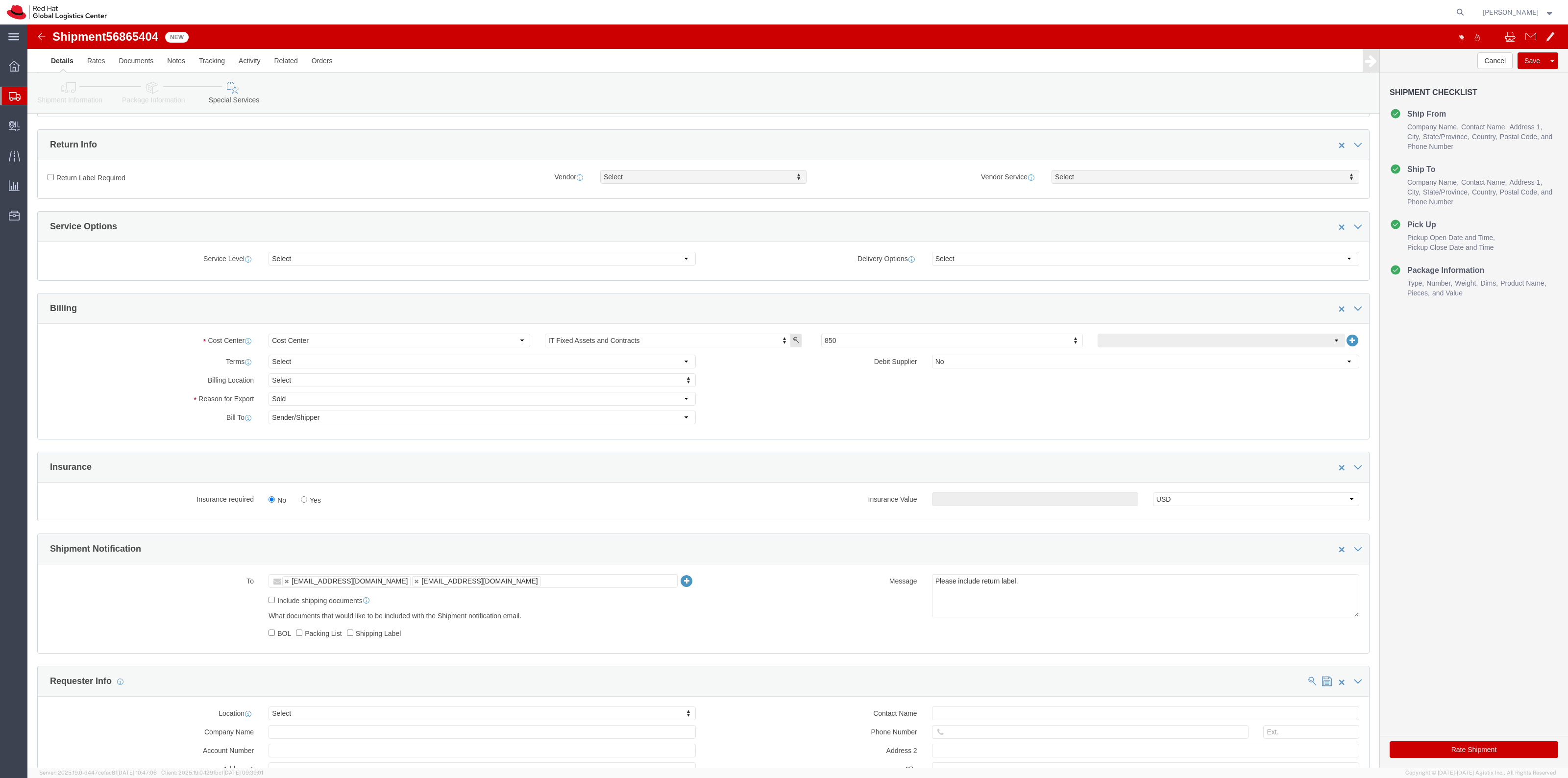
scroll to position [429, 0]
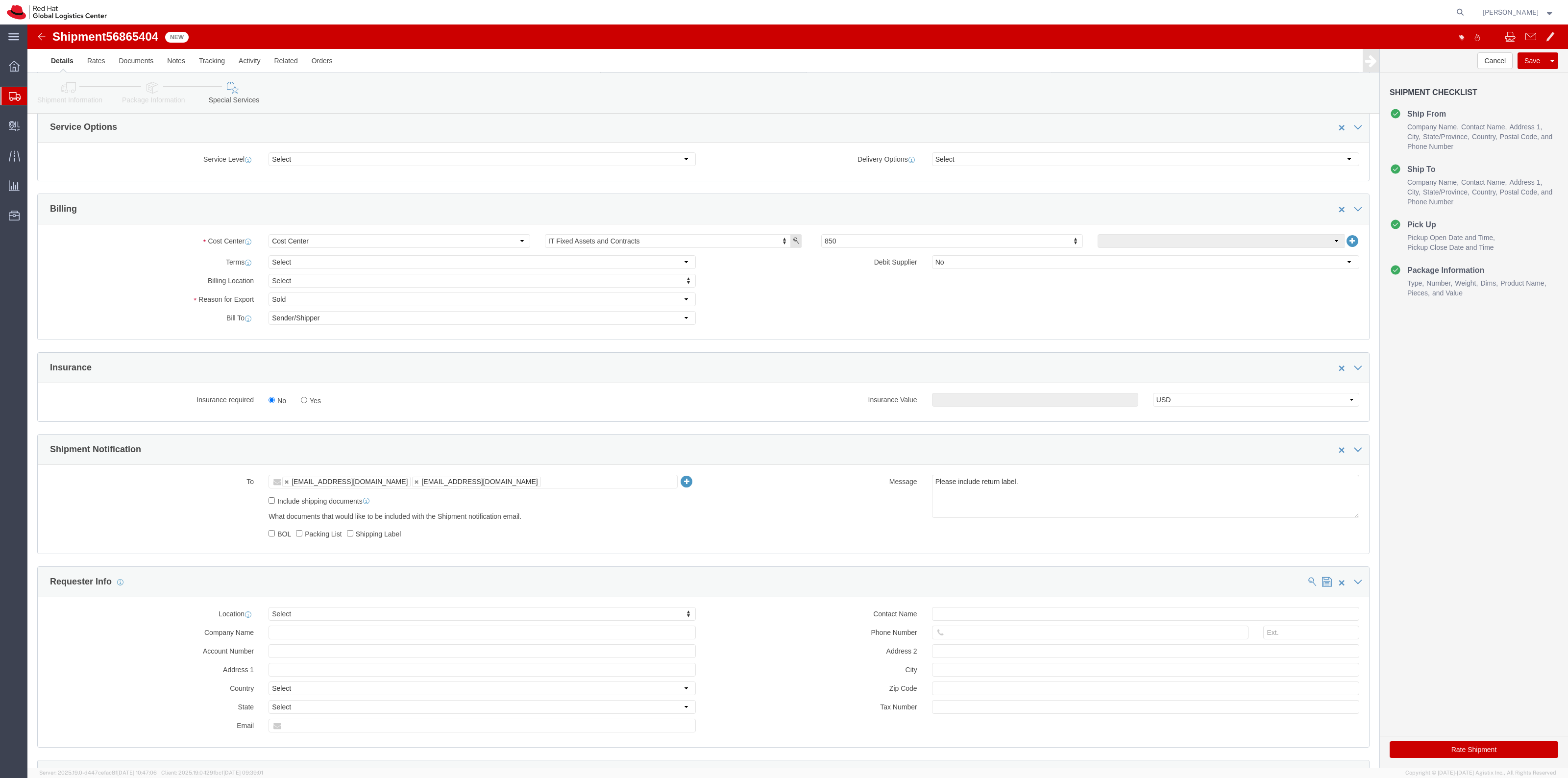
click label "Yes"
click input "Yes"
radio input "true"
click div "Insurance Value Select USD JPY GBP CAD EUR"
click input "text"
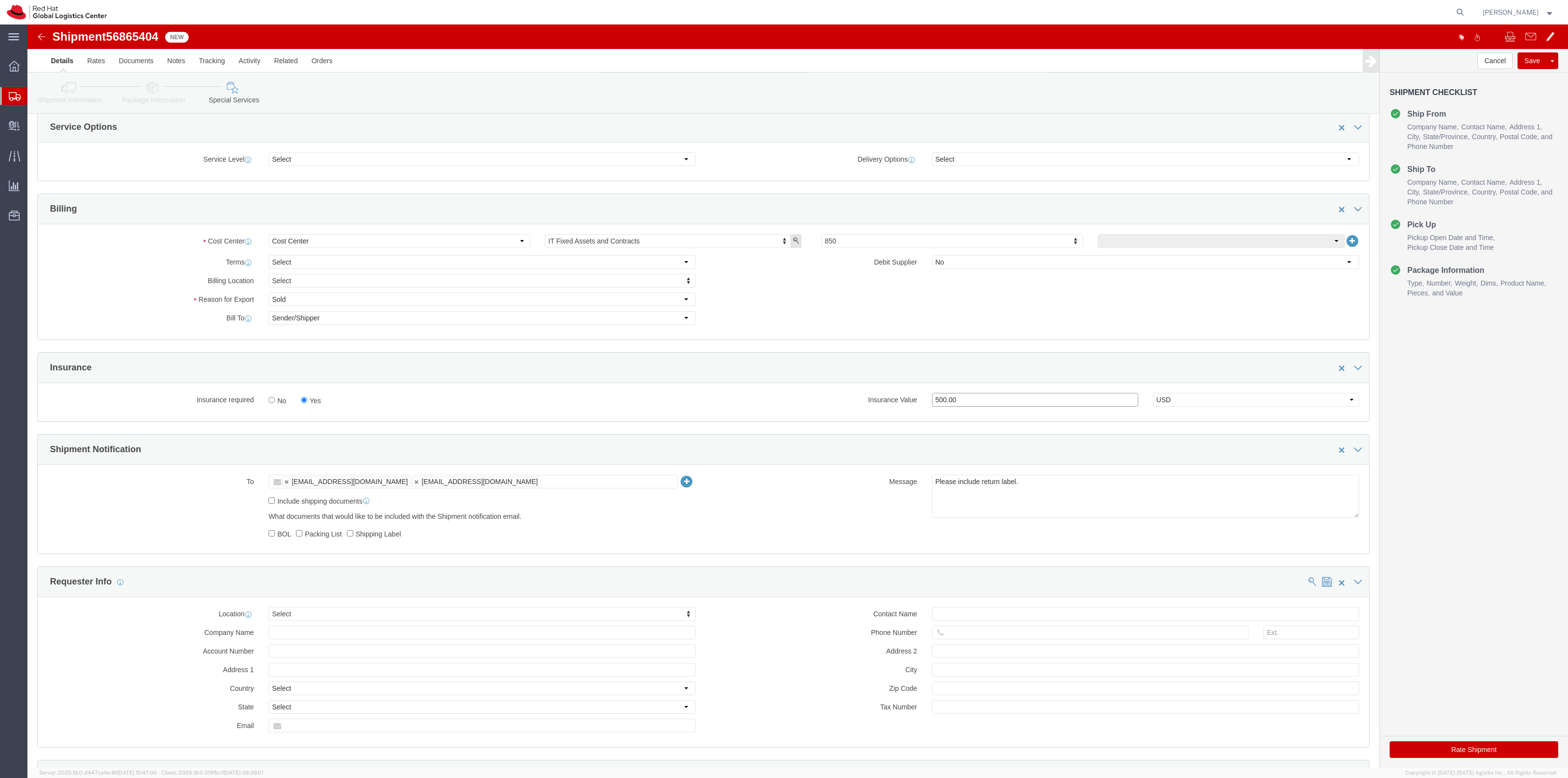
scroll to position [367, 0]
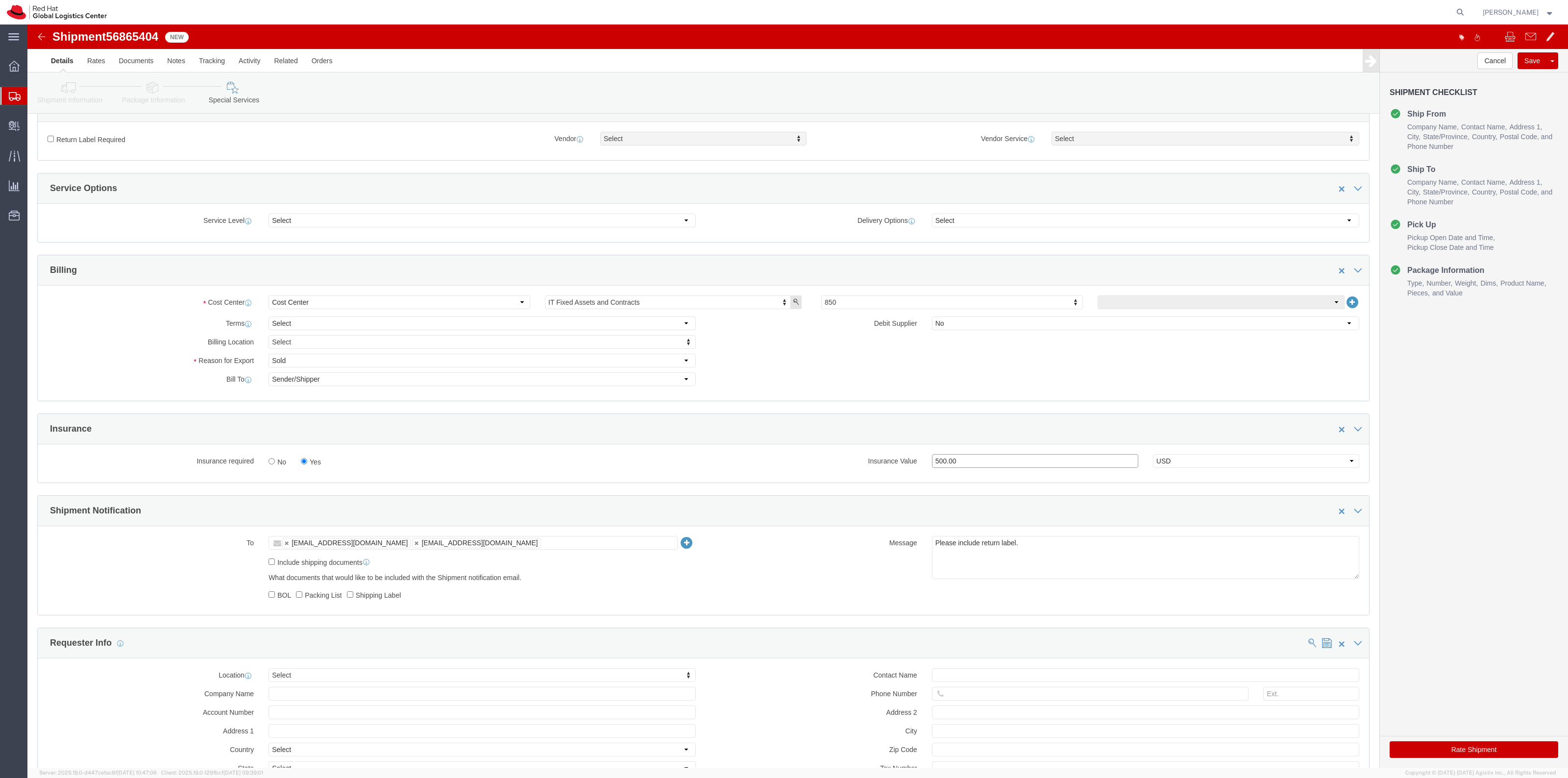
type input "500.00"
click label "Return Label Required"
click input "Return Label Required"
checkbox input "true"
click div "Vendor Select Vendor Vendor Select FedEx Freight UPS Blue Dart FedEx Express DHL"
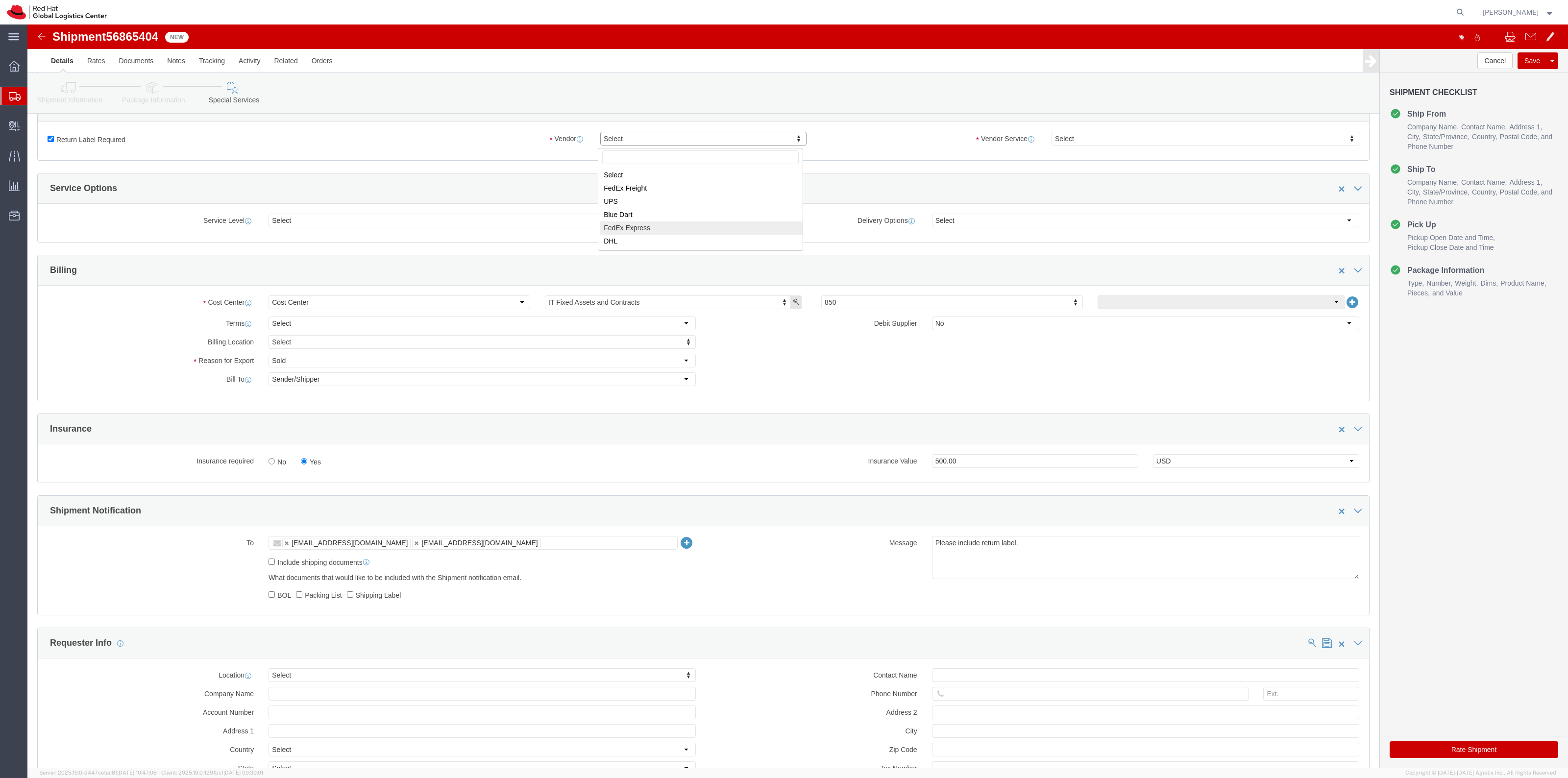
select select "5"
select select "12"
click button "Rate Shipment"
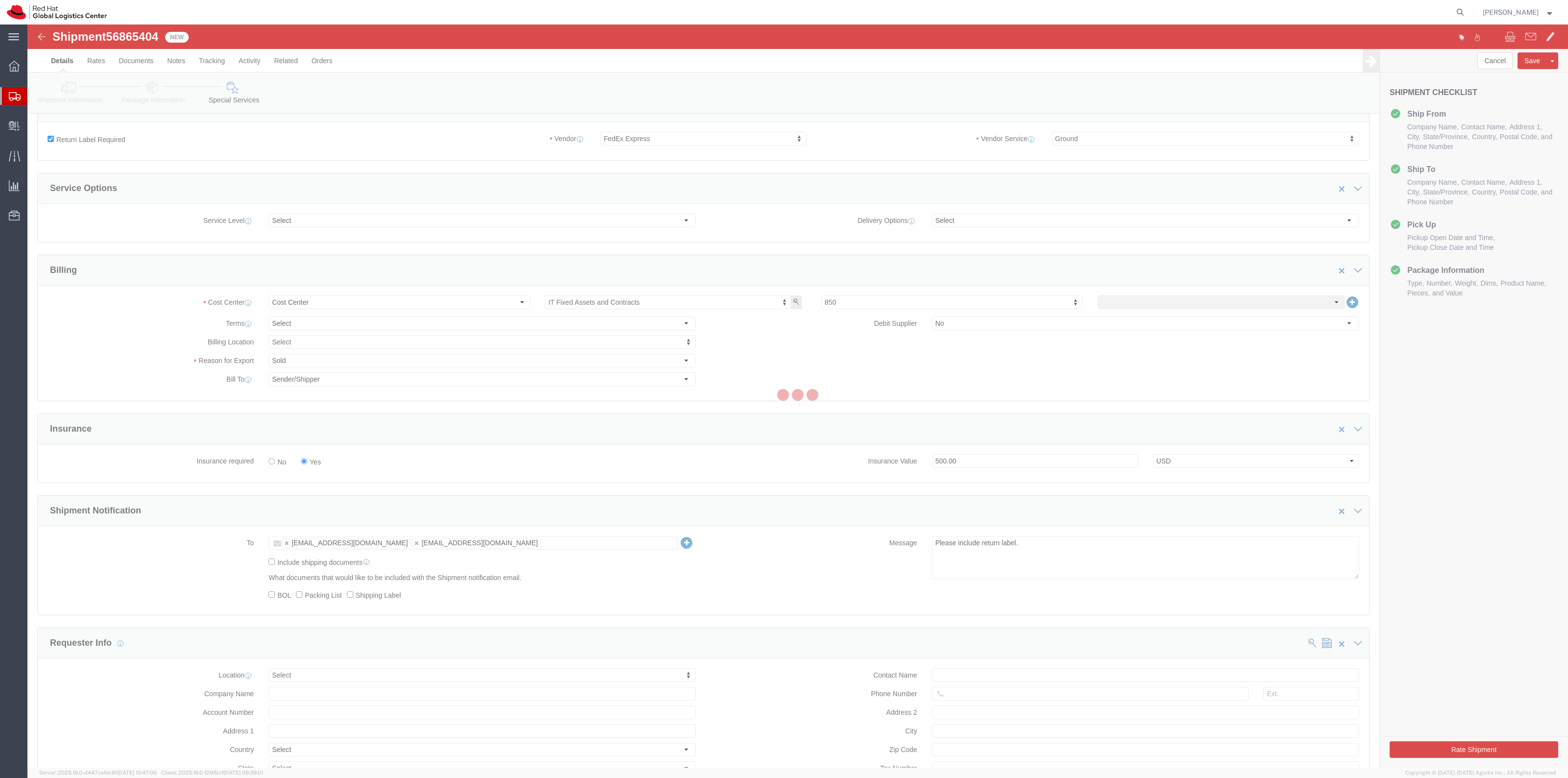
scroll to position [0, 0]
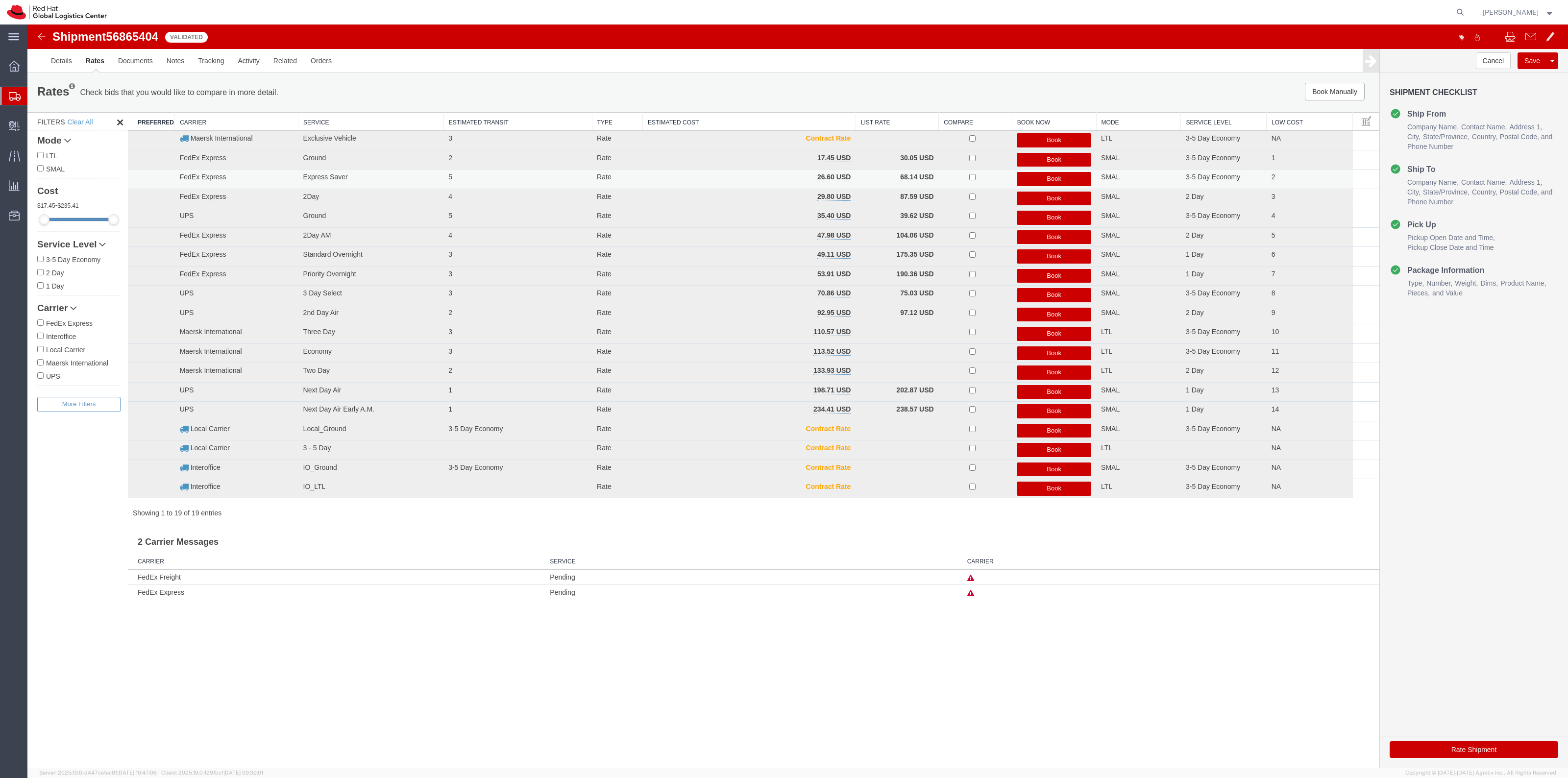
click at [1030, 180] on button "Book" at bounding box center [1054, 179] width 75 height 14
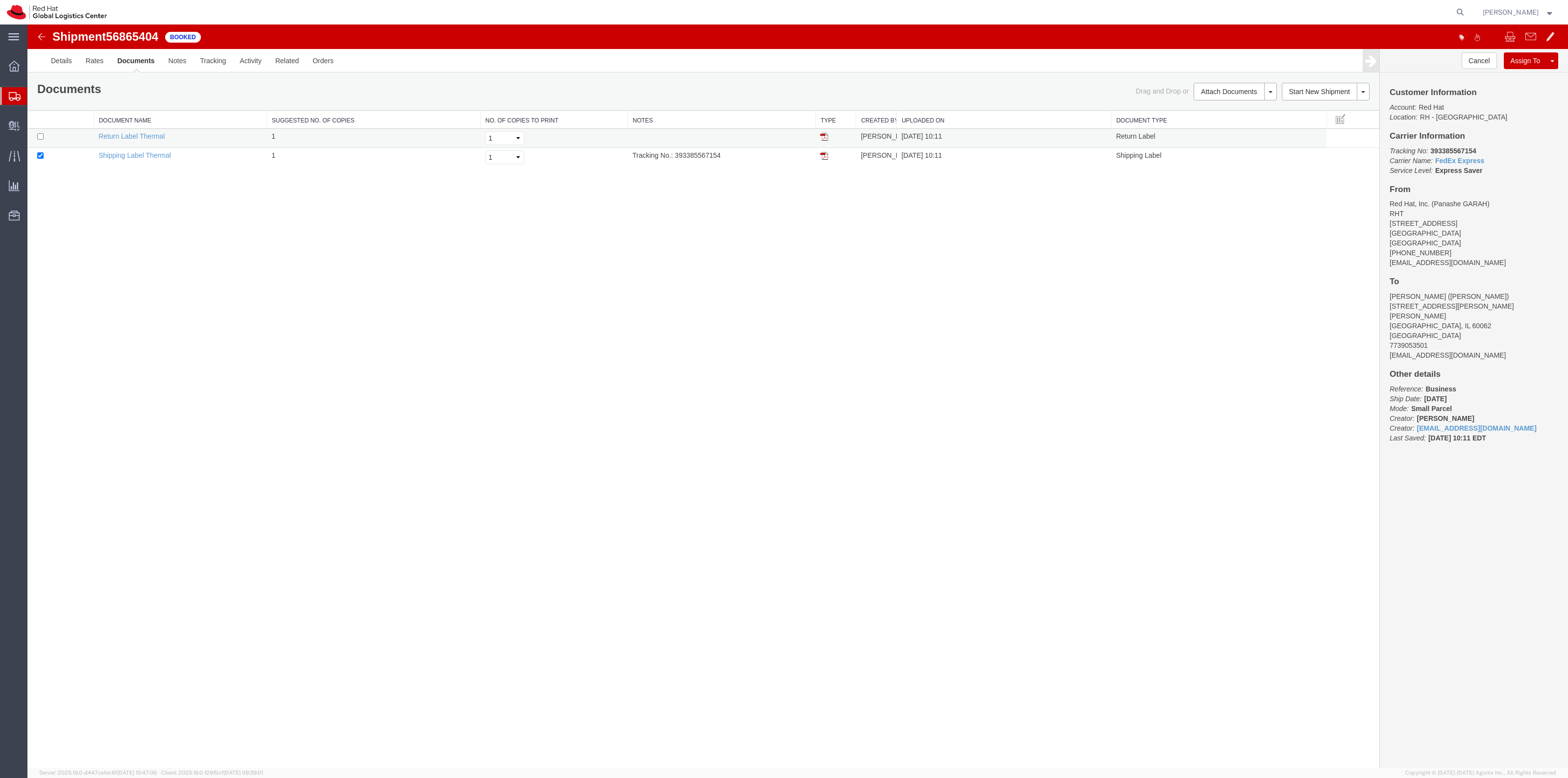
click at [47, 135] on td at bounding box center [60, 138] width 66 height 19
click at [42, 136] on input "checkbox" at bounding box center [40, 136] width 6 height 6
checkbox input "true"
click at [1217, 101] on link "Print Documents" at bounding box center [1233, 108] width 85 height 15
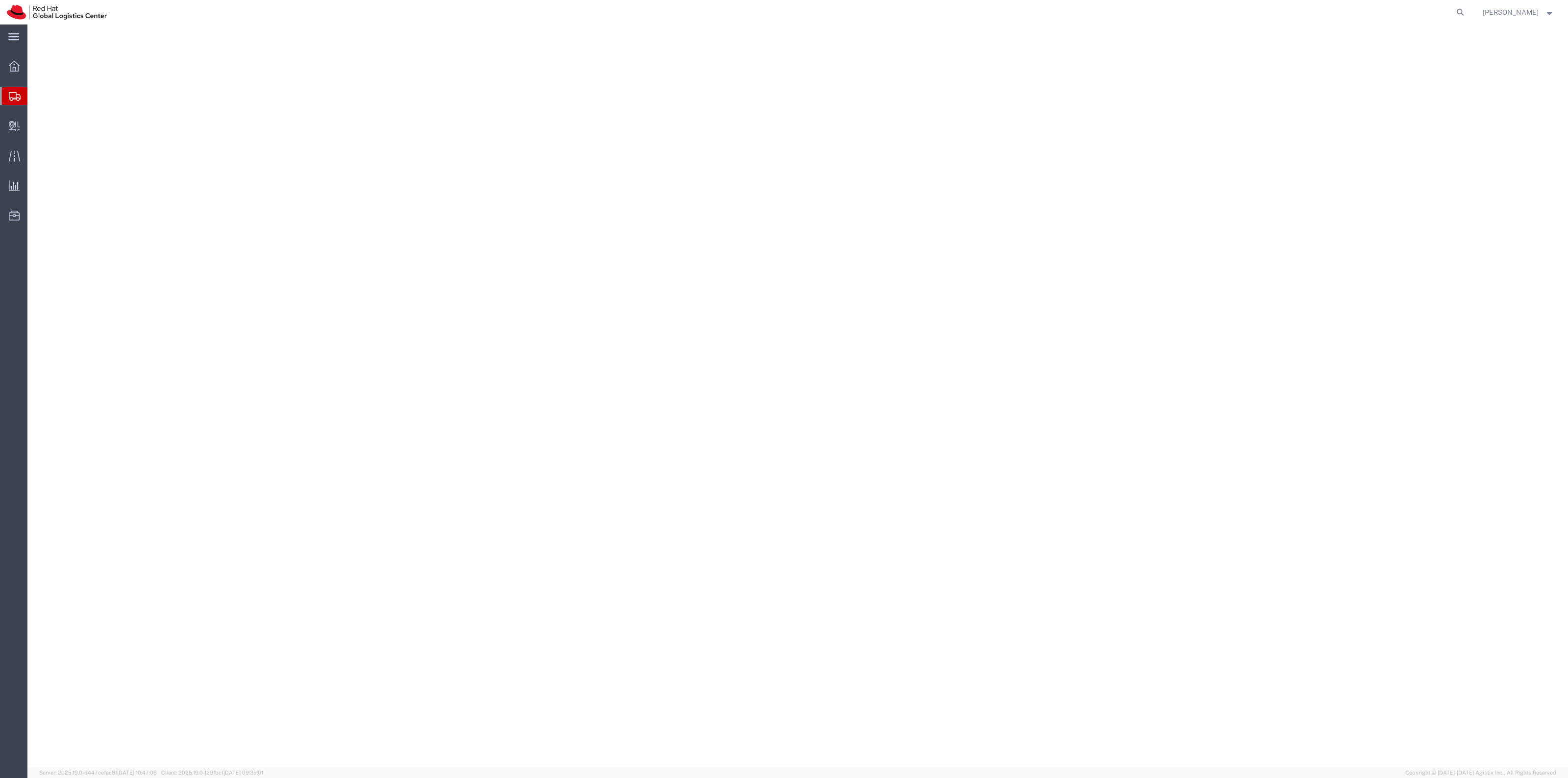
select select "38014"
select select
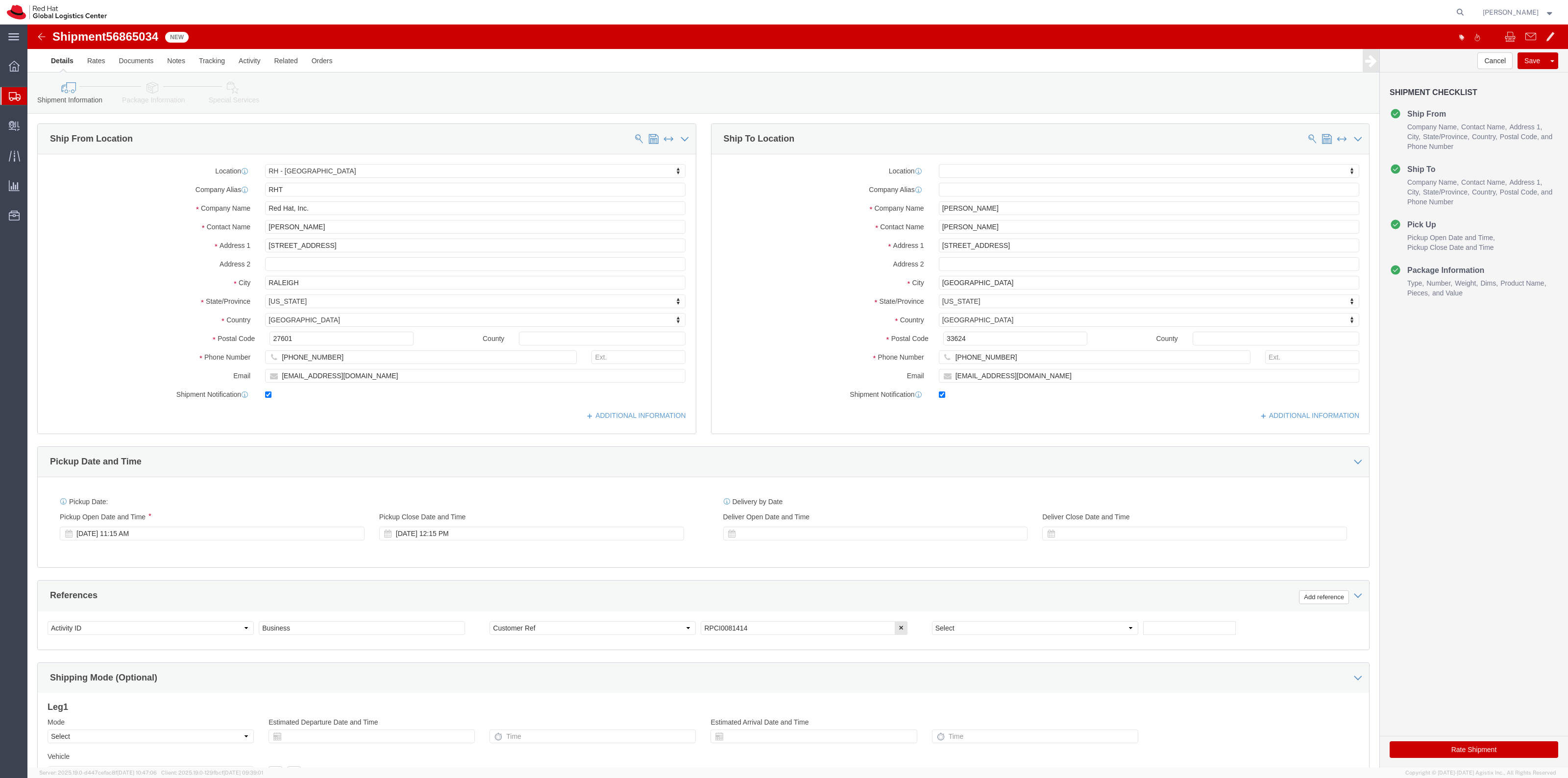
click link "Special Services"
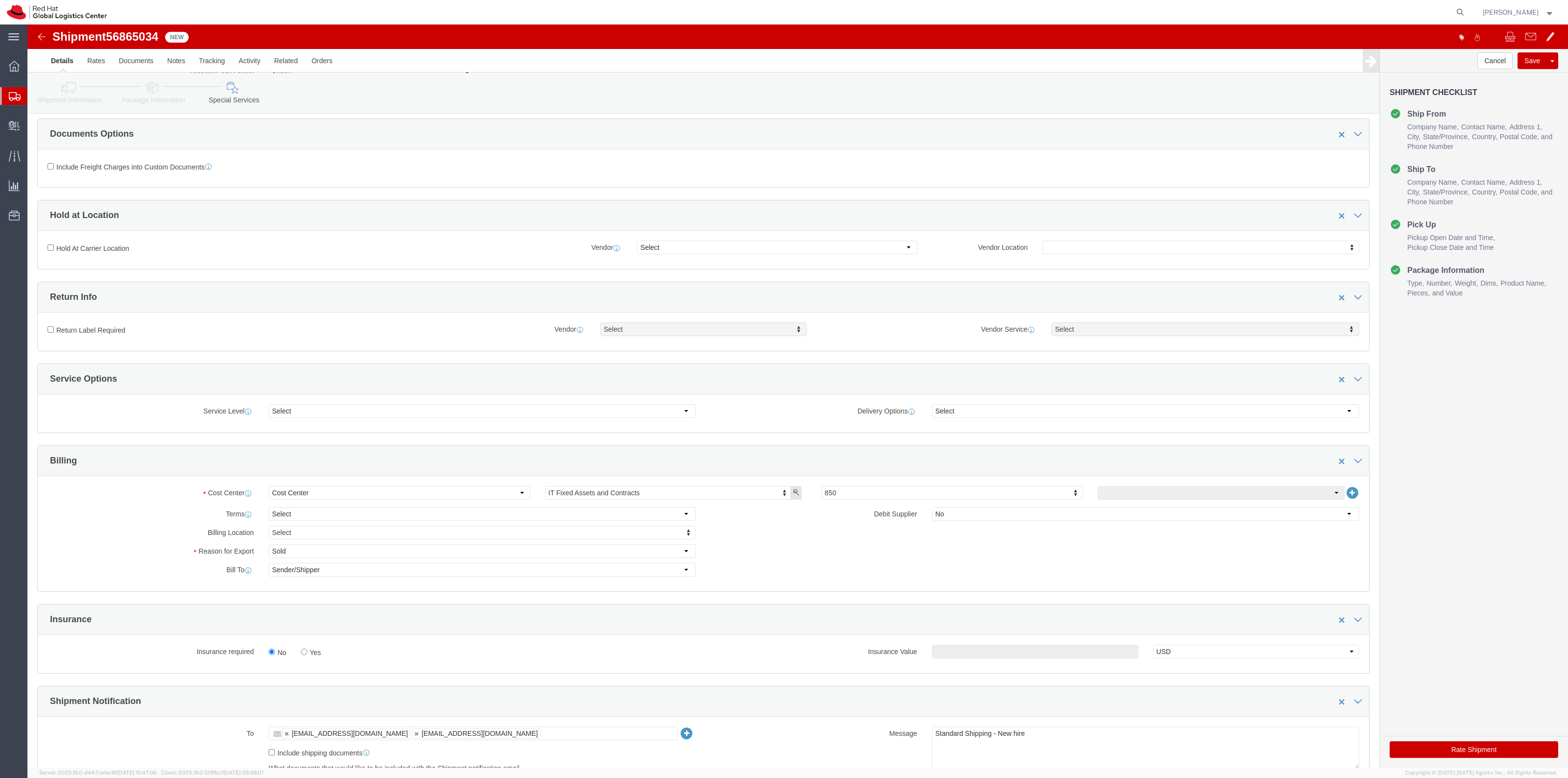
scroll to position [184, 0]
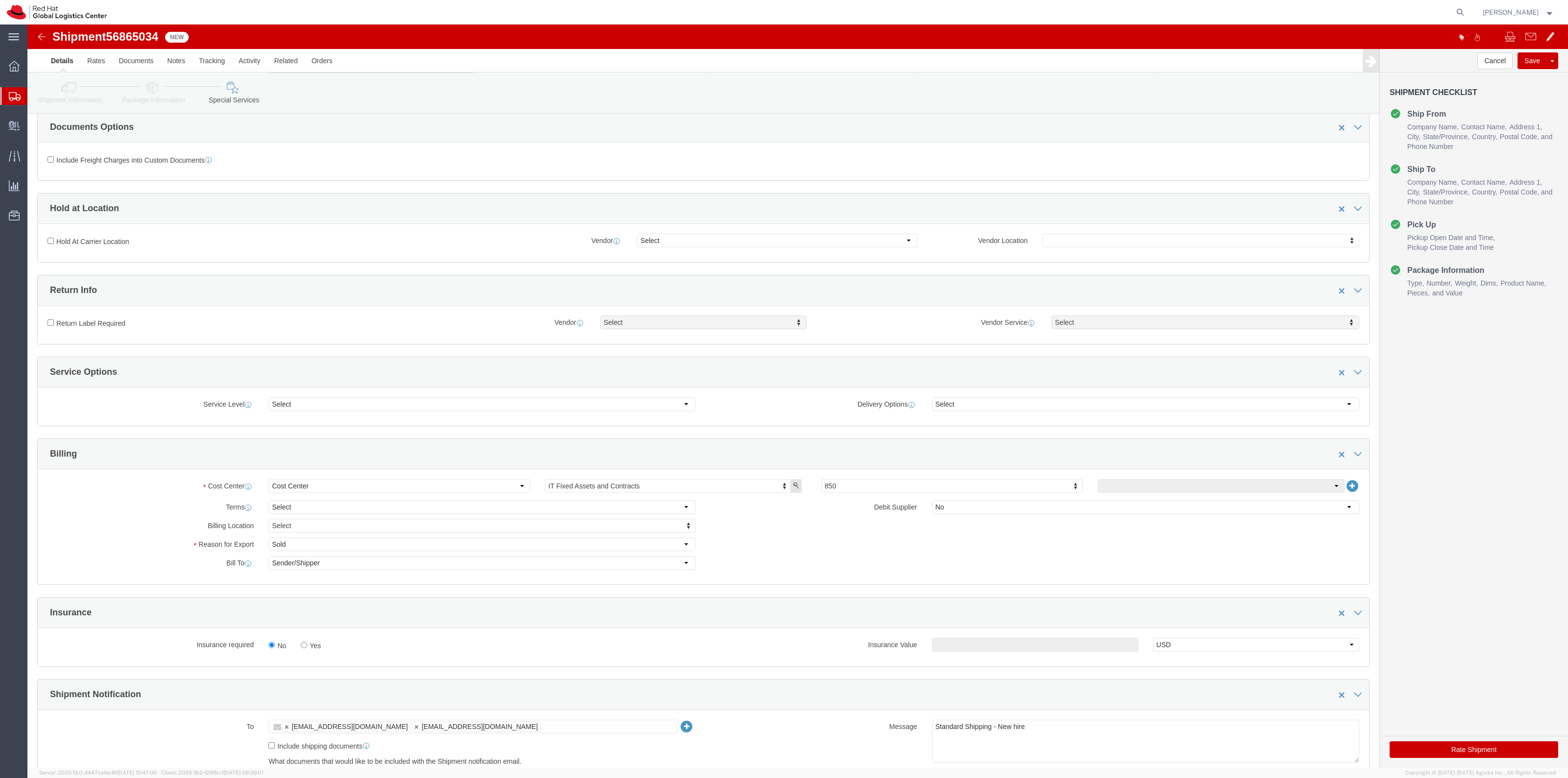
click label "Yes"
click input "Yes"
radio input "true"
click input "text"
type input "500.00"
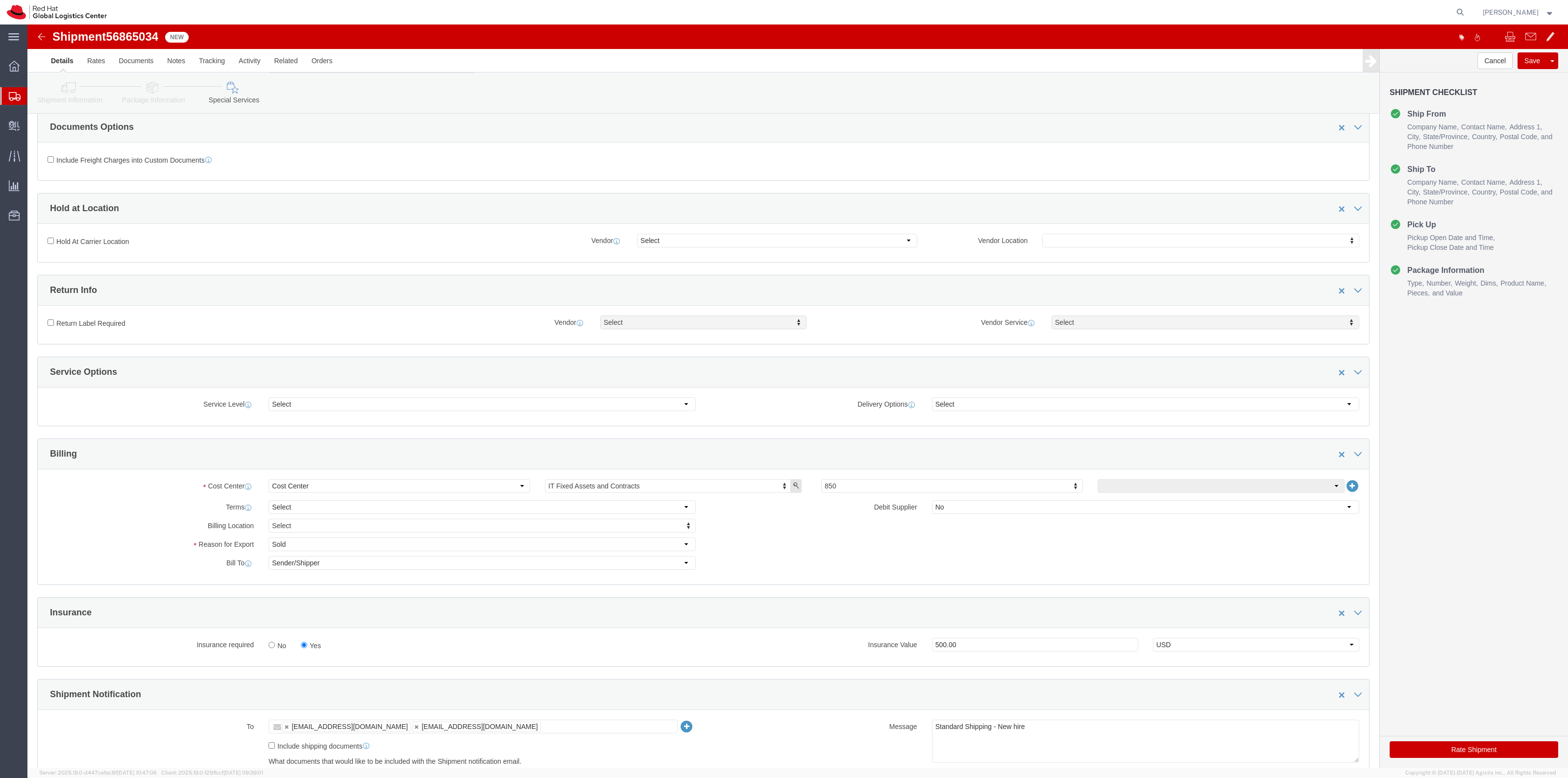
click button "Rate Shipment"
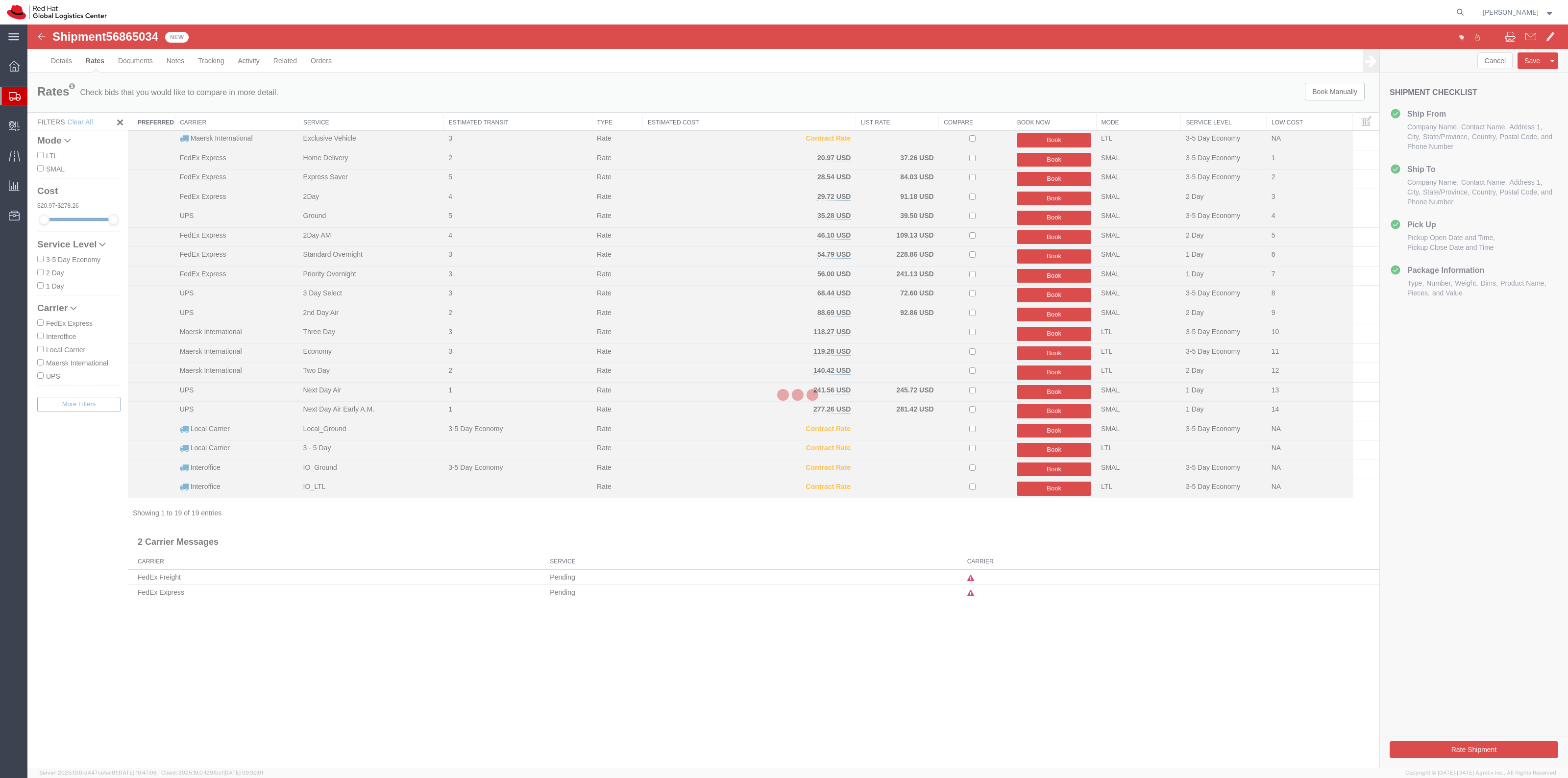
scroll to position [0, 0]
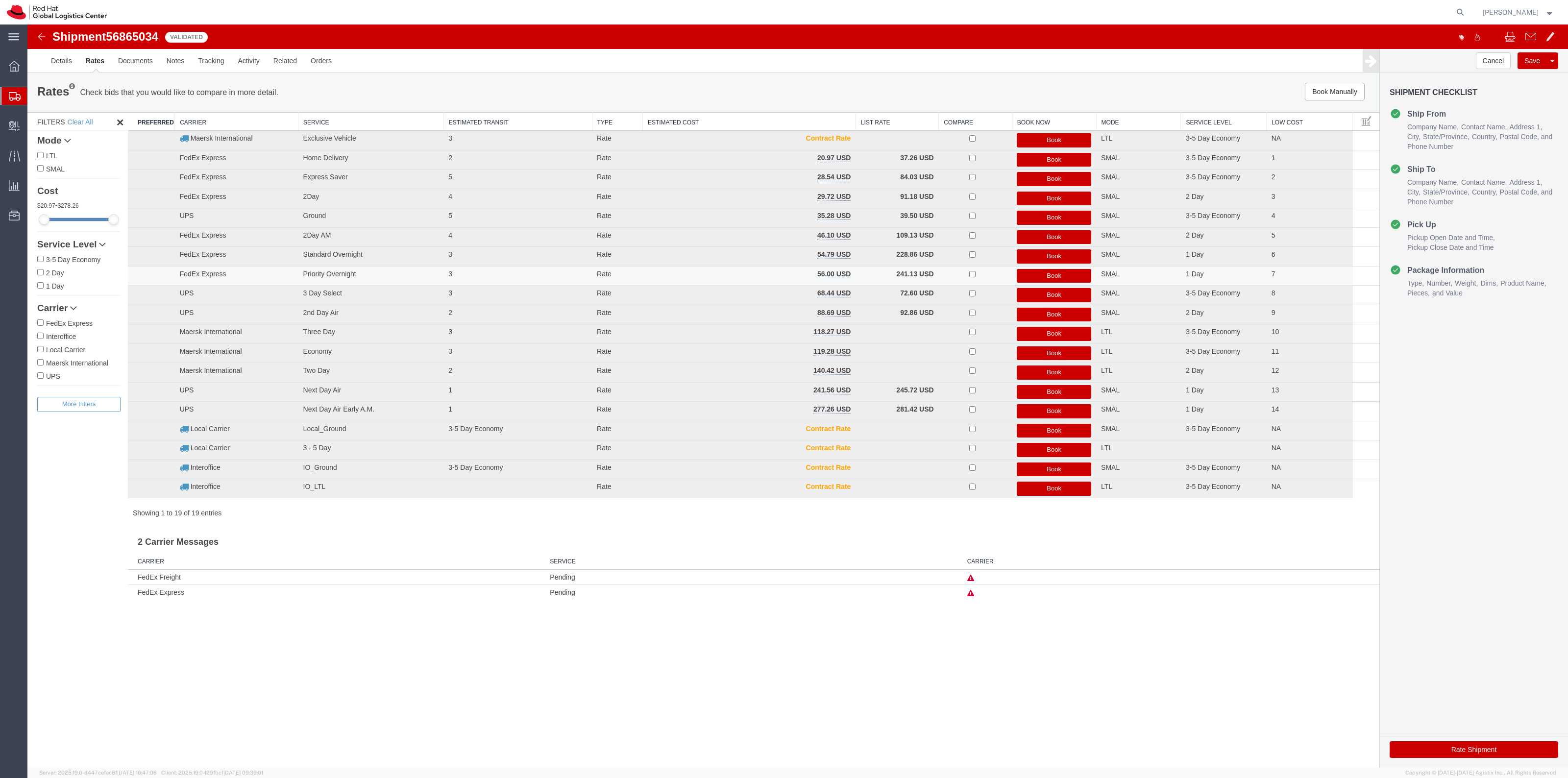
click at [1030, 276] on button "Book" at bounding box center [1054, 276] width 75 height 14
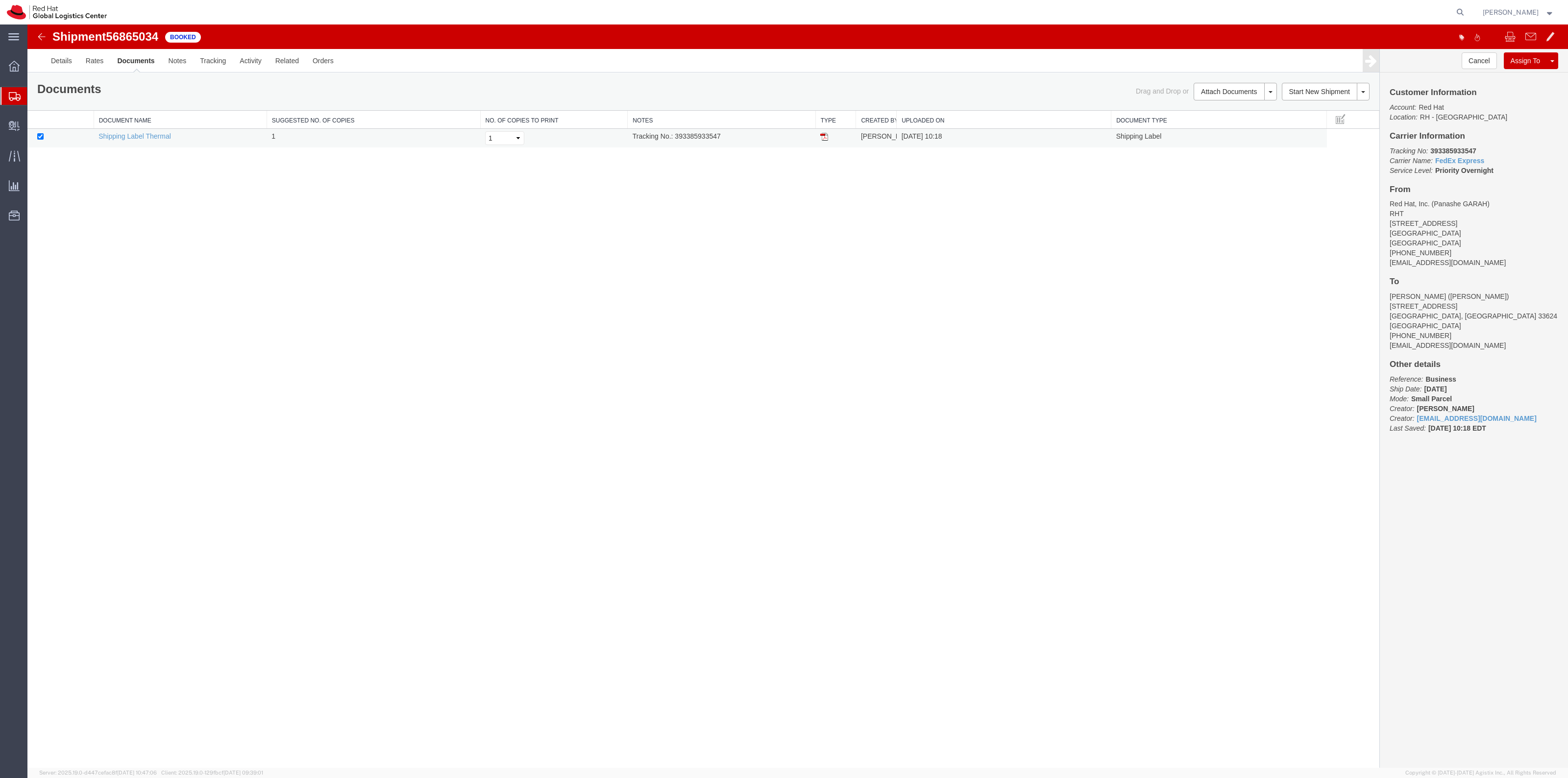
click at [821, 138] on img at bounding box center [823, 136] width 8 height 8
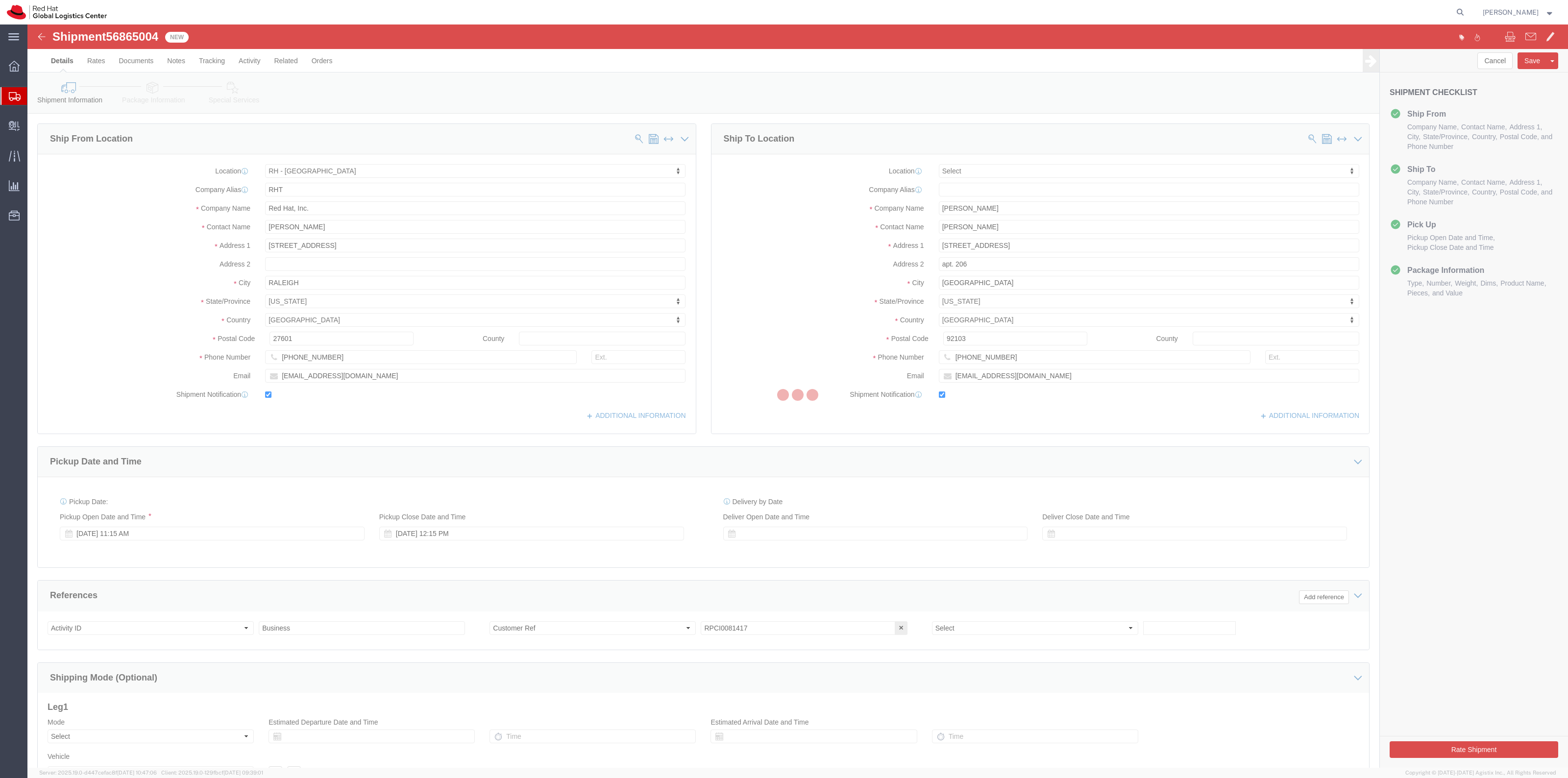
select select "38014"
select select
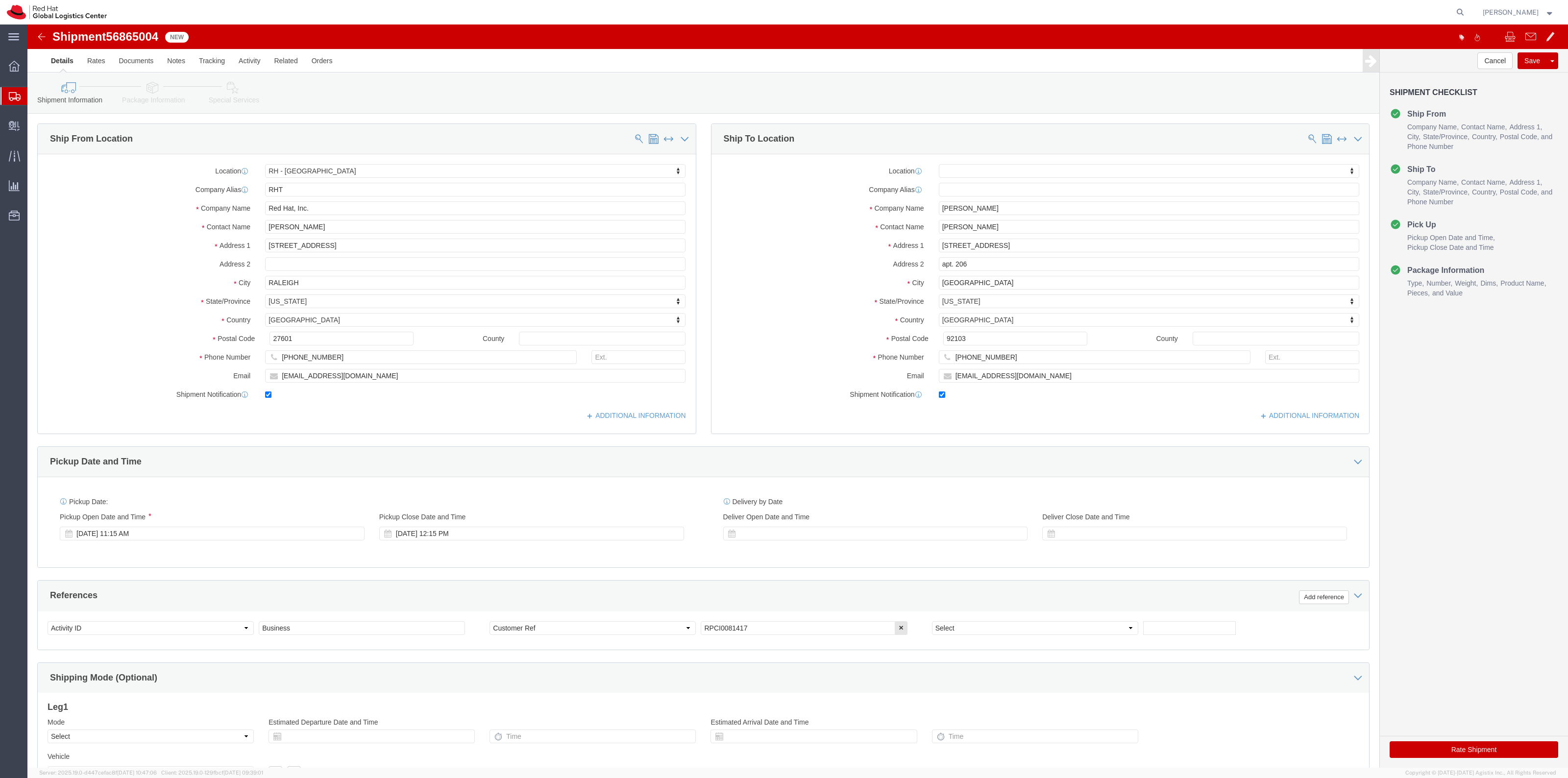
click link "Package Information"
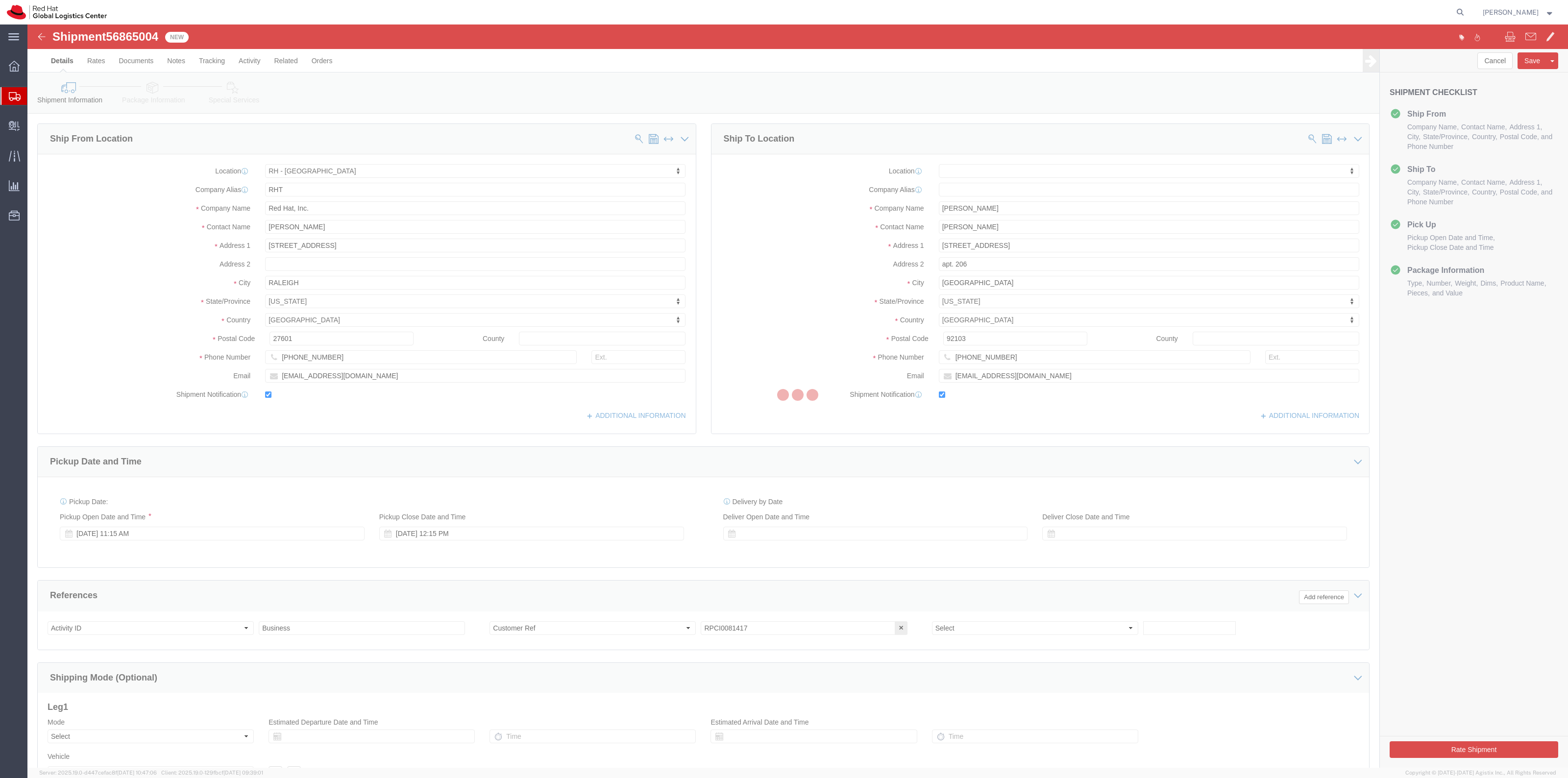
drag, startPoint x: 147, startPoint y: 78, endPoint x: 228, endPoint y: 94, distance: 82.6
click at [224, 94] on div at bounding box center [798, 396] width 1541 height 743
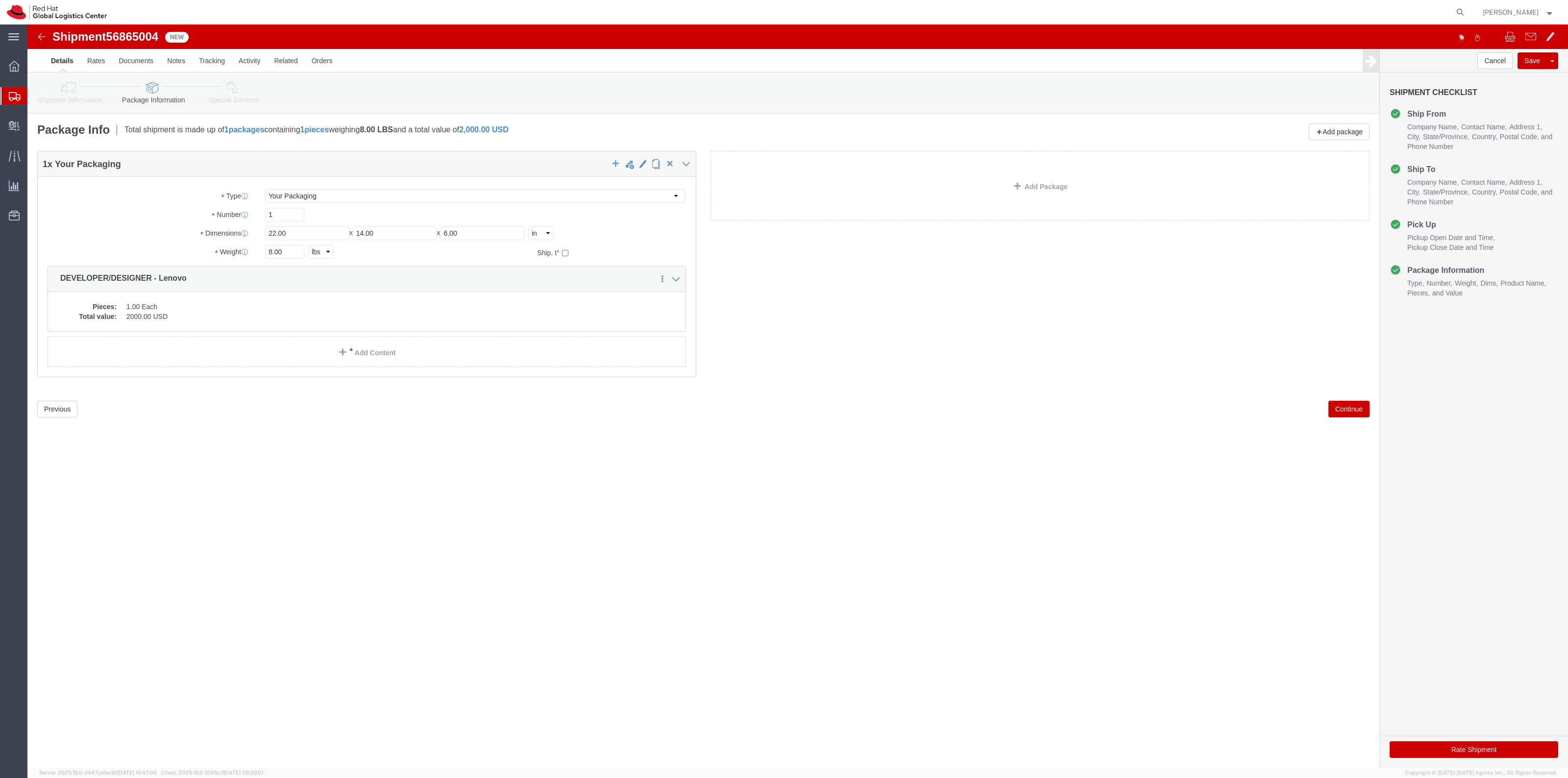
click link "Special Services"
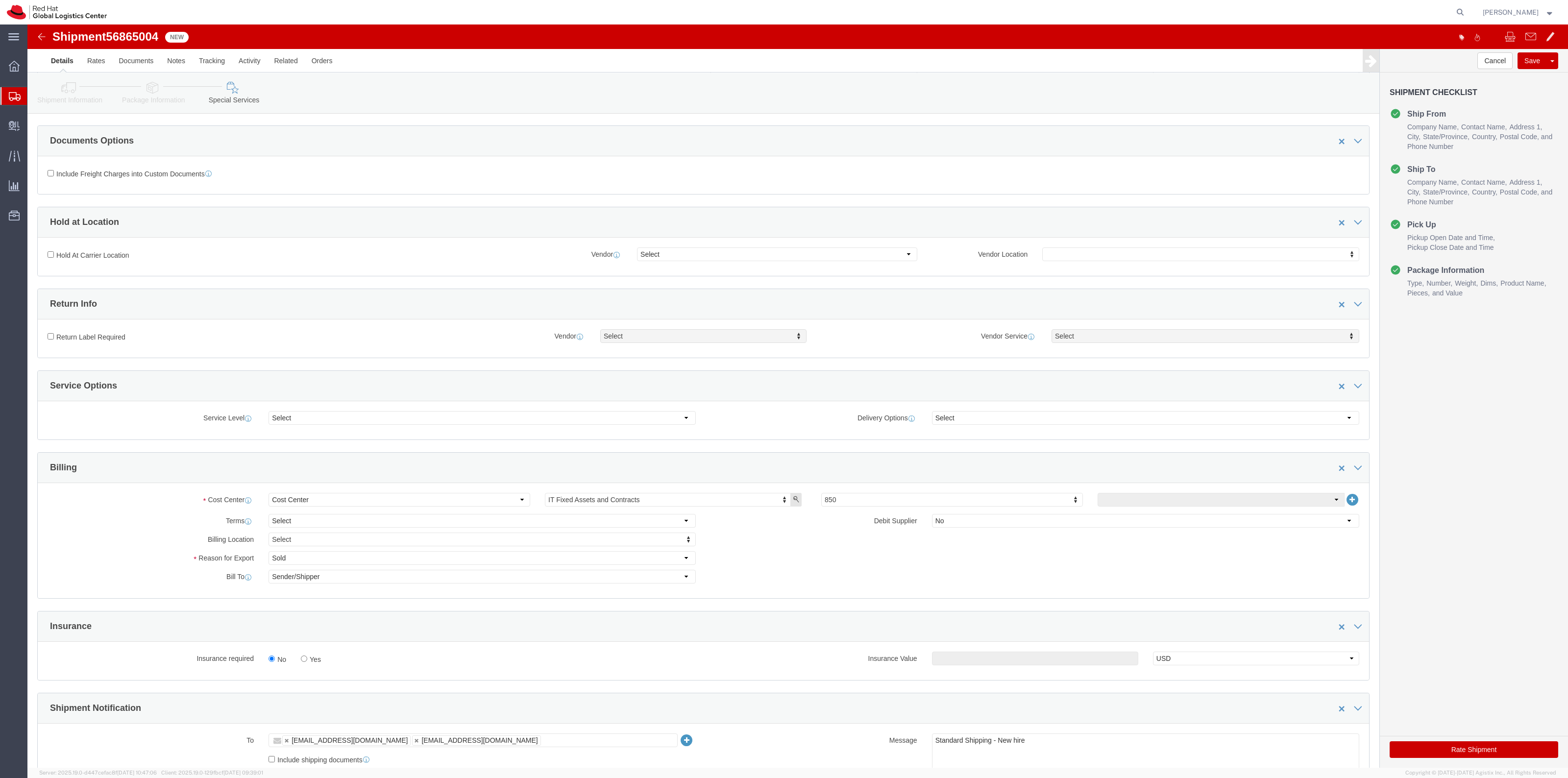
scroll to position [245, 0]
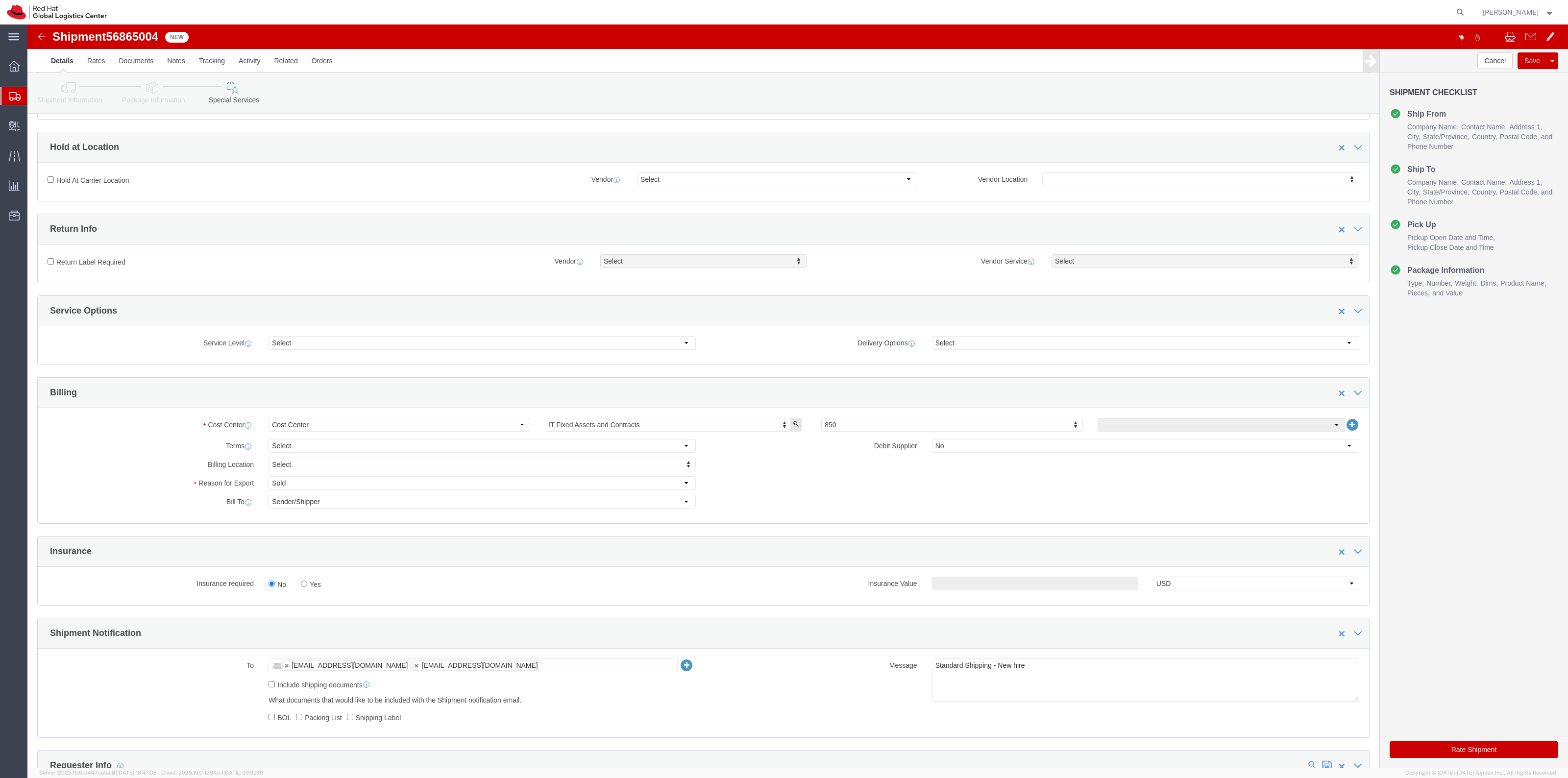
click div "Insurance required No Yes"
click label "Yes"
click input "Yes"
radio input "true"
click input "text"
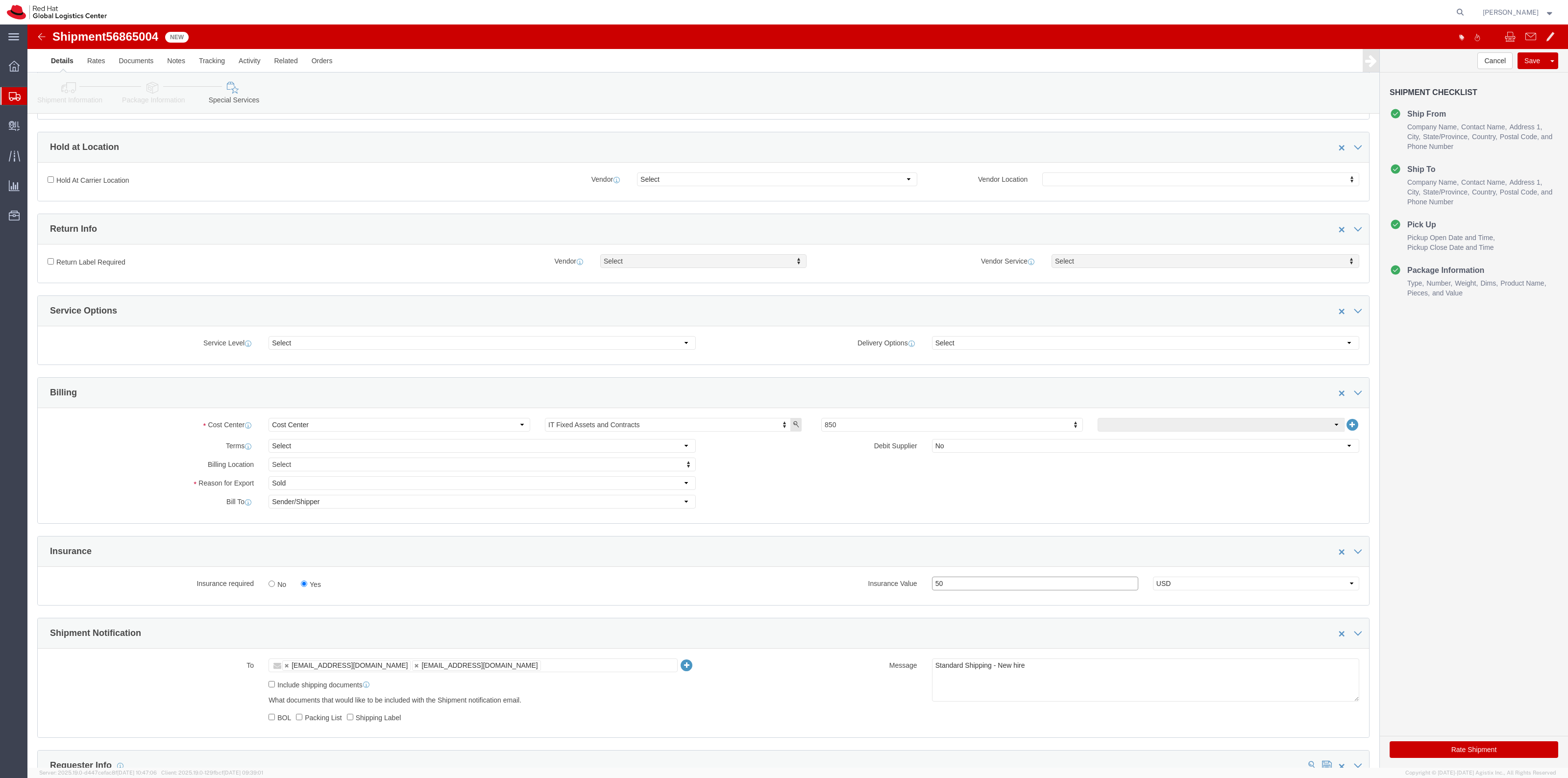
type input "5"
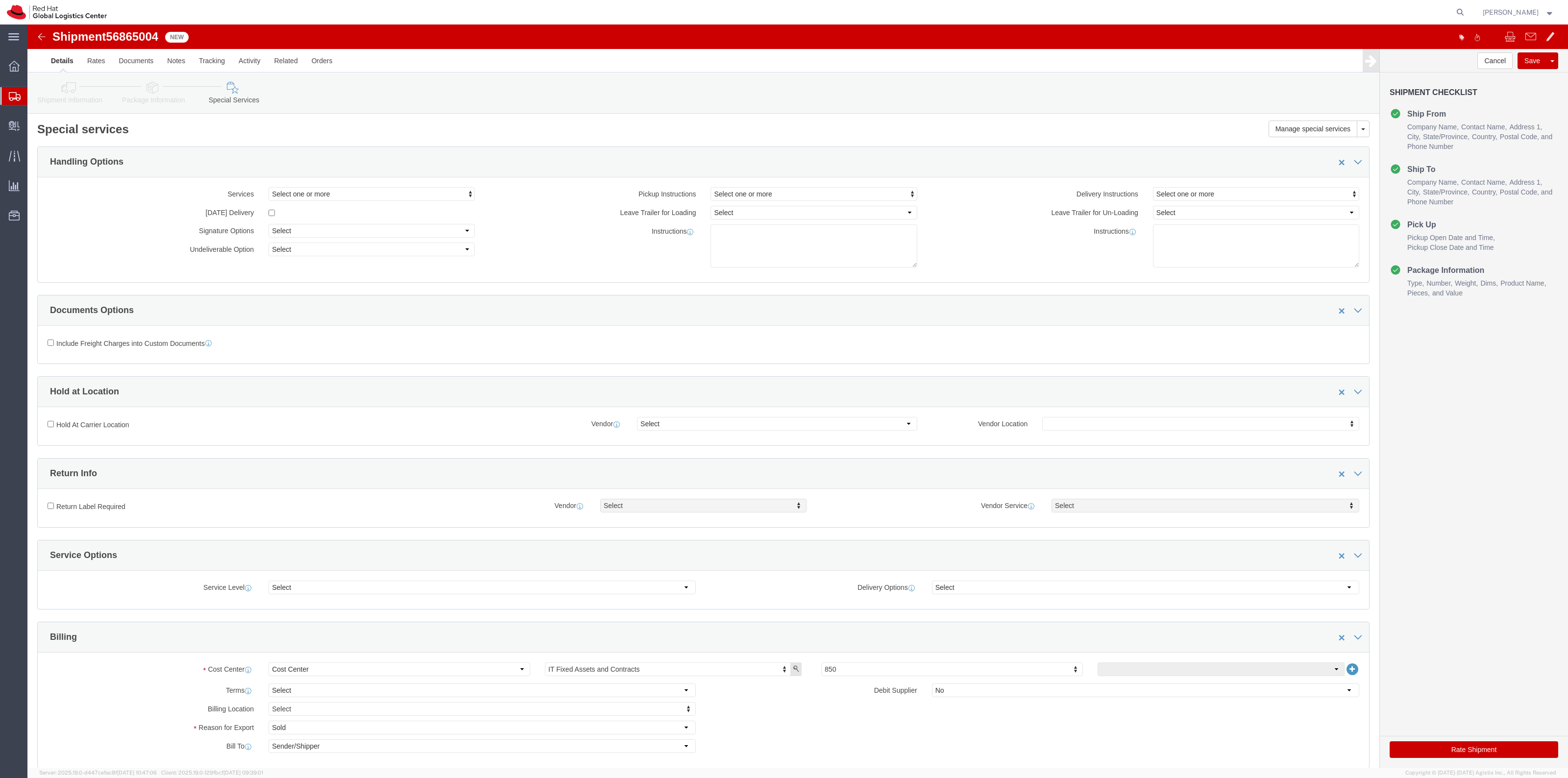
scroll to position [0, 0]
type input "500.00"
drag, startPoint x: 1429, startPoint y: 721, endPoint x: 1371, endPoint y: 549, distance: 181.5
click button "Rate Shipment"
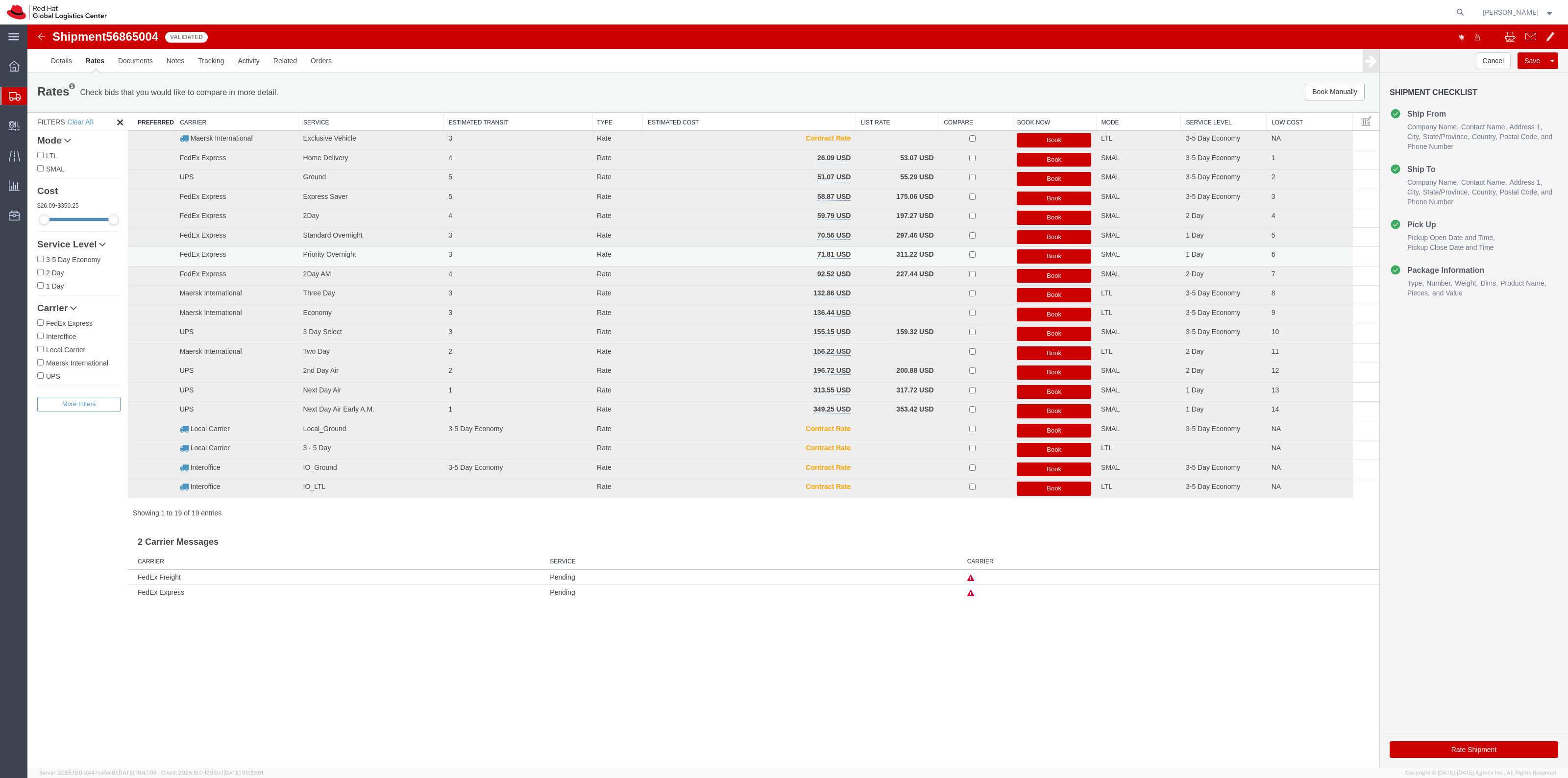
click at [1020, 257] on button "Book" at bounding box center [1054, 256] width 75 height 14
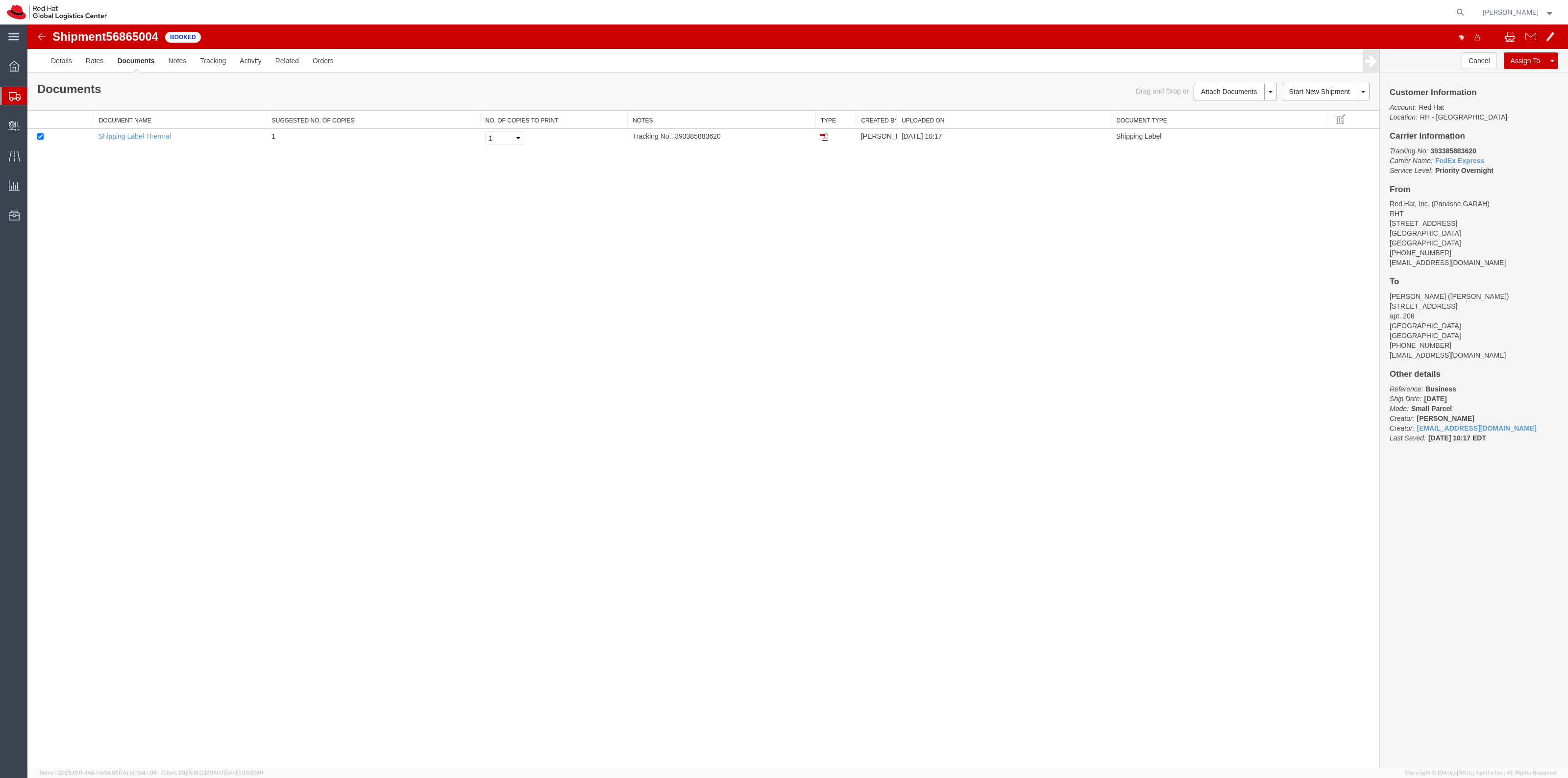
drag, startPoint x: 825, startPoint y: 137, endPoint x: 1034, endPoint y: 208, distance: 220.7
click at [825, 137] on img at bounding box center [823, 136] width 8 height 8
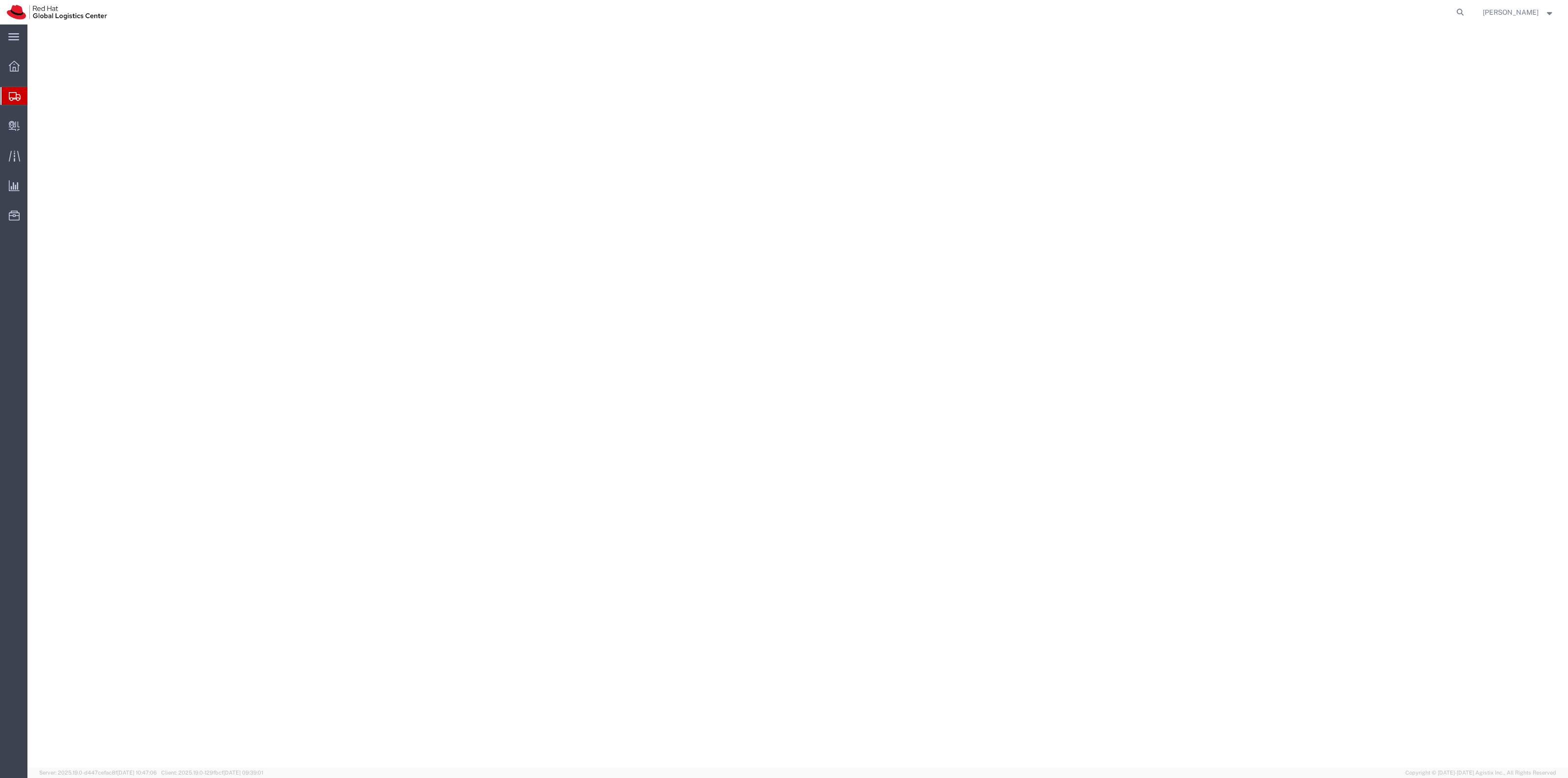
select select "38014"
select select
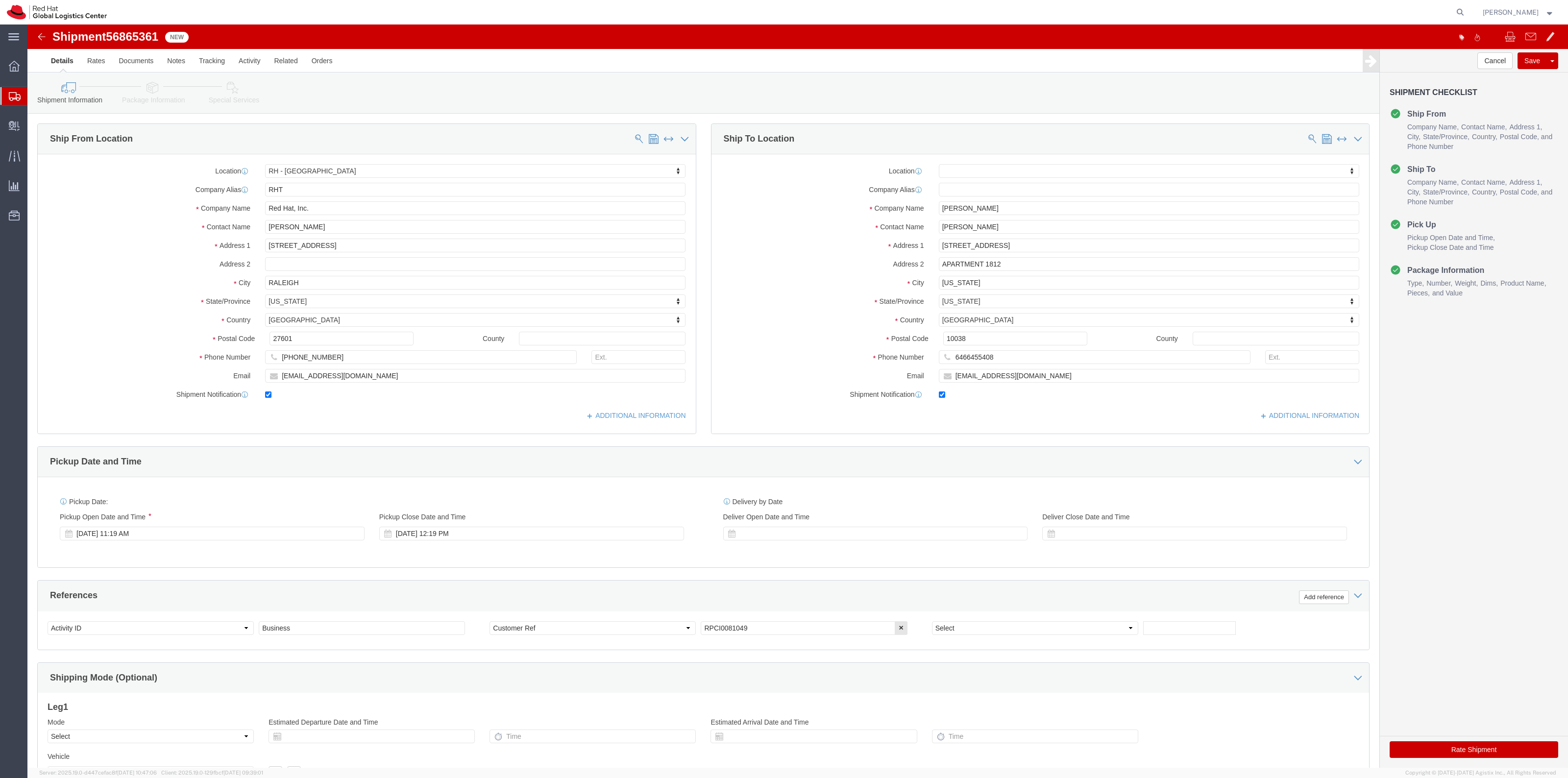
click link "Special Services"
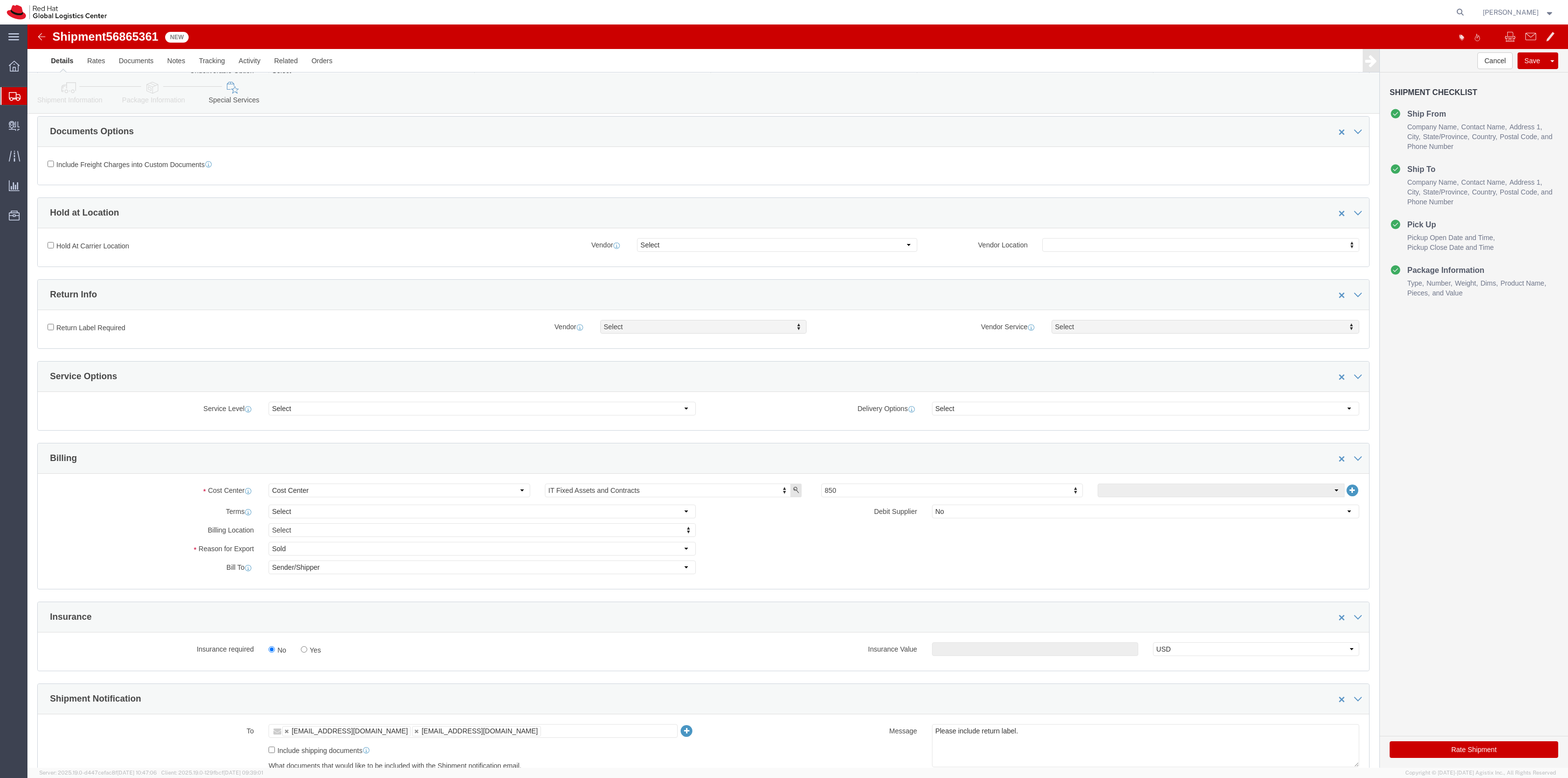
scroll to position [306, 0]
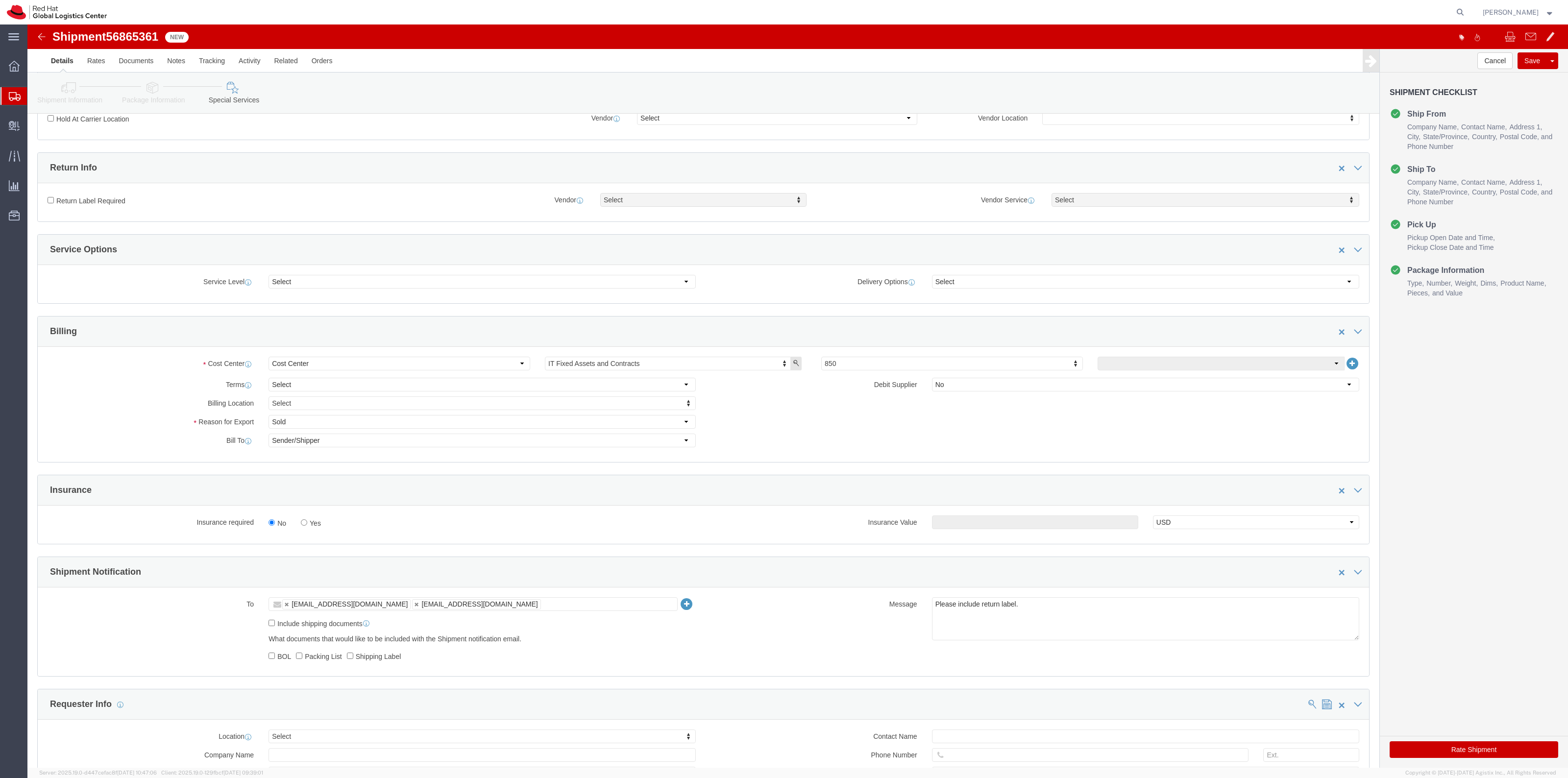
click label "Return Label Required"
click input "Return Label Required"
checkbox input "true"
select select "5"
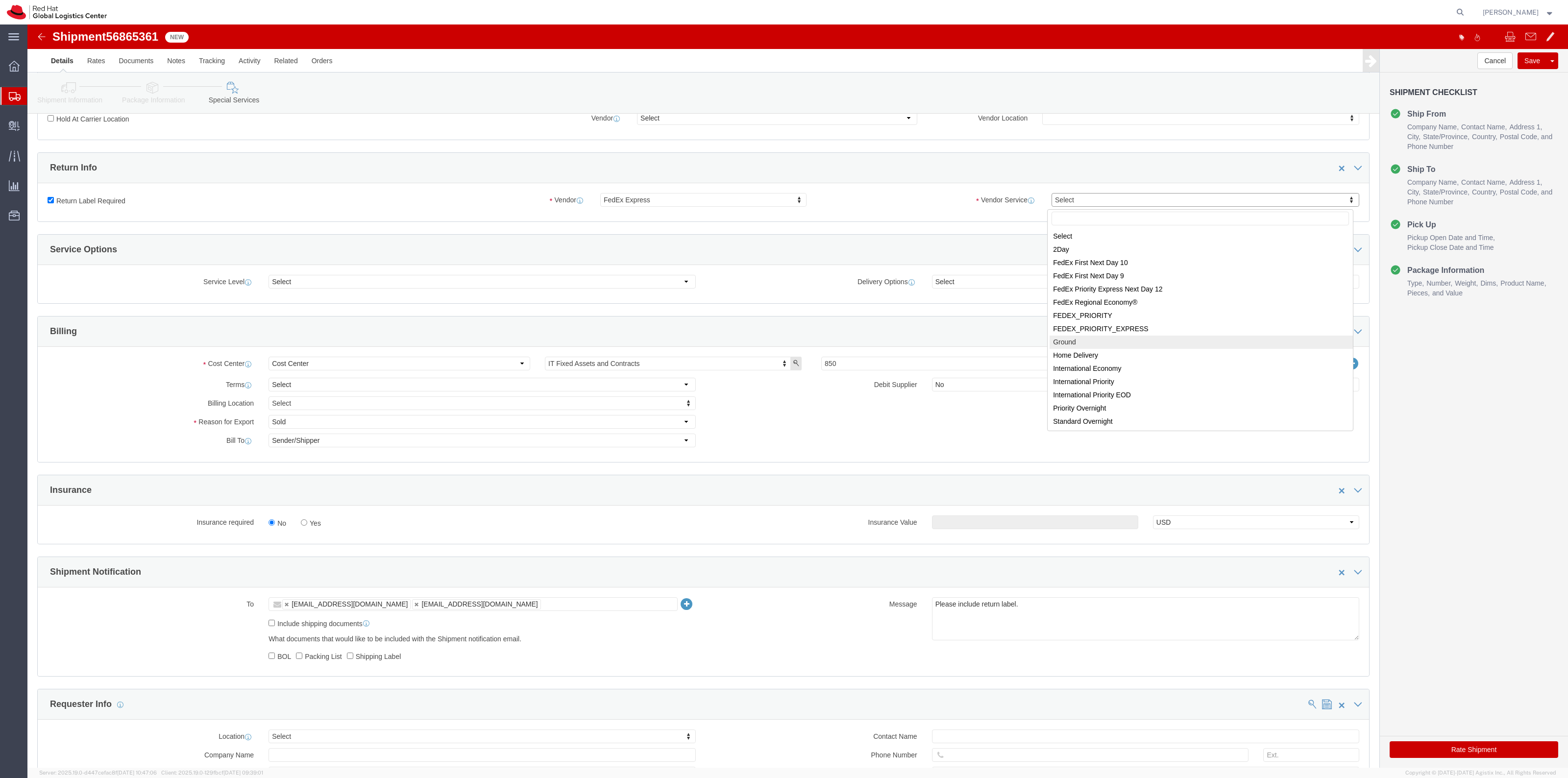
select select "12"
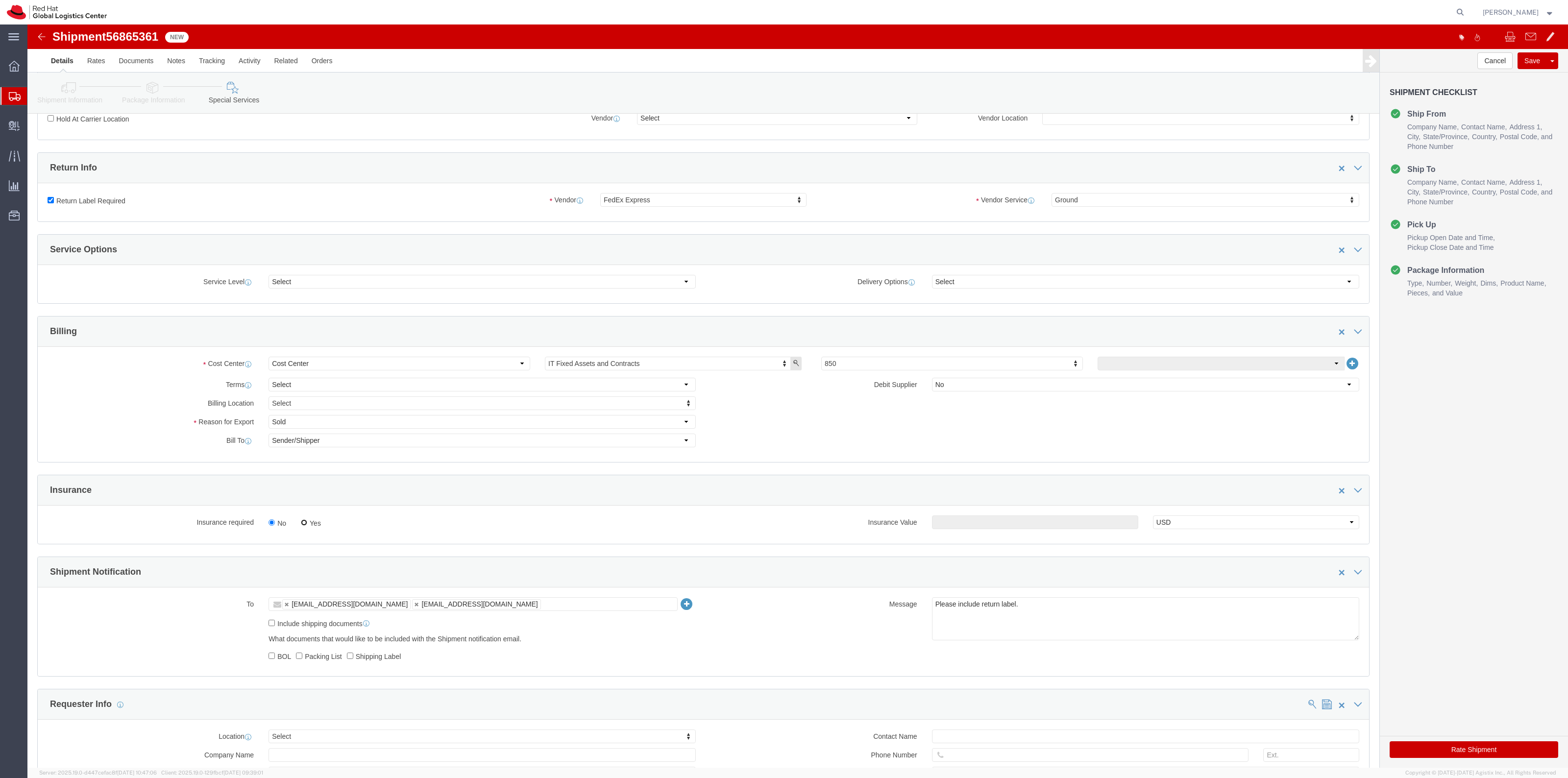
click input "Yes"
radio input "true"
click input "text"
type input "500.00"
click button "Rate Shipment"
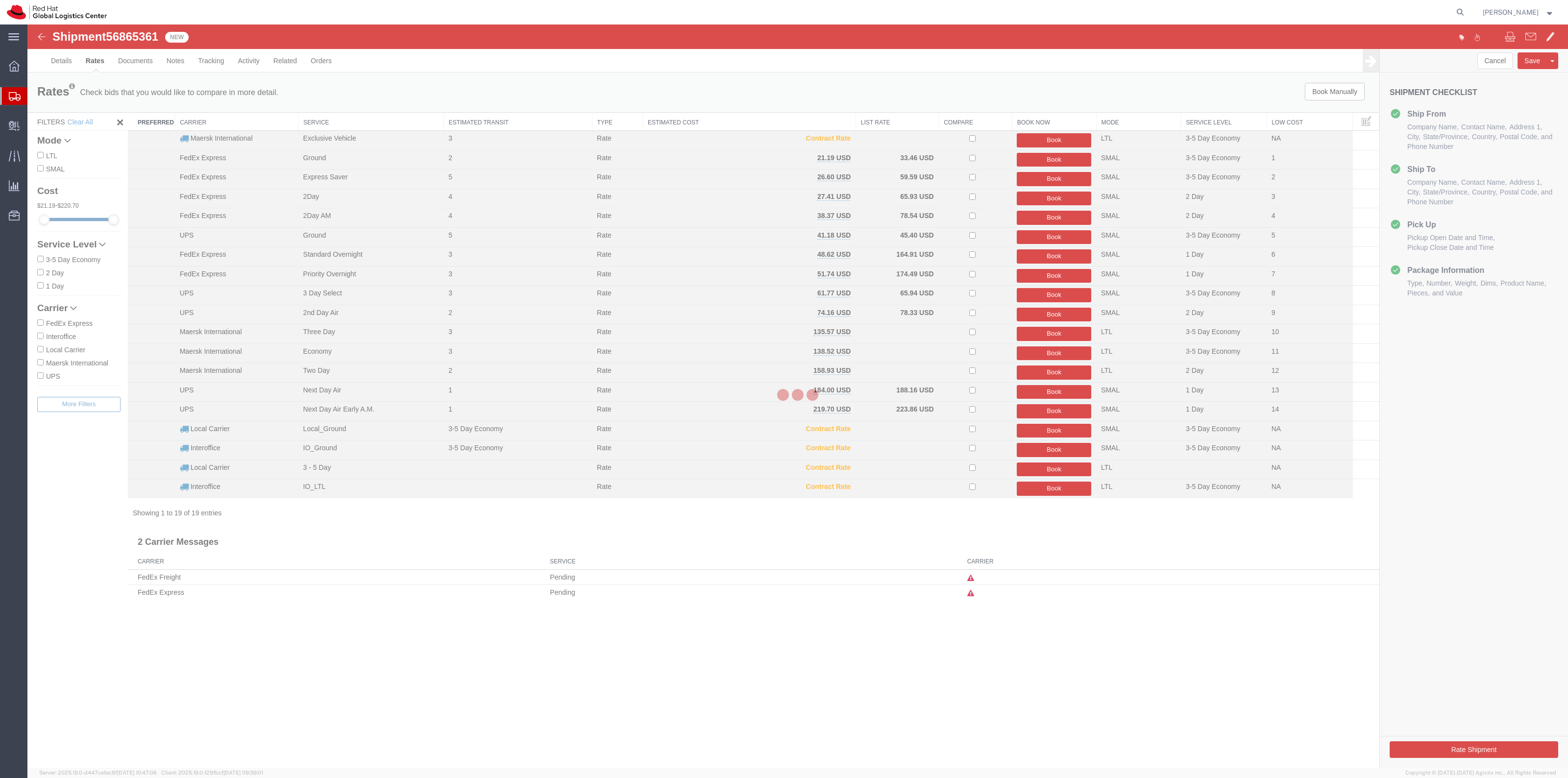
scroll to position [0, 0]
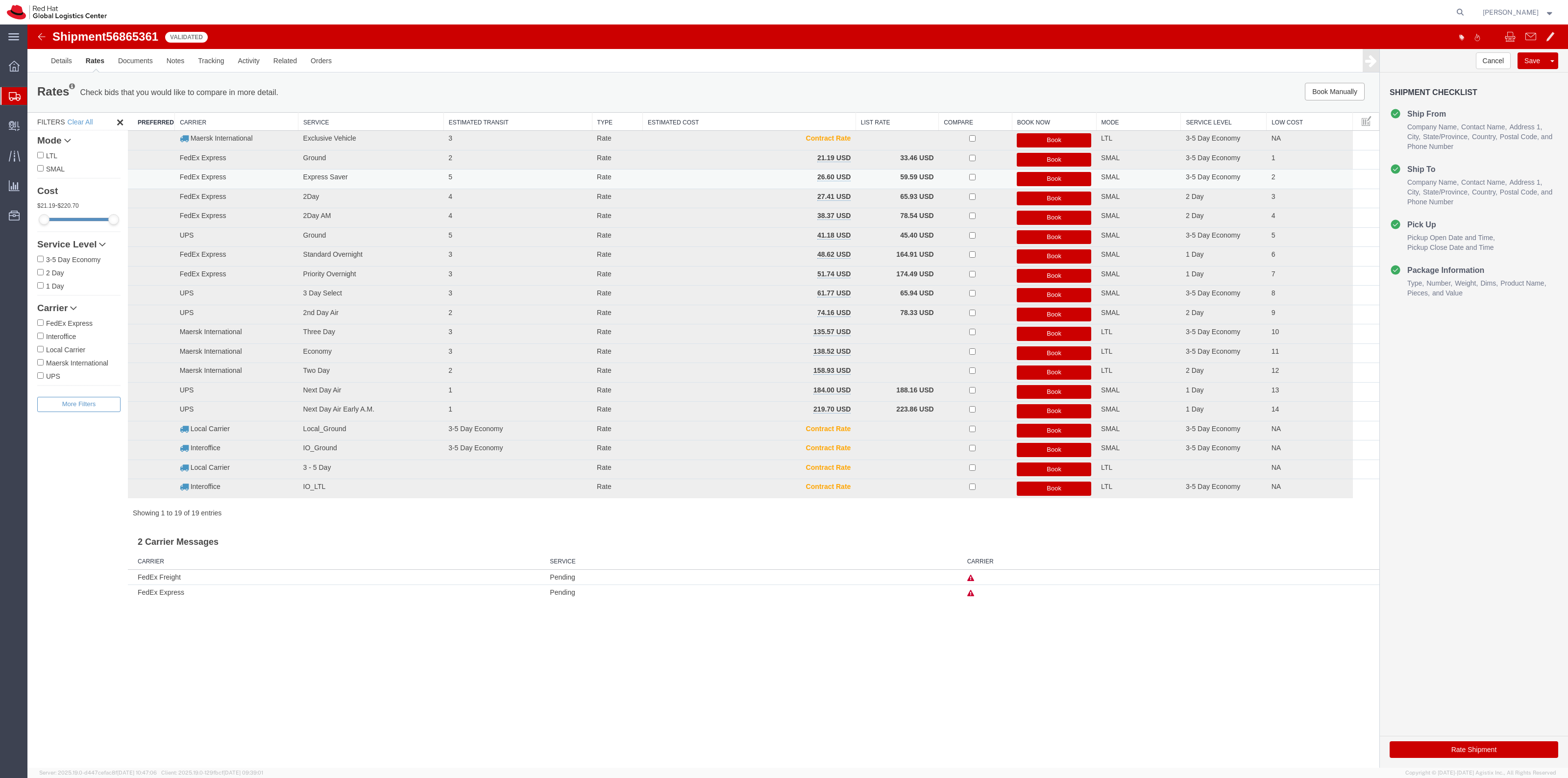
click at [1043, 178] on button "Book" at bounding box center [1054, 179] width 75 height 14
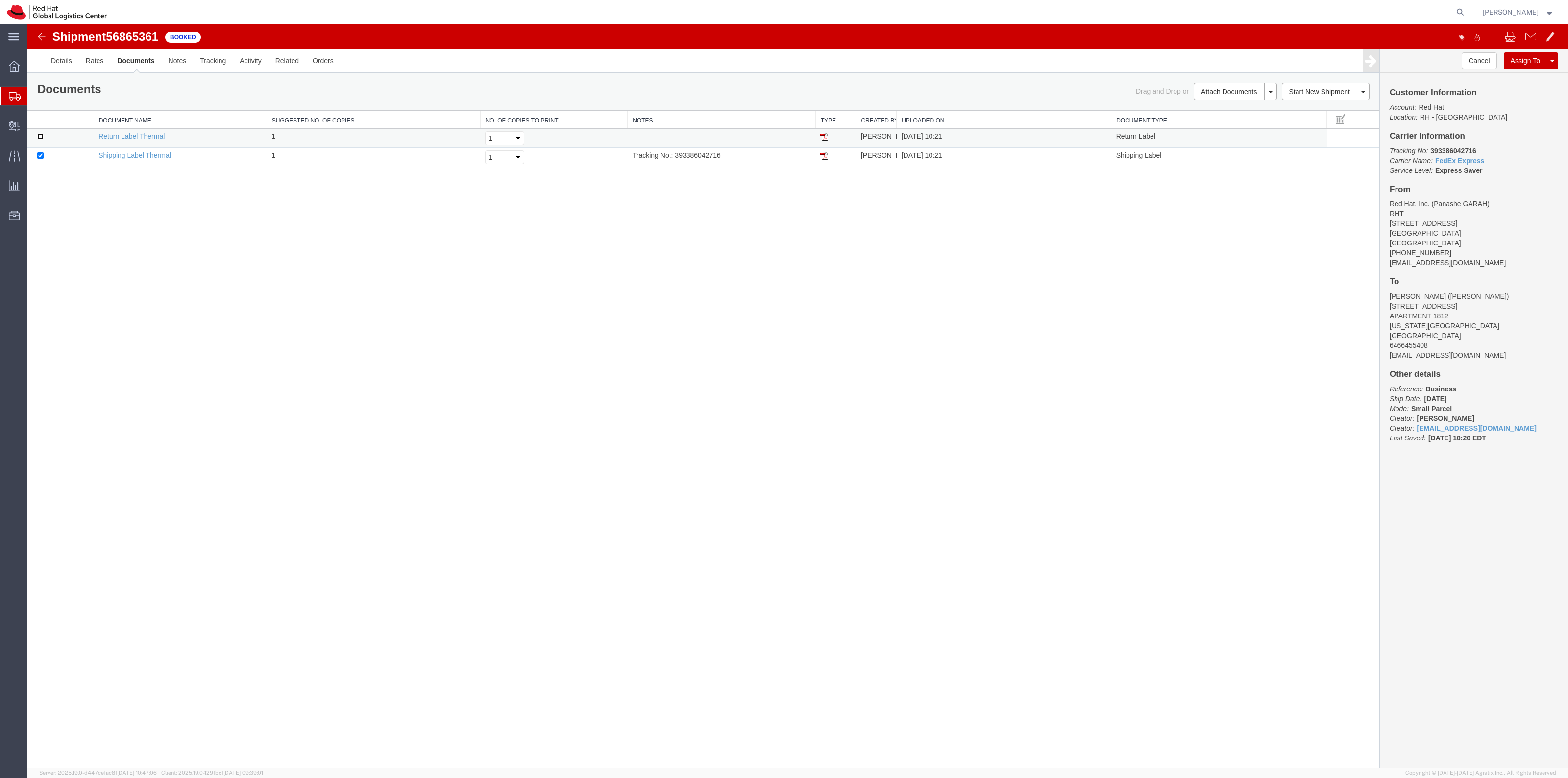
click at [43, 139] on input "checkbox" at bounding box center [40, 136] width 6 height 6
checkbox input "true"
click at [1221, 109] on link "Print Documents" at bounding box center [1233, 108] width 85 height 15
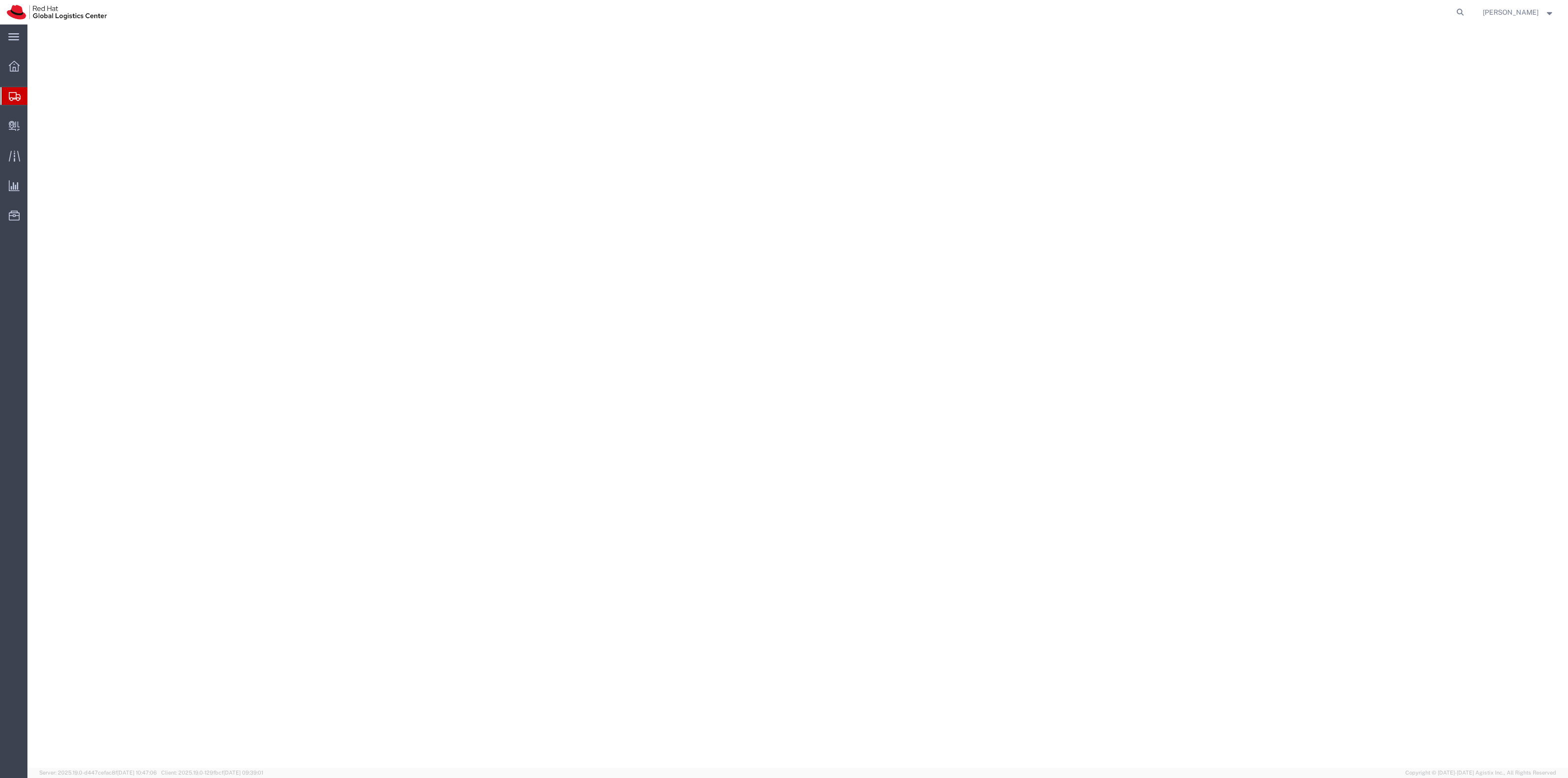
select select "38014"
select select
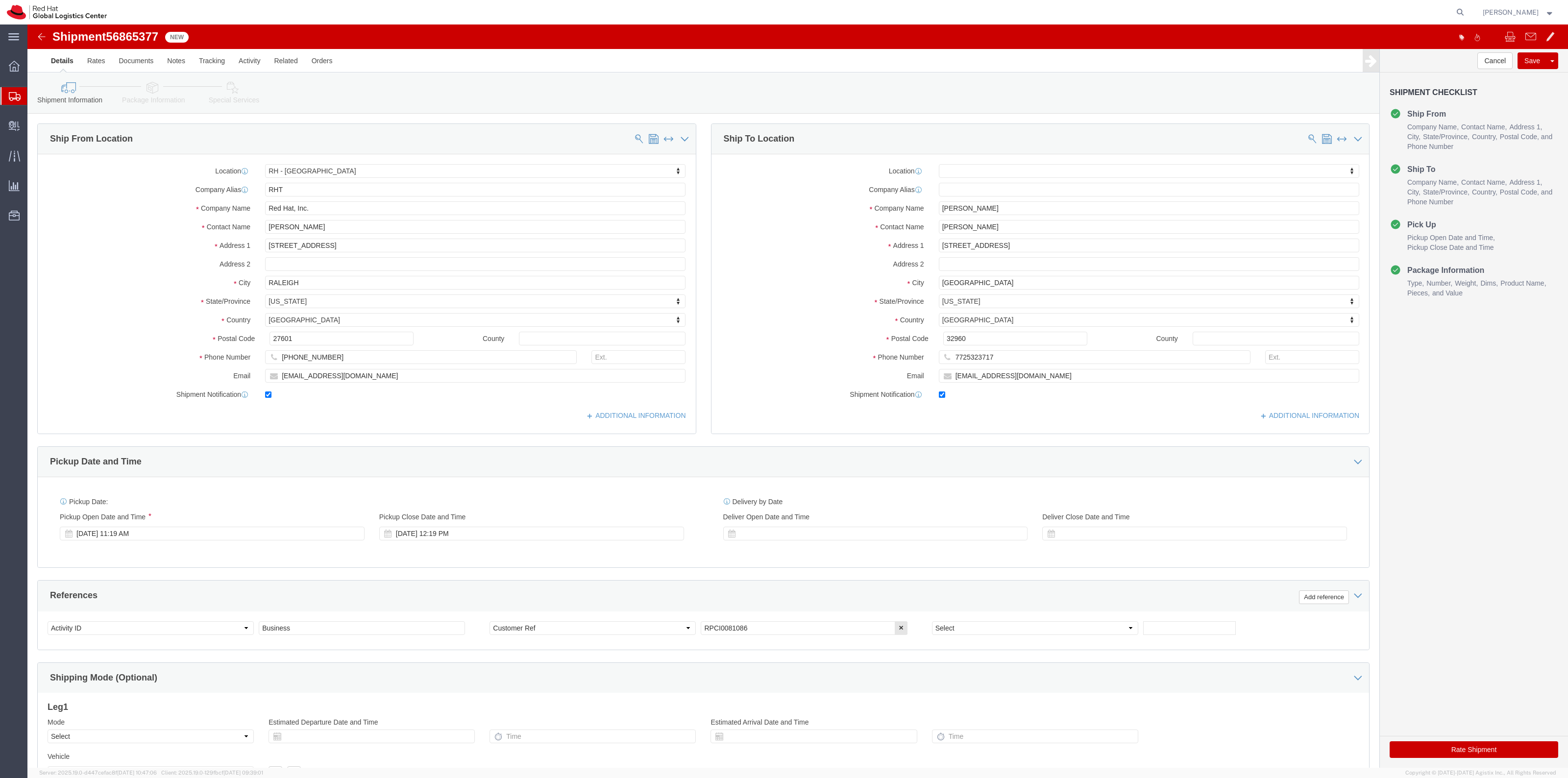
click link "Special Services"
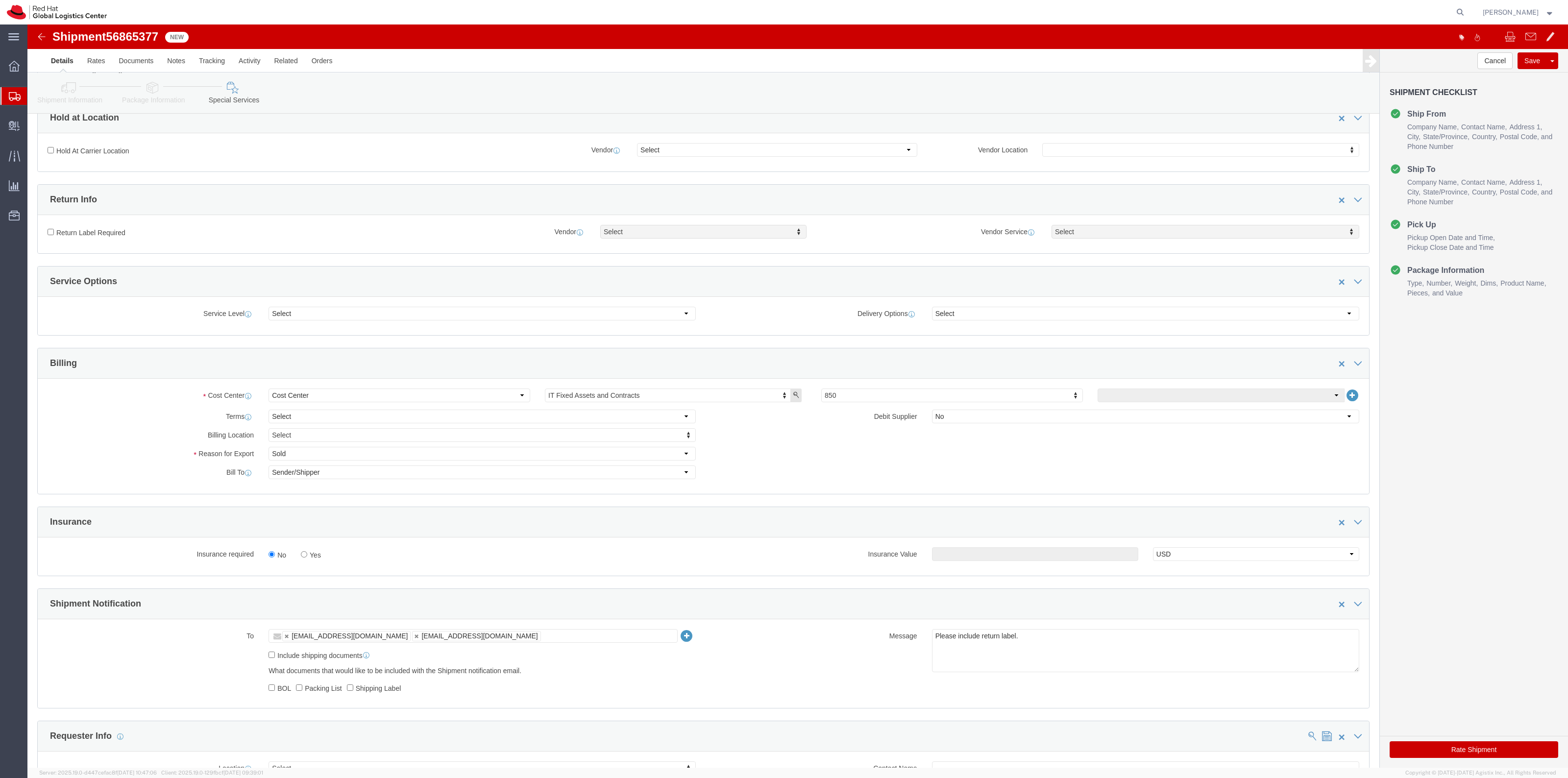
scroll to position [306, 0]
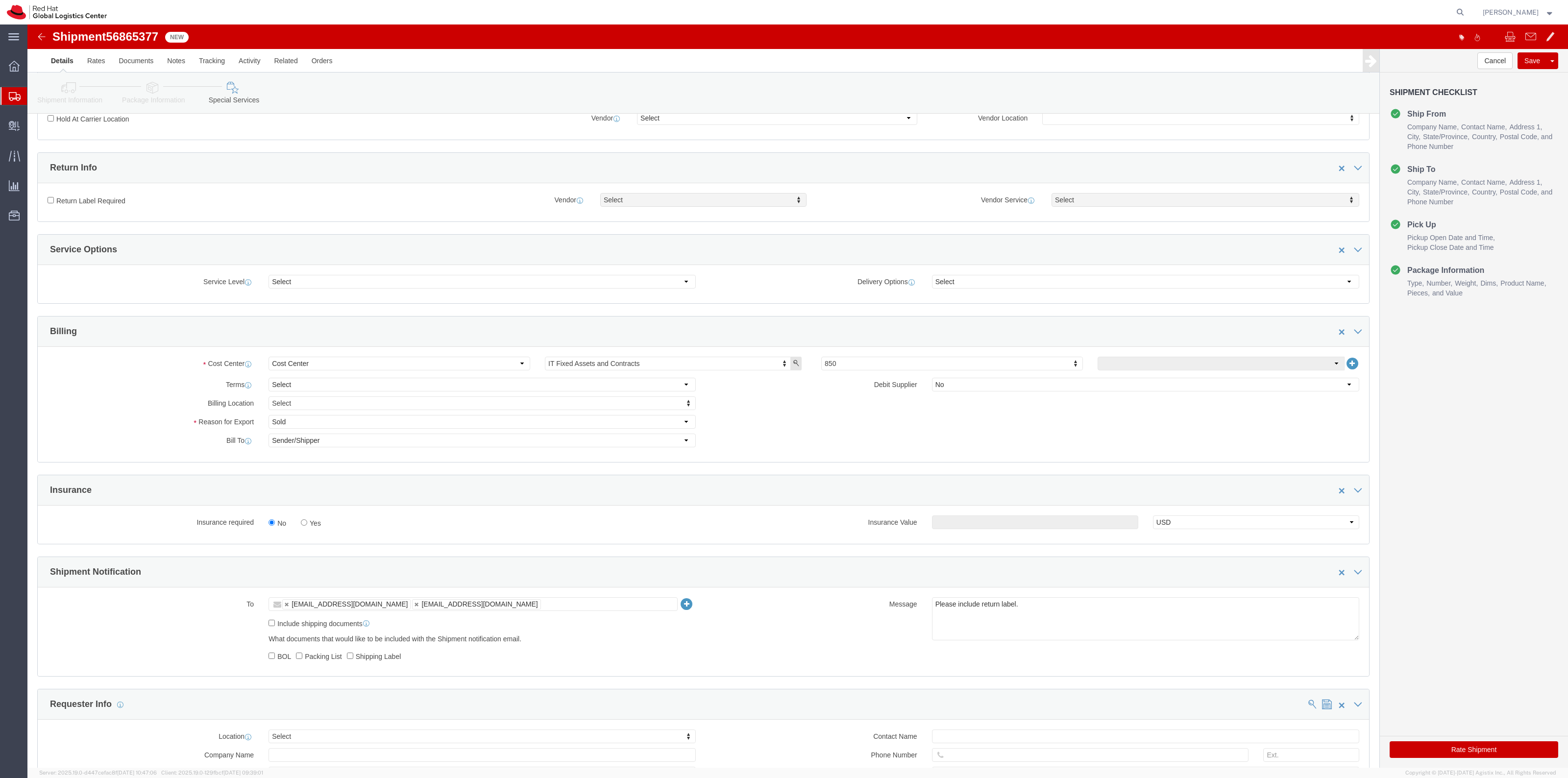
click label "Yes"
click input "Yes"
radio input "true"
click input "text"
type input "500.00"
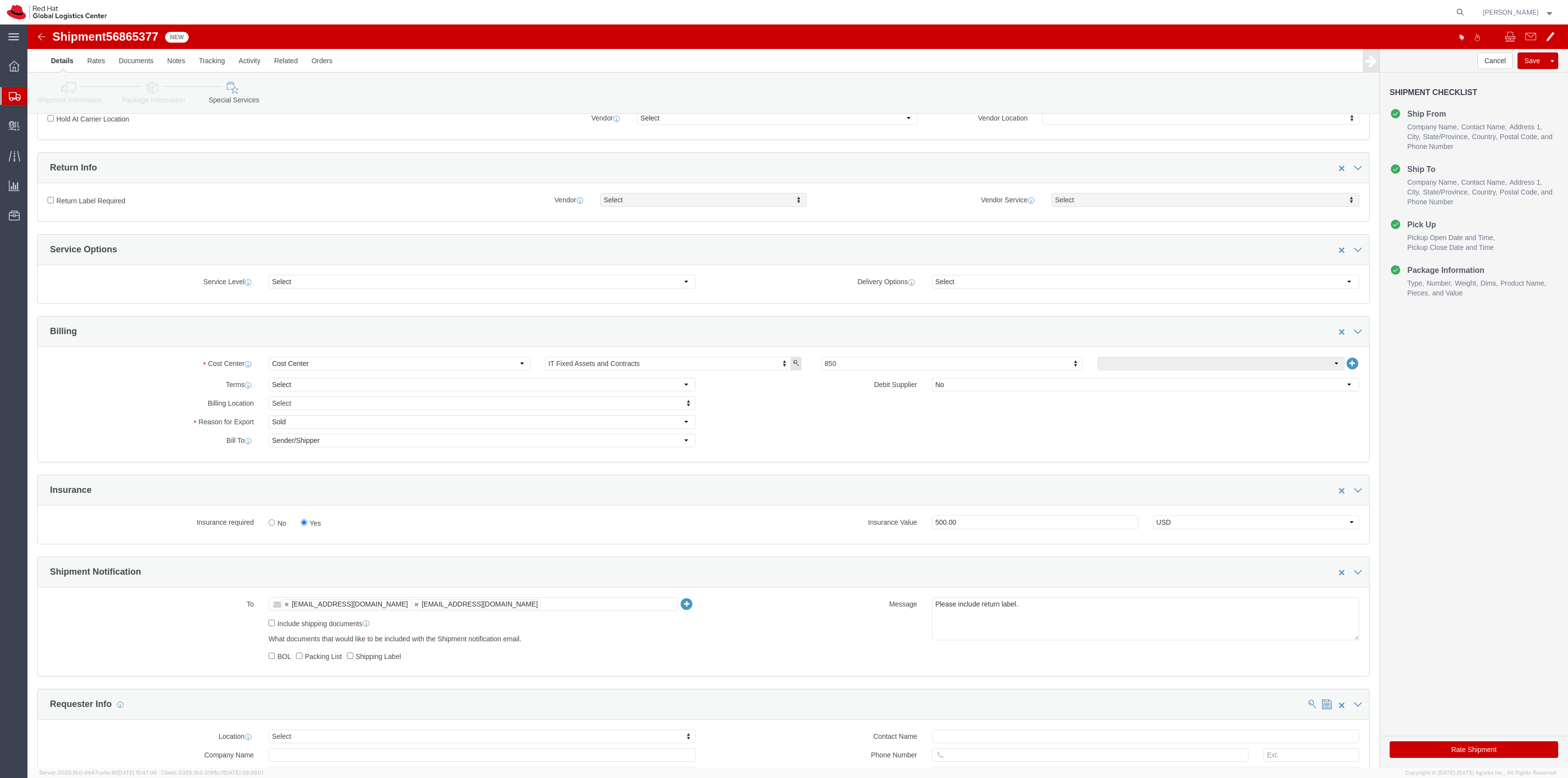
click label "Return Label Required"
click input "Return Label Required"
checkbox input "true"
select select "5"
drag, startPoint x: 1071, startPoint y: 182, endPoint x: 1071, endPoint y: 193, distance: 11.0
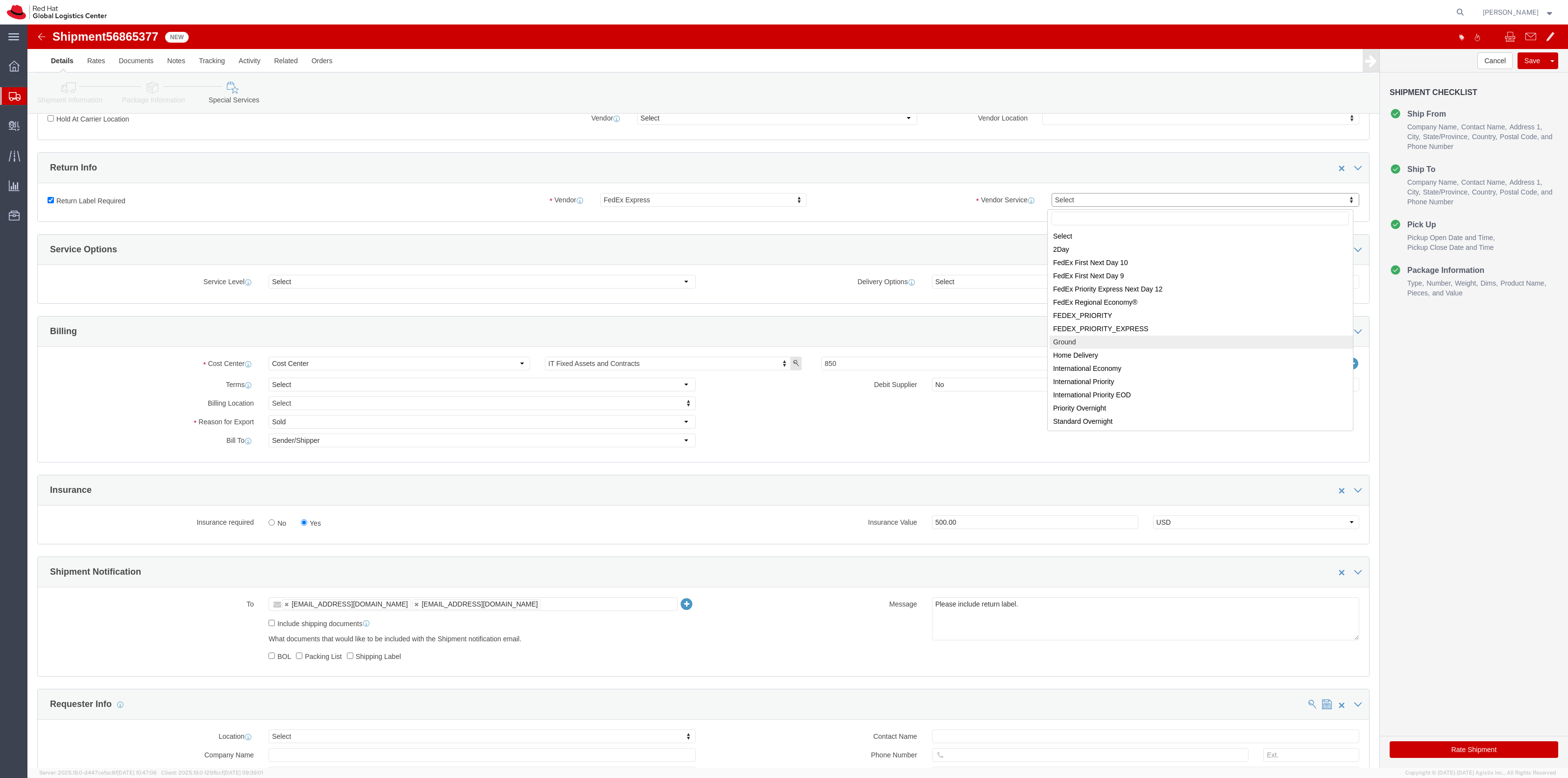
select select "12"
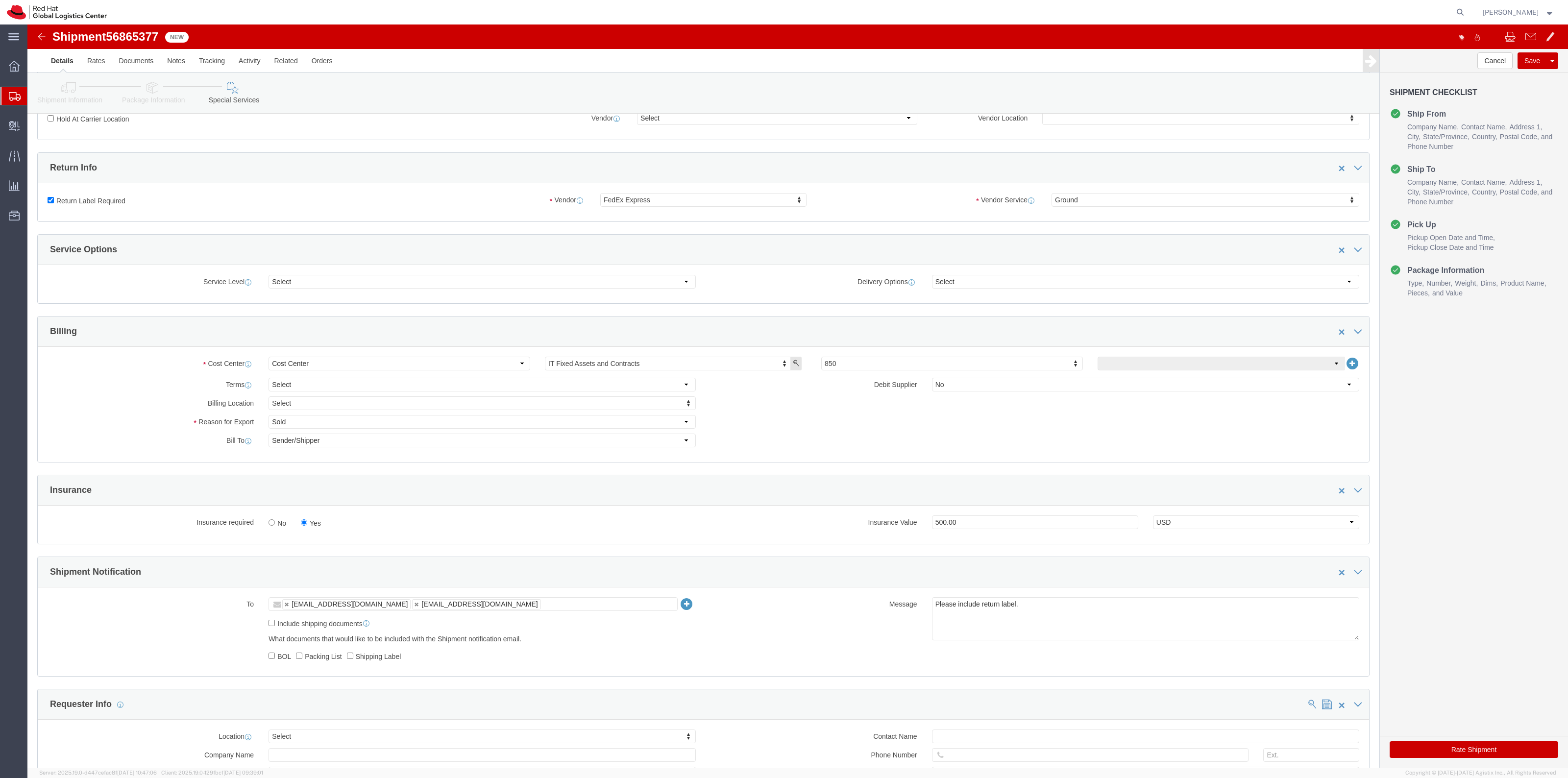
click button "Rate Shipment"
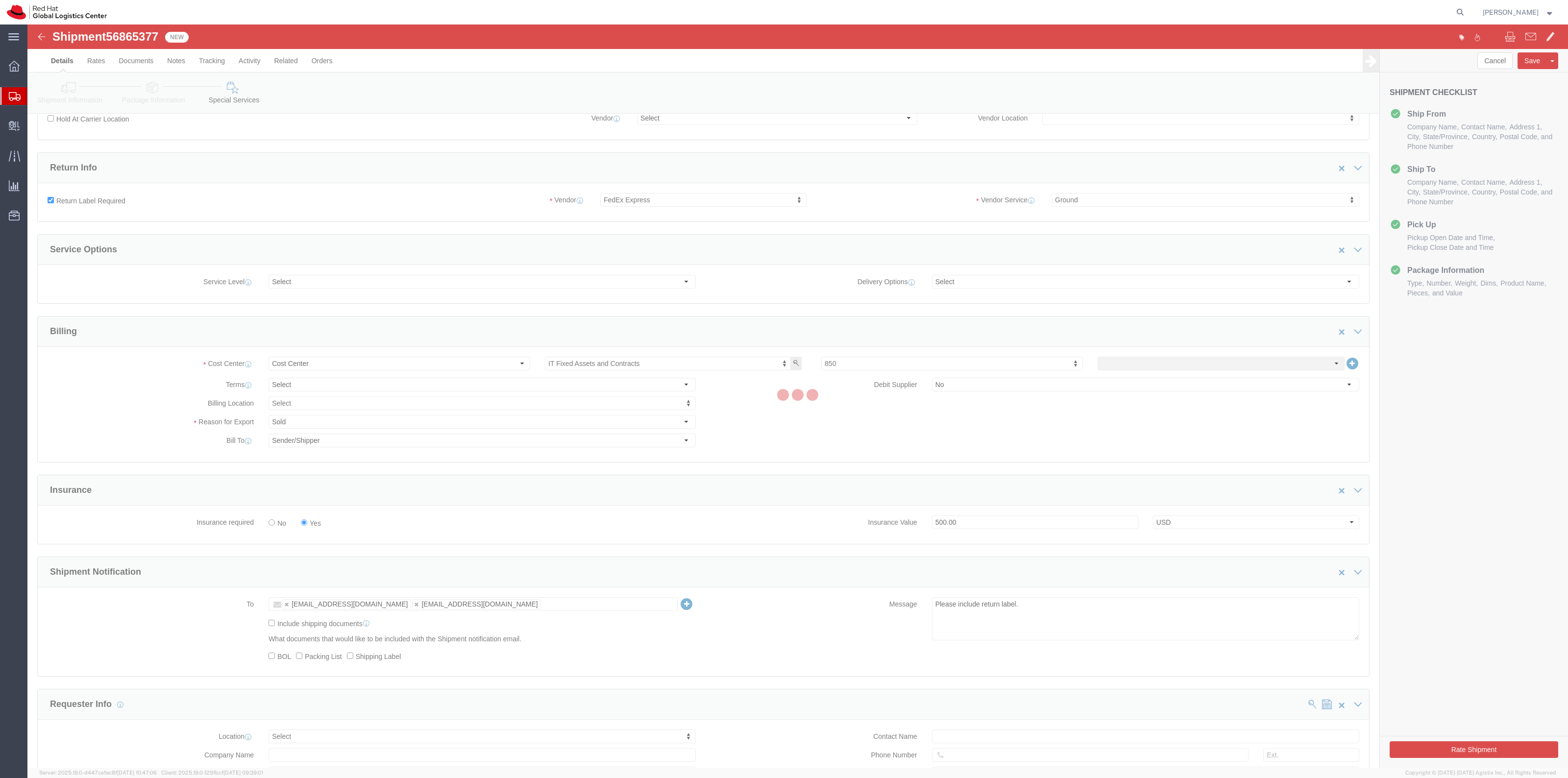
scroll to position [0, 0]
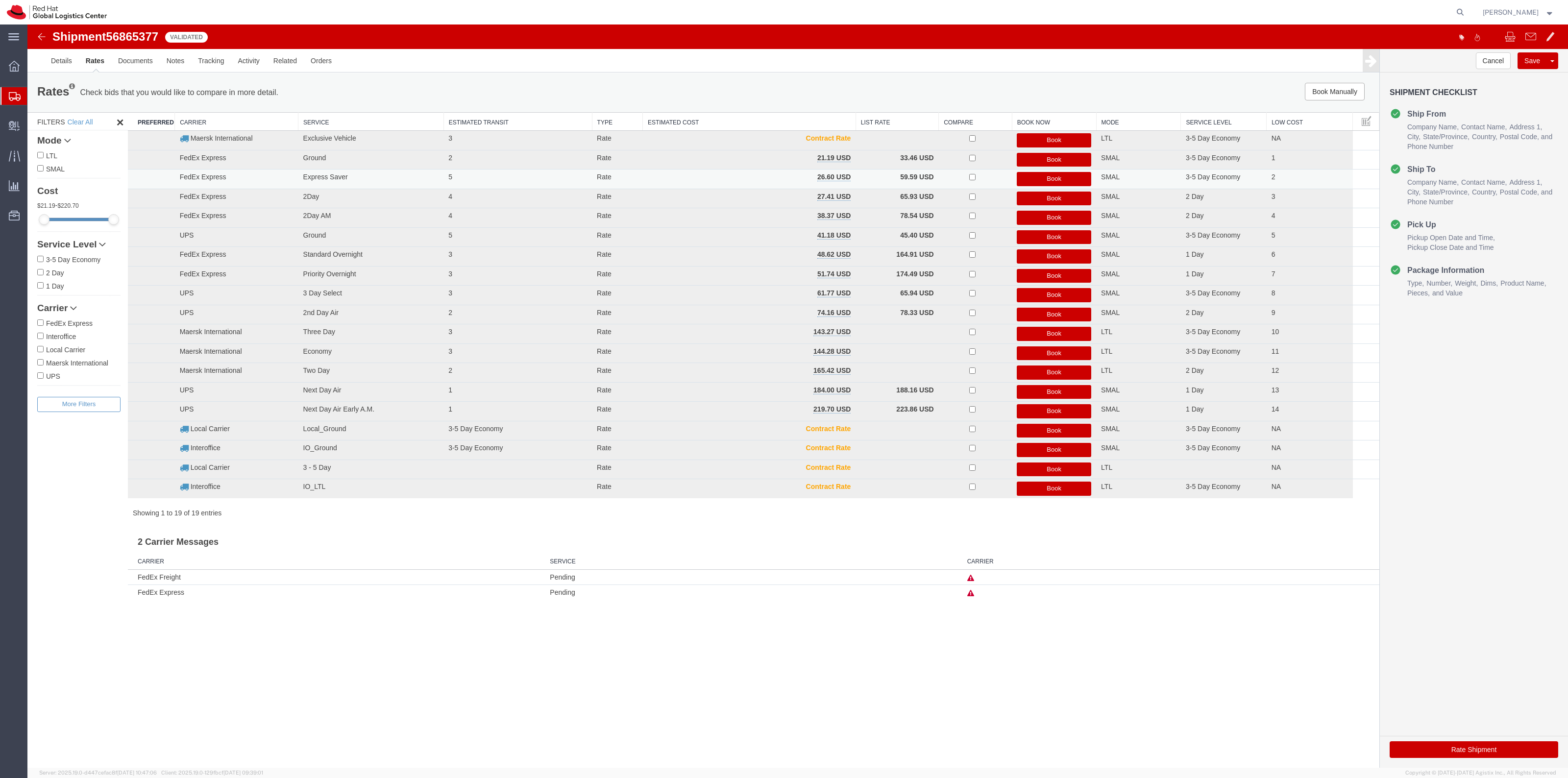
click at [1043, 179] on button "Book" at bounding box center [1054, 179] width 75 height 14
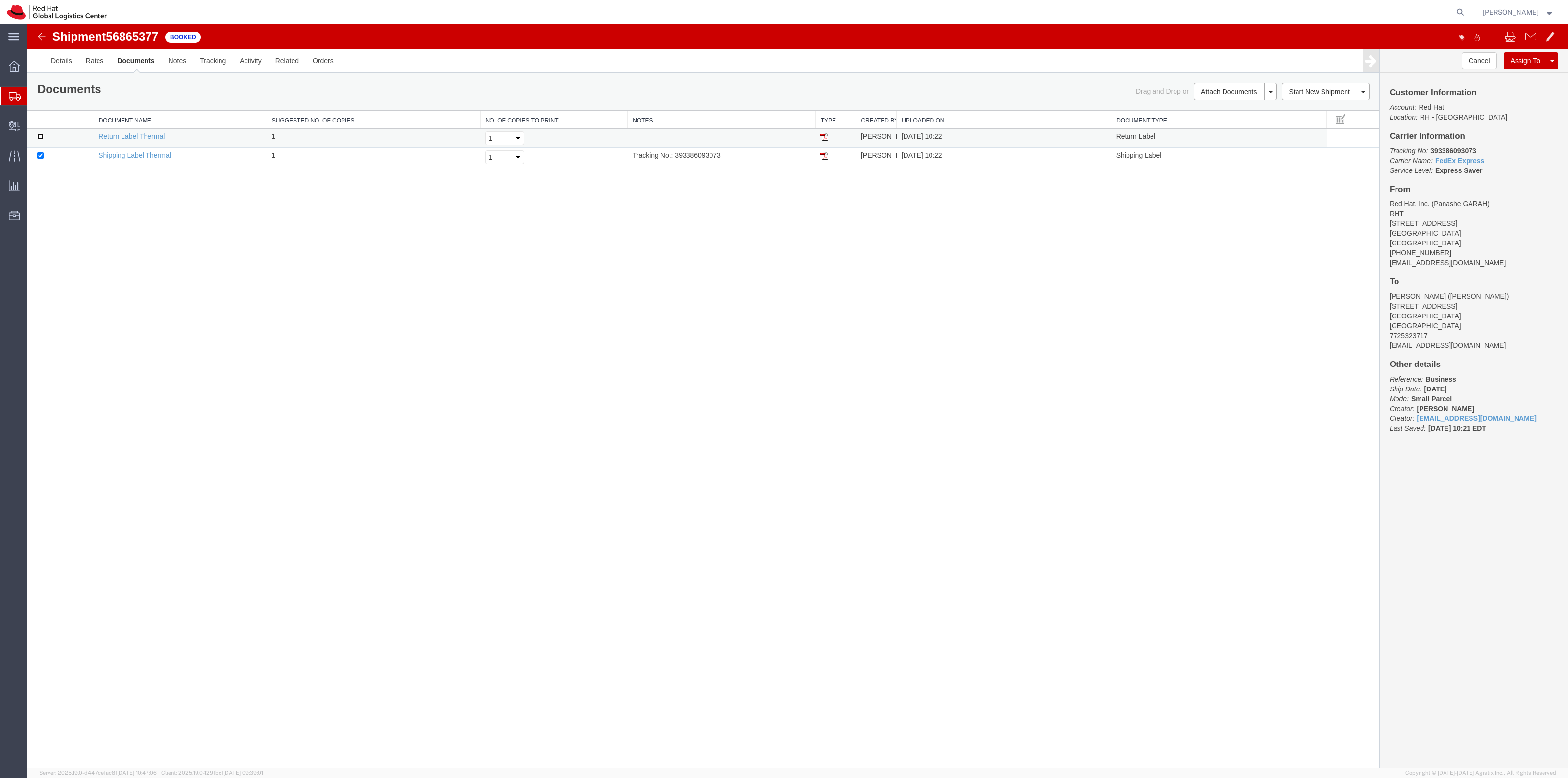
click at [42, 135] on input "checkbox" at bounding box center [40, 136] width 6 height 6
checkbox input "true"
click at [1238, 104] on link "Print Documents" at bounding box center [1233, 108] width 85 height 15
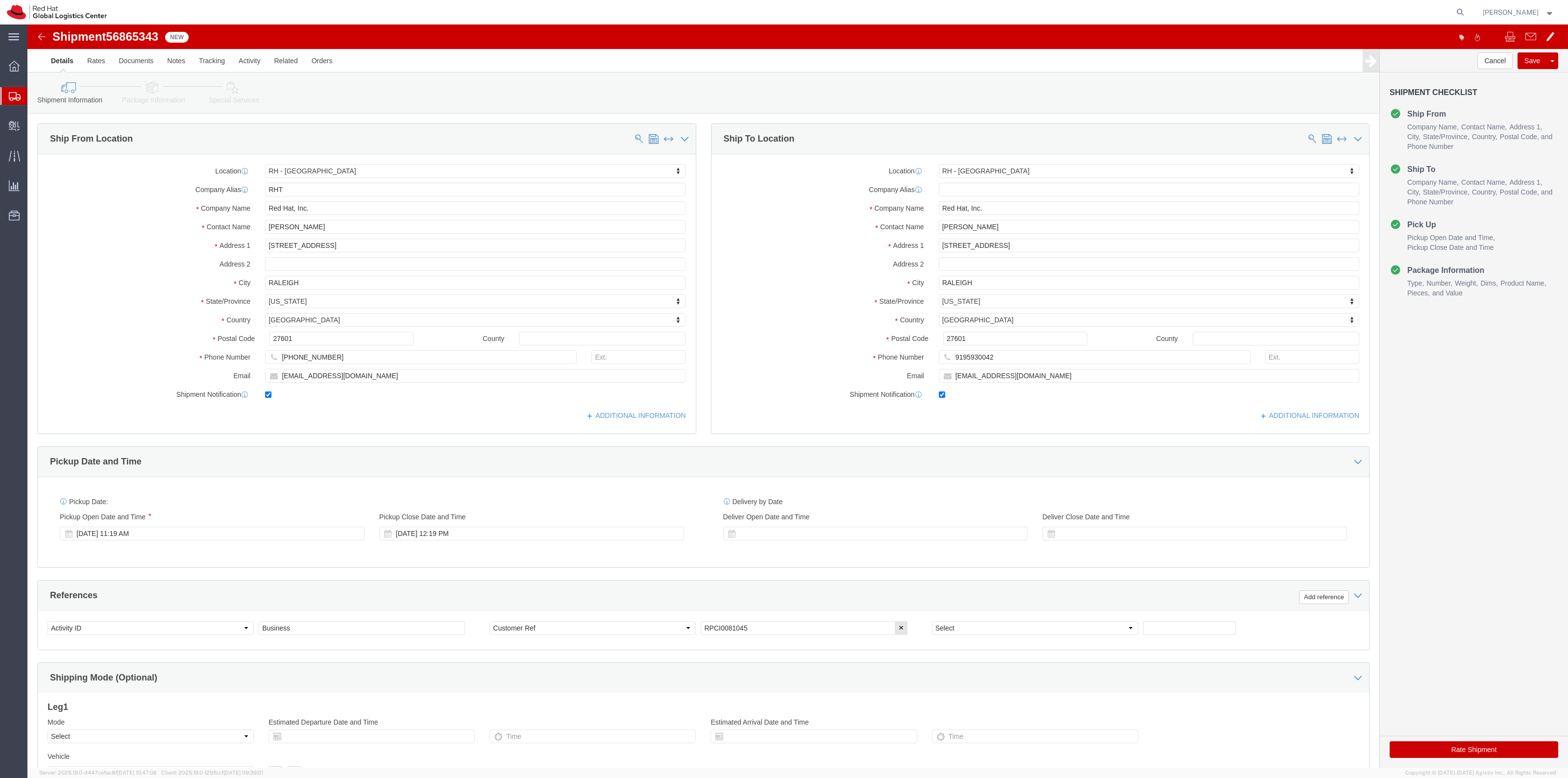
select select "38014"
drag, startPoint x: 132, startPoint y: 10, endPoint x: 81, endPoint y: 8, distance: 51.0
click span "56865343"
copy span "56865343"
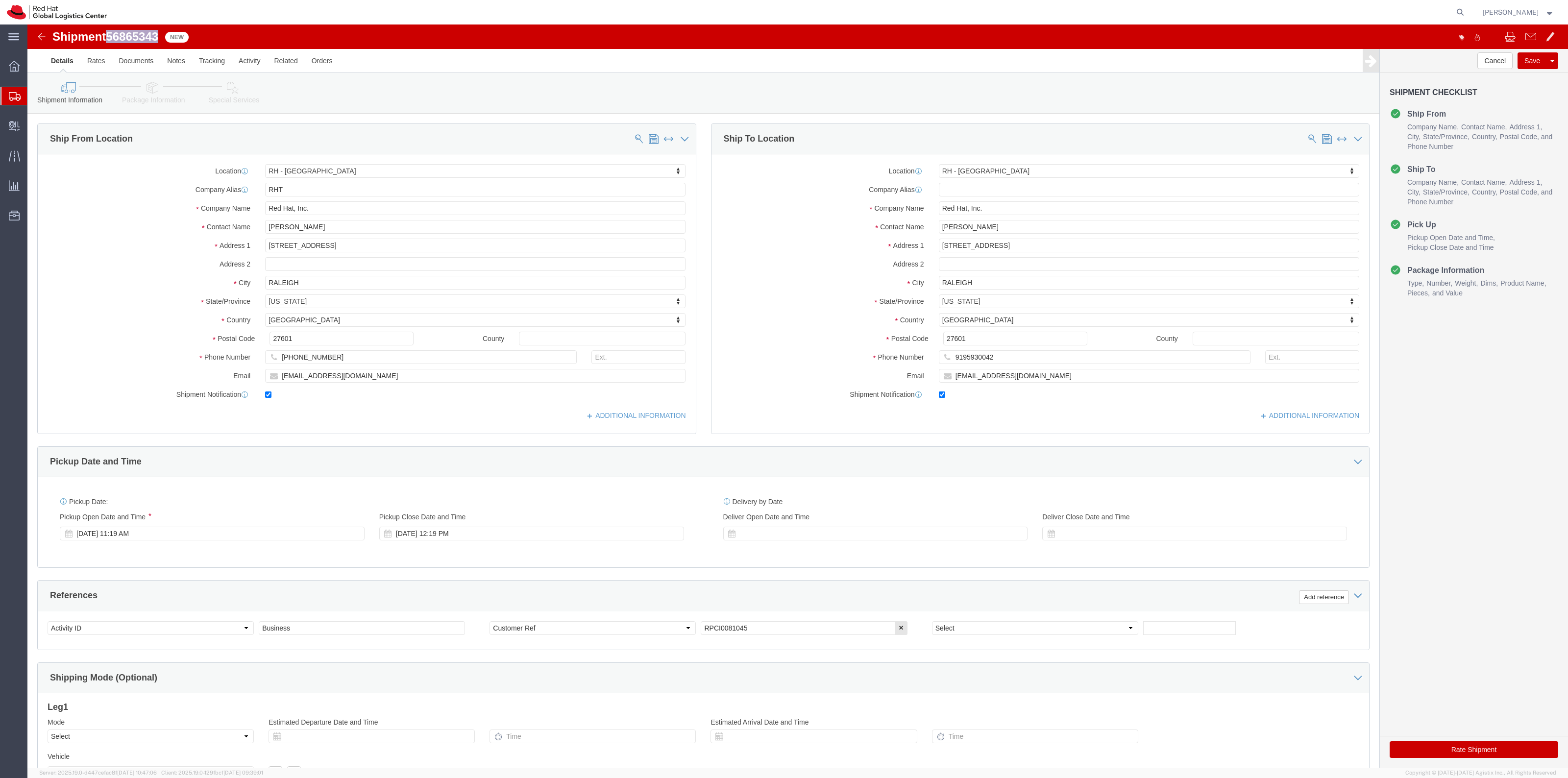
click button "Rate Shipment"
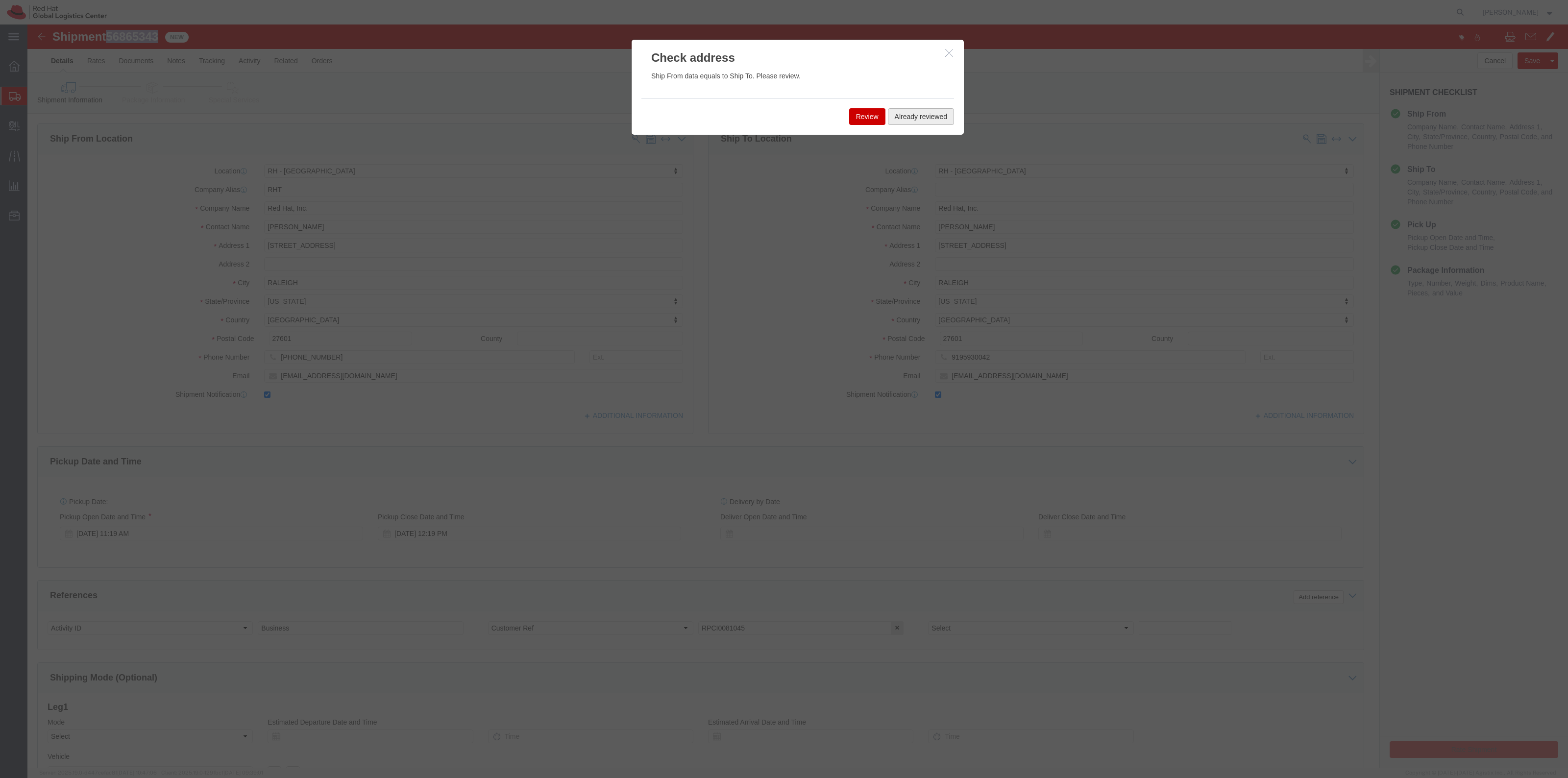
click button "Already reviewed"
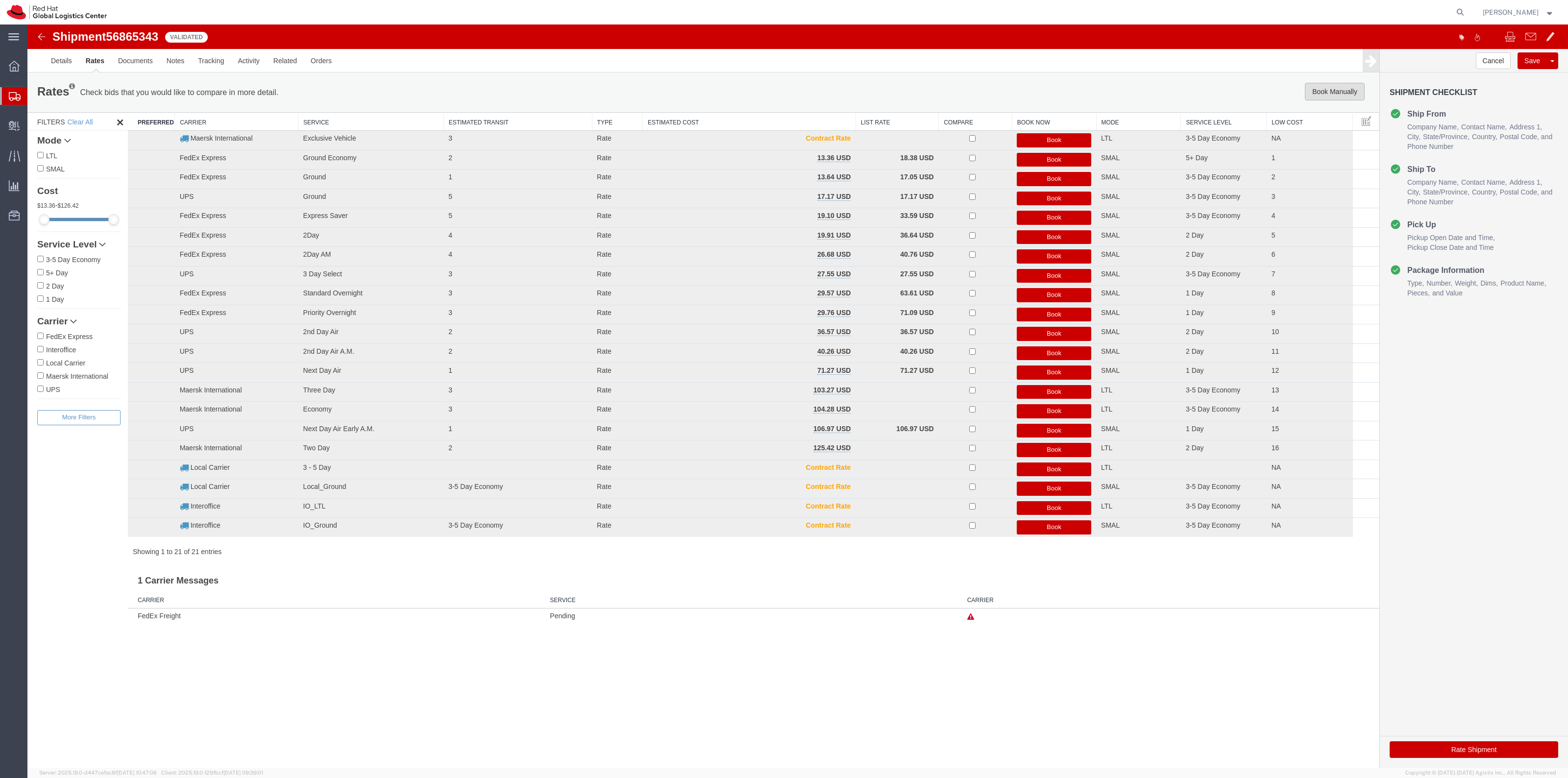
click at [1324, 94] on button "Book Manually" at bounding box center [1335, 91] width 60 height 17
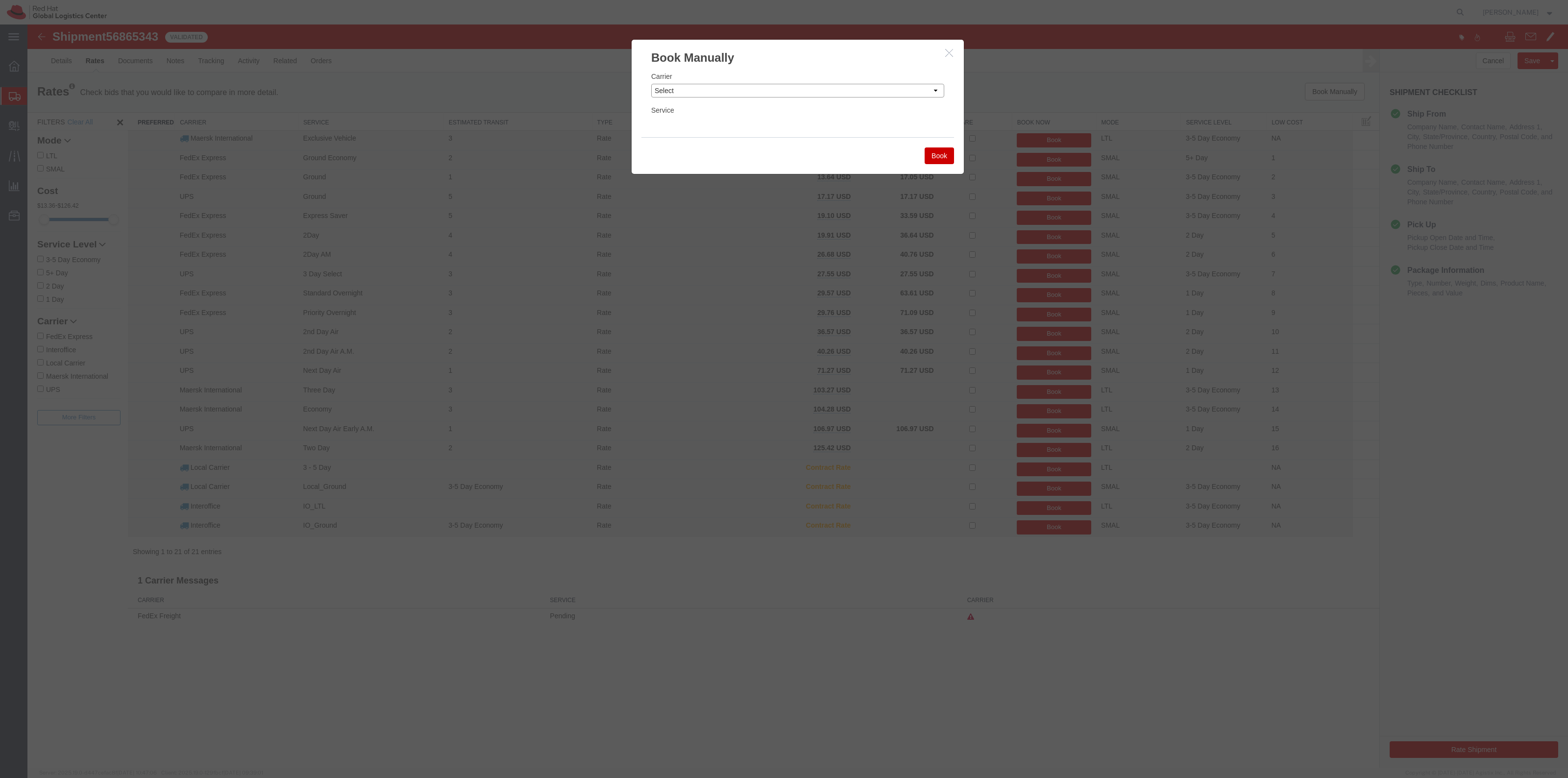
click at [810, 94] on select "Select Add New Carrier (and default service) Amazon Logistics DHL FedEx Express…" at bounding box center [798, 91] width 293 height 14
select select "7920"
click at [651, 84] on select "Select Add New Carrier (and default service) Amazon Logistics DHL FedEx Express…" at bounding box center [798, 91] width 293 height 14
click at [746, 120] on select "Select IO_Ground IO_LTL" at bounding box center [798, 124] width 293 height 14
select select "17810"
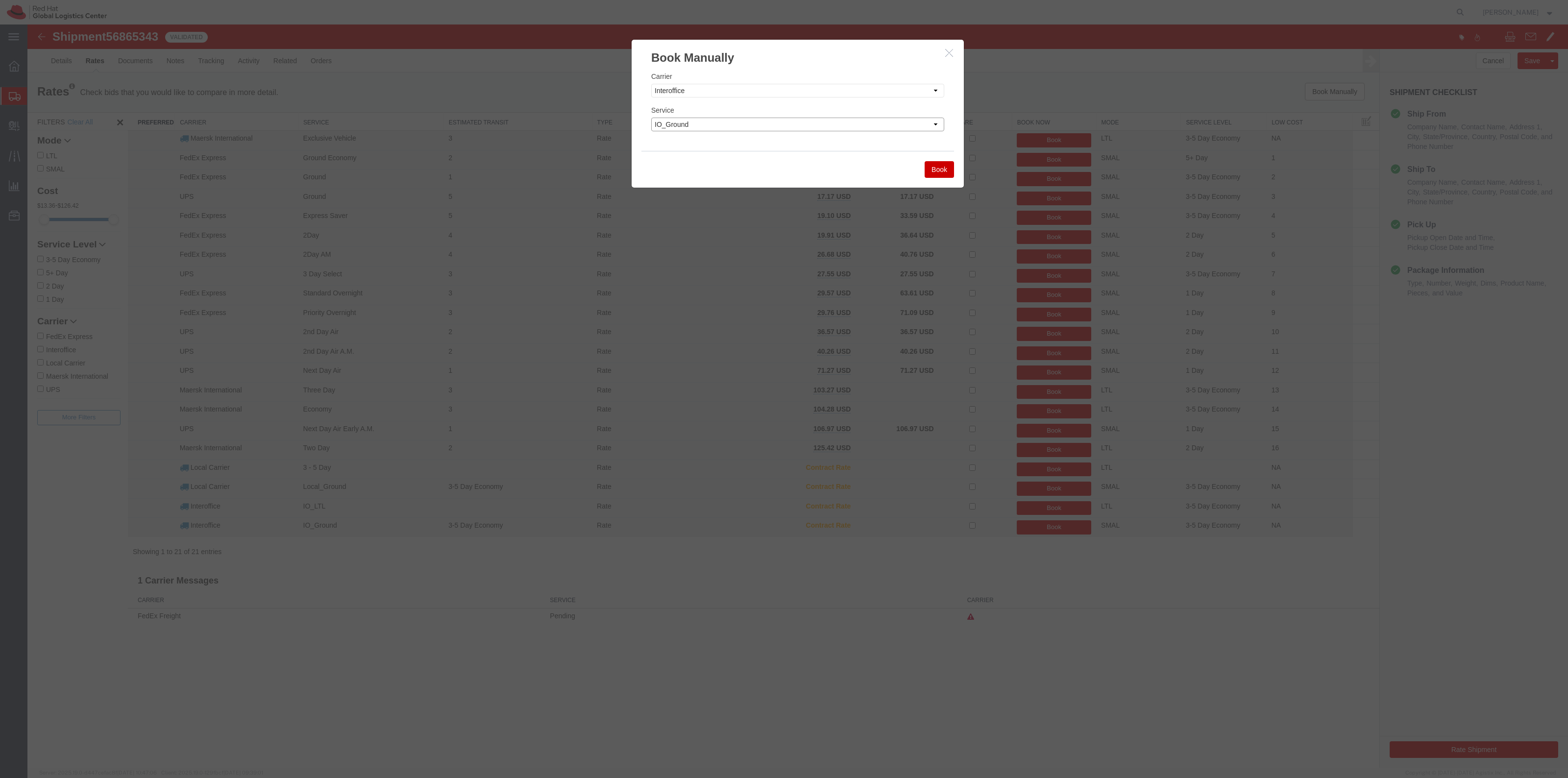
click at [651, 117] on select "Select IO_Ground IO_LTL" at bounding box center [798, 124] width 293 height 14
click at [938, 164] on button "Book" at bounding box center [939, 170] width 29 height 17
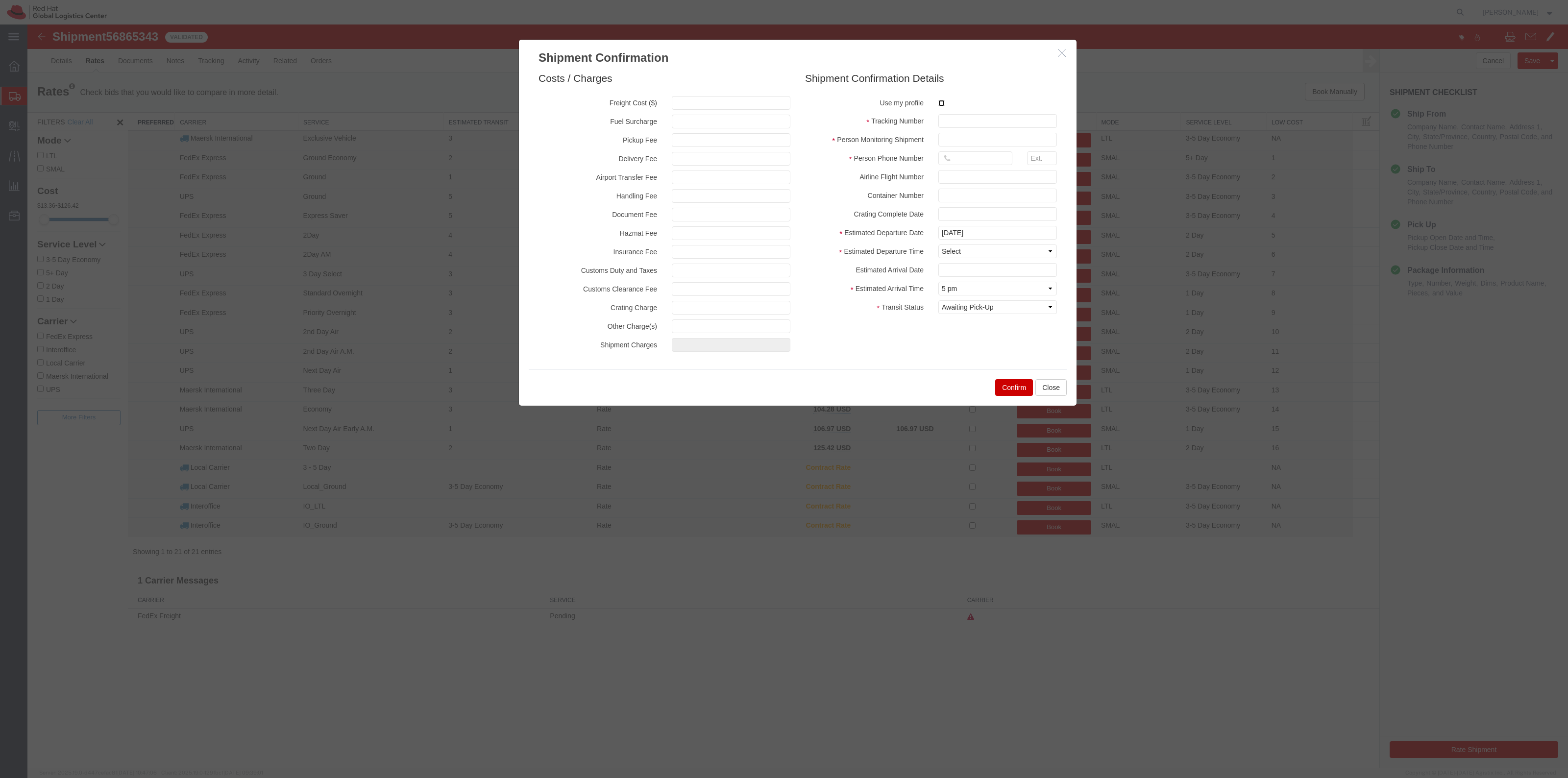
click at [941, 105] on input "checkbox" at bounding box center [941, 103] width 6 height 6
checkbox input "true"
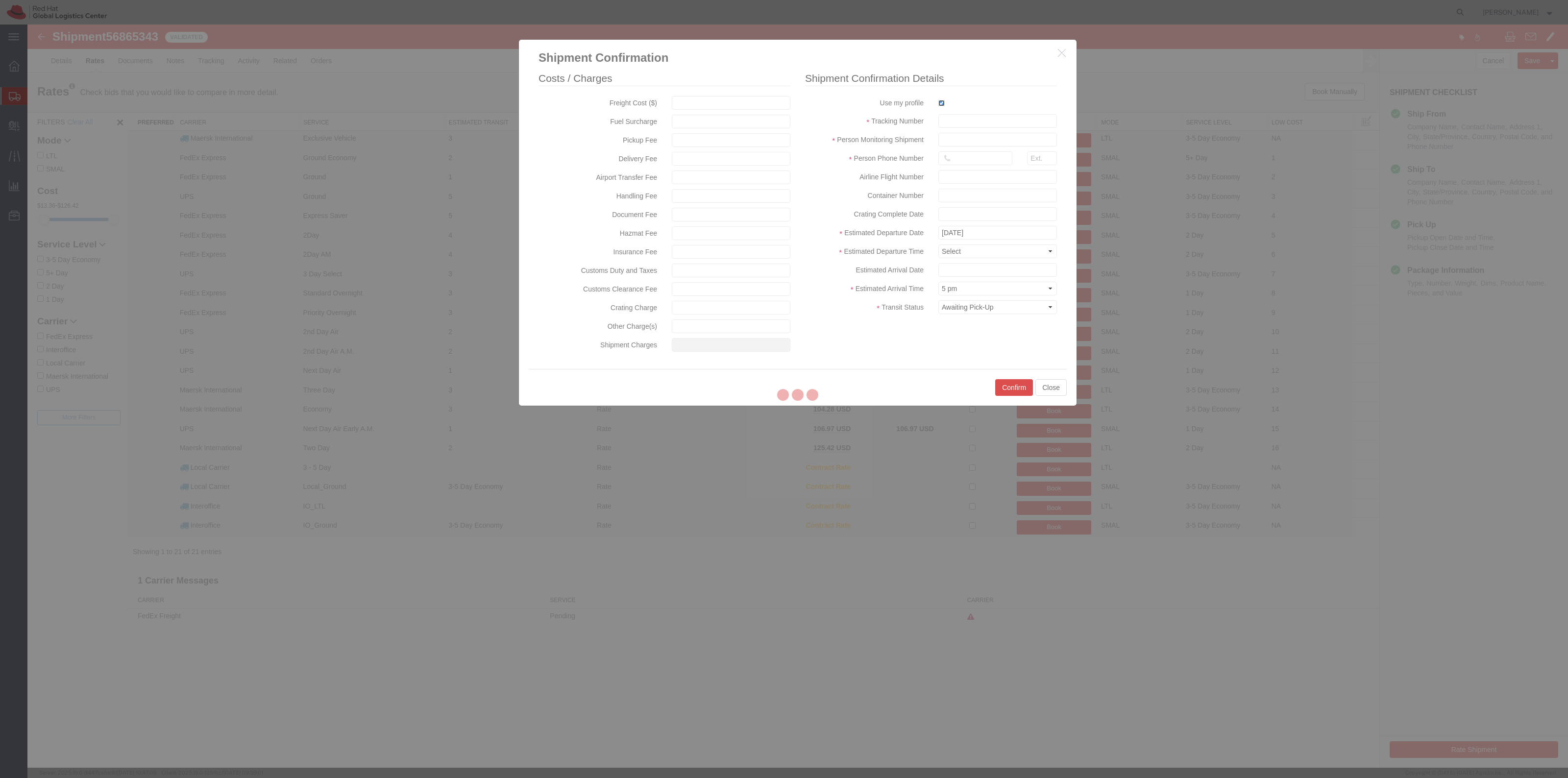
type input "[PERSON_NAME]"
type input "19198356701"
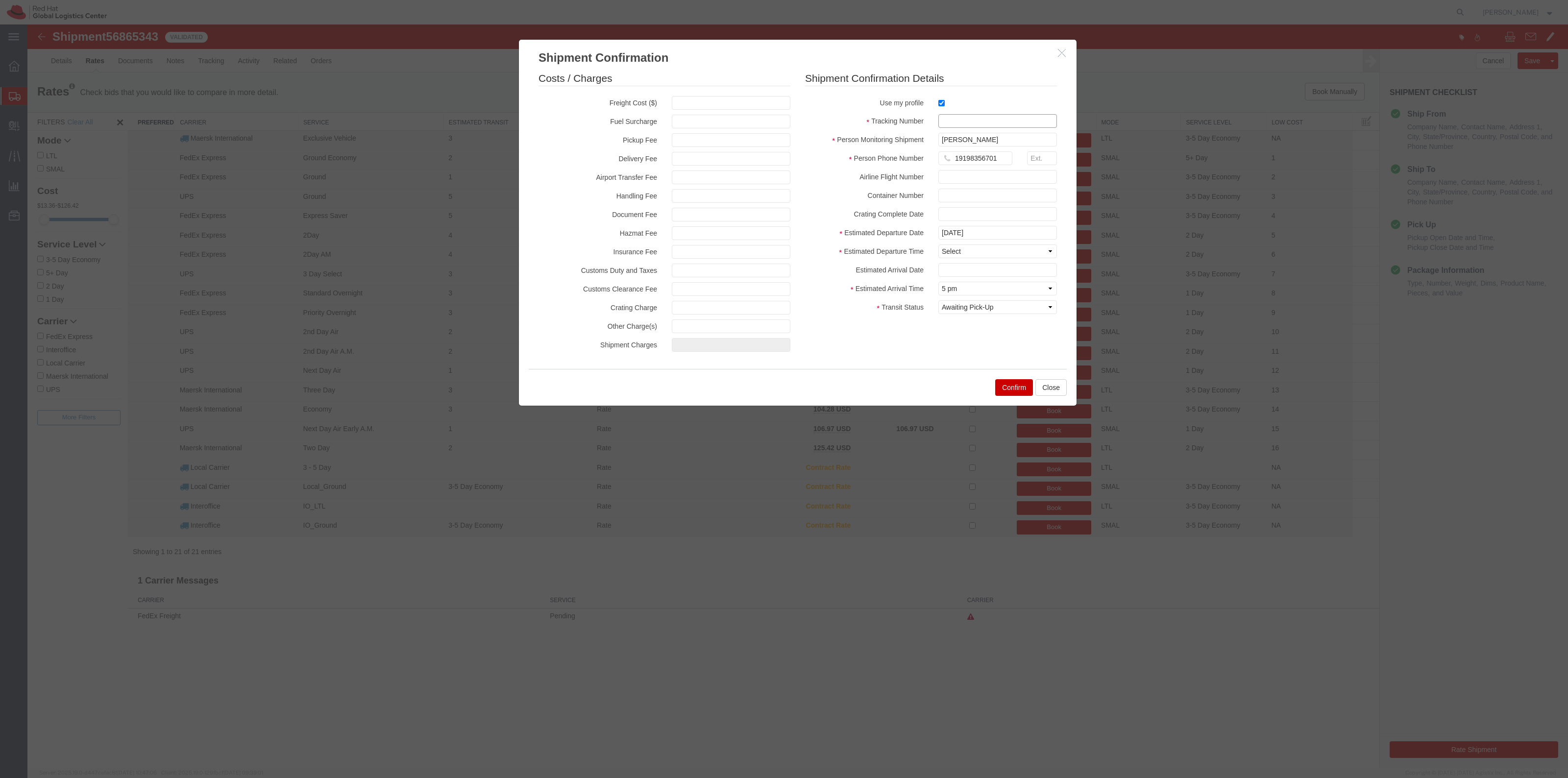
click at [953, 126] on input "text" at bounding box center [997, 121] width 119 height 14
paste input "56865343"
type input "RHT56865343"
click at [990, 250] on select "Select Midnight 1 am 2 am 3 am 4 am 5 am 6 am 7 am 8 am 9 am 10 am 11 am 12 Noo…" at bounding box center [997, 251] width 119 height 14
select select "1100"
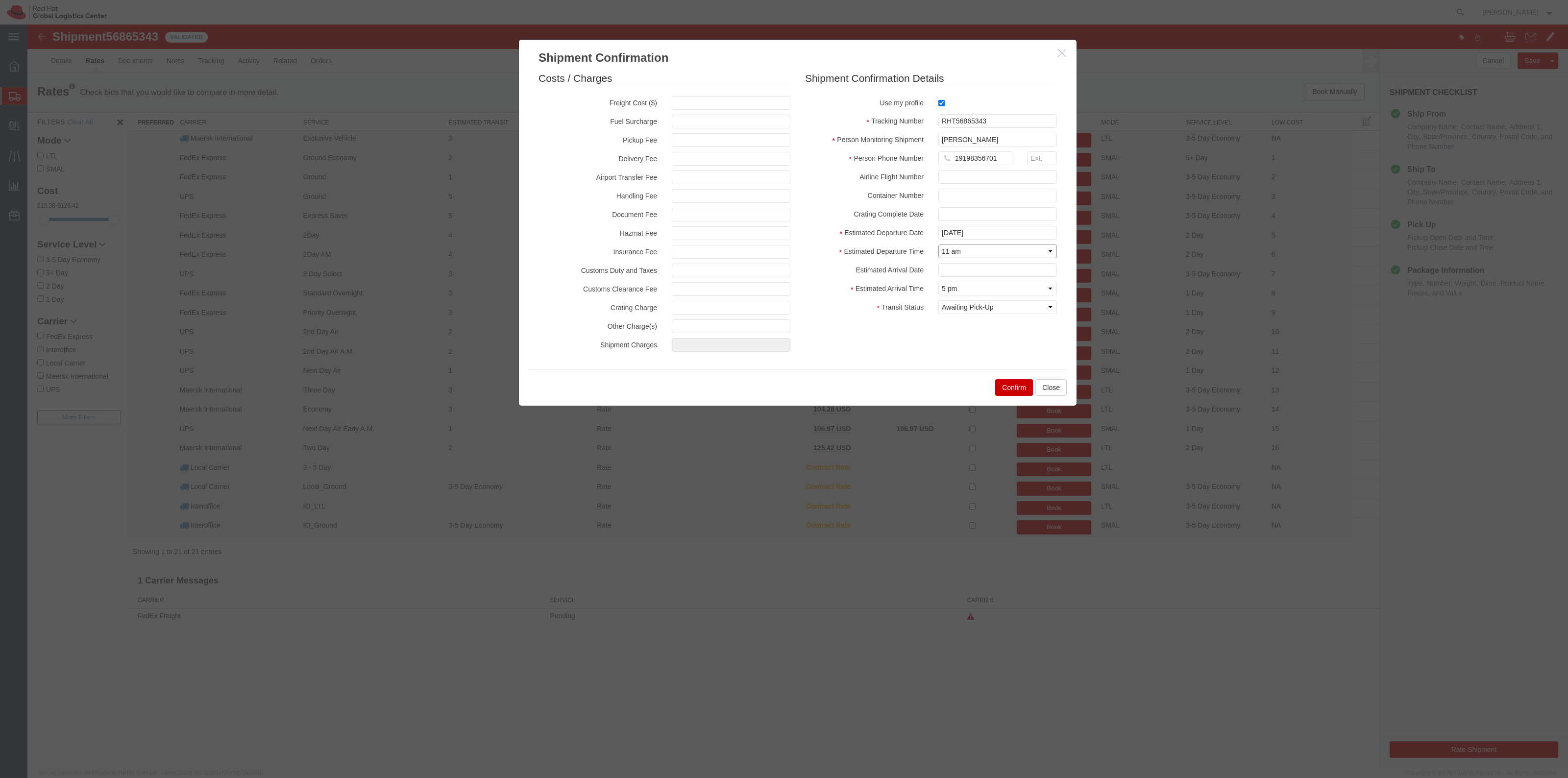
click at [938, 244] on select "Select Midnight 1 am 2 am 3 am 4 am 5 am 6 am 7 am 8 am 9 am 10 am 11 am 12 Noo…" at bounding box center [997, 251] width 119 height 14
click at [1027, 383] on button "Confirm" at bounding box center [1014, 388] width 38 height 17
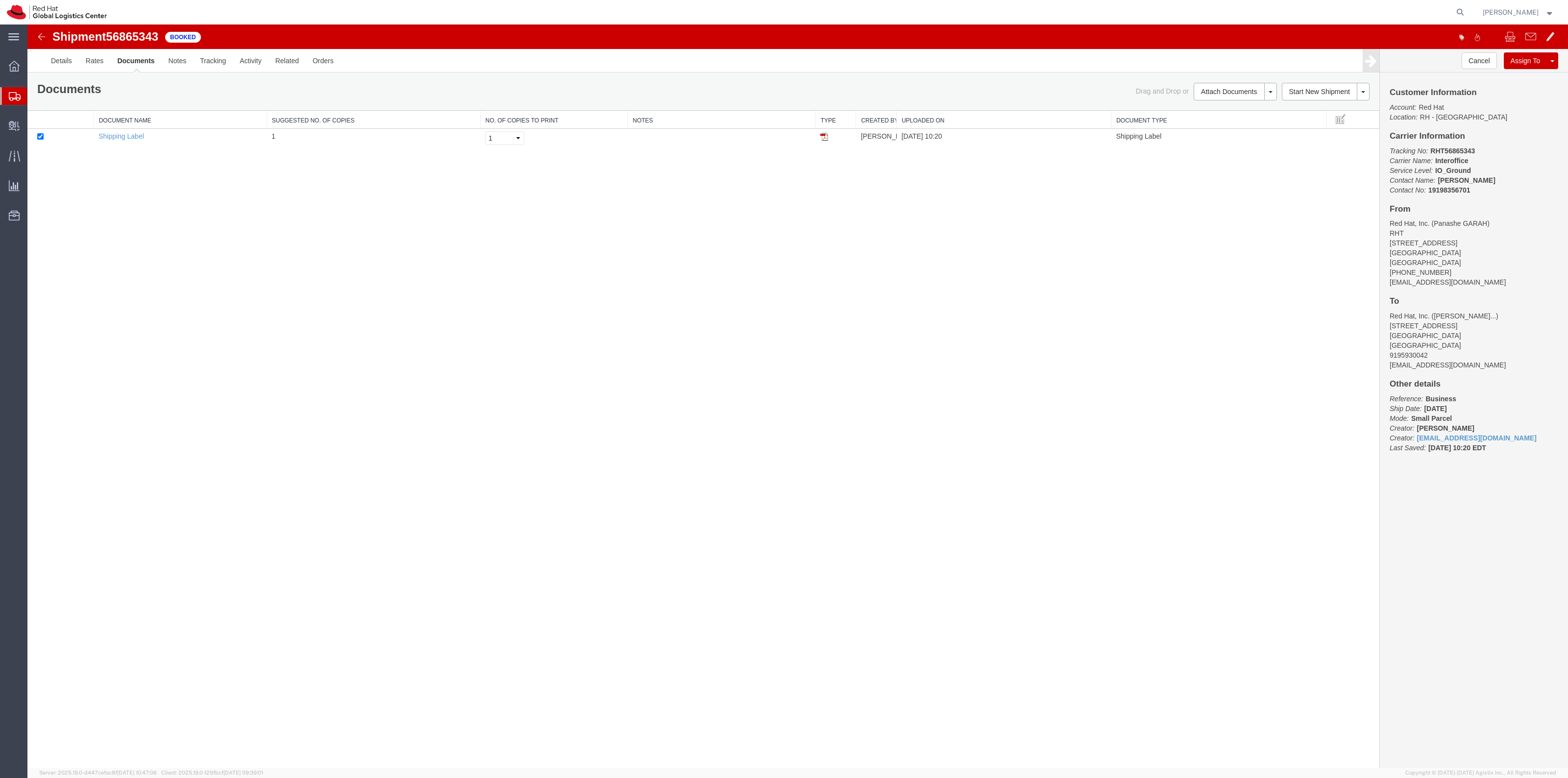
drag, startPoint x: 827, startPoint y: 138, endPoint x: 1186, endPoint y: 182, distance: 361.7
click at [827, 138] on img at bounding box center [823, 136] width 8 height 8
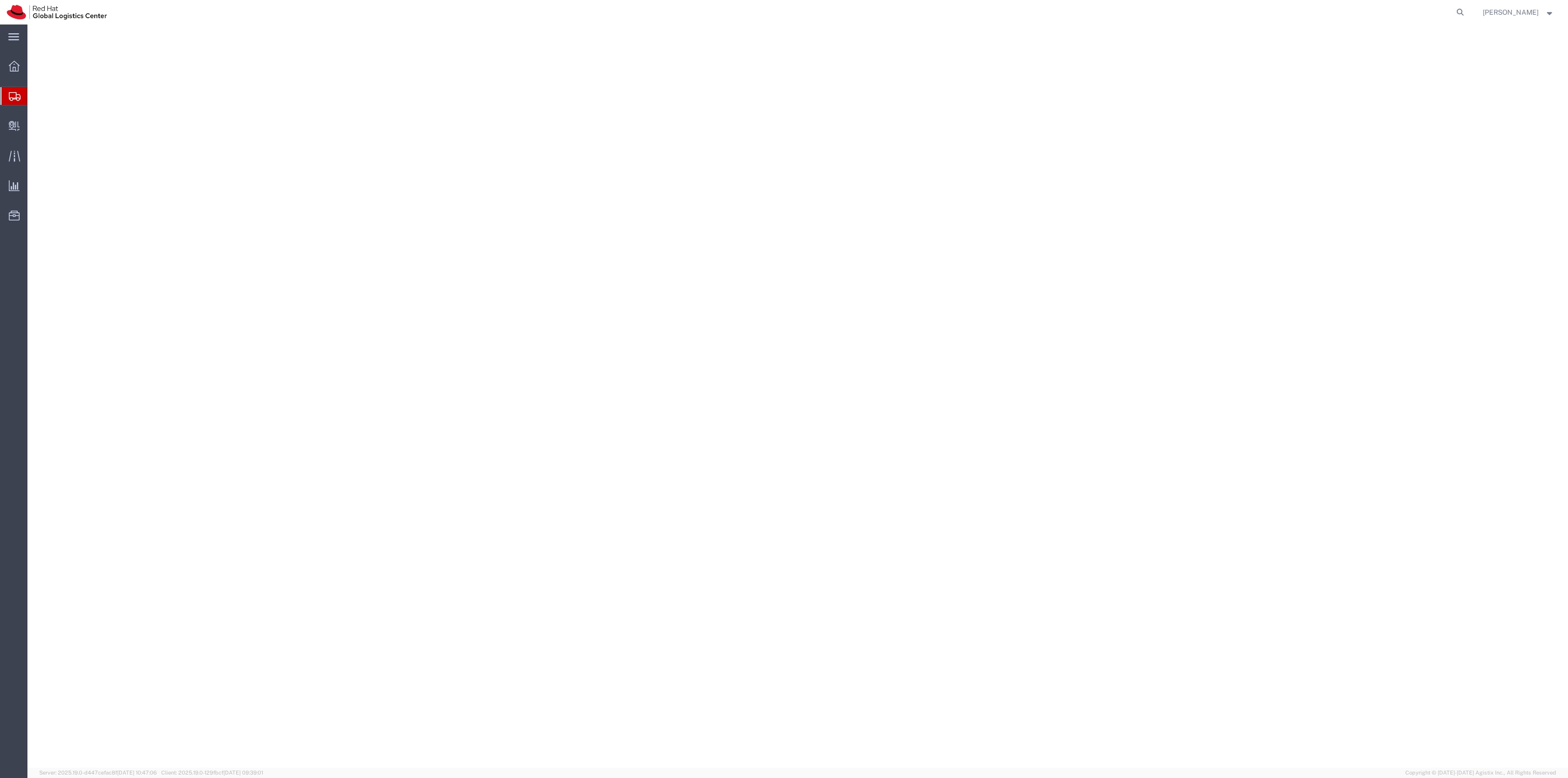
select select "38014"
select select "37929"
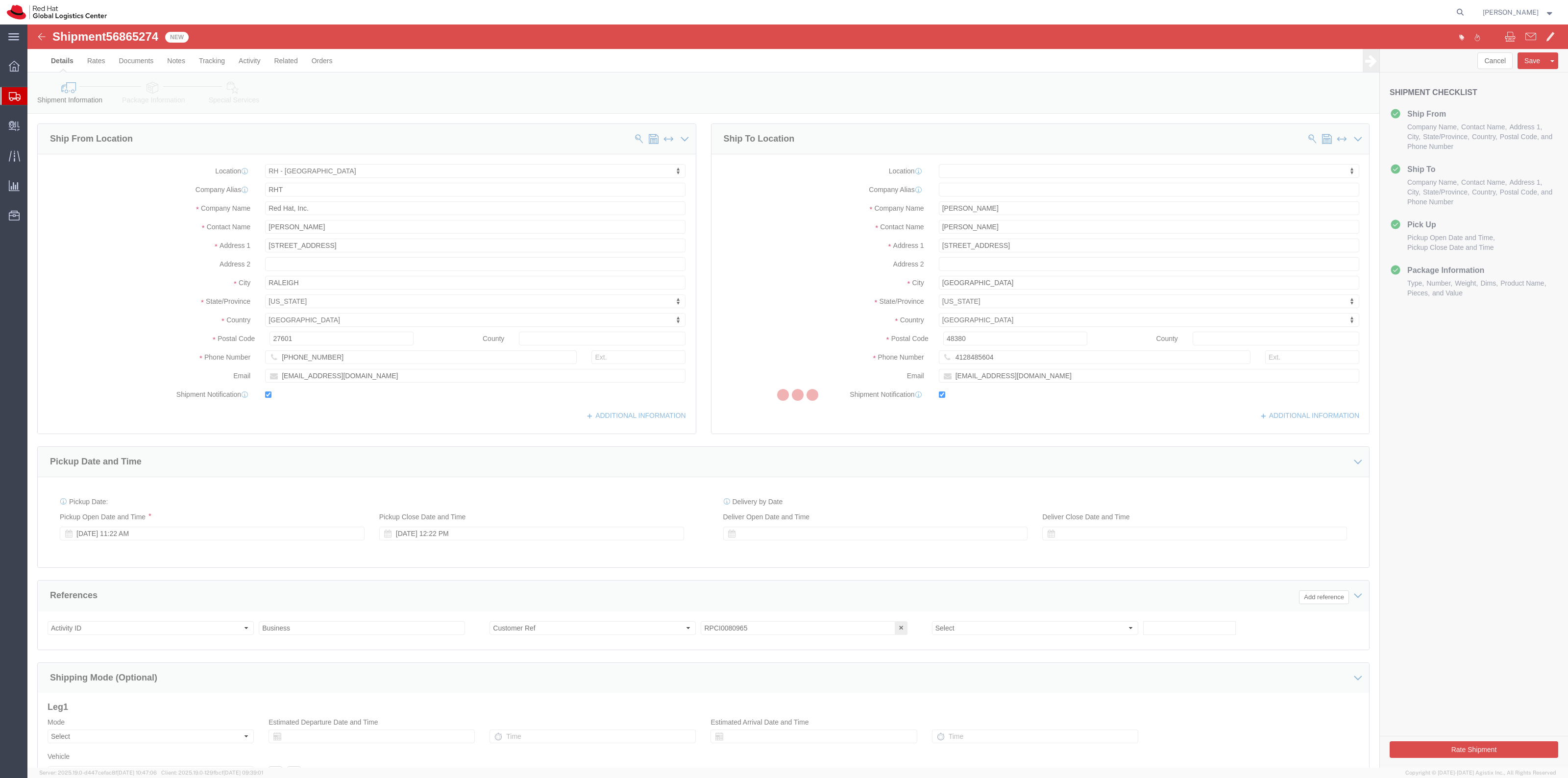
select select "38014"
select select
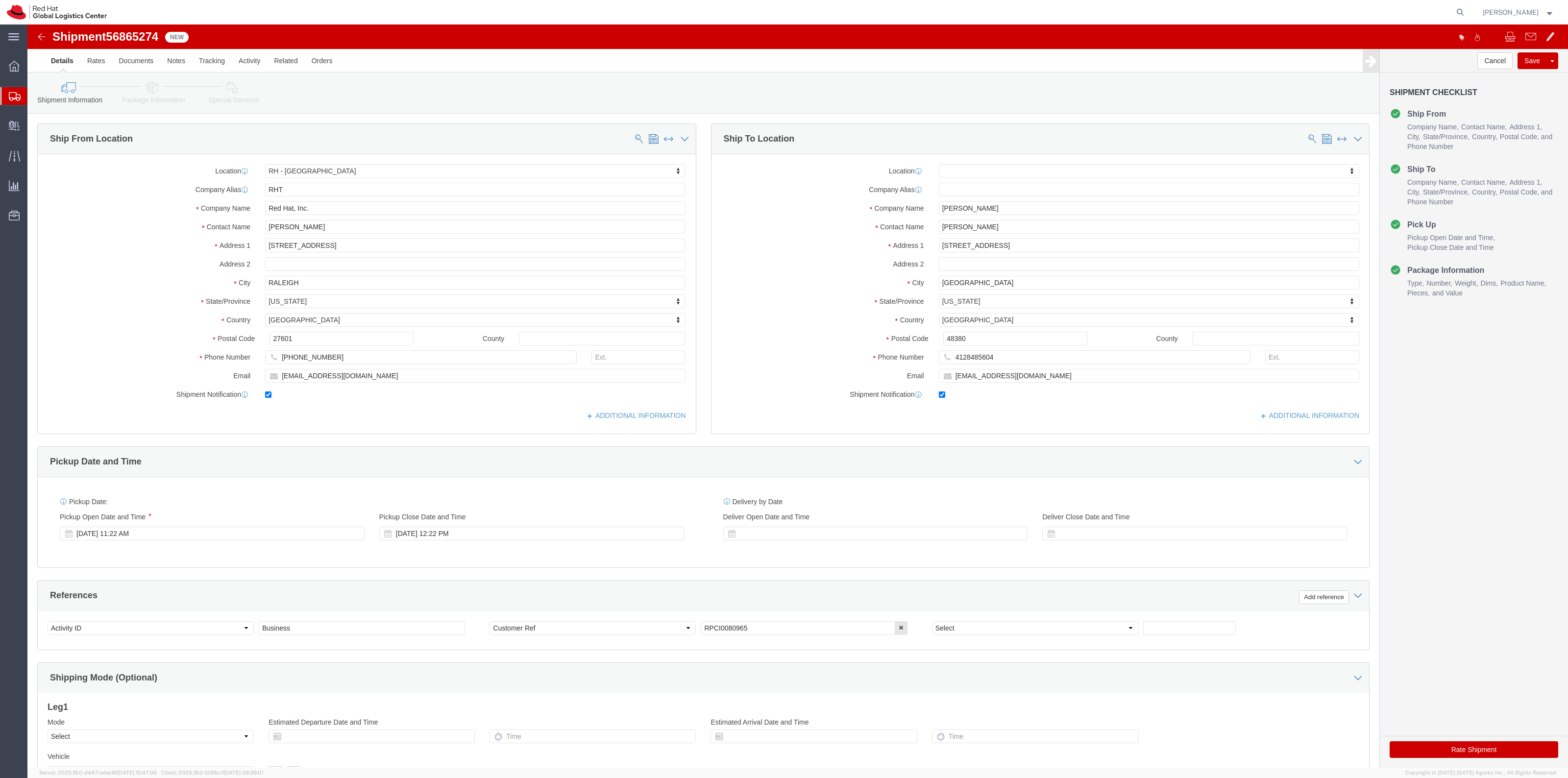
click link "Special Services"
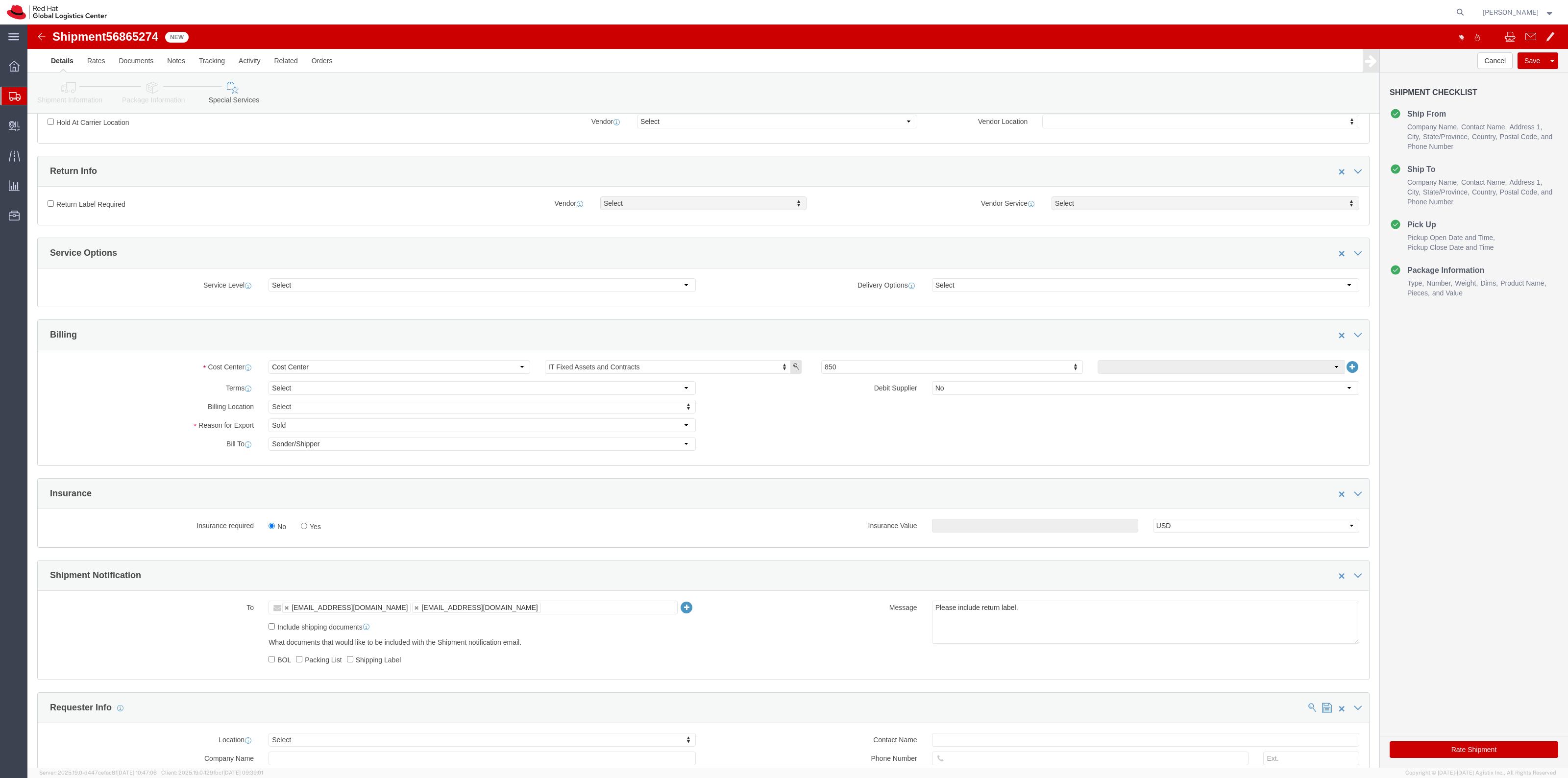
scroll to position [306, 0]
click label "Return Label Required"
click input "Return Label Required"
checkbox input "true"
select select "5"
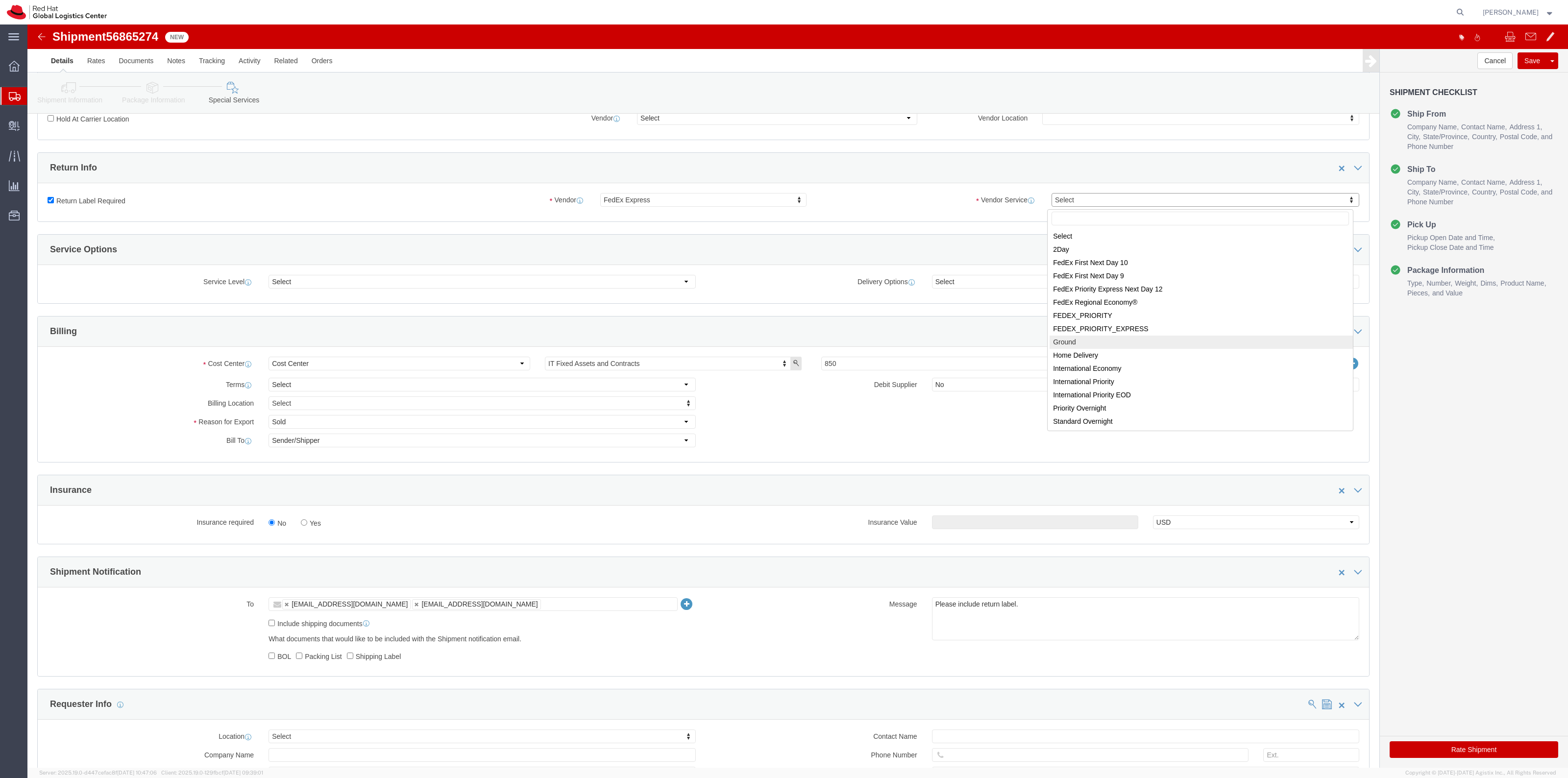
select select "12"
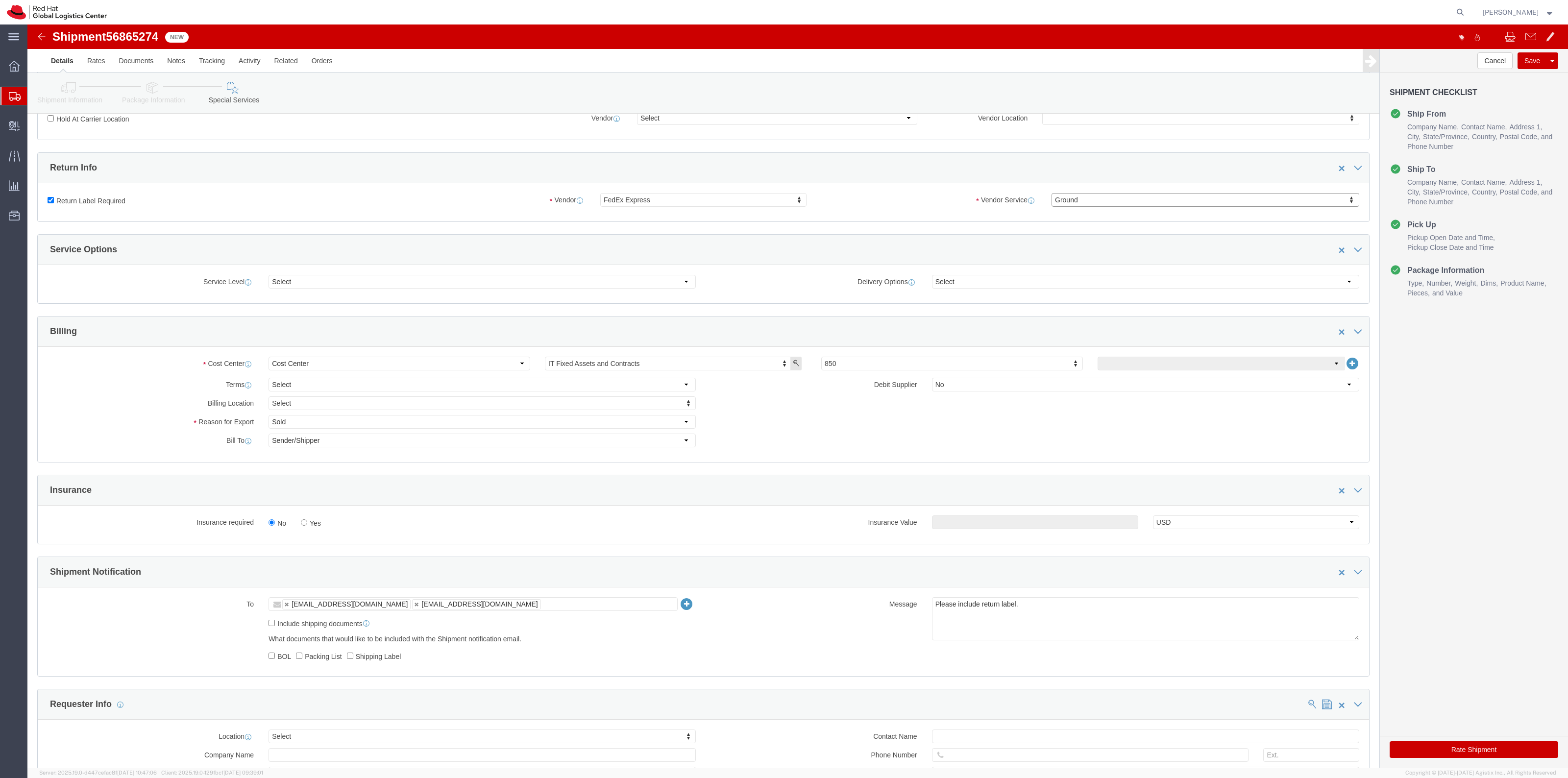
click label "Yes"
click input "Yes"
radio input "true"
click input "text"
type input "500.00"
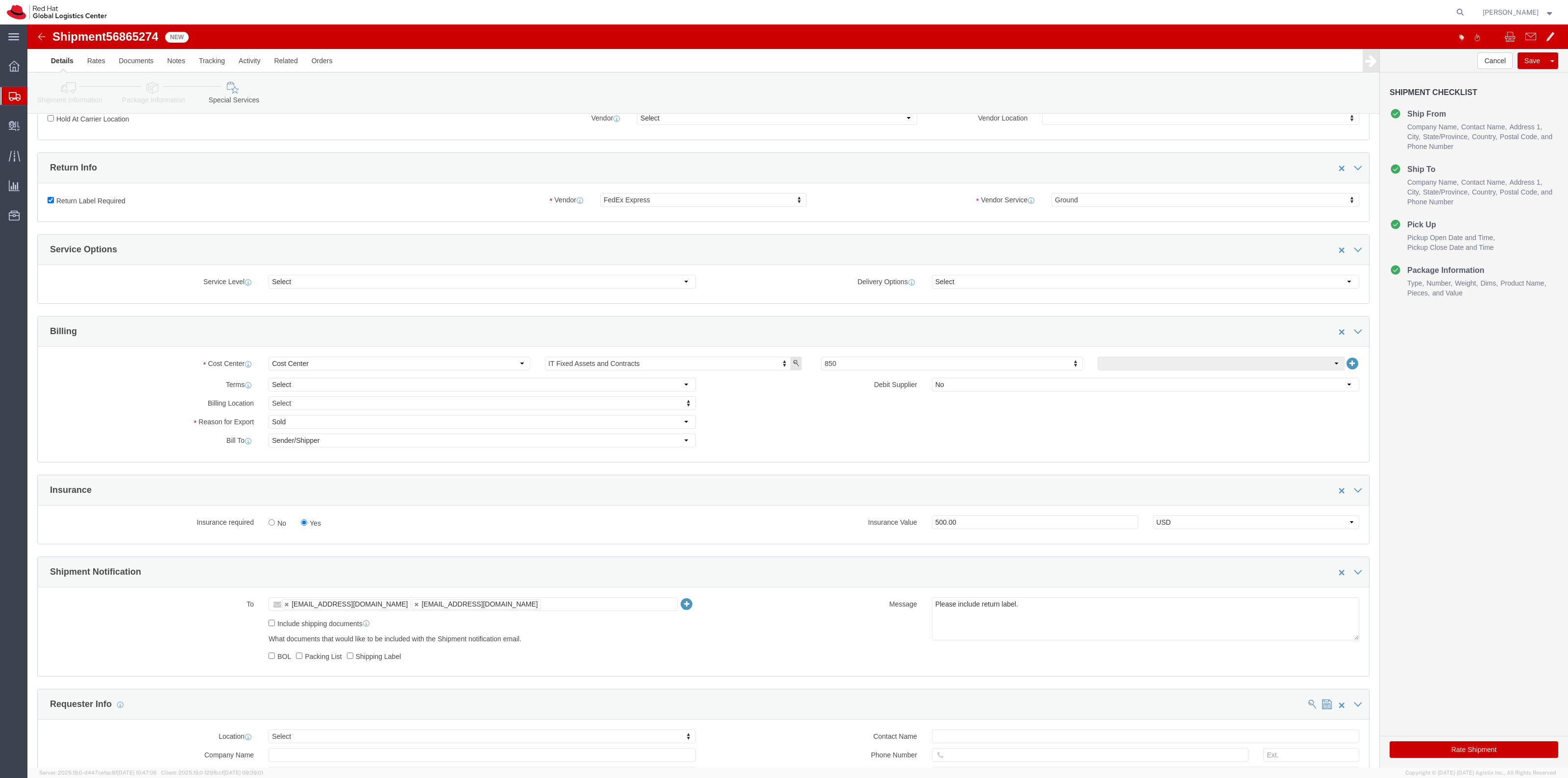
click button "Rate Shipment"
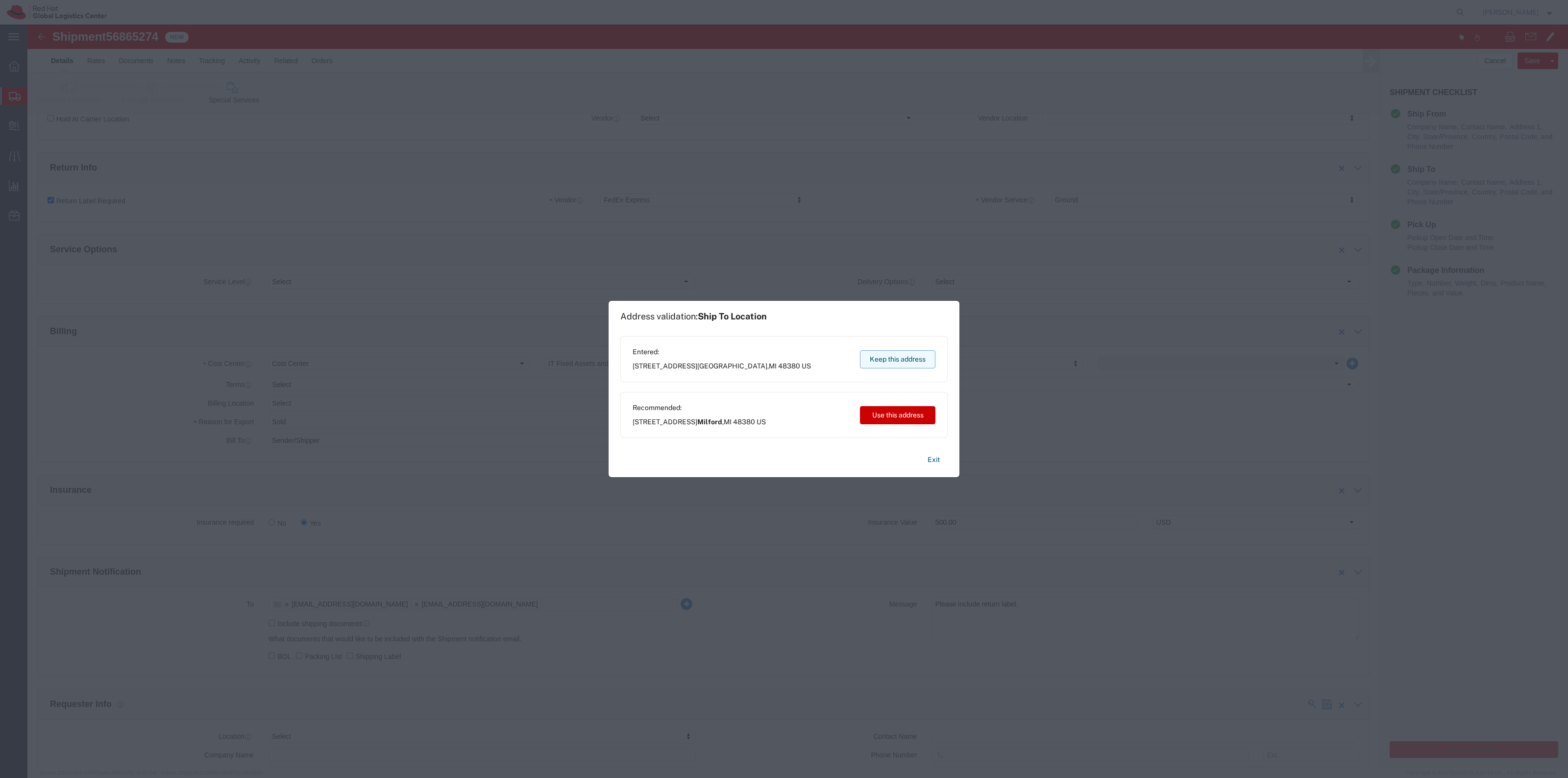
click at [918, 365] on button "Keep this address" at bounding box center [897, 360] width 75 height 18
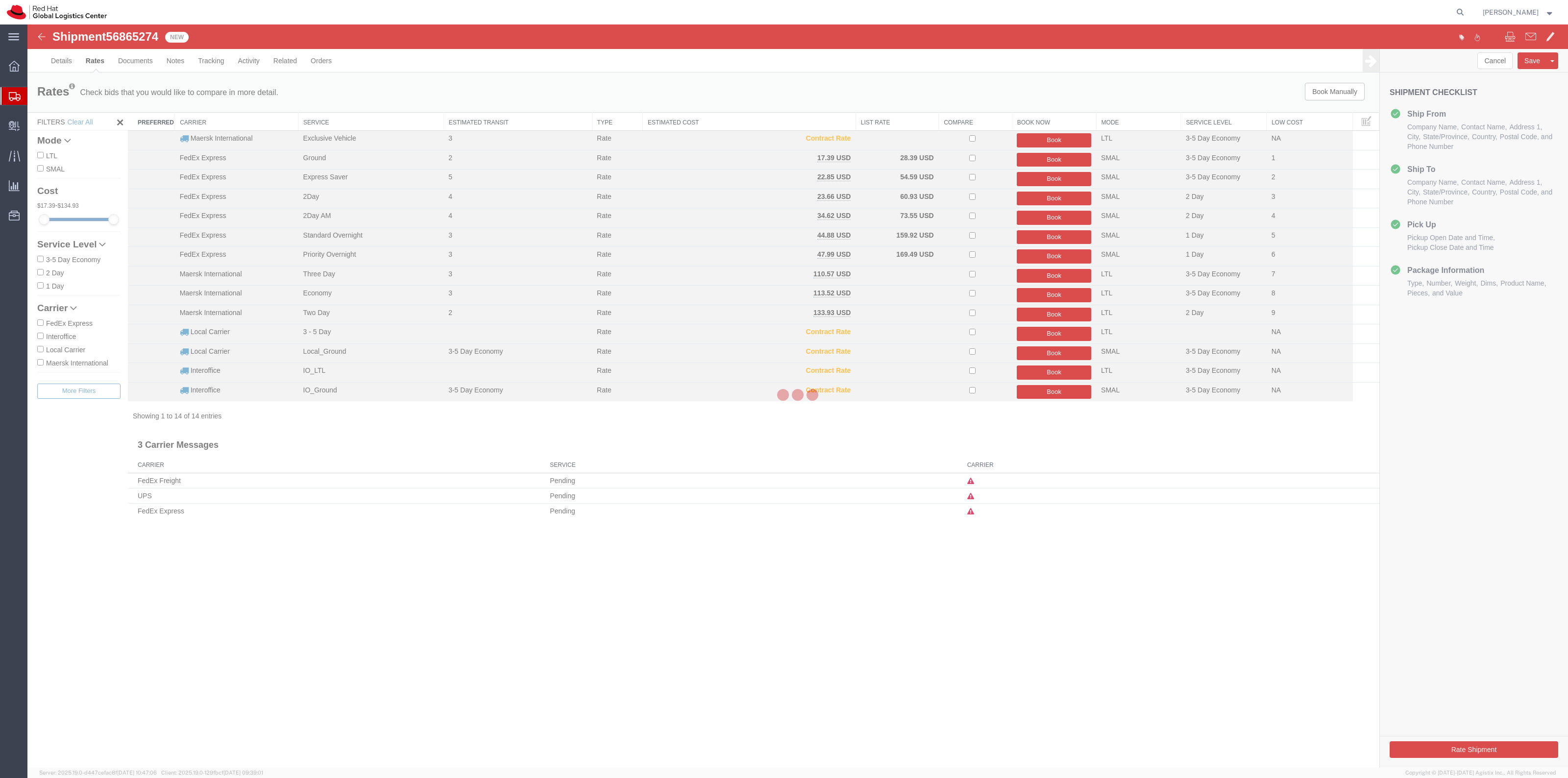
scroll to position [0, 0]
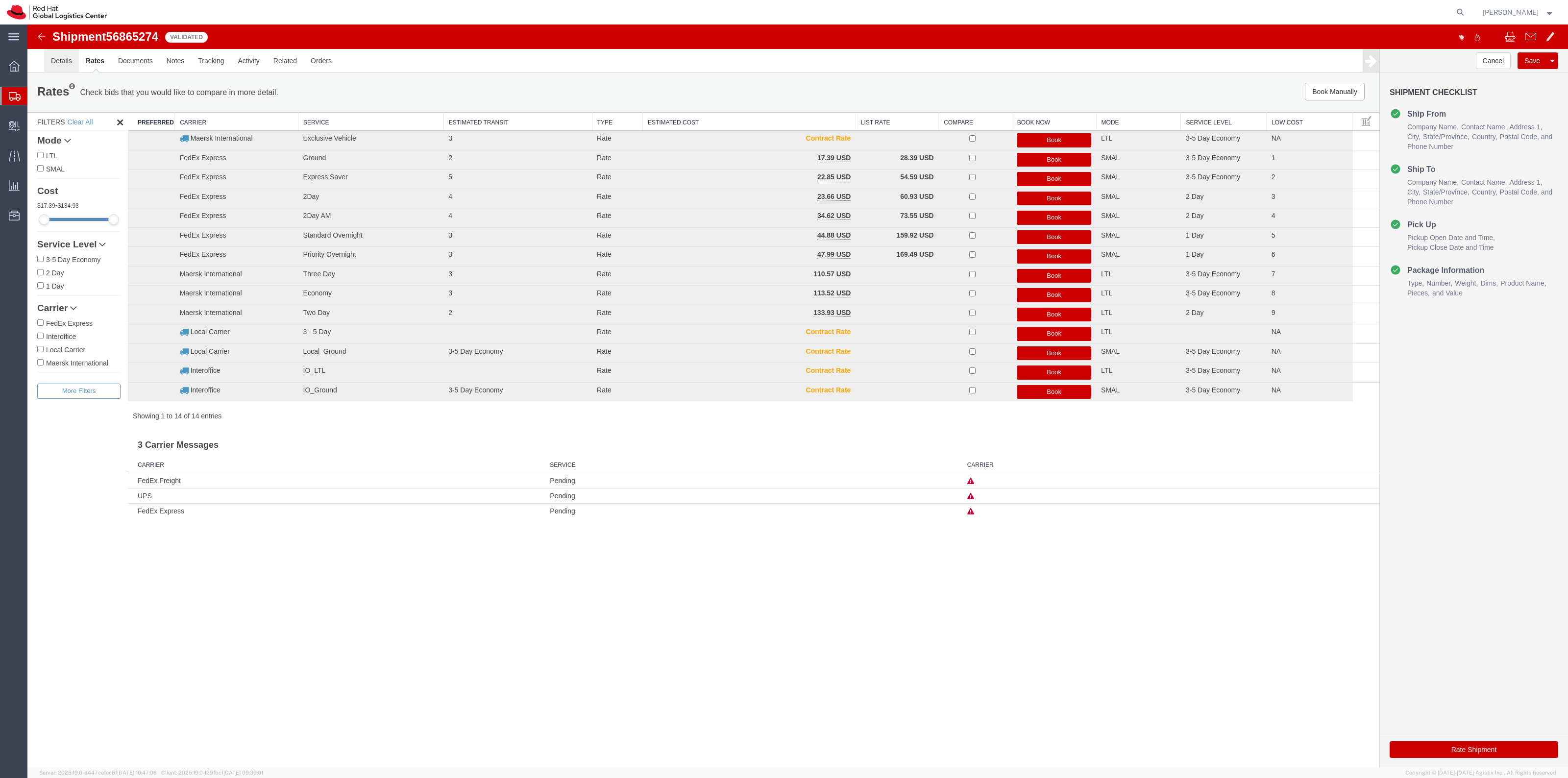
click at [70, 57] on link "Details" at bounding box center [61, 61] width 35 height 24
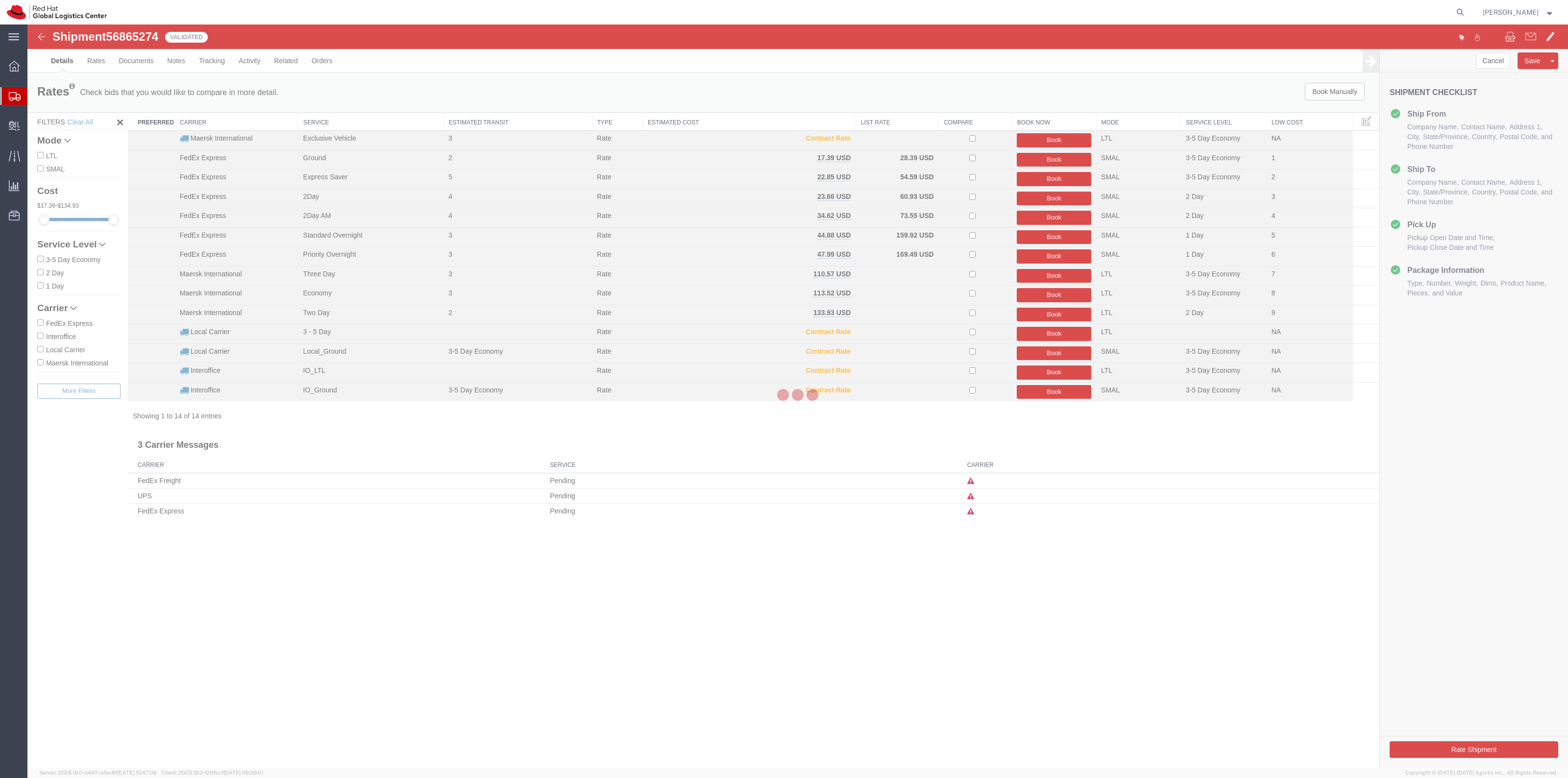
select select "38014"
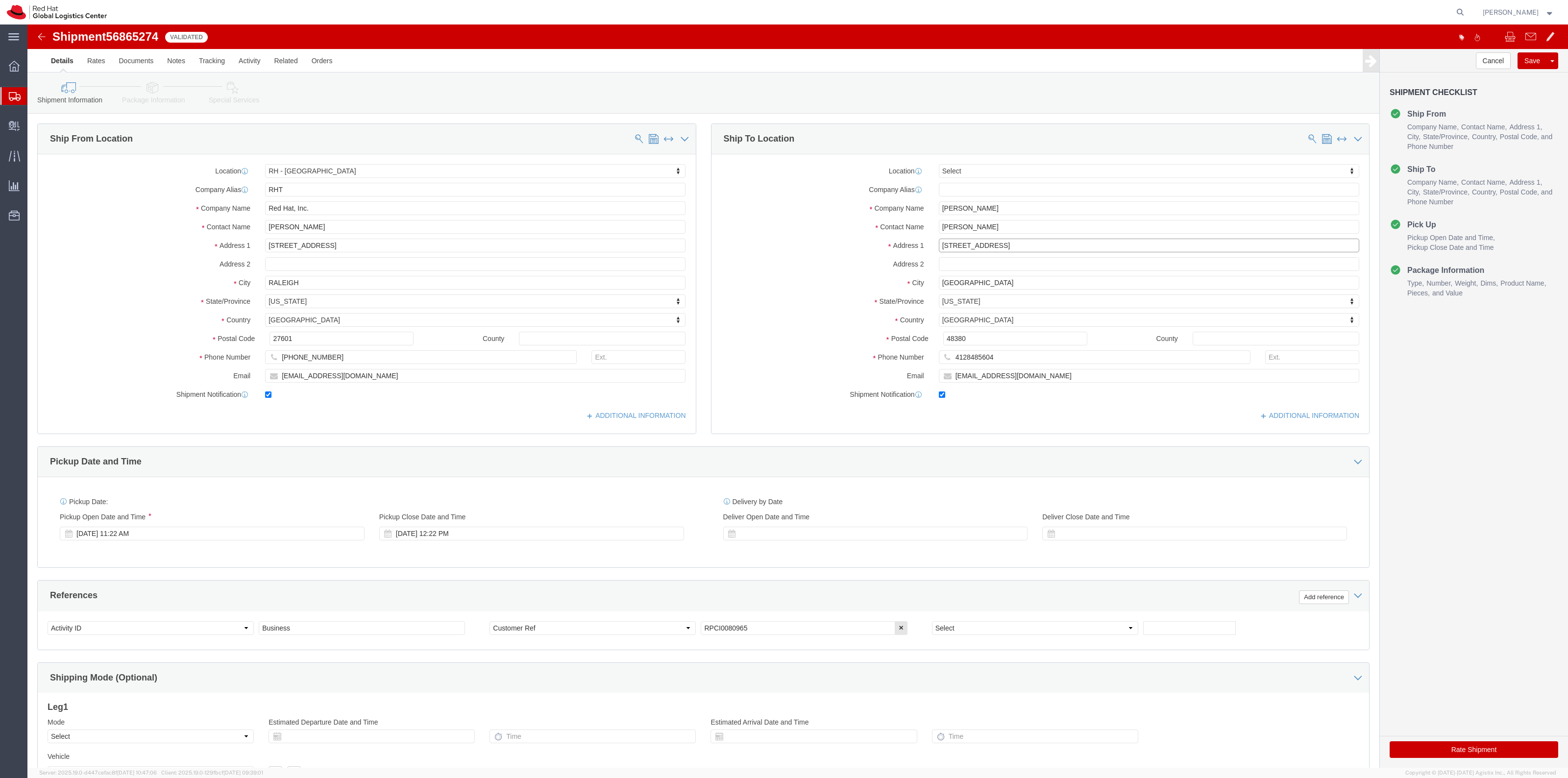
click input "3086 Exeter Drive"
click input "Milford Charter Township"
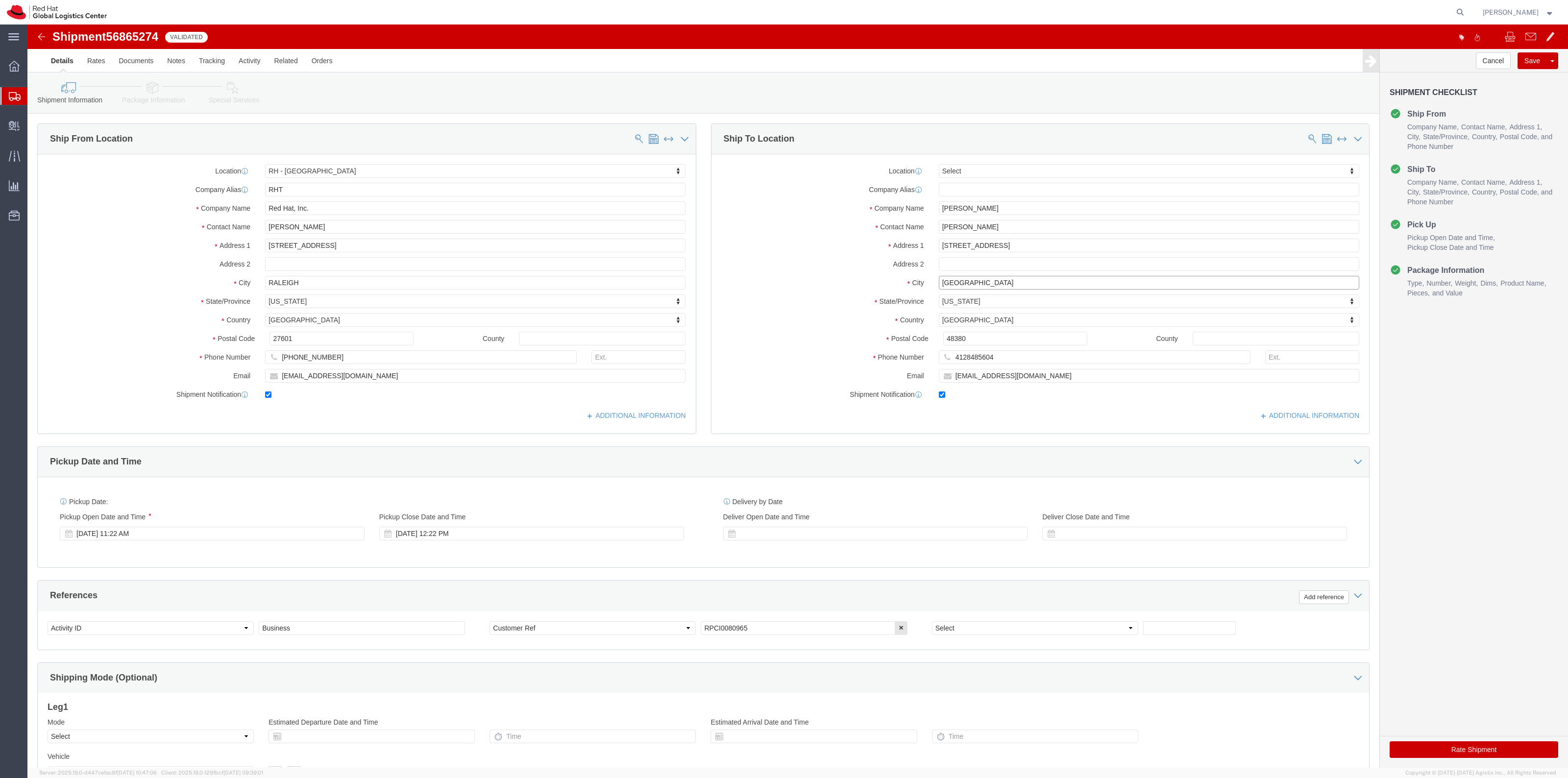
click input "Milford Charter Township"
click button "Rate Shipment"
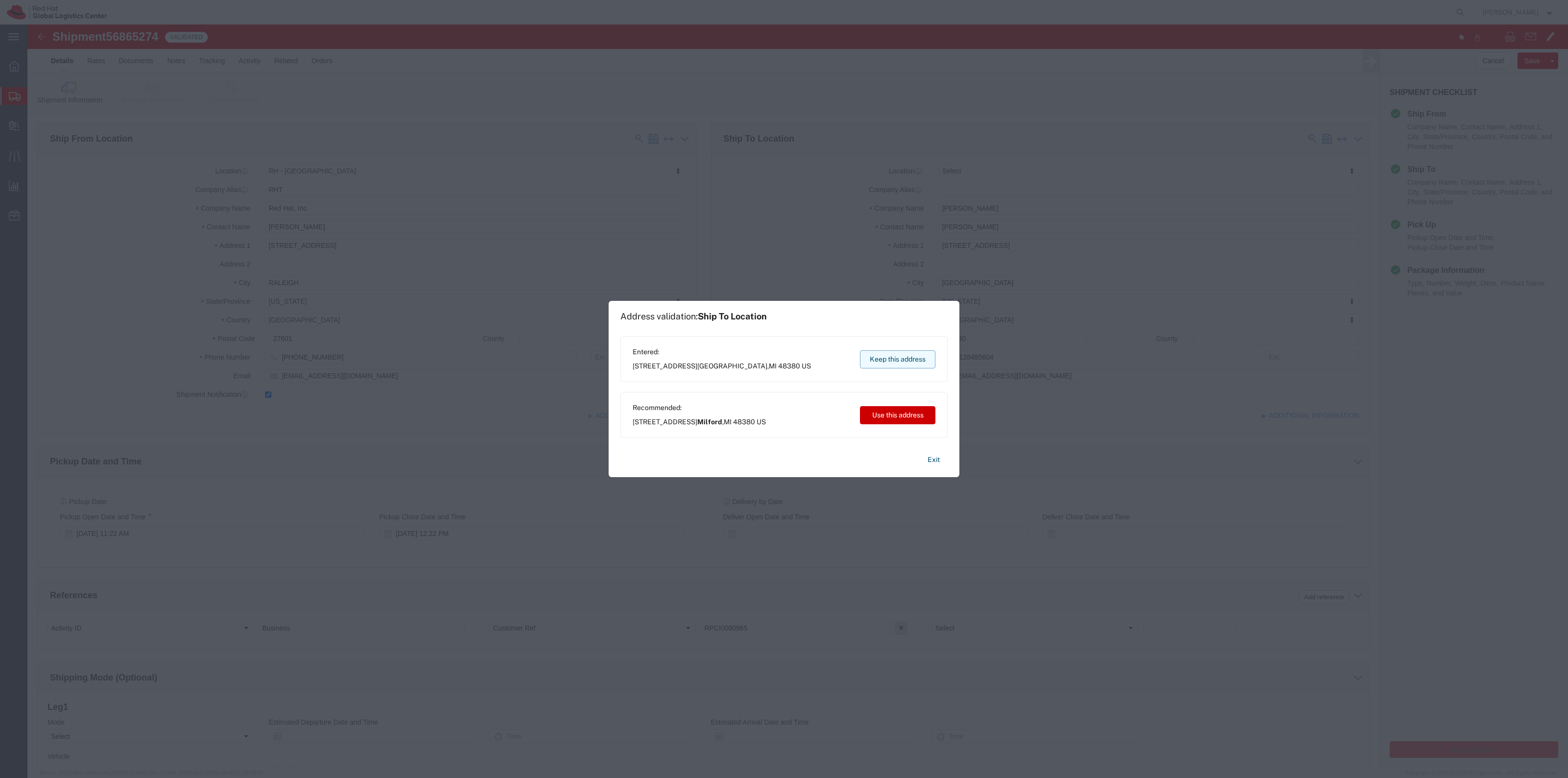
click at [884, 357] on button "Keep this address" at bounding box center [897, 360] width 75 height 18
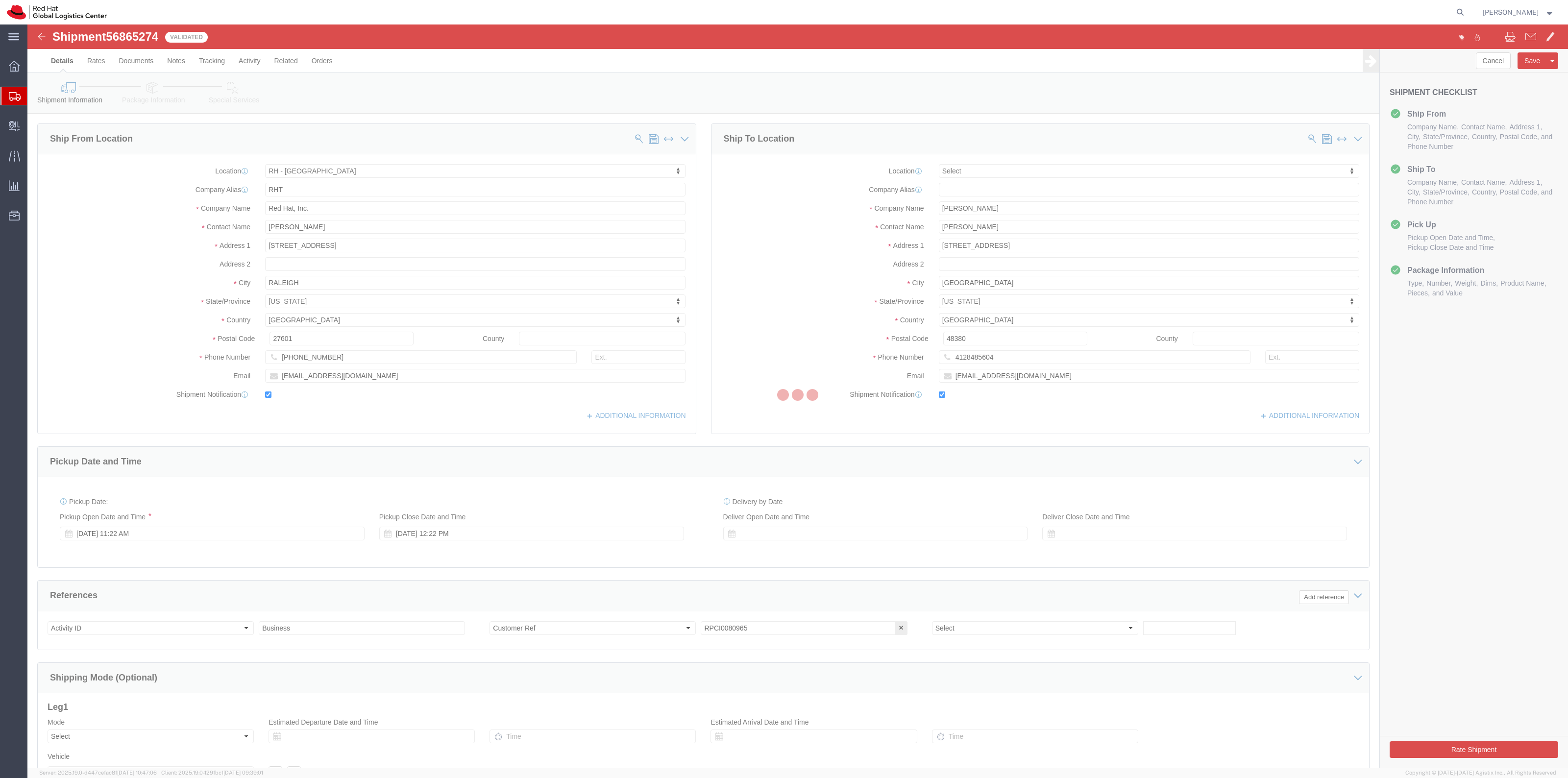
click at [825, 231] on div at bounding box center [798, 396] width 1541 height 743
click at [454, 89] on div at bounding box center [798, 396] width 1541 height 743
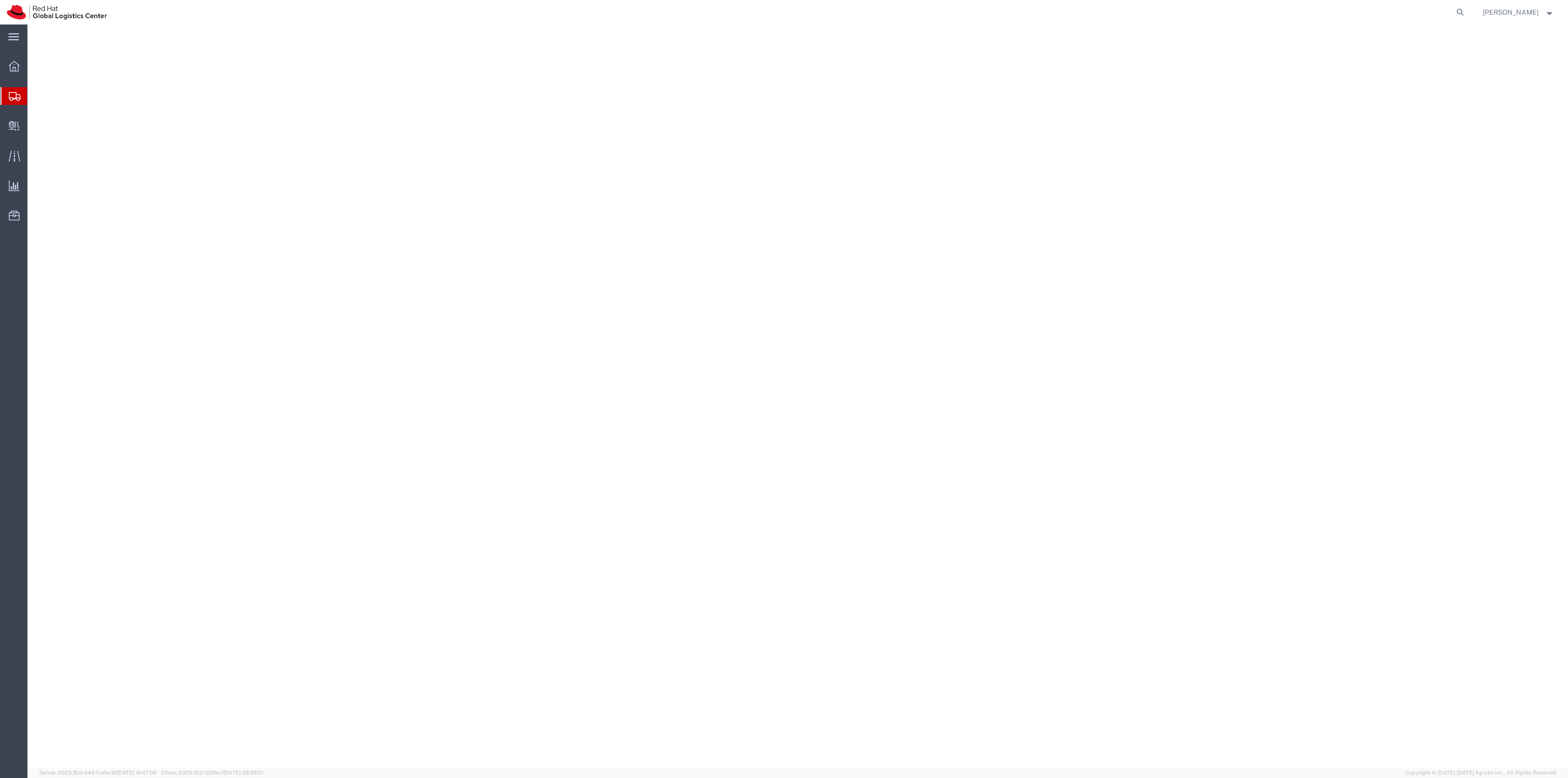
select select "38014"
select select
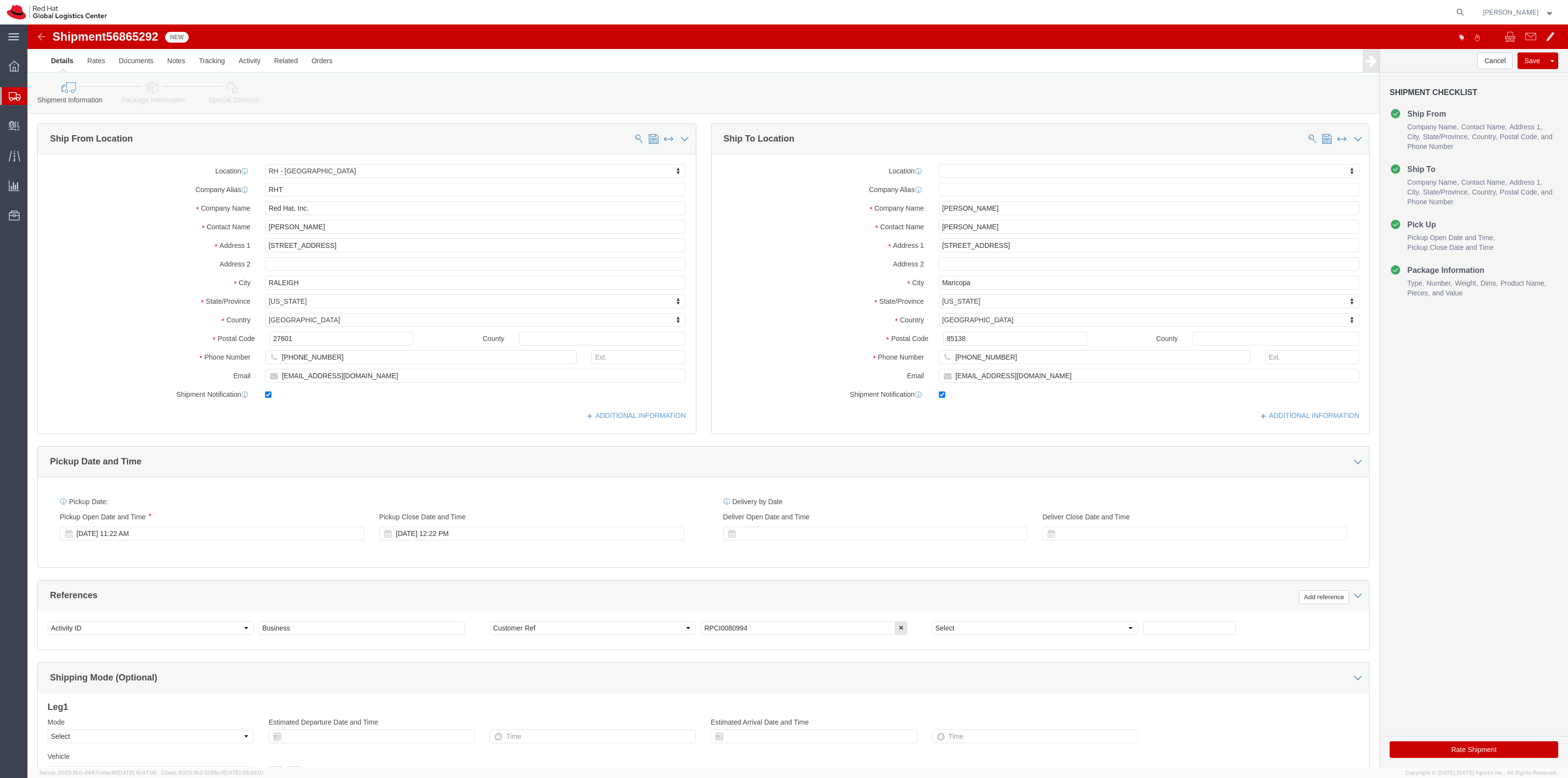
click link "Special Services"
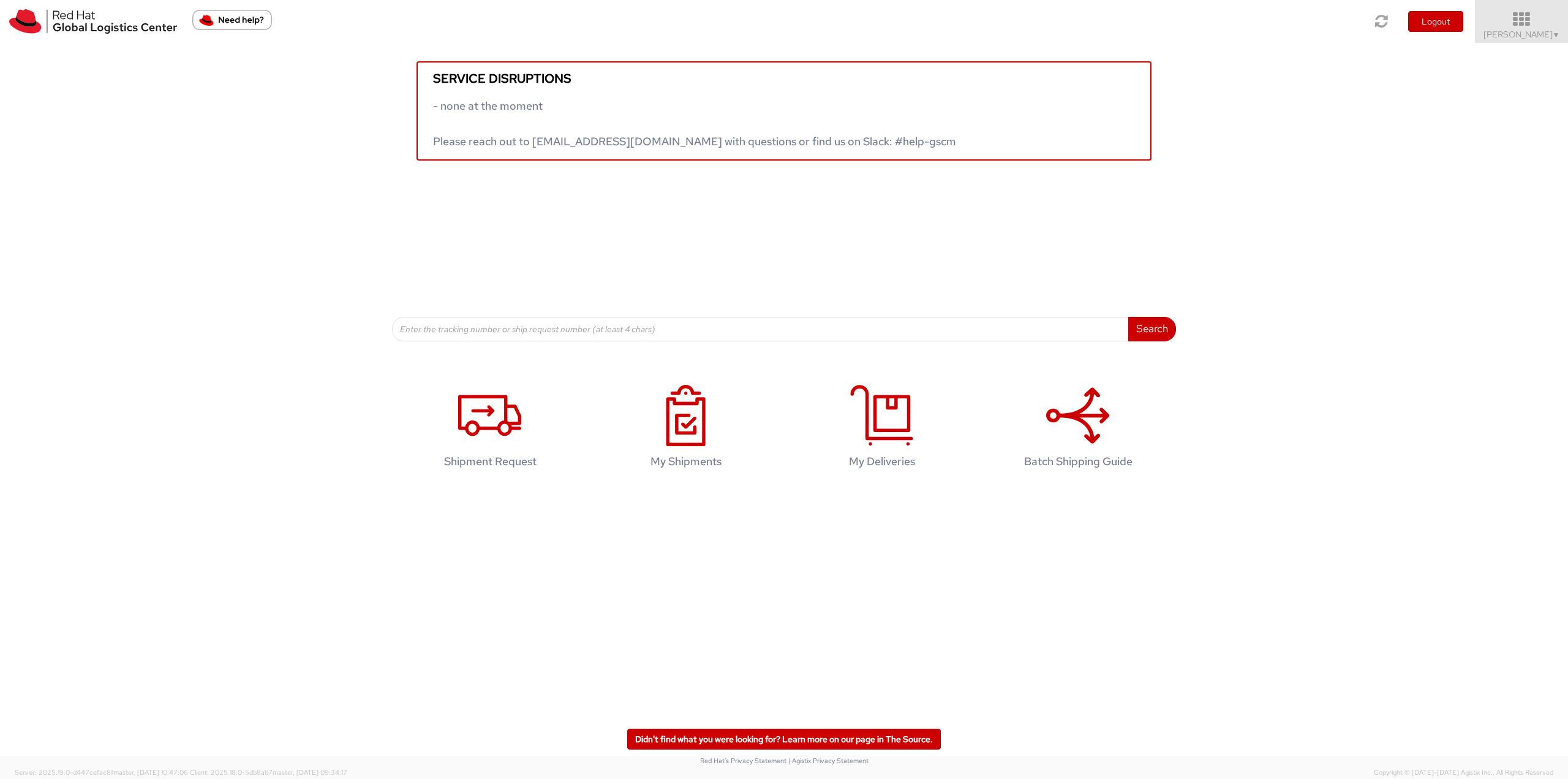
click at [1550, 39] on span "[PERSON_NAME] ▼" at bounding box center [1522, 34] width 77 height 11
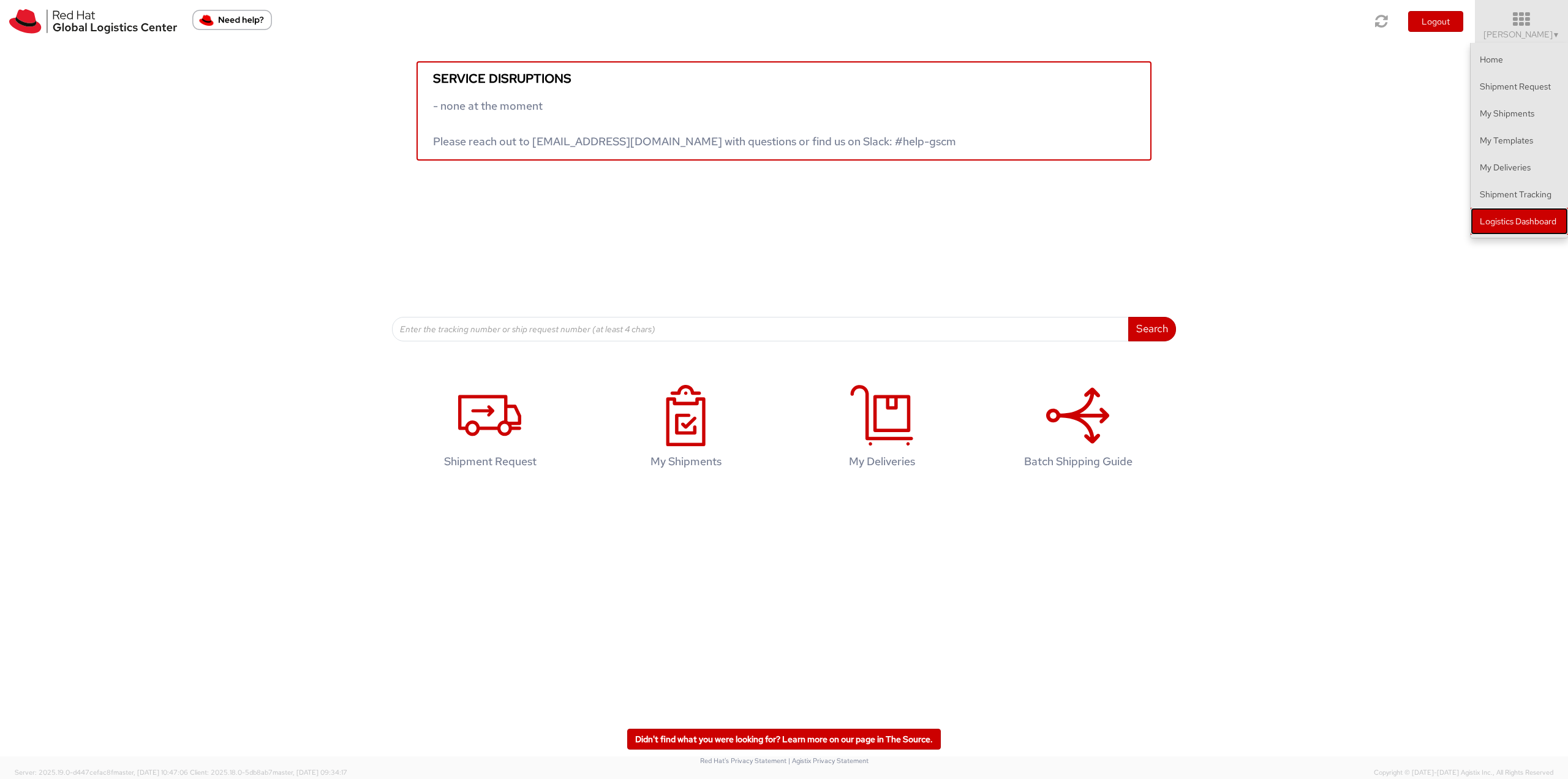
click at [1531, 220] on link "Logistics Dashboard" at bounding box center [1519, 221] width 98 height 27
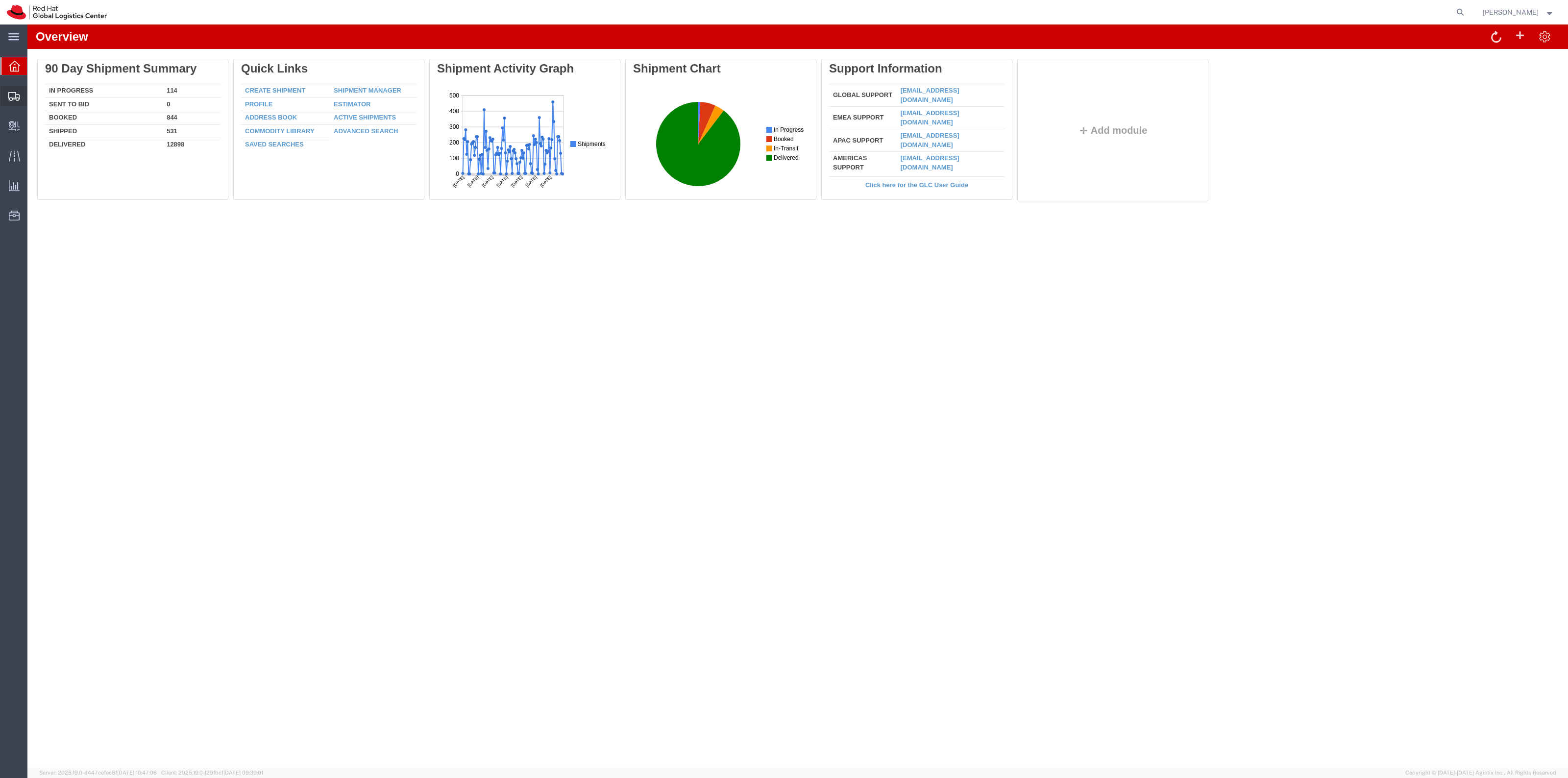
drag, startPoint x: 47, startPoint y: 110, endPoint x: 52, endPoint y: 110, distance: 5.0
click at [0, 0] on span "Shipment Manager" at bounding box center [0, 0] width 0 height 0
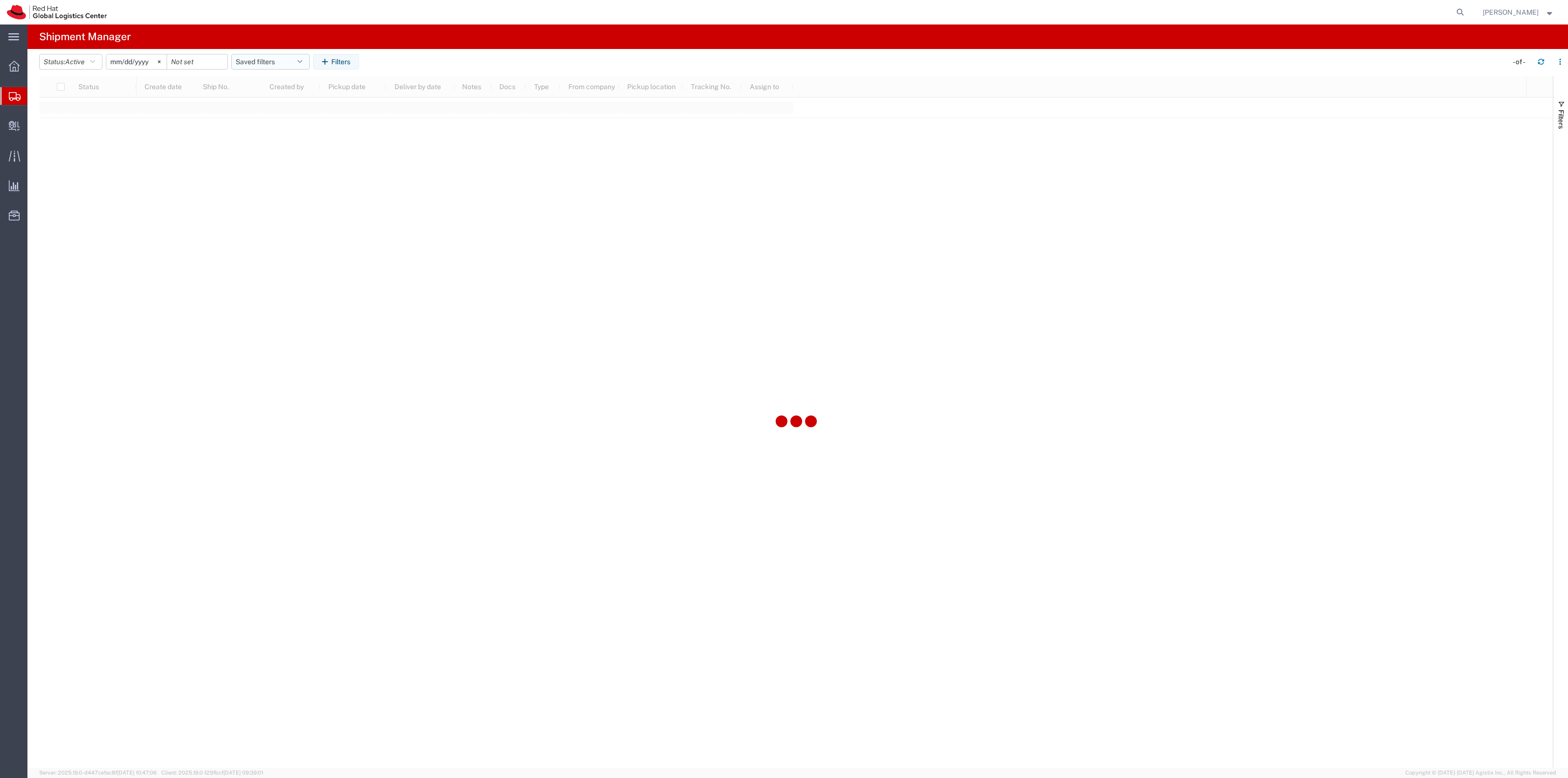
click at [256, 55] on button "Saved filters" at bounding box center [270, 61] width 78 height 15
click at [281, 103] on span "New filter save" at bounding box center [297, 105] width 129 height 18
type input "[DATE]"
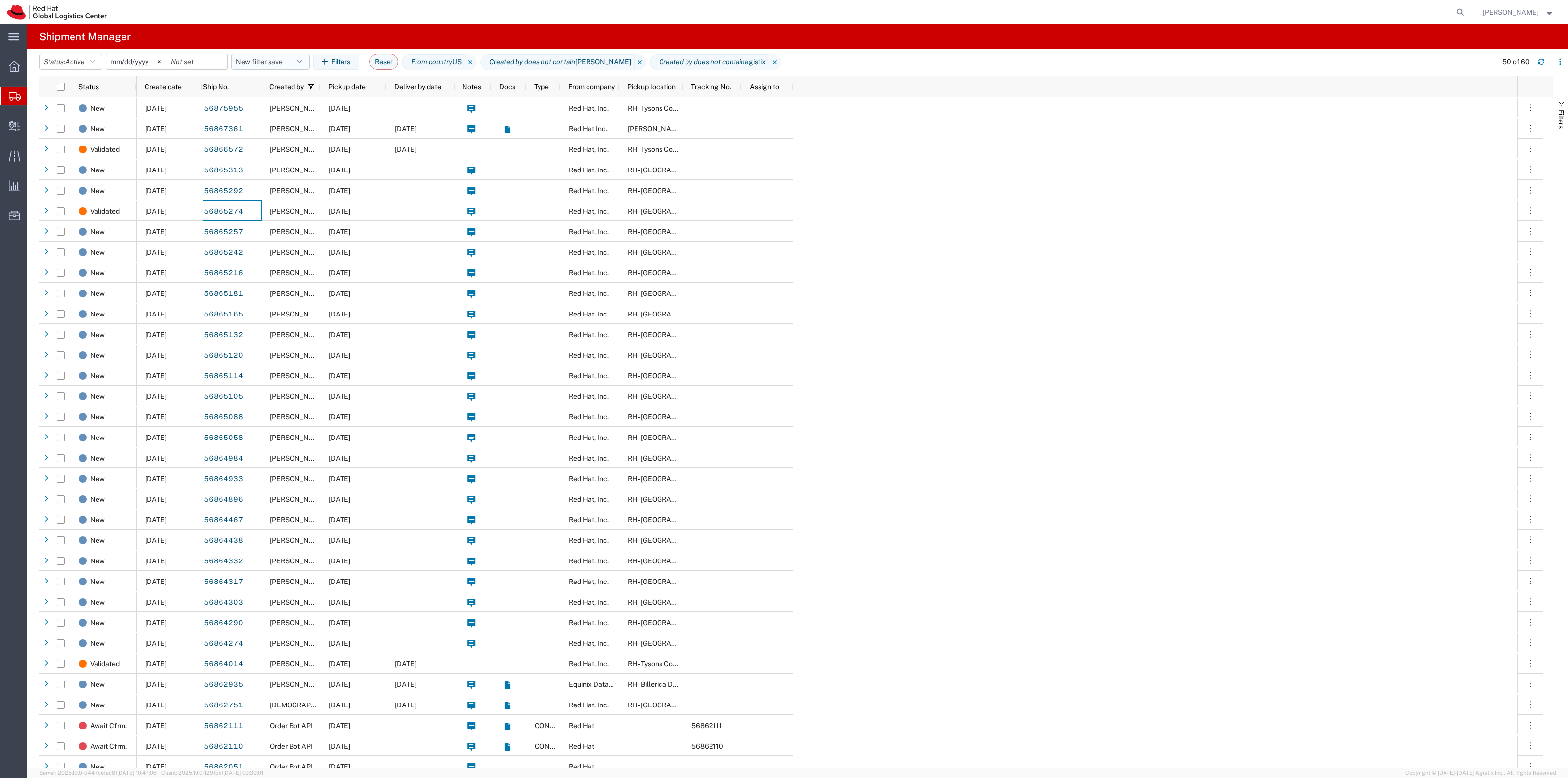
click at [291, 63] on button "New filter save" at bounding box center [270, 61] width 78 height 15
click at [312, 99] on span "New filter save" at bounding box center [297, 105] width 129 height 18
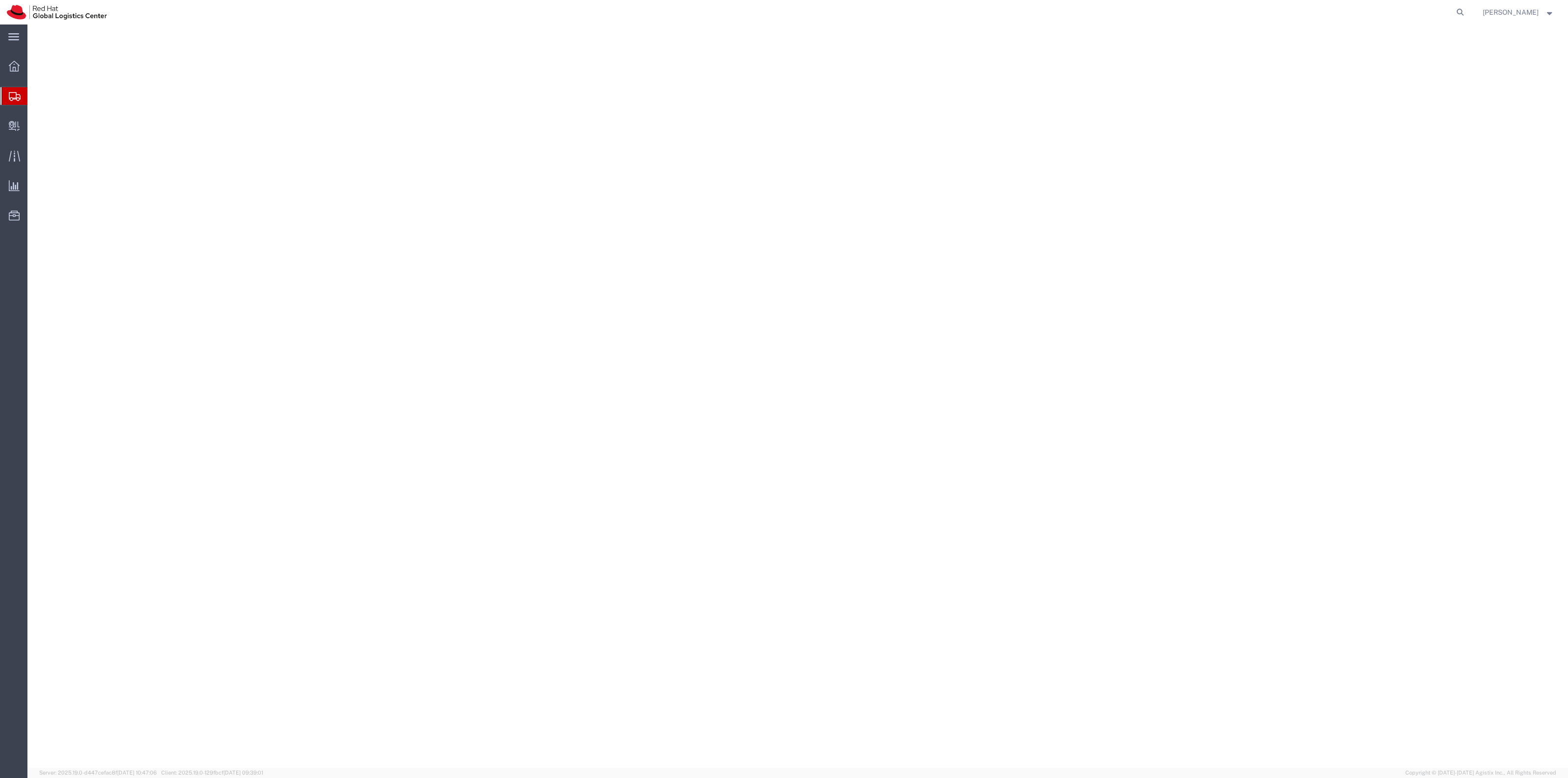
select select "38014"
select select "37929"
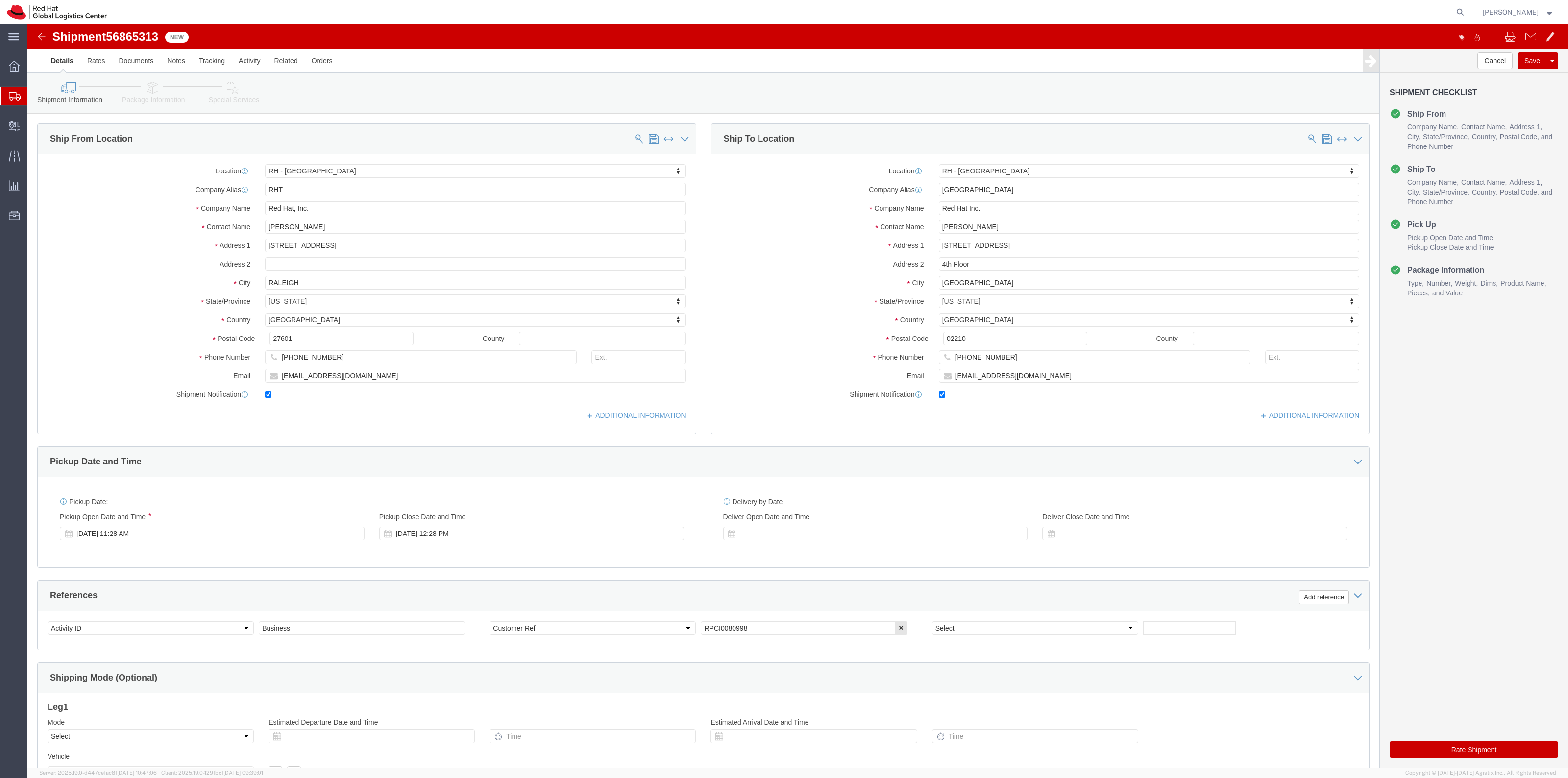
click icon
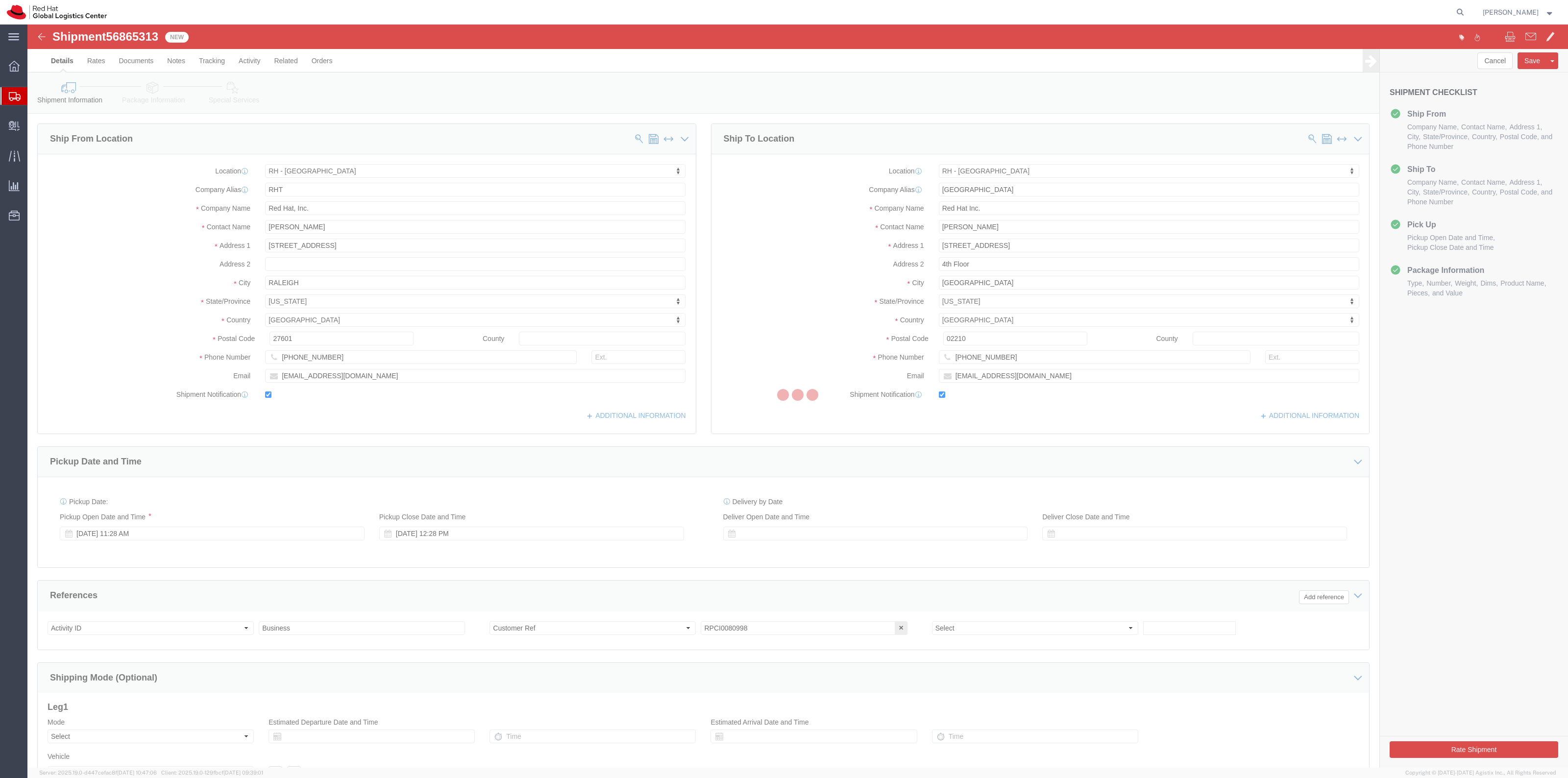
click at [331, 29] on div at bounding box center [798, 396] width 1541 height 743
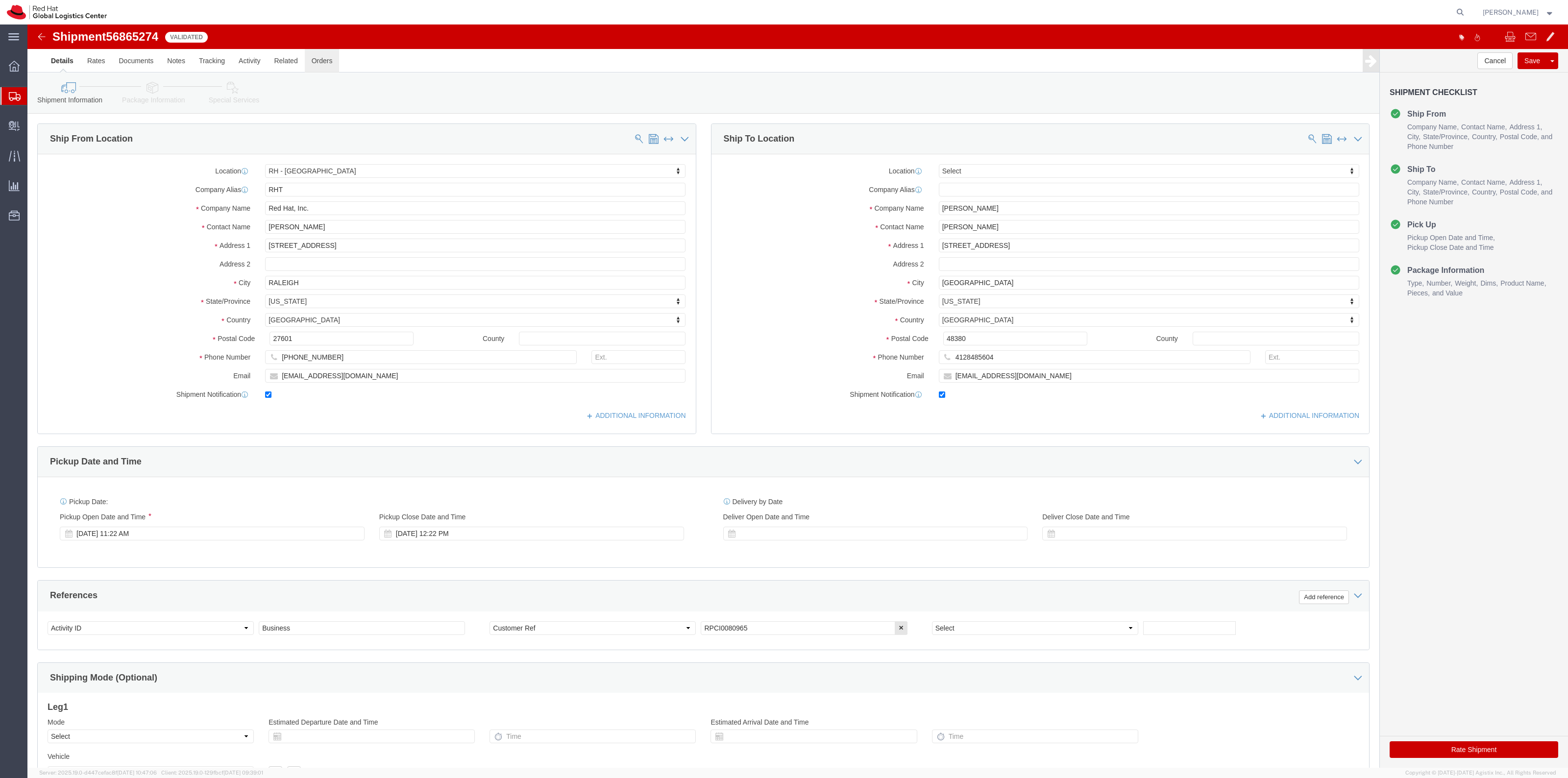
select select "38014"
select select
drag, startPoint x: 994, startPoint y: 258, endPoint x: 937, endPoint y: 260, distance: 57.0
click input "Milford Charter Township"
type input "Milford"
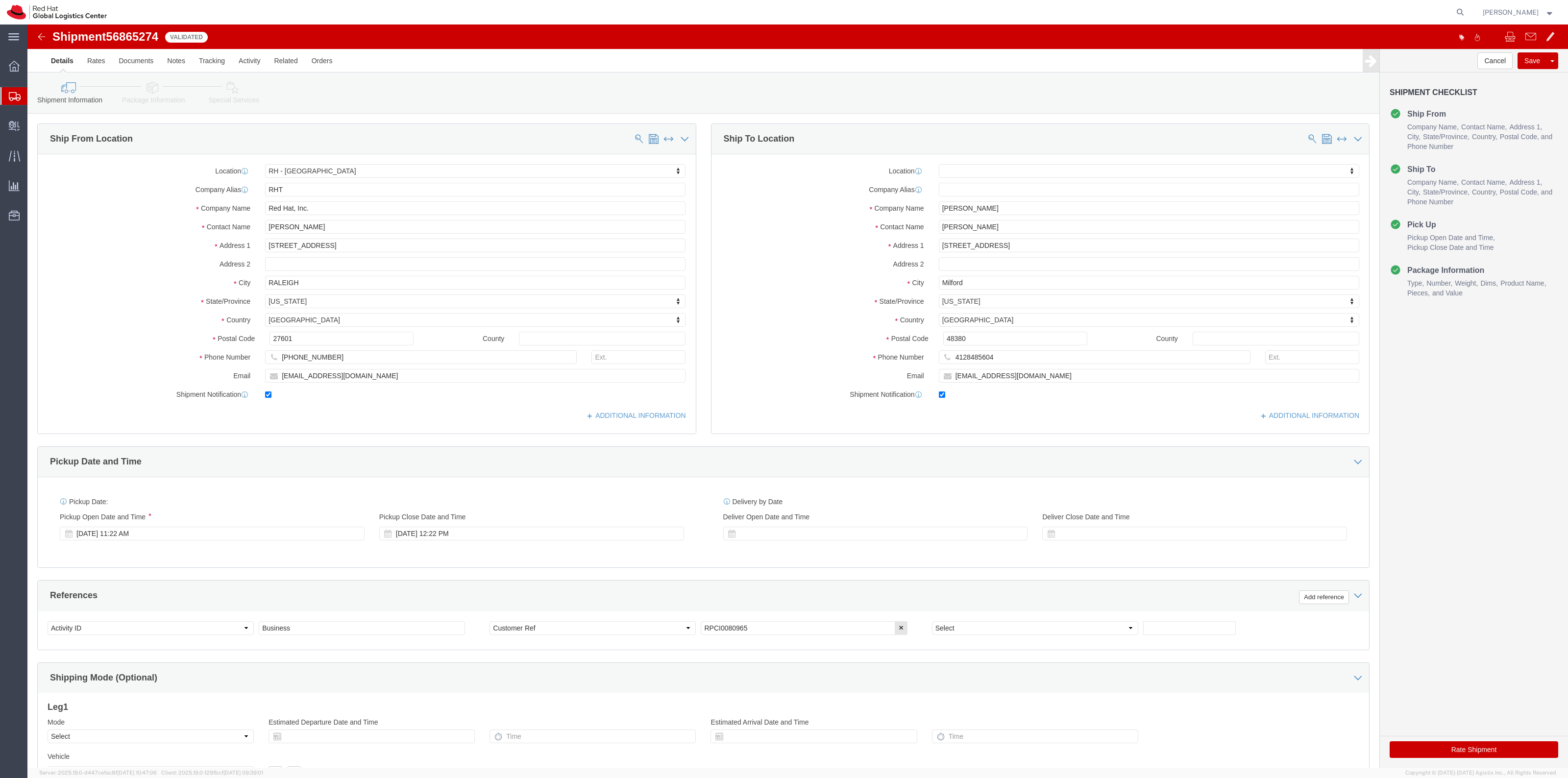
select select
click button "Rate Shipment"
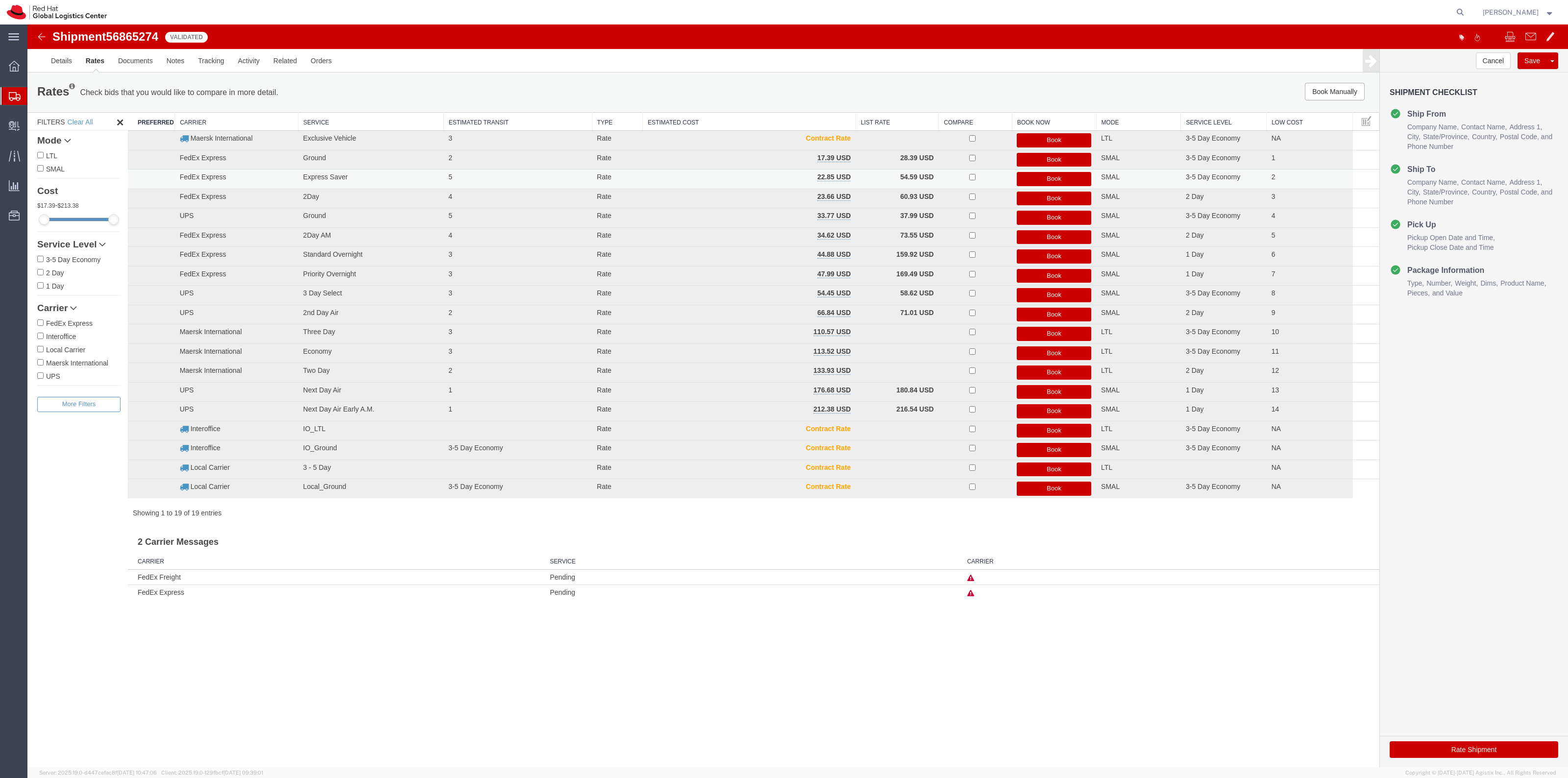
click at [1023, 175] on button "Book" at bounding box center [1054, 179] width 75 height 14
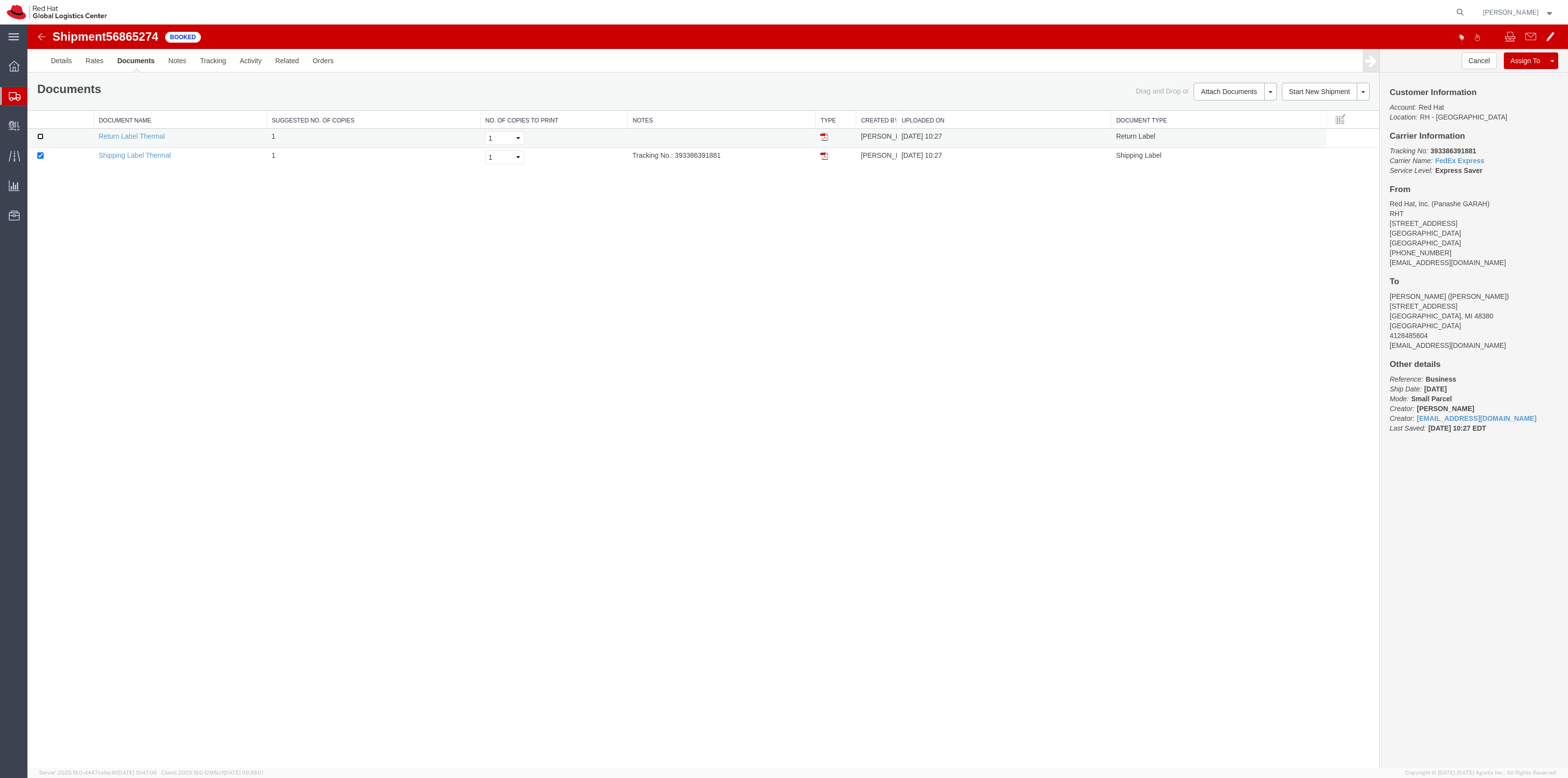
click at [38, 138] on input "checkbox" at bounding box center [40, 136] width 6 height 6
checkbox input "true"
click at [1212, 108] on link "Print Documents" at bounding box center [1233, 108] width 85 height 15
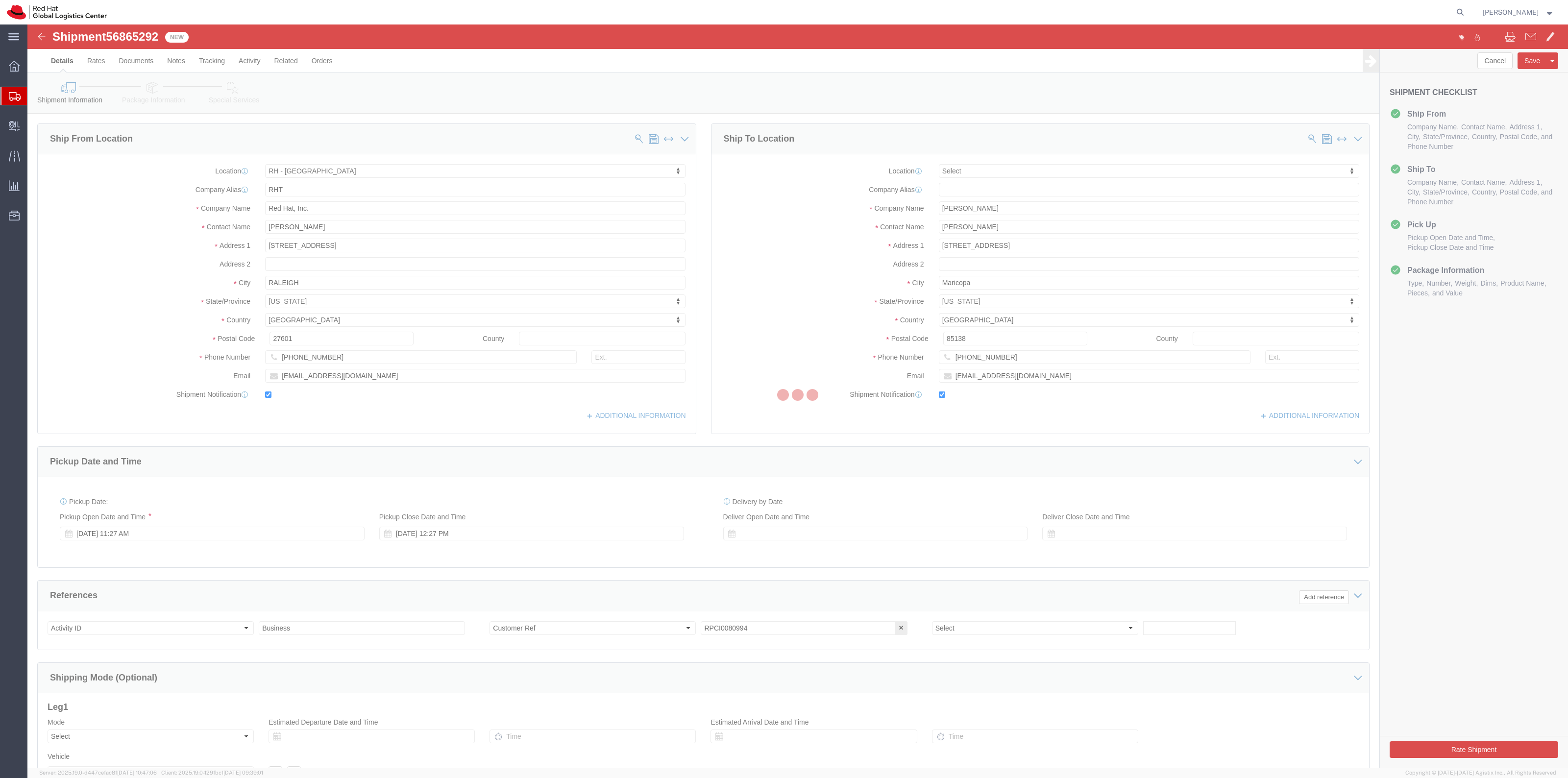
select select "38014"
select select
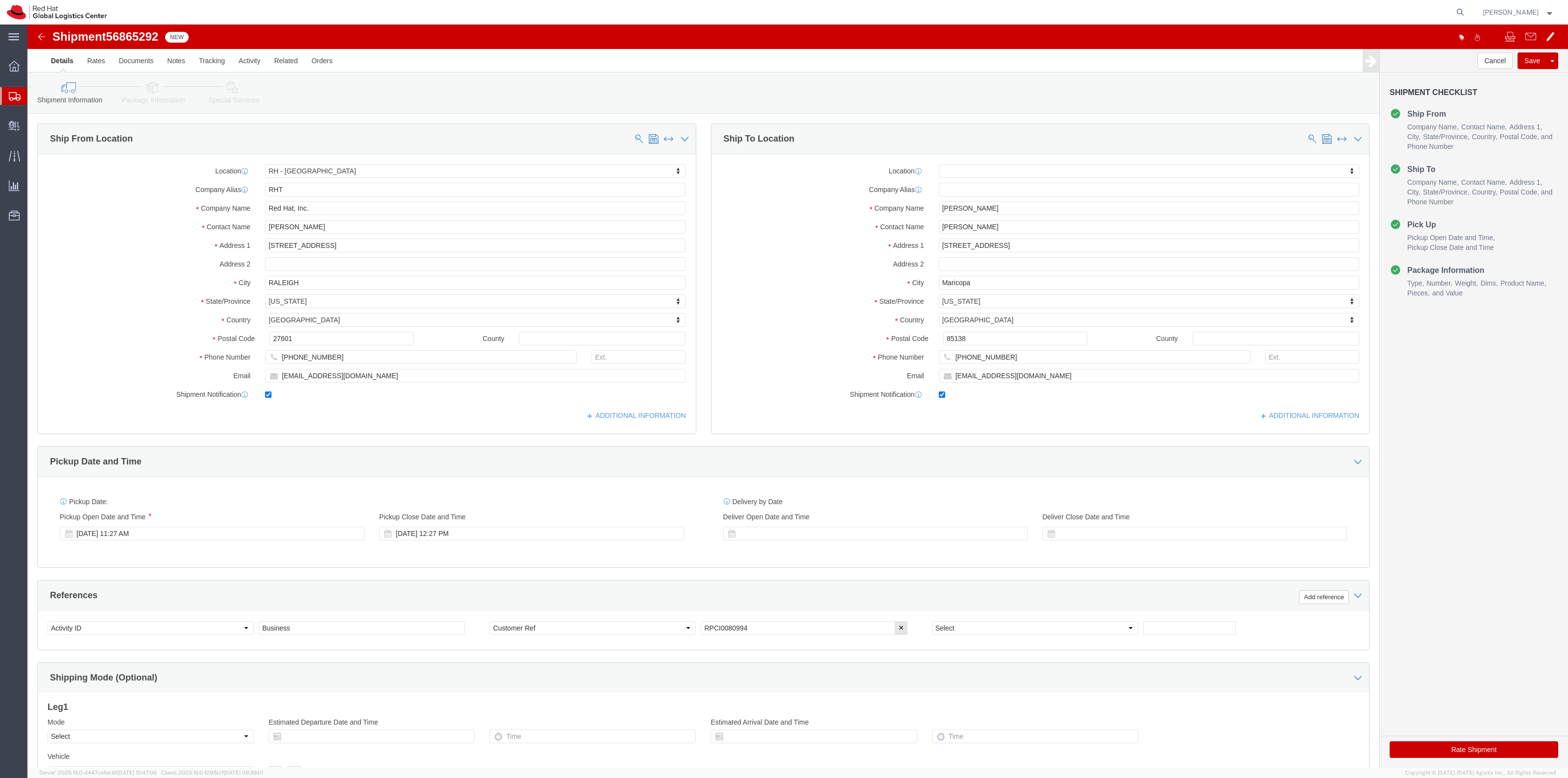
click link "Special Services"
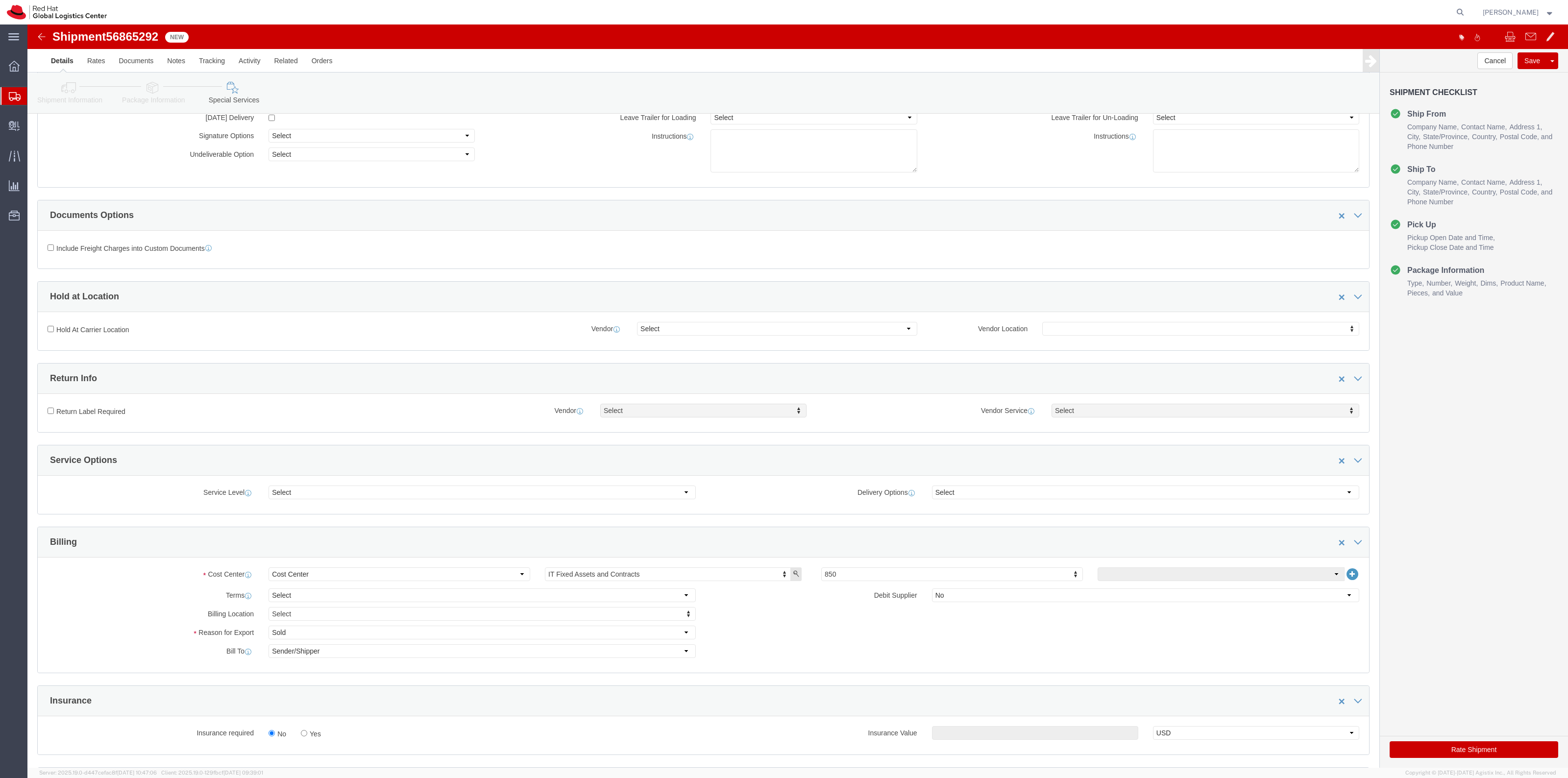
scroll to position [367, 0]
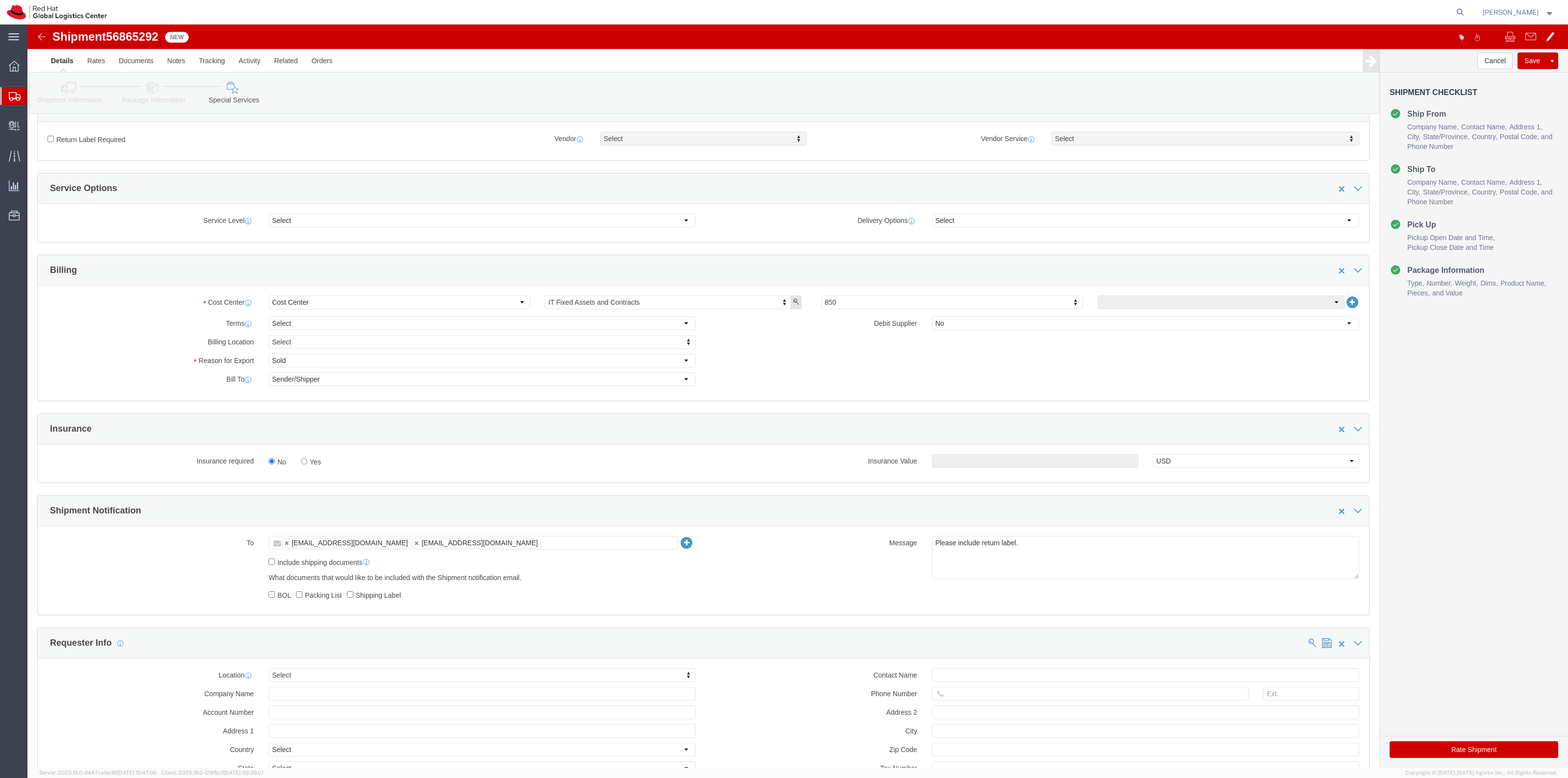
click label "Yes"
click input "Yes"
radio input "true"
click input "text"
type input "500.00"
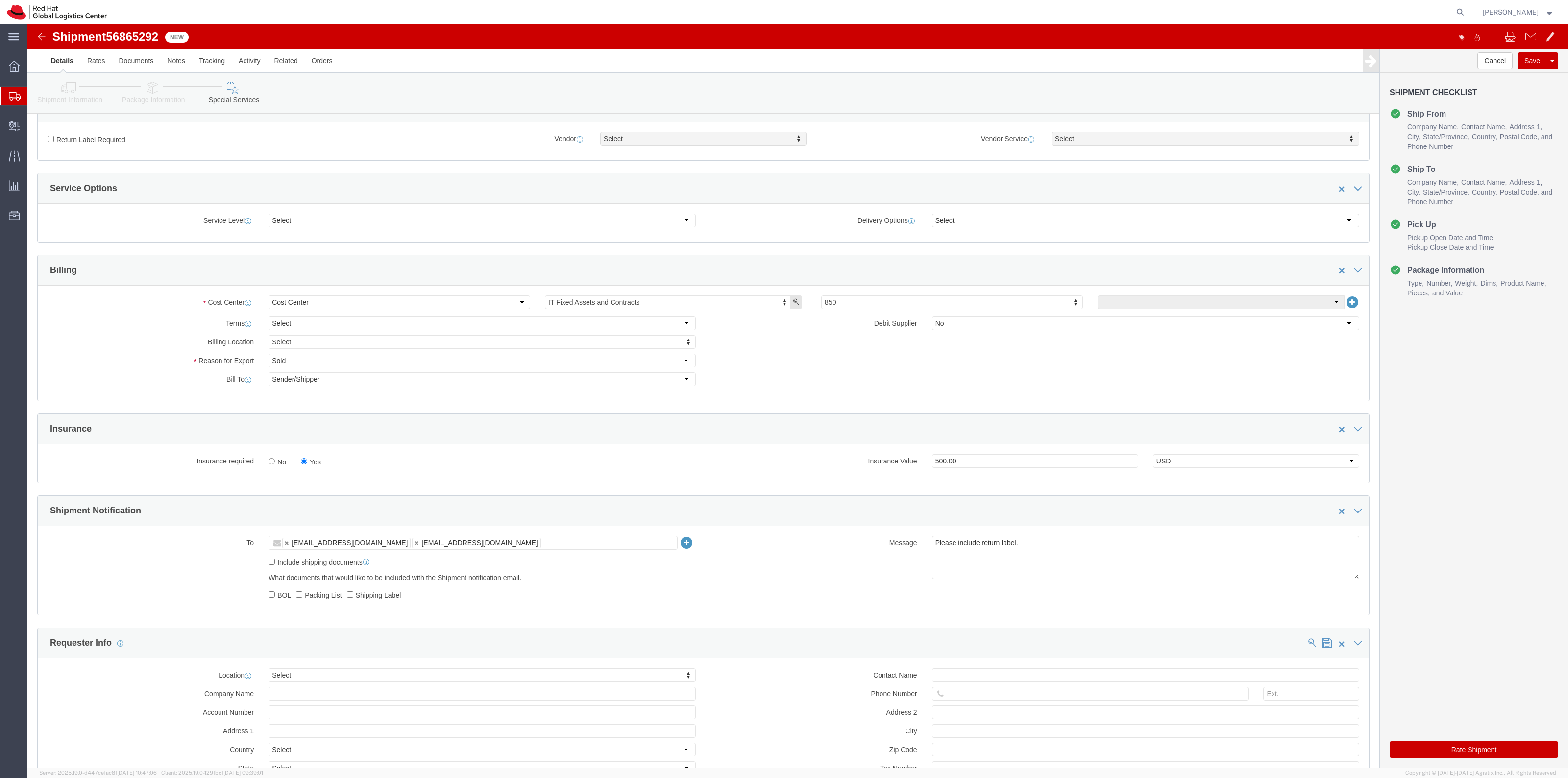
click label "Return Label Required"
click input "Return Label Required"
checkbox input "true"
drag, startPoint x: 618, startPoint y: 133, endPoint x: 624, endPoint y: 128, distance: 7.8
click div "Return Label Required Vendor Select Vendor Vendor Select FedEx Freight UPS Blue…"
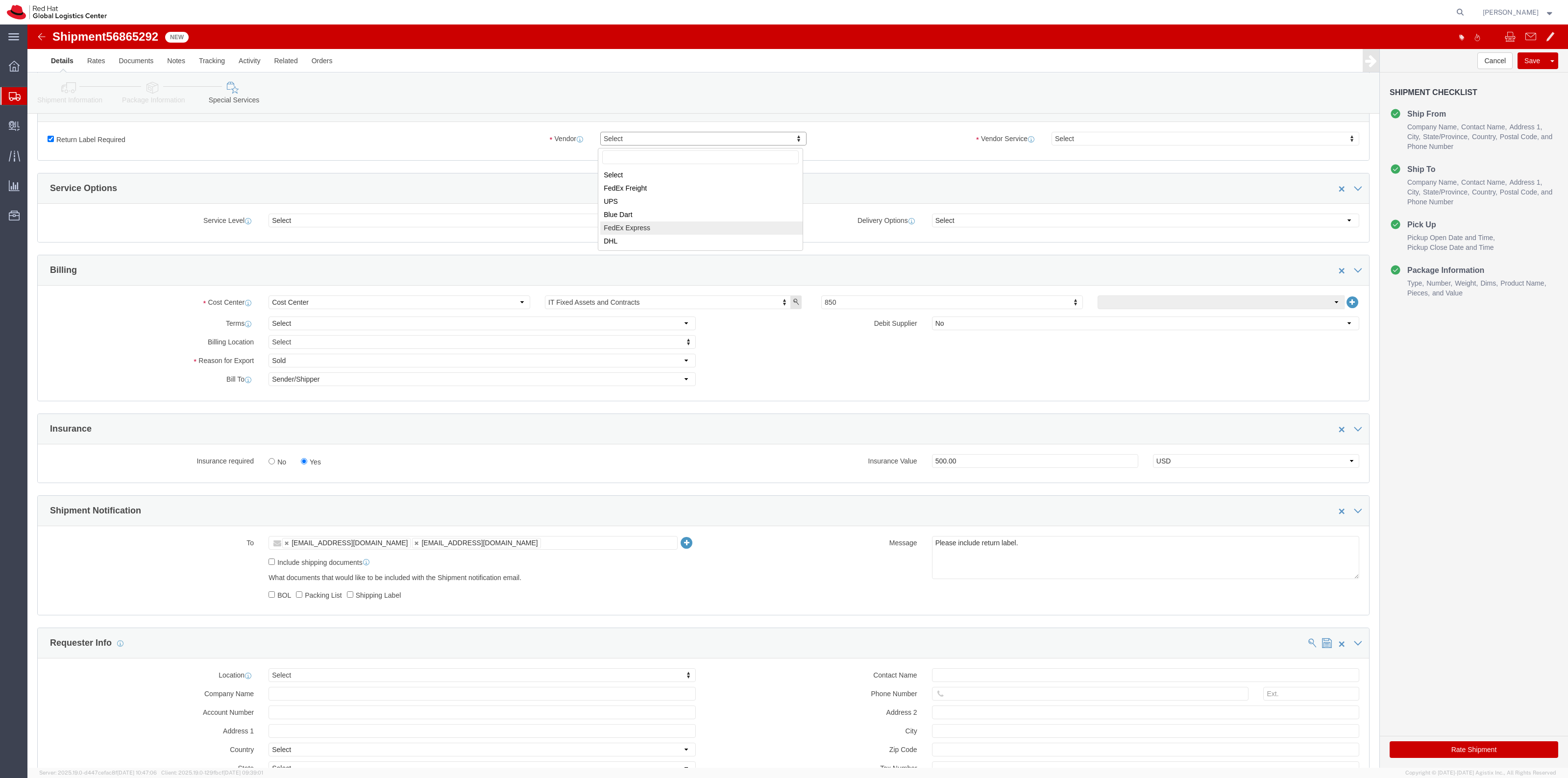
select select "5"
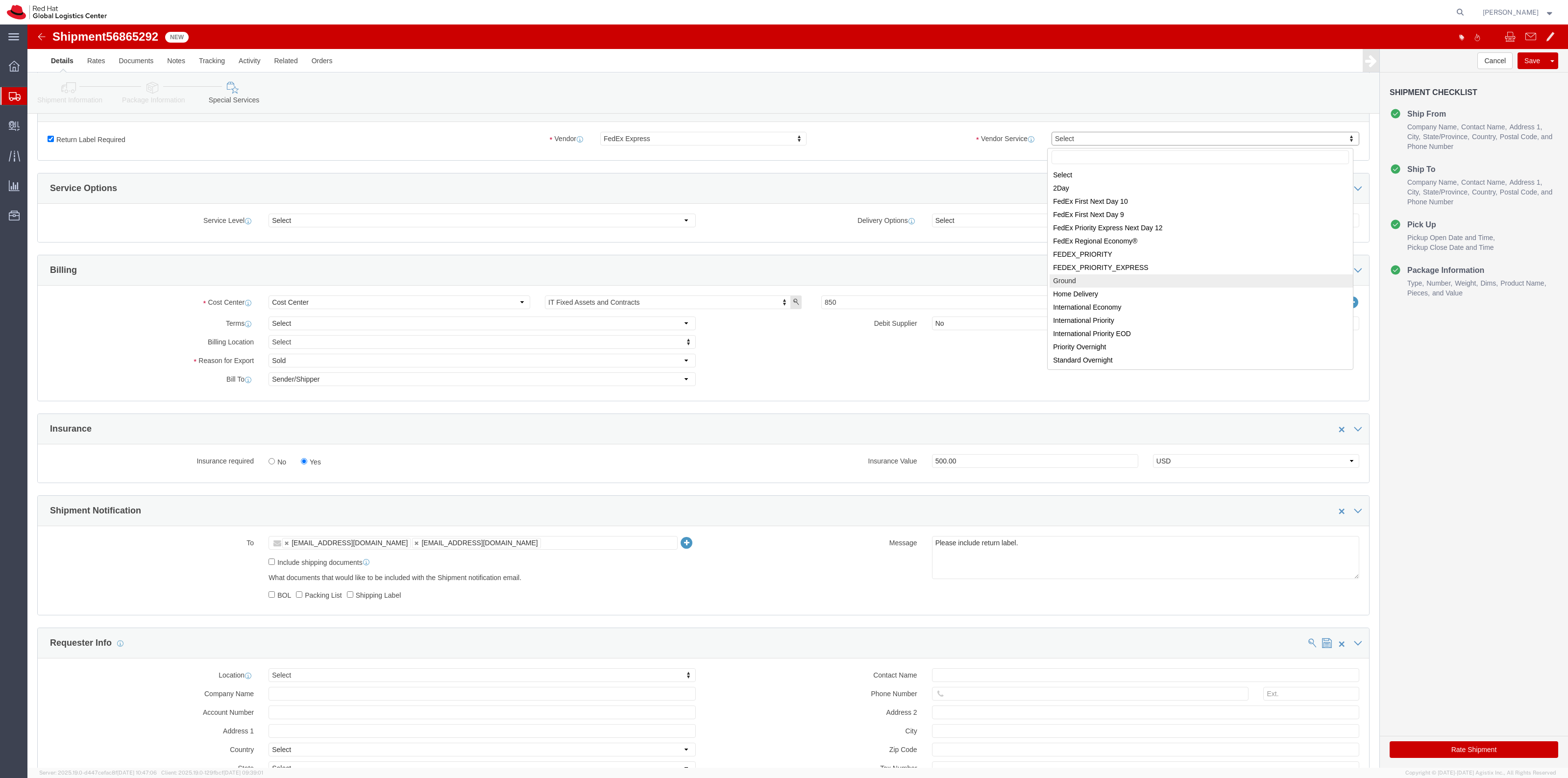
select select "12"
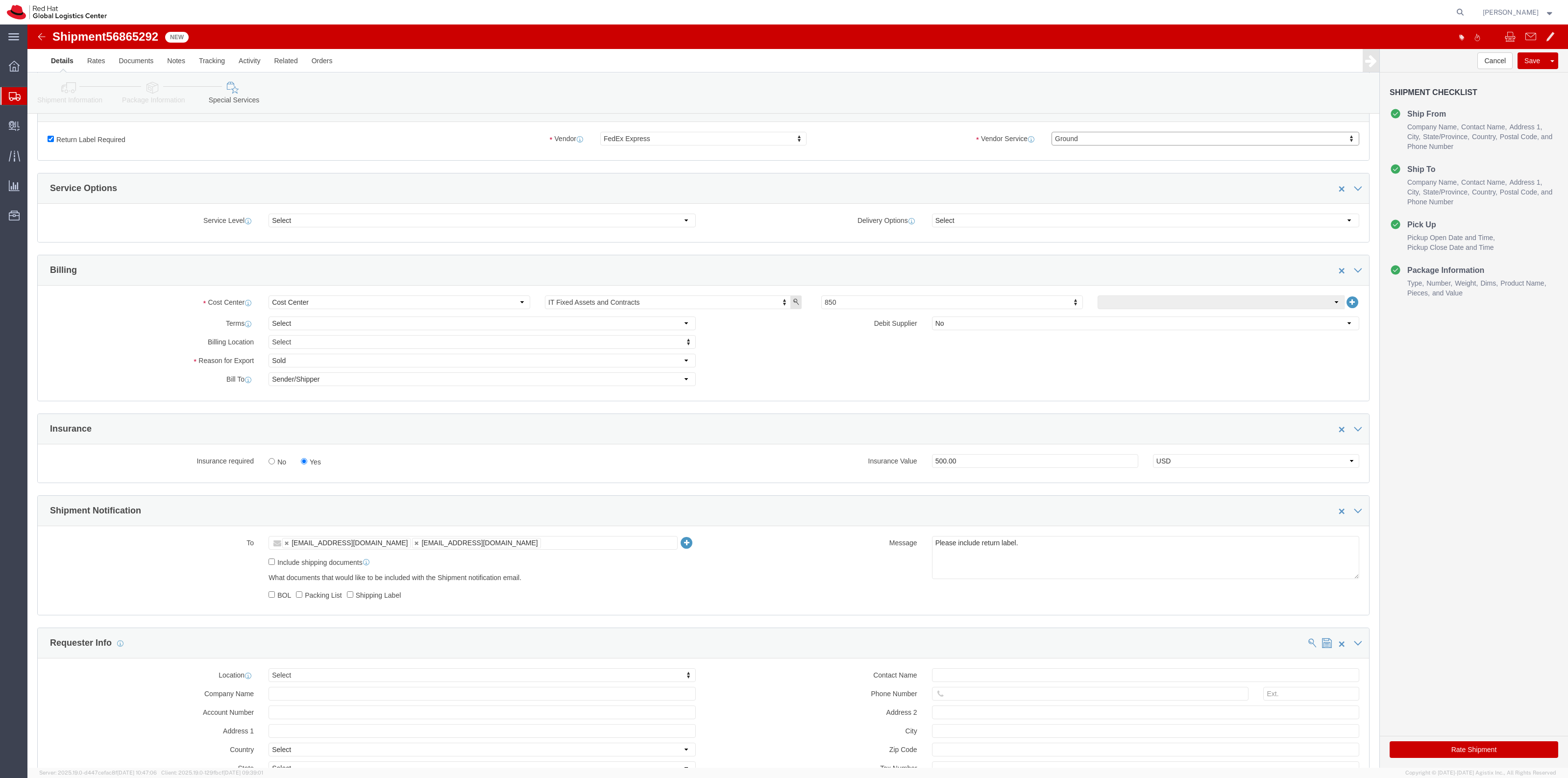
click button "Rate Shipment"
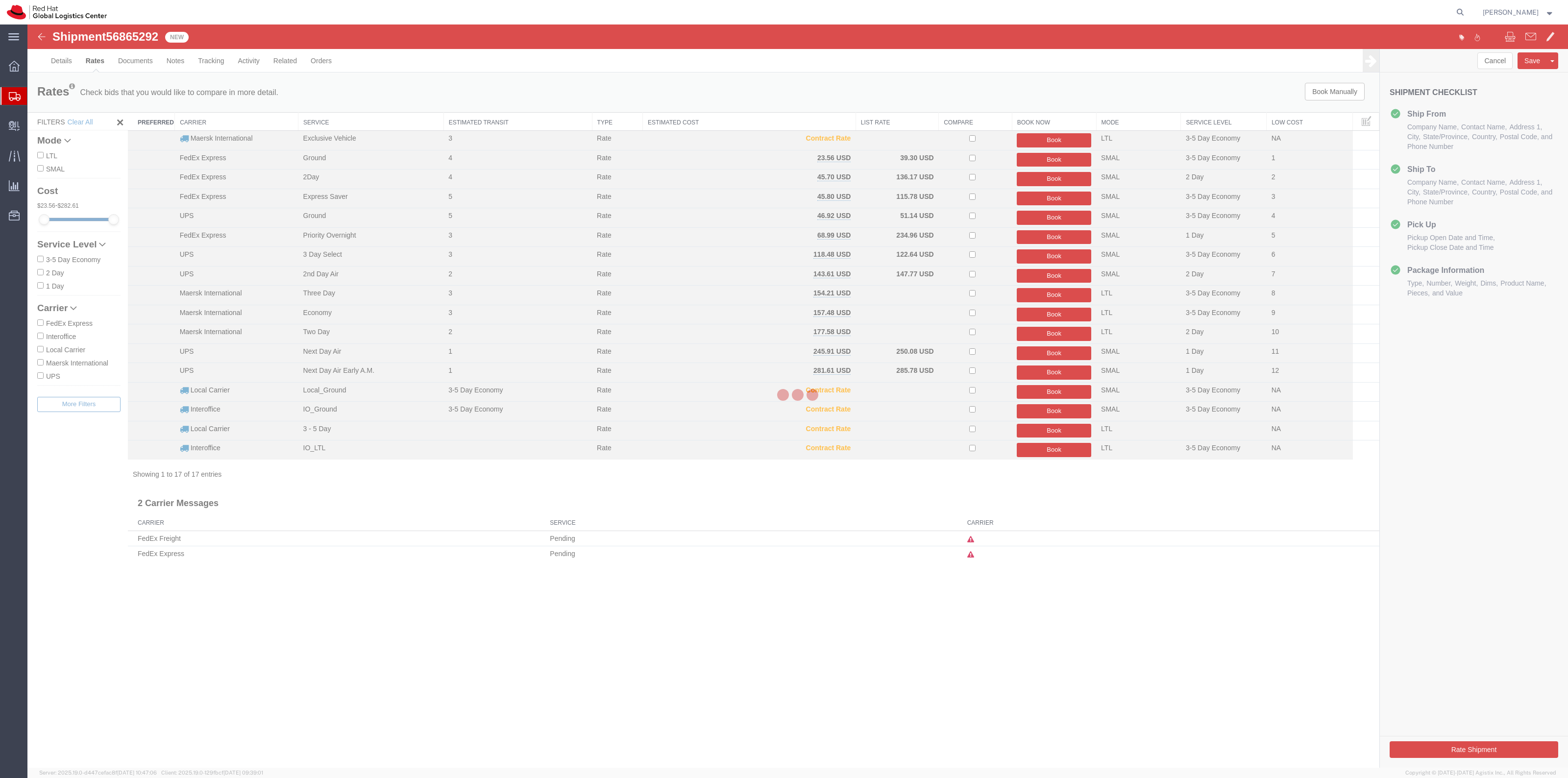
scroll to position [0, 0]
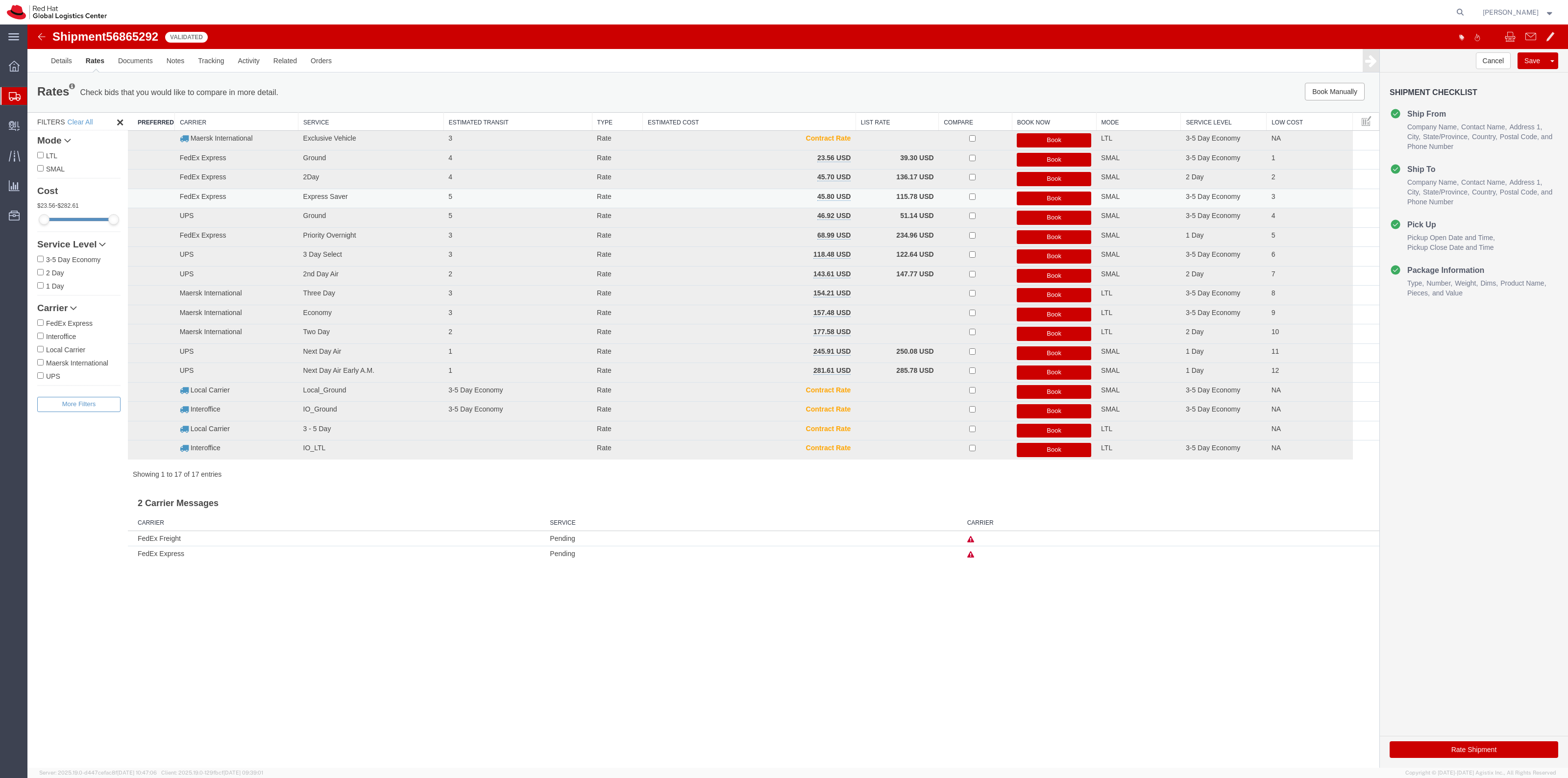
click at [1069, 195] on button "Book" at bounding box center [1054, 198] width 75 height 14
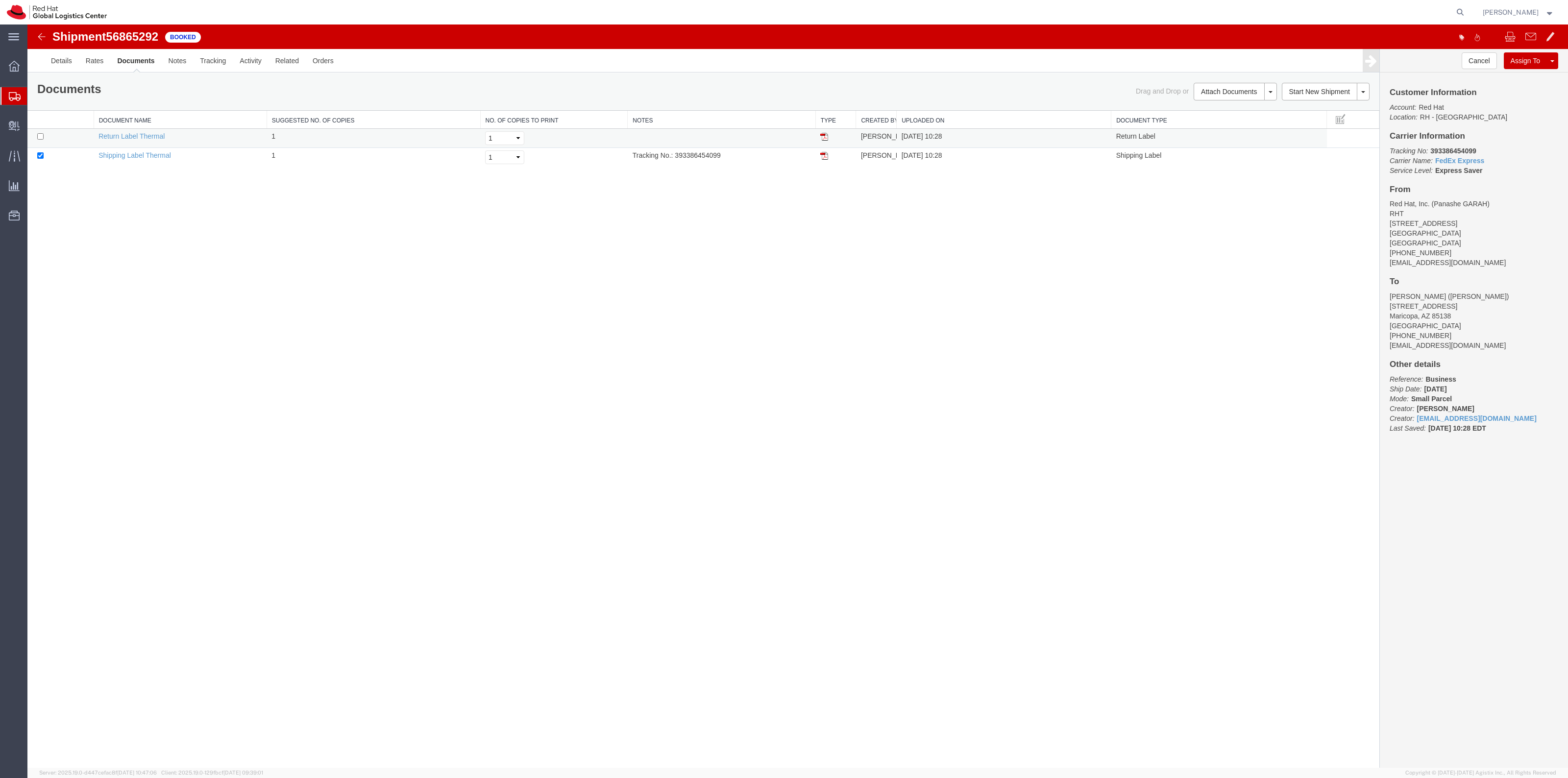
click at [45, 131] on td at bounding box center [60, 138] width 66 height 19
click at [47, 138] on td at bounding box center [60, 138] width 66 height 19
click at [42, 142] on td at bounding box center [60, 138] width 66 height 19
click at [43, 139] on input "checkbox" at bounding box center [40, 136] width 6 height 6
checkbox input "true"
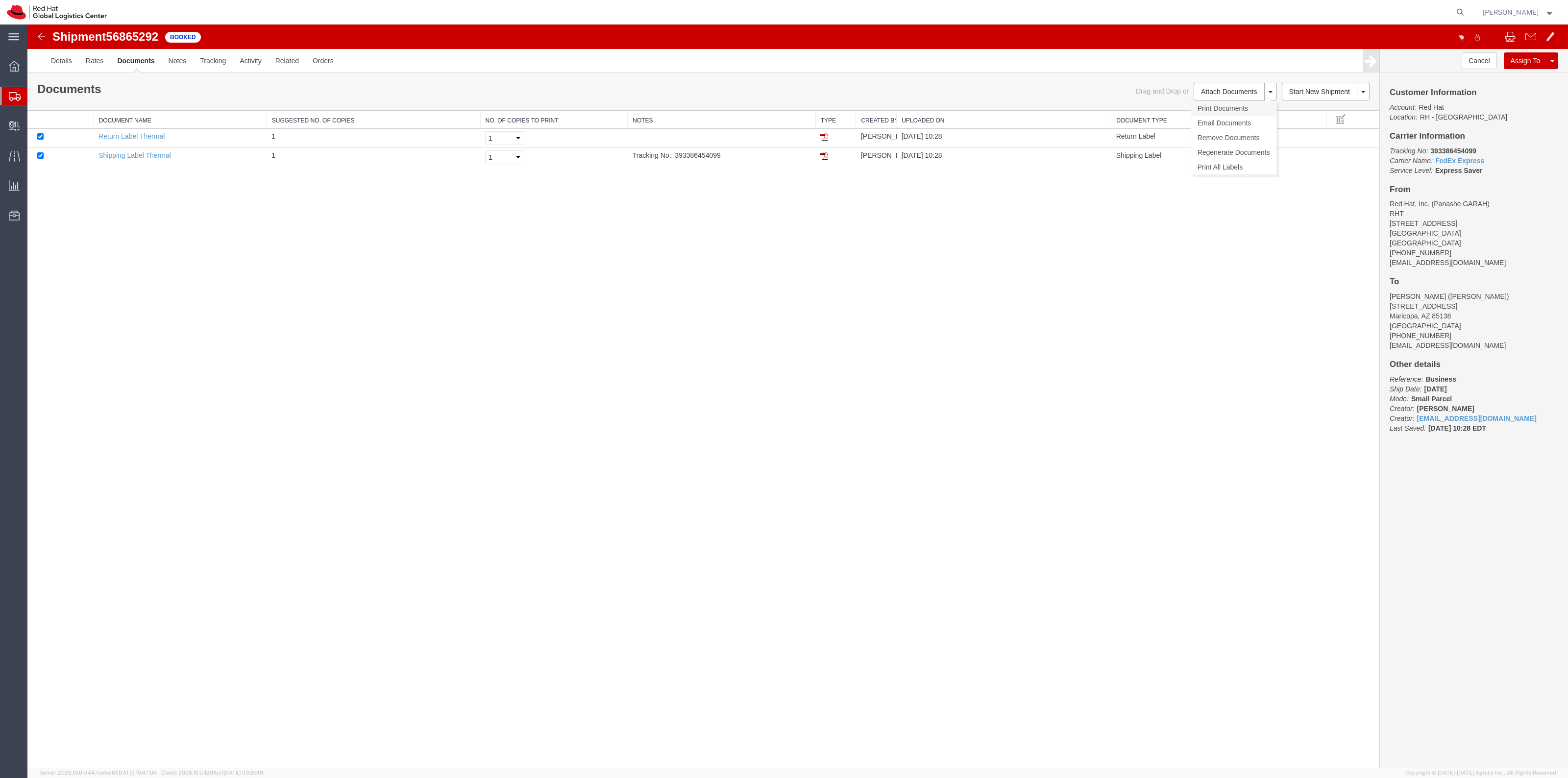
click at [1231, 111] on link "Print Documents" at bounding box center [1233, 108] width 85 height 15
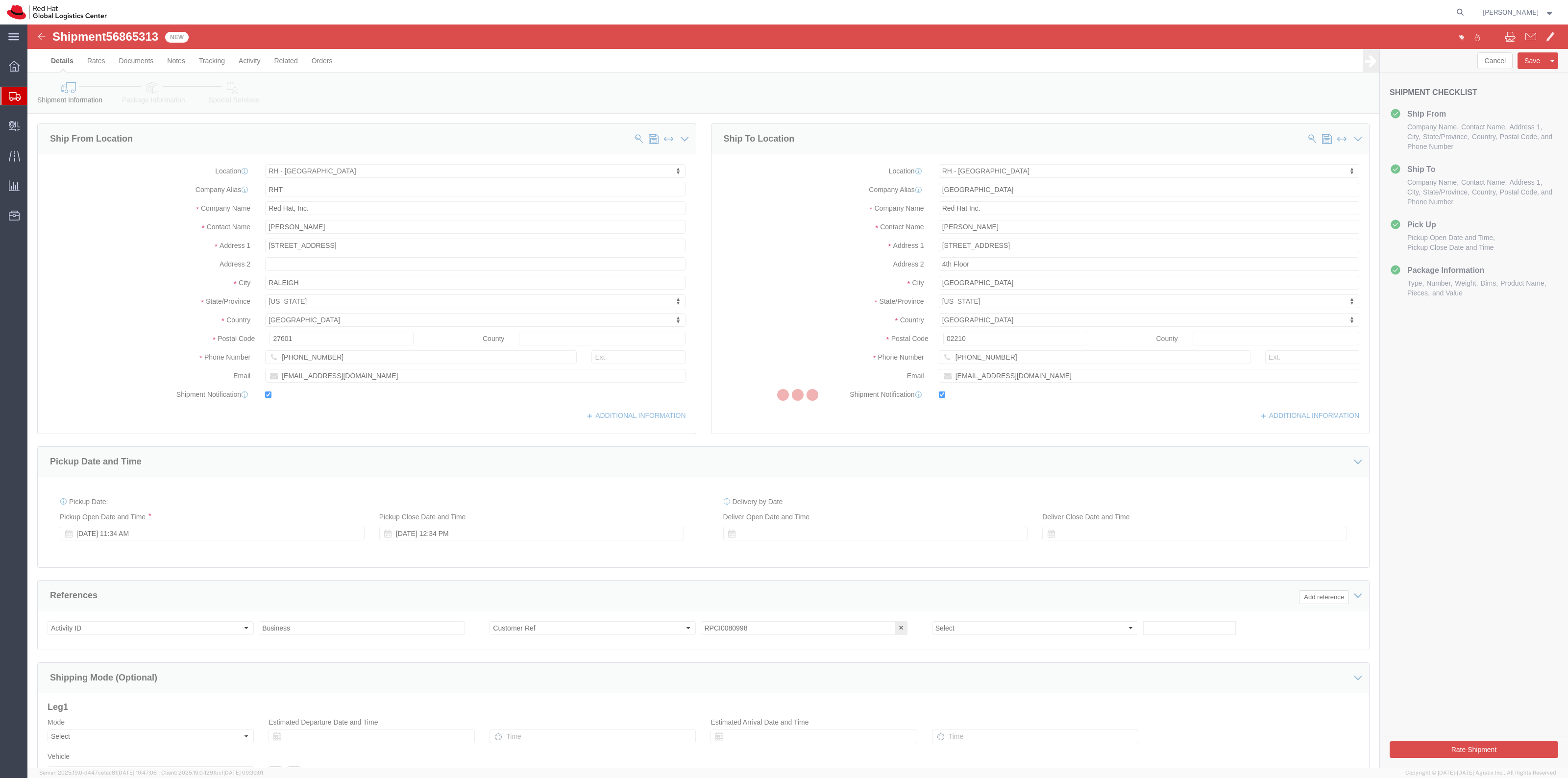
select select "38014"
select select "37929"
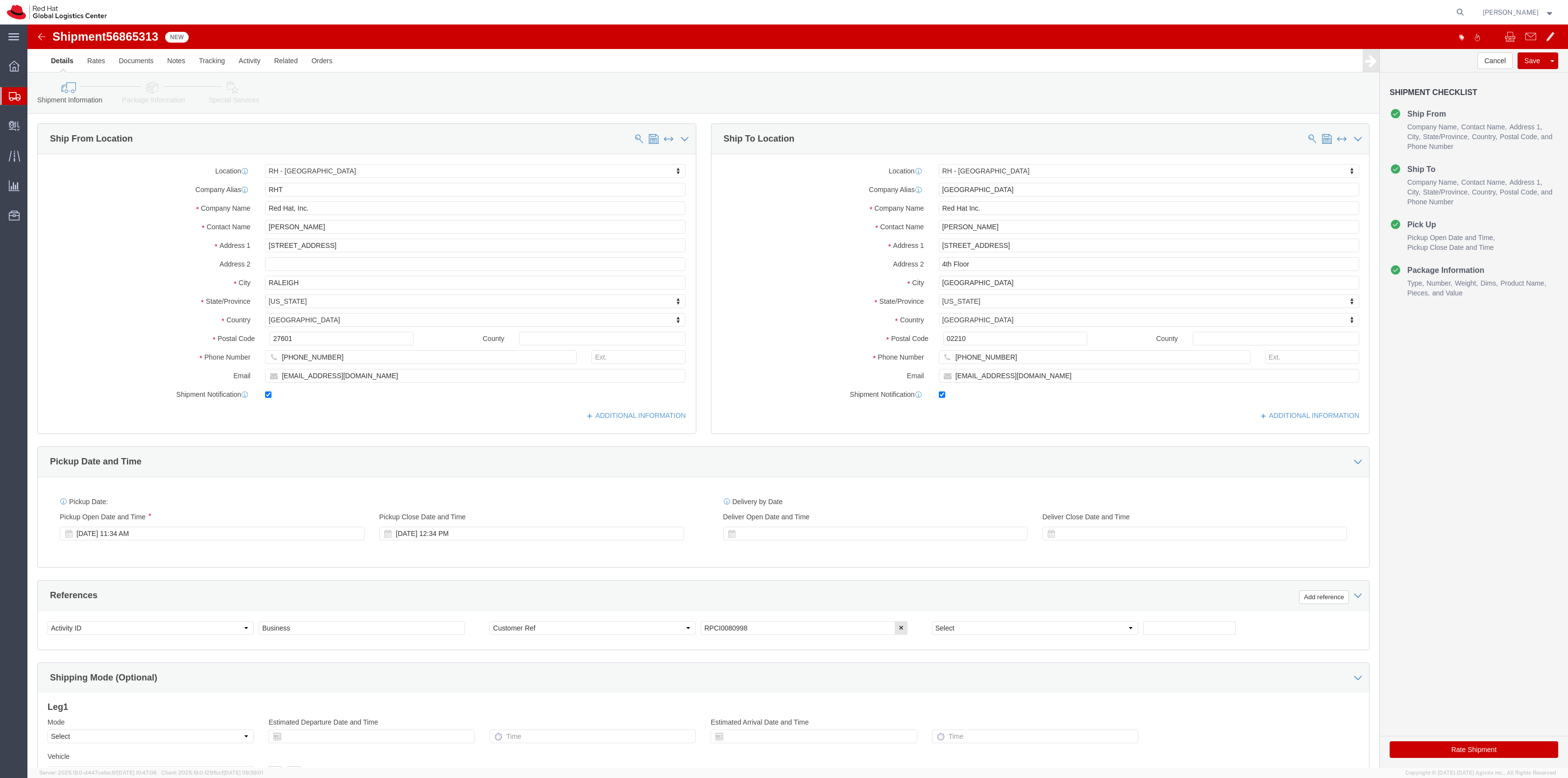
click link "Special Services"
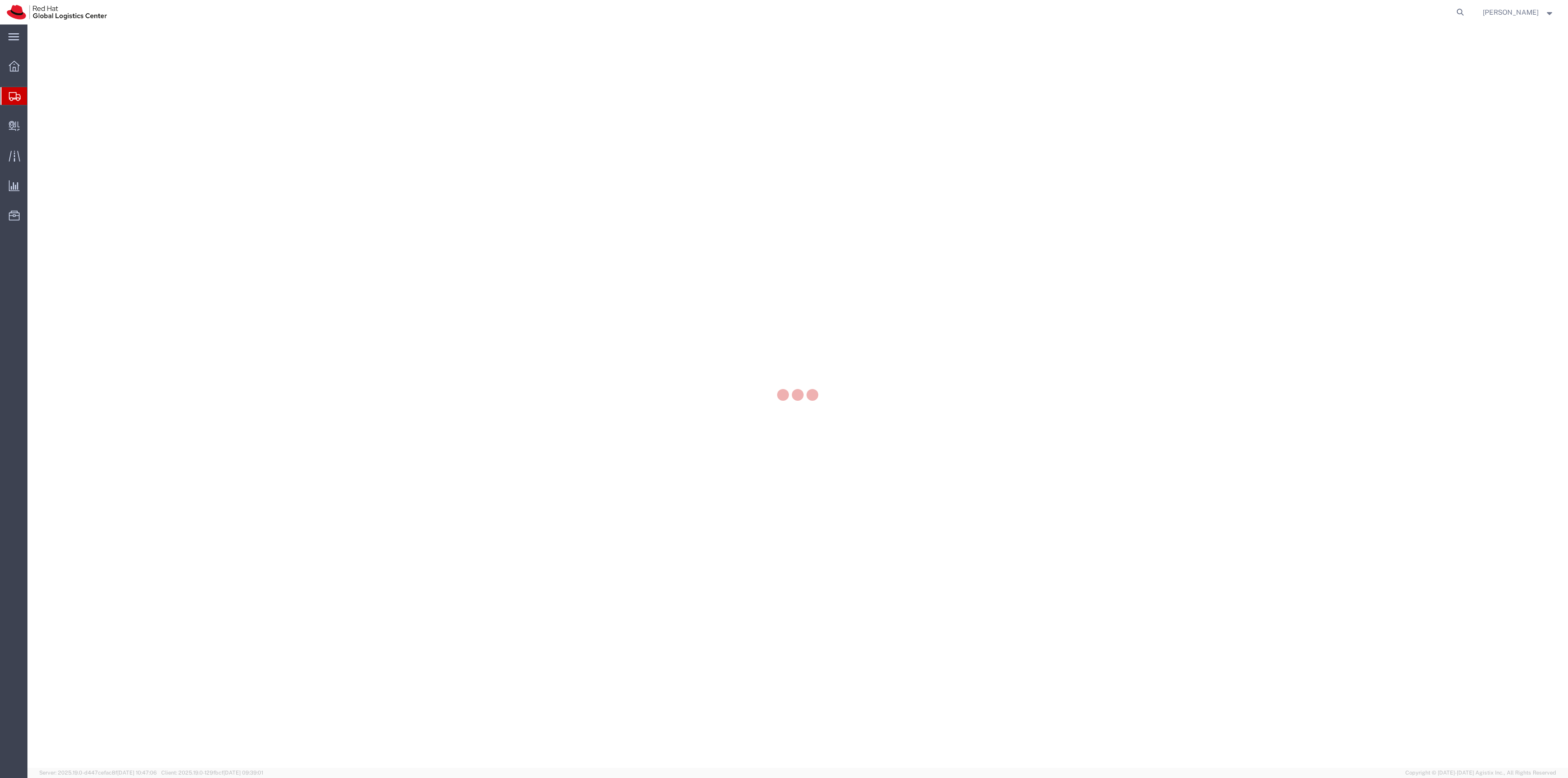
click at [365, 154] on div at bounding box center [798, 396] width 1541 height 743
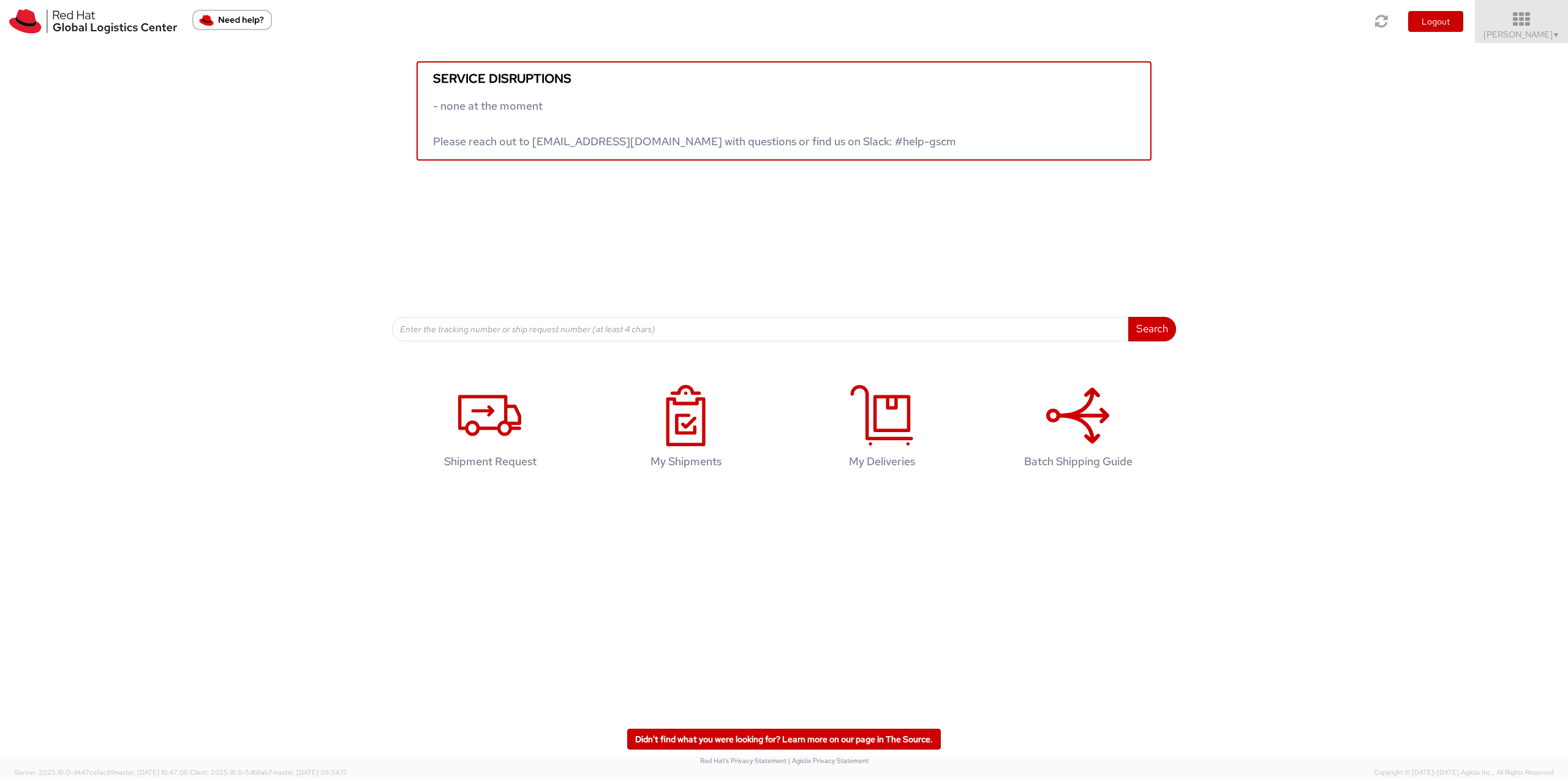
click at [1510, 22] on icon at bounding box center [1522, 20] width 107 height 17
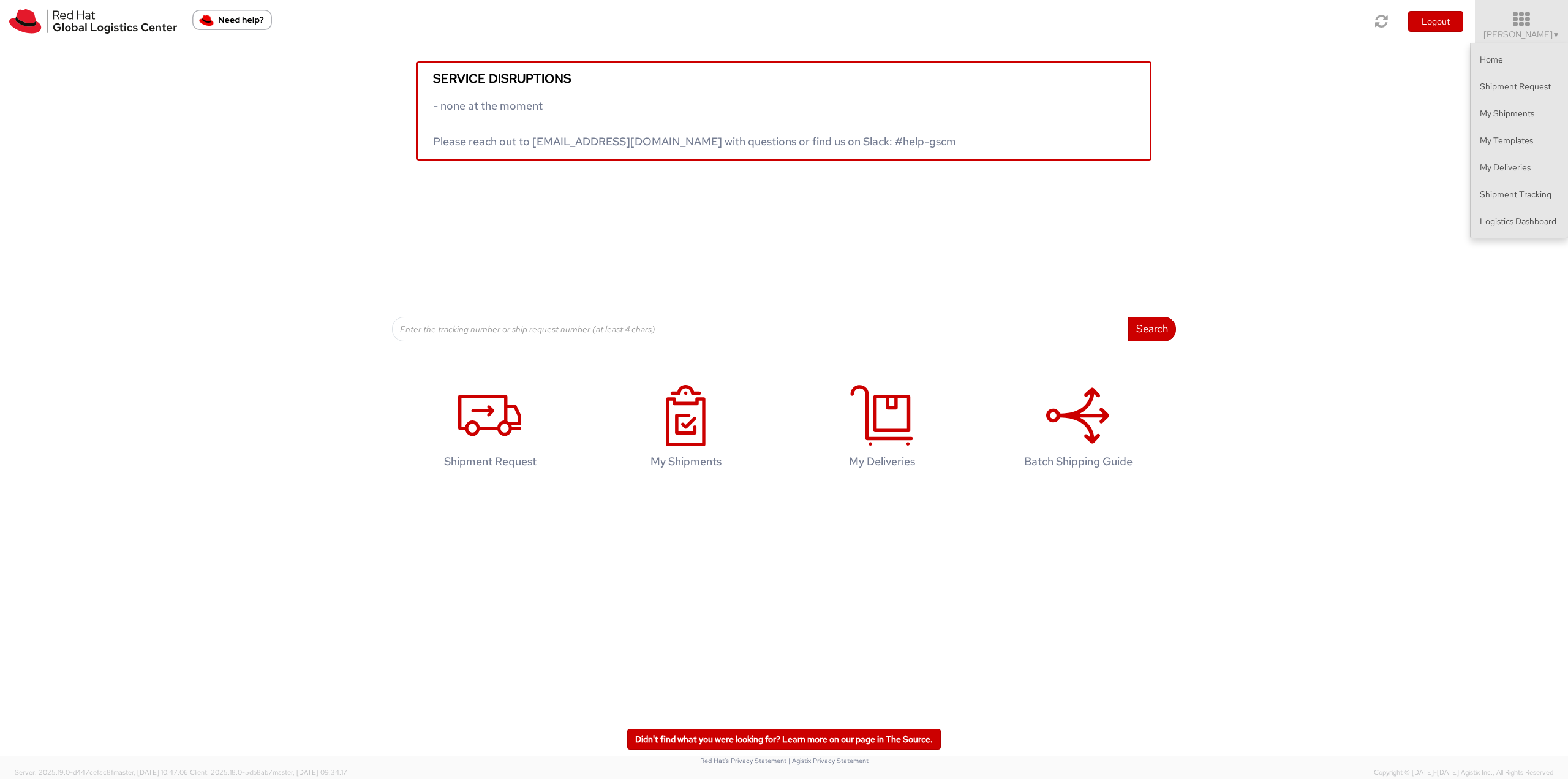
click at [1508, 238] on ul "Home Shipment Request My Shipments My Templates My Deliveries Shipment Tracking…" at bounding box center [1519, 141] width 98 height 196
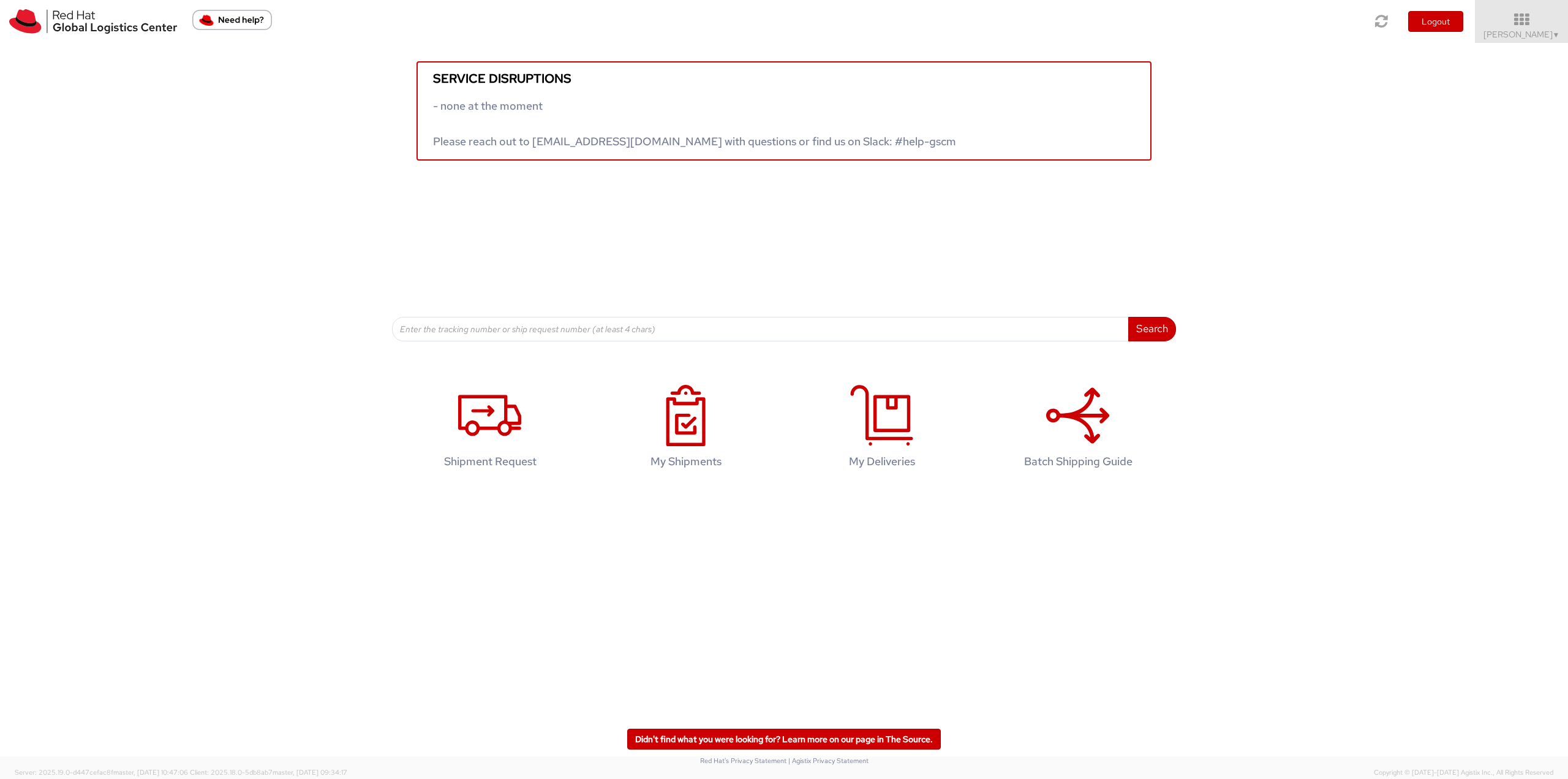
click at [1506, 227] on div "Service disruptions - none at the moment Please reach out to [EMAIL_ADDRESS][DO…" at bounding box center [784, 192] width 1568 height 299
click at [1510, 38] on span "[PERSON_NAME] ▼" at bounding box center [1522, 34] width 77 height 11
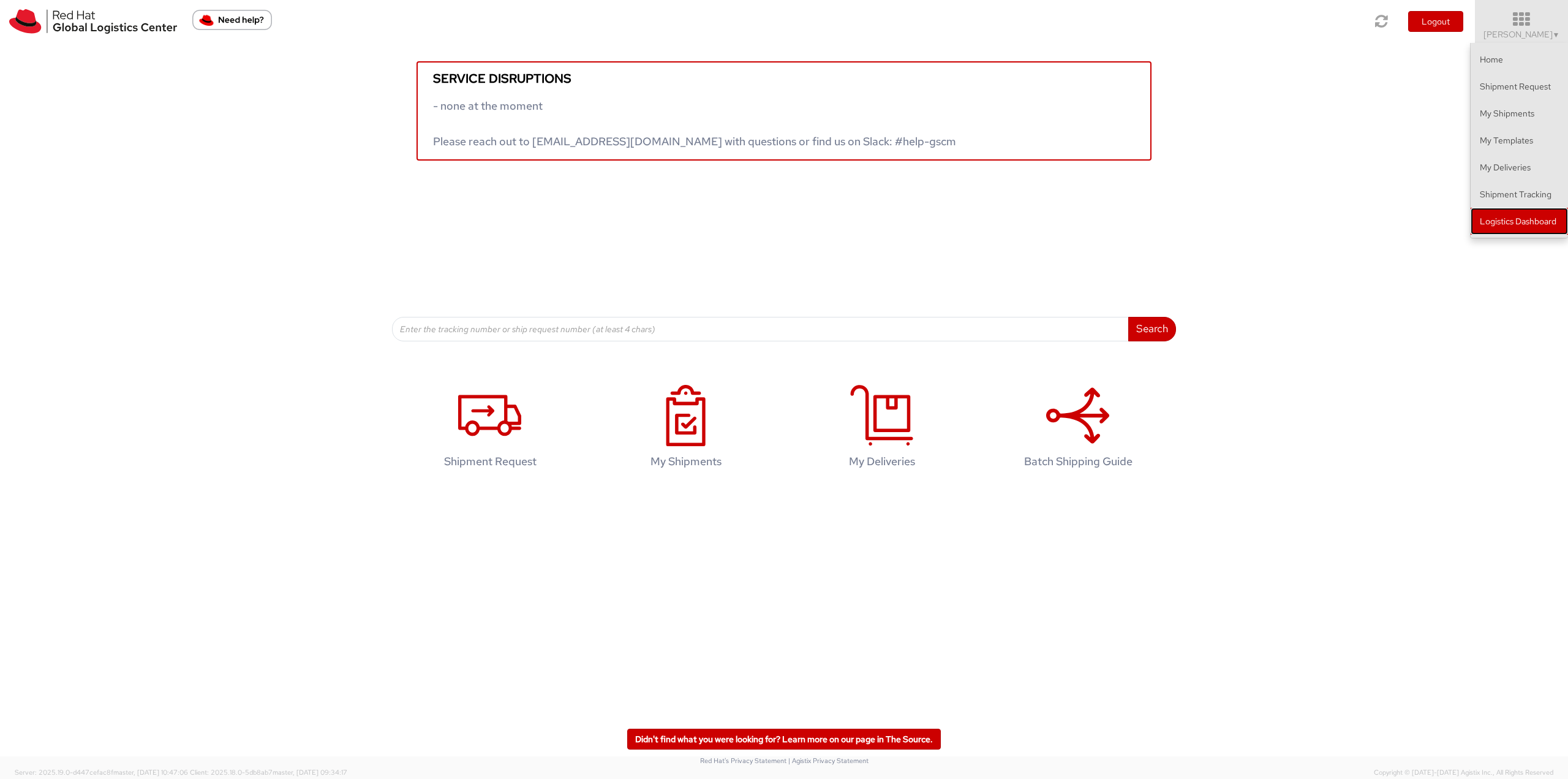
click at [1500, 218] on link "Logistics Dashboard" at bounding box center [1519, 221] width 98 height 27
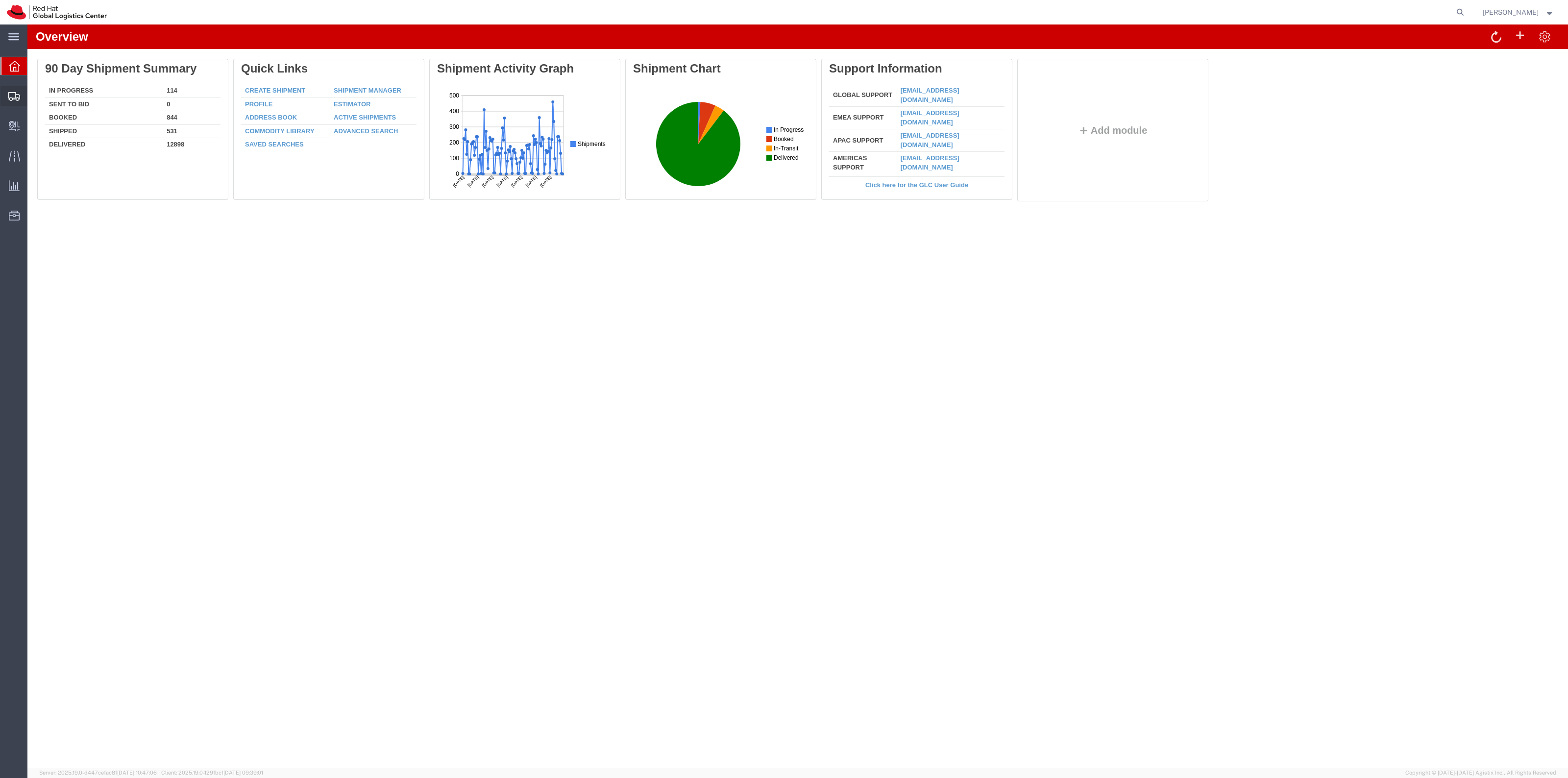
click at [0, 0] on span "Create Shipment" at bounding box center [0, 0] width 0 height 0
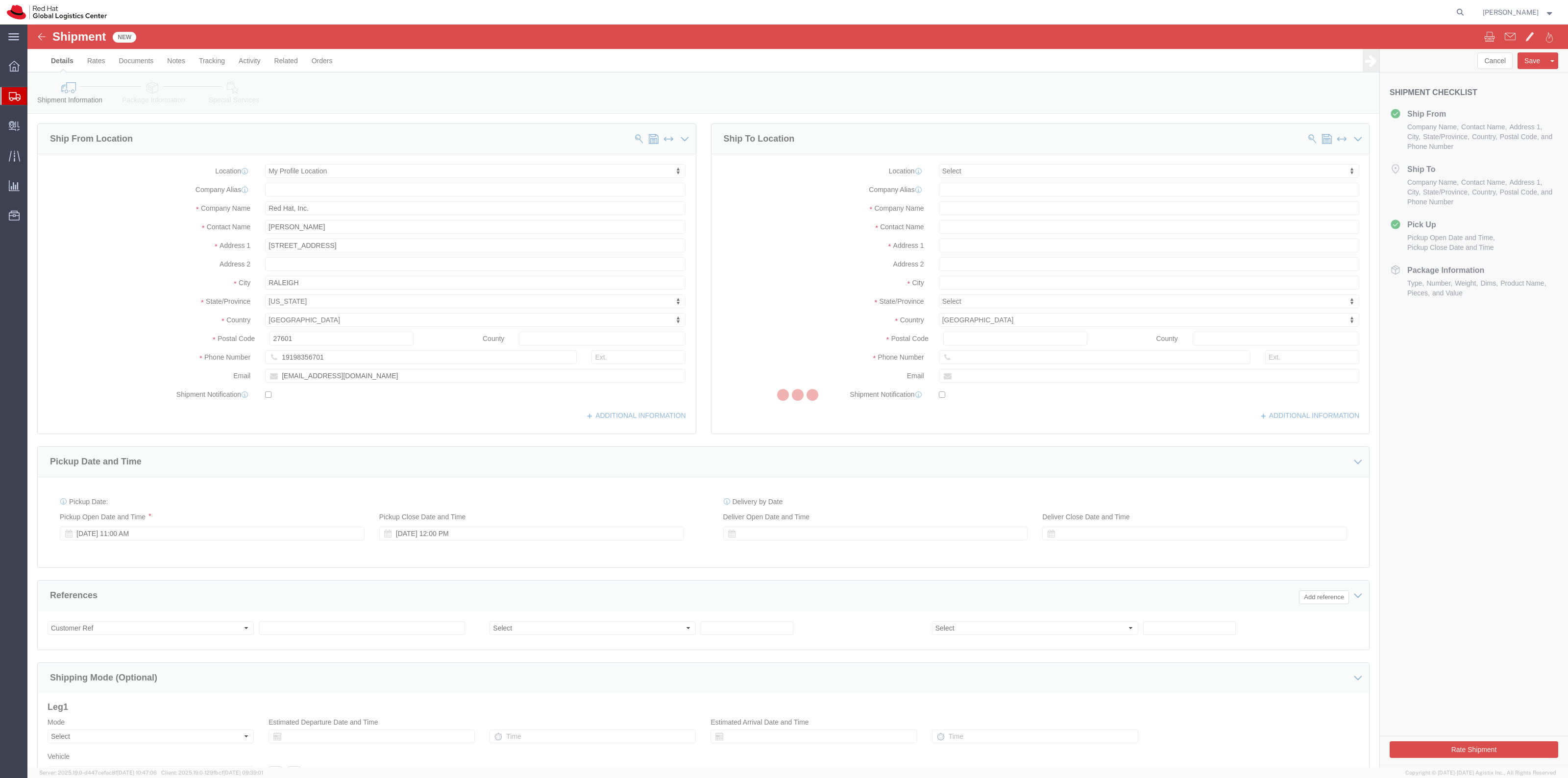
select select
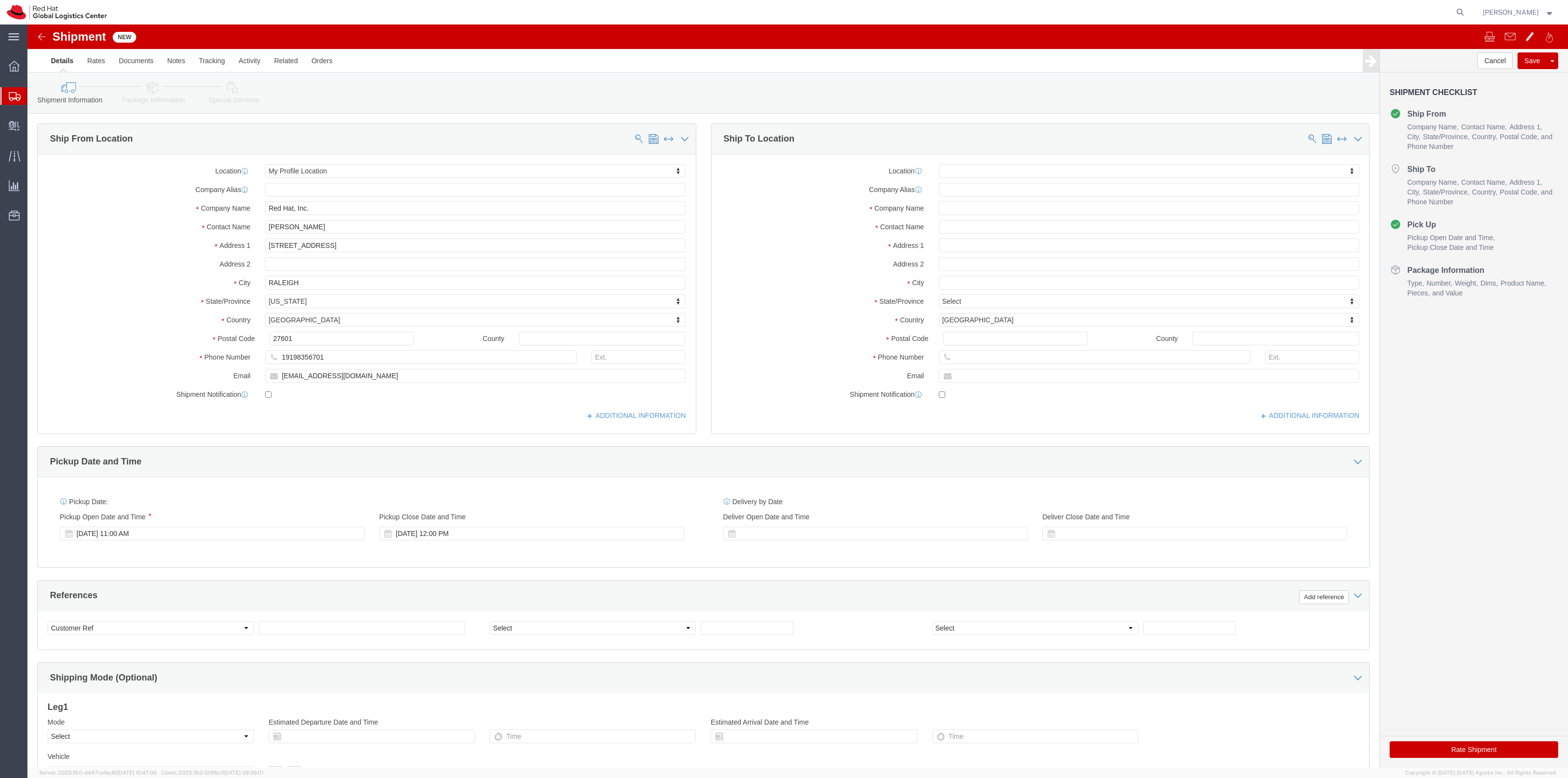
click at [0, 0] on span "Shipment Manager" at bounding box center [0, 0] width 0 height 0
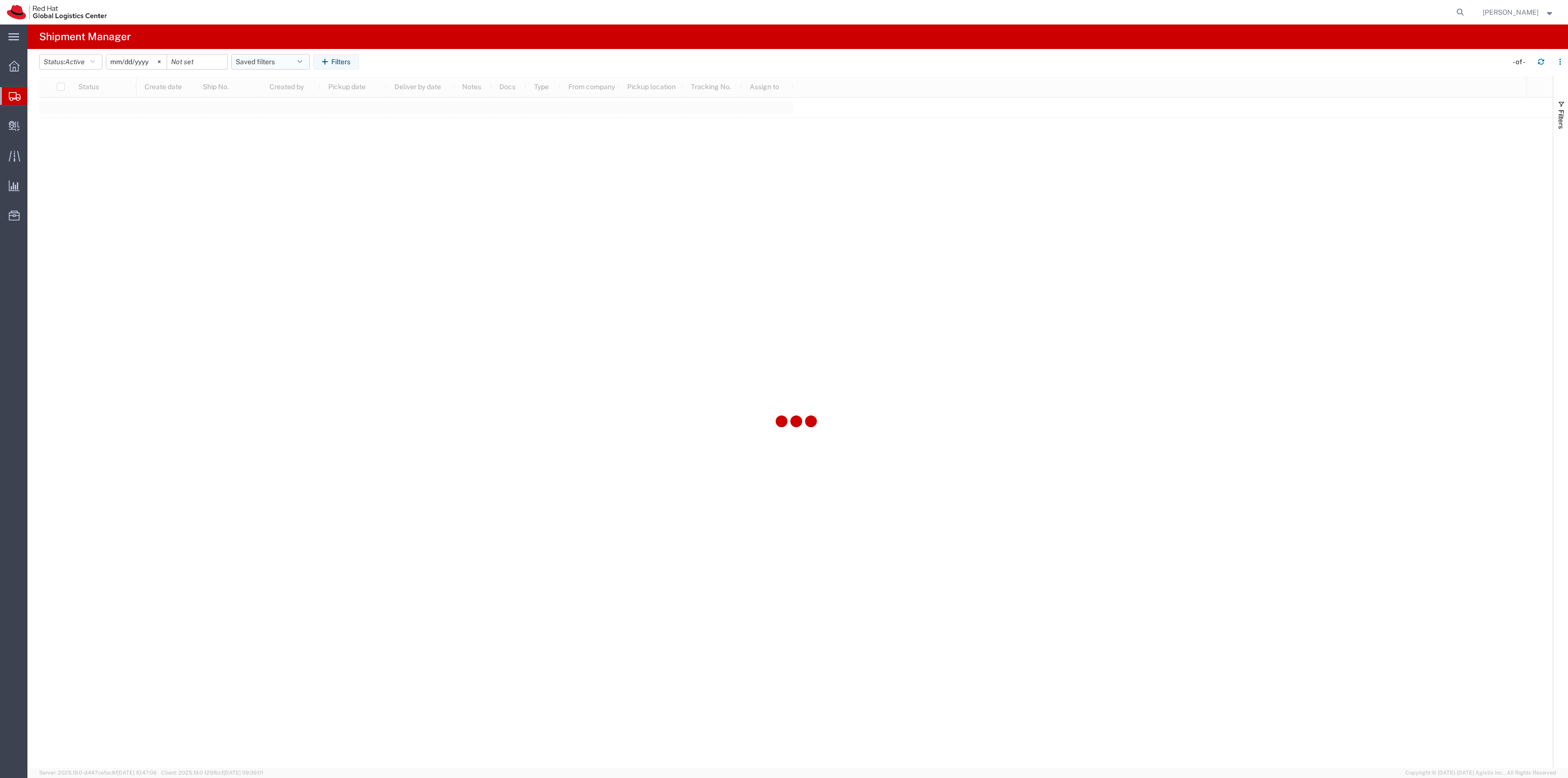
click at [265, 59] on button "Saved filters" at bounding box center [270, 61] width 78 height 15
click at [279, 106] on span "New filter save" at bounding box center [297, 105] width 129 height 18
type input "2022-06-27"
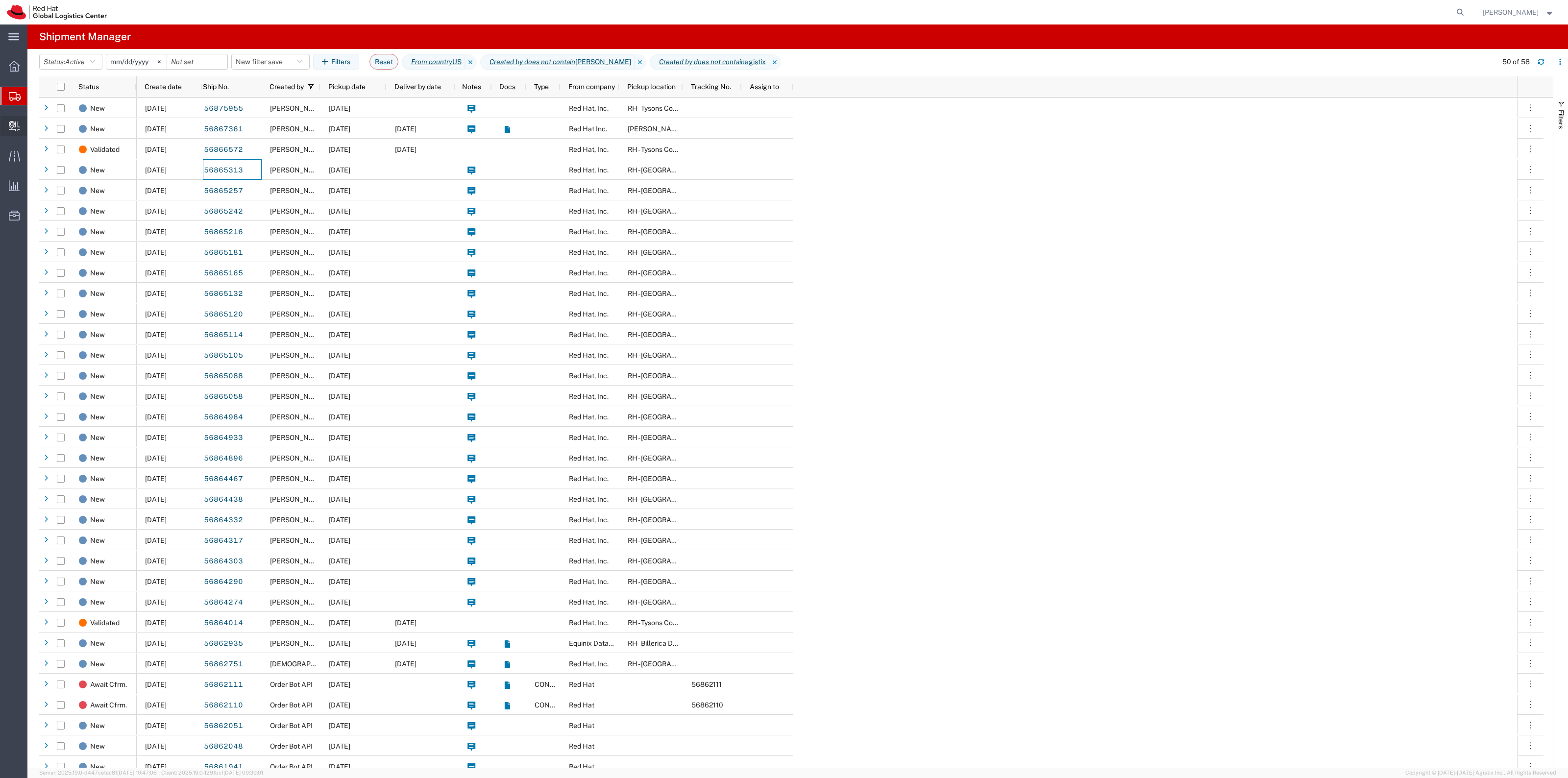
click at [0, 0] on span "Create Delivery" at bounding box center [0, 0] width 0 height 0
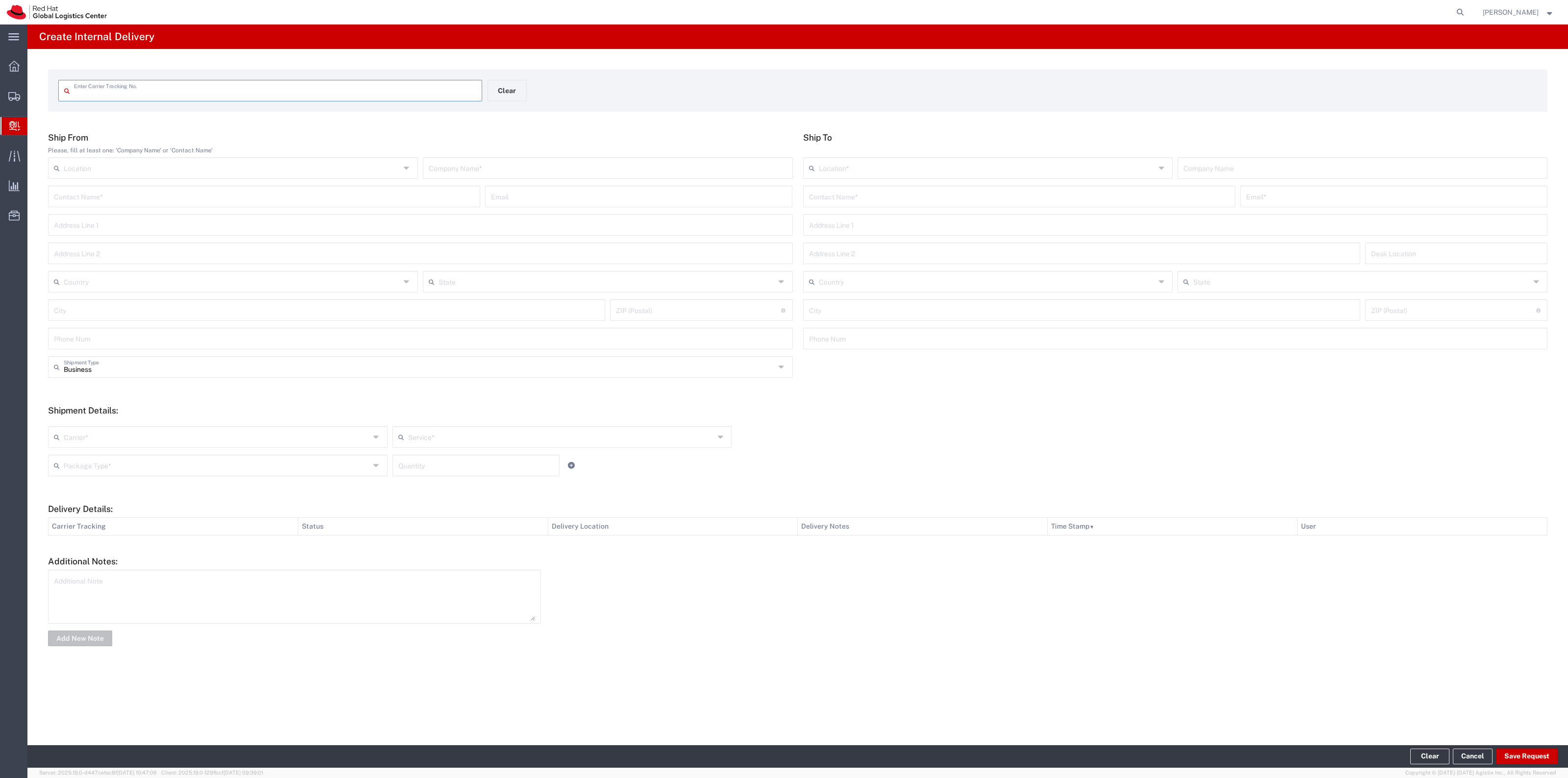
click at [821, 201] on input "text" at bounding box center [1019, 196] width 420 height 17
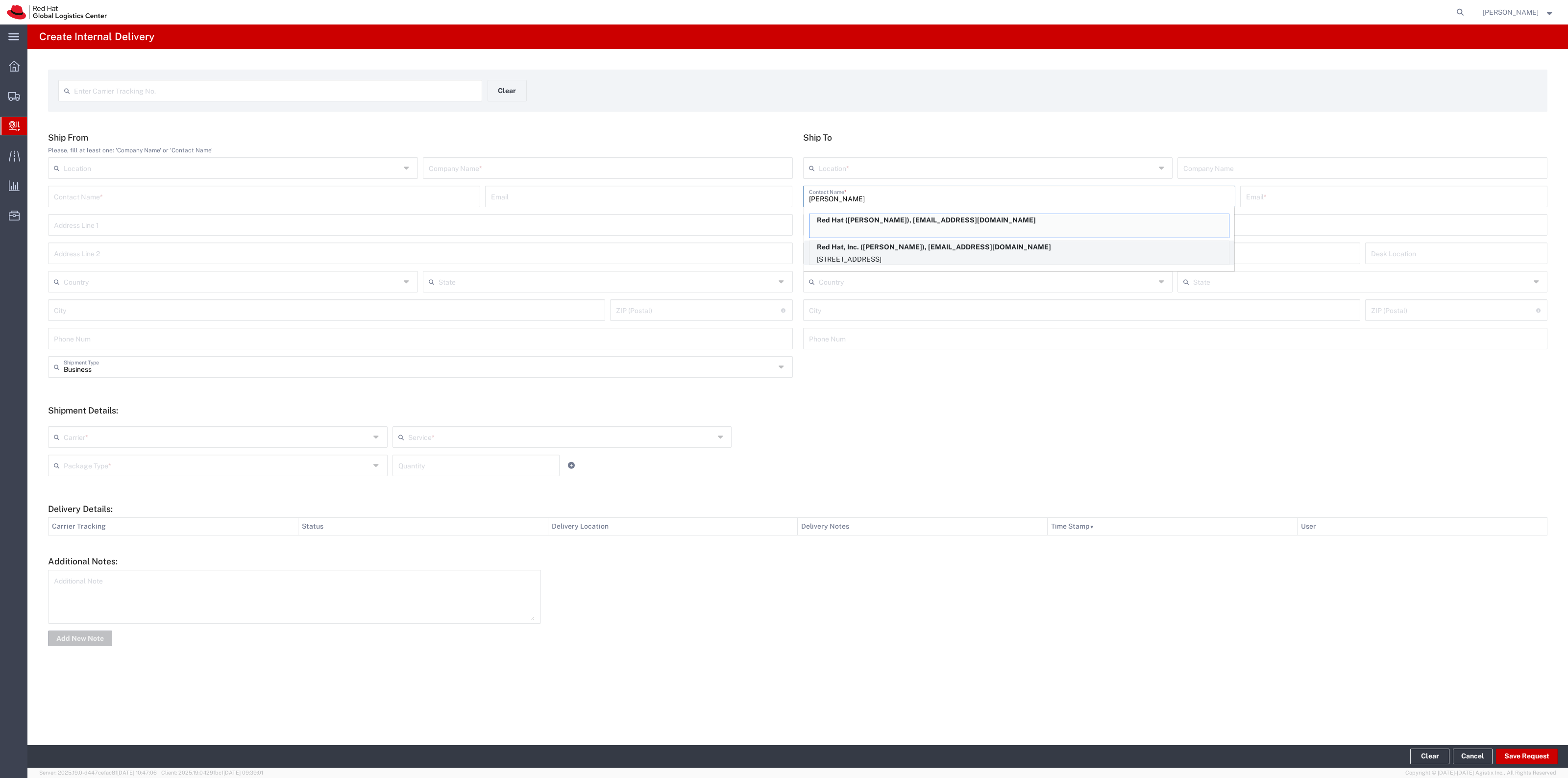
type input "Jessica Green"
click at [899, 250] on p "Red Hat, Inc. (Jessica Green), jgreen@redhat.com" at bounding box center [1019, 247] width 420 height 13
type input "RH - [GEOGRAPHIC_DATA]"
type input "Red Hat, Inc."
type input "jgreen@redhat.com"
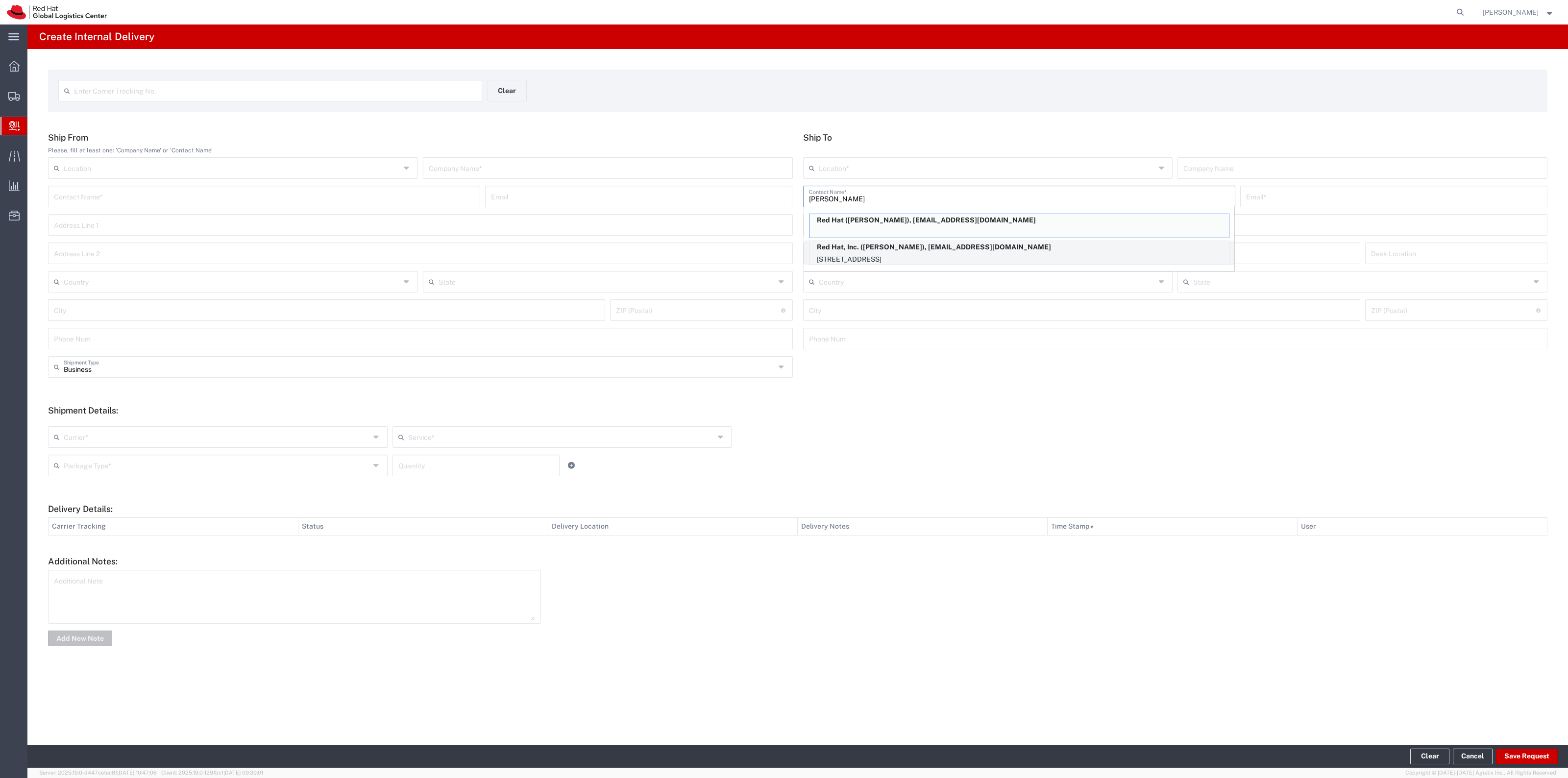
type input "[STREET_ADDRESS]"
type input "FLEX"
type input "[GEOGRAPHIC_DATA]"
type input "RALEIGH"
type input "27601"
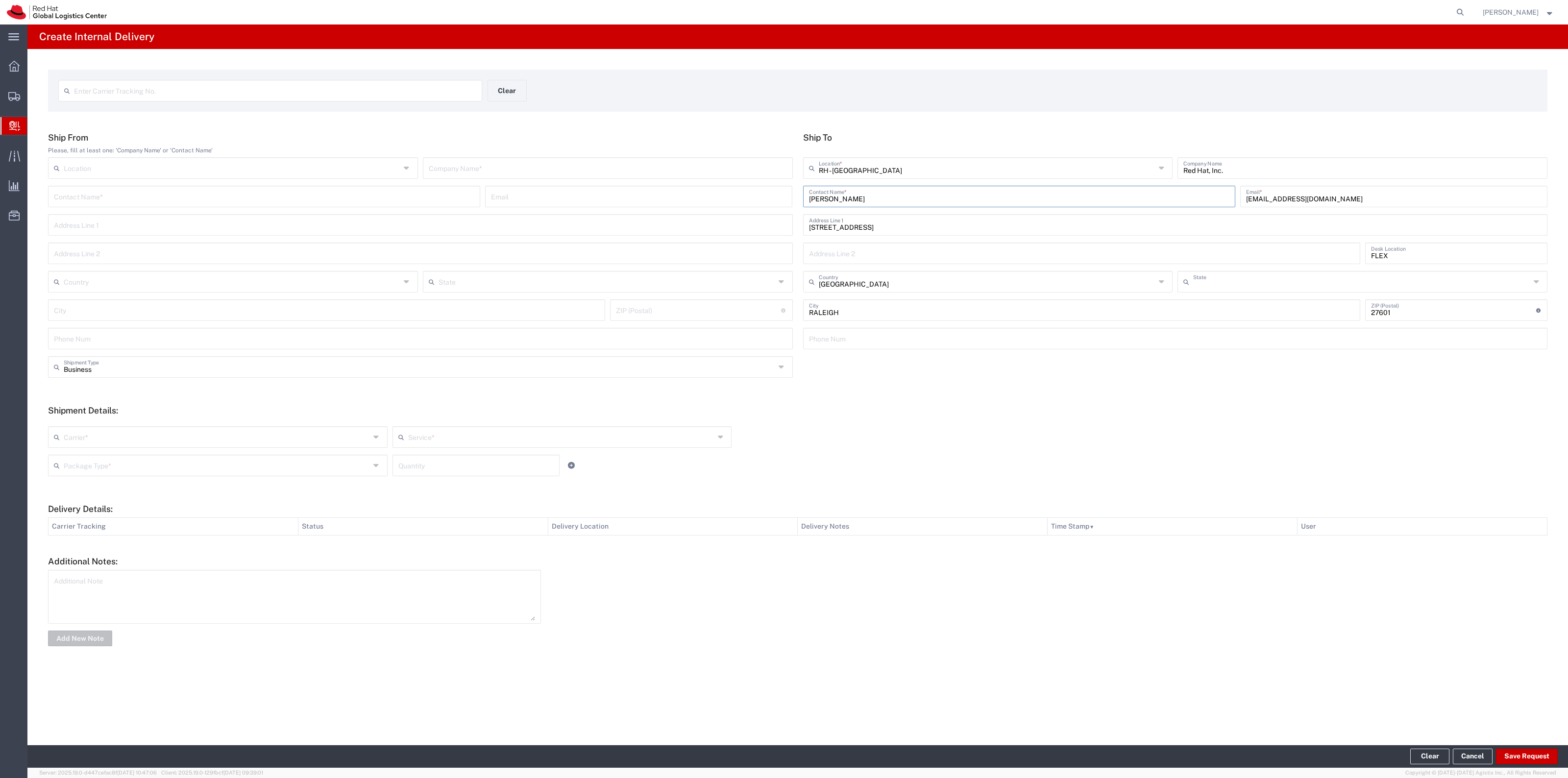
type input "[US_STATE]"
click at [674, 170] on input "text" at bounding box center [608, 167] width 358 height 17
type input "Red Hat"
click at [280, 432] on input "text" at bounding box center [217, 436] width 306 height 17
click at [228, 515] on span "Interoffice" at bounding box center [217, 522] width 337 height 15
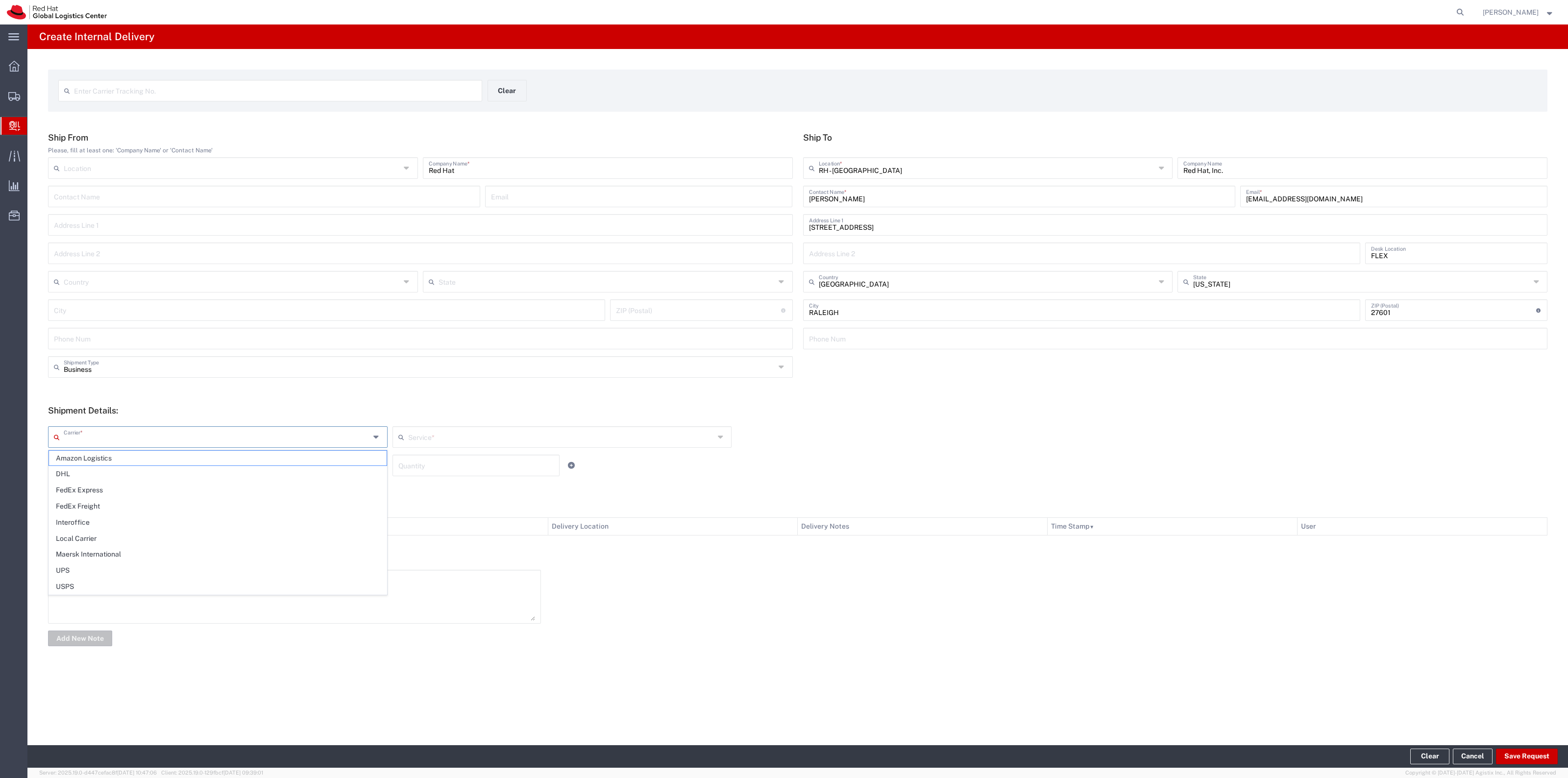
type input "Interoffice"
click at [402, 430] on icon at bounding box center [403, 437] width 10 height 15
click at [421, 457] on span "IO_Ground" at bounding box center [562, 458] width 337 height 15
type input "IO_Ground"
click at [302, 473] on input "text" at bounding box center [217, 464] width 306 height 17
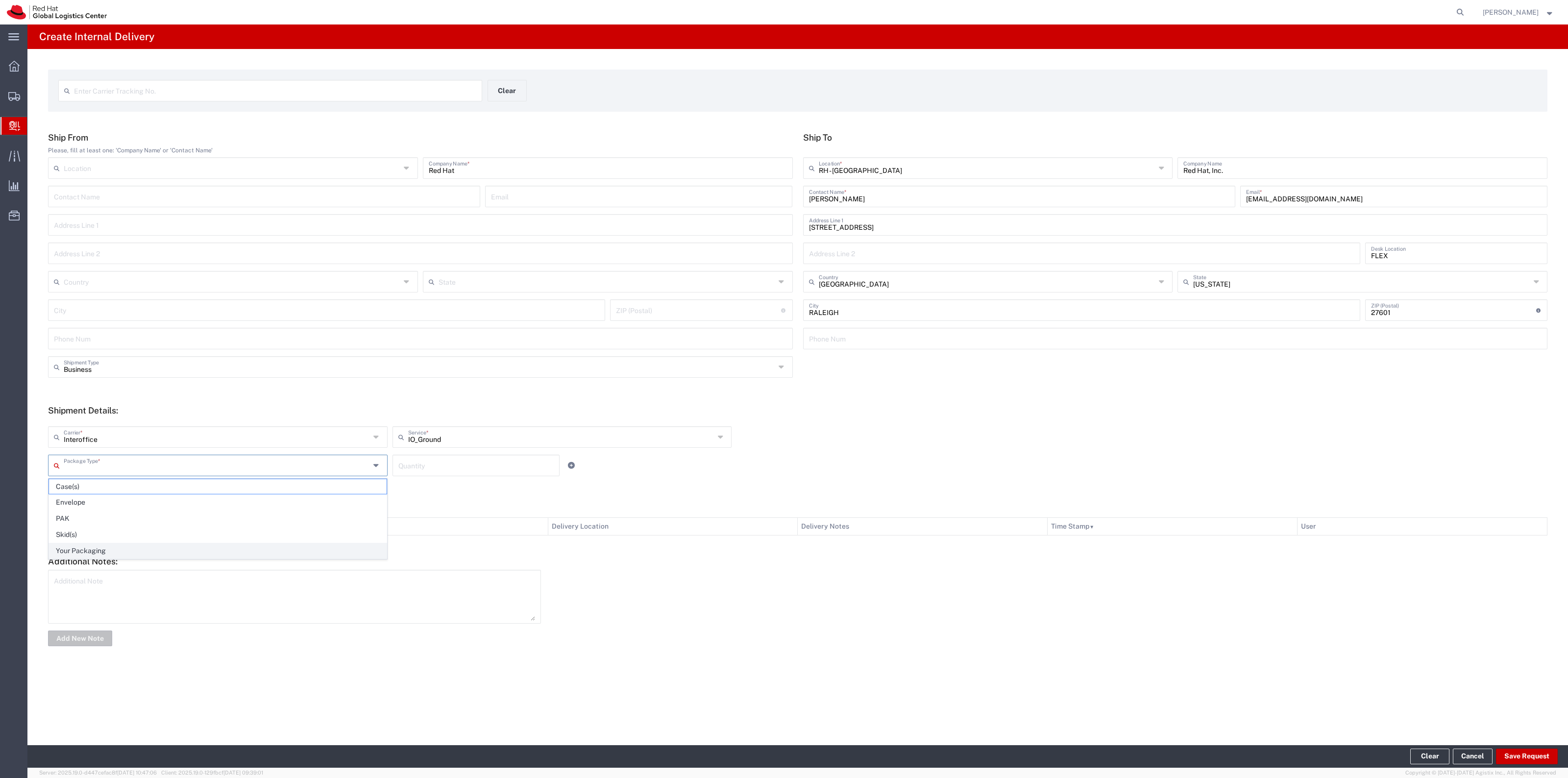
click at [230, 545] on span "Your Packaging" at bounding box center [217, 551] width 337 height 15
type input "Your Packaging"
click at [410, 472] on input "number" at bounding box center [476, 464] width 155 height 17
type input "1"
click at [1516, 753] on button "Save Request" at bounding box center [1527, 756] width 61 height 15
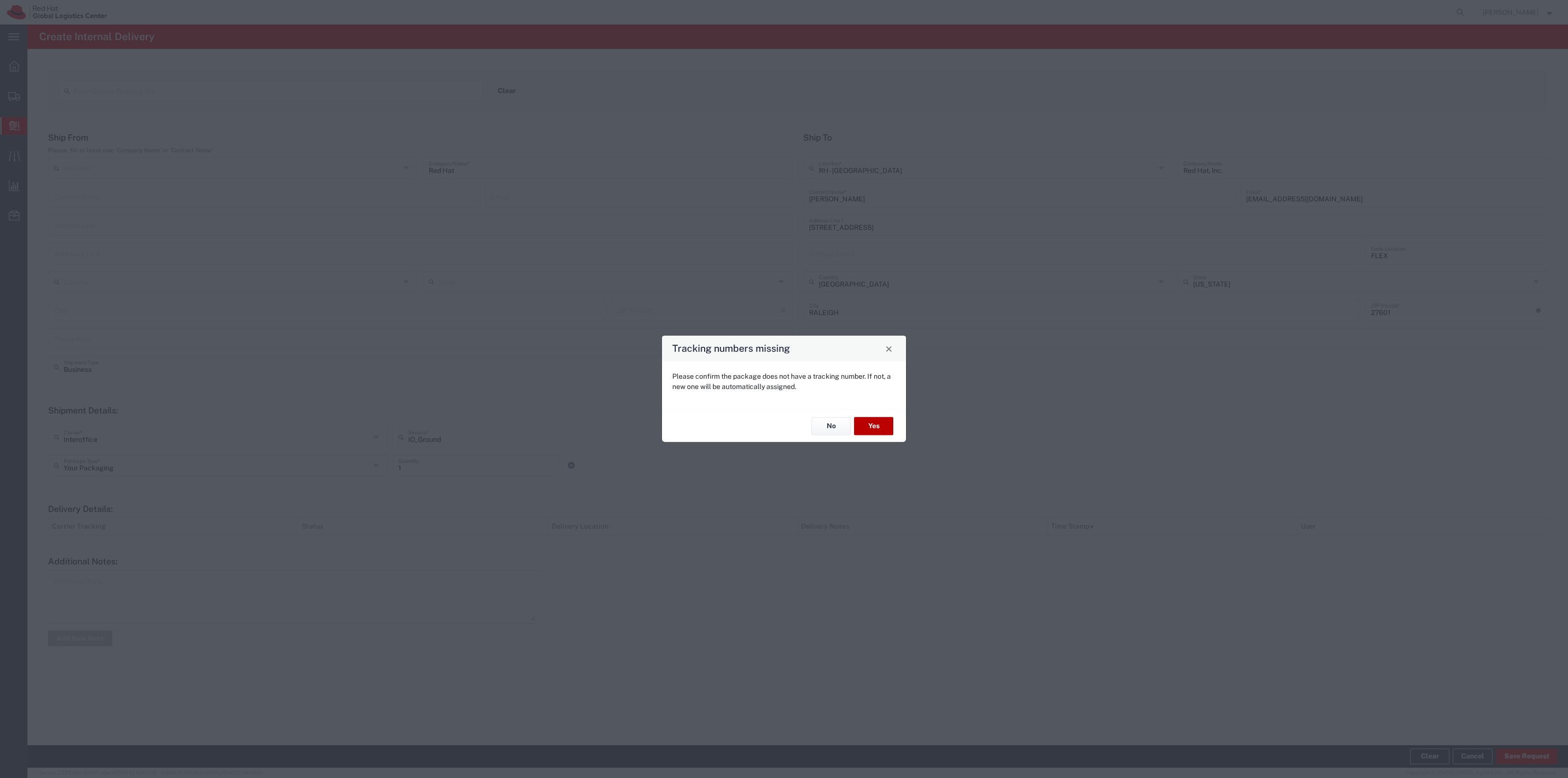
click at [866, 427] on button "Yes" at bounding box center [874, 426] width 39 height 18
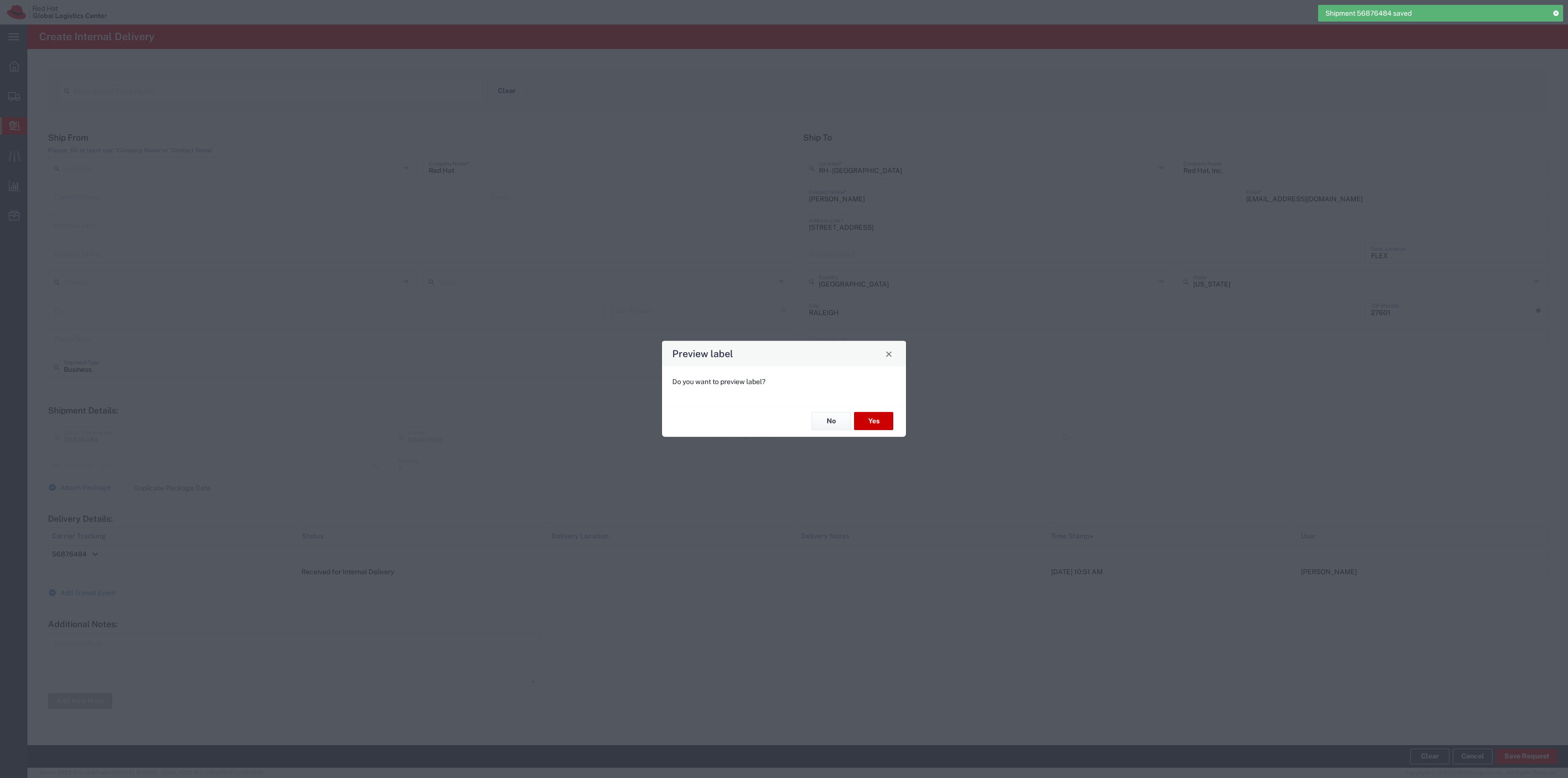
type input "Your Packaging"
type input "IO_Ground"
click at [880, 434] on div "No Yes" at bounding box center [784, 420] width 244 height 33
click at [876, 427] on button "Yes" at bounding box center [874, 421] width 39 height 18
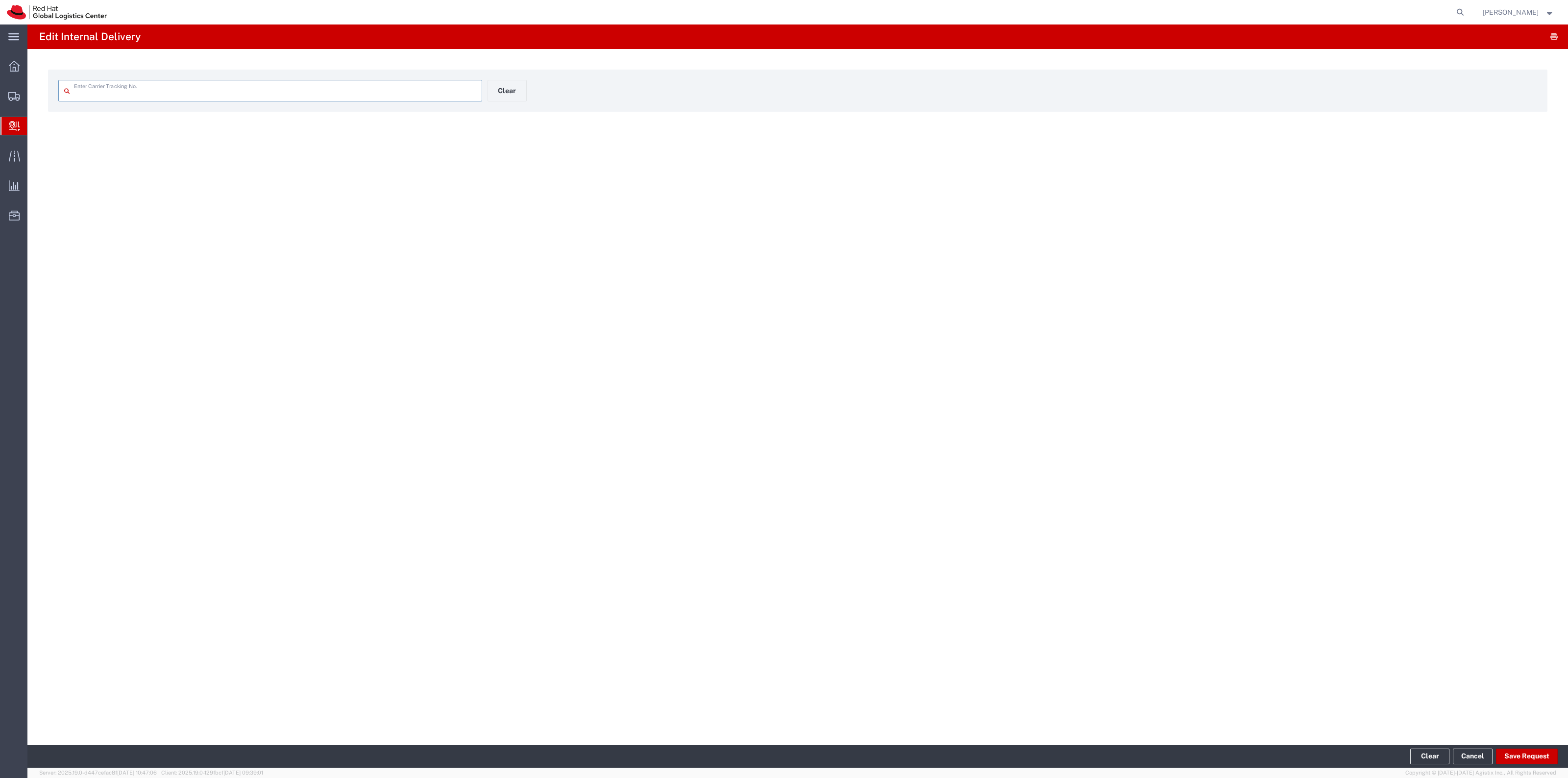
type input "56876484"
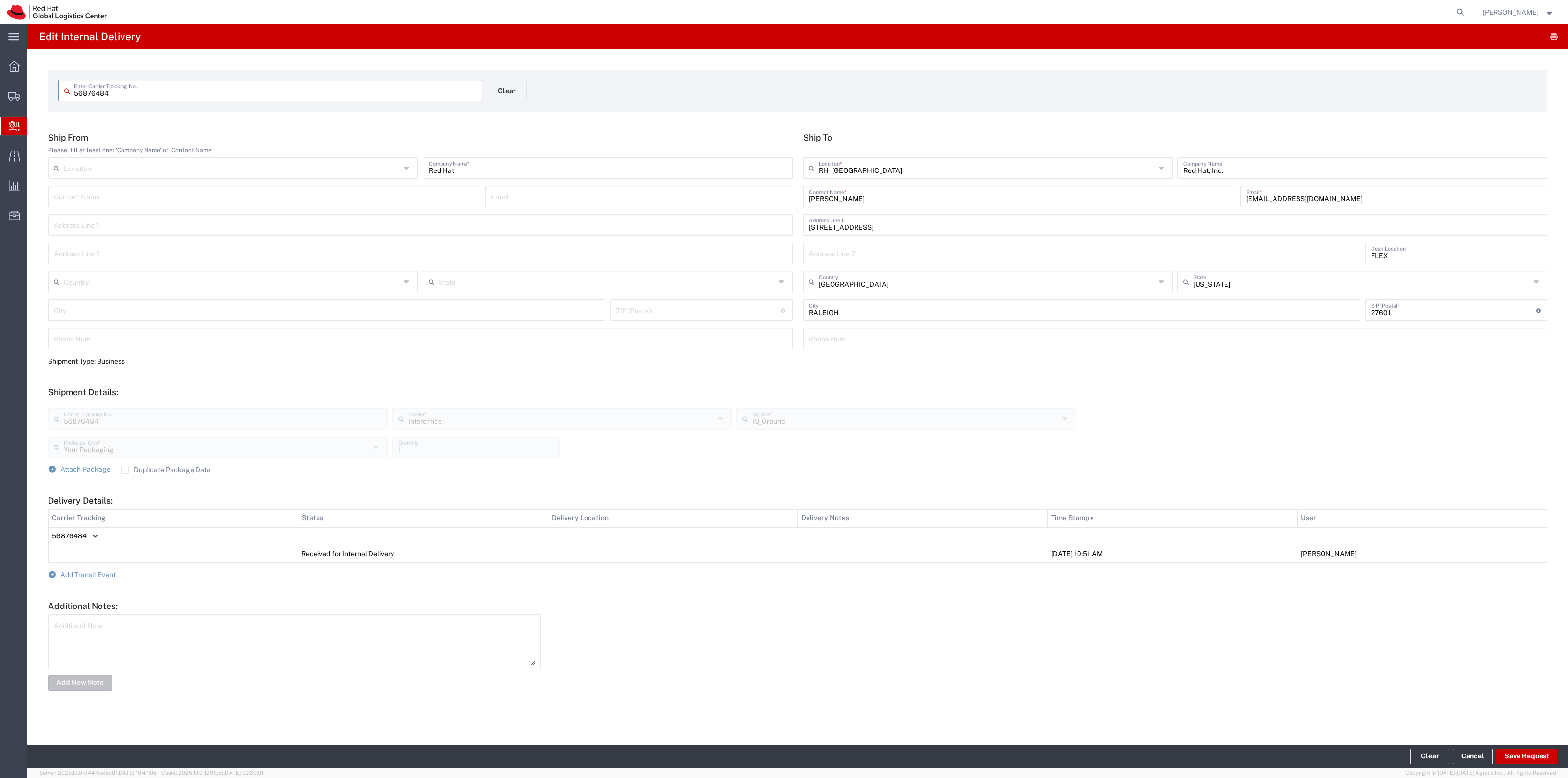
click at [111, 582] on form "Ship From Please, fill at least one: 'Company Name' or 'Contact Name' Location …" at bounding box center [798, 412] width 1500 height 560
click at [109, 572] on span "Add Transit Event" at bounding box center [87, 574] width 55 height 8
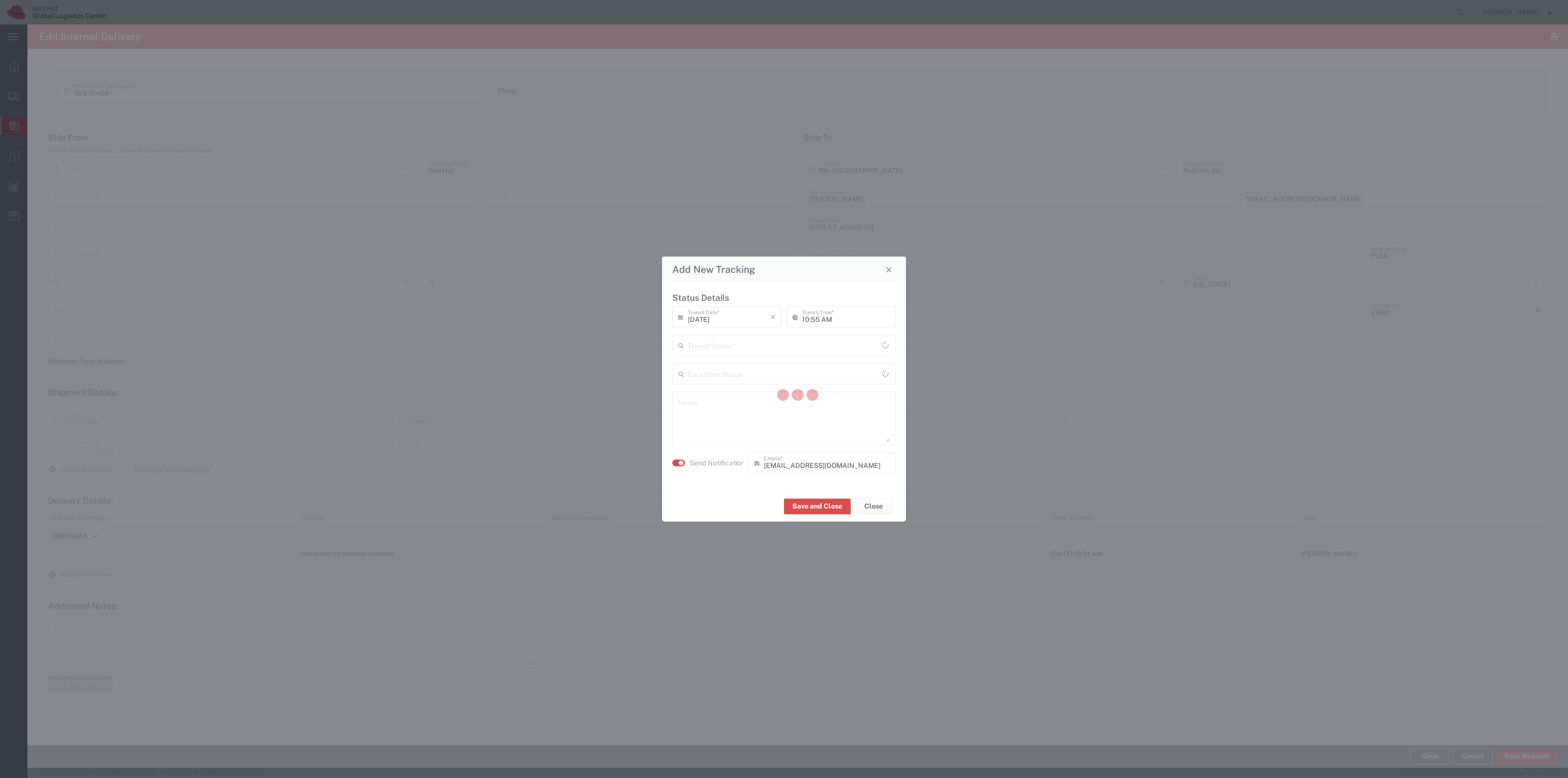
click at [799, 349] on div at bounding box center [798, 396] width 1541 height 743
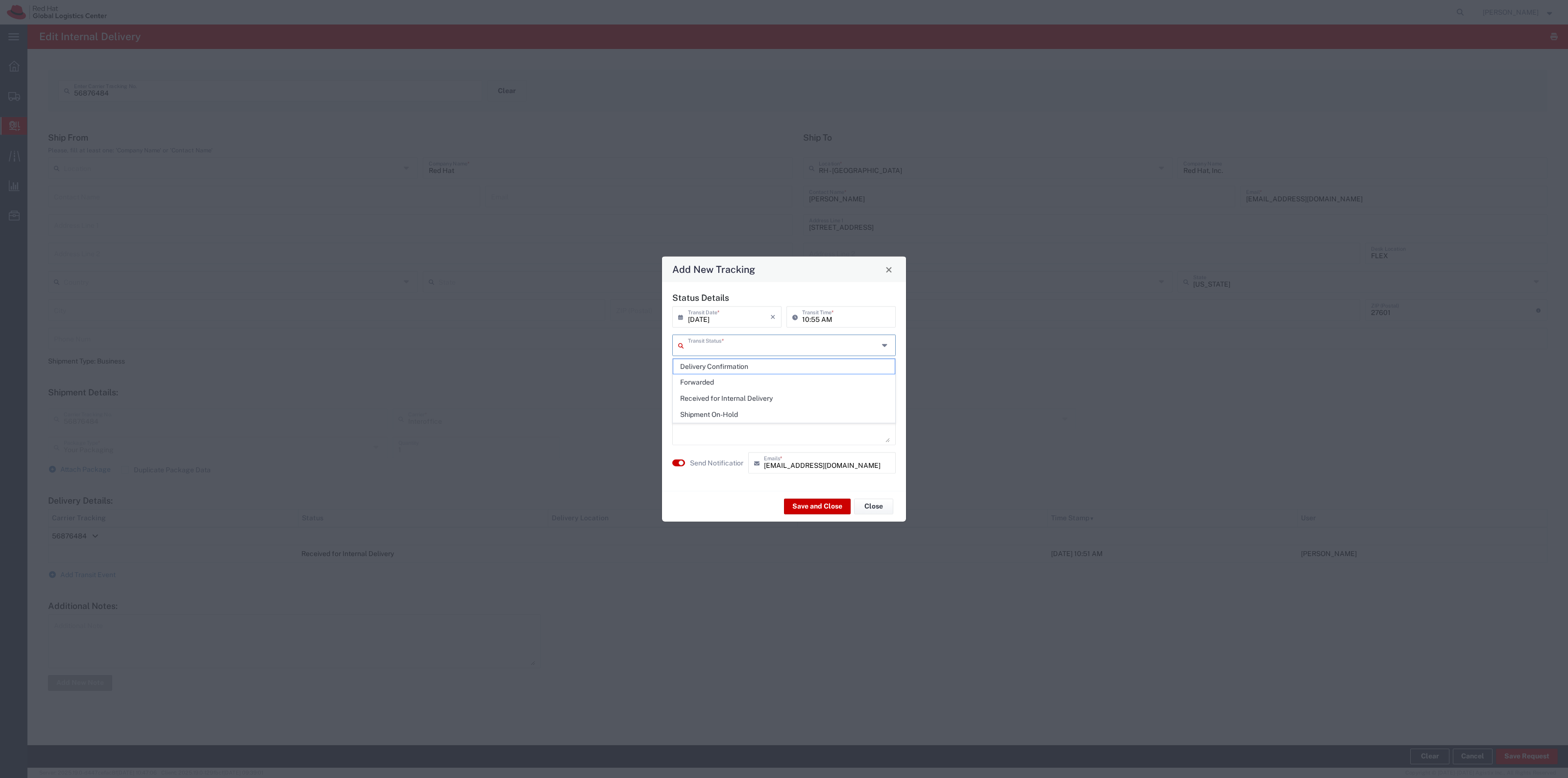
click at [799, 349] on input "text" at bounding box center [783, 344] width 191 height 17
click at [745, 415] on span "Shipment On-Hold" at bounding box center [784, 415] width 221 height 15
type input "Shipment On-Hold"
click at [794, 512] on button "Save and Close" at bounding box center [816, 506] width 66 height 15
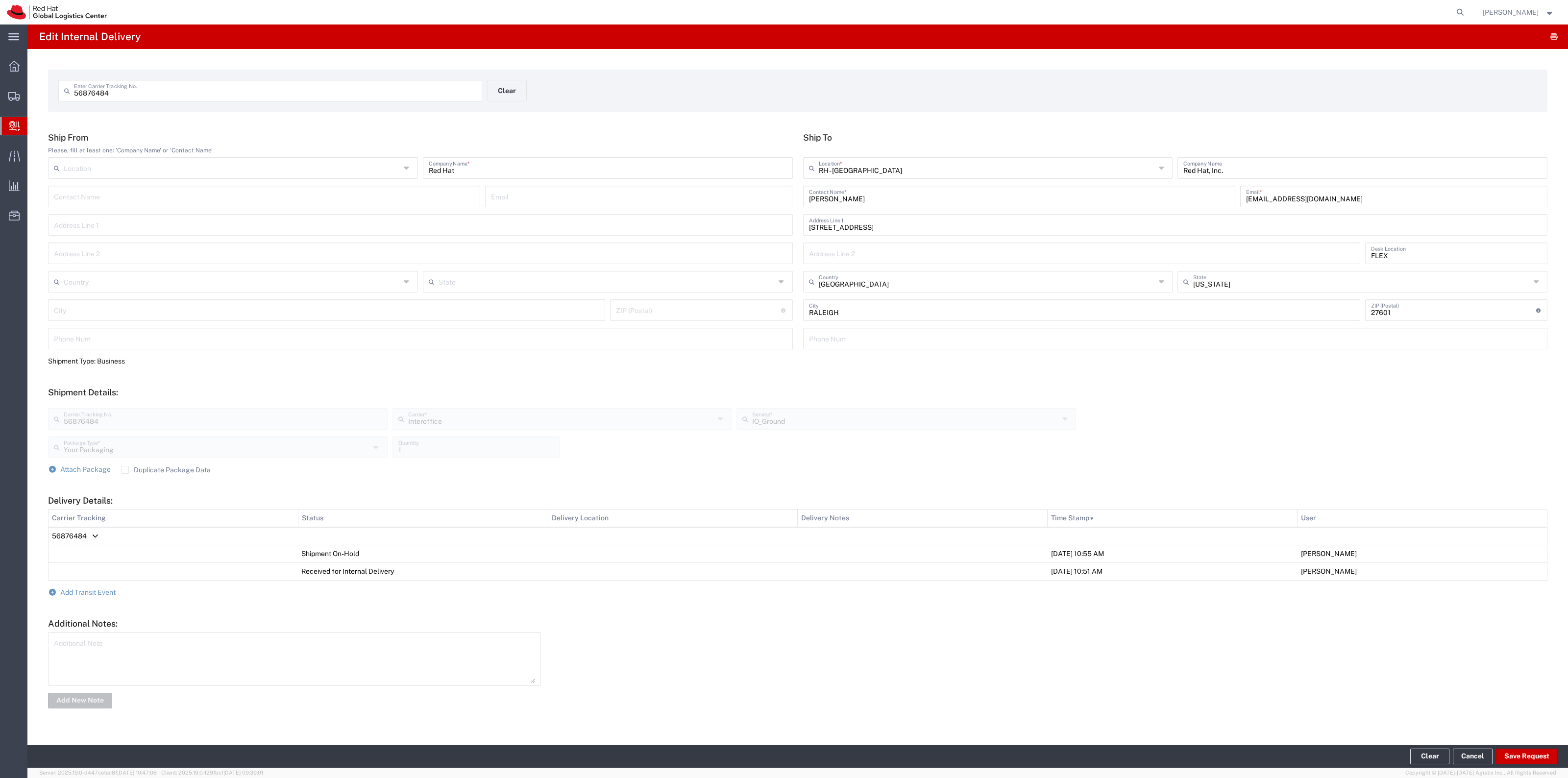
click at [520, 101] on div "56876484 Enter Carrier Tracking No. Clear" at bounding box center [488, 94] width 869 height 29
click at [515, 91] on button "Clear" at bounding box center [507, 90] width 39 height 22
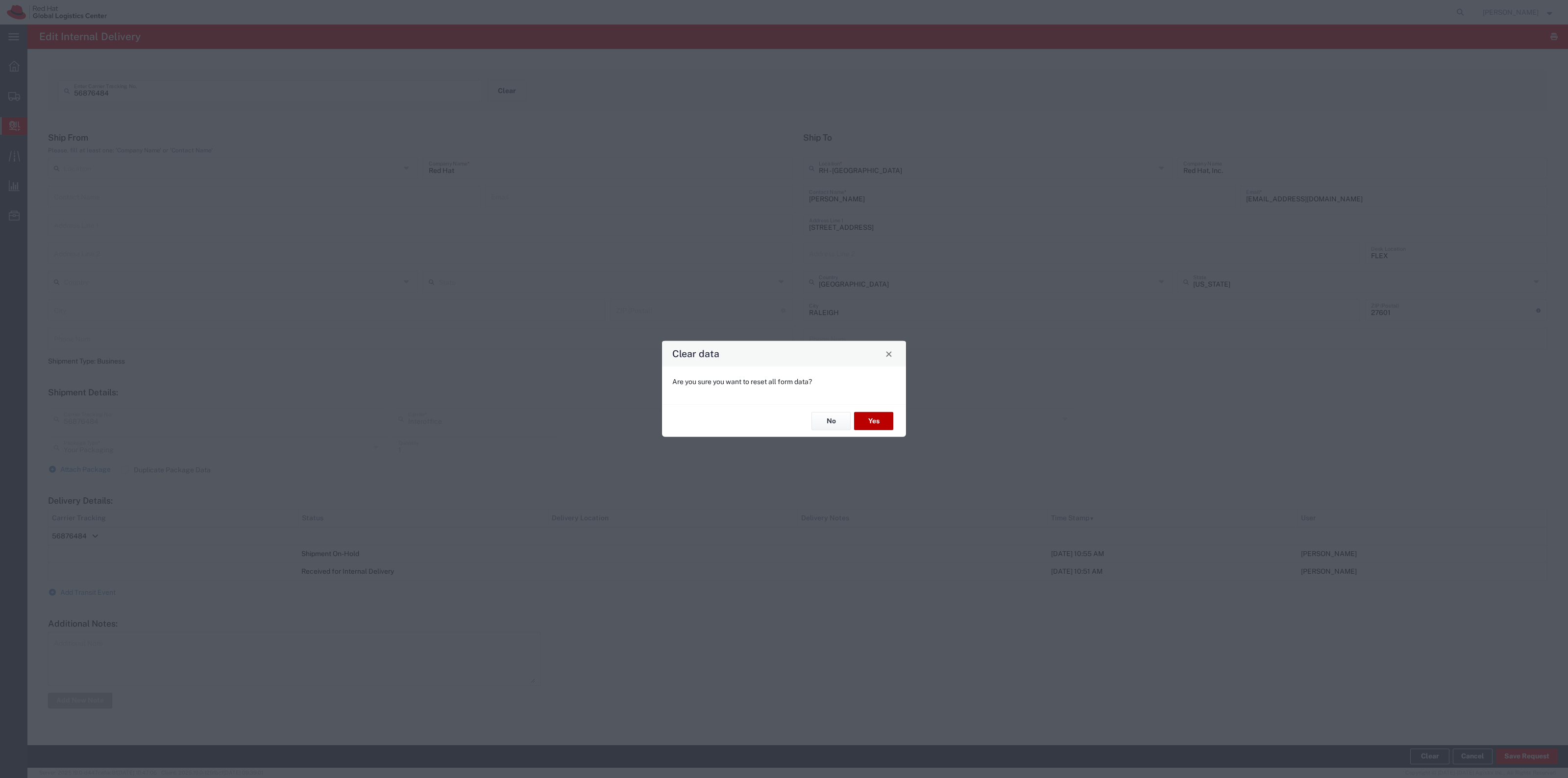
click at [869, 422] on button "Yes" at bounding box center [874, 421] width 39 height 18
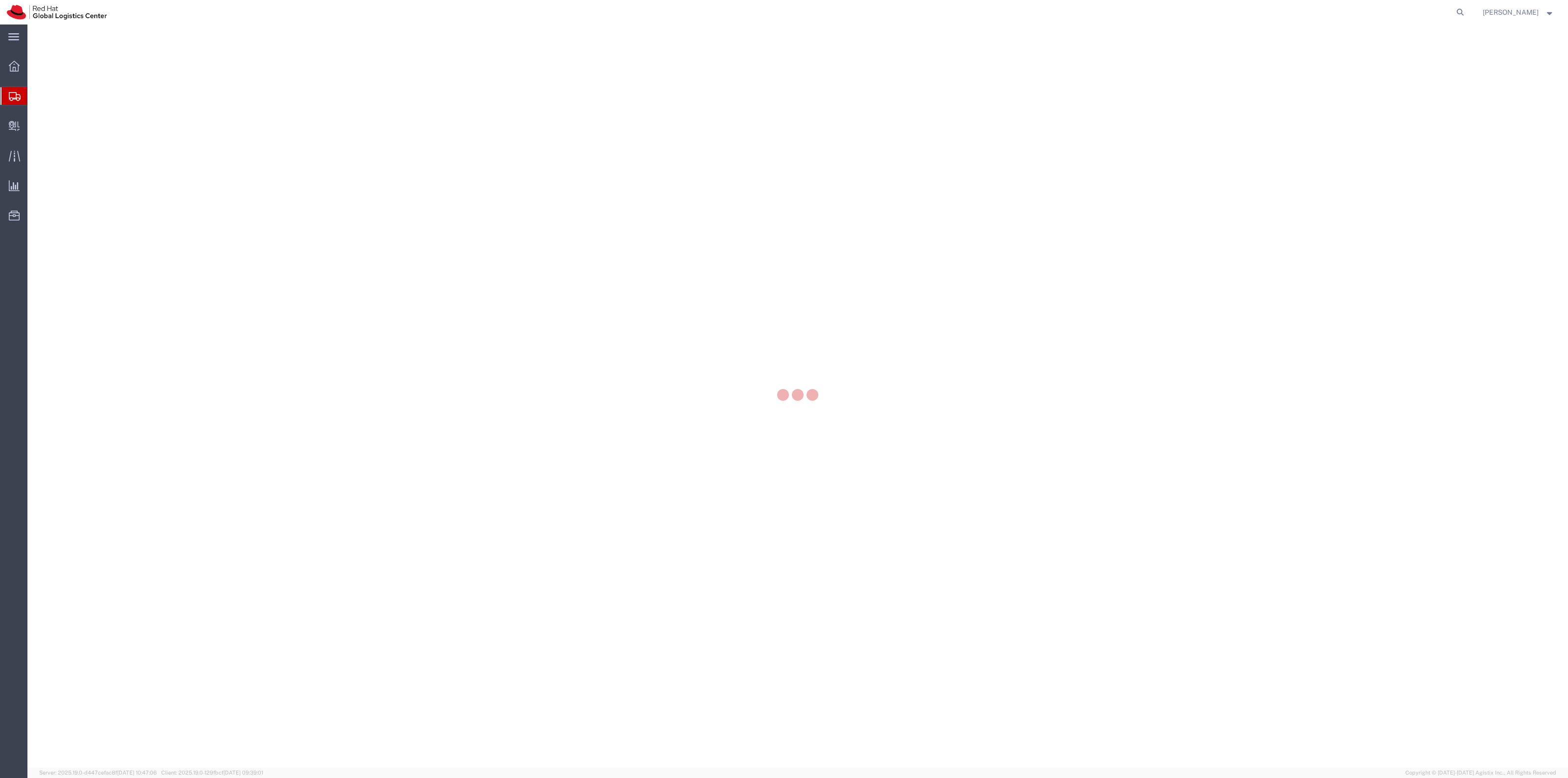
click at [918, 211] on div at bounding box center [798, 396] width 1541 height 743
click at [312, 162] on div at bounding box center [798, 396] width 1541 height 743
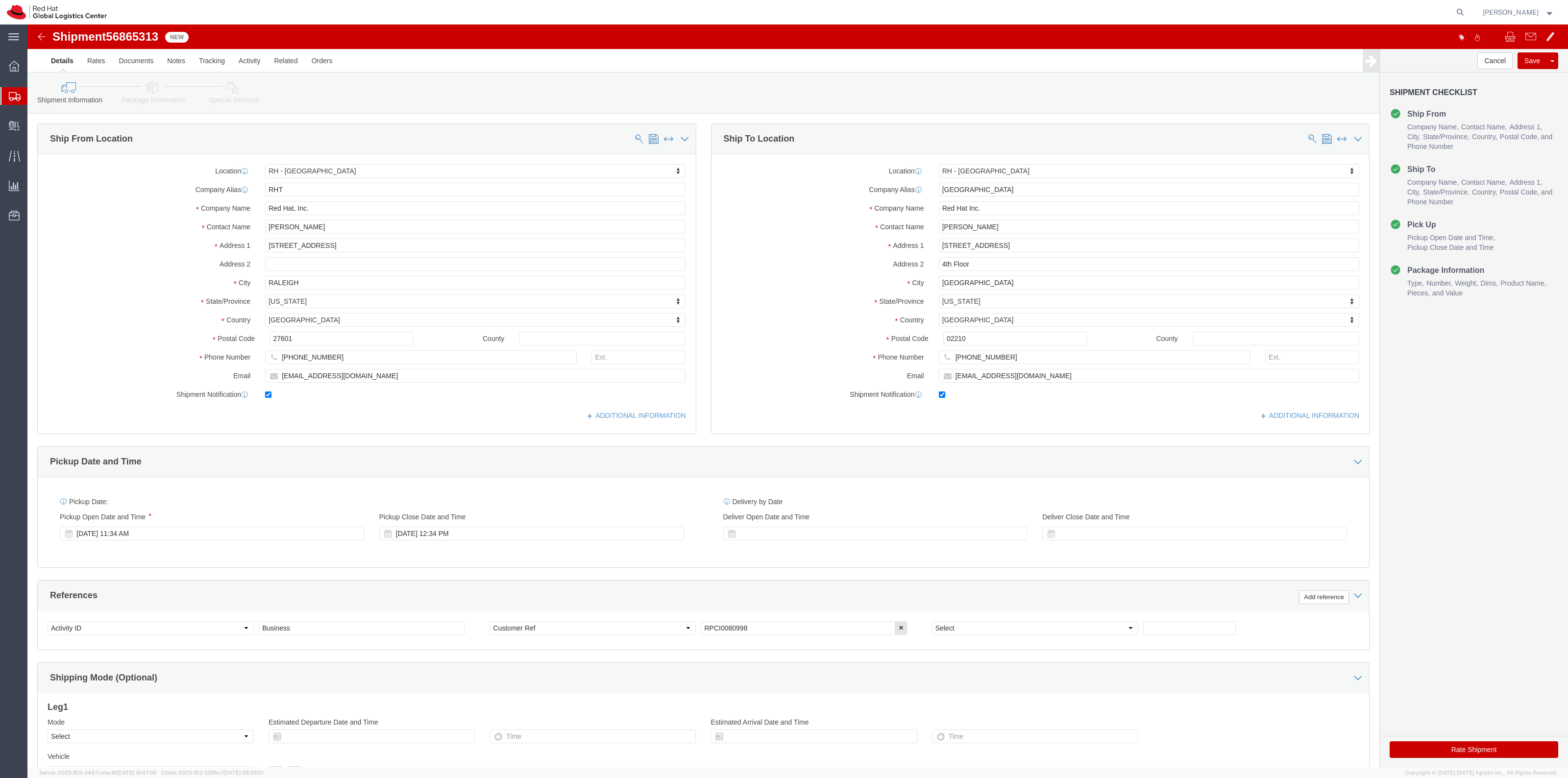
select select "38014"
select select "37929"
click link "Special Services"
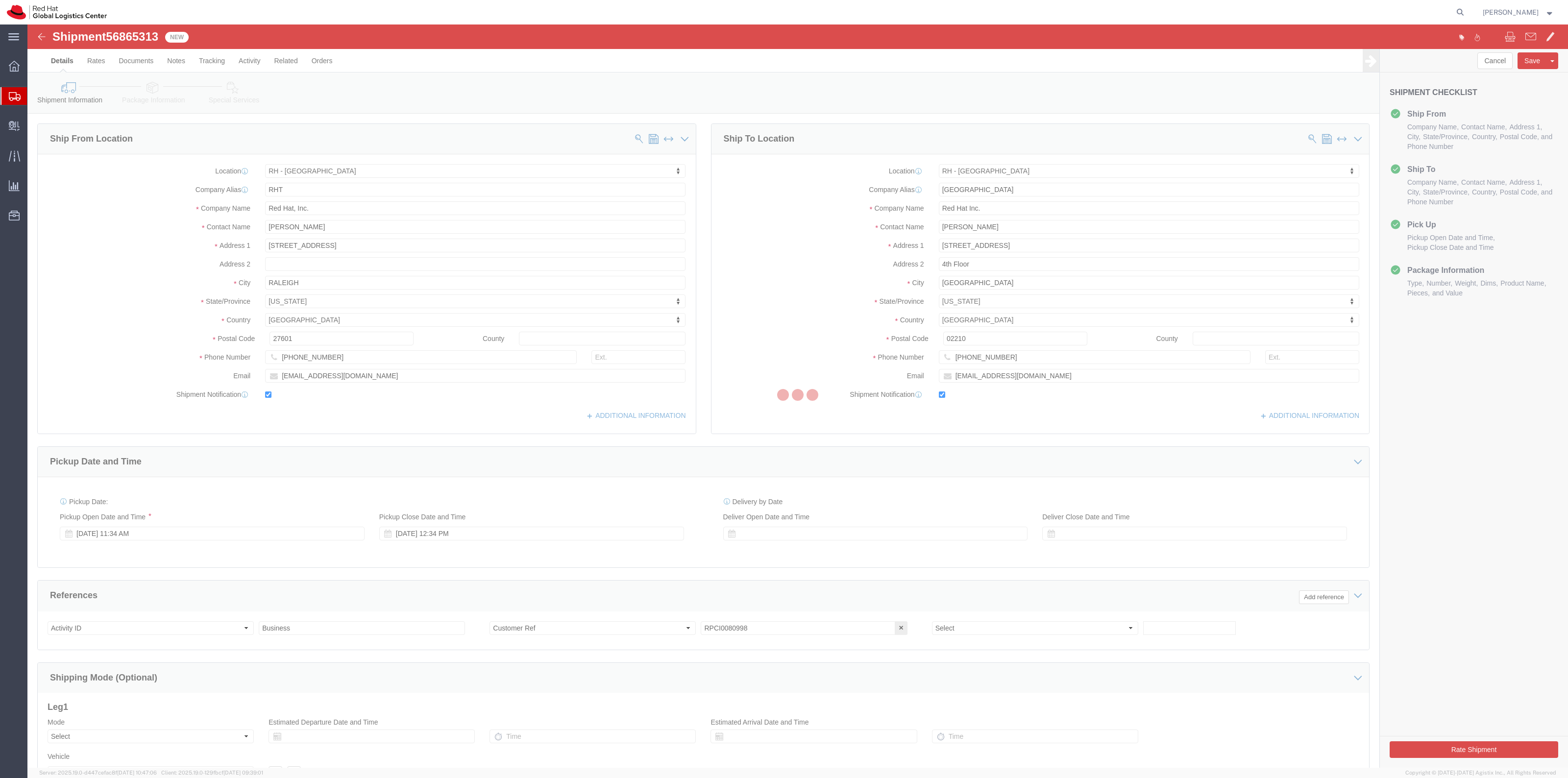
click at [730, 279] on div at bounding box center [798, 396] width 1541 height 743
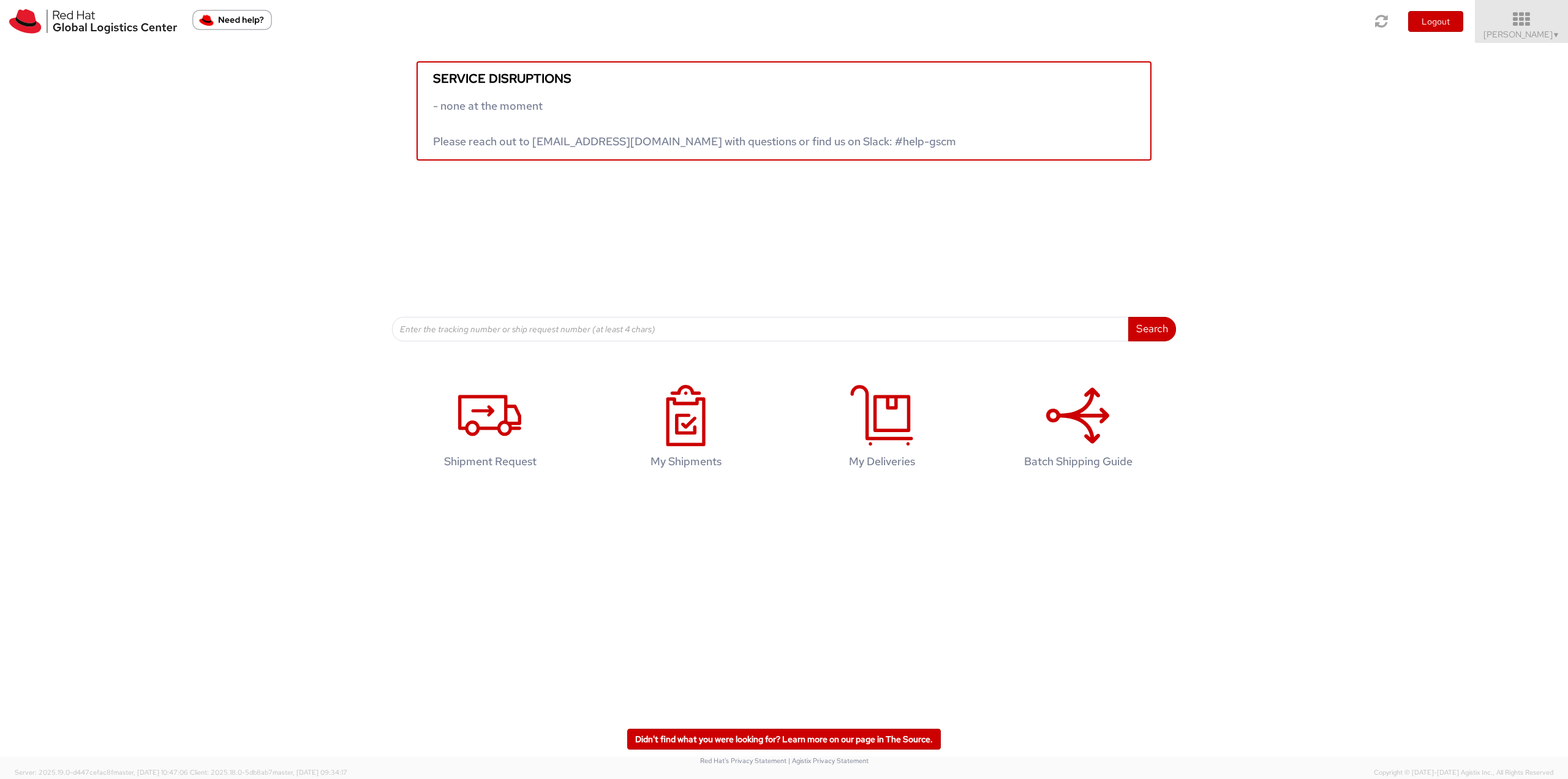
click at [1542, 25] on icon at bounding box center [1522, 20] width 107 height 17
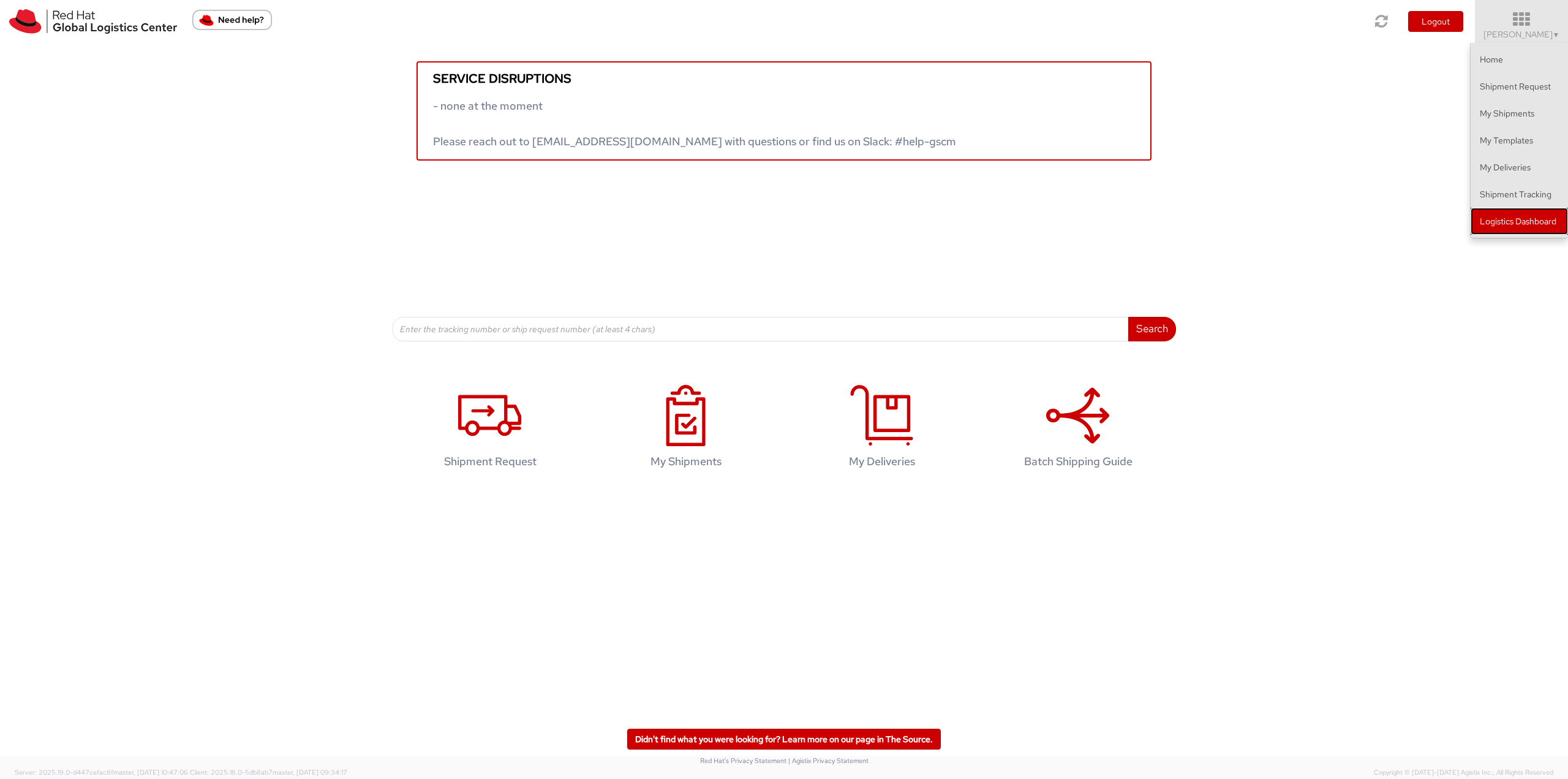
click at [1510, 215] on link "Logistics Dashboard" at bounding box center [1519, 221] width 98 height 27
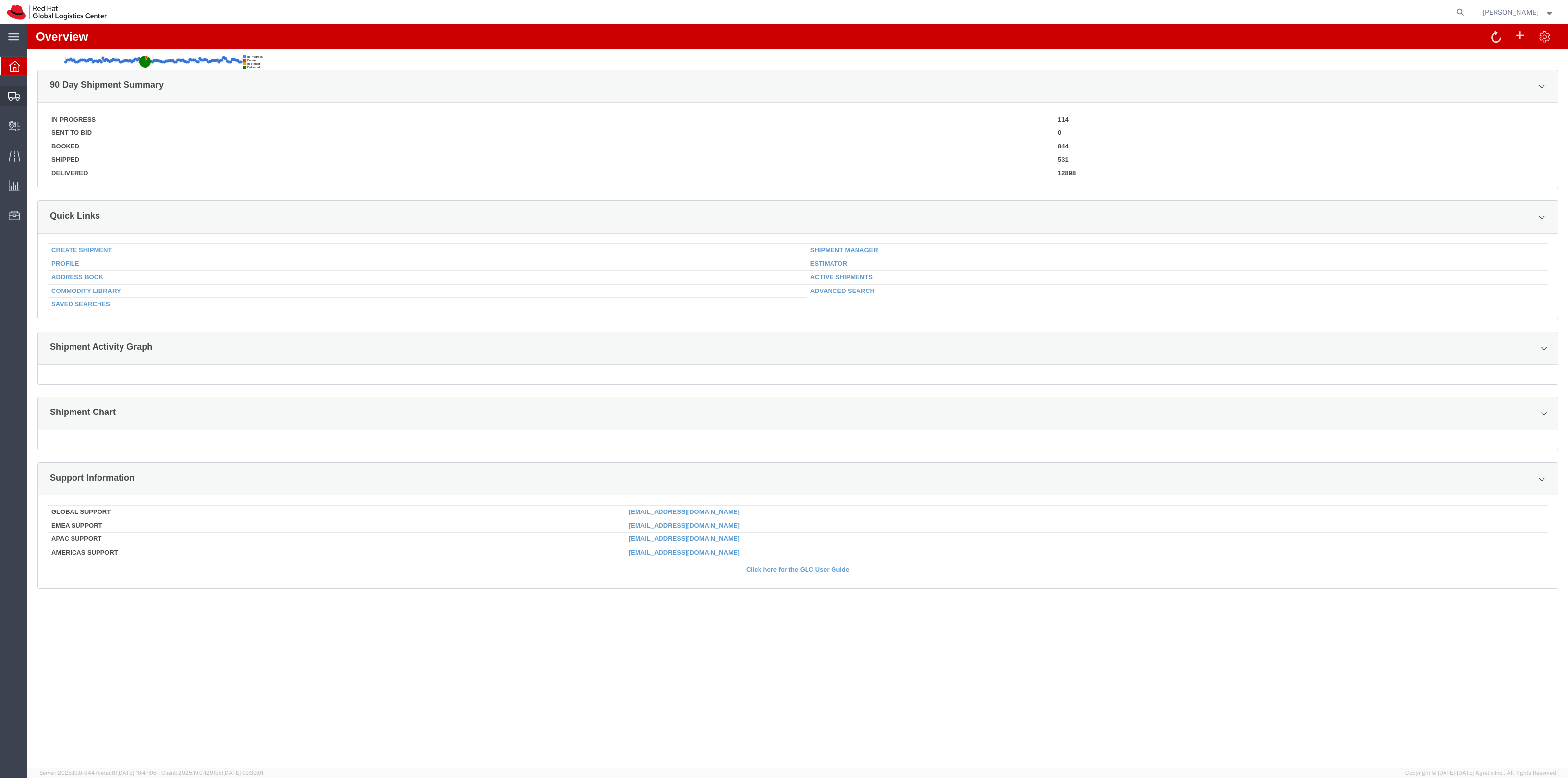
click at [0, 0] on span "Shipment Manager" at bounding box center [0, 0] width 0 height 0
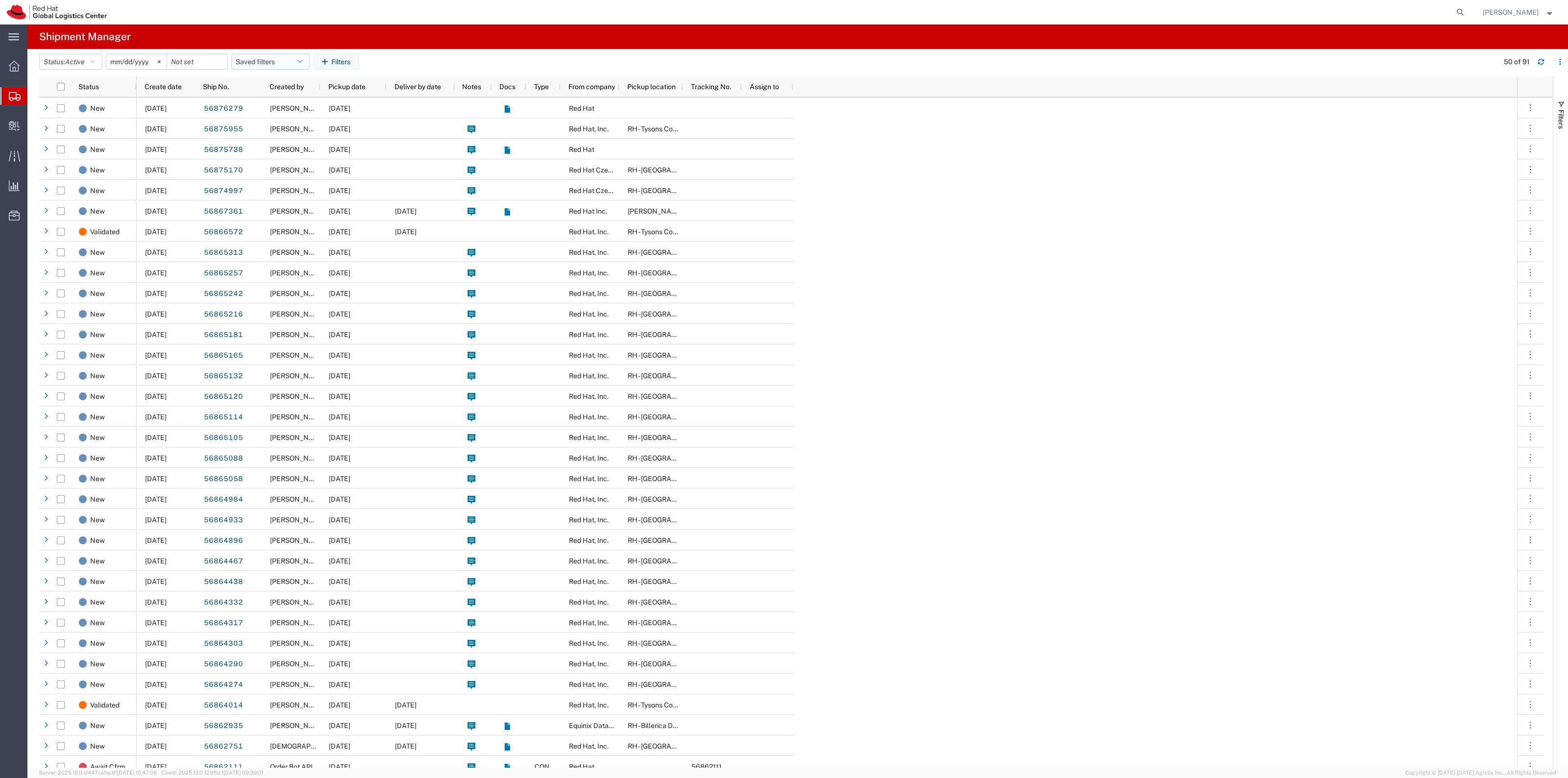
click at [286, 55] on button "Saved filters" at bounding box center [270, 61] width 78 height 15
click at [290, 108] on span "New filter save" at bounding box center [297, 105] width 129 height 18
type input "[DATE]"
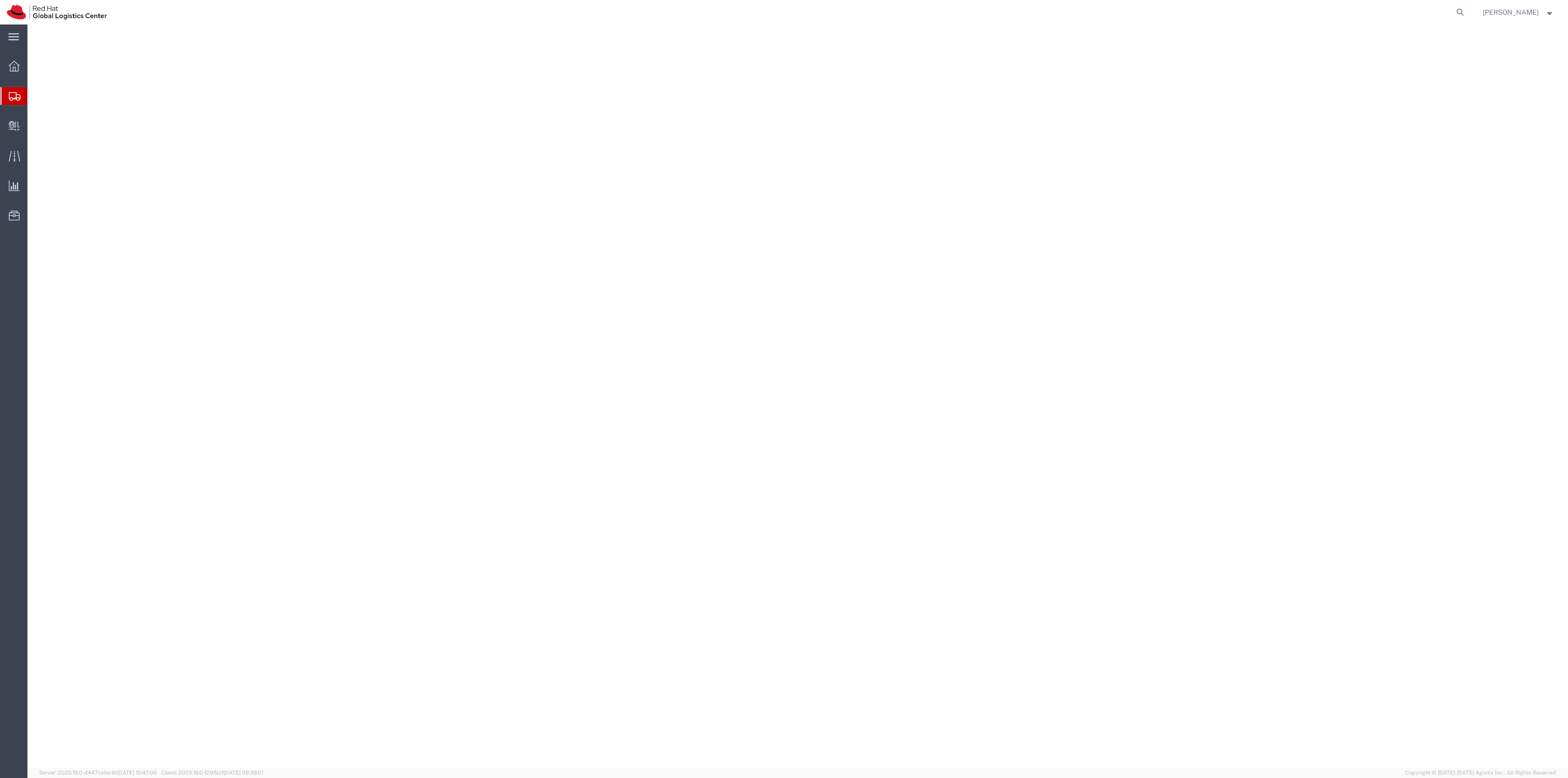
select select "38014"
select select "37929"
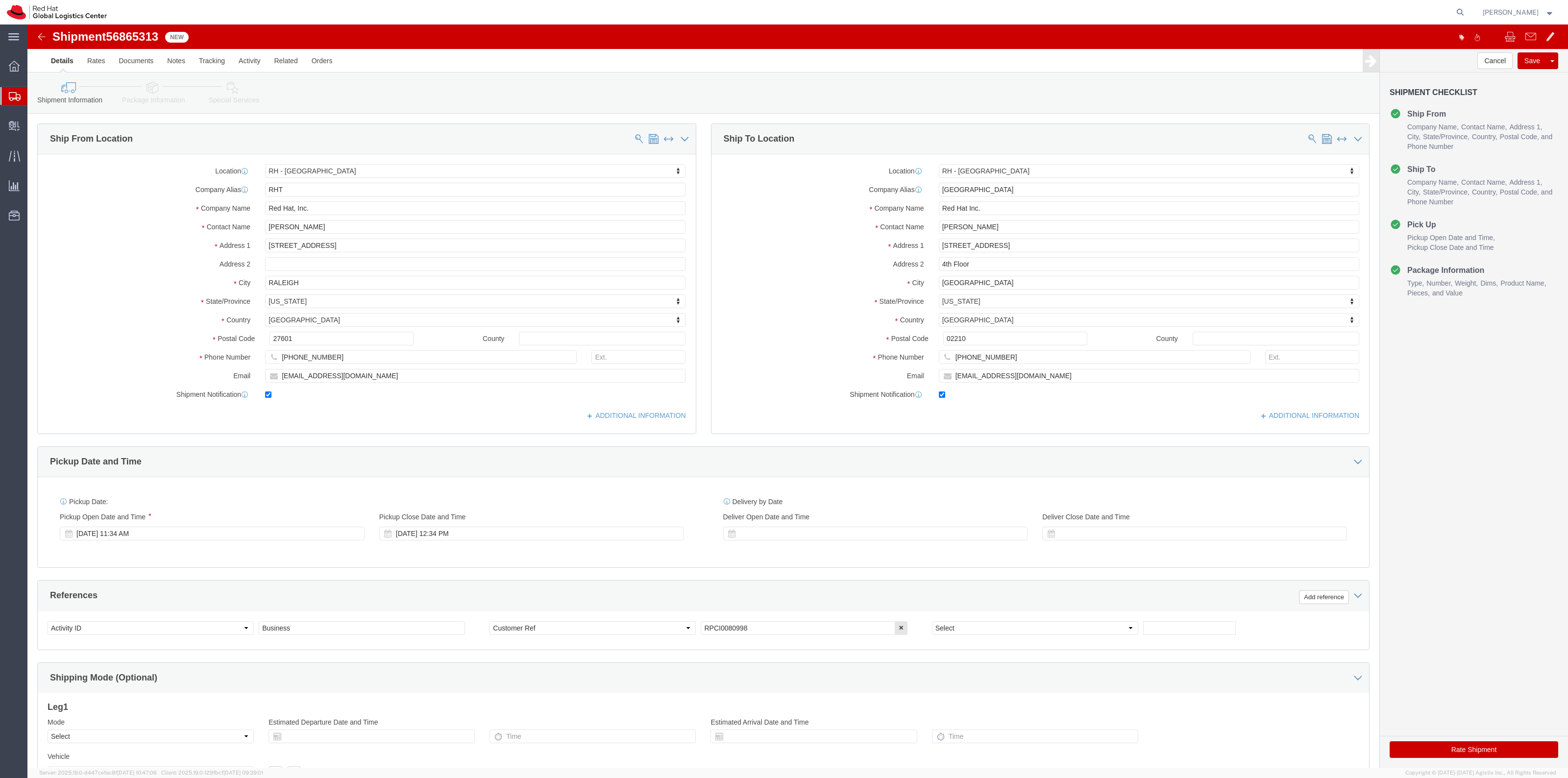
click link "Special Services"
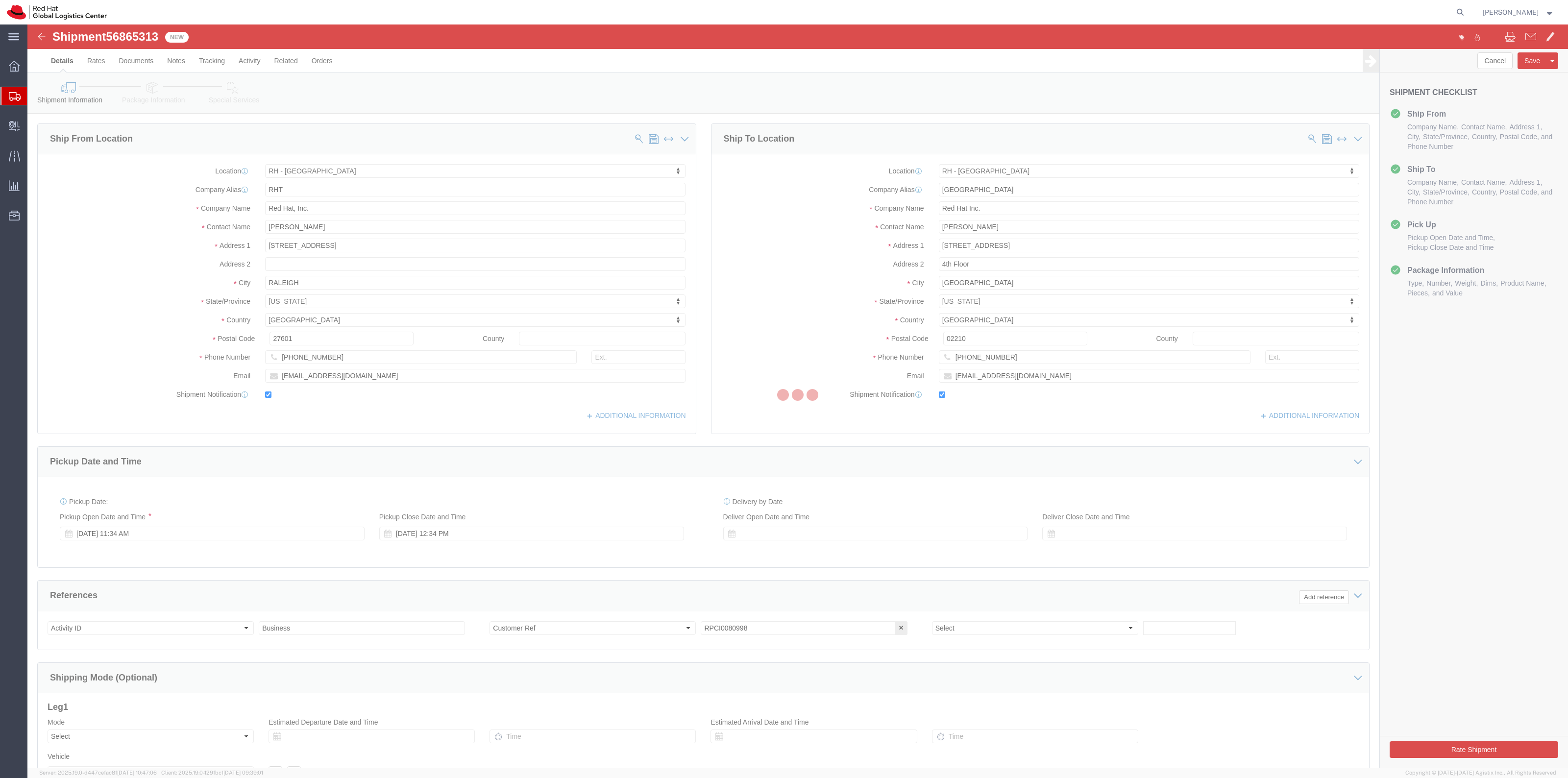
click at [149, 110] on div at bounding box center [798, 396] width 1541 height 743
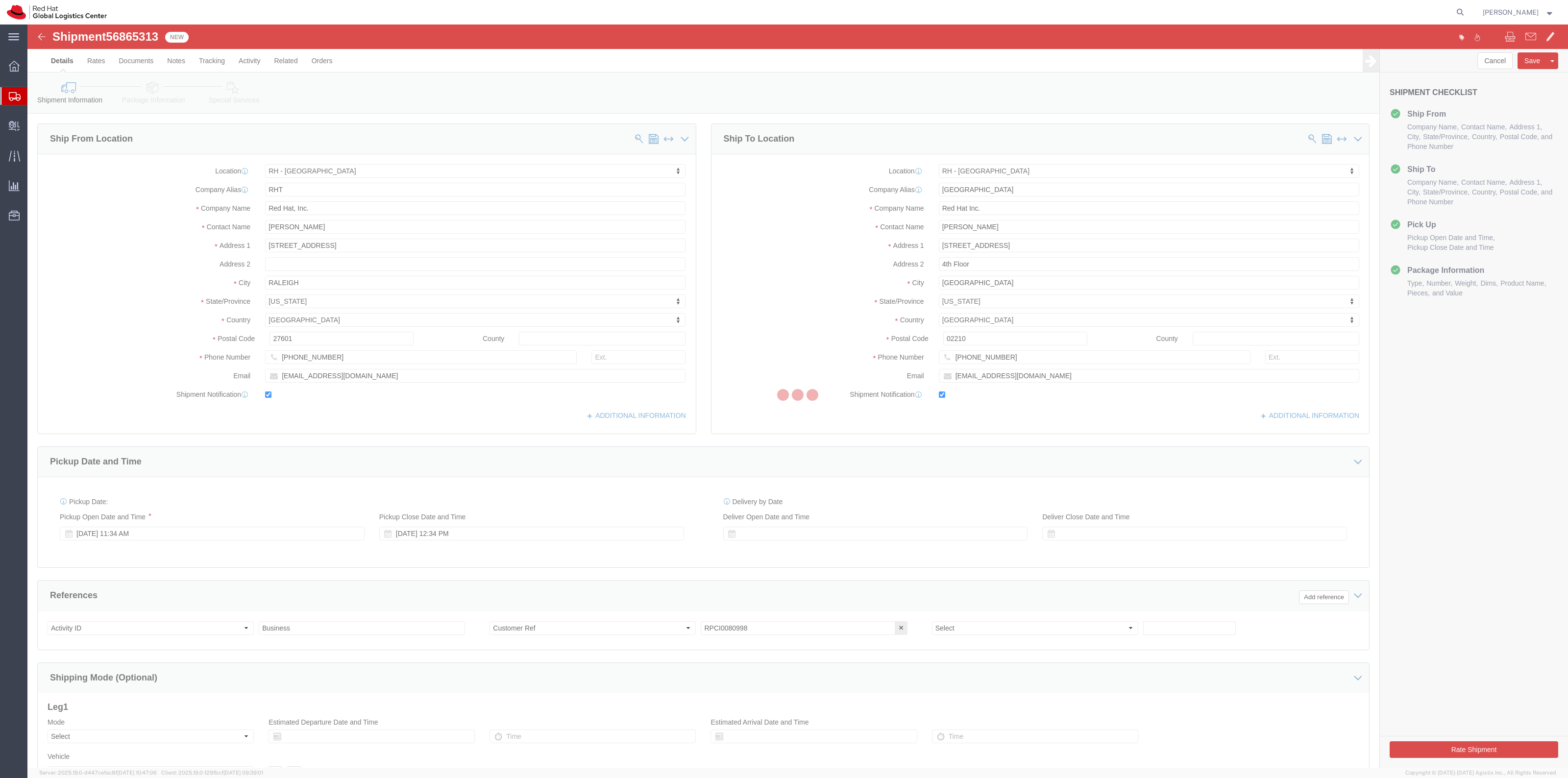
click at [149, 111] on div at bounding box center [798, 396] width 1541 height 743
click at [148, 111] on div at bounding box center [798, 396] width 1541 height 743
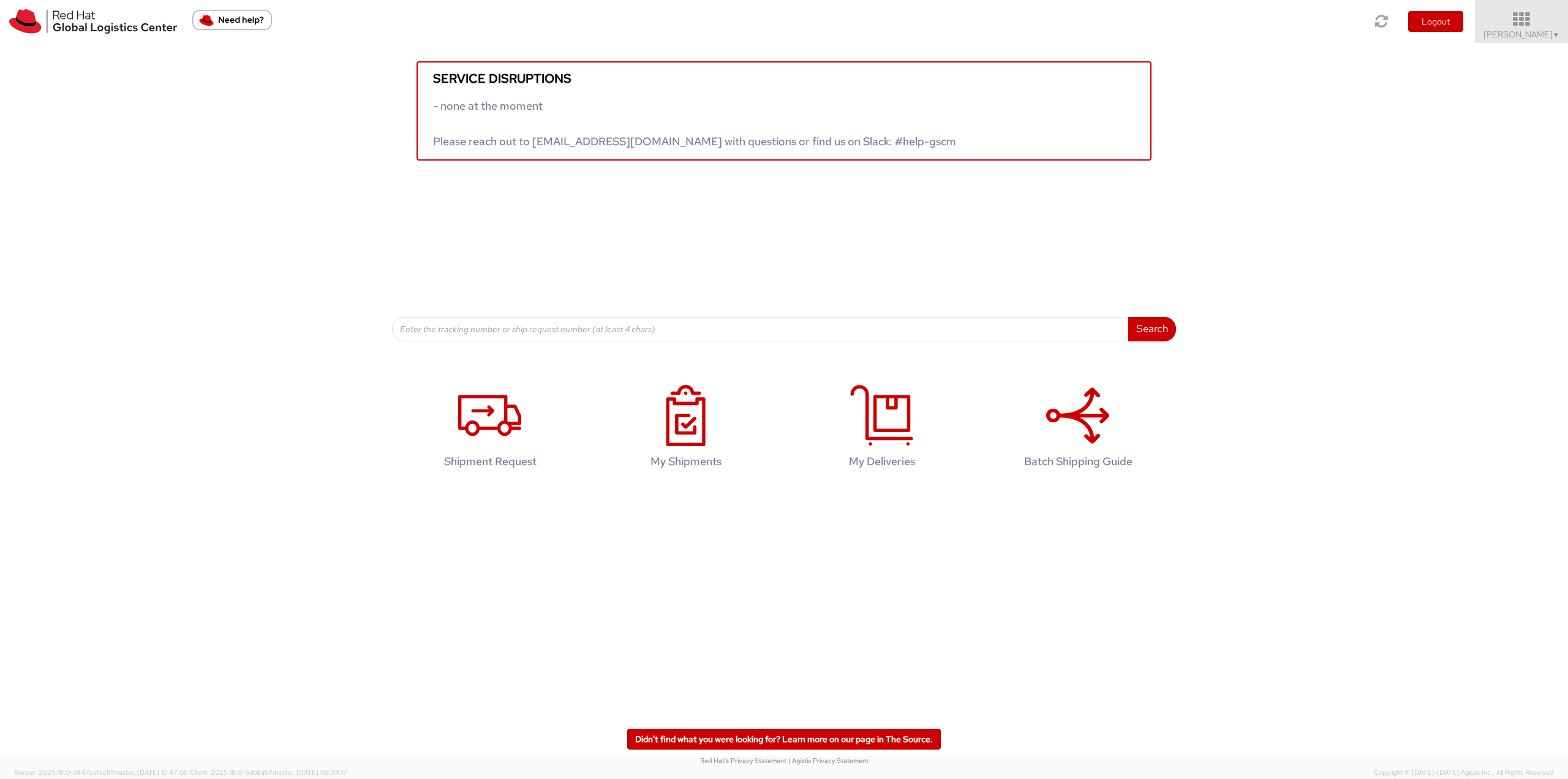
click at [1534, 13] on icon at bounding box center [1522, 20] width 107 height 17
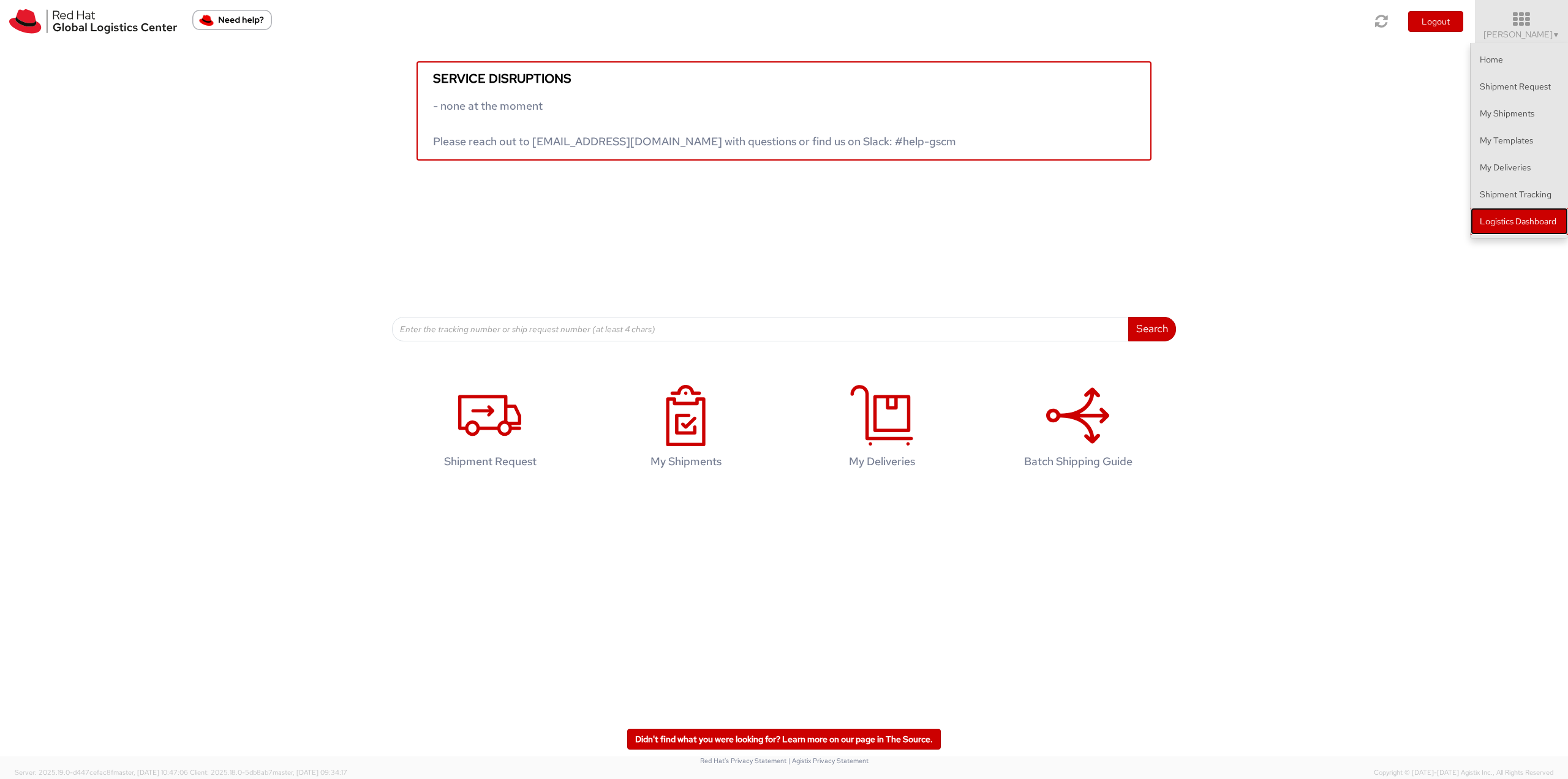
click at [1510, 216] on link "Logistics Dashboard" at bounding box center [1519, 221] width 98 height 27
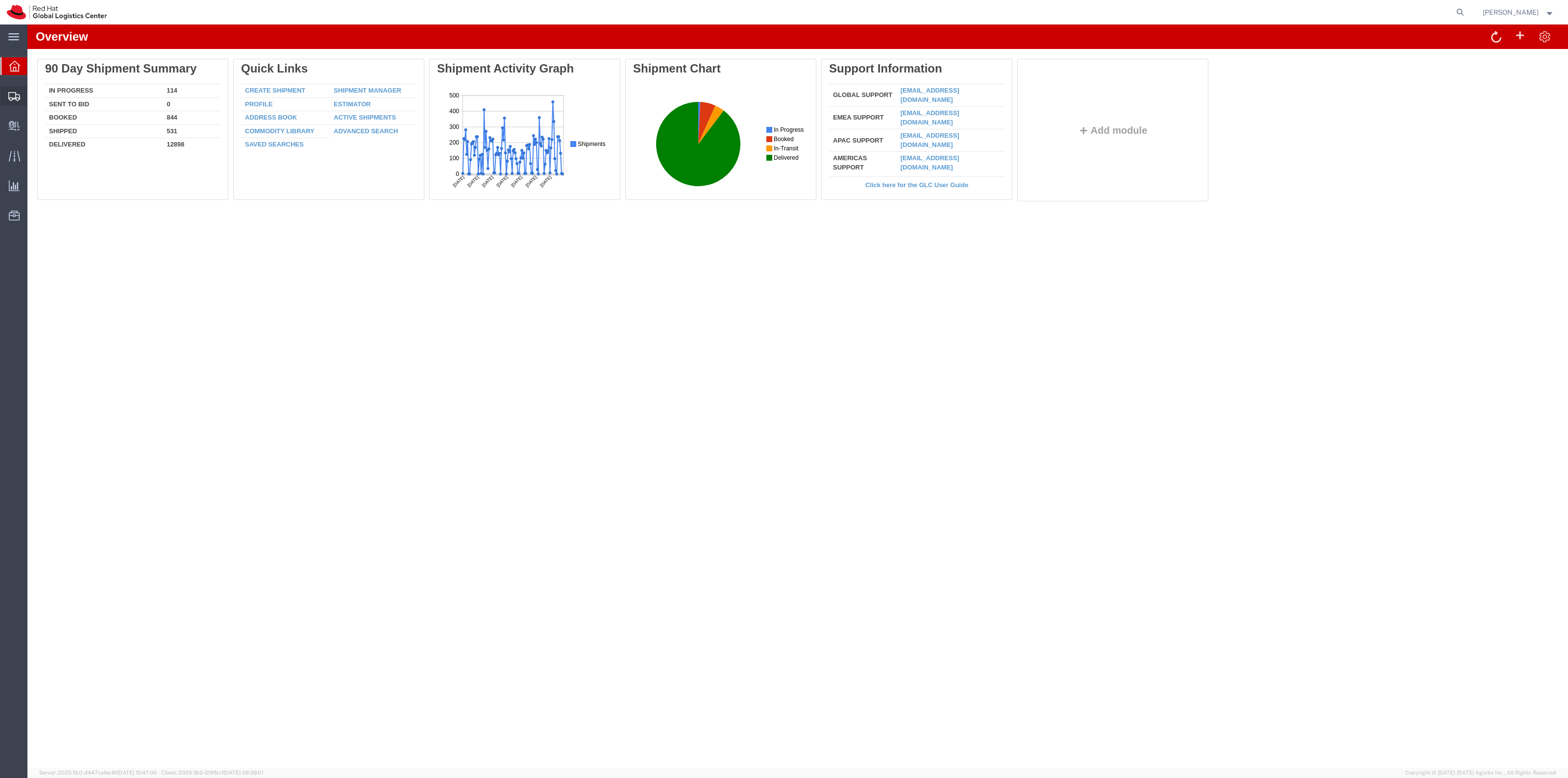
click at [0, 0] on span "Shipment Manager" at bounding box center [0, 0] width 0 height 0
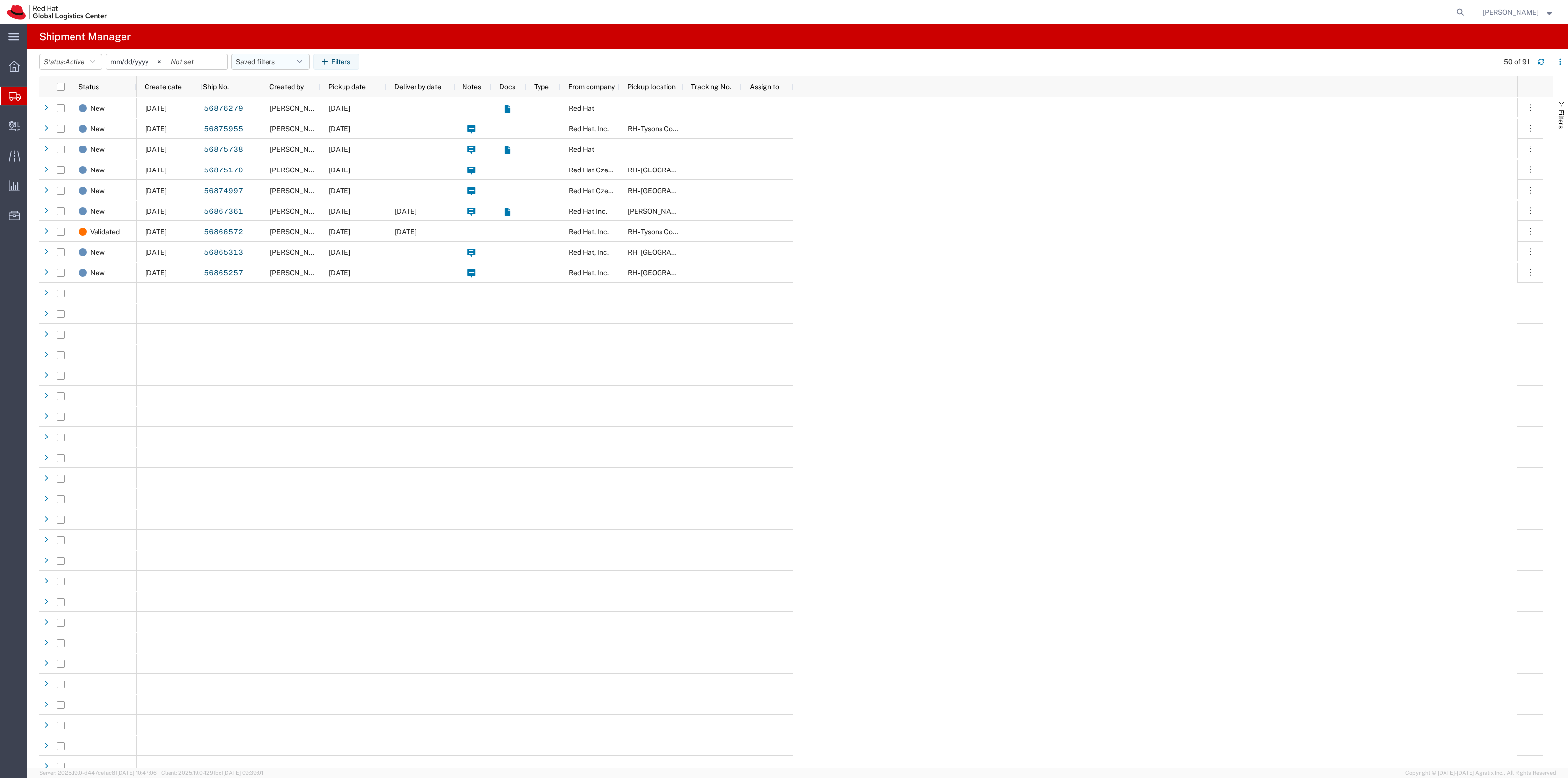
click at [251, 57] on button "Saved filters" at bounding box center [270, 61] width 78 height 15
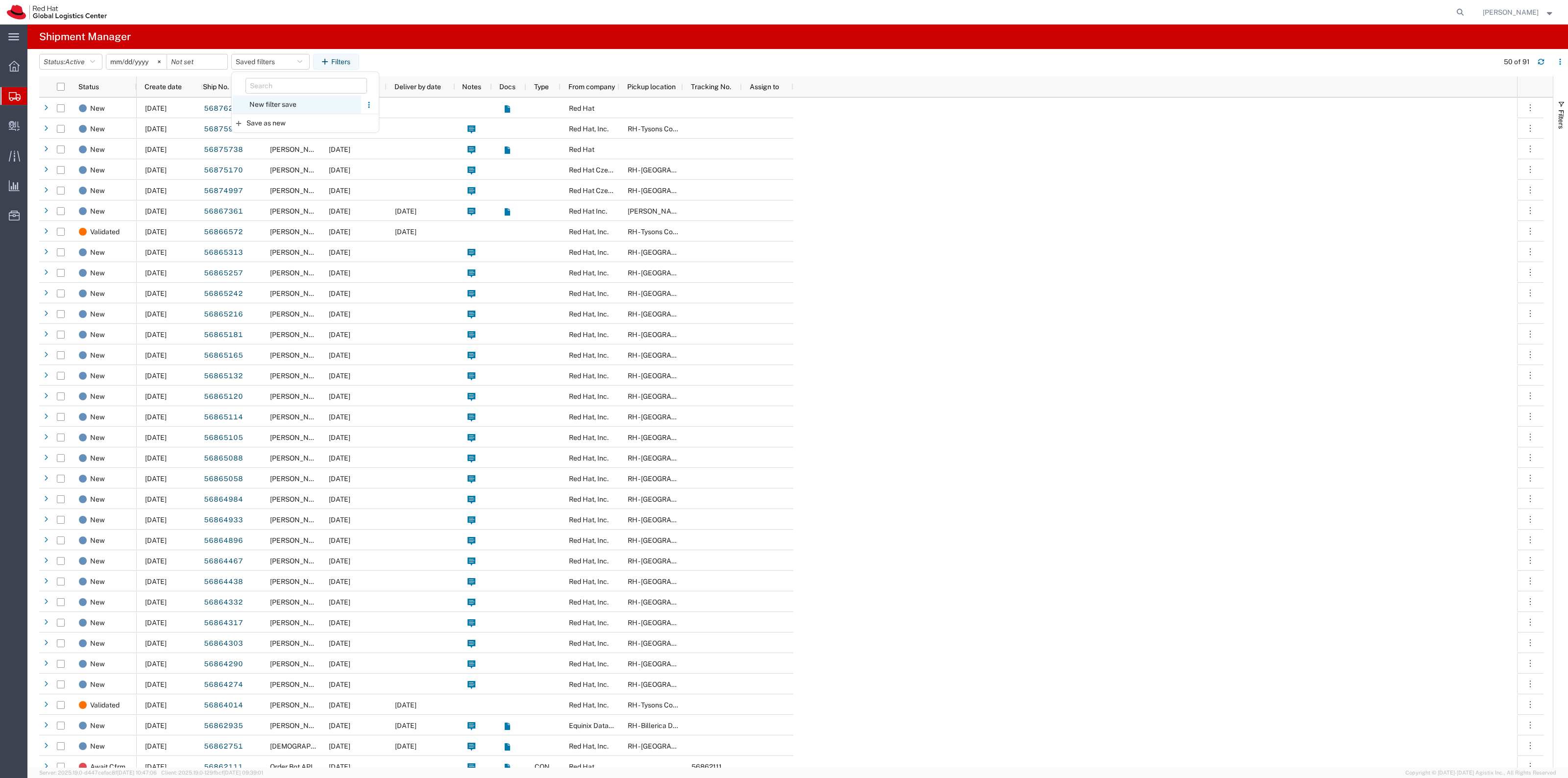
click at [277, 104] on span "New filter save" at bounding box center [297, 105] width 129 height 18
type input "[DATE]"
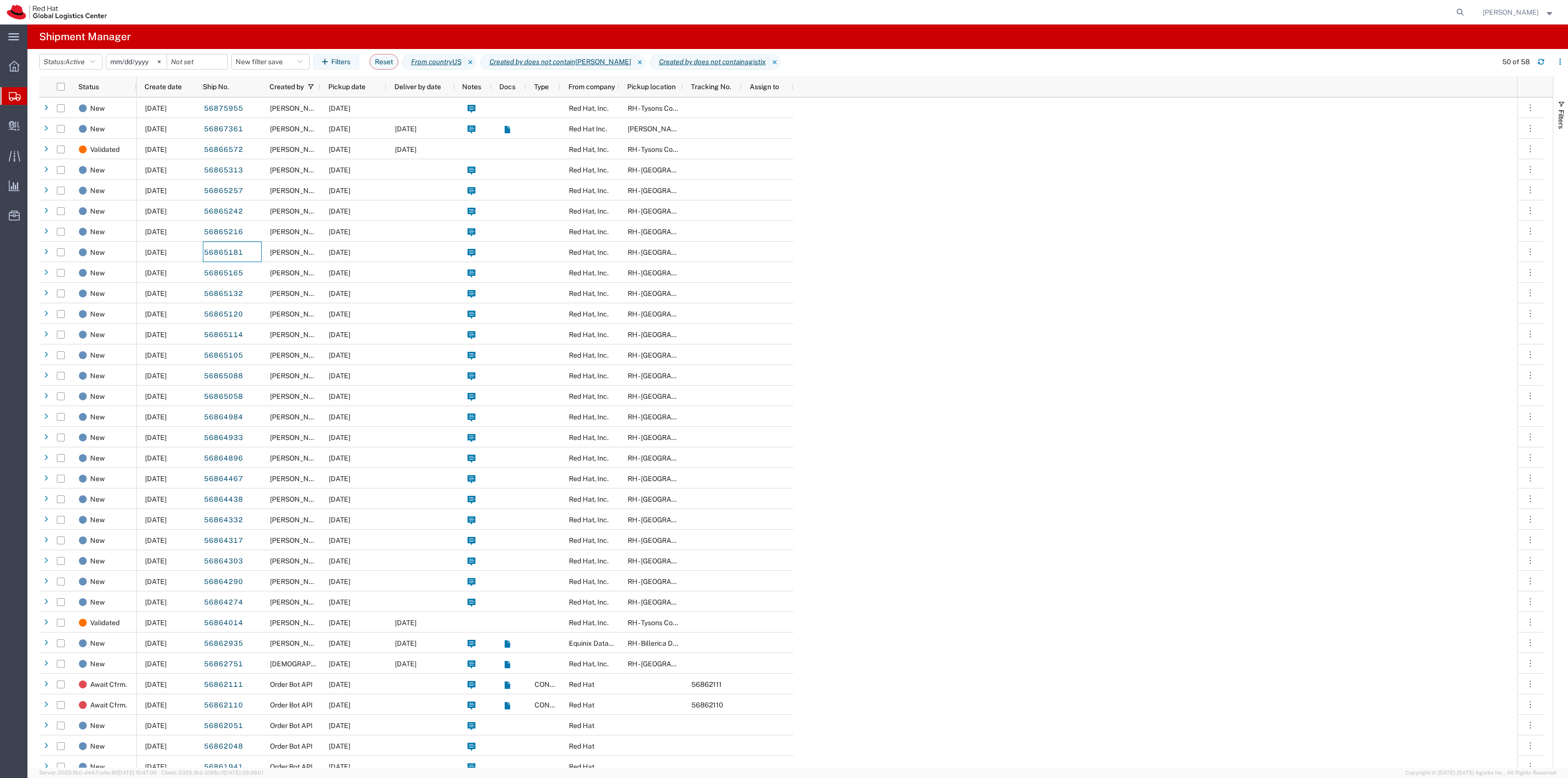
click at [0, 0] on span "Create Shipment" at bounding box center [0, 0] width 0 height 0
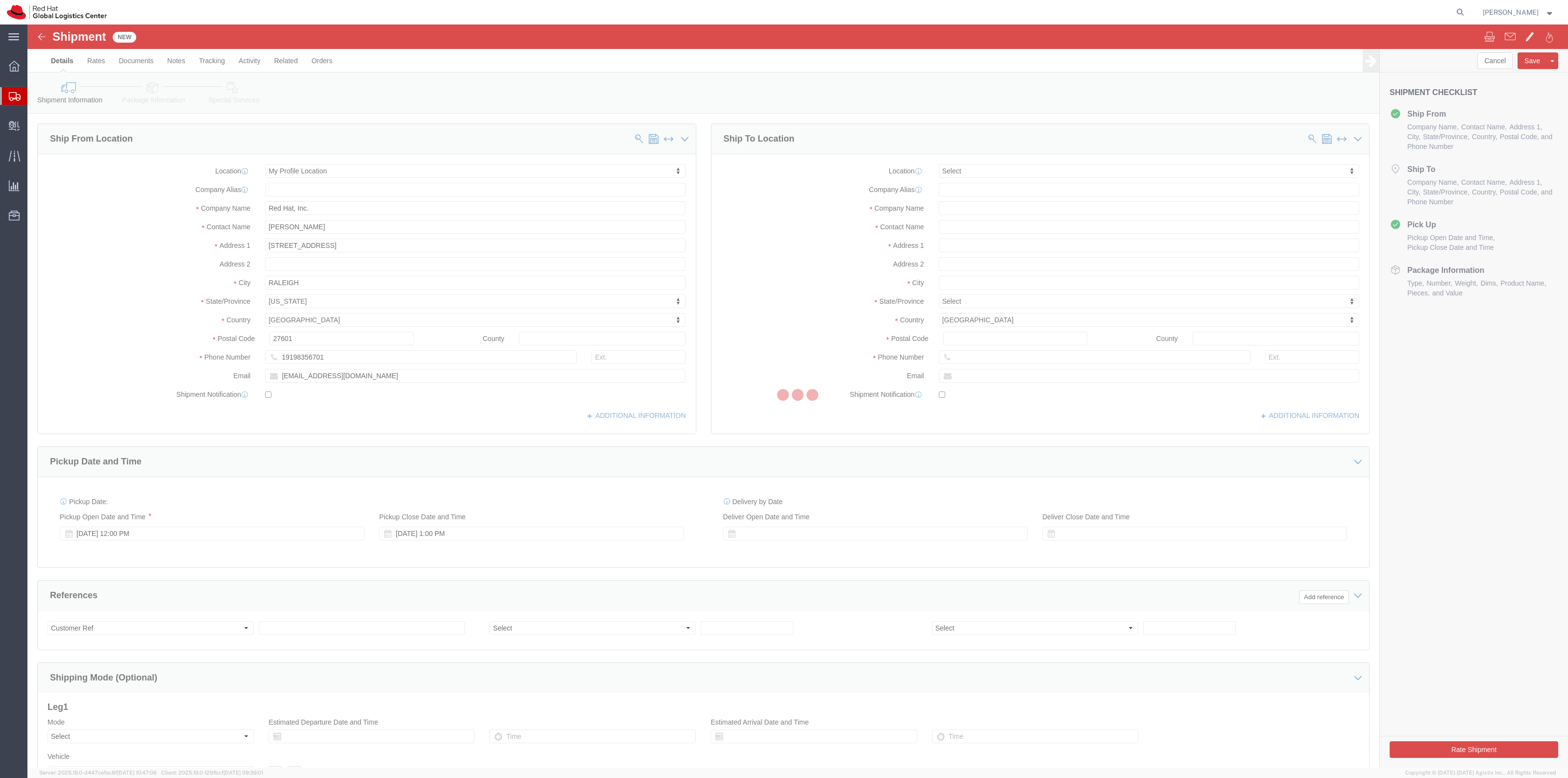
select select
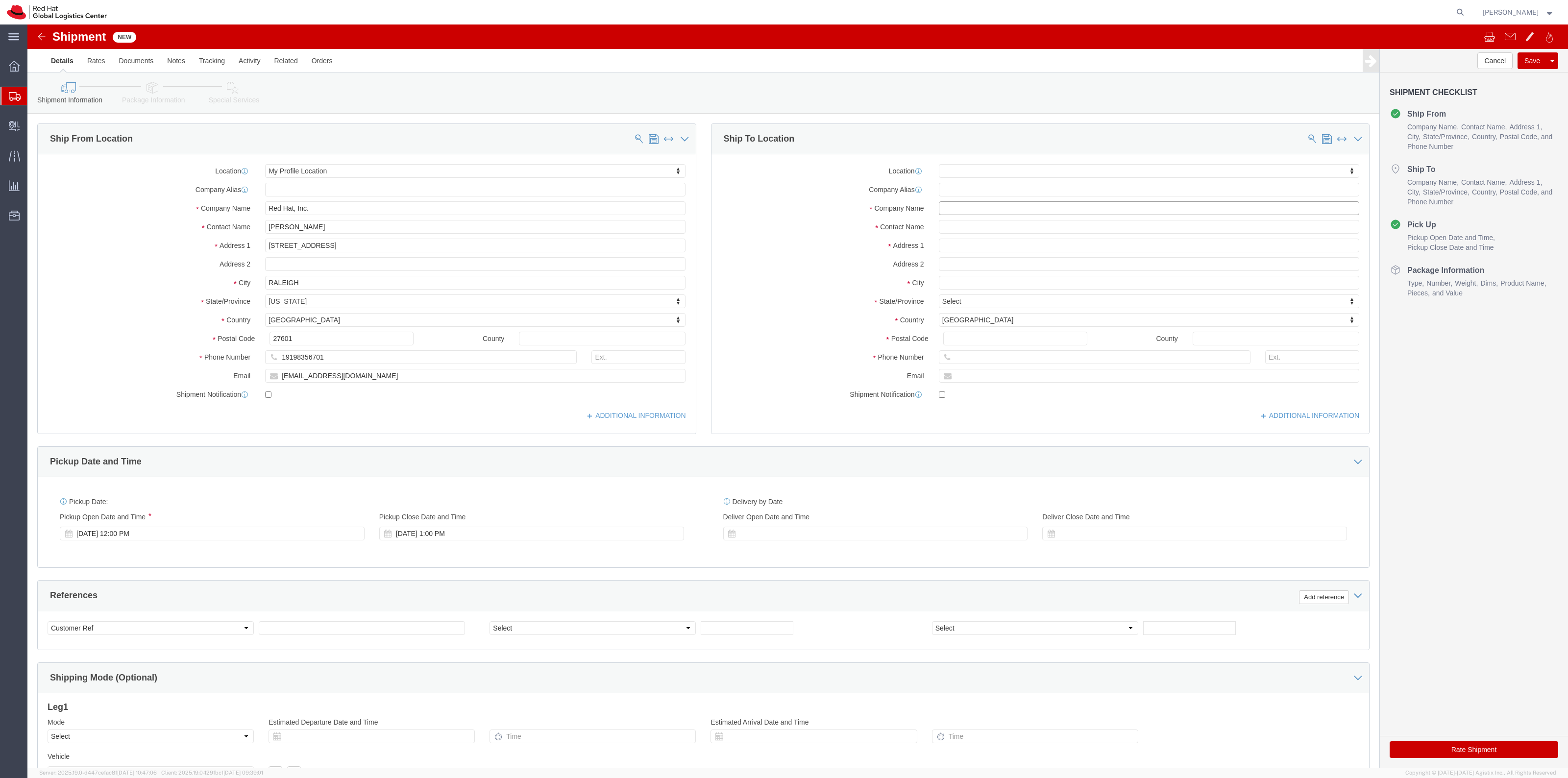
click input "text"
type input "Ali Cooper"
click p "- Red Hat, Inc. - (Ali Cooper) 1600 International Drive, Suite 800, 8E415, MCLE…"
select select "38038"
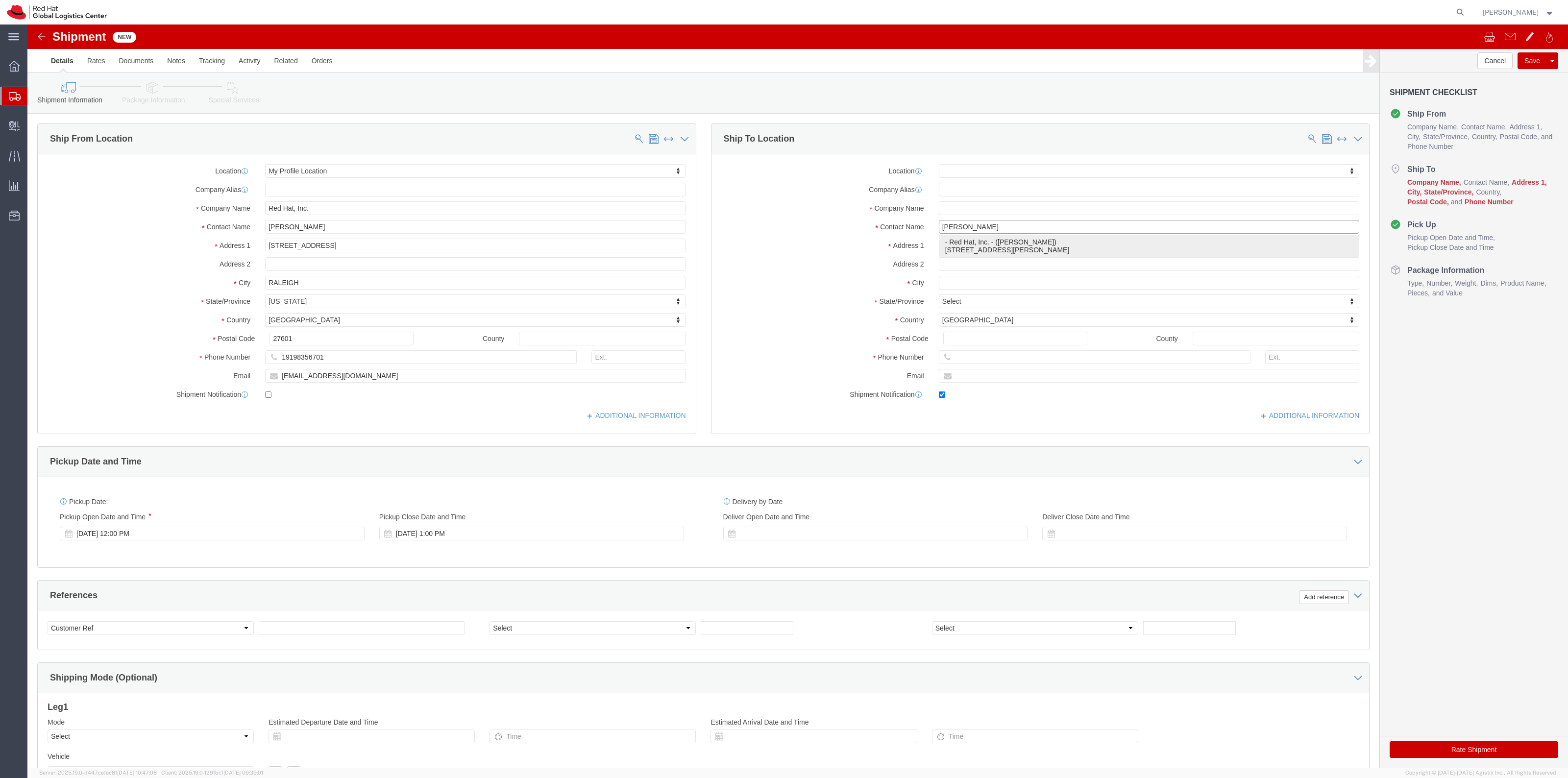
type input "Red Hat, Inc."
type input "1600 International Drive"
type input "Suite 800"
type input "MCLEAN"
type input "22102"
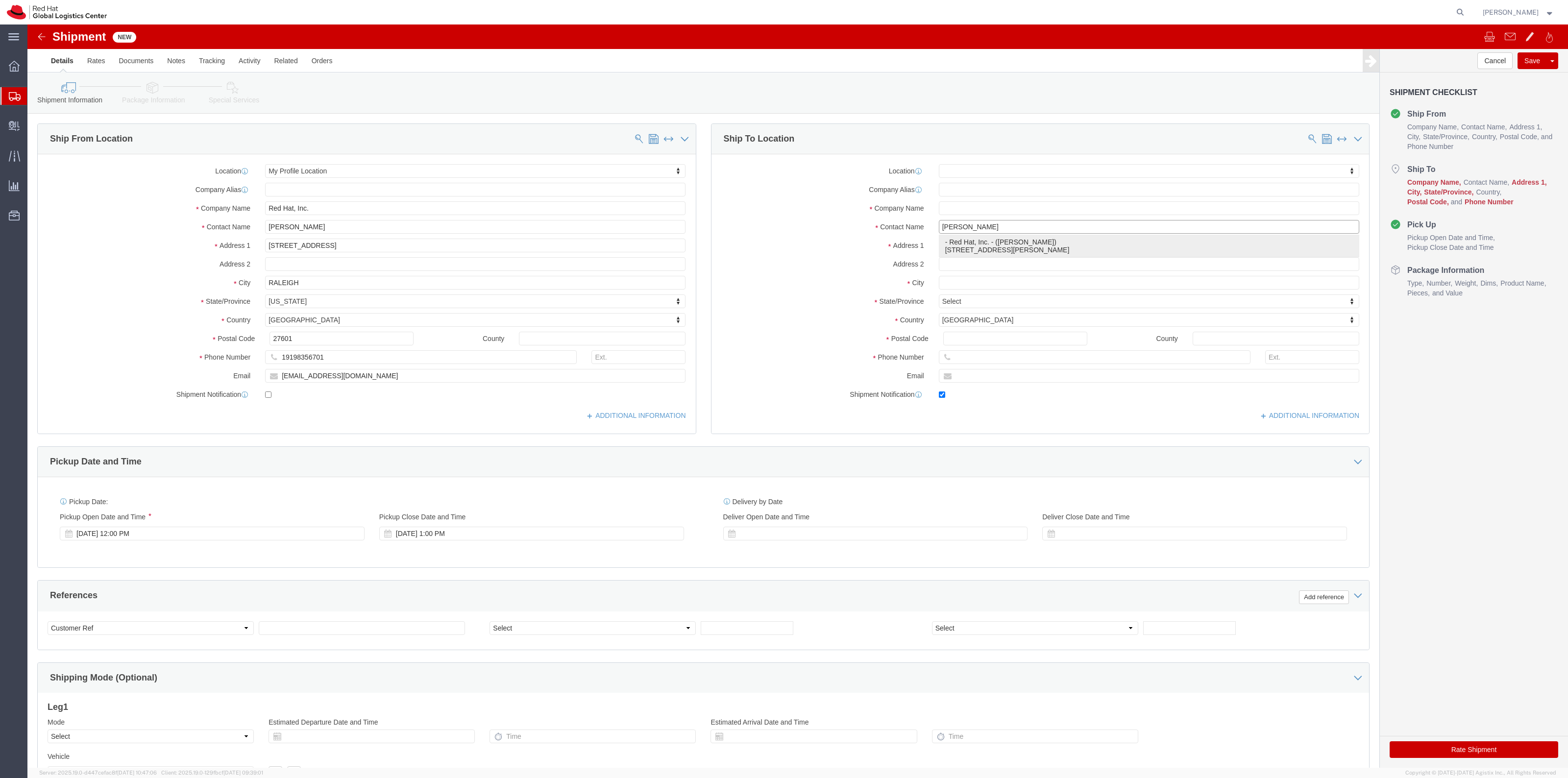
type input "15714218125"
type input "acooper@redhat.com"
checkbox input "true"
type input "Ali Cooper"
select select "VA"
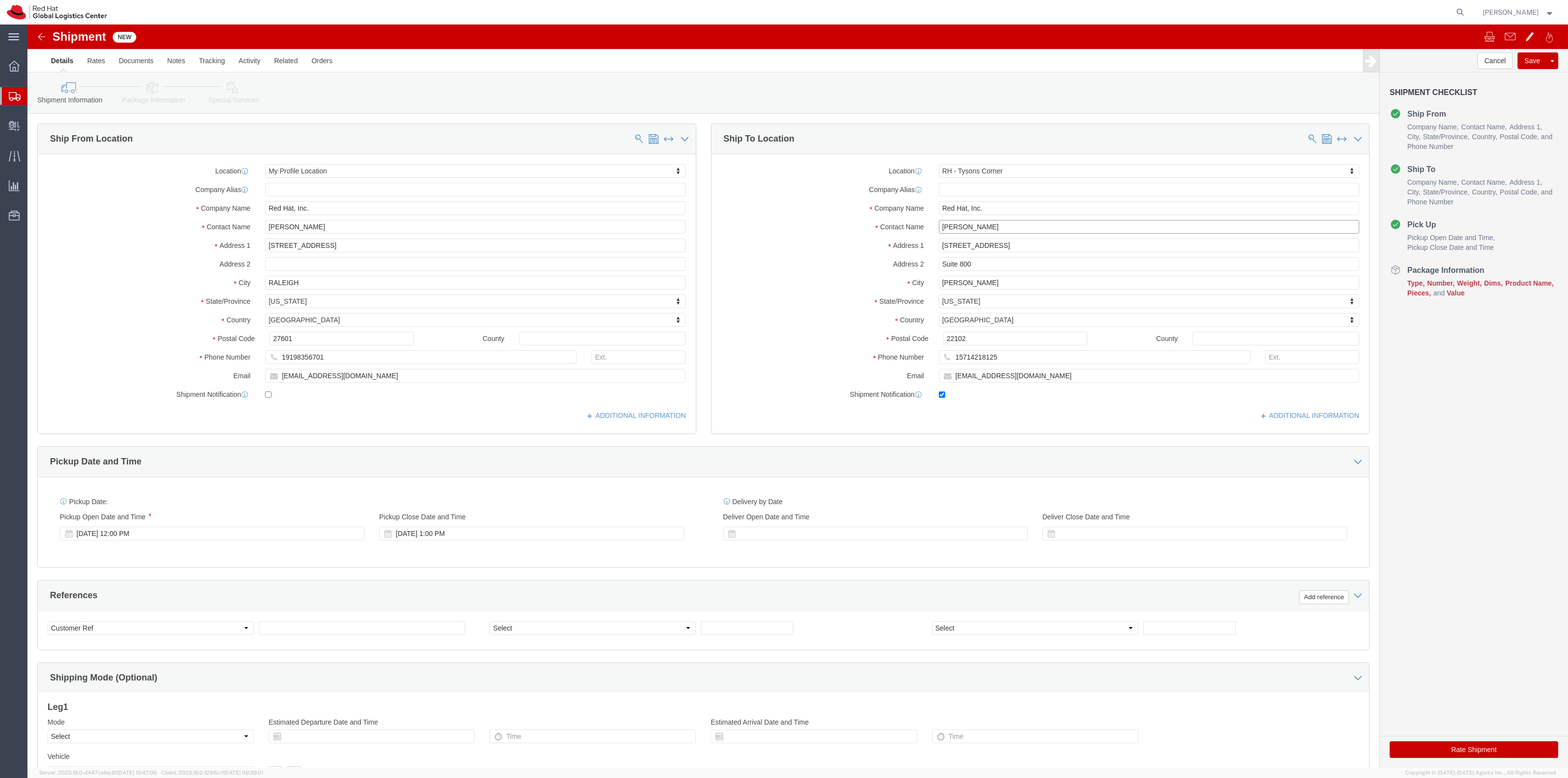
type input "Ali Cooper"
click link "Package Information"
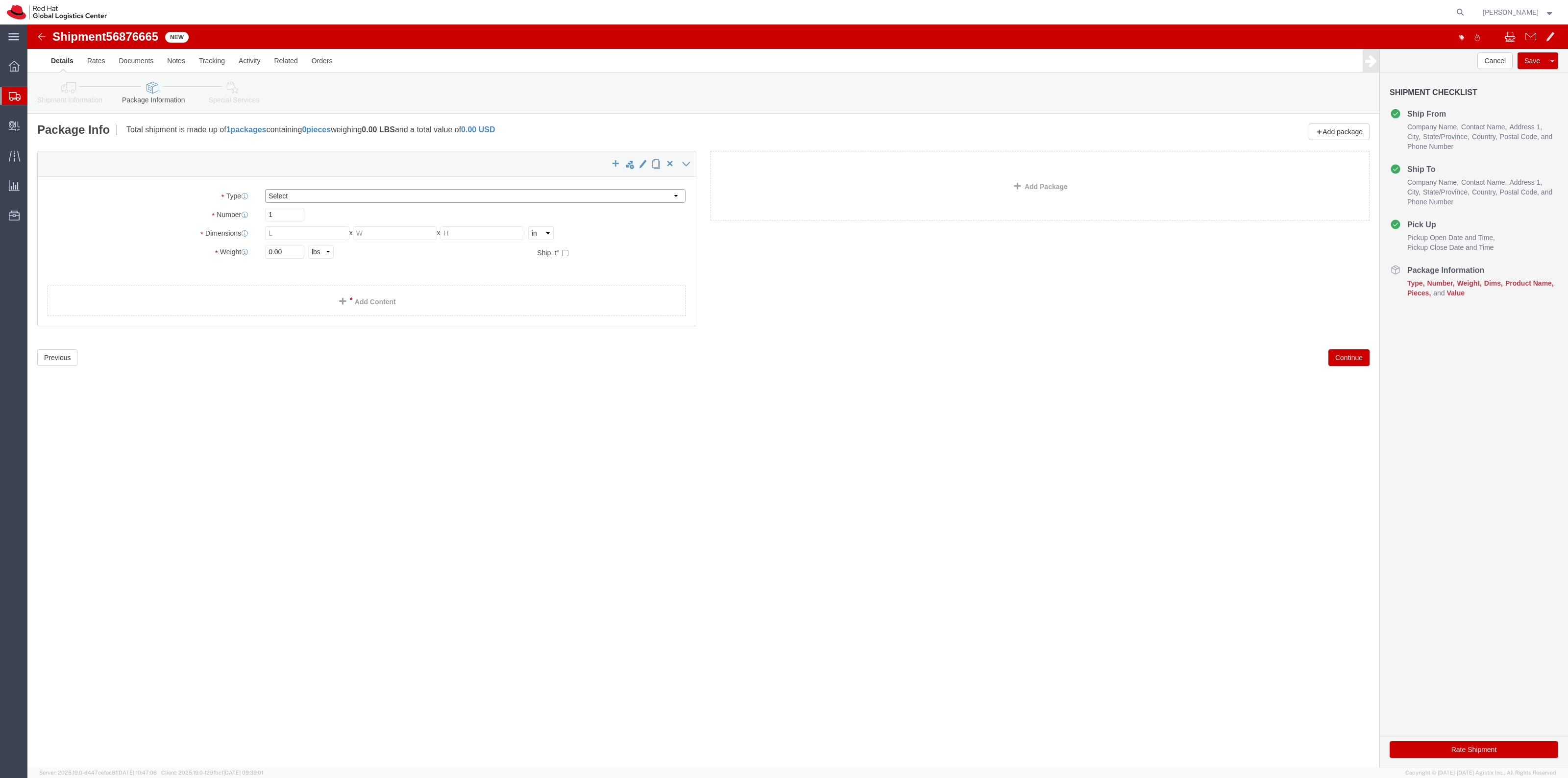
click select "Select Case(s) Crate(s) Envelope Large Box Medium Box PAK Skid(s) Small Box Sma…"
select select "YRPK"
click select "Select Case(s) Crate(s) Envelope Large Box Medium Box PAK Skid(s) Small Box Sma…"
click input "text"
type input "14"
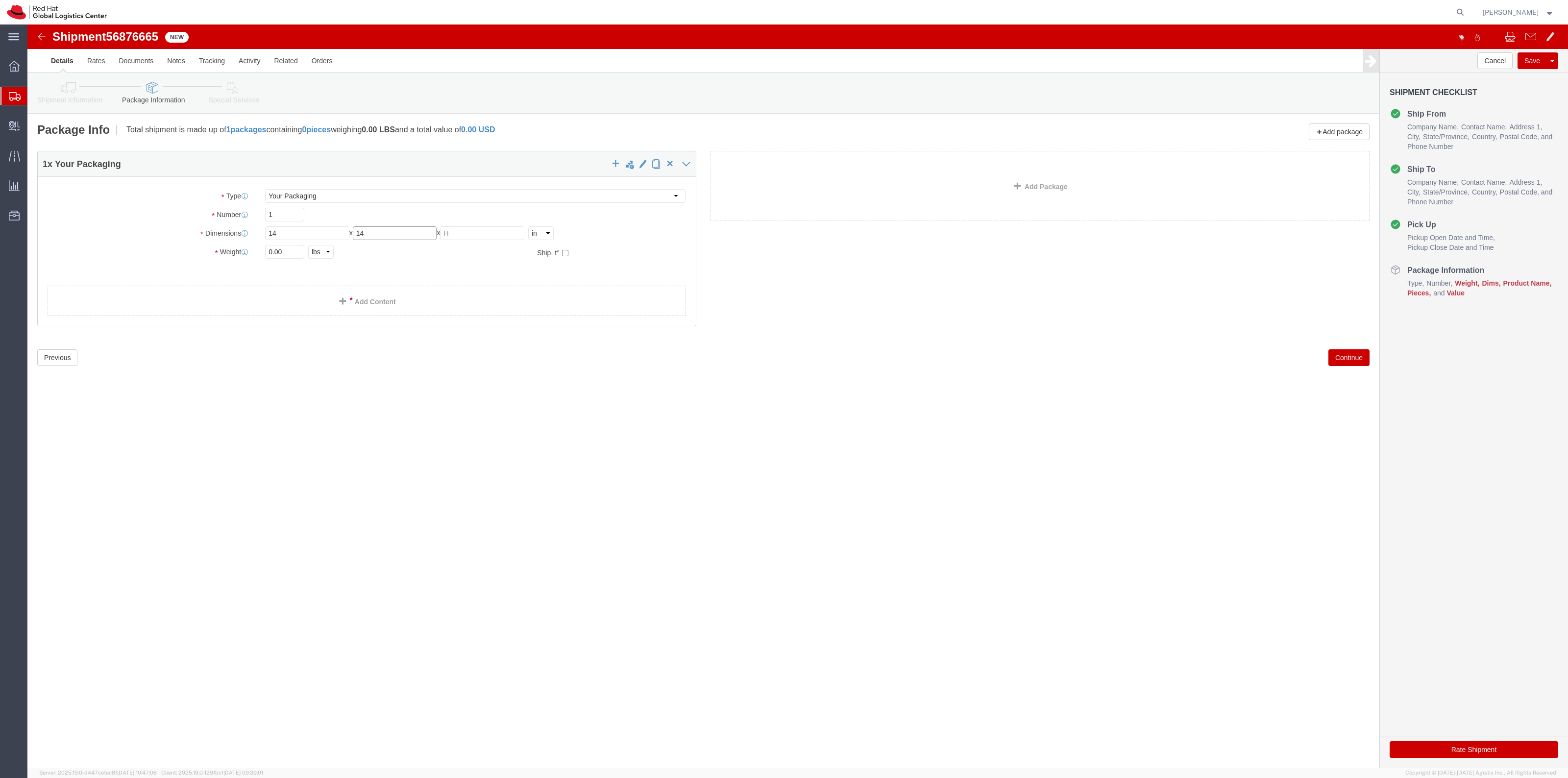
type input "14"
type input "10"
type input "9"
click link "Add Content"
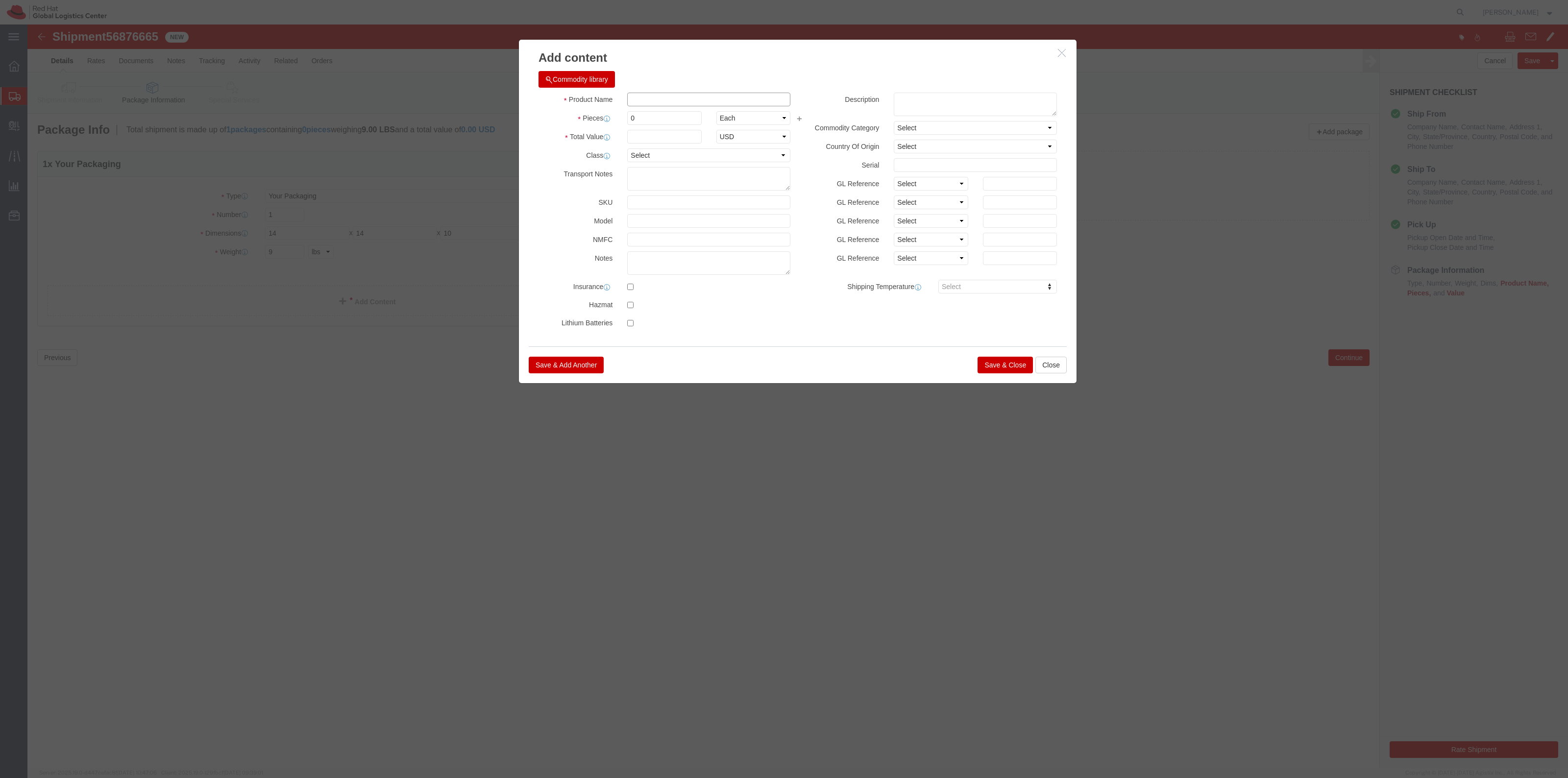
click input "text"
type input "Back packs"
type input "4"
click input "text"
click div "Product Name Back packs Pieces 4 Select Bag Barrels 100Board Feet Bottle Box Bl…"
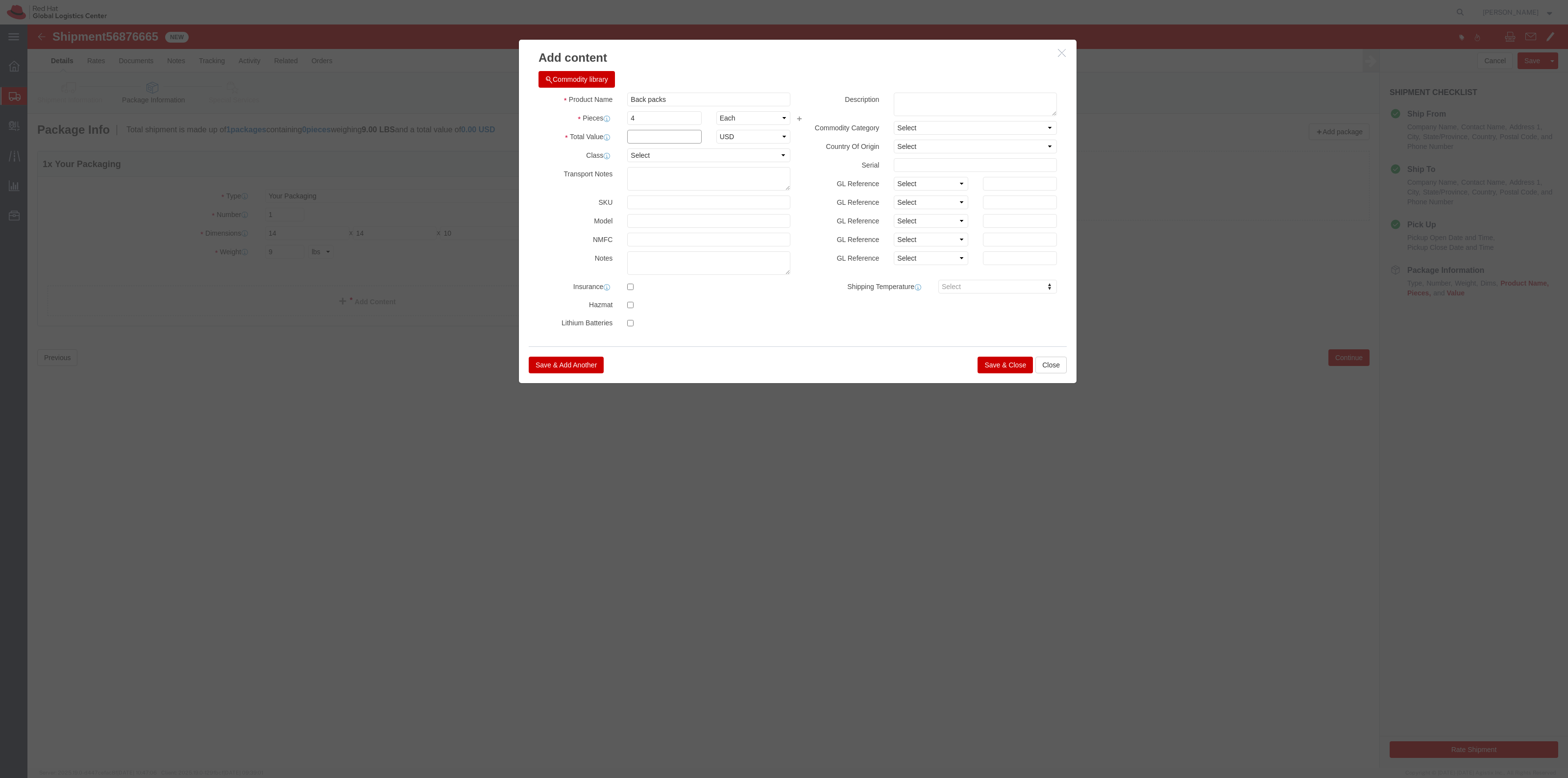
click input "text"
type input "107.92"
click input "Back packs"
type input "Backpacks"
click button "Save & Close"
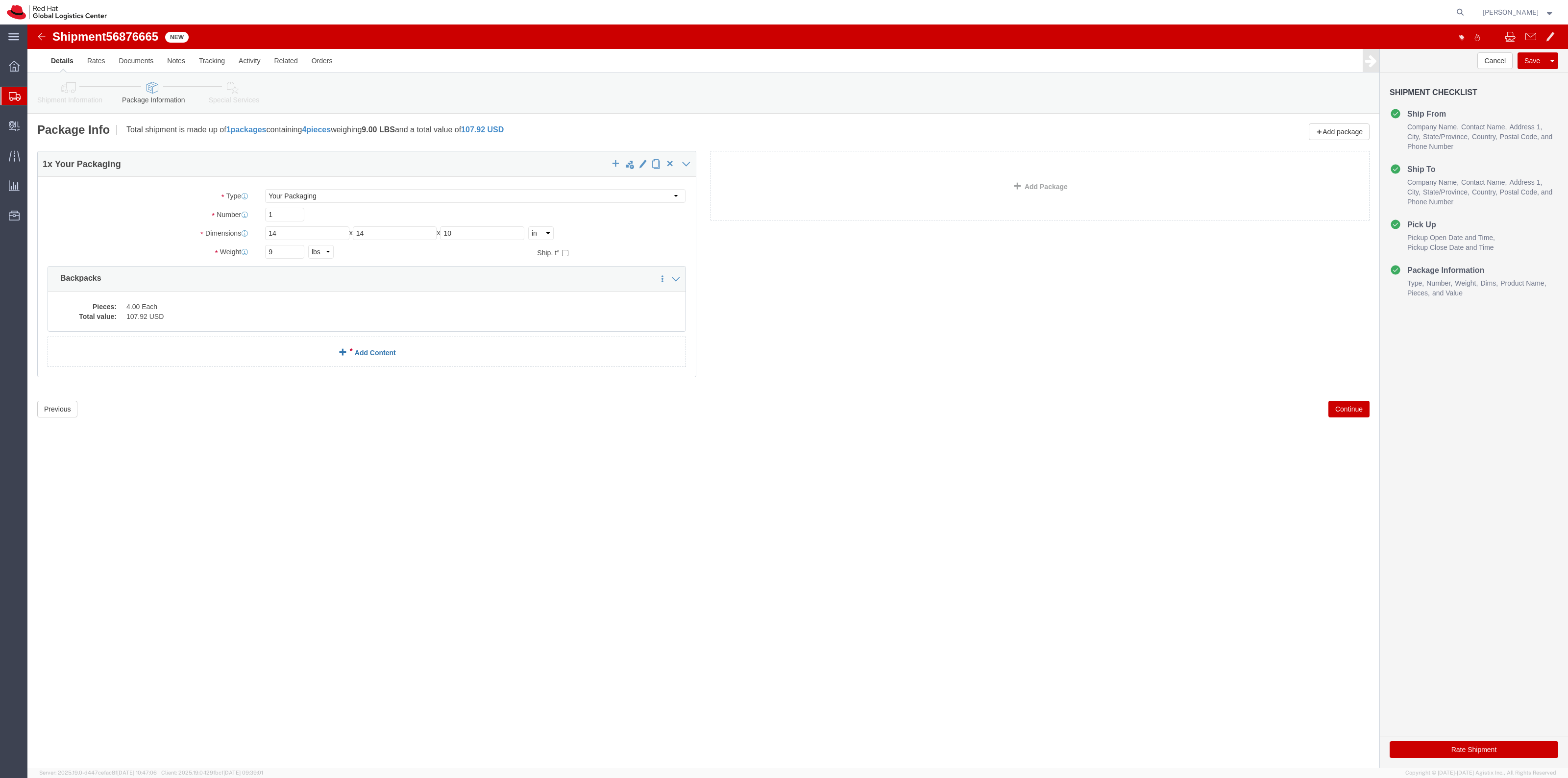
click link "Add Content"
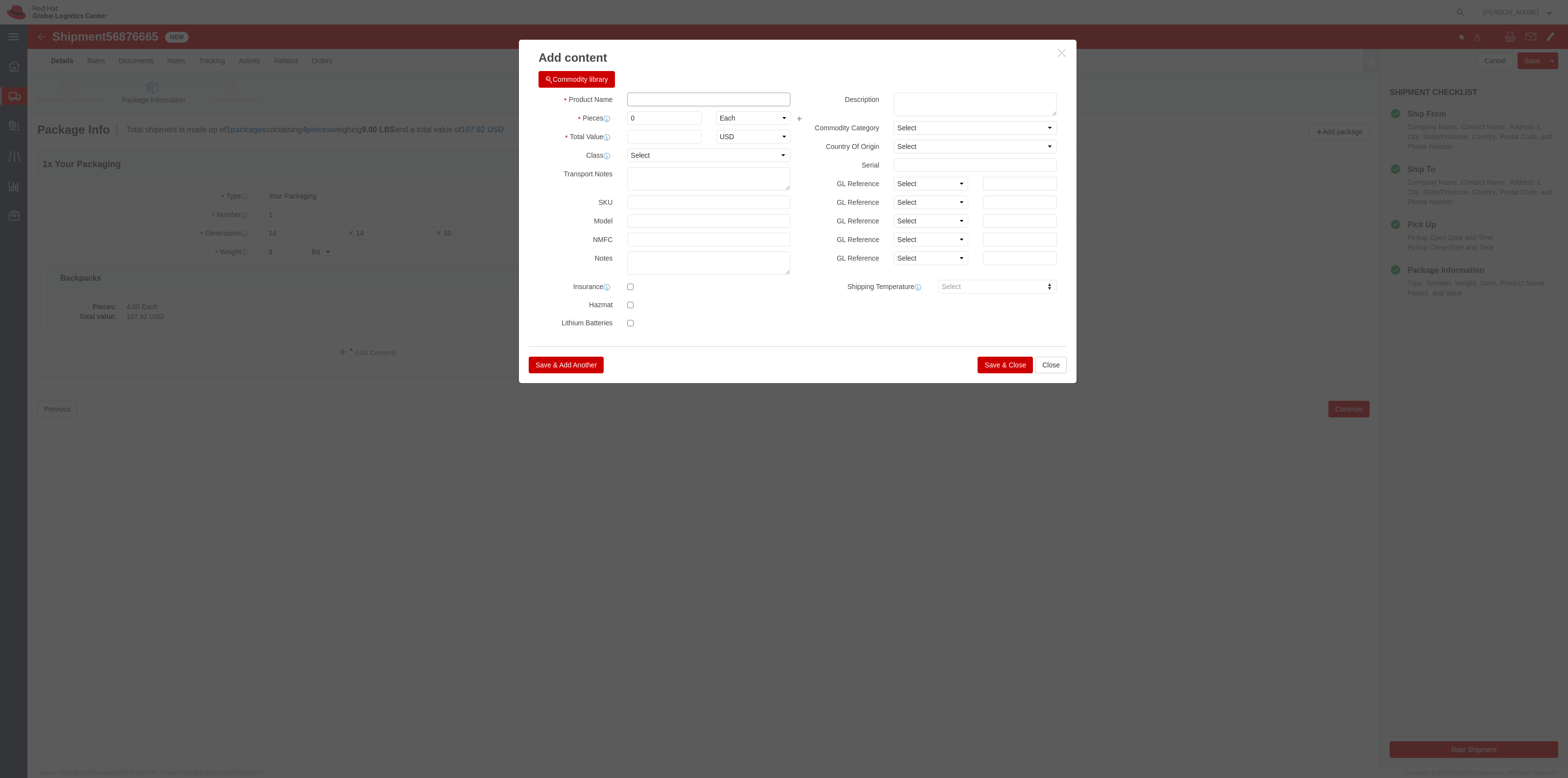
click input "text"
type input "Journal/Note book"
type input "4"
click div "Product Name Journal/Note book Journal Pieces 4 Select Bag Barrels 100Board Fee…"
click input "text"
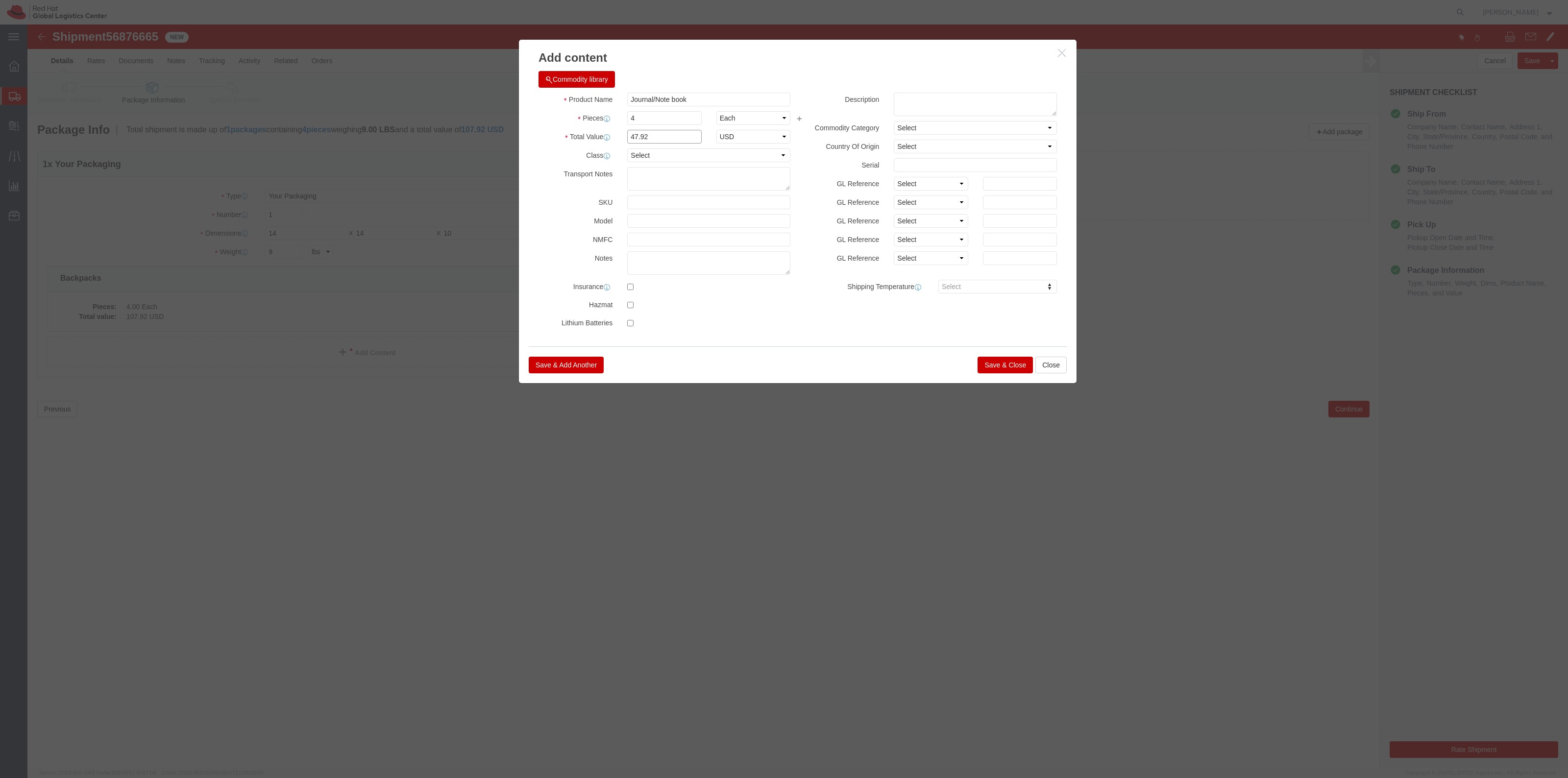
type input "47.92"
click button "Save & Close"
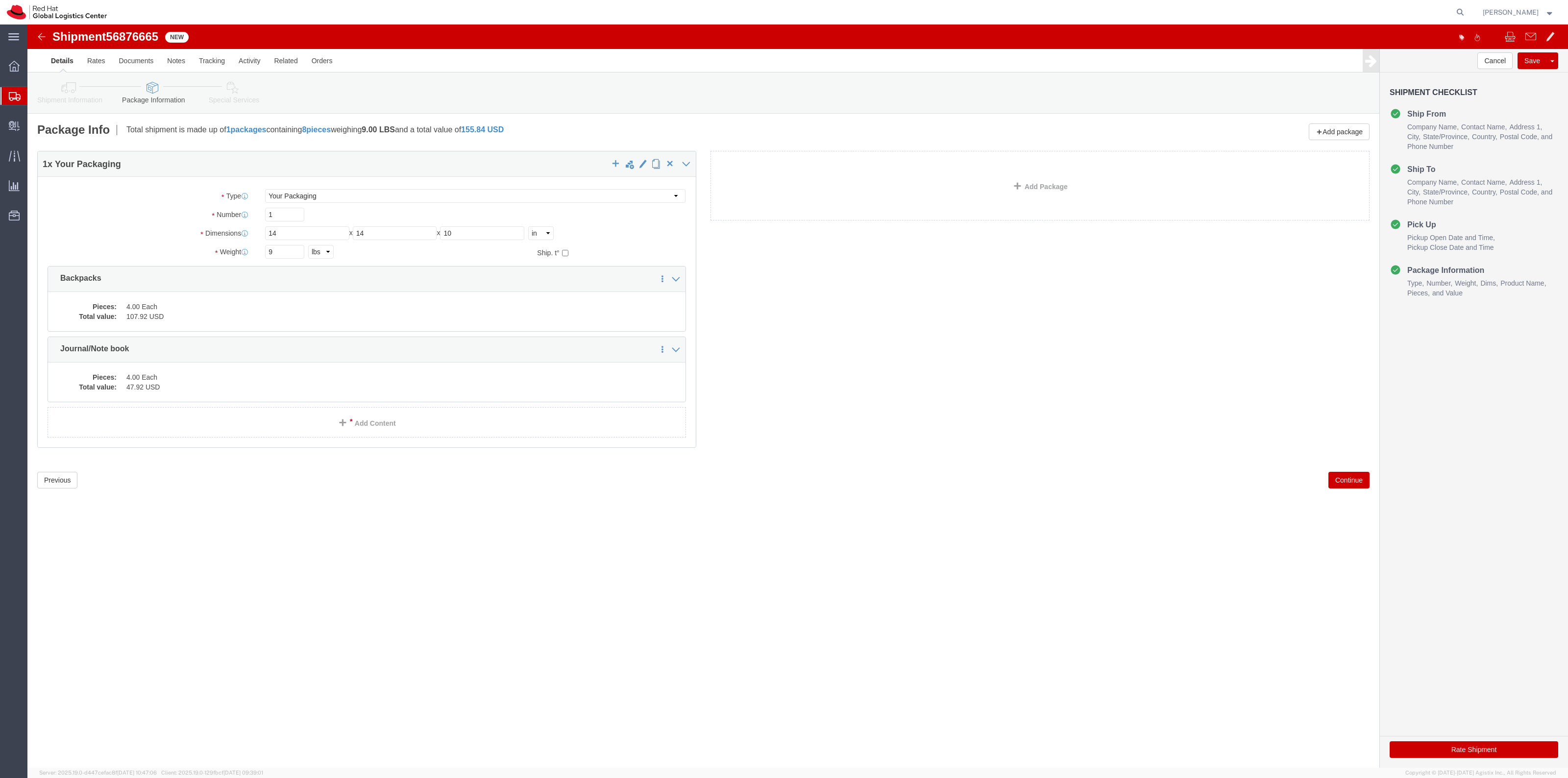
click link "Add Content"
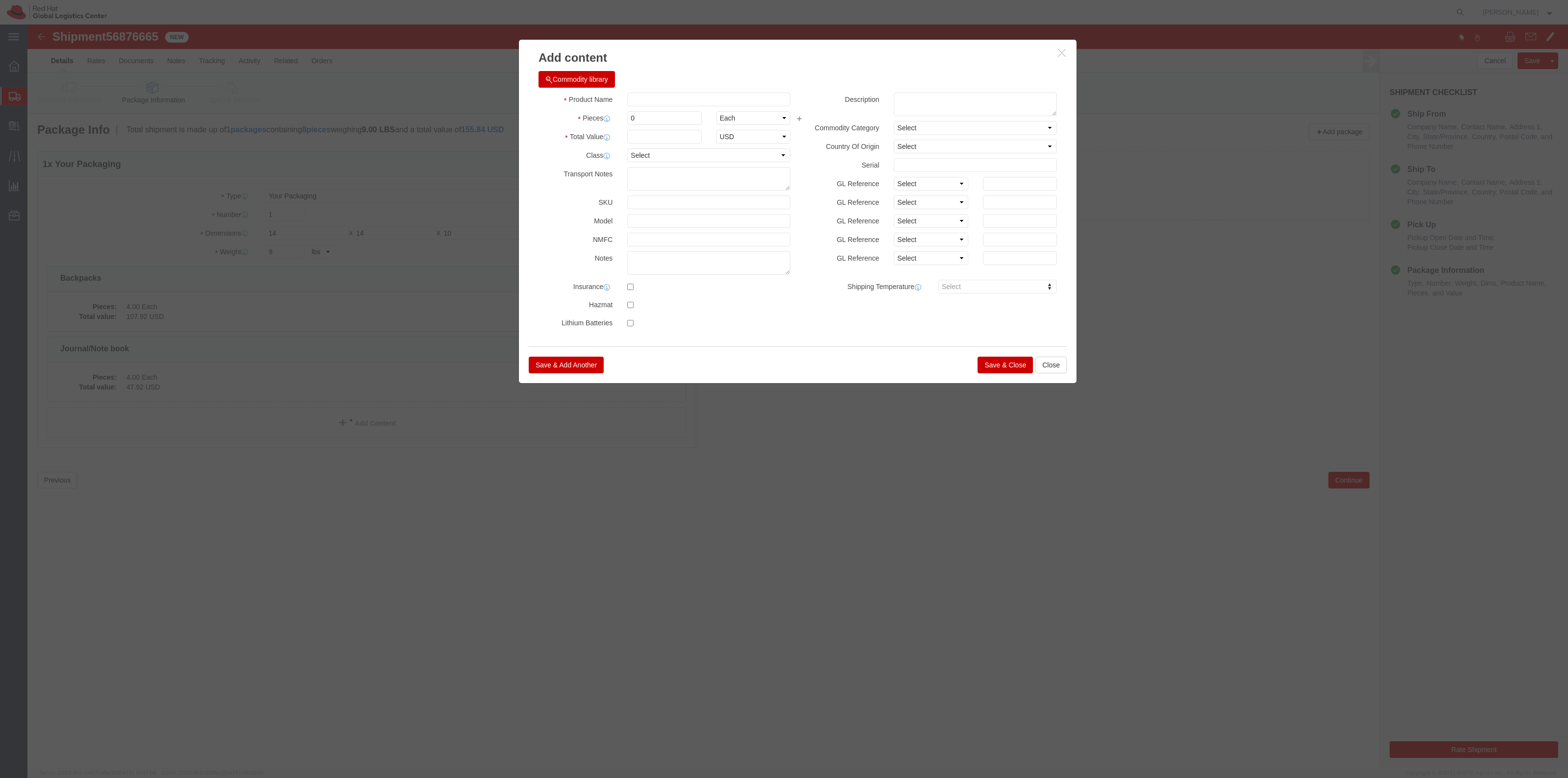
click div "Commodity library"
click input "text"
type input "Stickers"
type input "4"
click input "text"
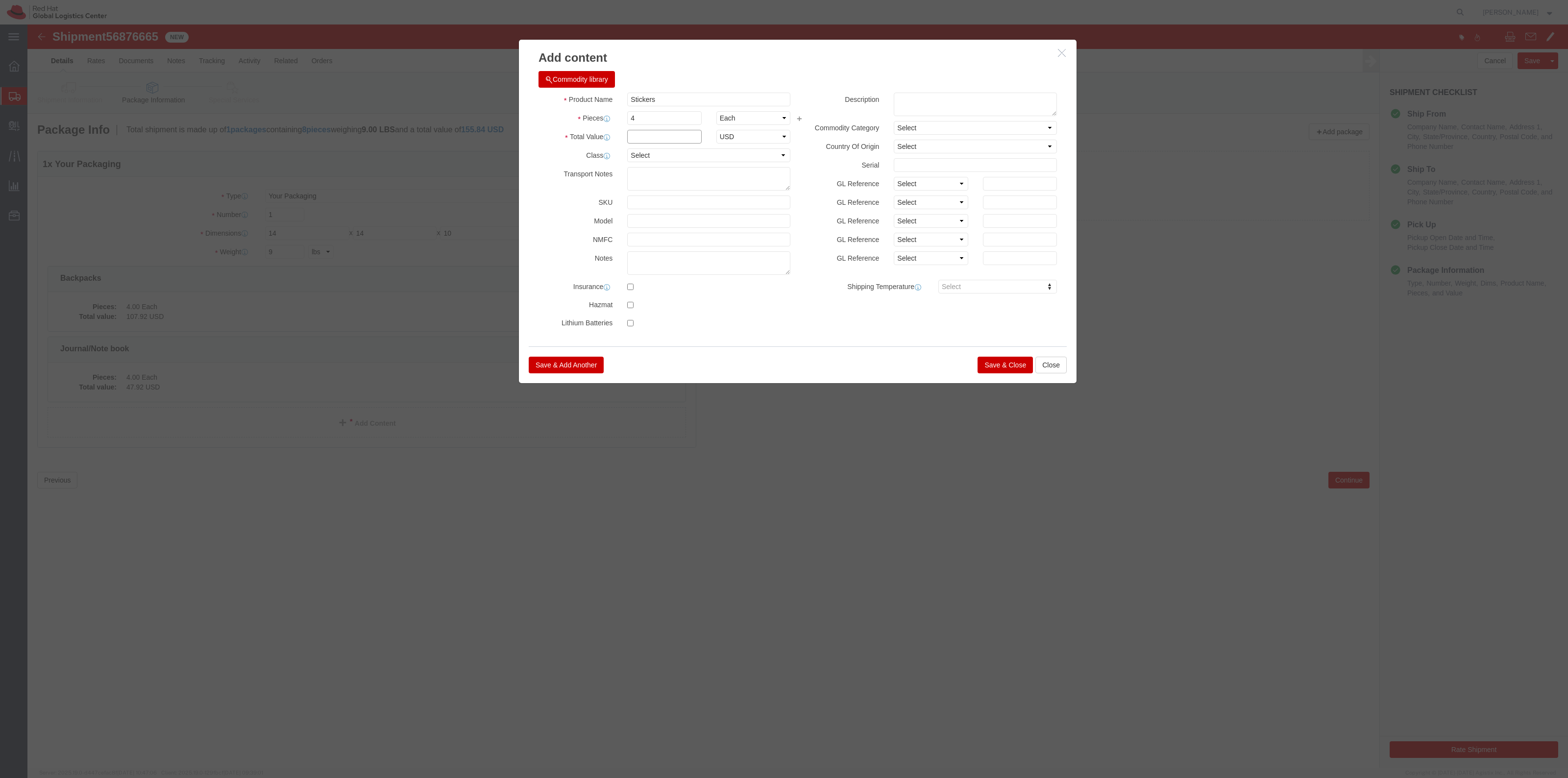
click input "text"
type input "9.60"
click button "Save & Close"
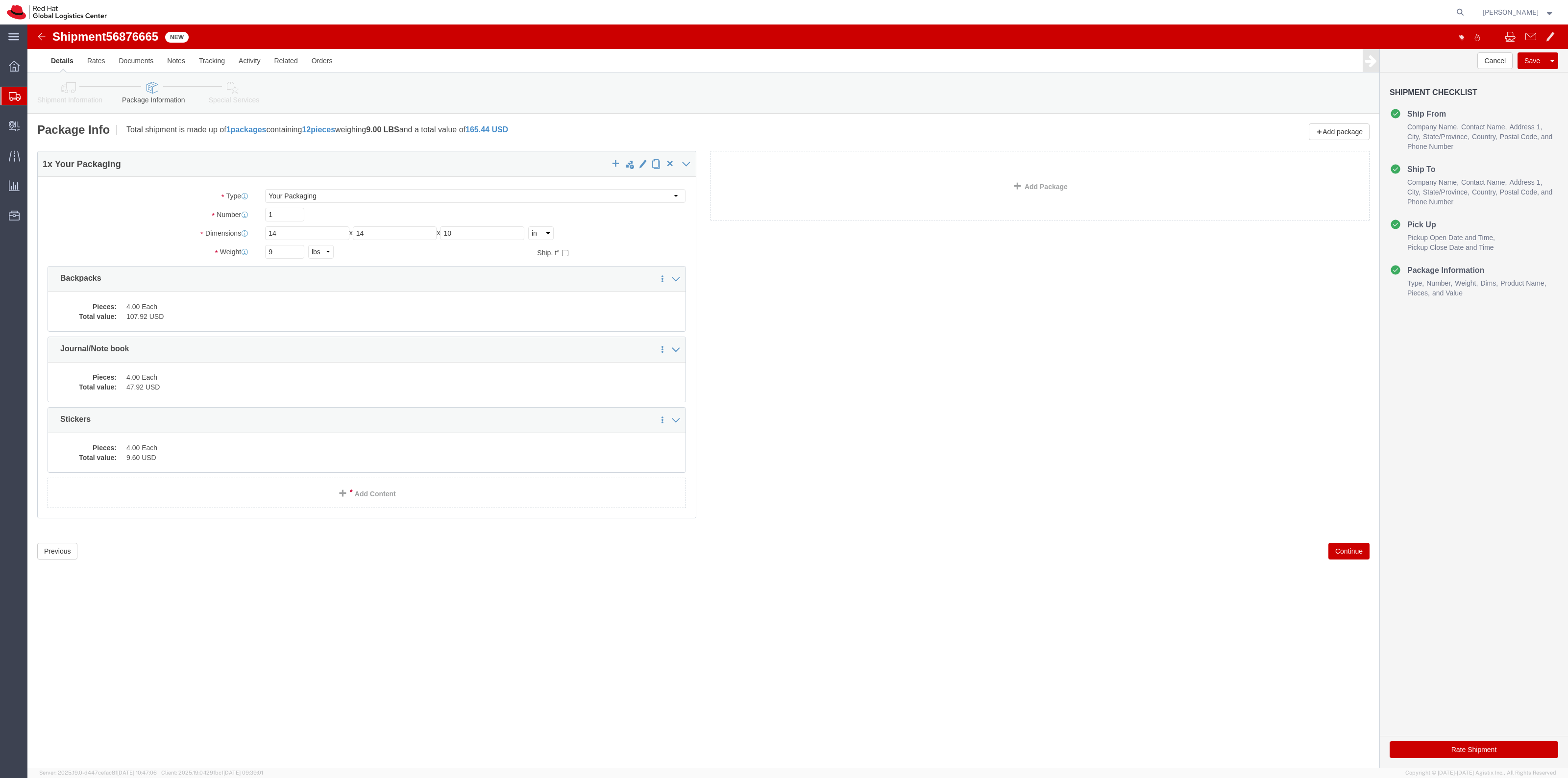
click link "Special Services"
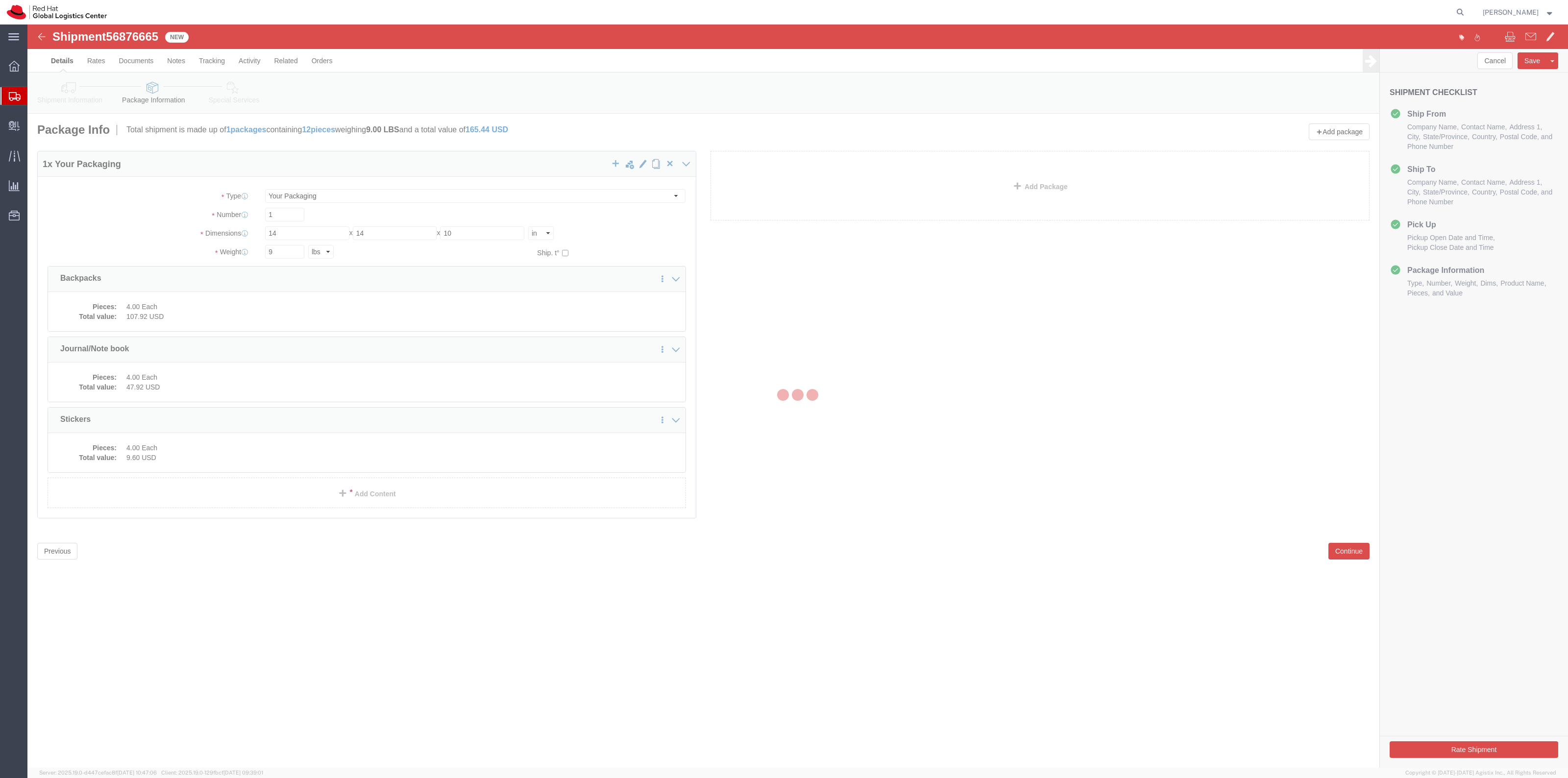
select select
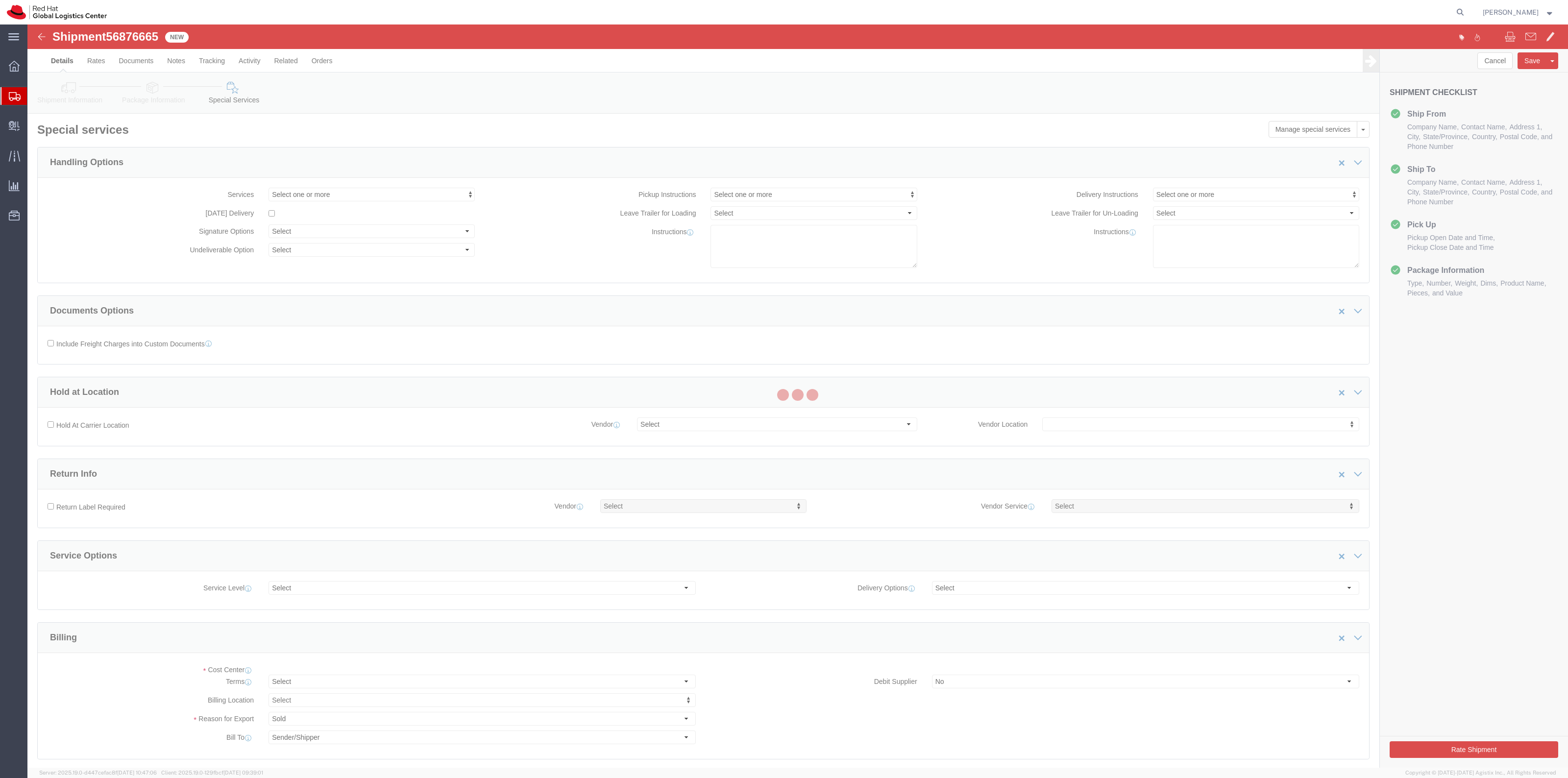
select select "COSTCENTER"
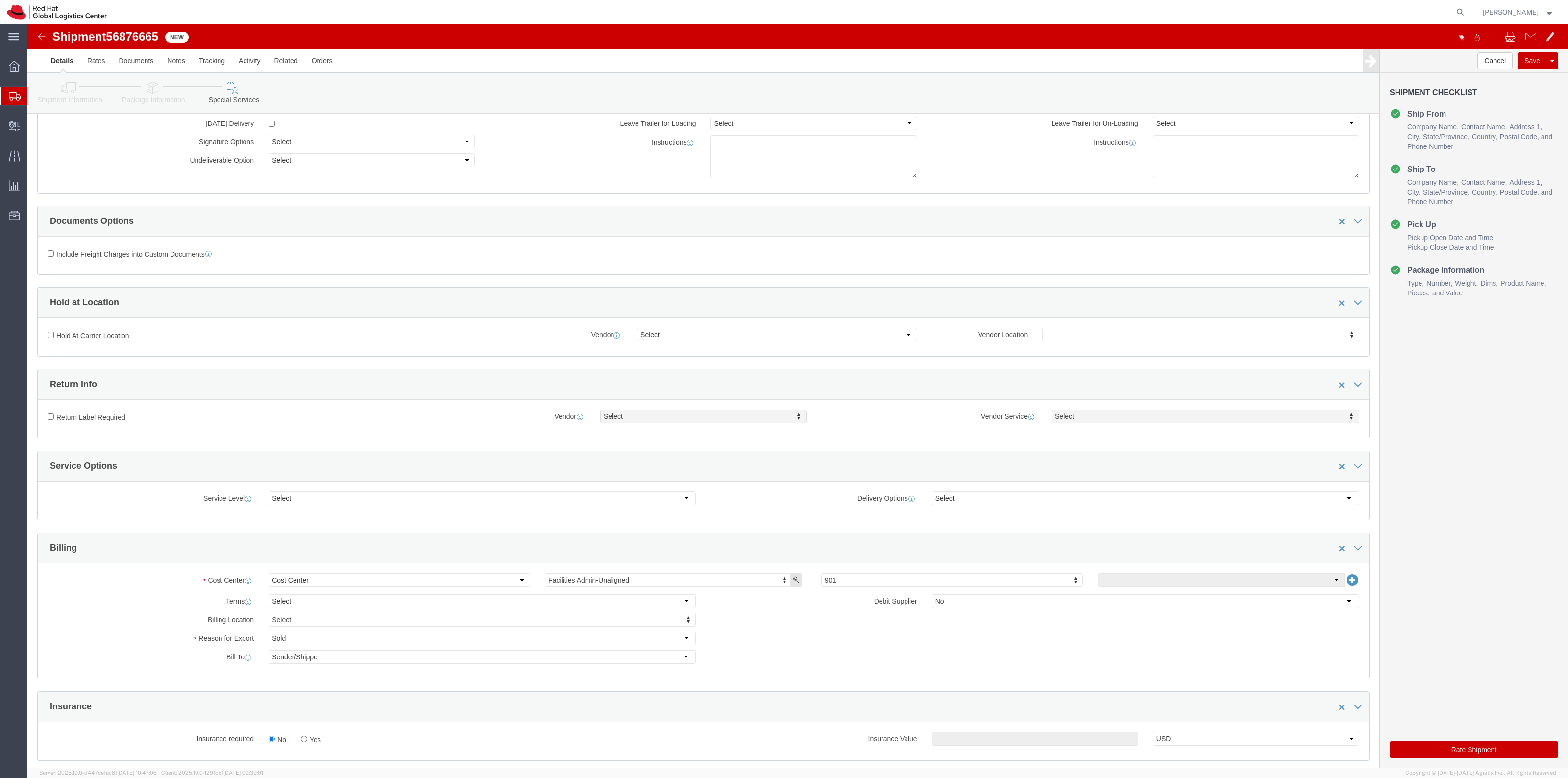
scroll to position [184, 0]
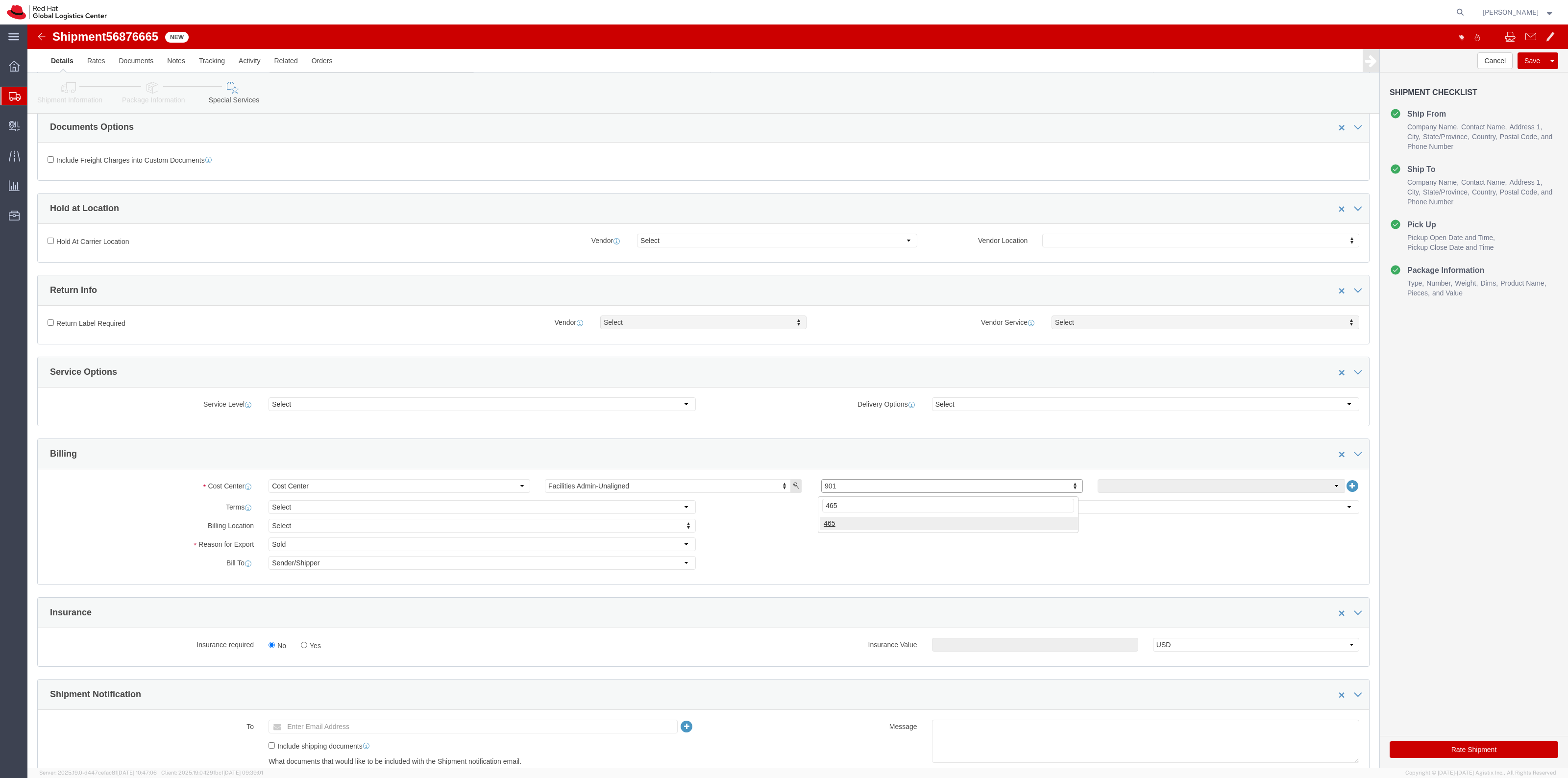
type input "465"
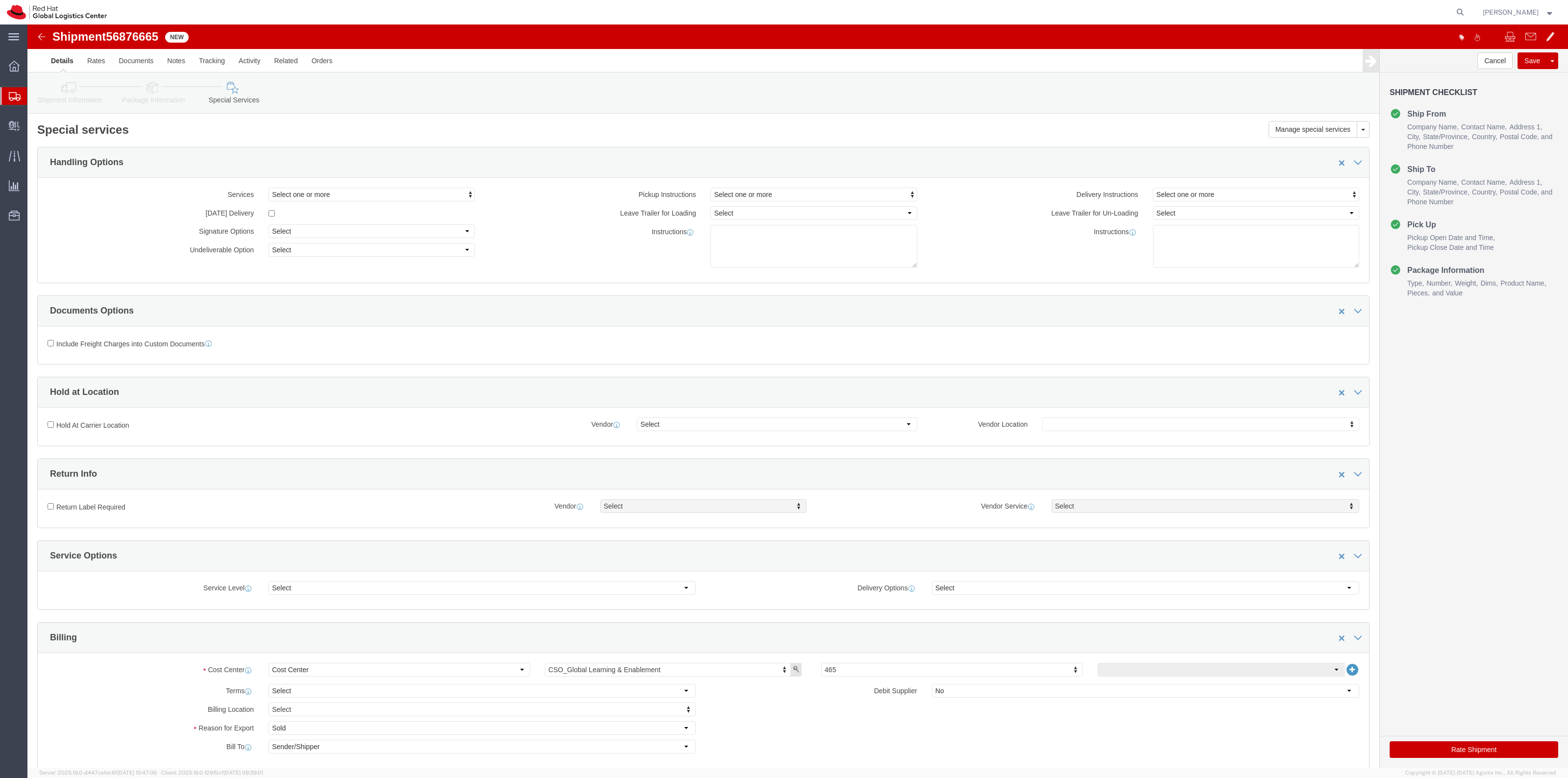
click link "Shipment Information"
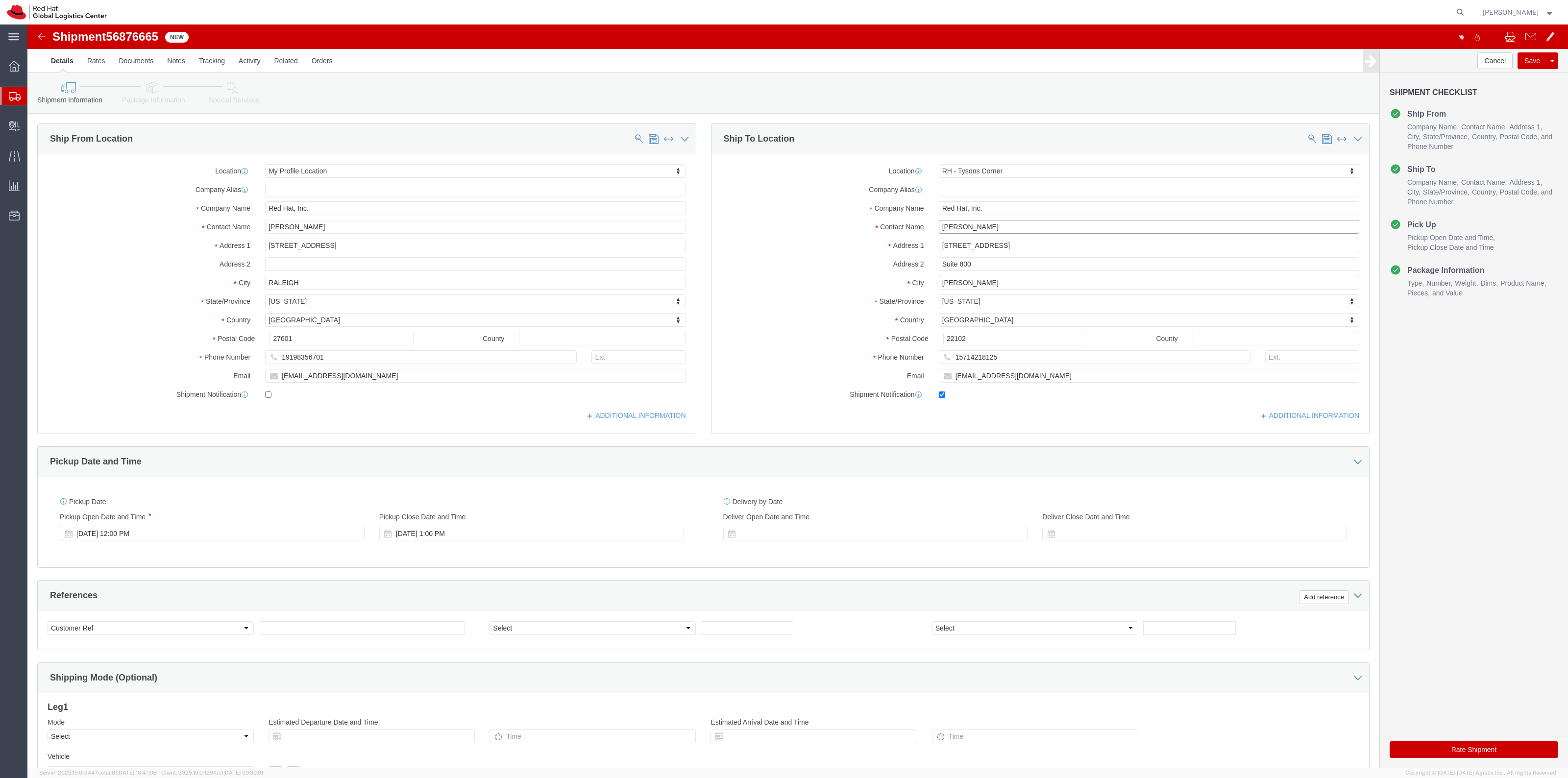
click input "Ali Cooper"
type input "Ali Cooper - Pls Distribute"
drag, startPoint x: 290, startPoint y: 194, endPoint x: 211, endPoint y: 191, distance: 79.1
click div "Location My Profile Location My Profile Location RH - Amsterdam - MSO RH - Amst…"
drag, startPoint x: 291, startPoint y: 198, endPoint x: 306, endPoint y: 206, distance: 17.0
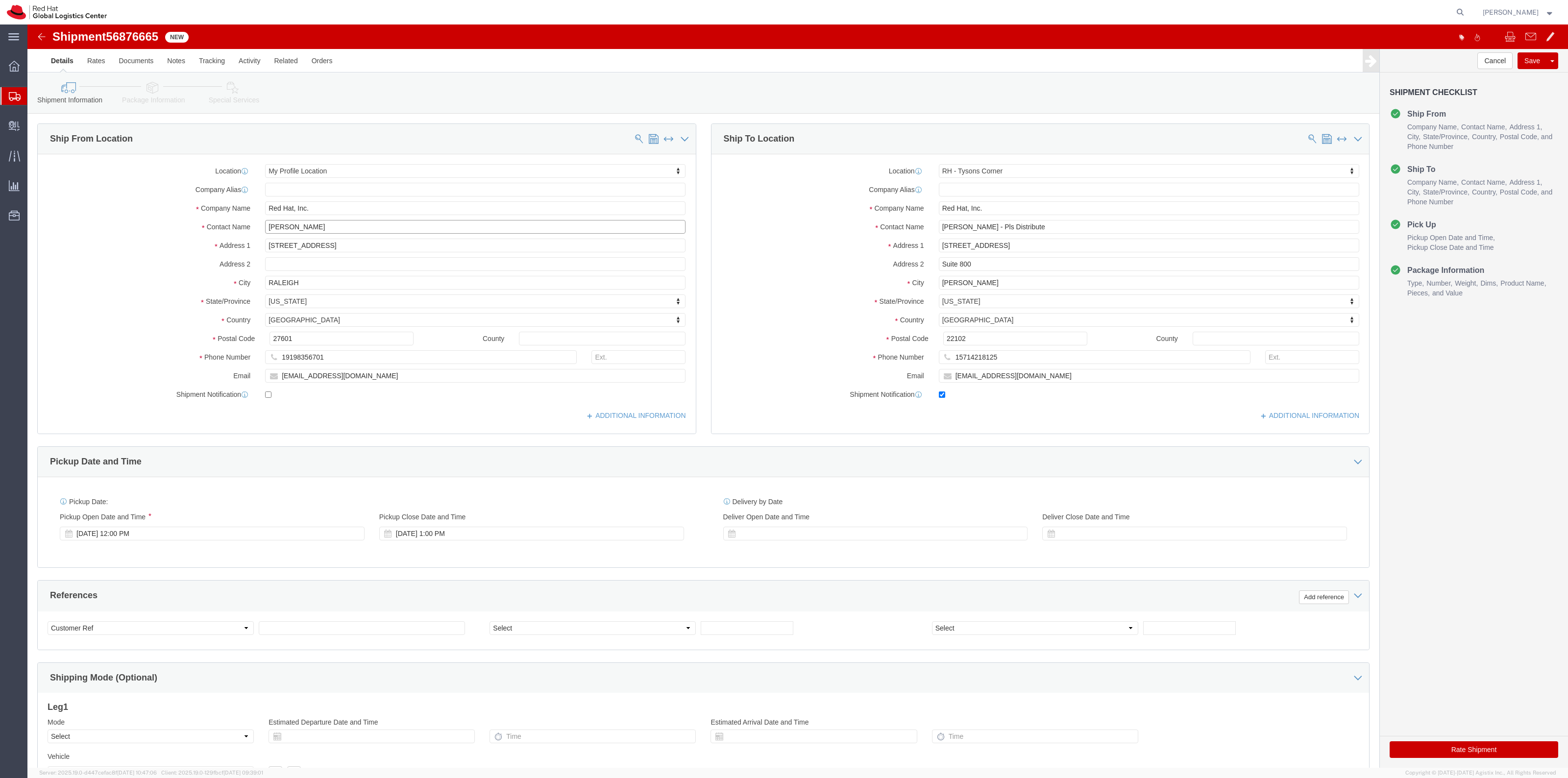
click input "[PERSON_NAME]"
drag, startPoint x: 254, startPoint y: 203, endPoint x: 203, endPoint y: 199, distance: 51.2
click div "Contact Name Robert Lomax"
paste input "Nicole Ponticorvo"
type input "Nicole Ponticorvo"
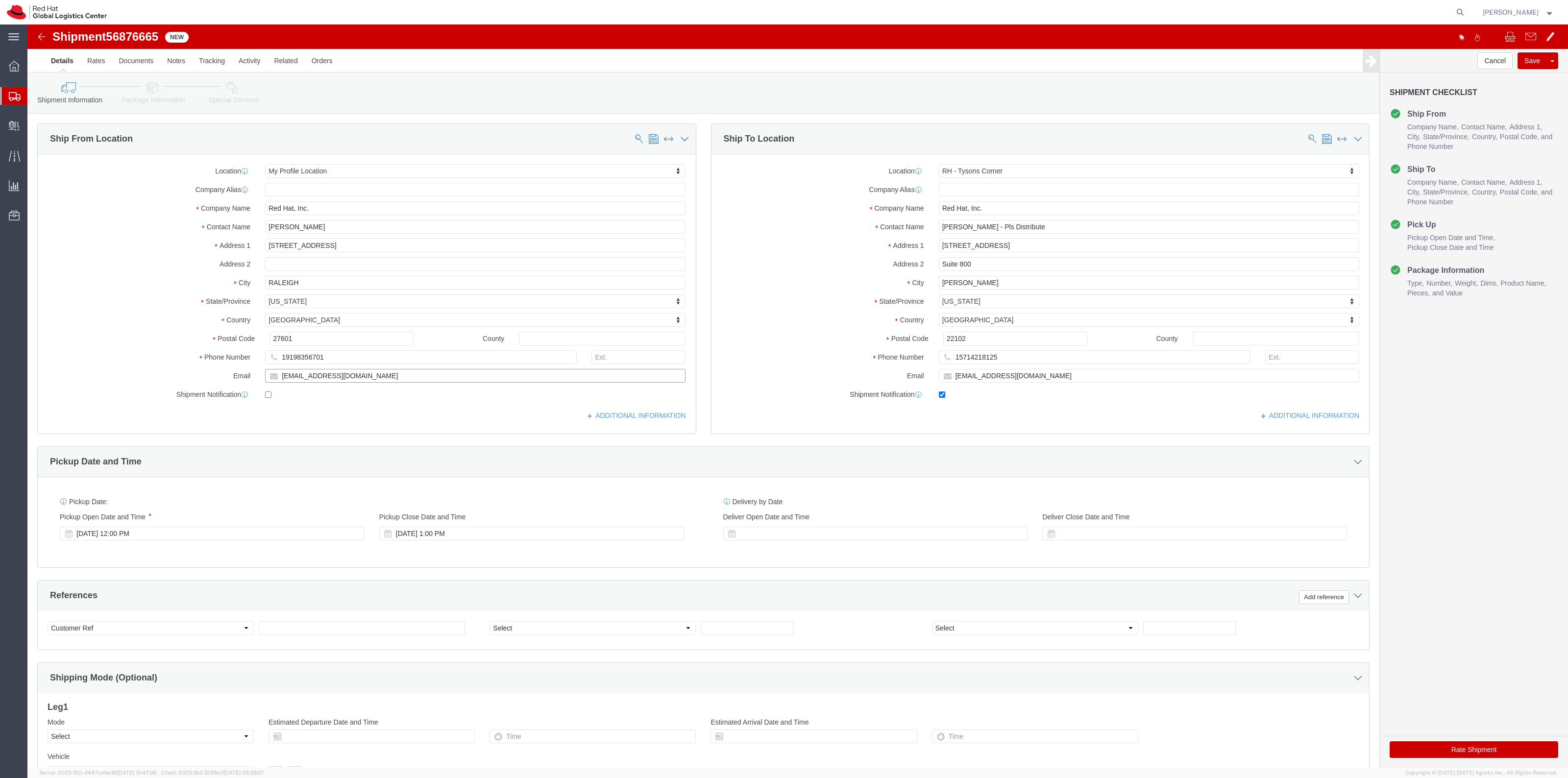
drag, startPoint x: 323, startPoint y: 354, endPoint x: 167, endPoint y: 333, distance: 157.4
click div "Location My Profile Location My Profile Location RH - Amsterdam - MSO RH - Amst…"
paste input "npontico"
type input "npontico@redhat.com"
checkbox input "true"
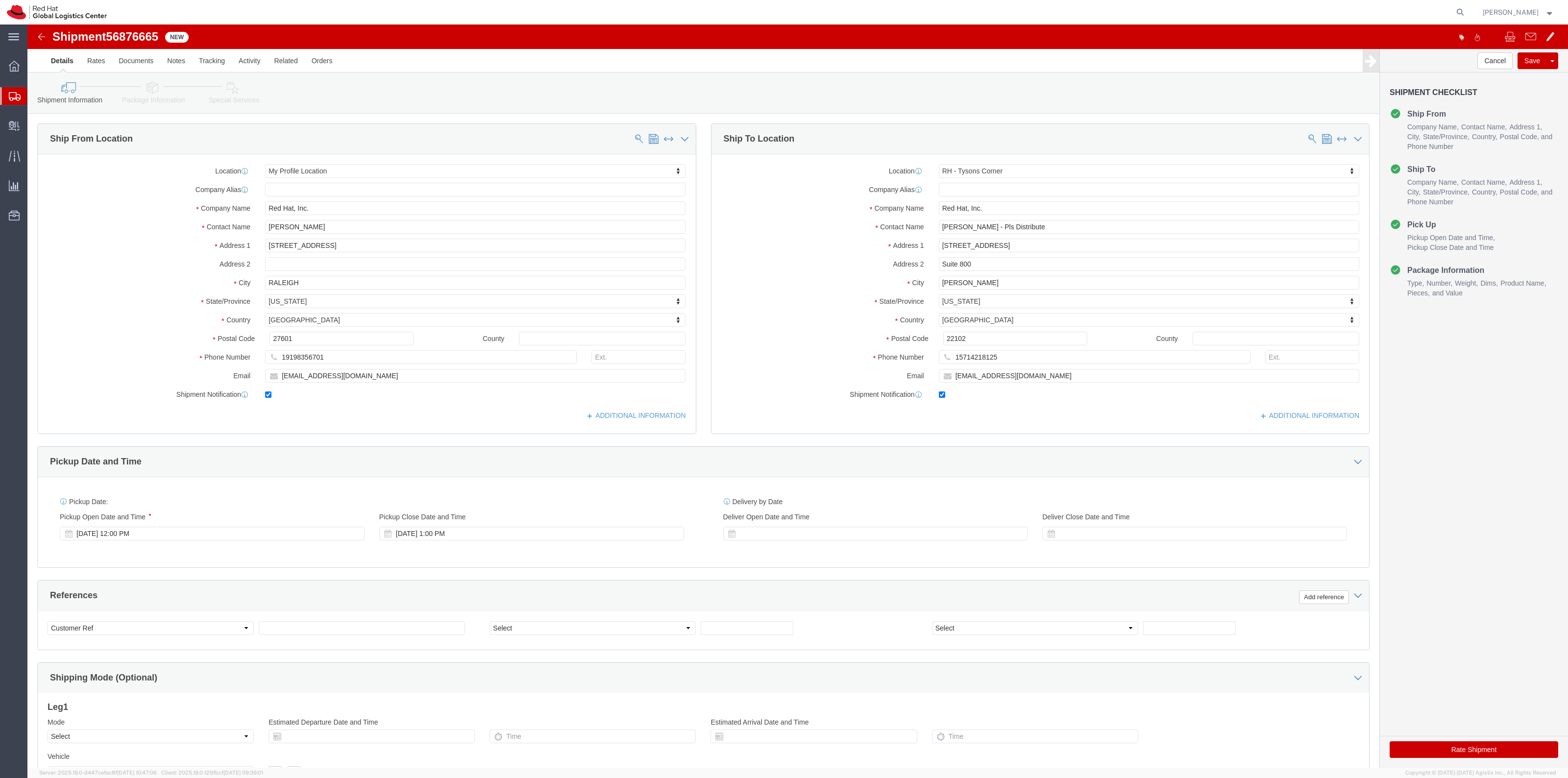
click label "Contact Name"
click button "Rate Shipment"
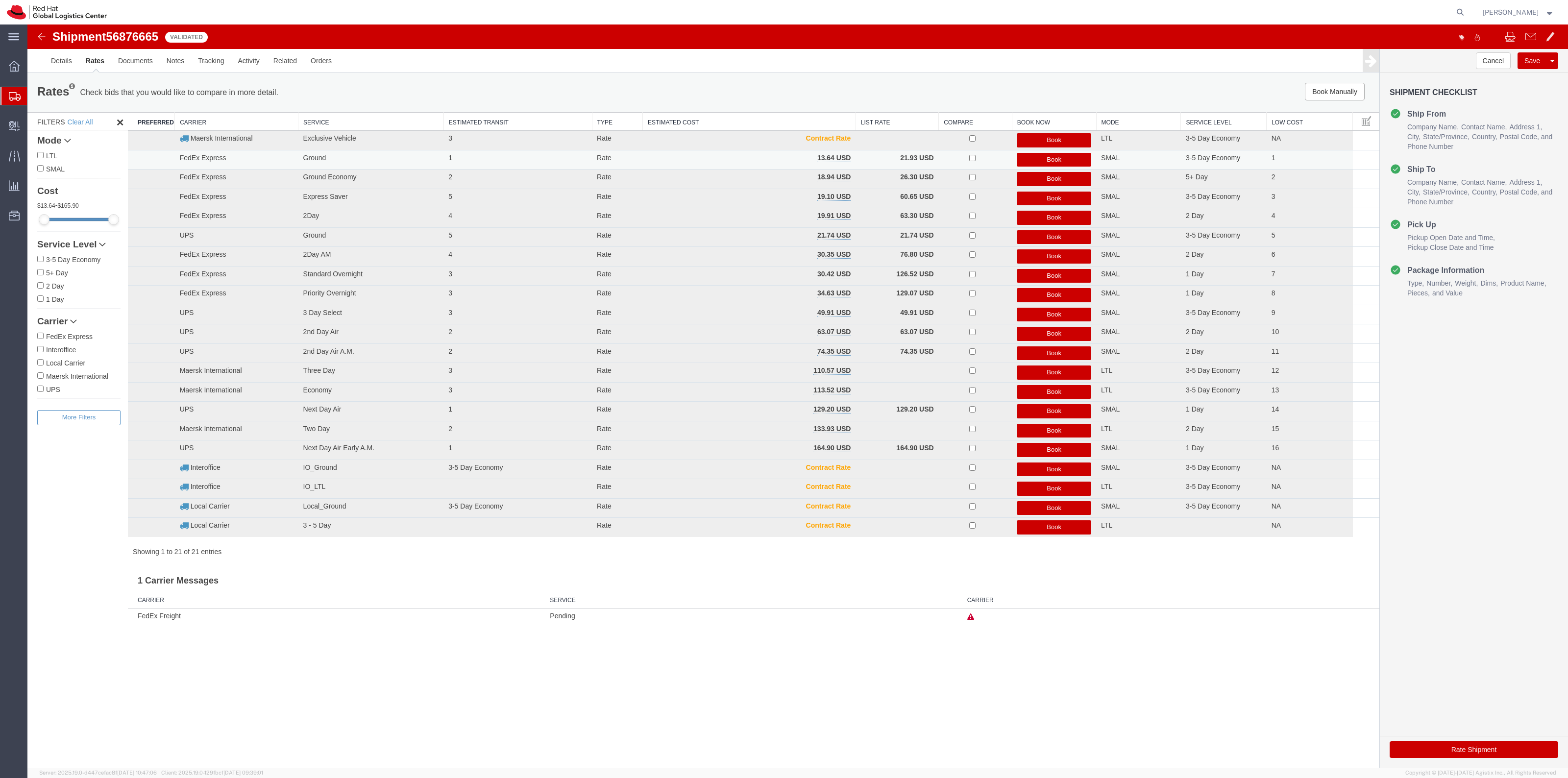
click at [1032, 160] on button "Book" at bounding box center [1054, 160] width 75 height 14
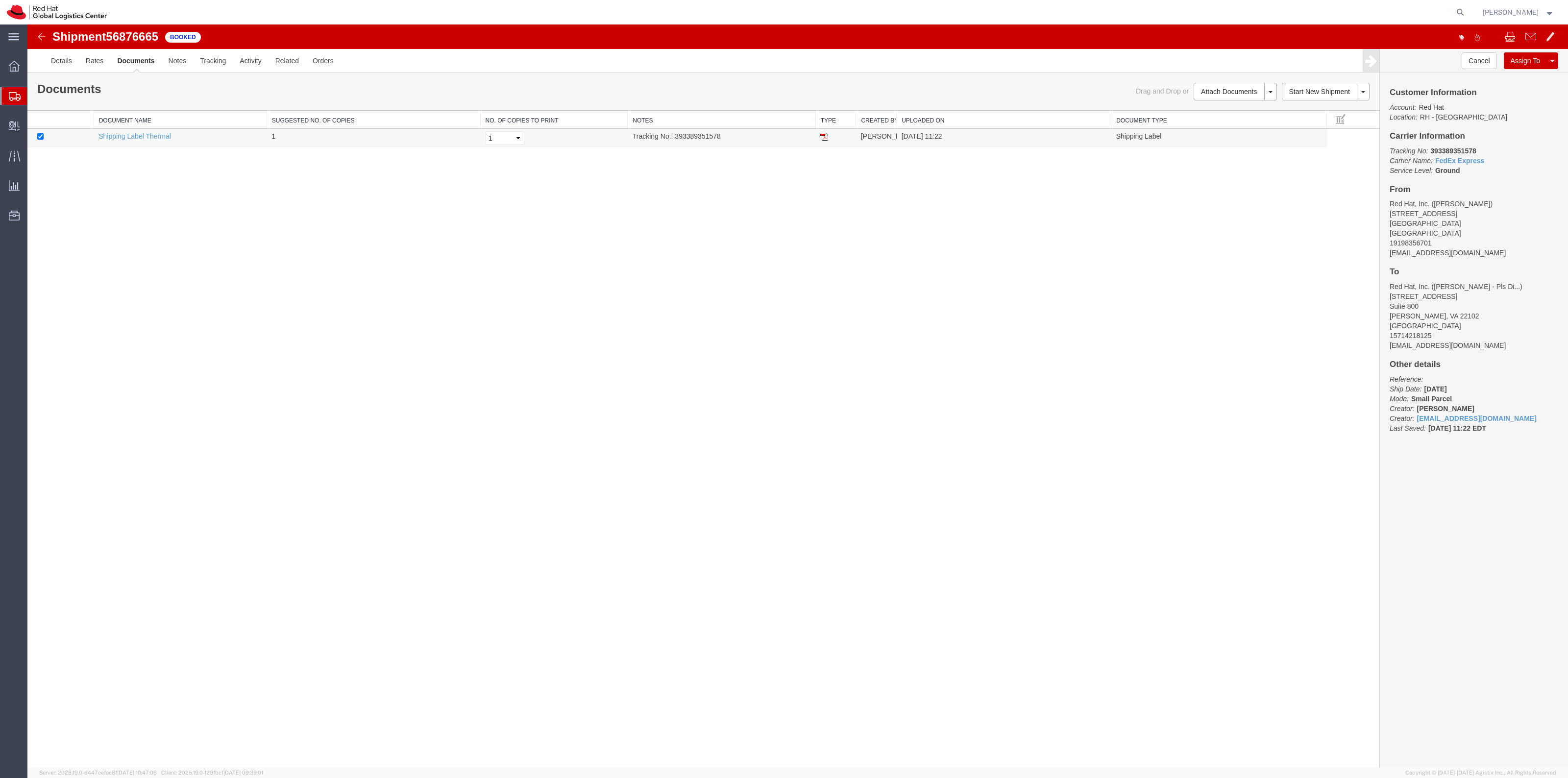
click at [836, 136] on td at bounding box center [835, 138] width 41 height 19
click at [824, 137] on img at bounding box center [823, 136] width 8 height 8
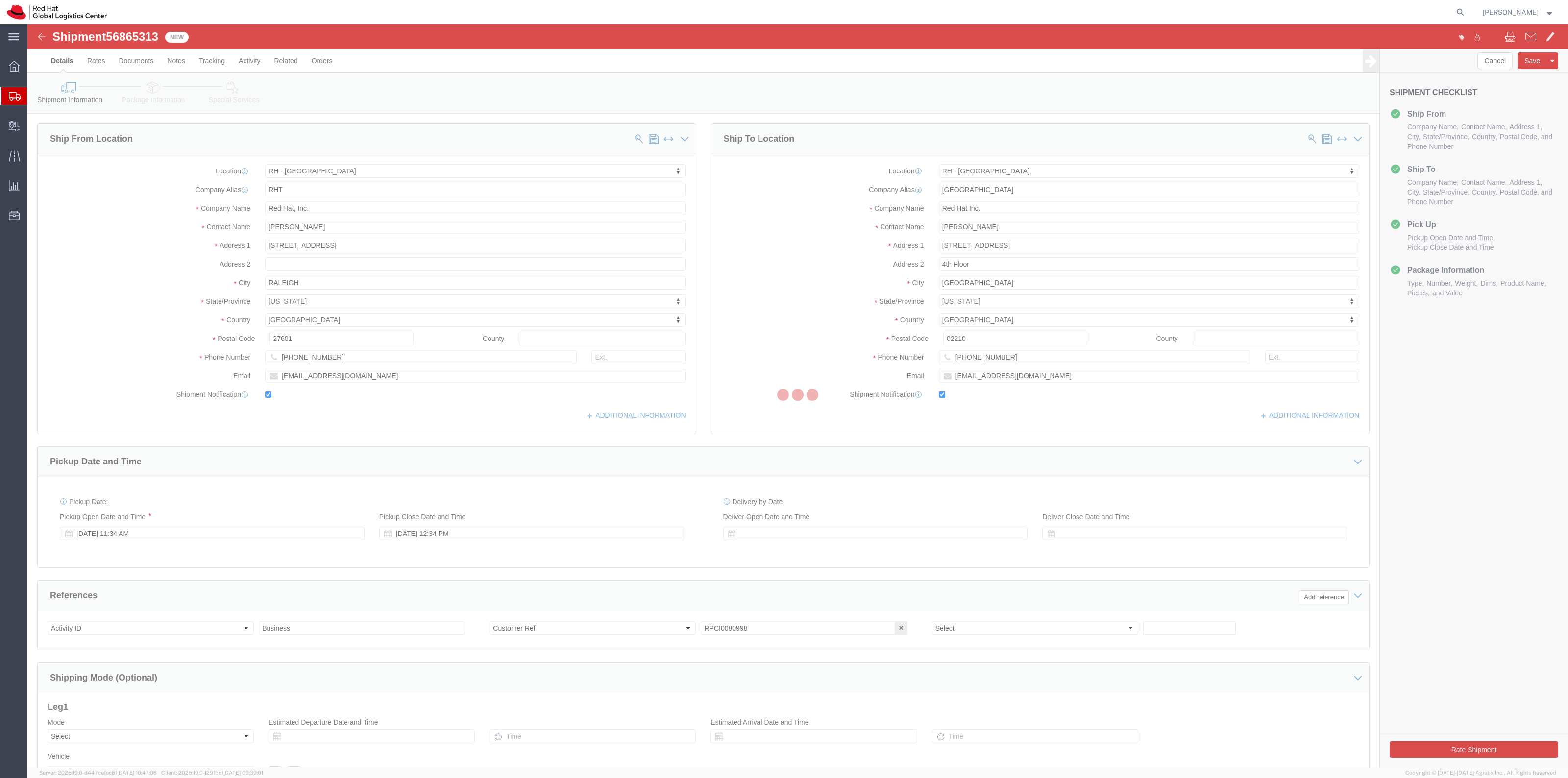
select select "38014"
select select "37929"
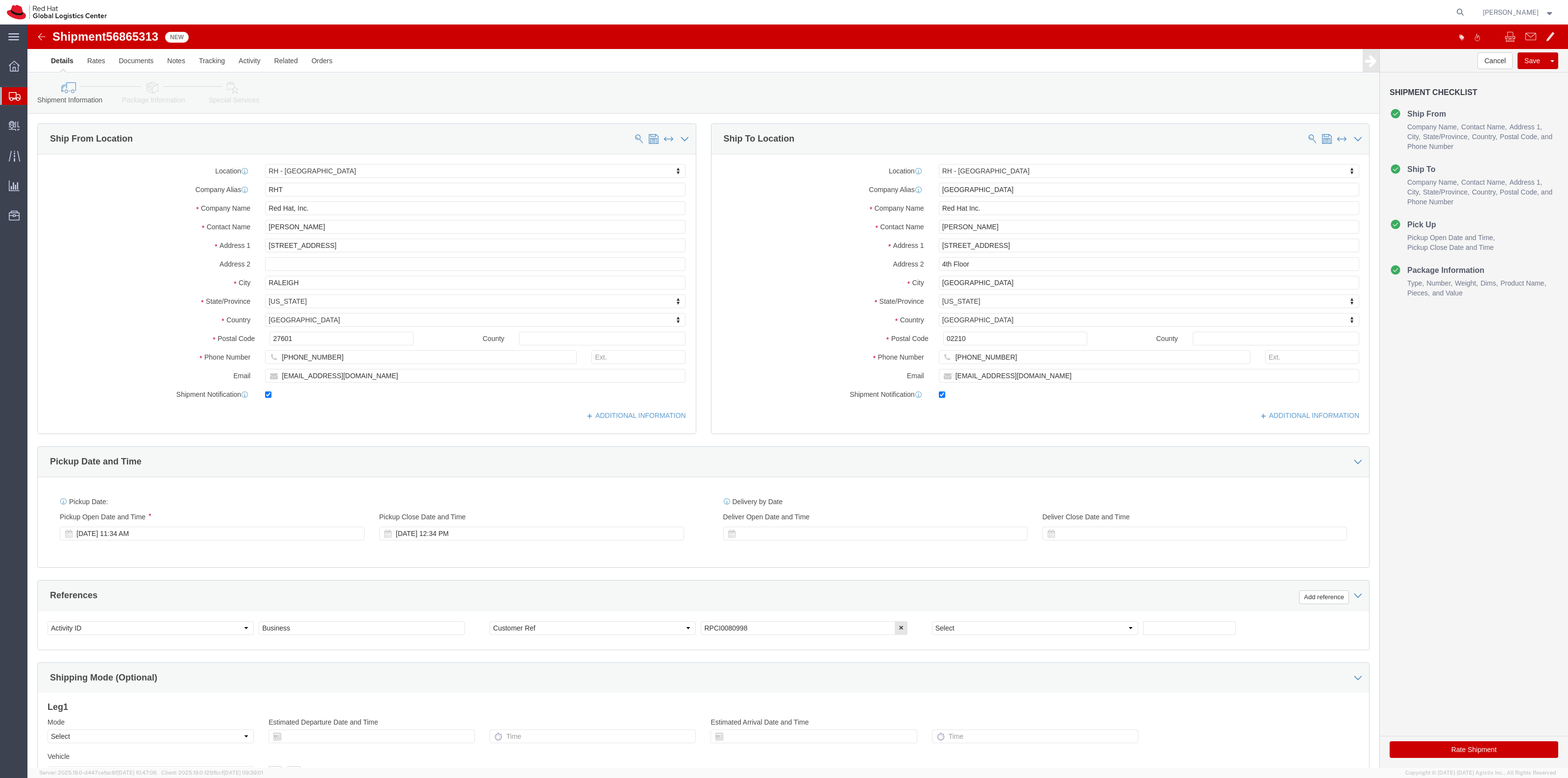
drag, startPoint x: 200, startPoint y: 70, endPoint x: 628, endPoint y: 110, distance: 429.9
click link "Special Services"
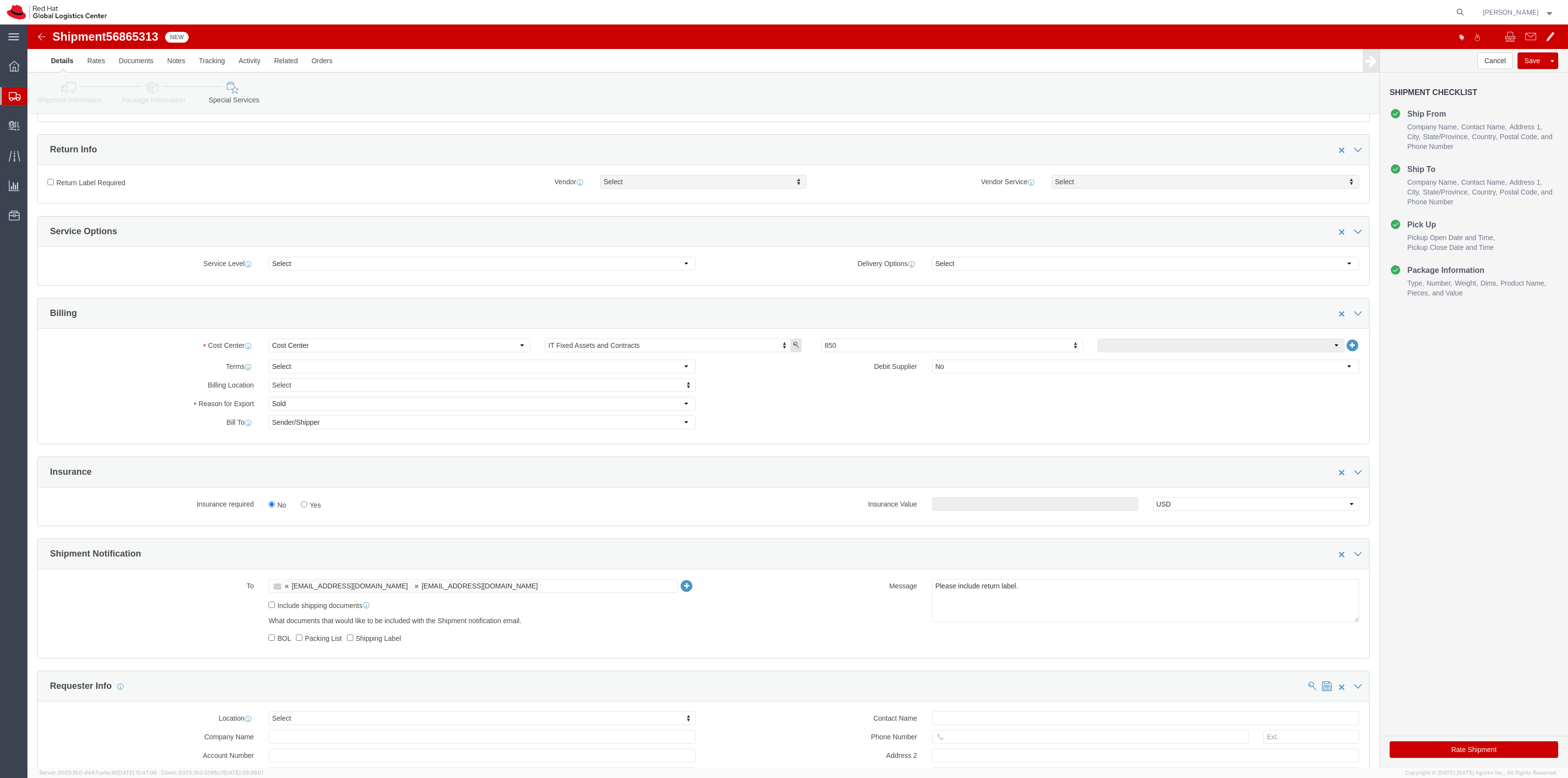
scroll to position [306, 0]
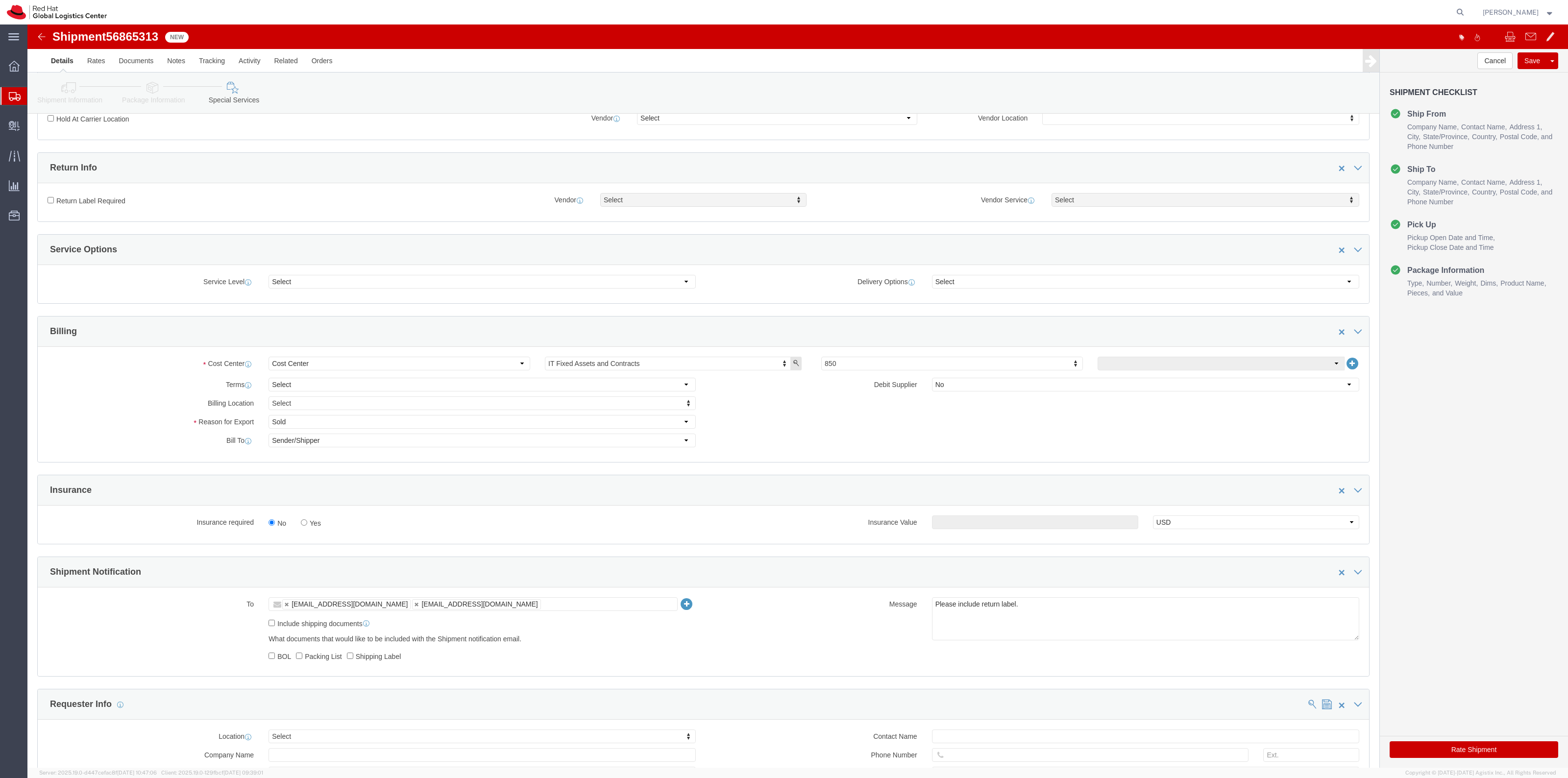
click label "Return Label Required"
click input "Return Label Required"
checkbox input "true"
click div "Vendor Select Vendor Vendor Select FedEx Freight UPS Blue Dart FedEx Express DHL"
drag, startPoint x: 631, startPoint y: 263, endPoint x: 983, endPoint y: 236, distance: 353.0
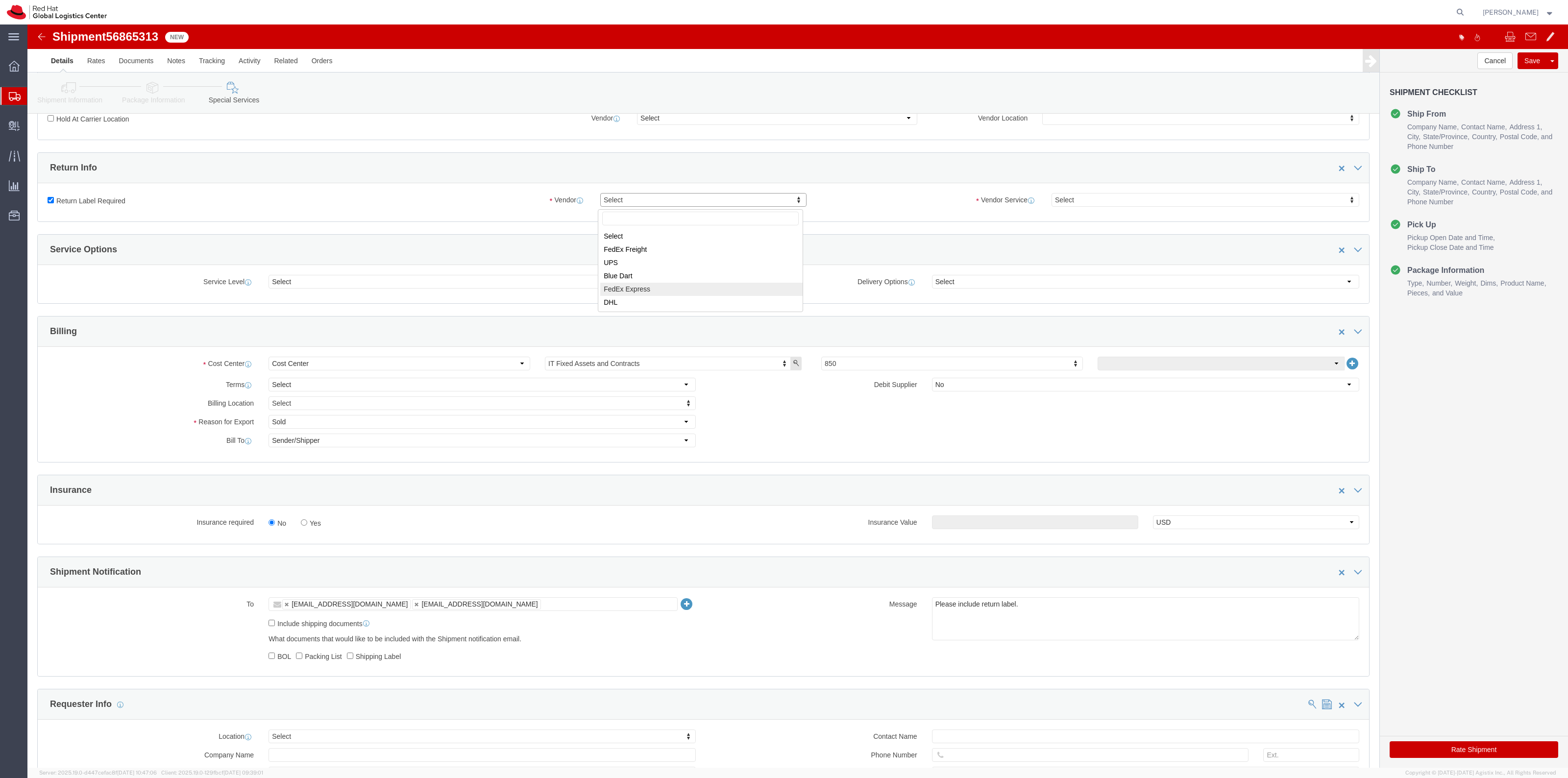
select select "5"
click div "Vendor Service Select Vendor Service Vendor Service Select 2Day FedEx First Nex…"
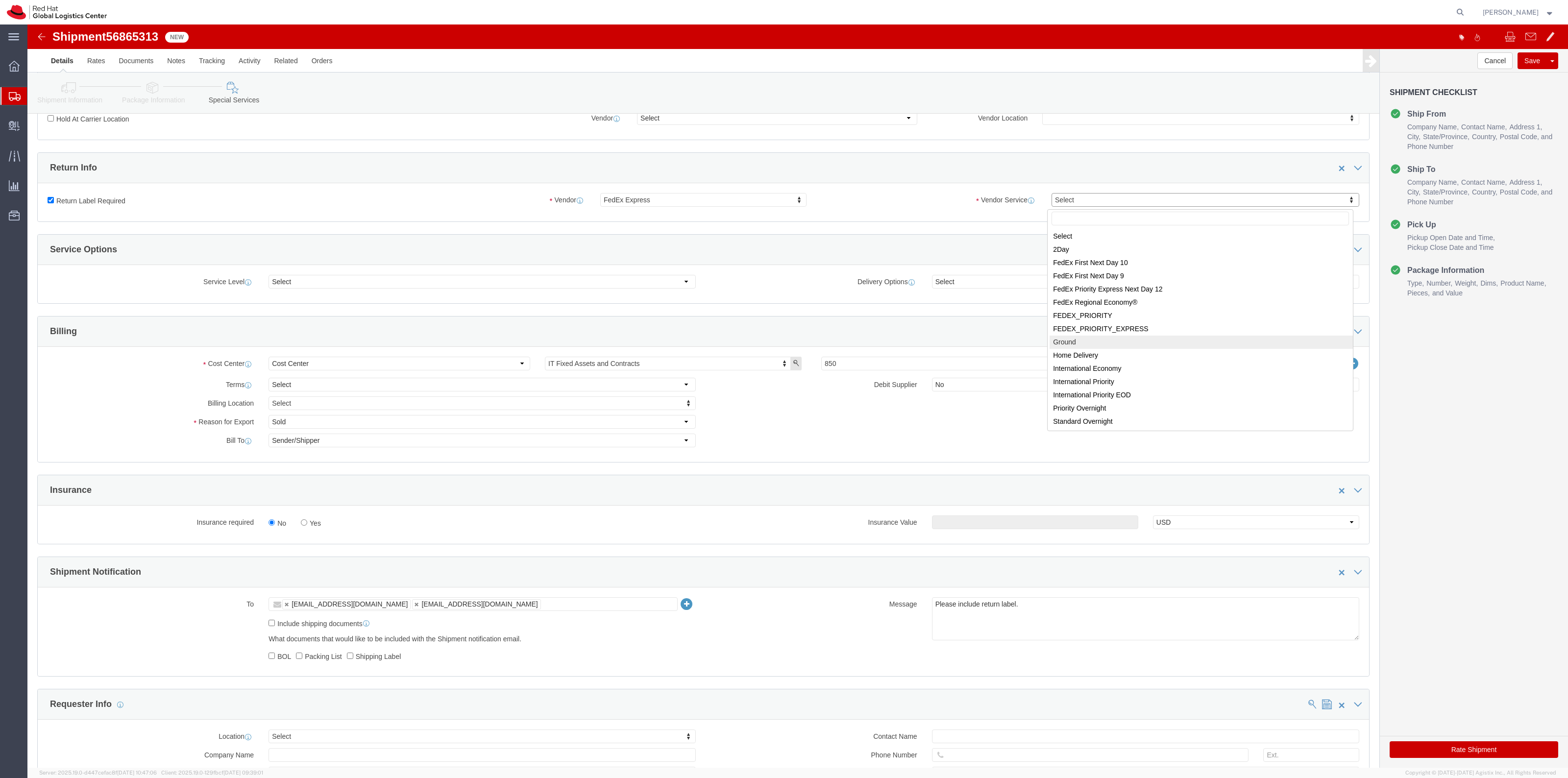
select select "12"
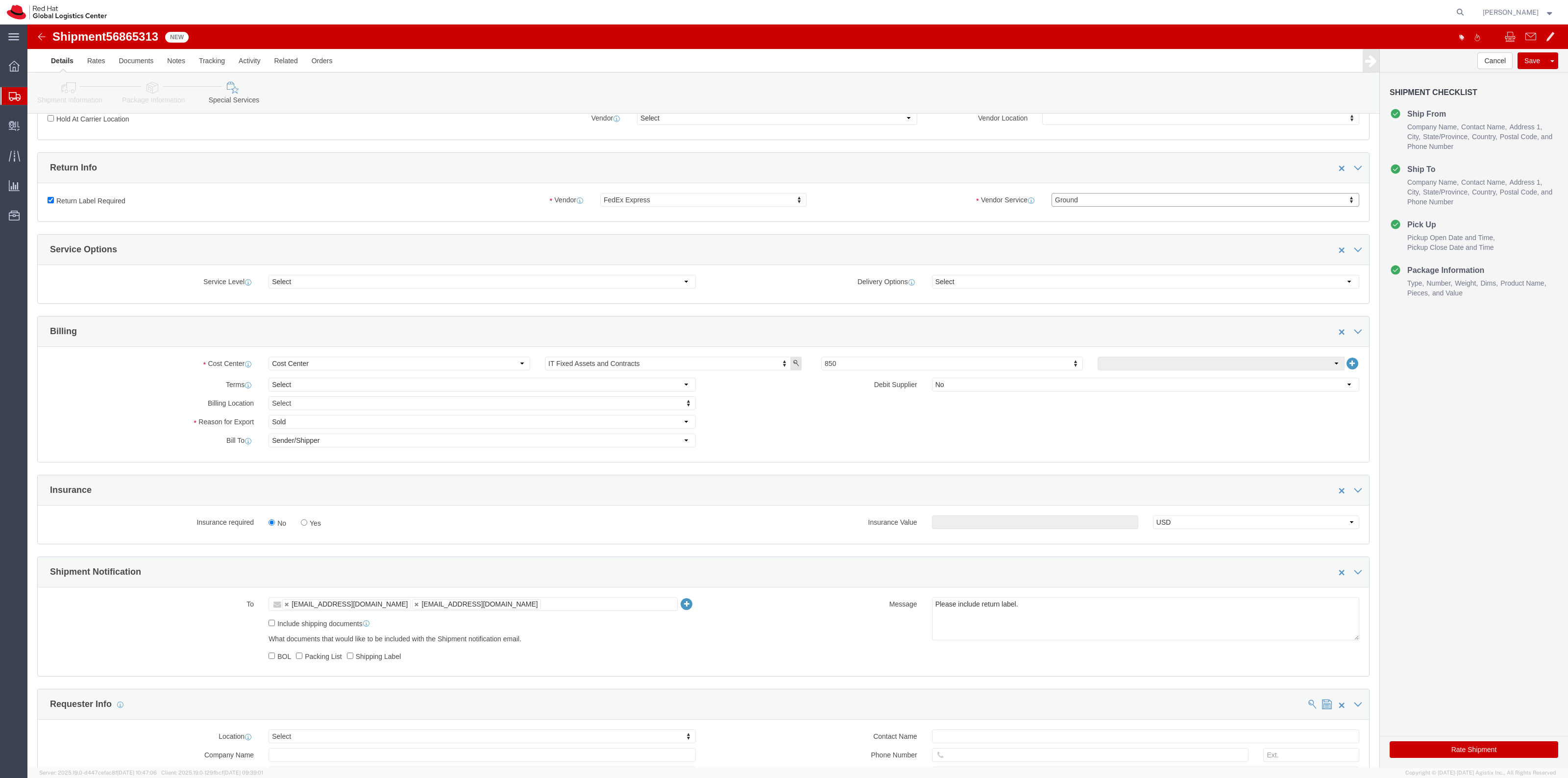
click label "Yes"
click input "Yes"
radio input "true"
click input "text"
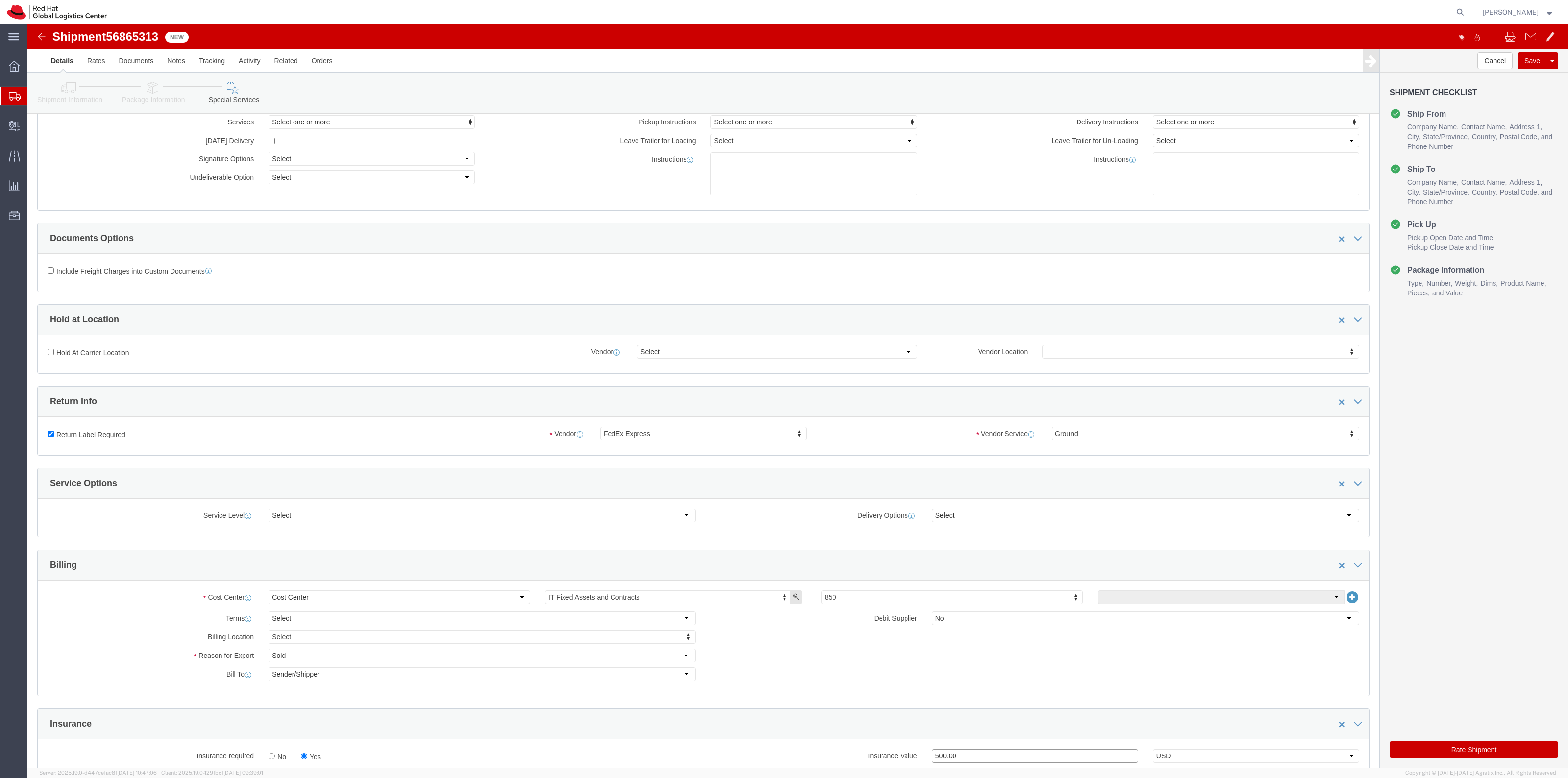
scroll to position [61, 0]
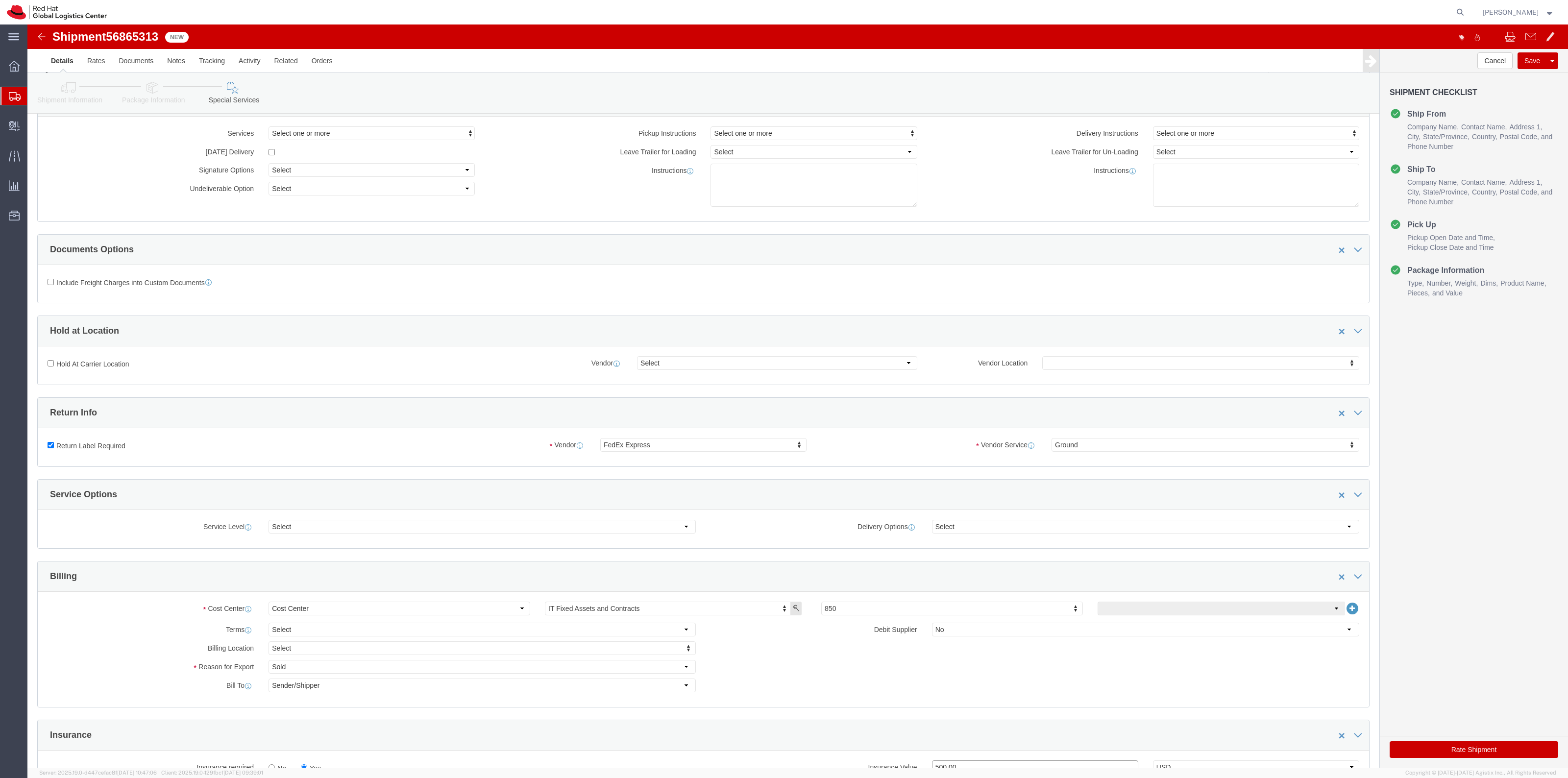
type input "500.00"
click button "Rate Shipment"
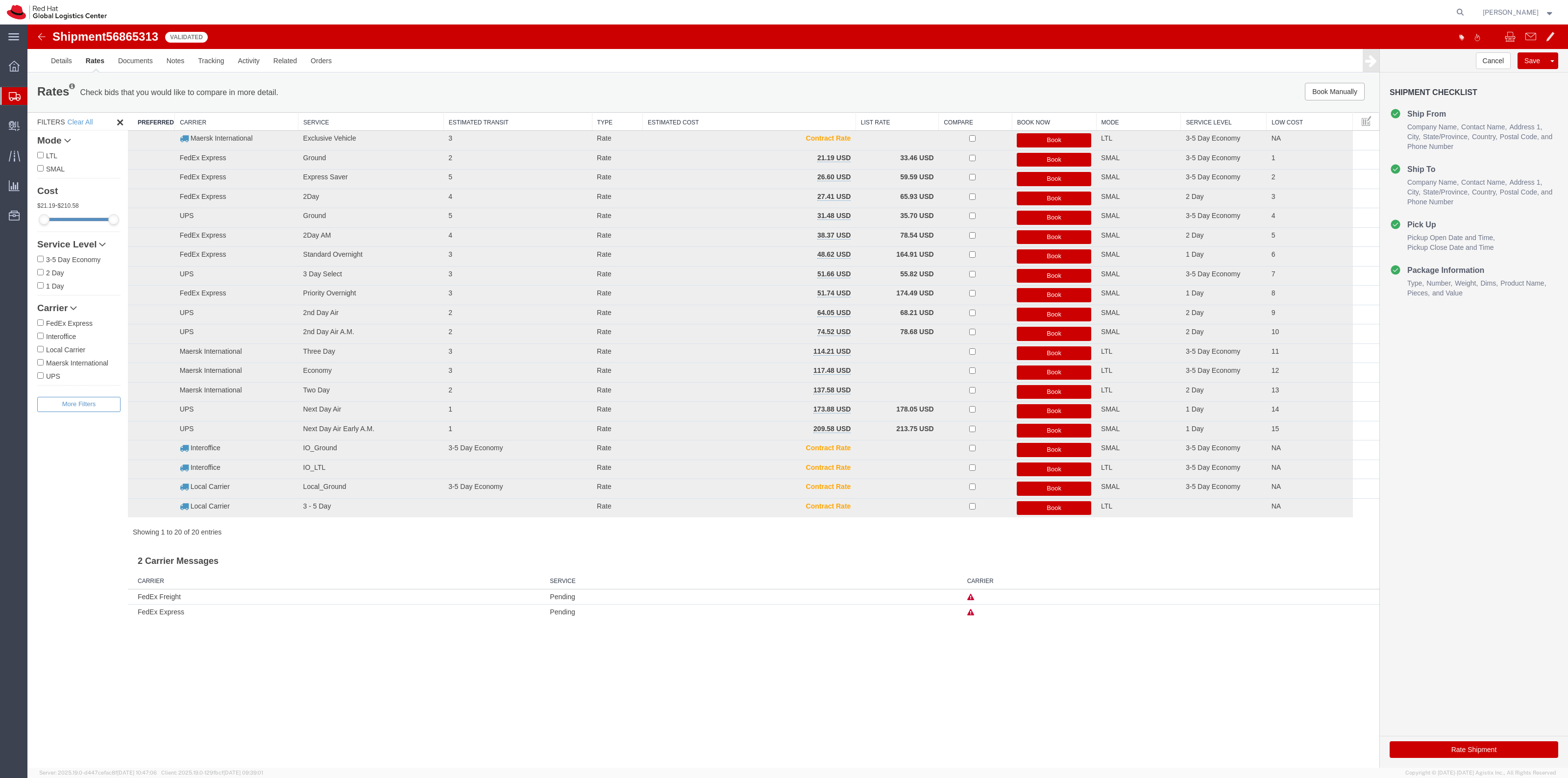
scroll to position [0, 0]
click at [1038, 182] on button "Book" at bounding box center [1054, 179] width 75 height 14
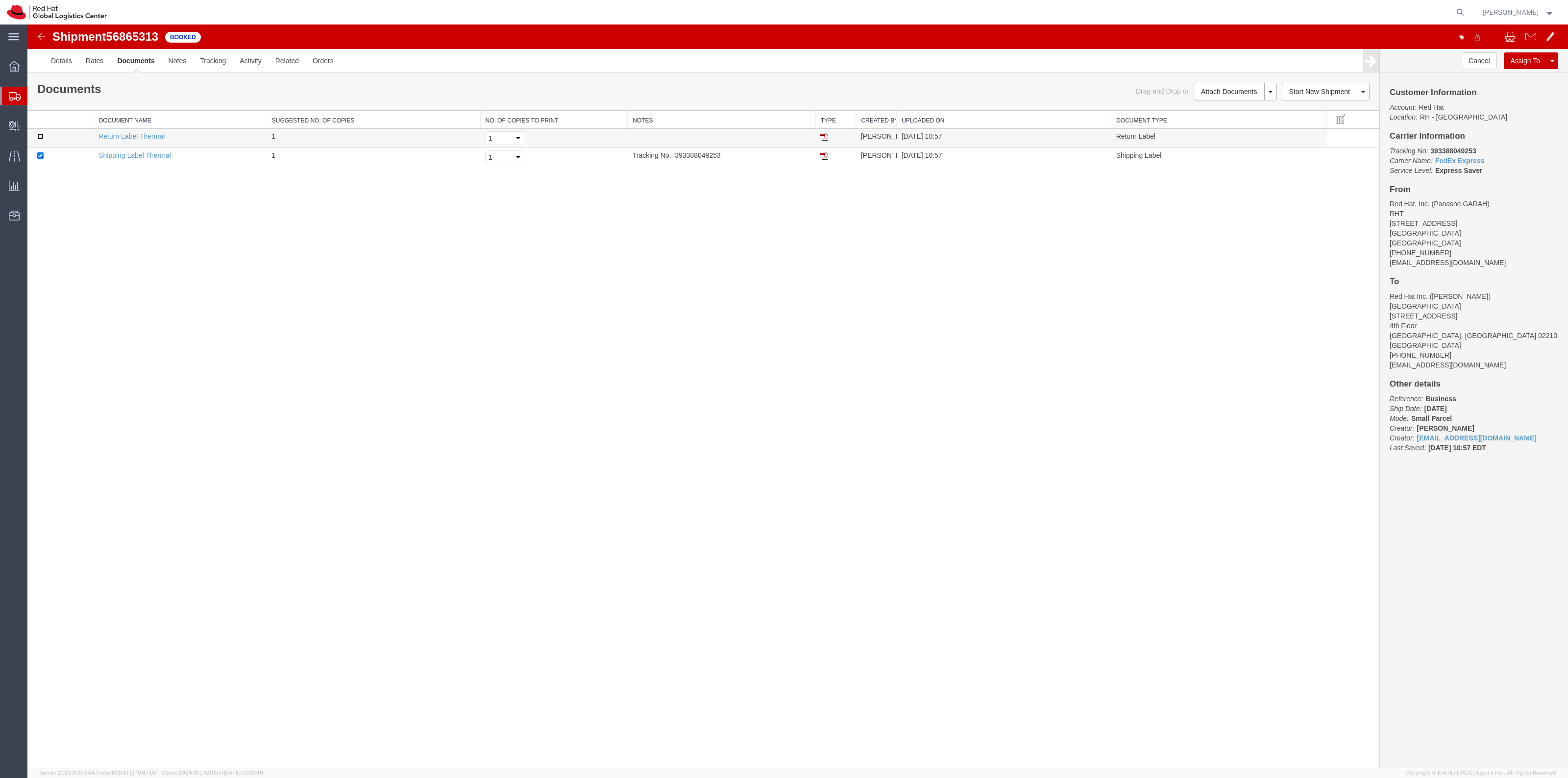
click at [41, 138] on input "checkbox" at bounding box center [40, 136] width 6 height 6
checkbox input "true"
click at [1229, 104] on link "Print Documents" at bounding box center [1233, 108] width 85 height 15
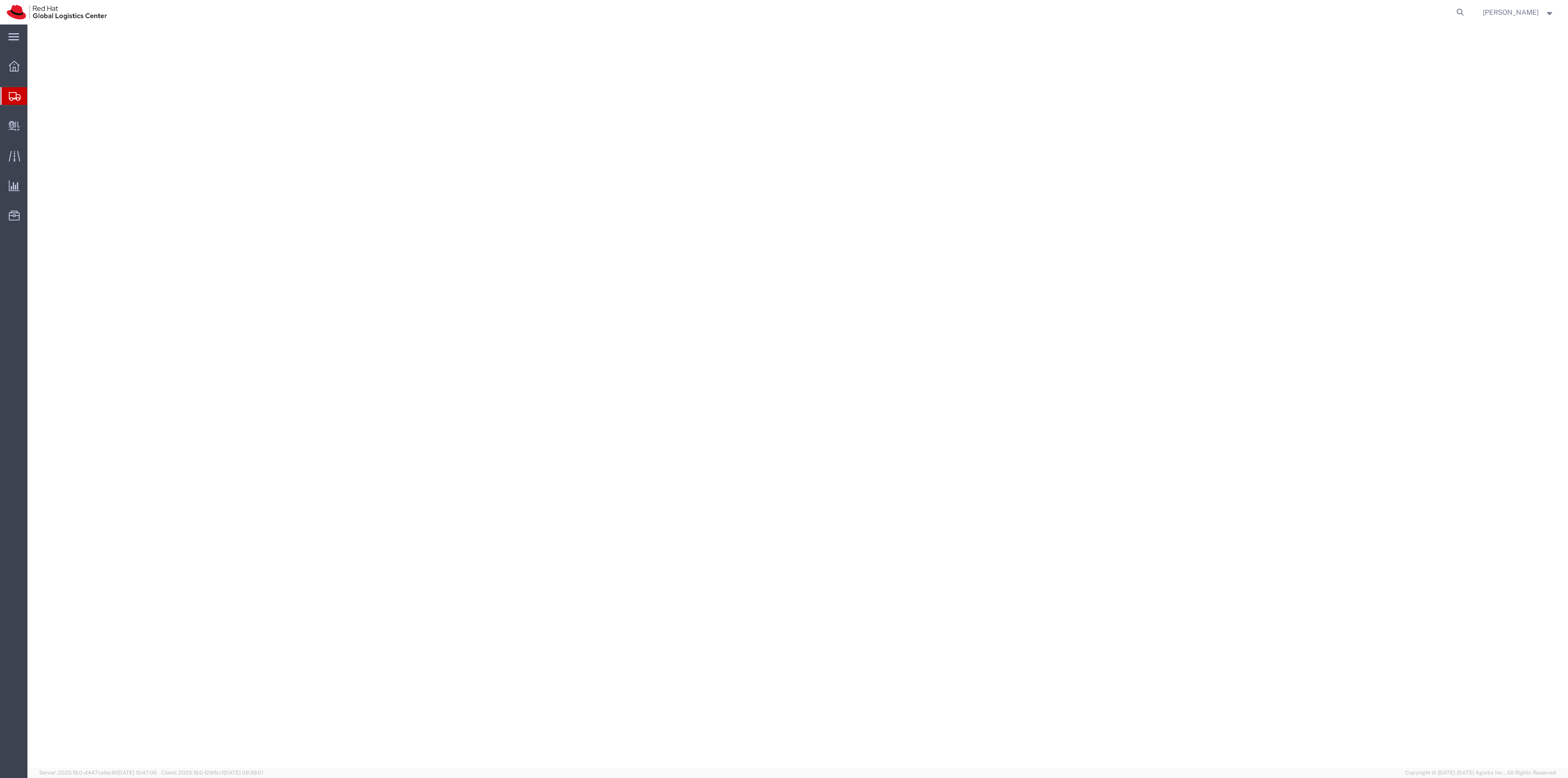
select select "38014"
select select
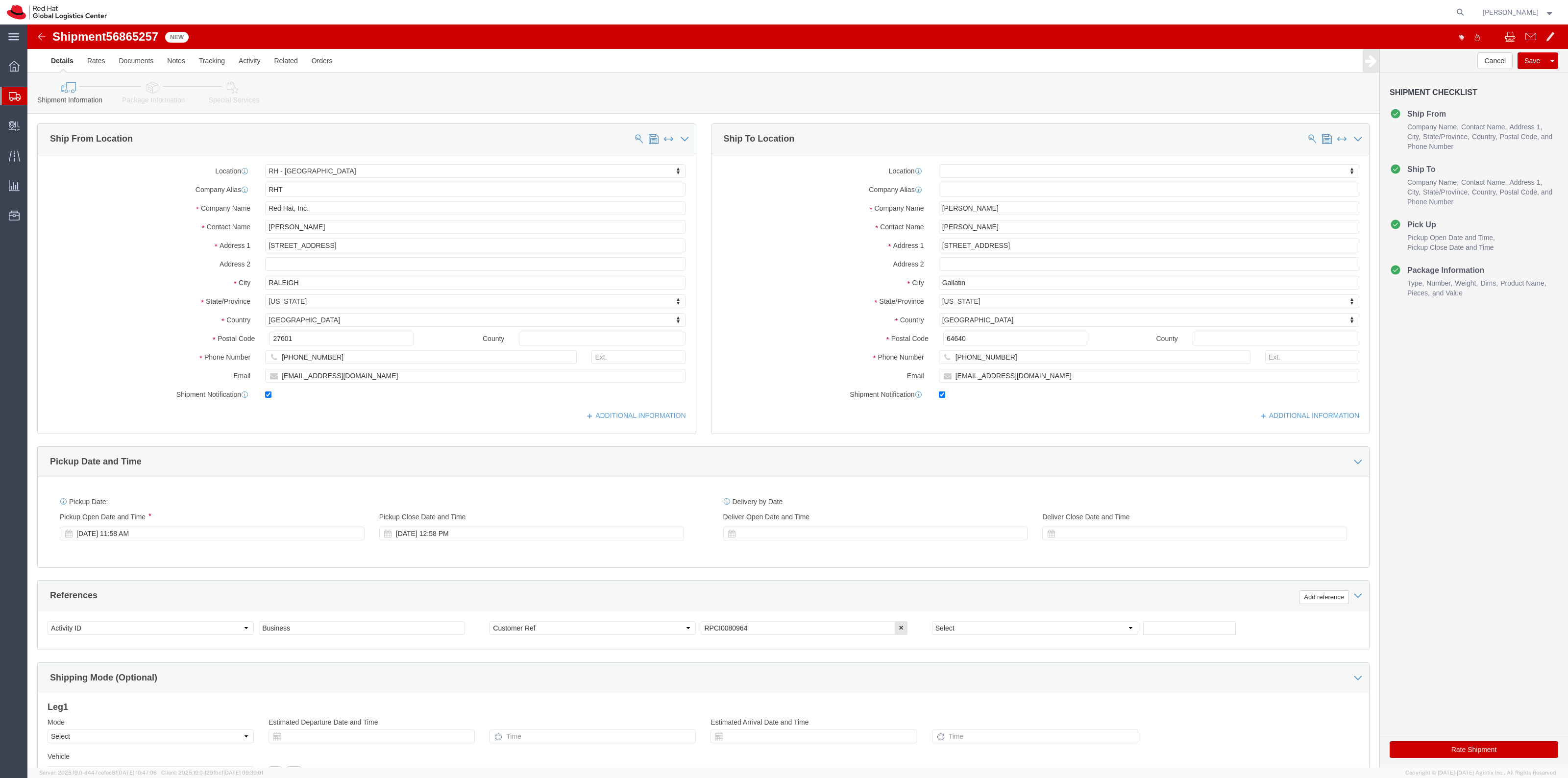
click icon
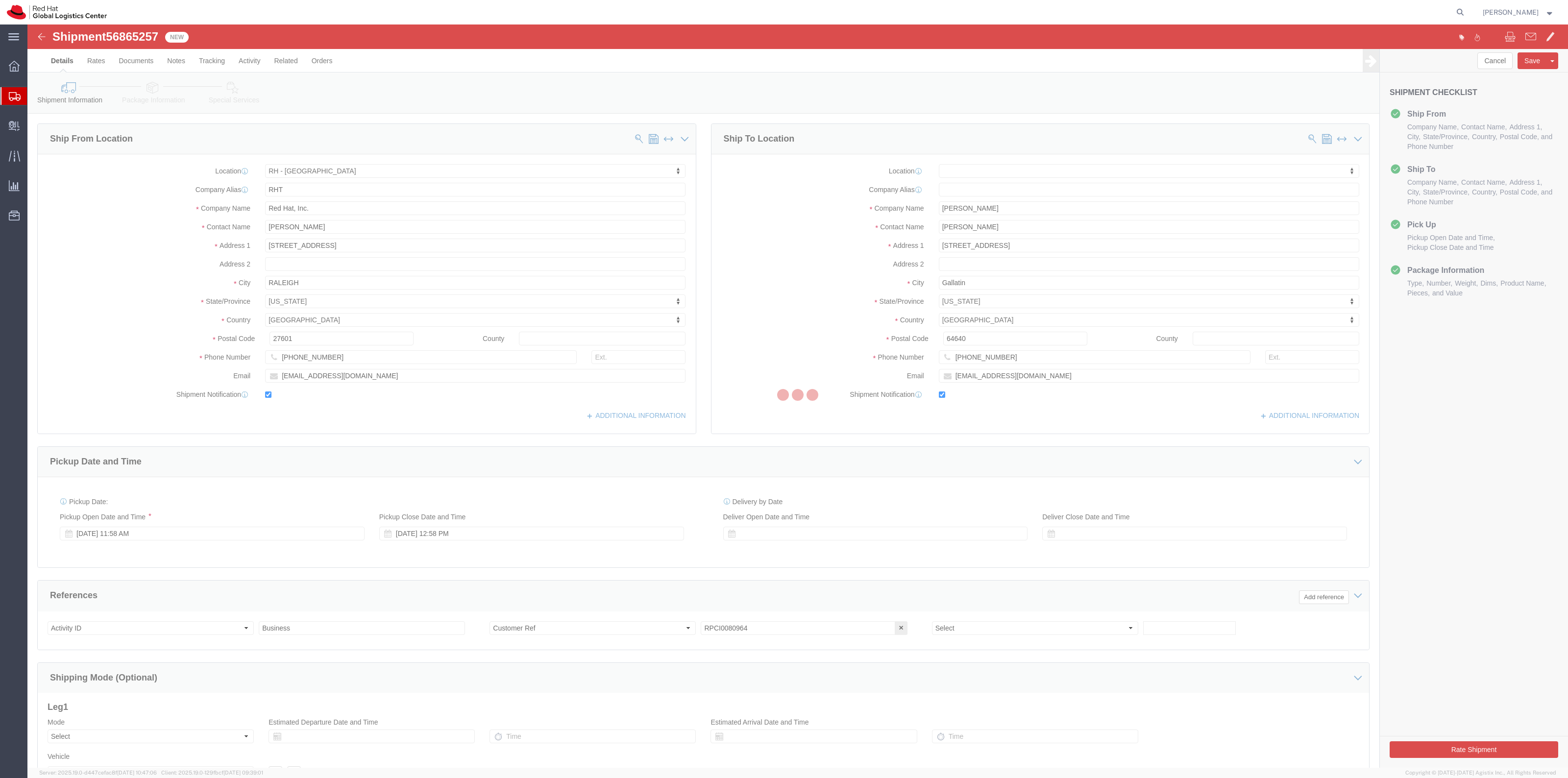
click at [585, 357] on div at bounding box center [798, 396] width 1541 height 743
click at [587, 356] on div at bounding box center [798, 396] width 1541 height 743
click at [588, 355] on div at bounding box center [798, 396] width 1541 height 743
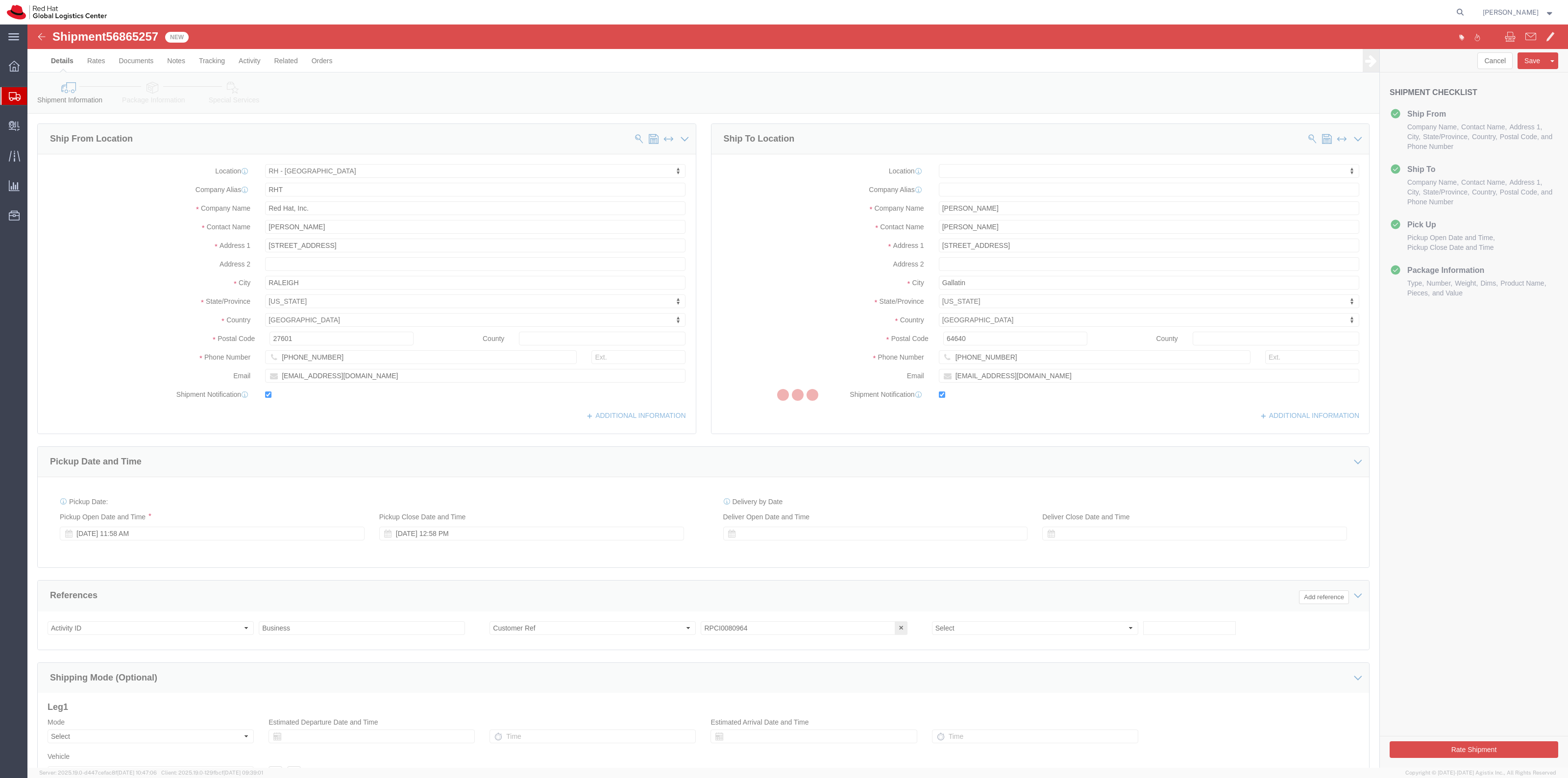
click at [579, 359] on div at bounding box center [798, 396] width 1541 height 743
select select "38014"
select select
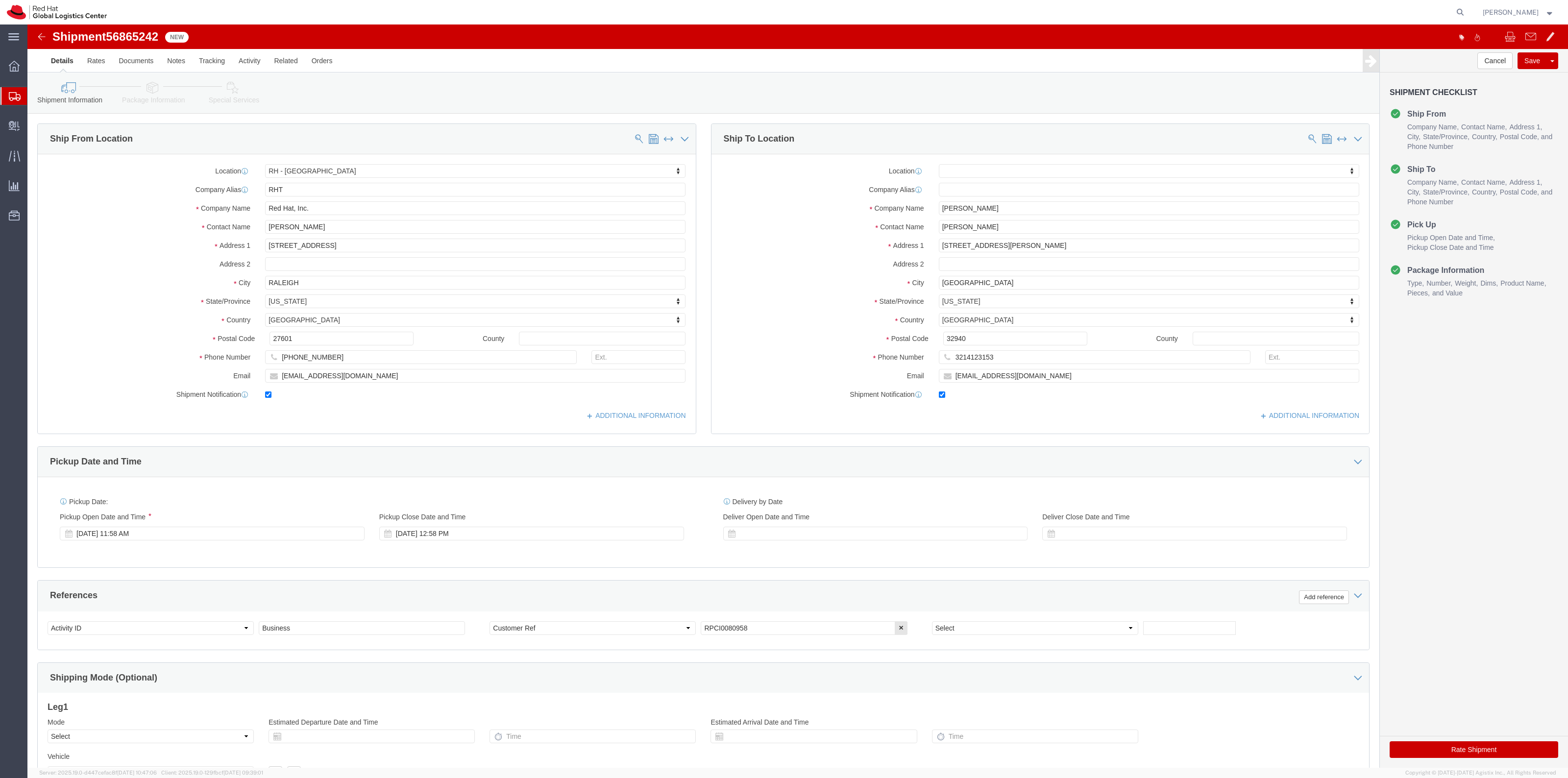
click icon
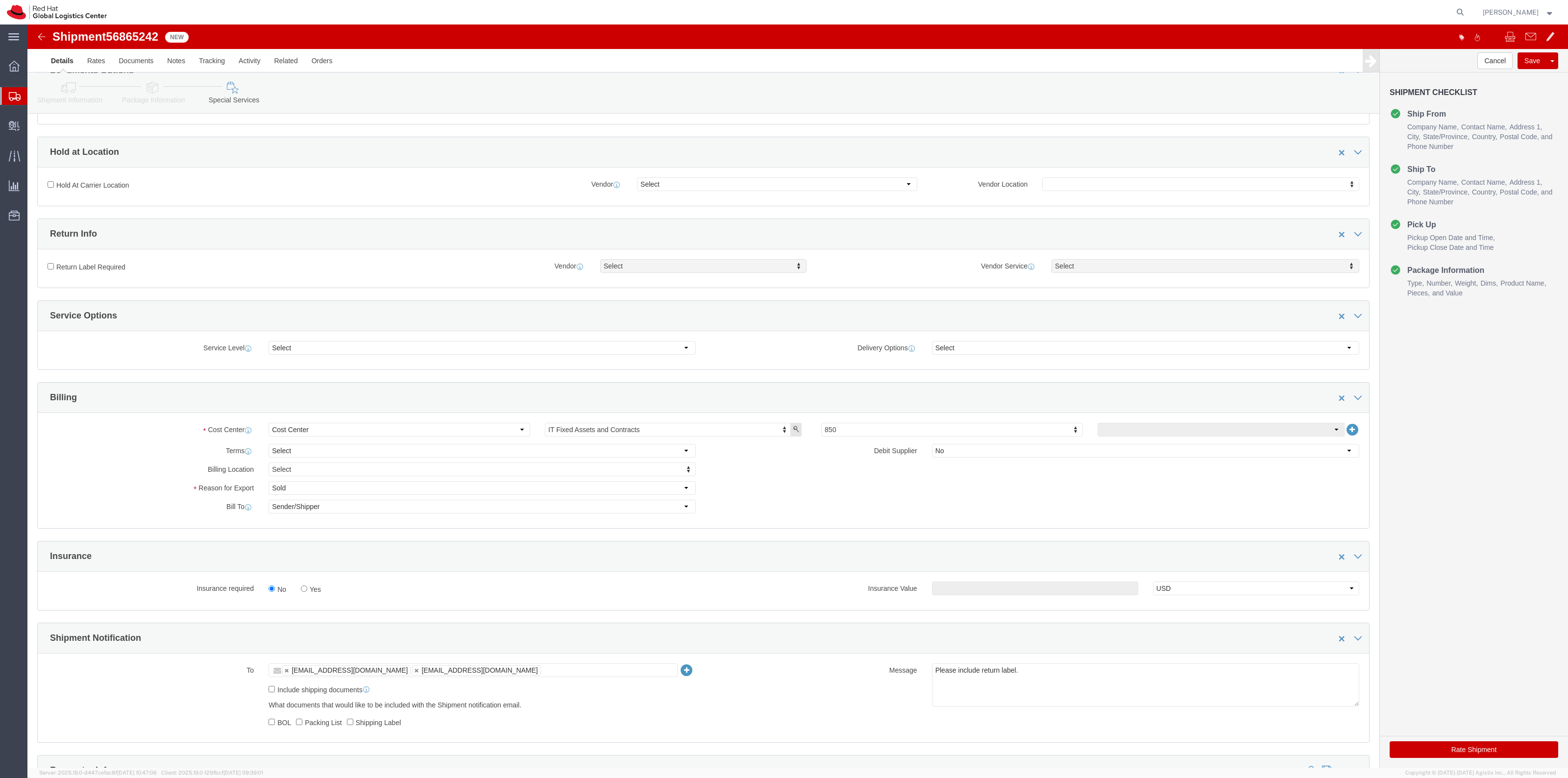
scroll to position [245, 0]
click label "Yes"
click input "Yes"
radio input "true"
click input "text"
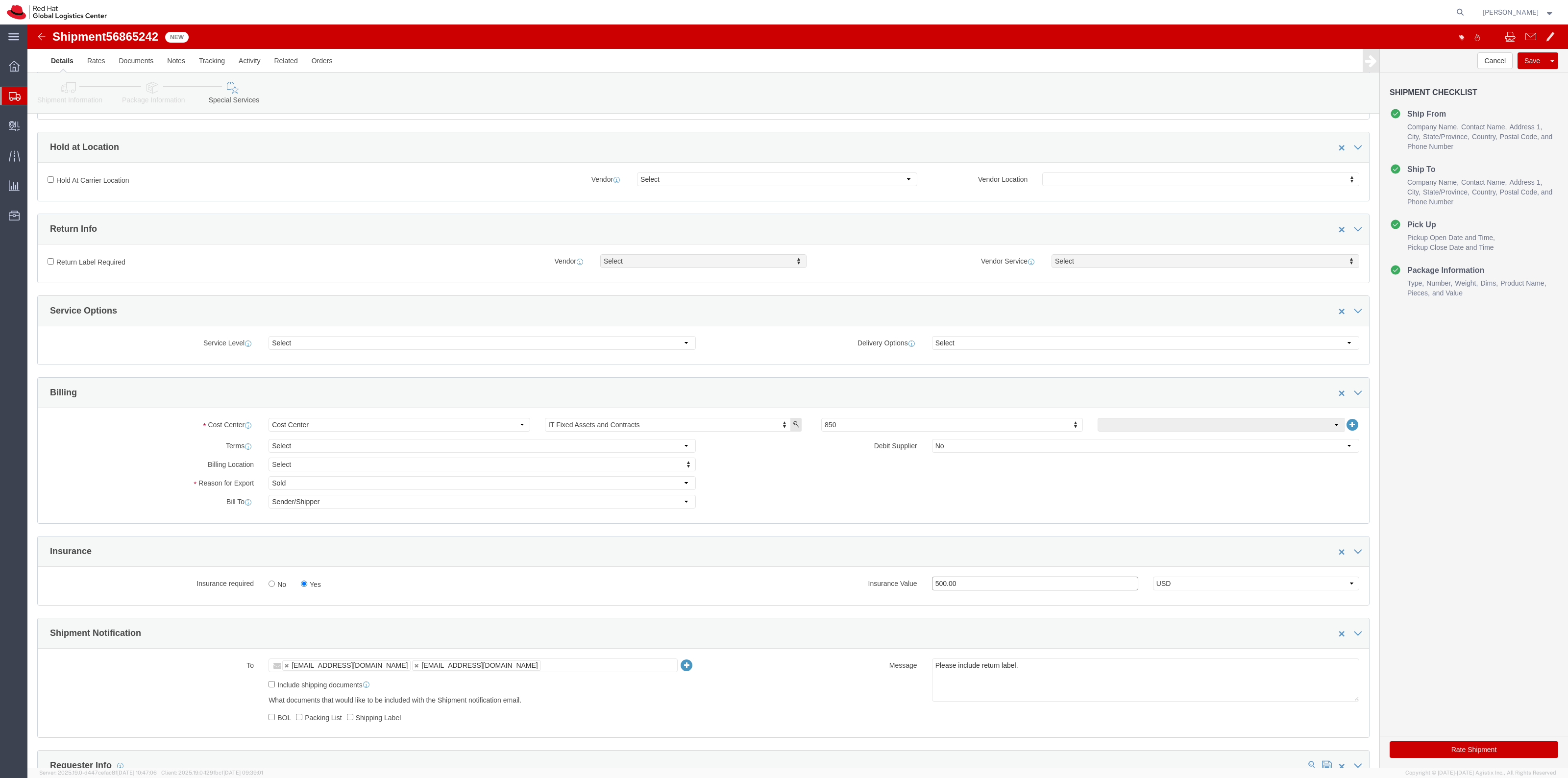
type input "500.00"
click div "Return Label Required"
click label "Return Label Required"
click input "Return Label Required"
checkbox input "true"
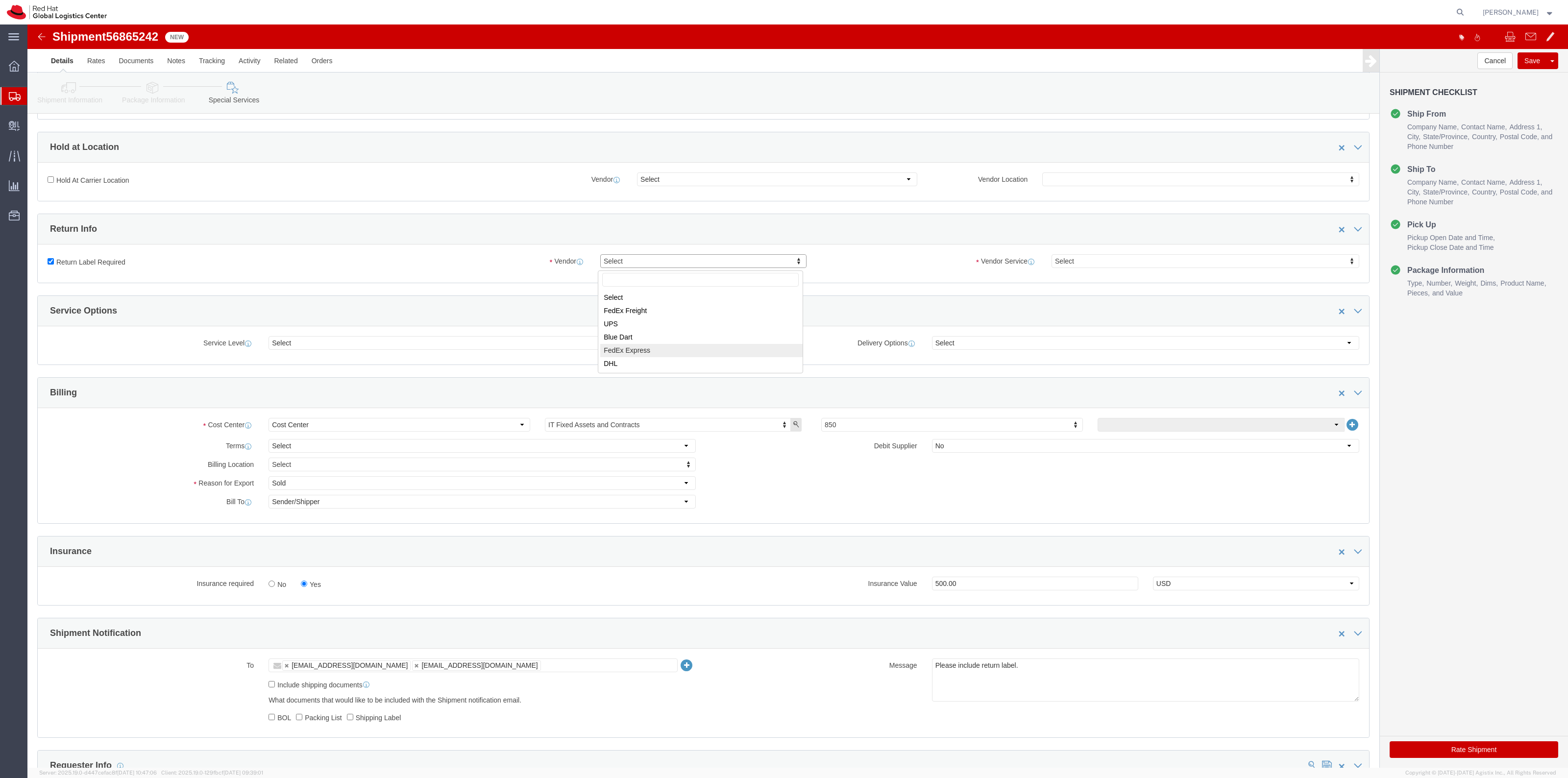
select select "5"
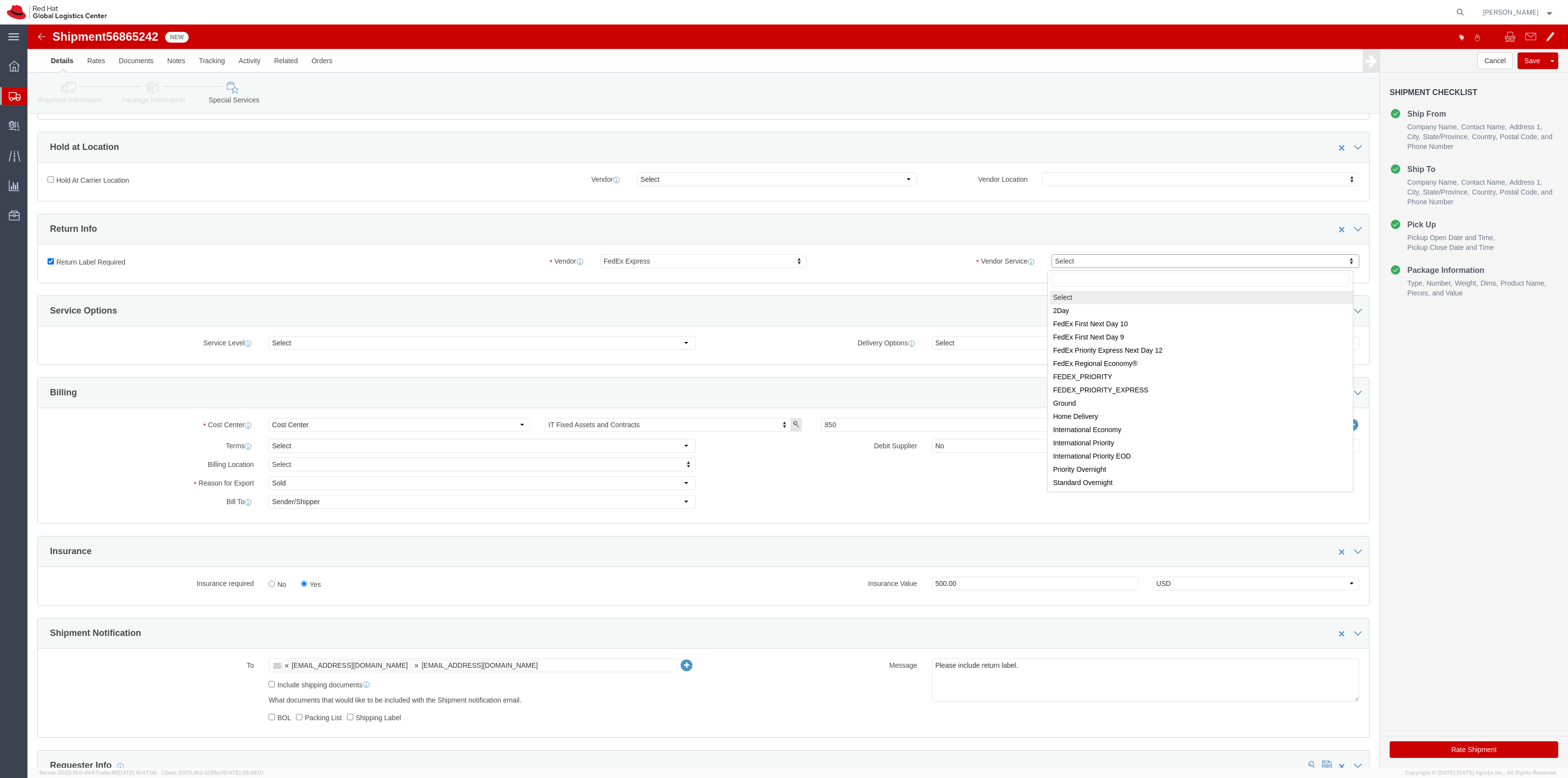
drag, startPoint x: 1069, startPoint y: 237, endPoint x: 1052, endPoint y: 267, distance: 34.5
select select "12"
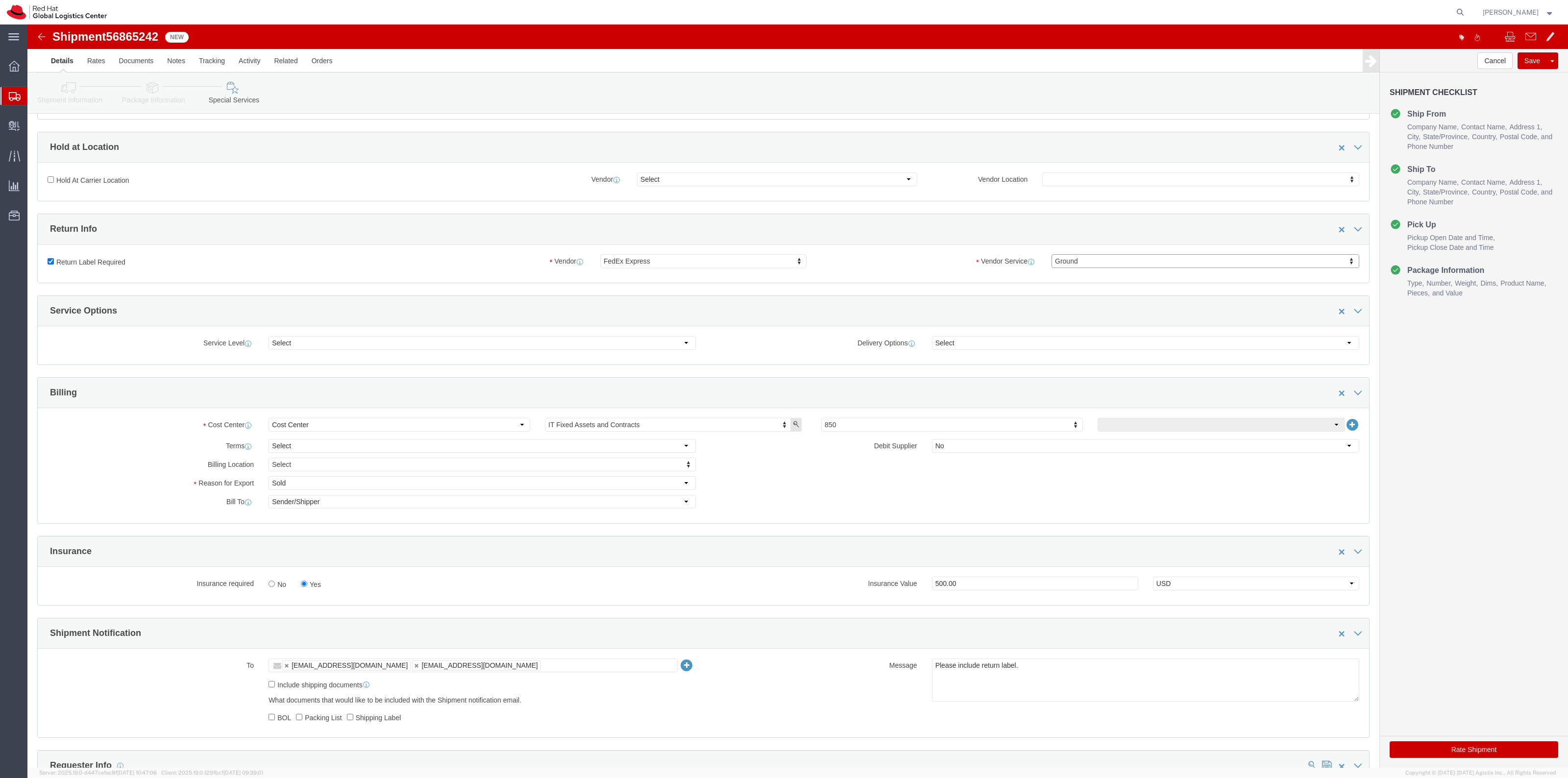
click button "Rate Shipment"
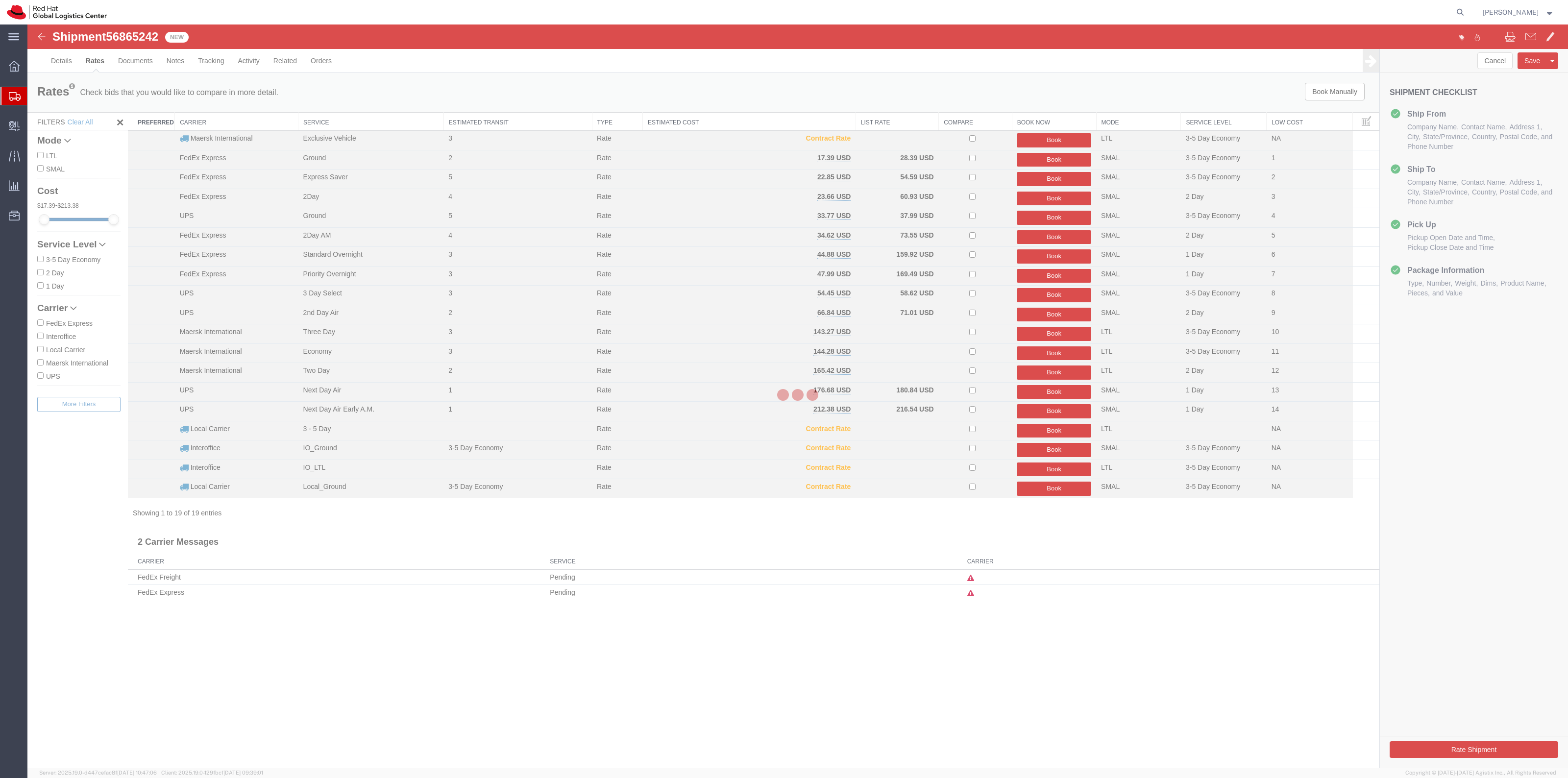
scroll to position [0, 0]
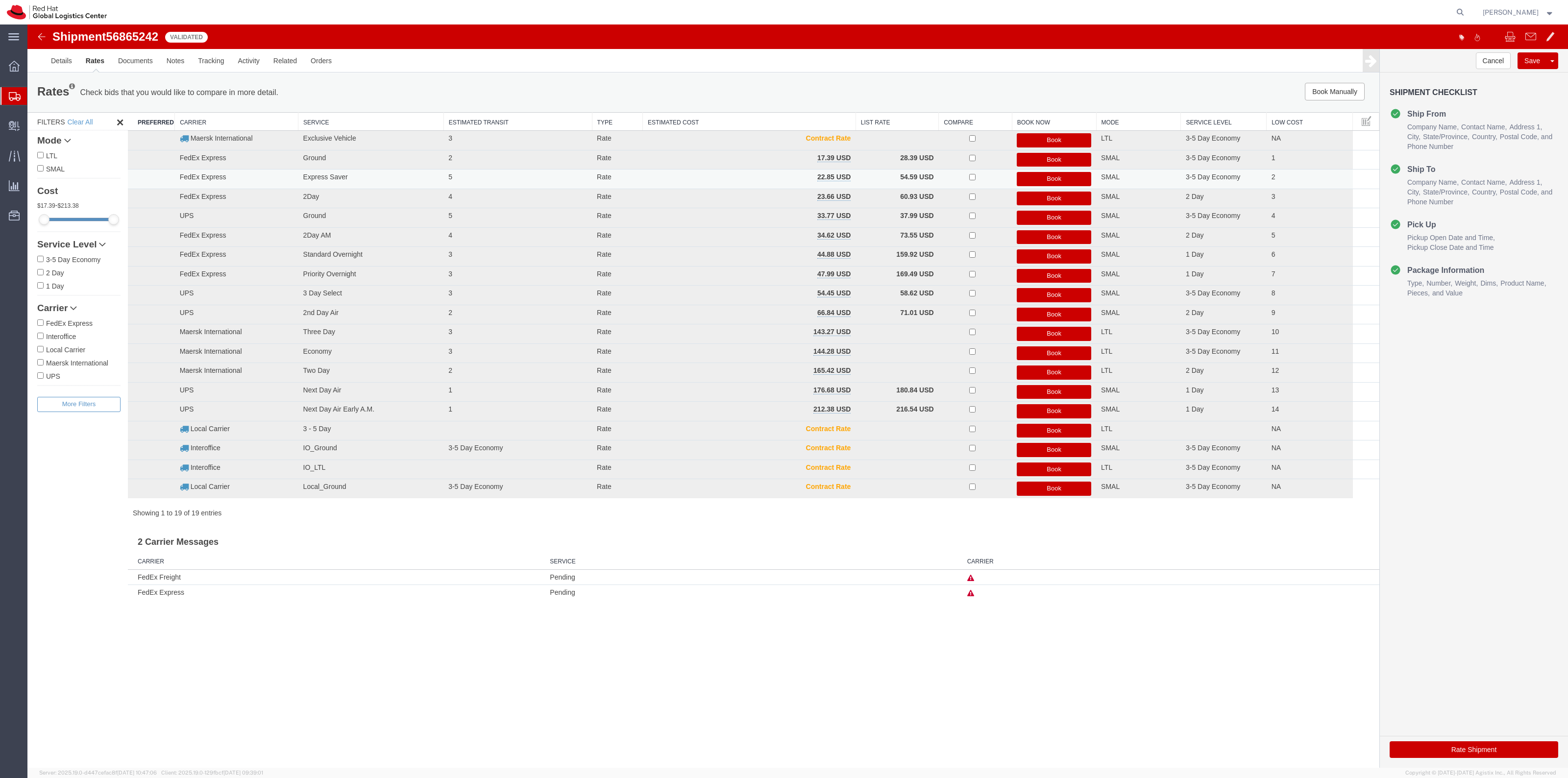
click at [1039, 177] on button "Book" at bounding box center [1054, 179] width 75 height 14
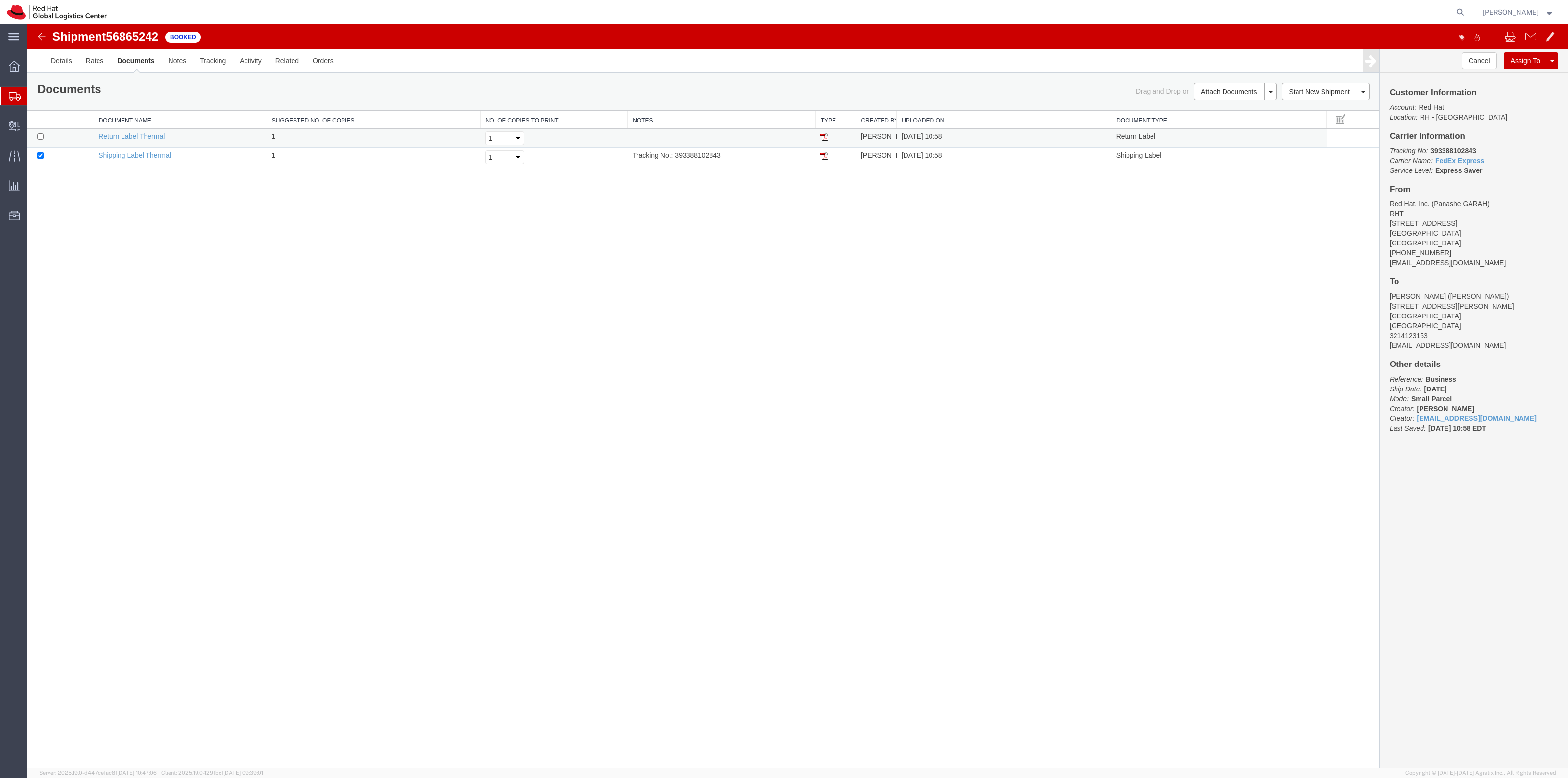
click at [41, 140] on td at bounding box center [60, 138] width 66 height 19
click at [41, 138] on input "checkbox" at bounding box center [40, 136] width 6 height 6
checkbox input "true"
click at [1209, 104] on link "Print Documents" at bounding box center [1233, 108] width 85 height 15
